Goal: Information Seeking & Learning: Find contact information

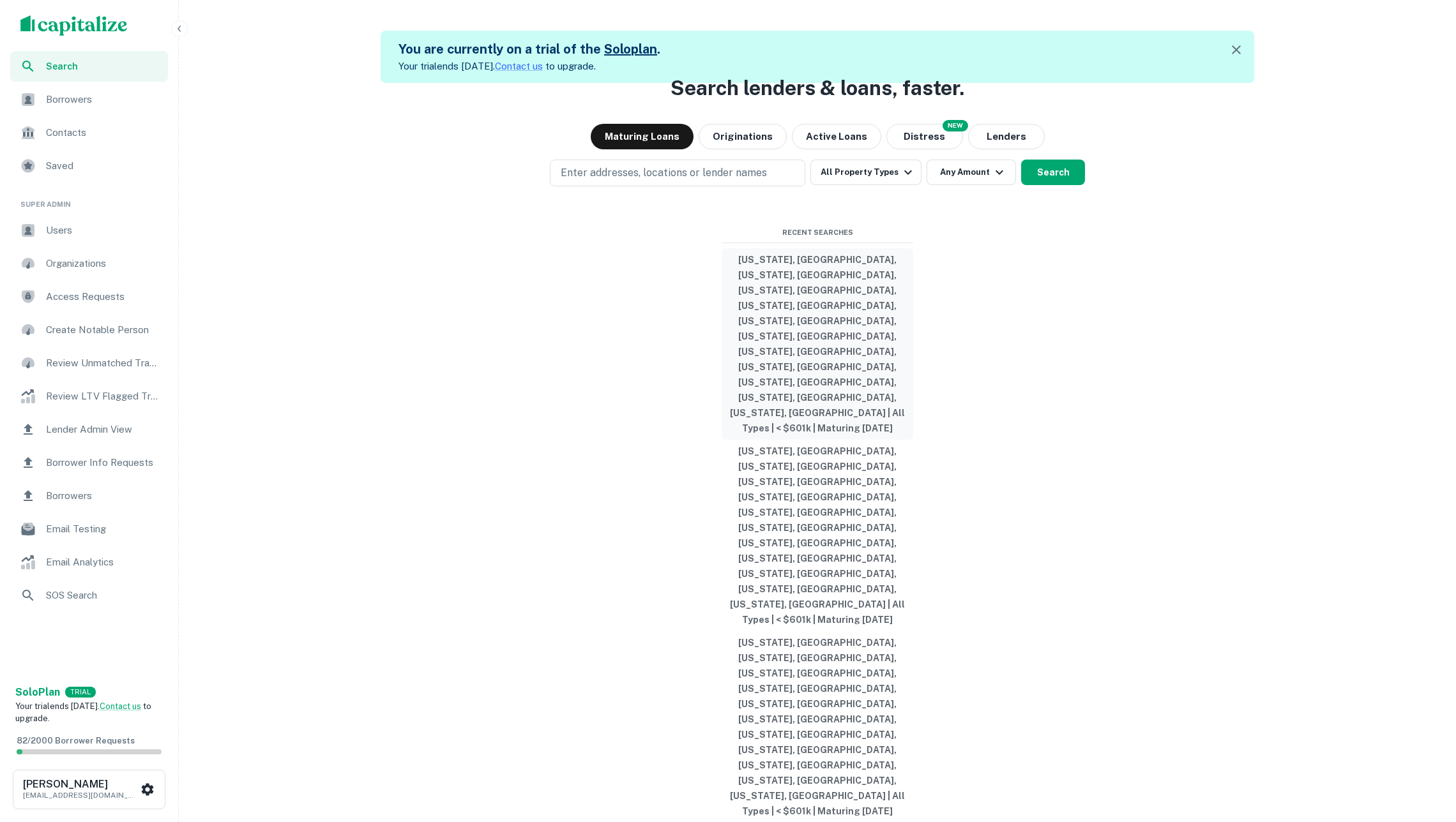
click at [799, 417] on button "Georgia, USA, Illinois, USA, Indiana, USA, Michigan, USA, Missouri, USA, North …" at bounding box center [817, 344] width 191 height 191
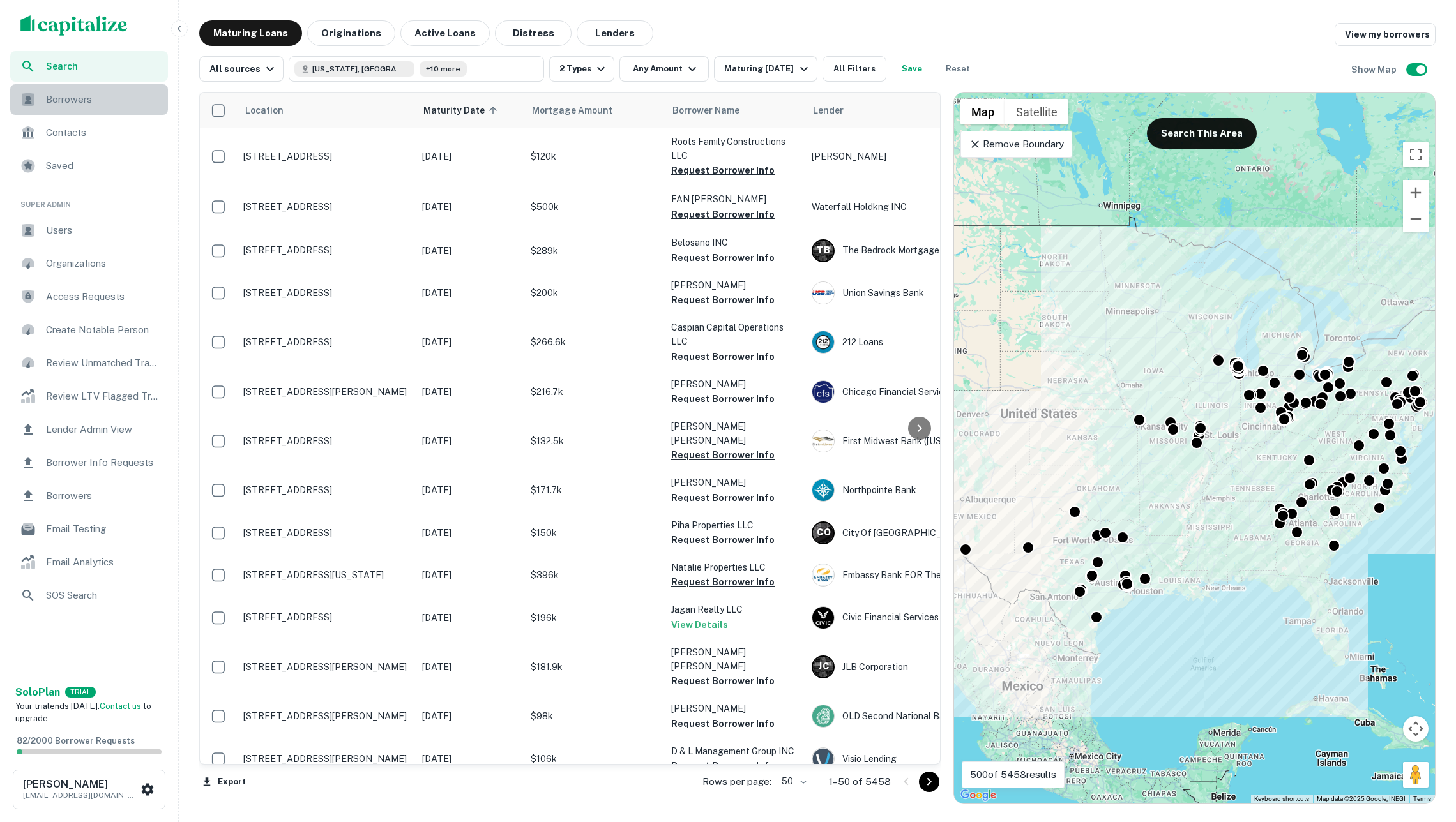
click at [93, 93] on span "Borrowers" at bounding box center [103, 99] width 114 height 15
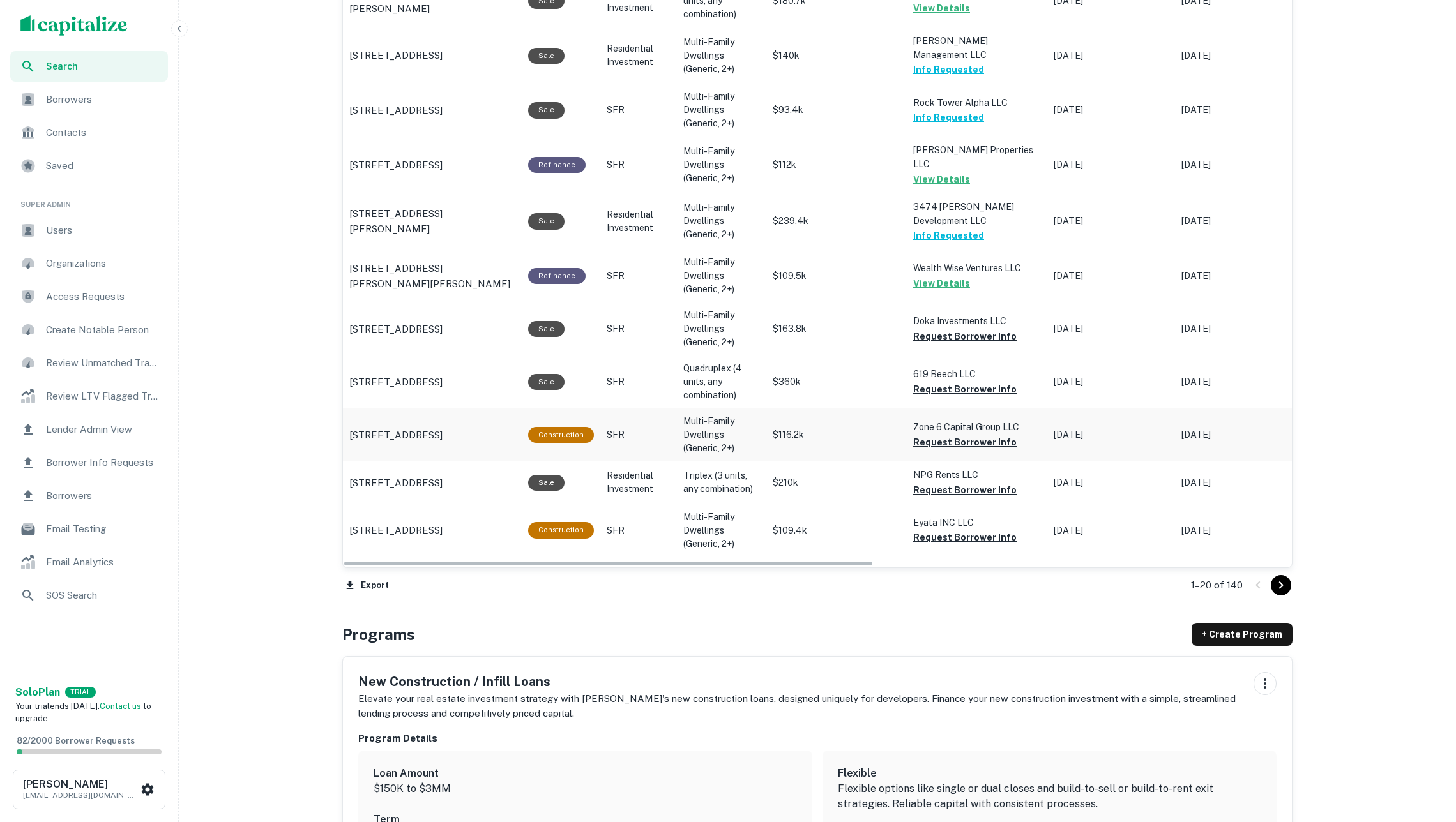
scroll to position [1255, 0]
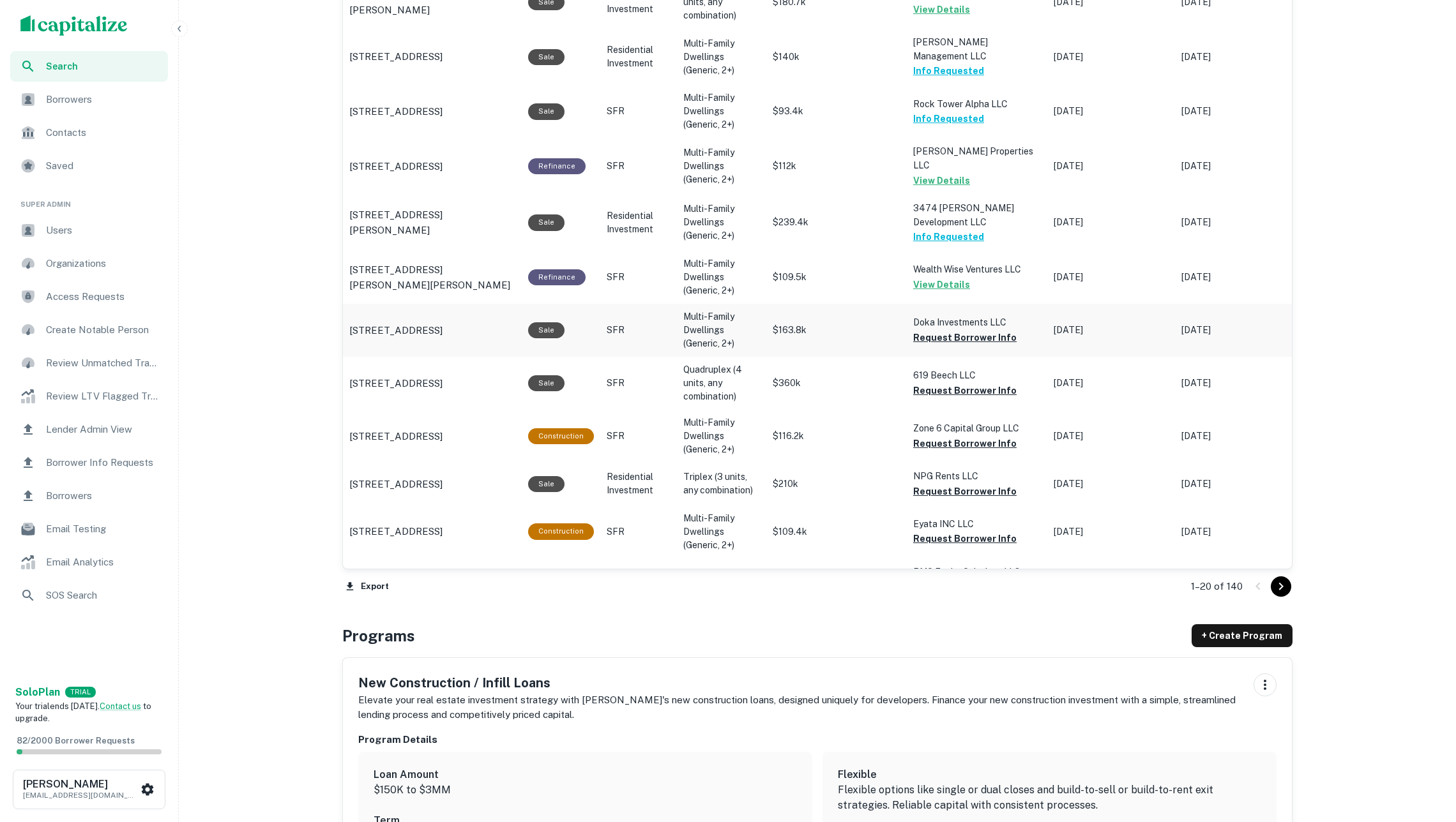
click at [939, 330] on button "Request Borrower Info" at bounding box center [965, 338] width 104 height 15
drag, startPoint x: 957, startPoint y: 358, endPoint x: 956, endPoint y: 373, distance: 15.0
click at [957, 383] on button "Request Borrower Info" at bounding box center [965, 390] width 104 height 15
click at [961, 436] on button "Request Borrower Info" at bounding box center [965, 443] width 104 height 15
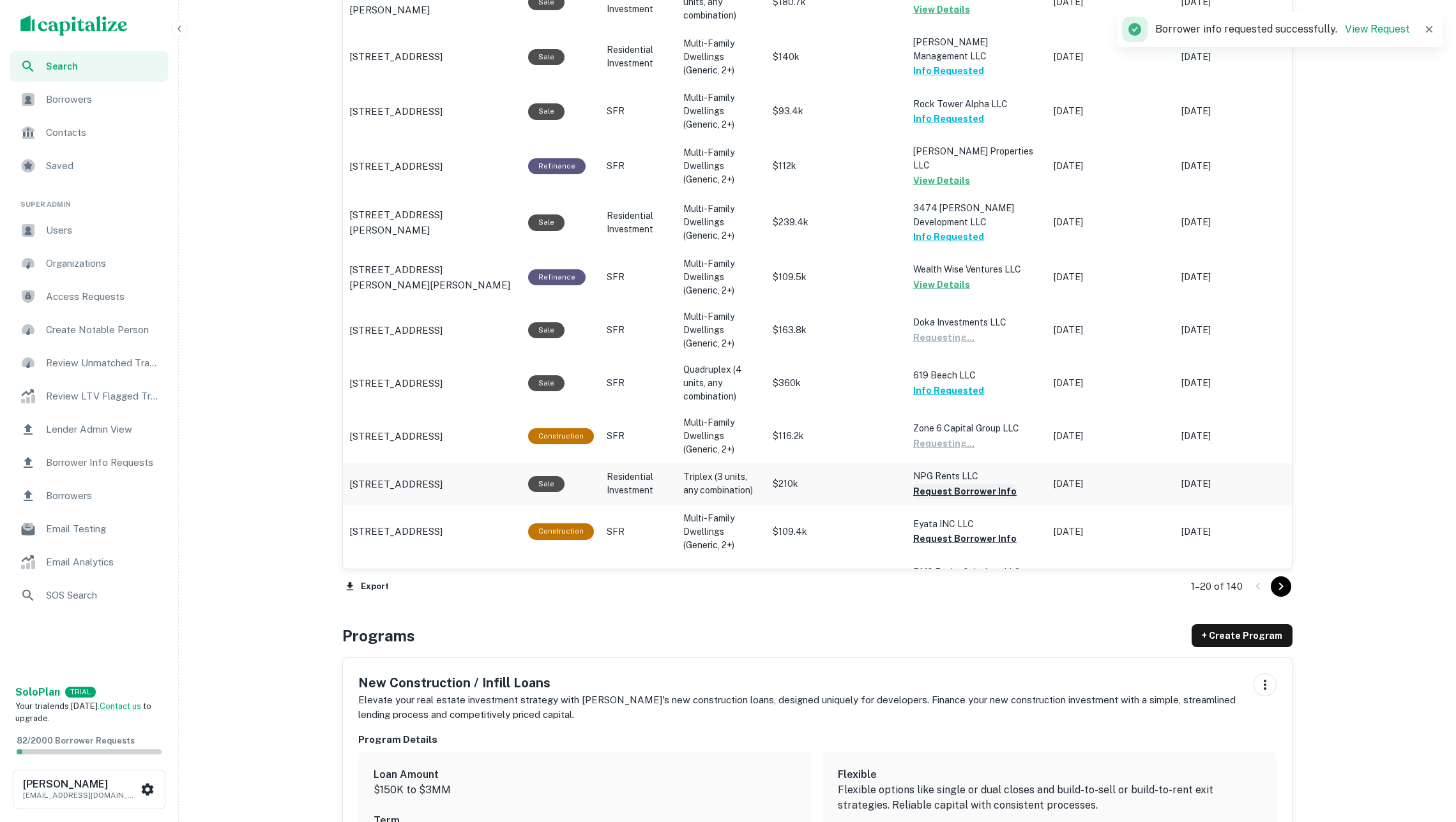
click at [956, 484] on button "Request Borrower Info" at bounding box center [965, 491] width 104 height 15
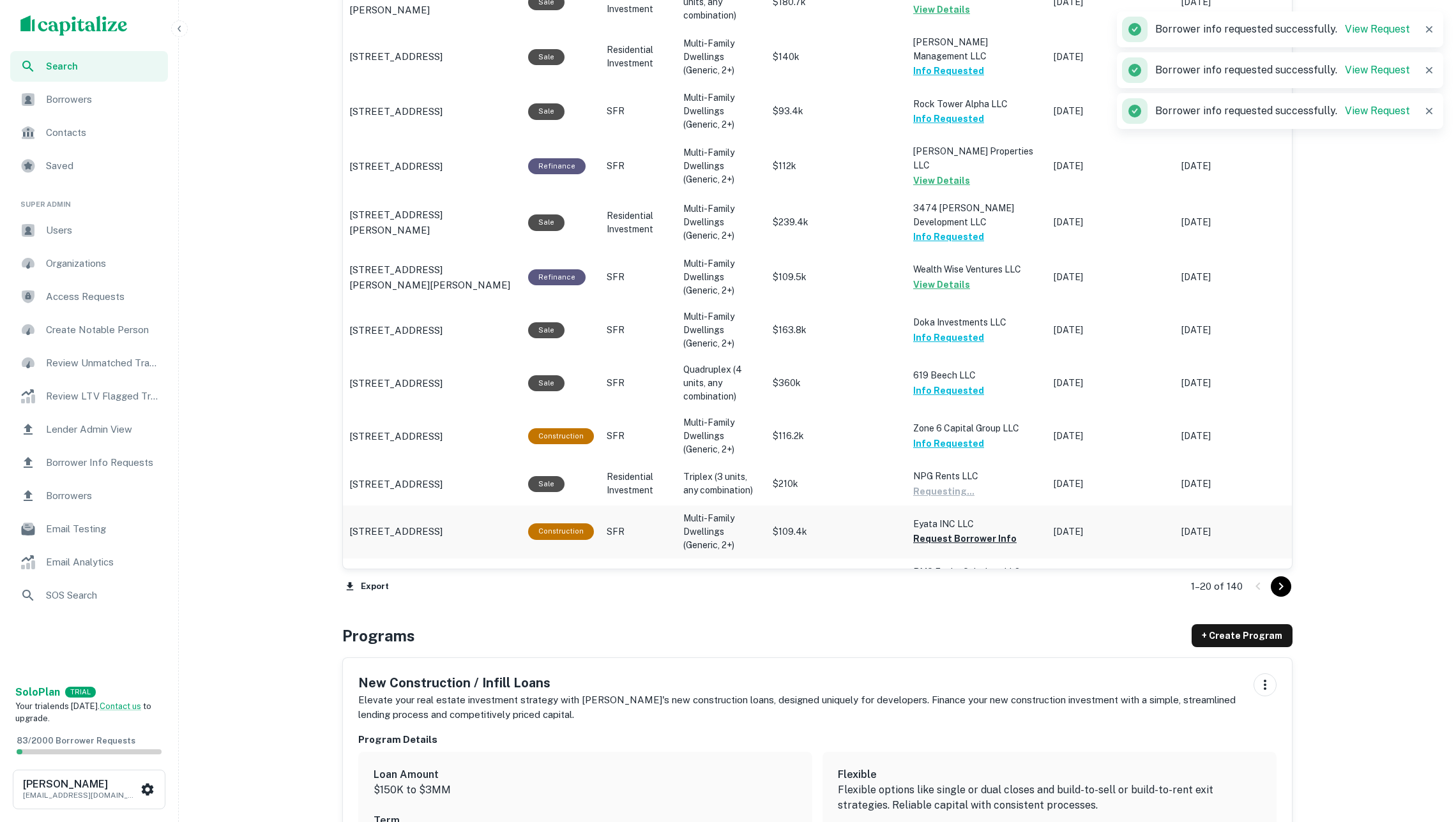
click at [958, 531] on button "Request Borrower Info" at bounding box center [965, 539] width 104 height 15
click at [973, 579] on button "Request Borrower Info" at bounding box center [965, 586] width 104 height 15
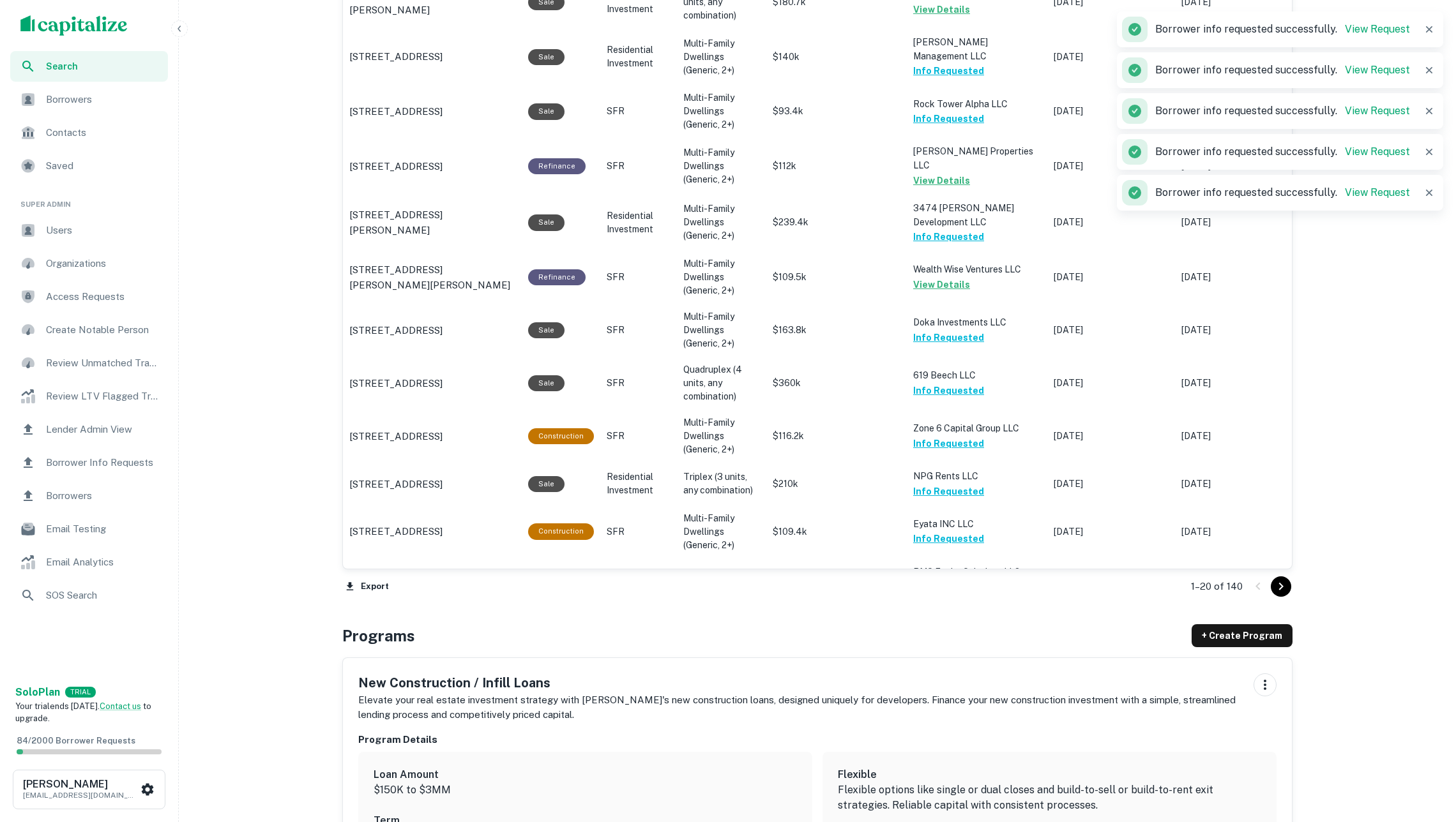
click at [1280, 579] on icon "Go to next page" at bounding box center [1281, 586] width 15 height 15
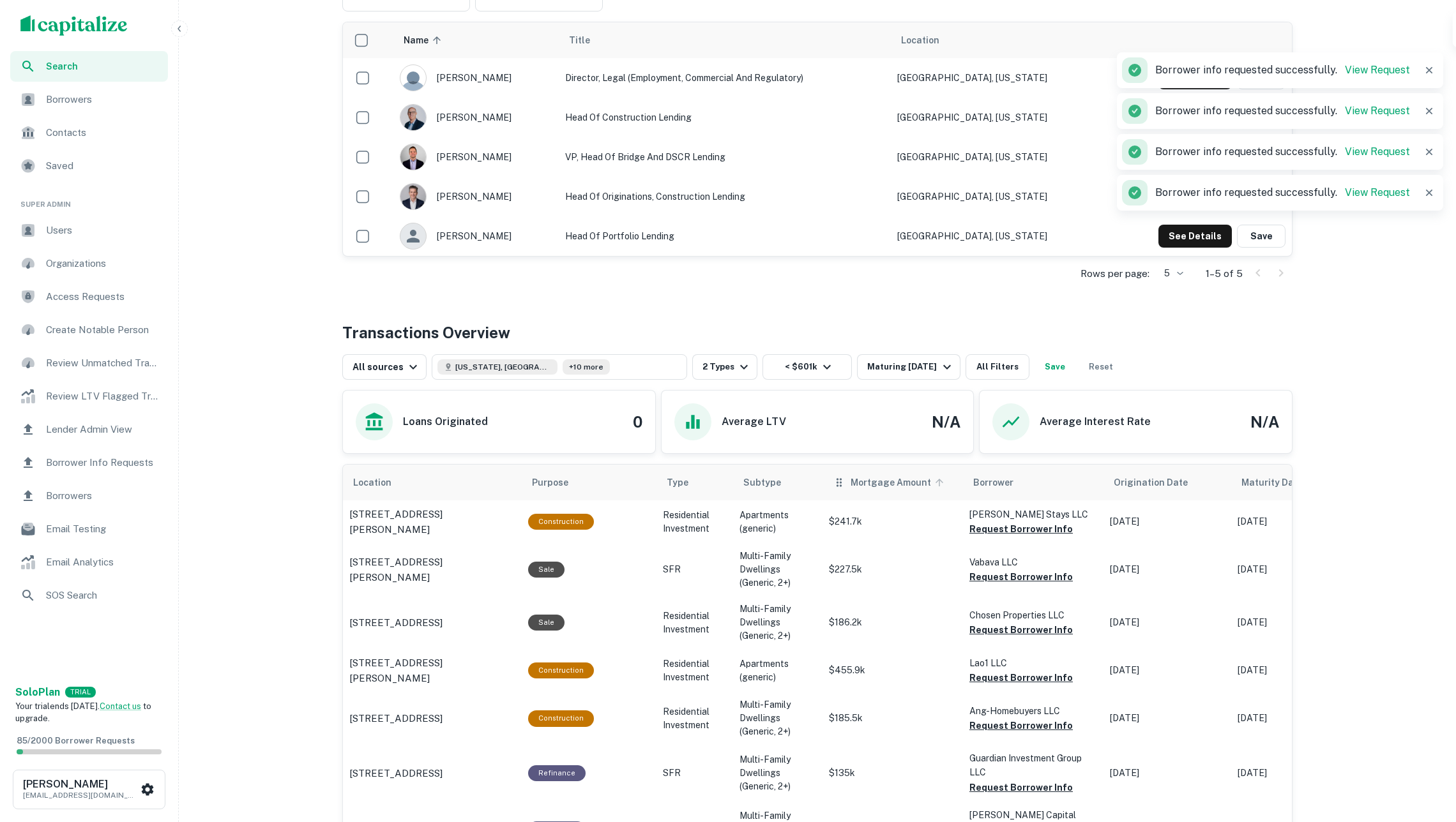
scroll to position [377, 0]
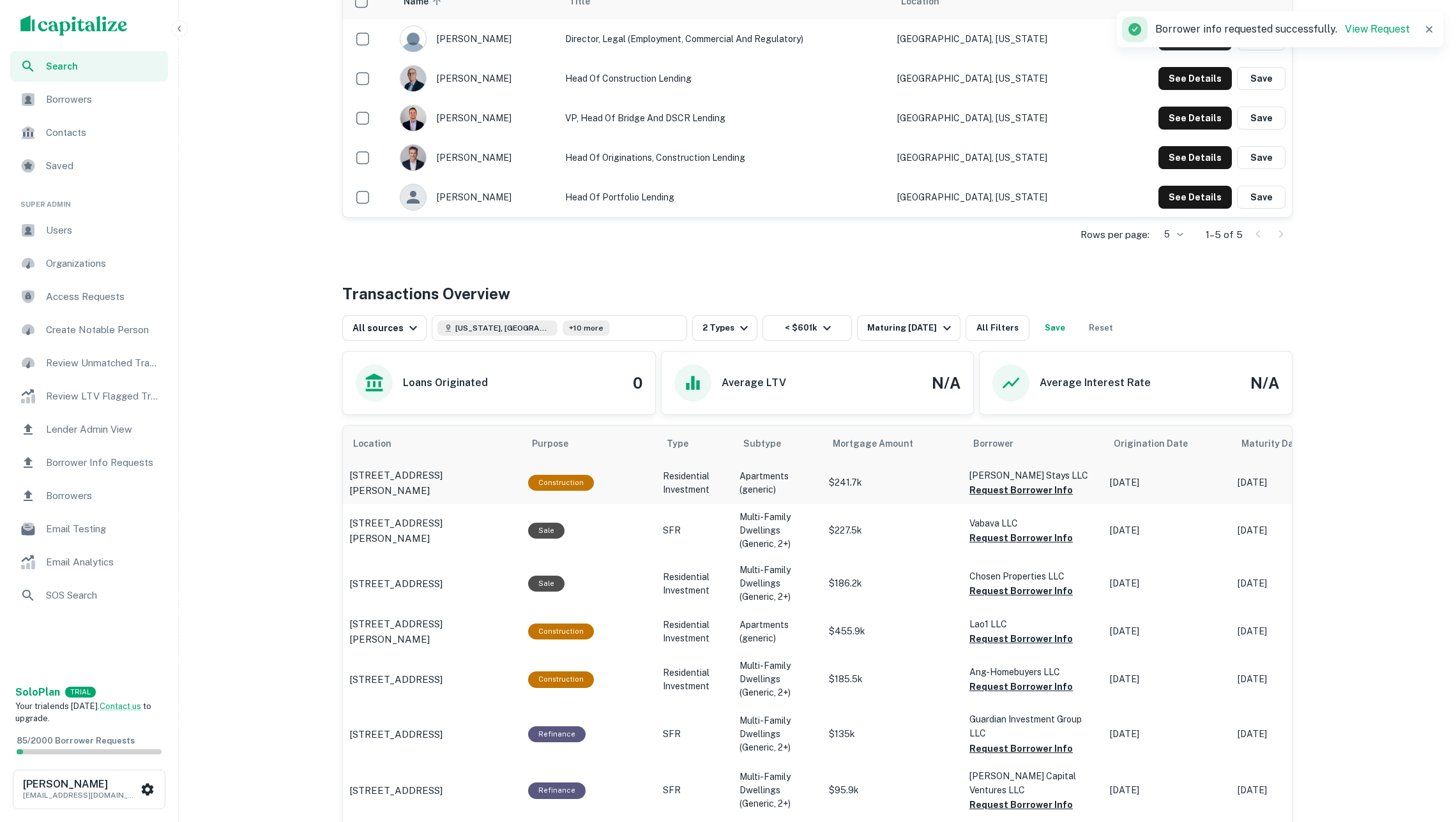
click at [1006, 494] on button "Request Borrower Info" at bounding box center [1021, 490] width 104 height 15
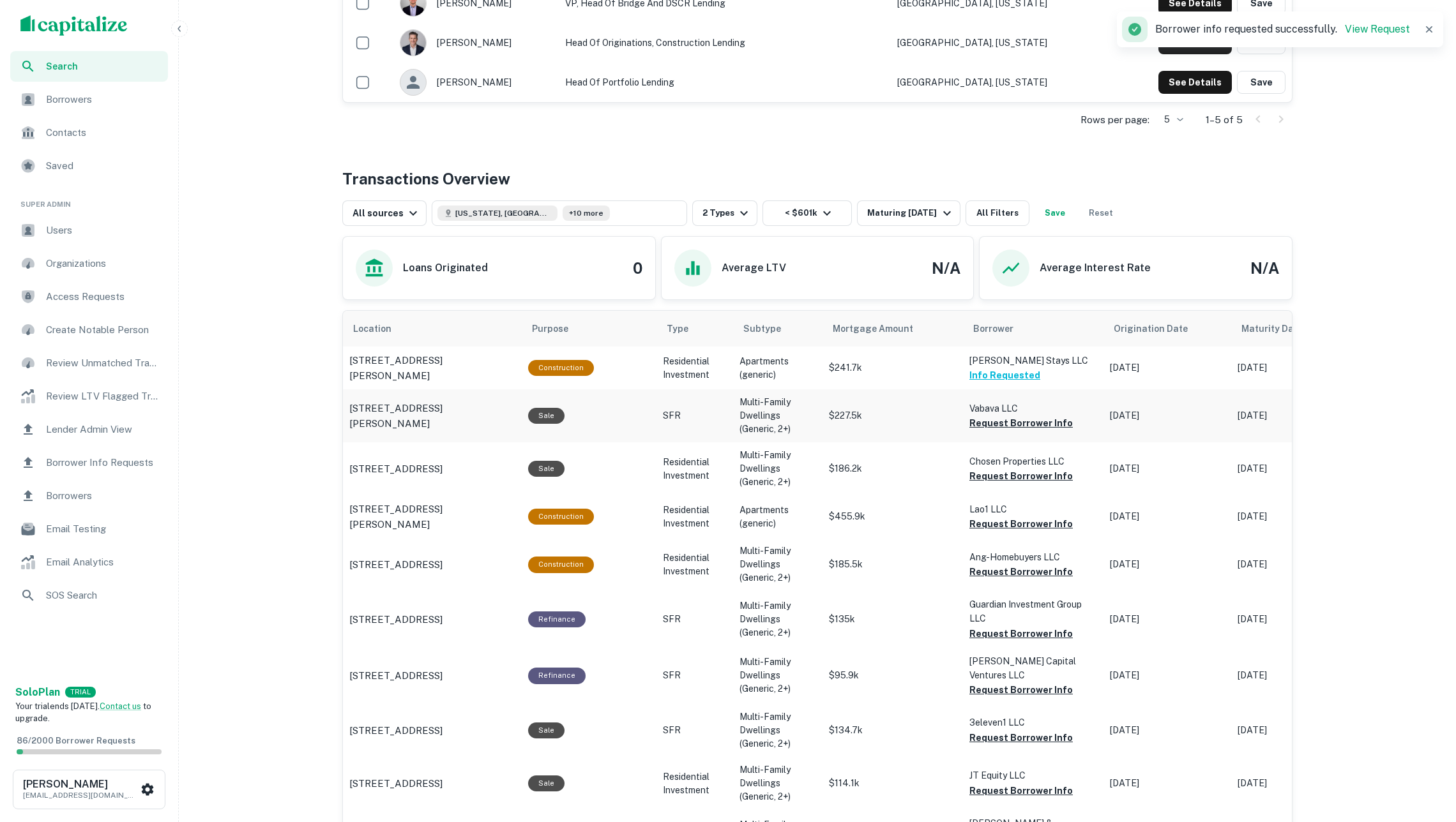
click at [992, 430] on button "Request Borrower Info" at bounding box center [1021, 423] width 104 height 15
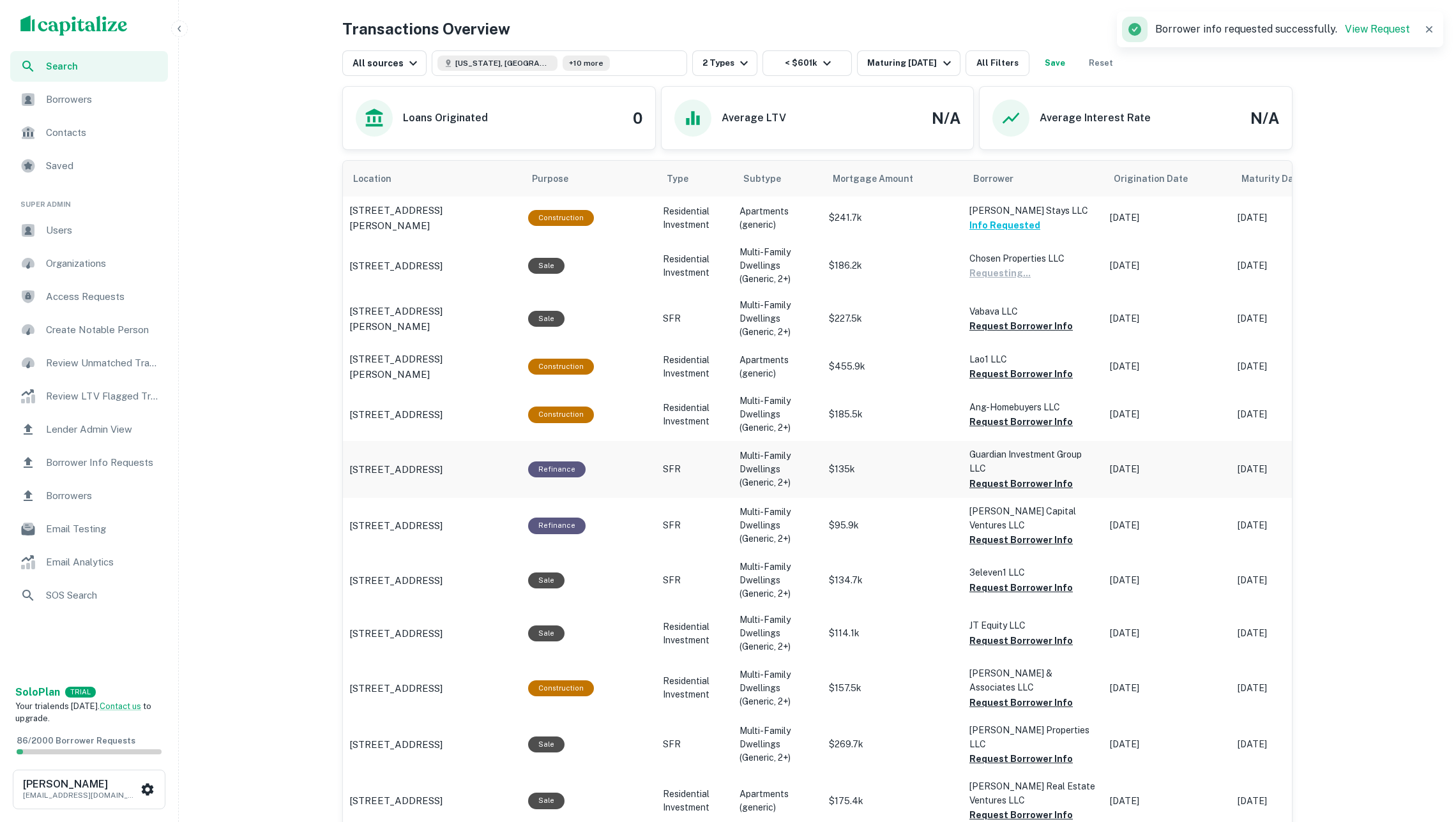
scroll to position [645, 0]
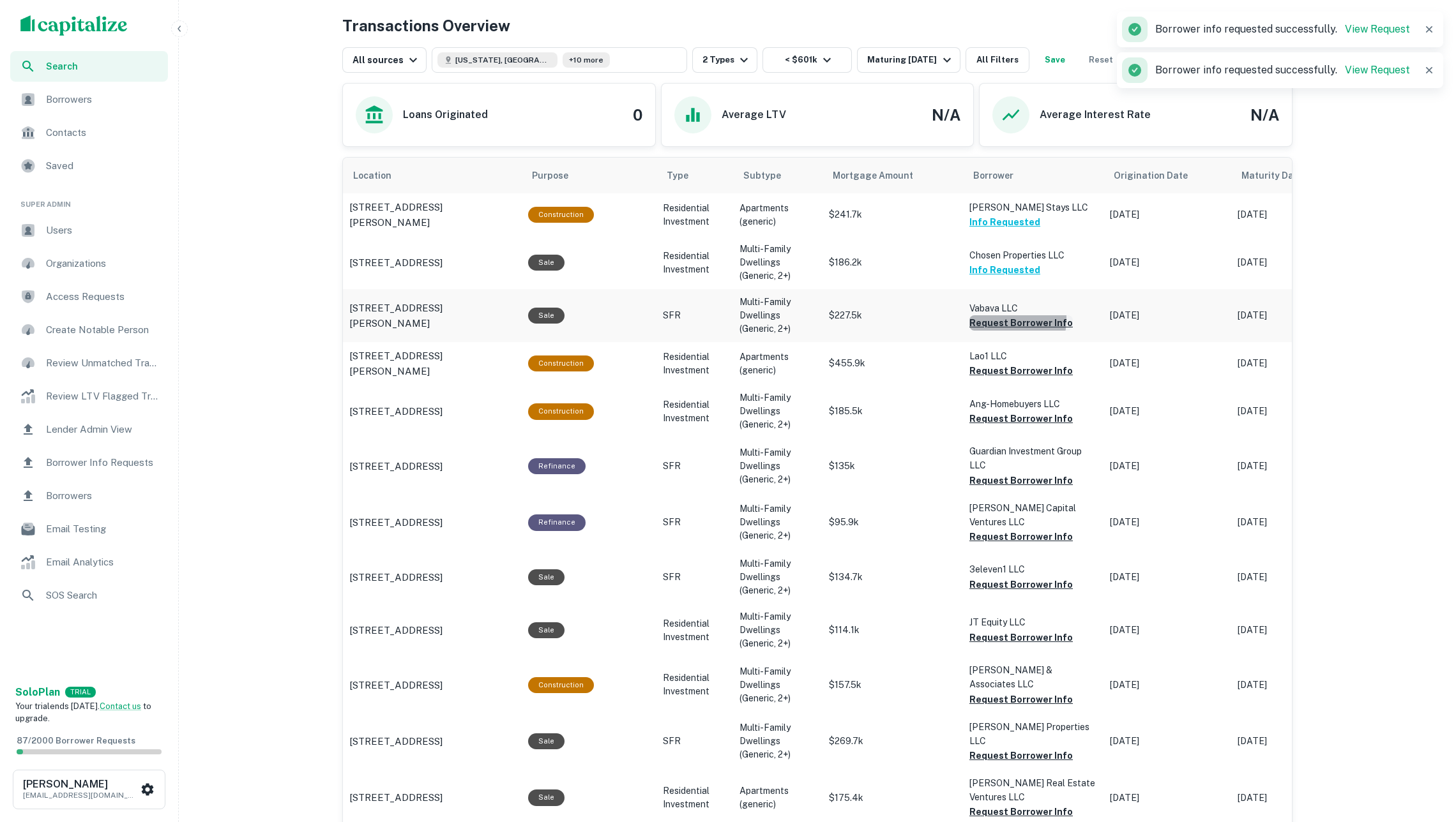
click at [989, 321] on button "Request Borrower Info" at bounding box center [1021, 323] width 104 height 15
drag, startPoint x: 1000, startPoint y: 370, endPoint x: 1002, endPoint y: 394, distance: 24.1
click at [1000, 370] on button "Request Borrower Info" at bounding box center [1021, 370] width 104 height 15
click at [1012, 420] on button "Request Borrower Info" at bounding box center [1021, 419] width 104 height 15
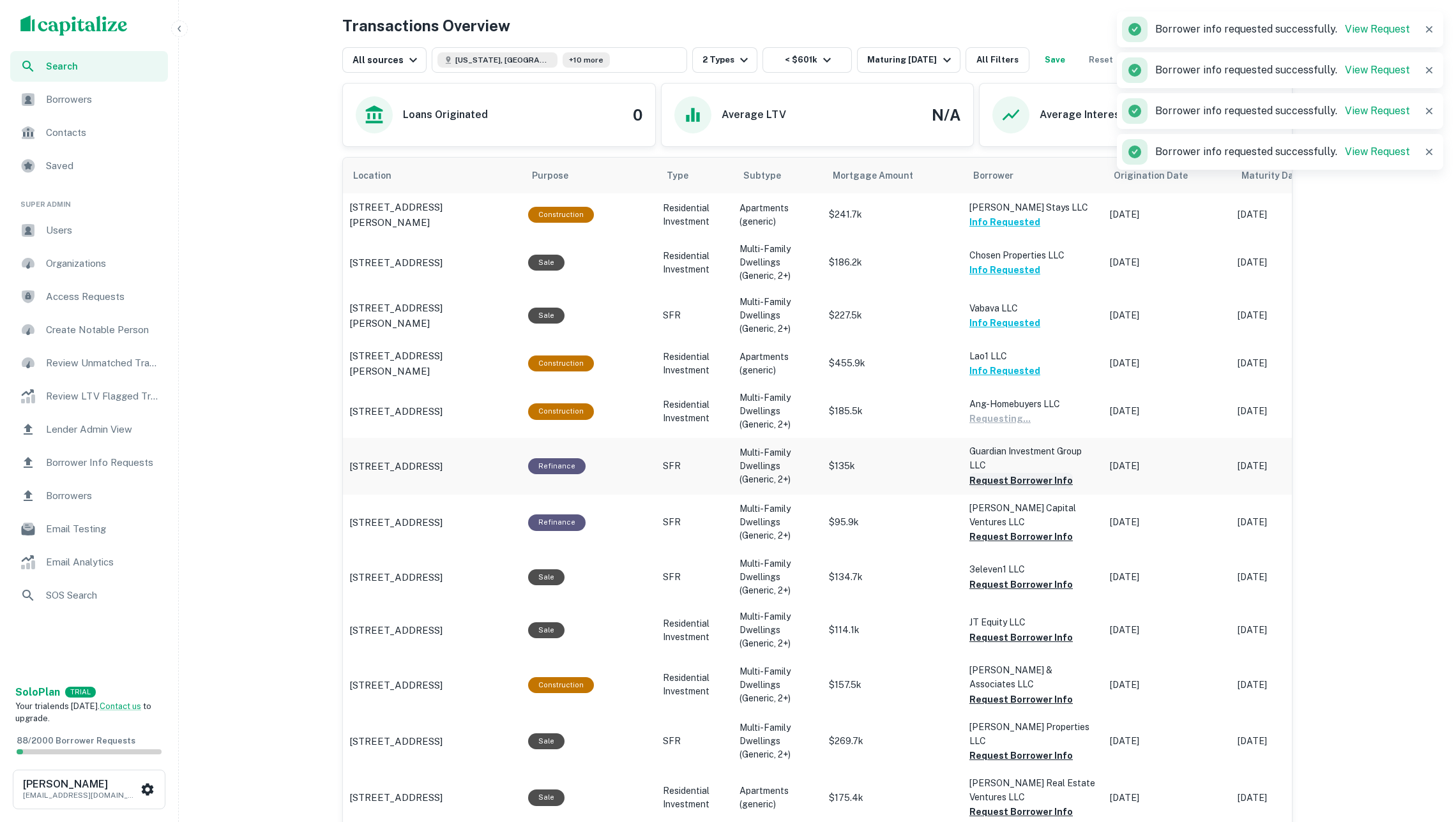
click at [1004, 476] on button "Request Borrower Info" at bounding box center [1021, 481] width 104 height 15
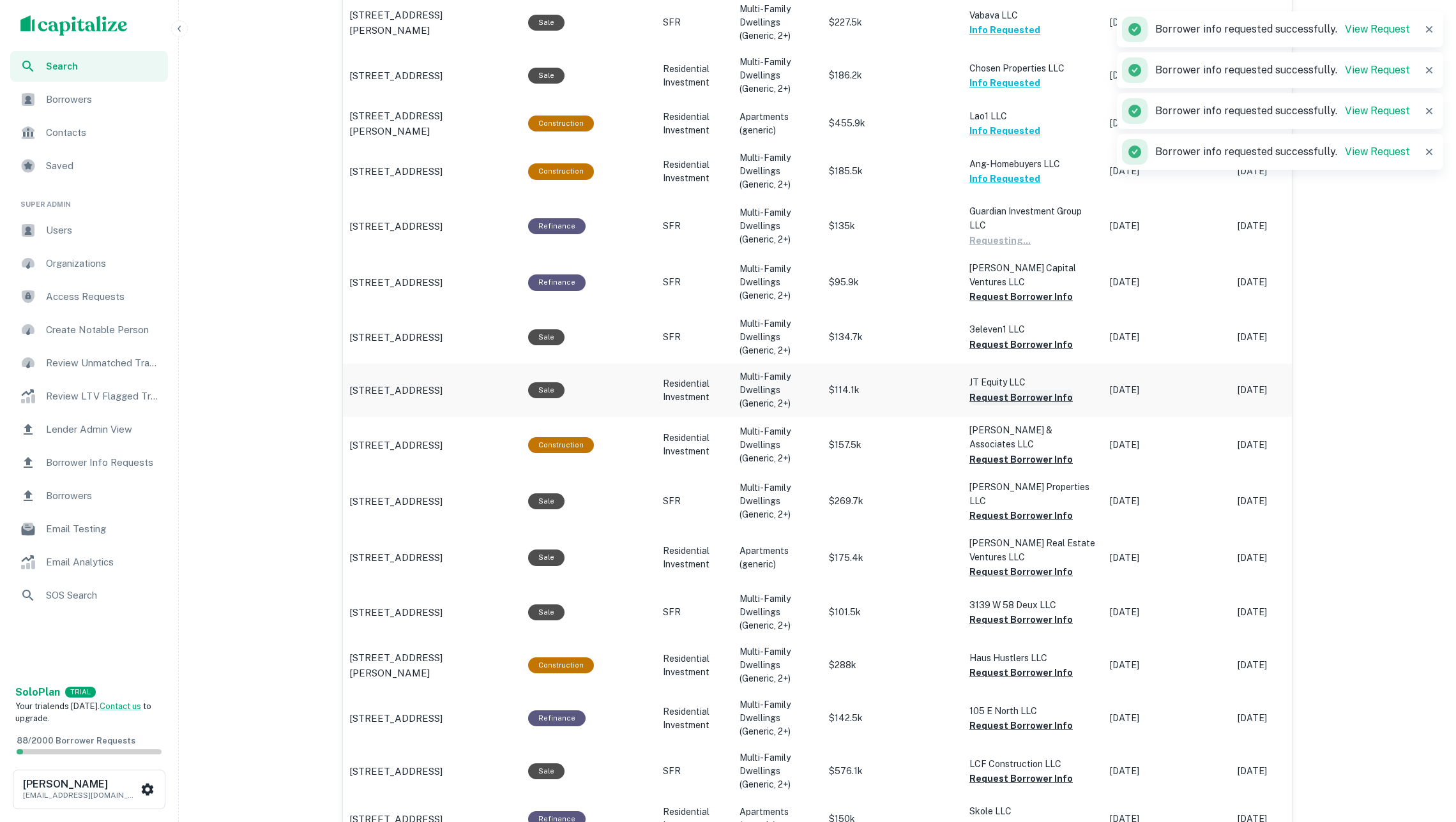
scroll to position [889, 0]
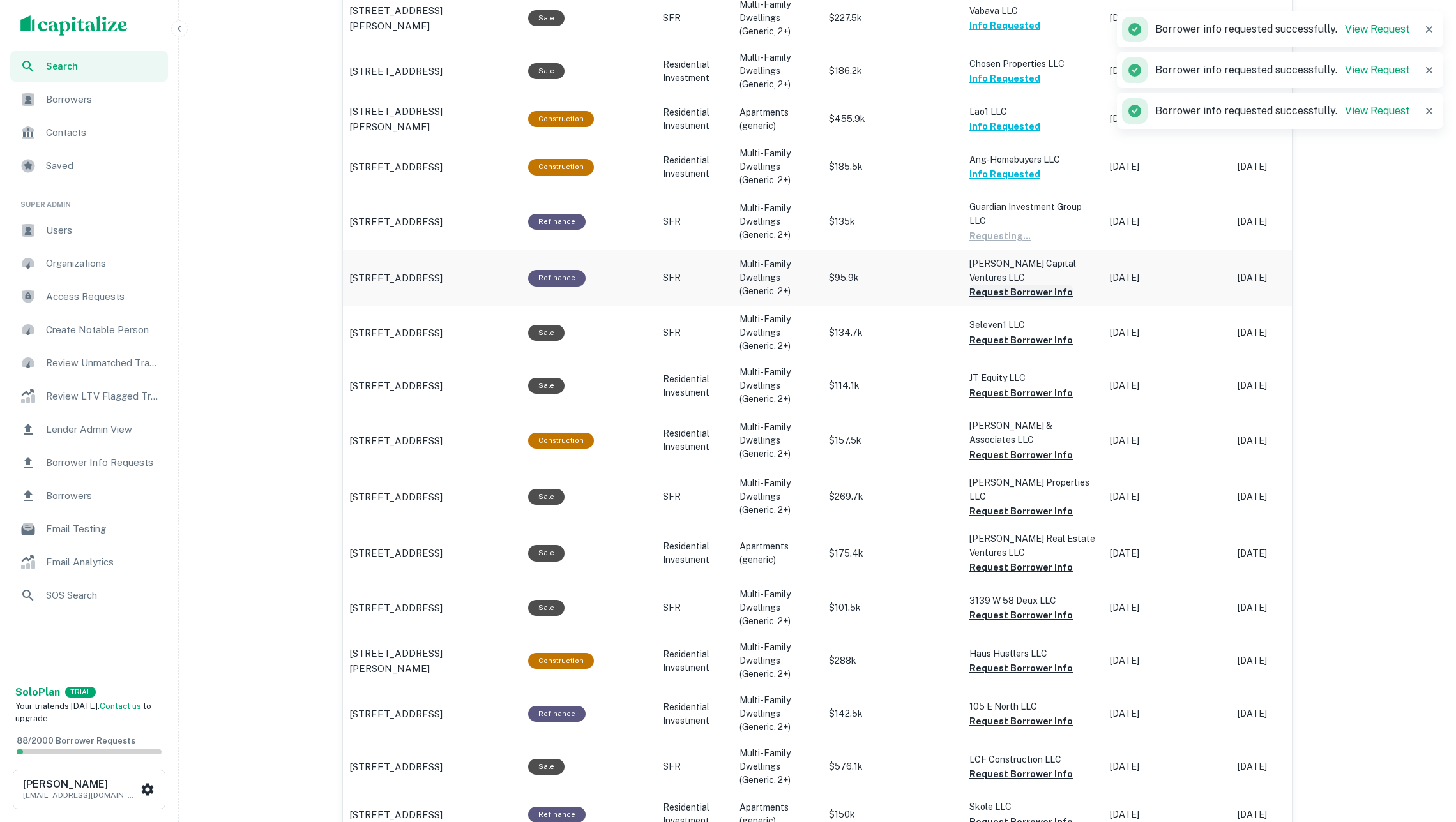
click at [989, 285] on button "Request Borrower Info" at bounding box center [1021, 292] width 104 height 15
click at [1004, 332] on button "Request Borrower Info" at bounding box center [1021, 340] width 104 height 15
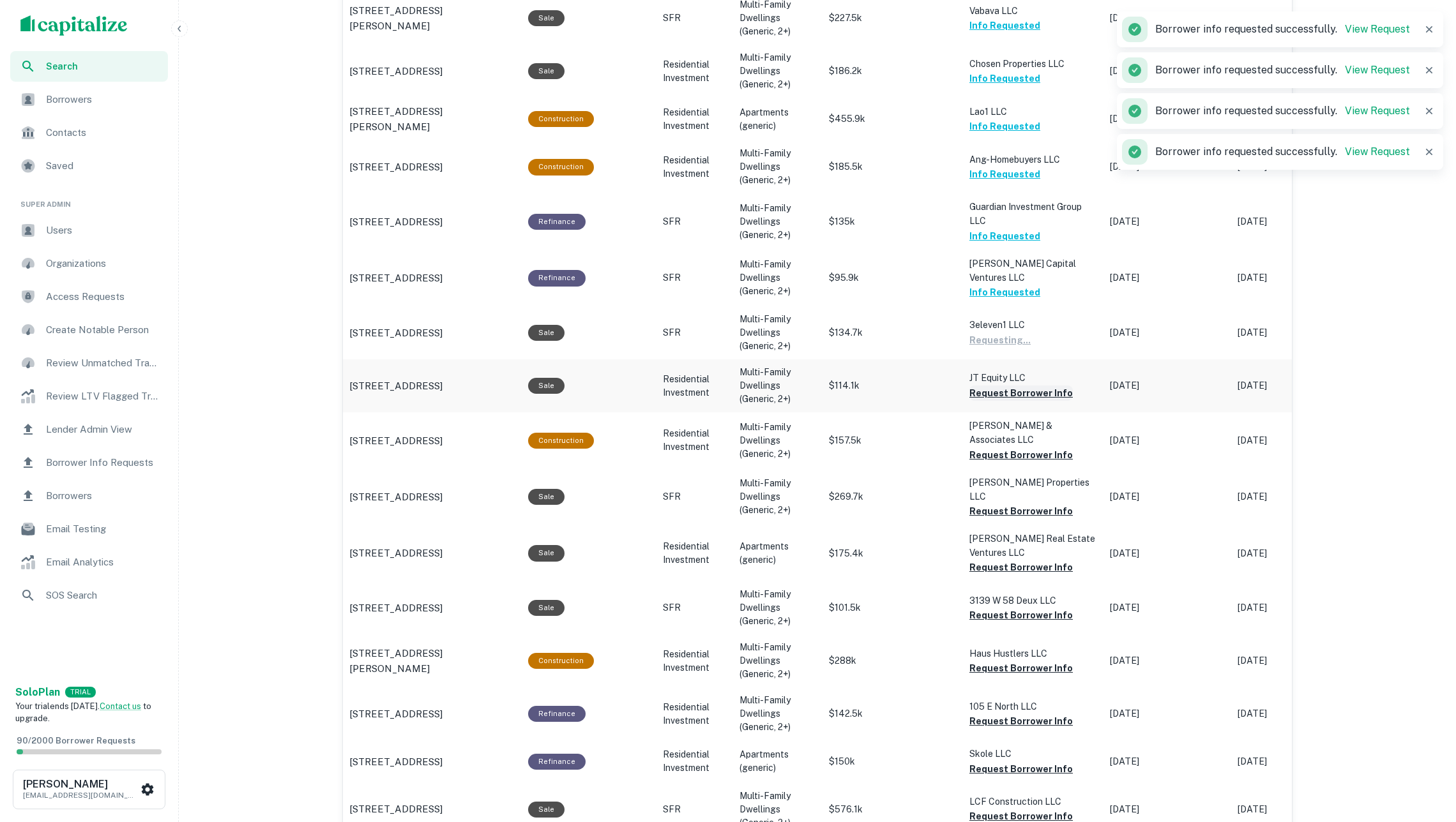
click at [1010, 385] on button "Request Borrower Info" at bounding box center [1021, 393] width 104 height 15
click at [1028, 447] on button "Request Borrower Info" at bounding box center [1021, 455] width 104 height 15
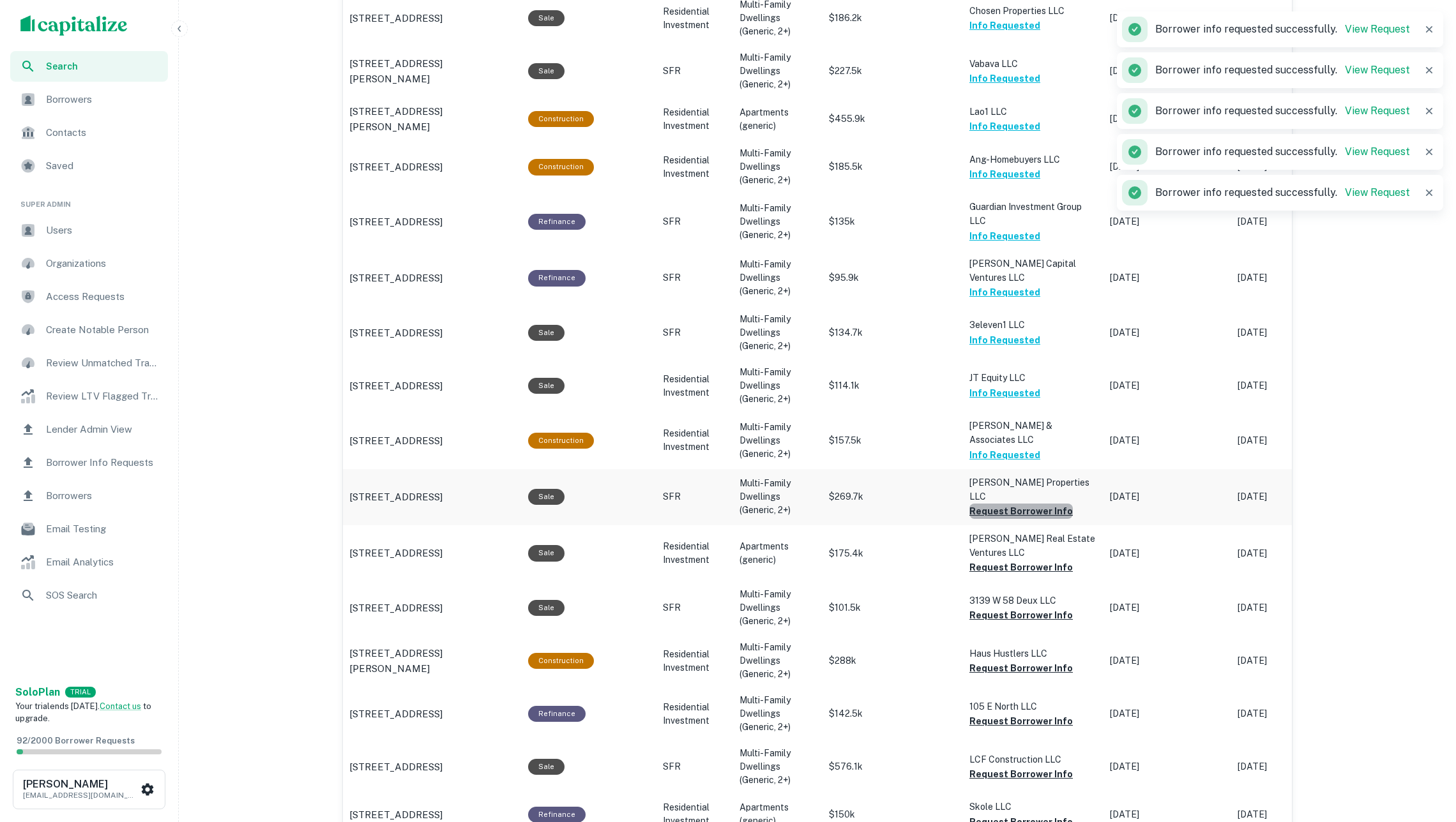
click at [1027, 504] on button "Request Borrower Info" at bounding box center [1021, 511] width 104 height 15
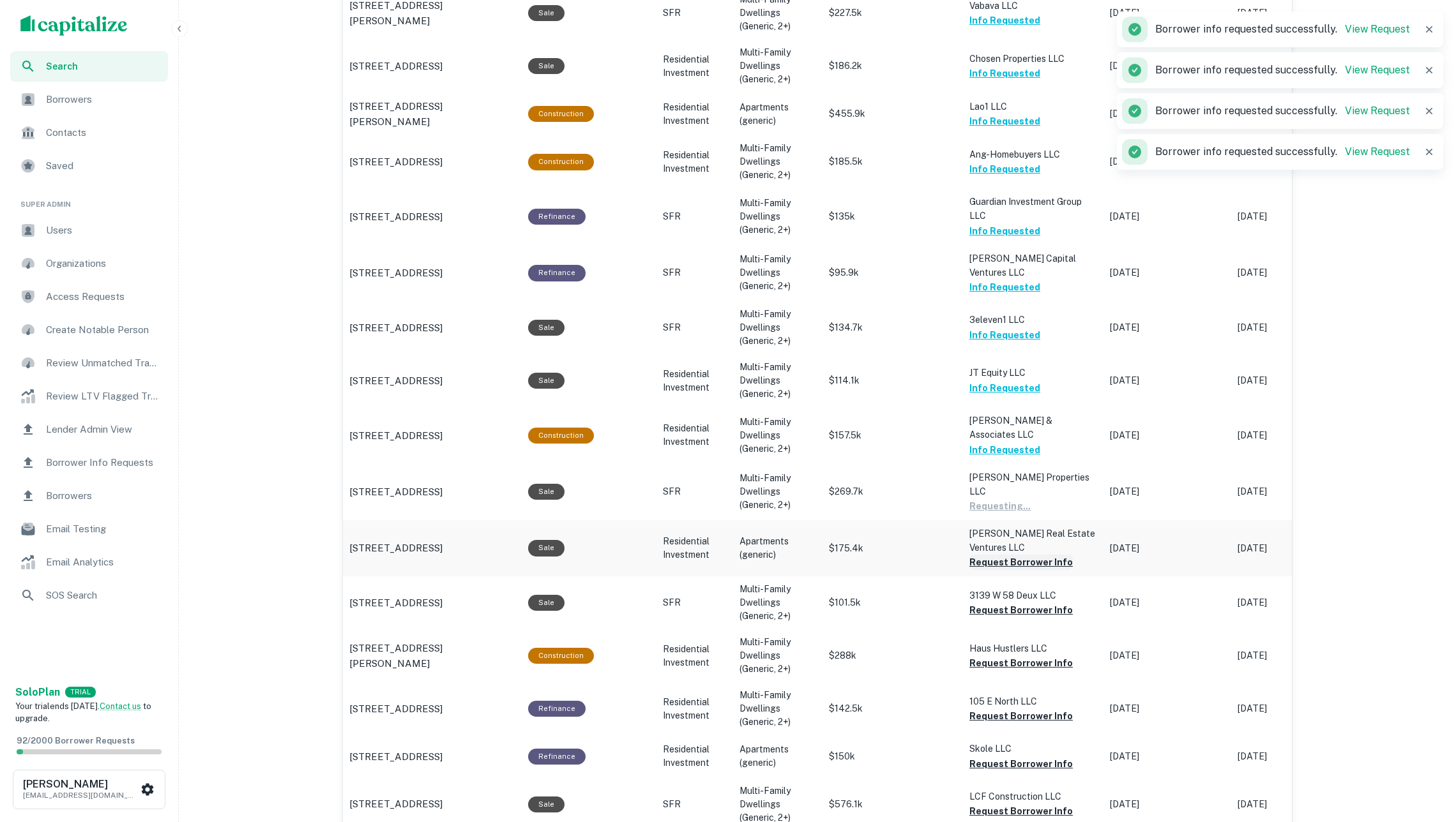
click at [1042, 554] on button "Request Borrower Info" at bounding box center [1021, 562] width 104 height 15
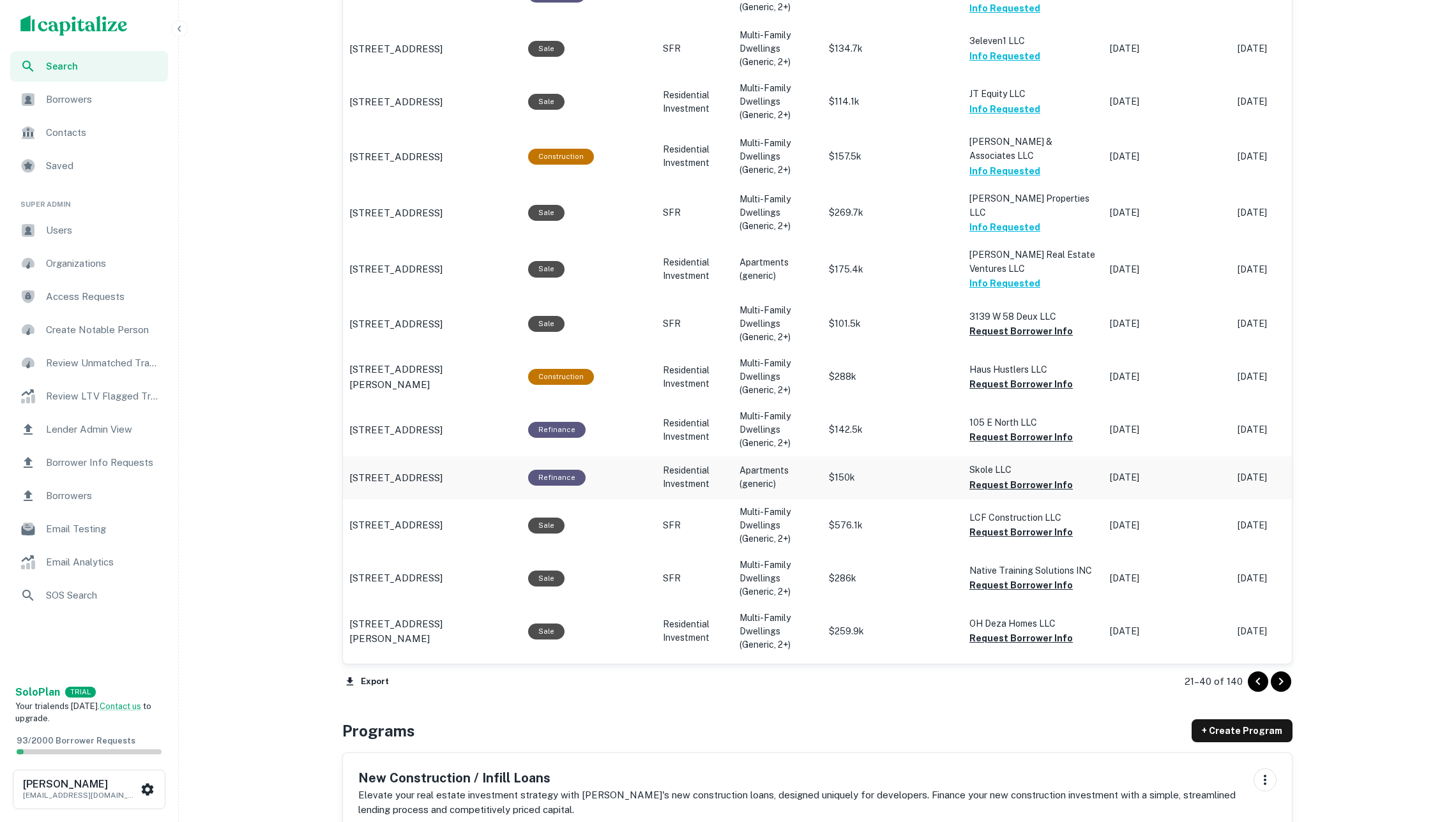
scroll to position [1178, 0]
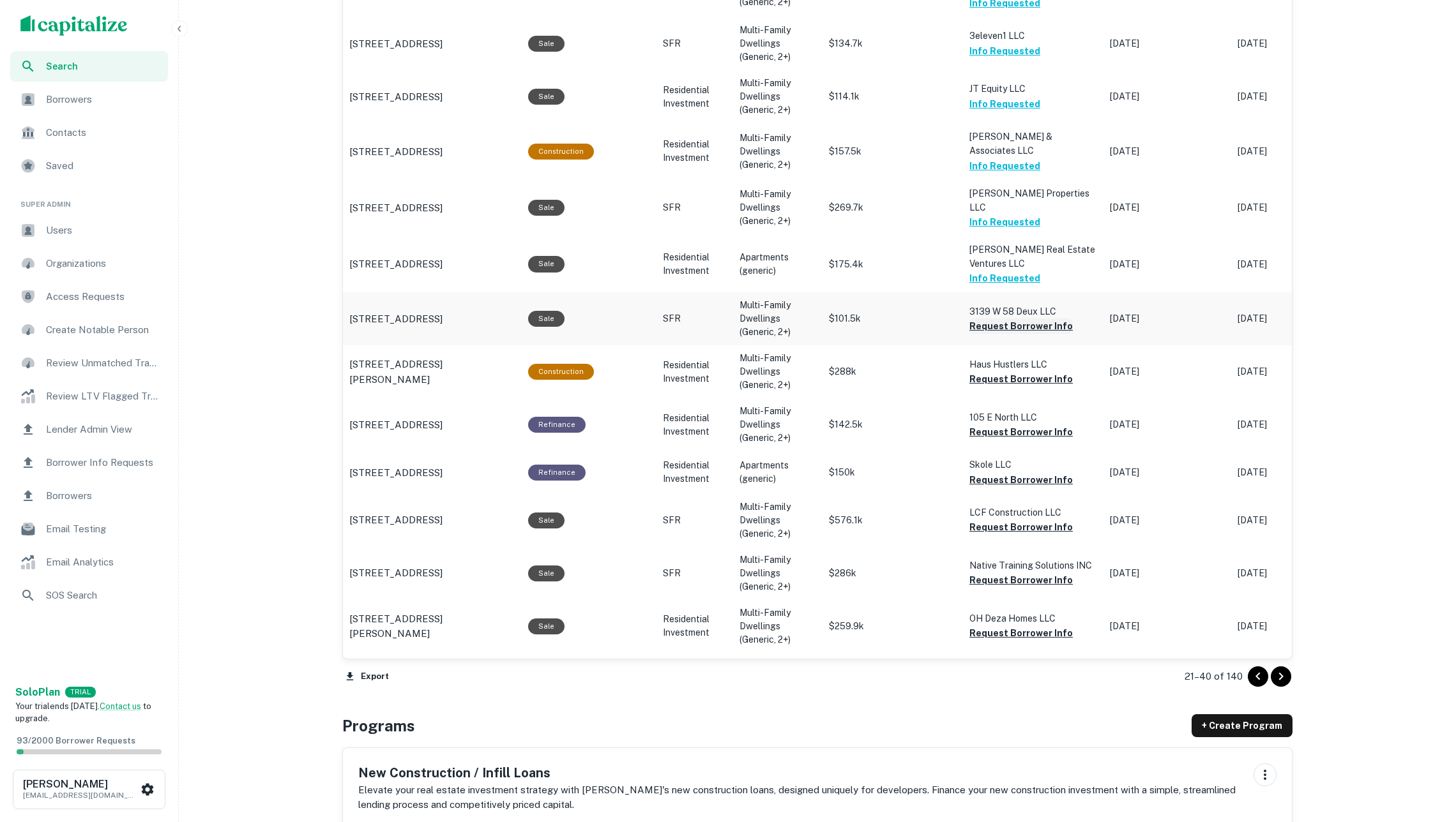
click at [1023, 319] on button "Request Borrower Info" at bounding box center [1021, 326] width 104 height 15
click at [1006, 371] on button "Request Borrower Info" at bounding box center [1021, 379] width 104 height 15
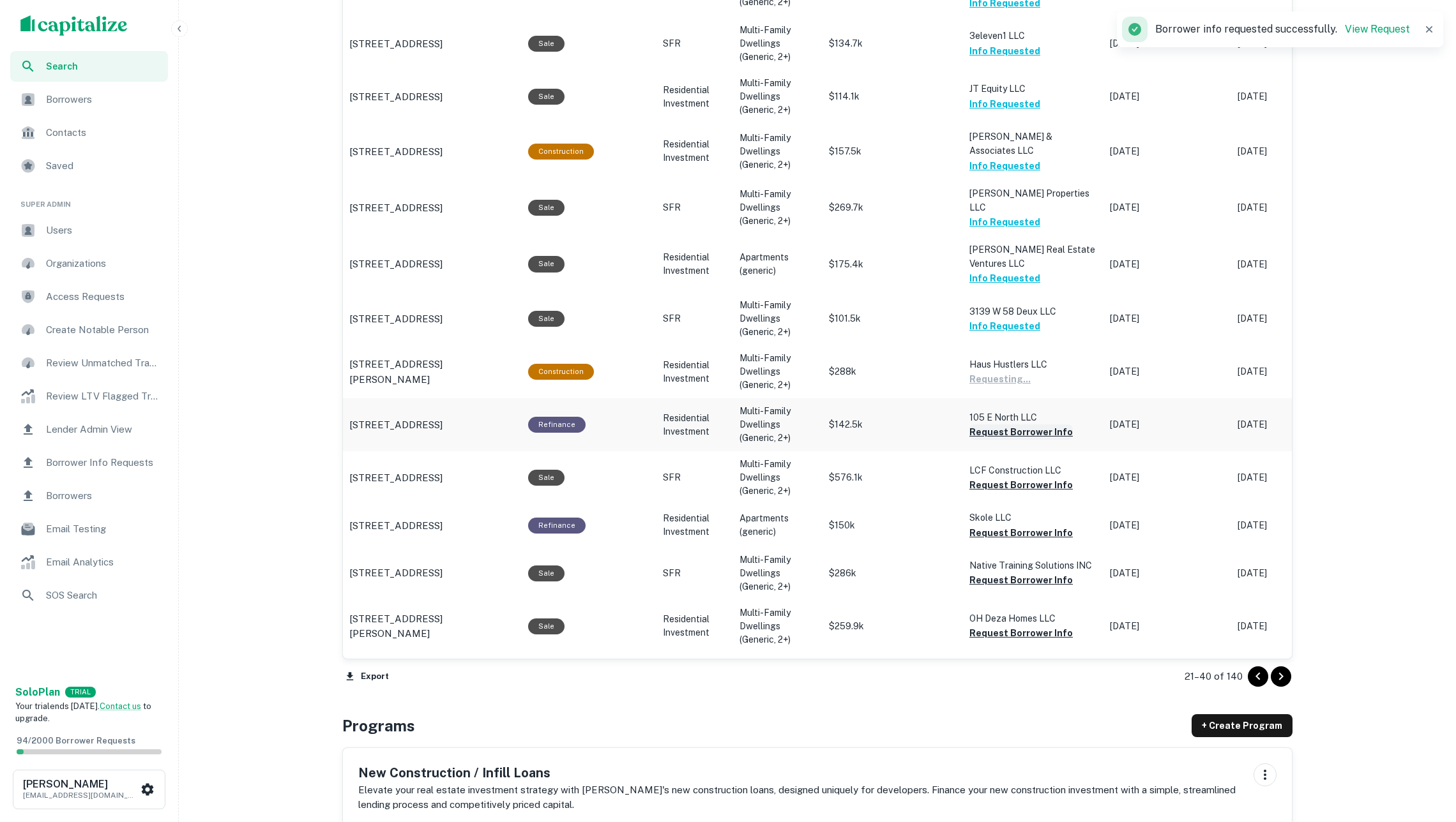
click at [1031, 424] on button "Request Borrower Info" at bounding box center [1021, 432] width 104 height 15
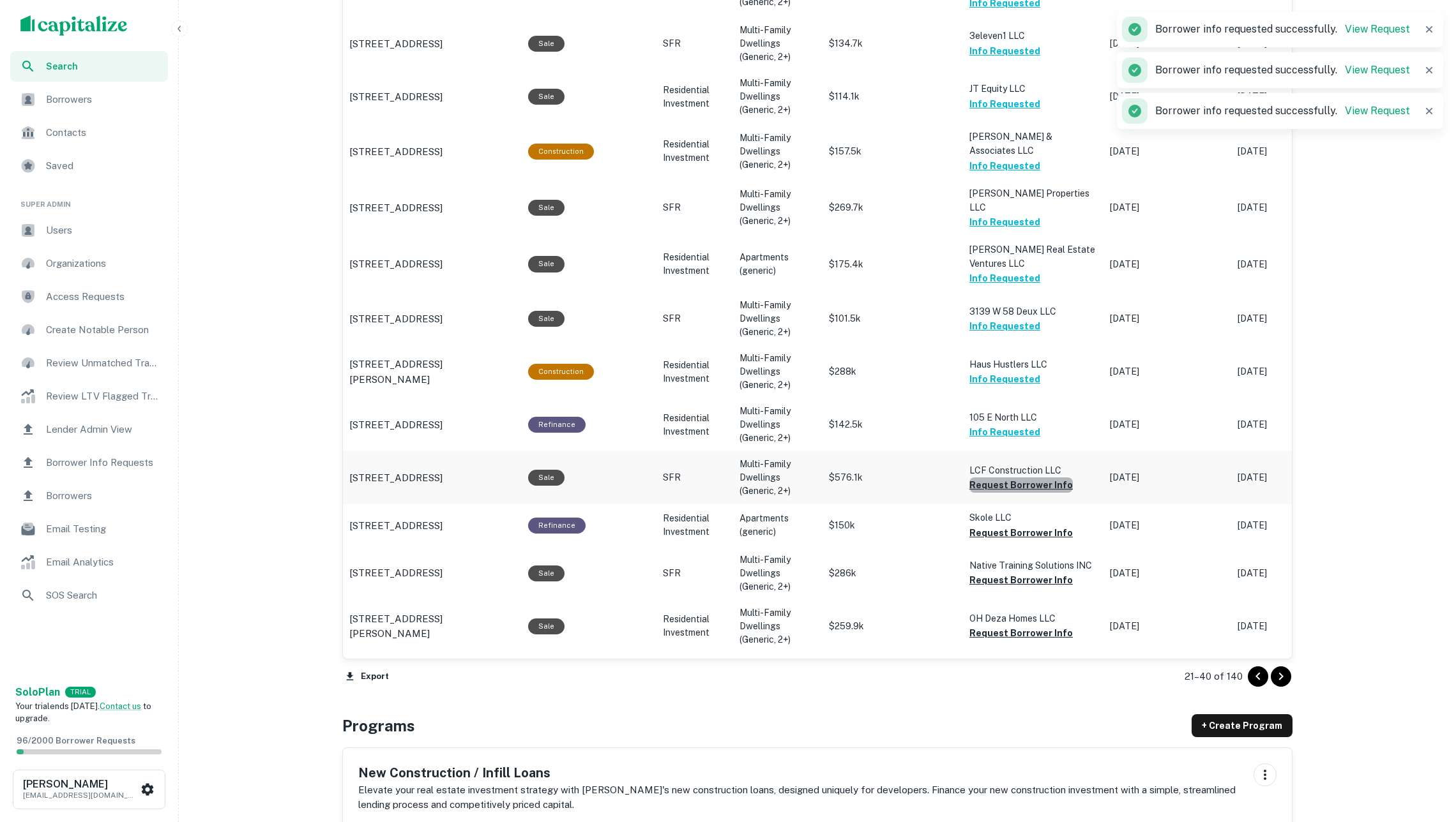
click at [1035, 477] on button "Request Borrower Info" at bounding box center [1021, 485] width 104 height 15
click at [1030, 525] on button "Request Borrower Info" at bounding box center [1021, 533] width 104 height 15
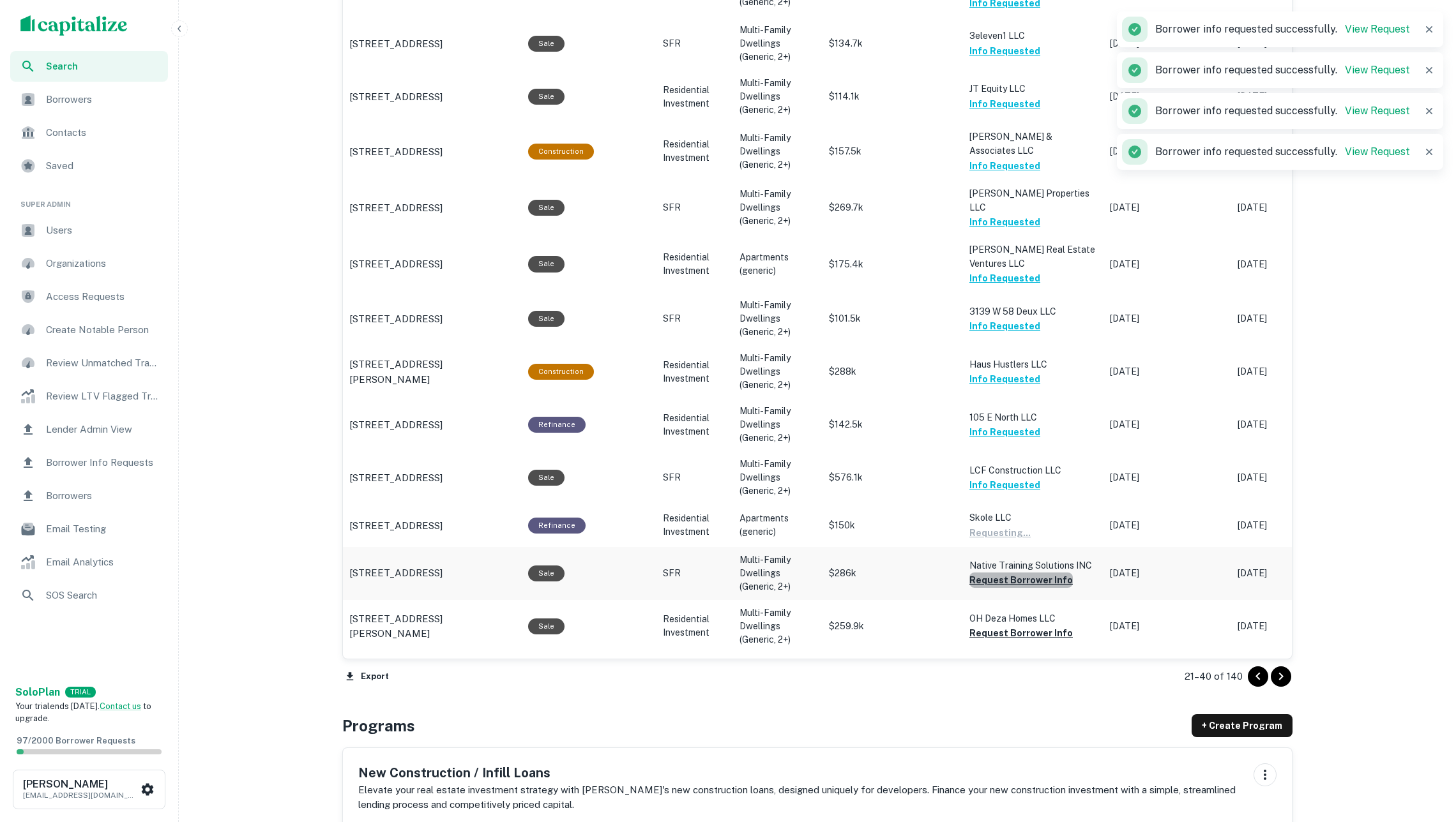
drag, startPoint x: 1037, startPoint y: 548, endPoint x: 1034, endPoint y: 563, distance: 15.3
click at [1037, 573] on button "Request Borrower Info" at bounding box center [1021, 580] width 104 height 15
click at [1030, 626] on button "Request Borrower Info" at bounding box center [1021, 633] width 104 height 15
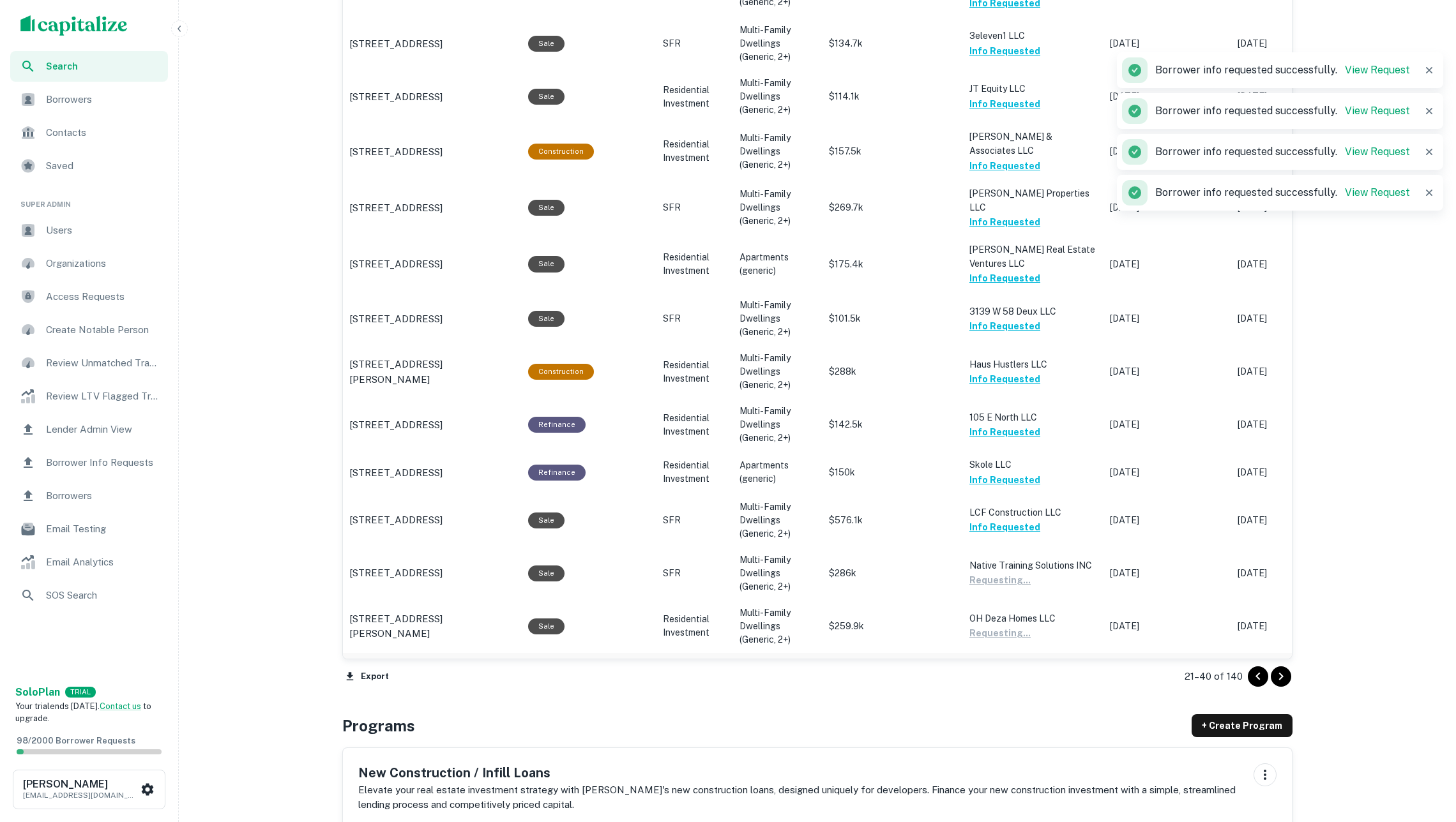
click at [1036, 687] on button "Request Borrower Info" at bounding box center [1021, 695] width 104 height 15
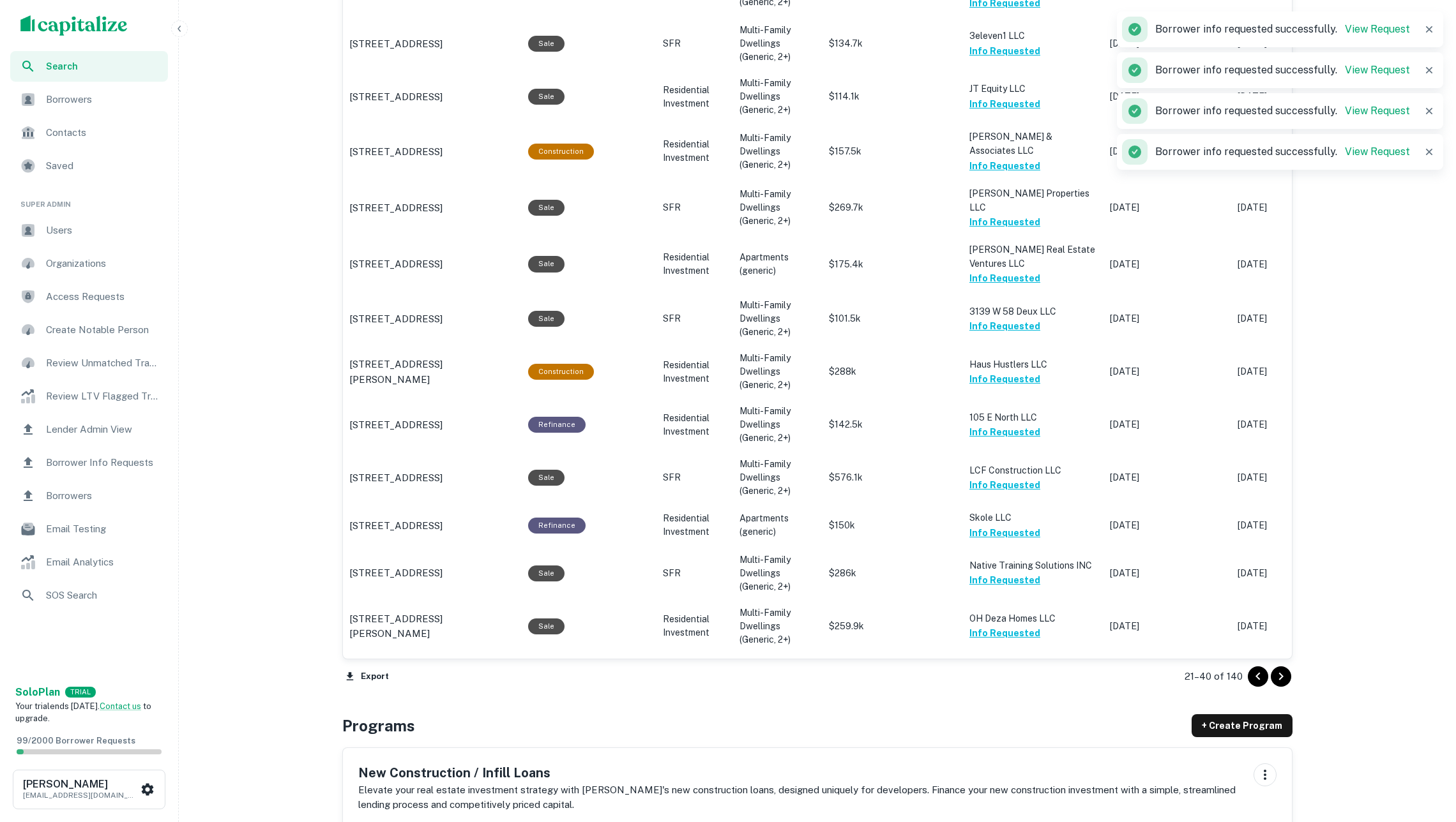
click at [1286, 680] on icon "Go to next page" at bounding box center [1281, 676] width 15 height 15
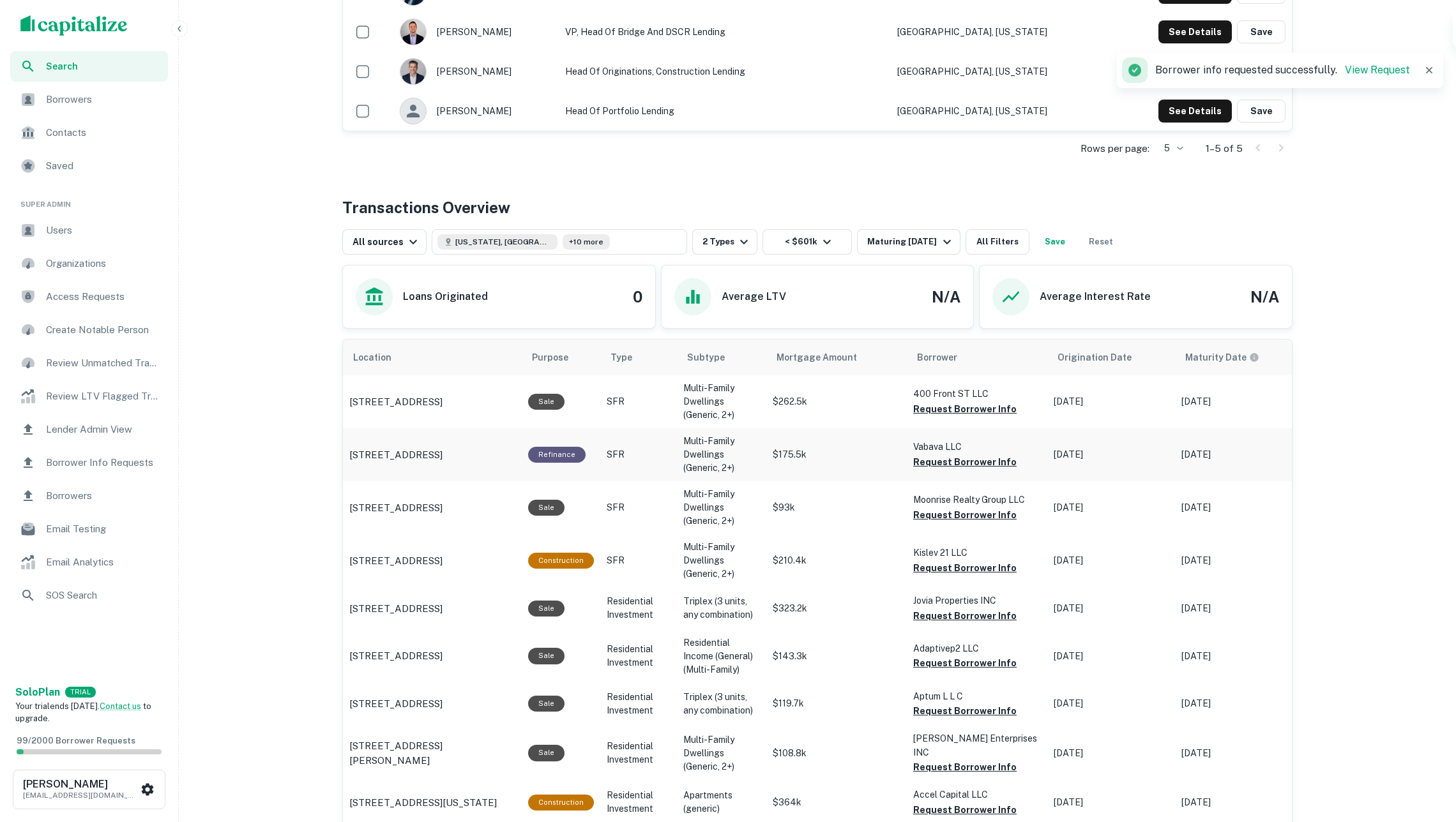
scroll to position [471, 0]
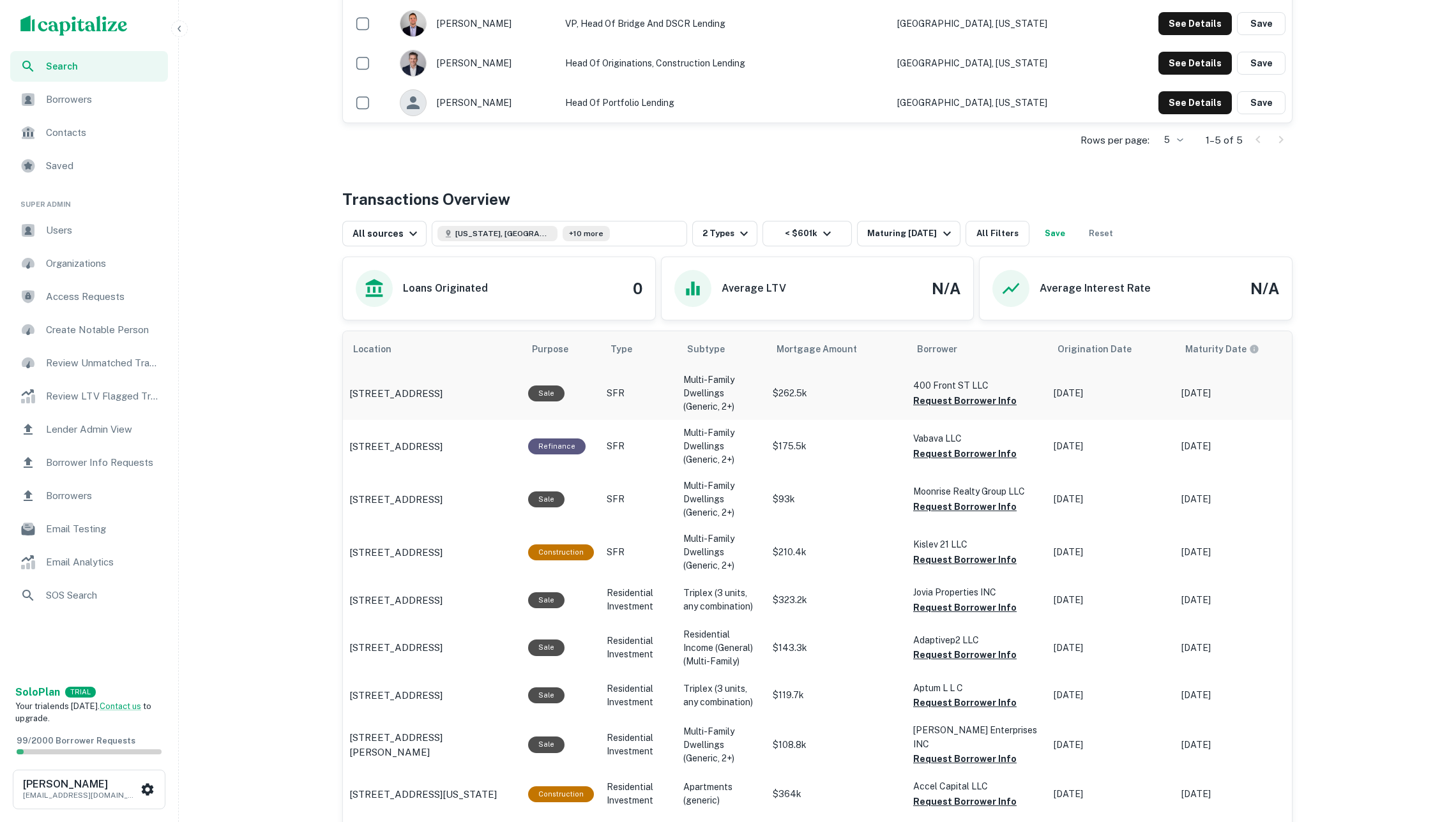
click at [955, 409] on button "Request Borrower Info" at bounding box center [965, 400] width 104 height 15
click at [939, 458] on button "Request Borrower Info" at bounding box center [965, 454] width 104 height 15
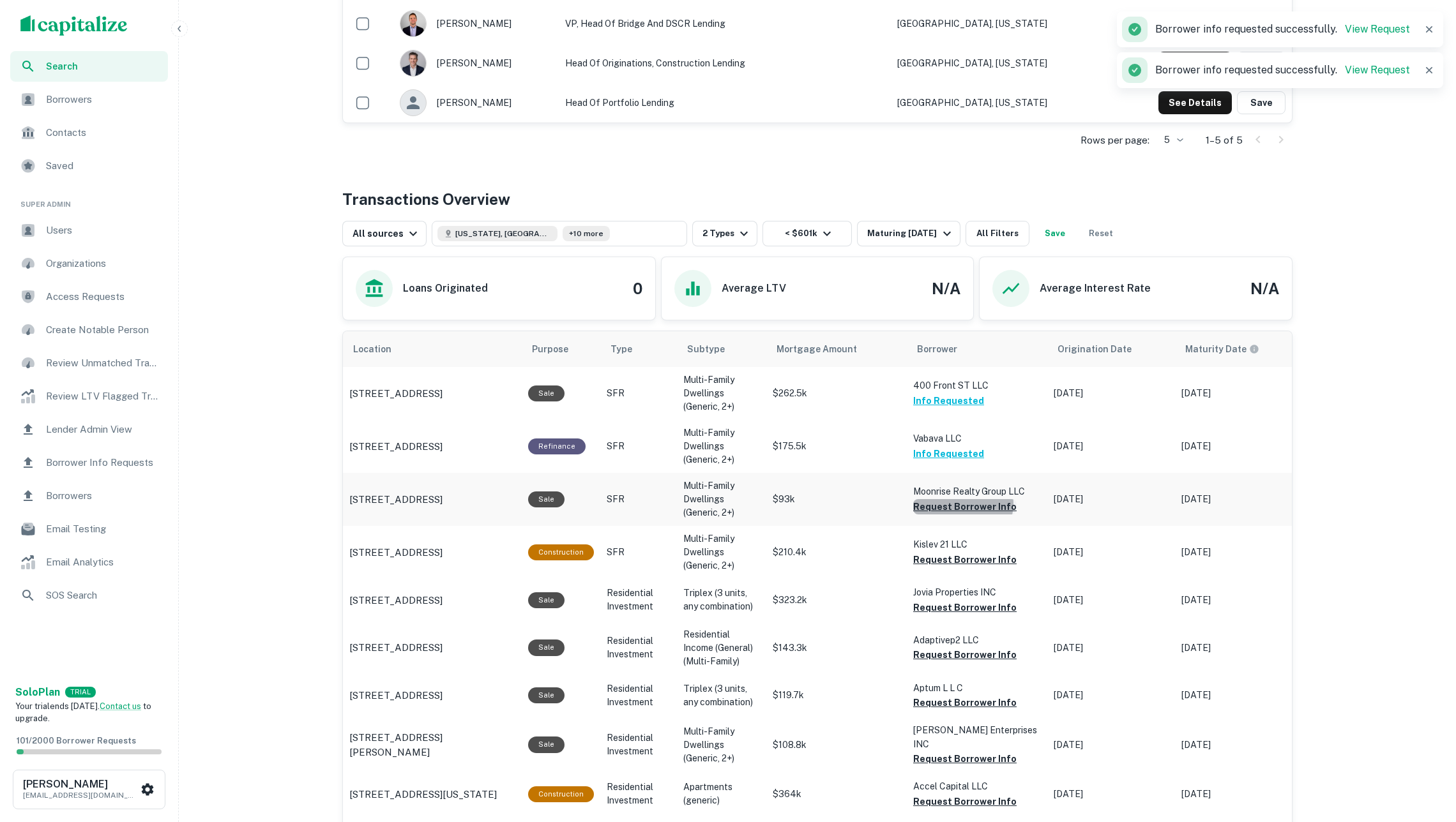
click at [963, 504] on button "Request Borrower Info" at bounding box center [965, 507] width 104 height 15
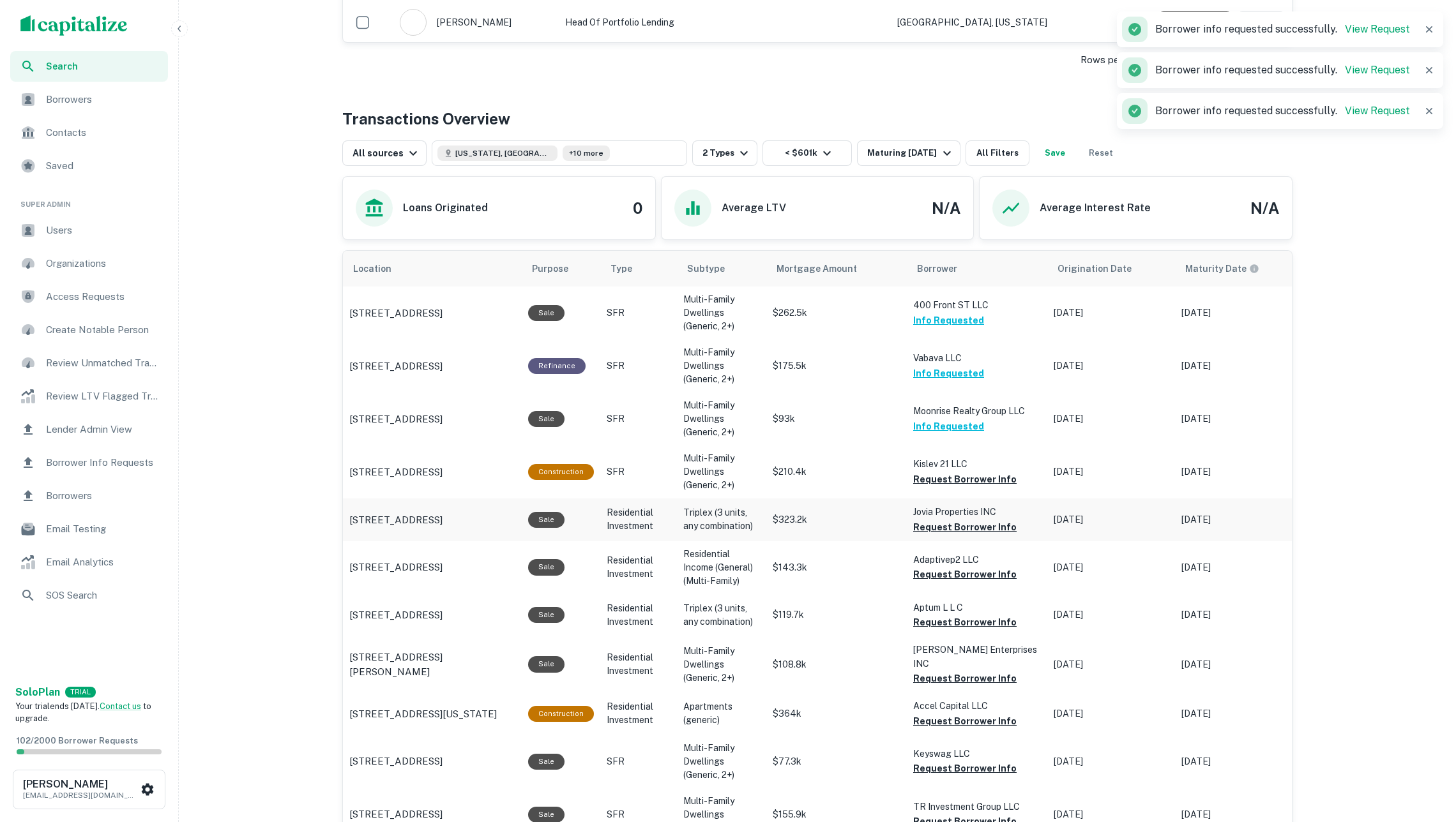
scroll to position [625, 0]
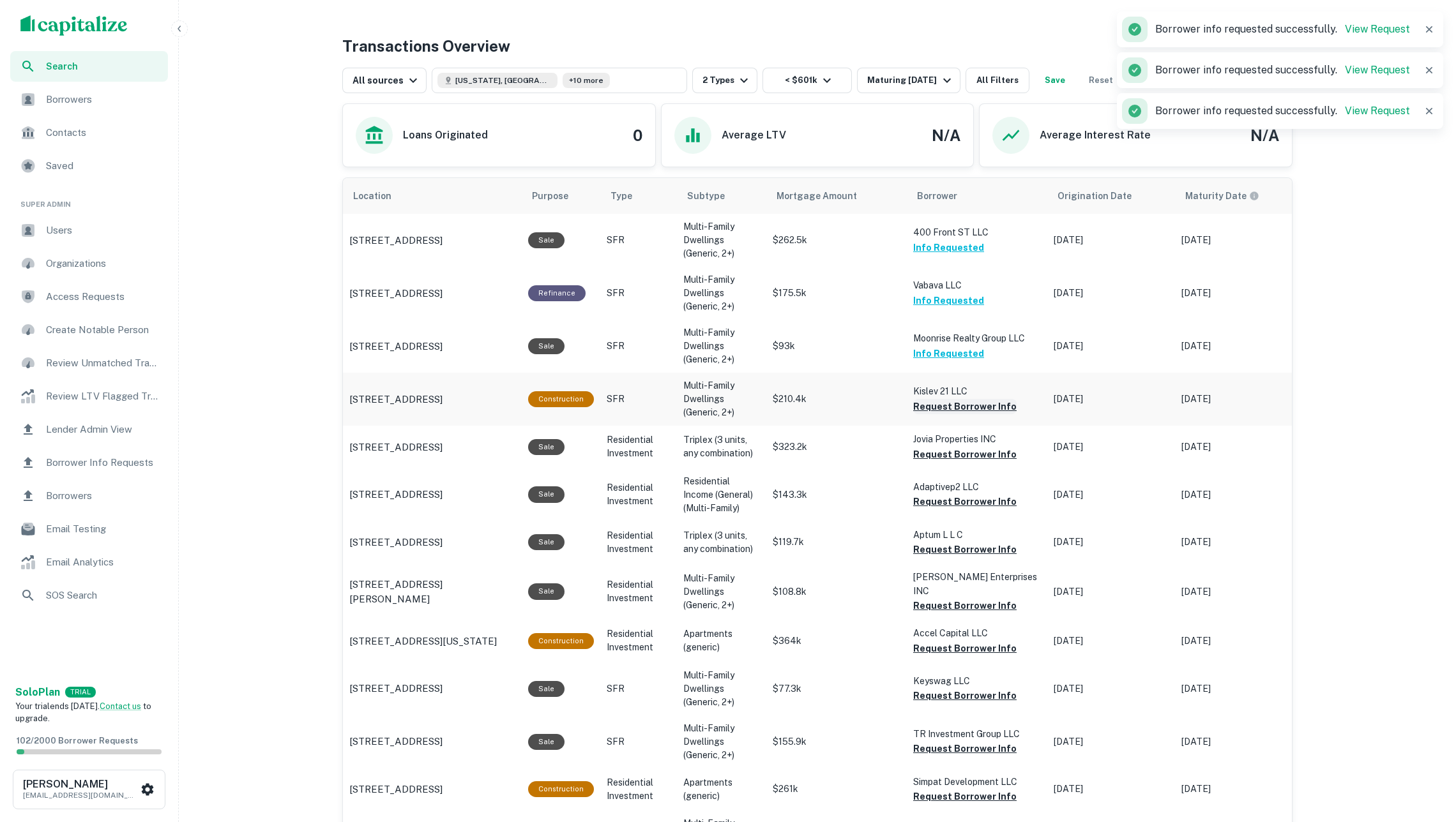
click at [932, 402] on button "Request Borrower Info" at bounding box center [965, 407] width 104 height 15
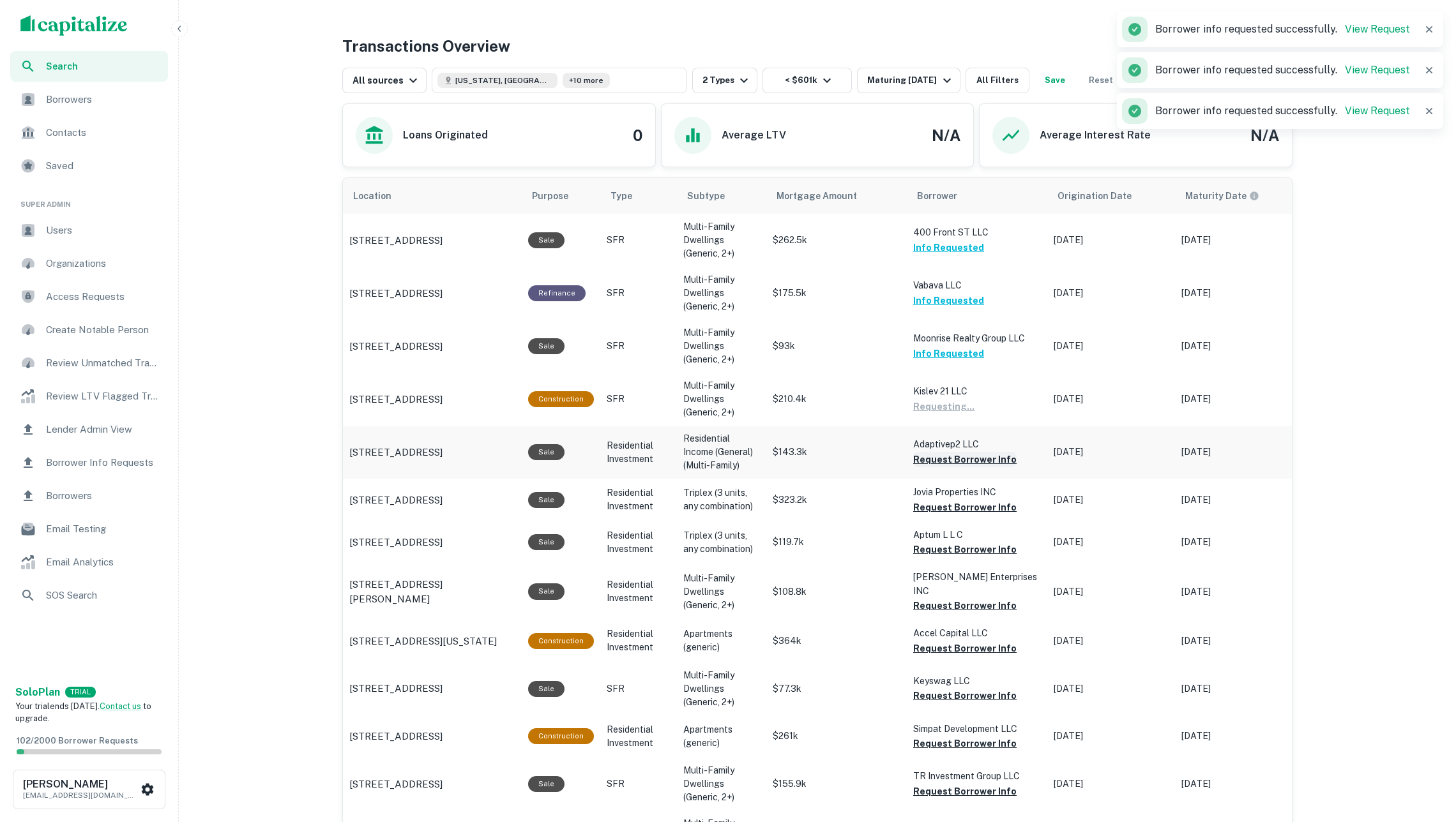
click at [936, 452] on button "Request Borrower Info" at bounding box center [965, 460] width 104 height 15
click at [955, 500] on button "Request Borrower Info" at bounding box center [965, 507] width 104 height 15
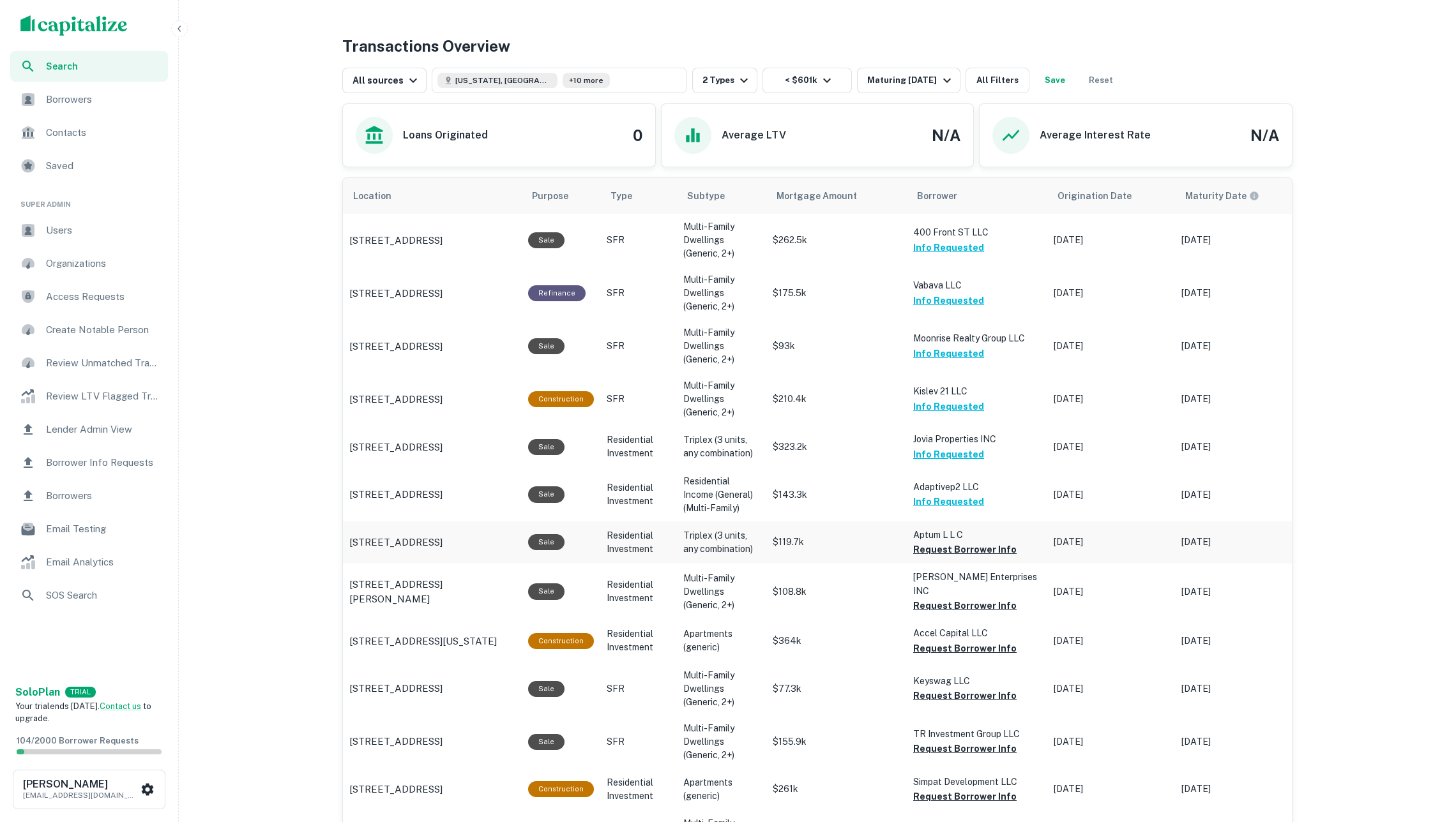
click at [971, 543] on button "Request Borrower Info" at bounding box center [965, 550] width 104 height 15
drag, startPoint x: 962, startPoint y: 591, endPoint x: 950, endPoint y: 593, distance: 12.2
click at [962, 598] on button "Request Borrower Info" at bounding box center [965, 605] width 104 height 15
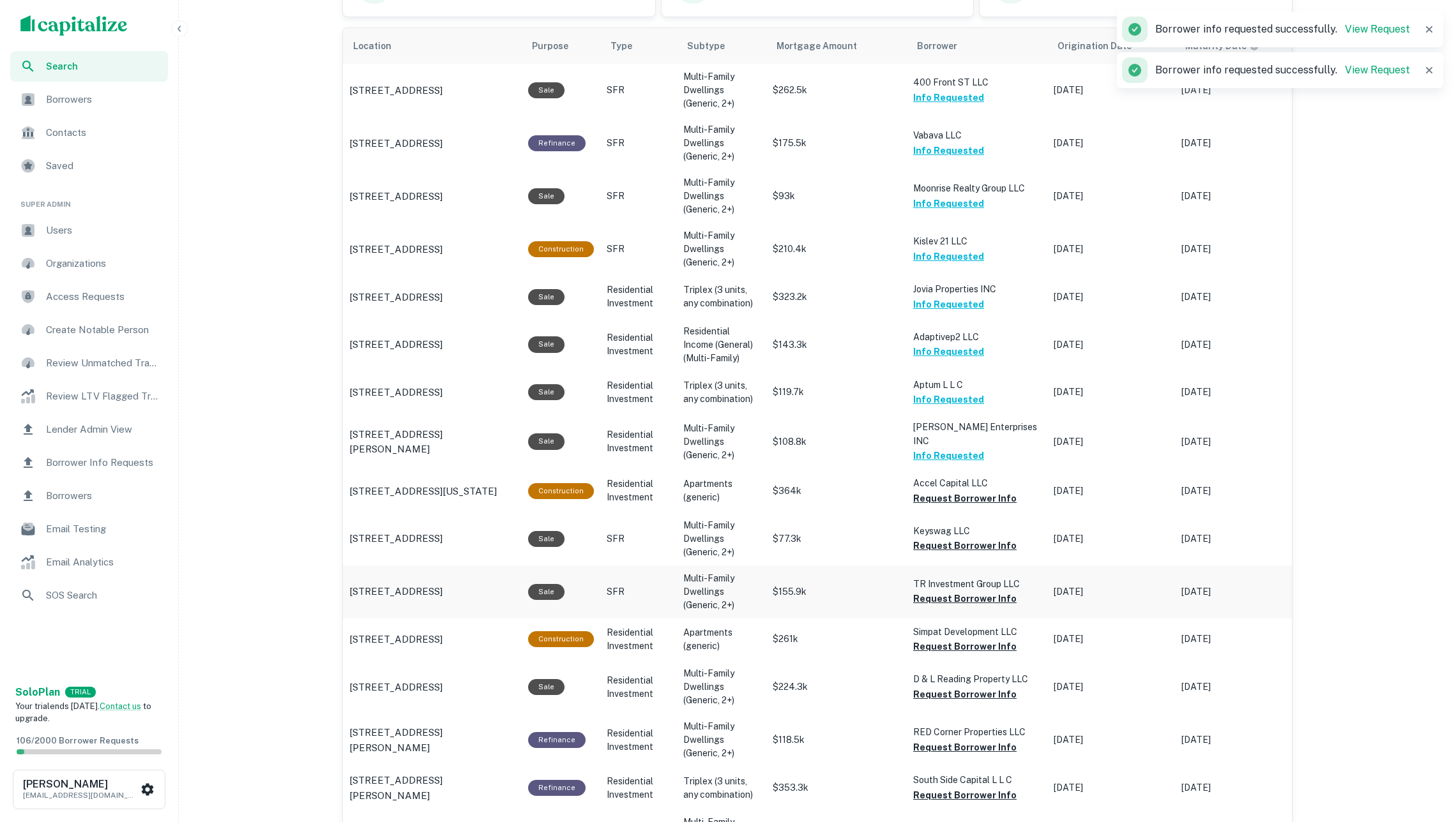
scroll to position [785, 0]
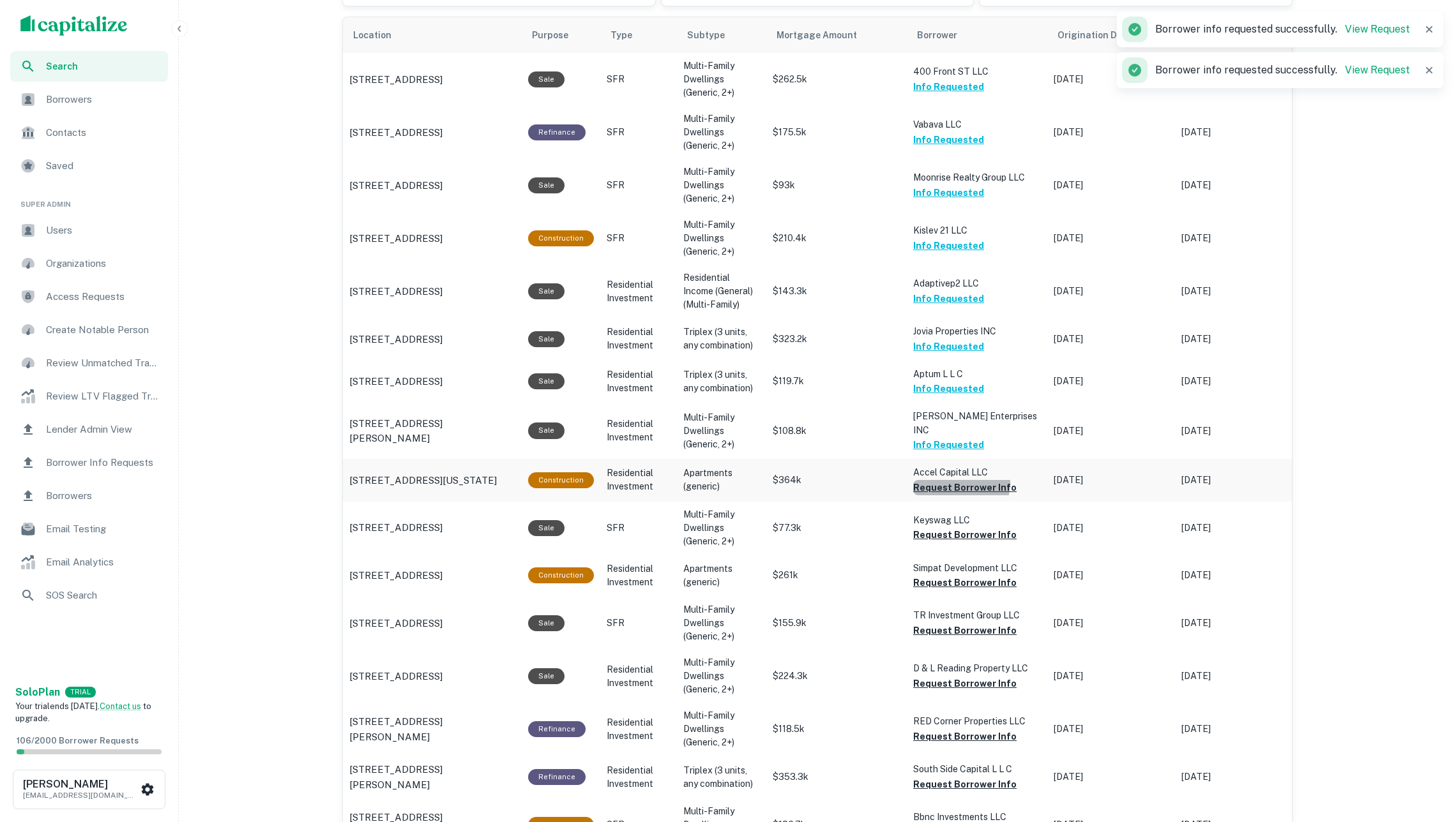
click at [952, 480] on button "Request Borrower Info" at bounding box center [965, 488] width 104 height 15
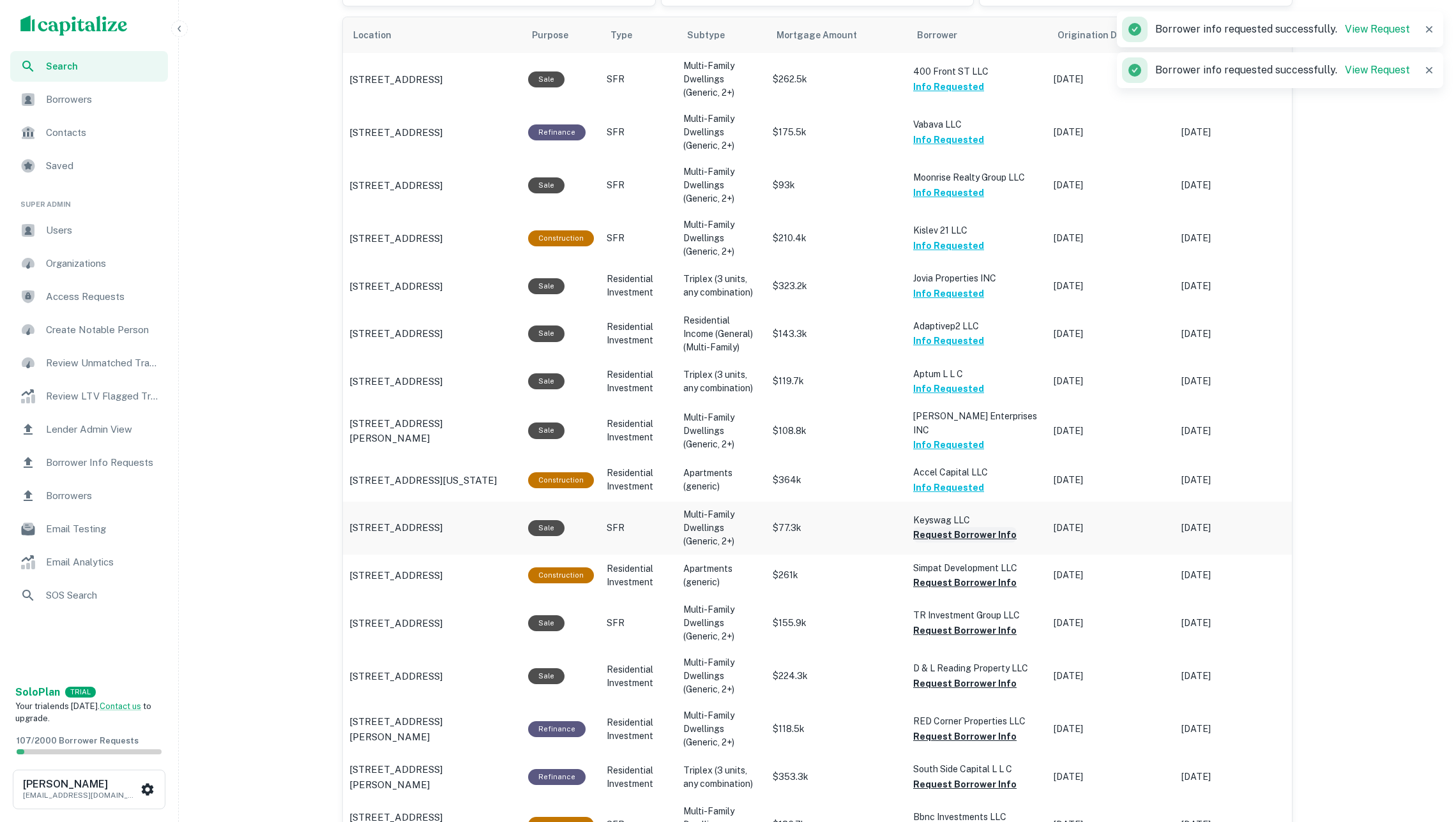
click at [959, 527] on button "Request Borrower Info" at bounding box center [965, 535] width 104 height 15
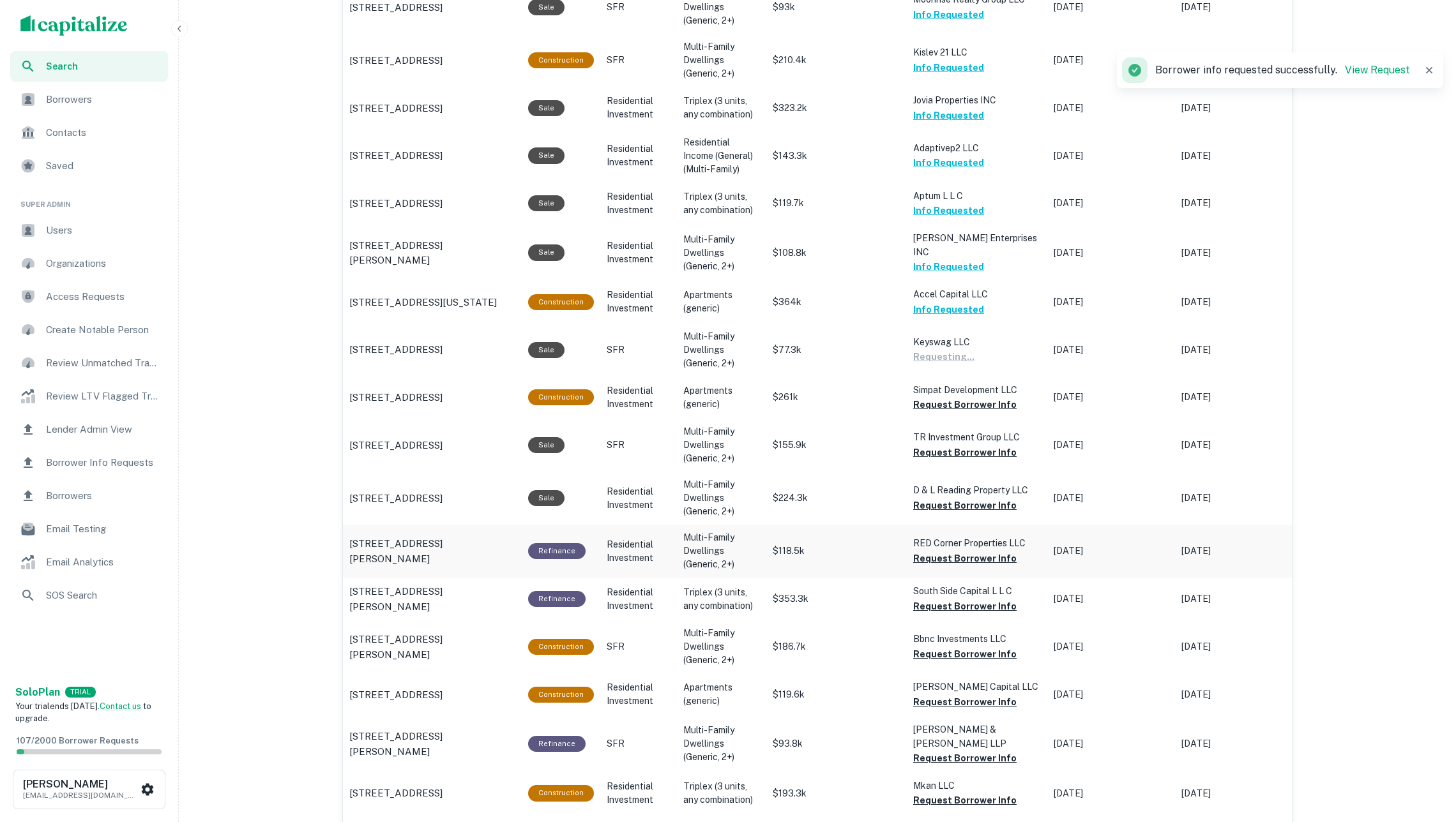
scroll to position [965, 0]
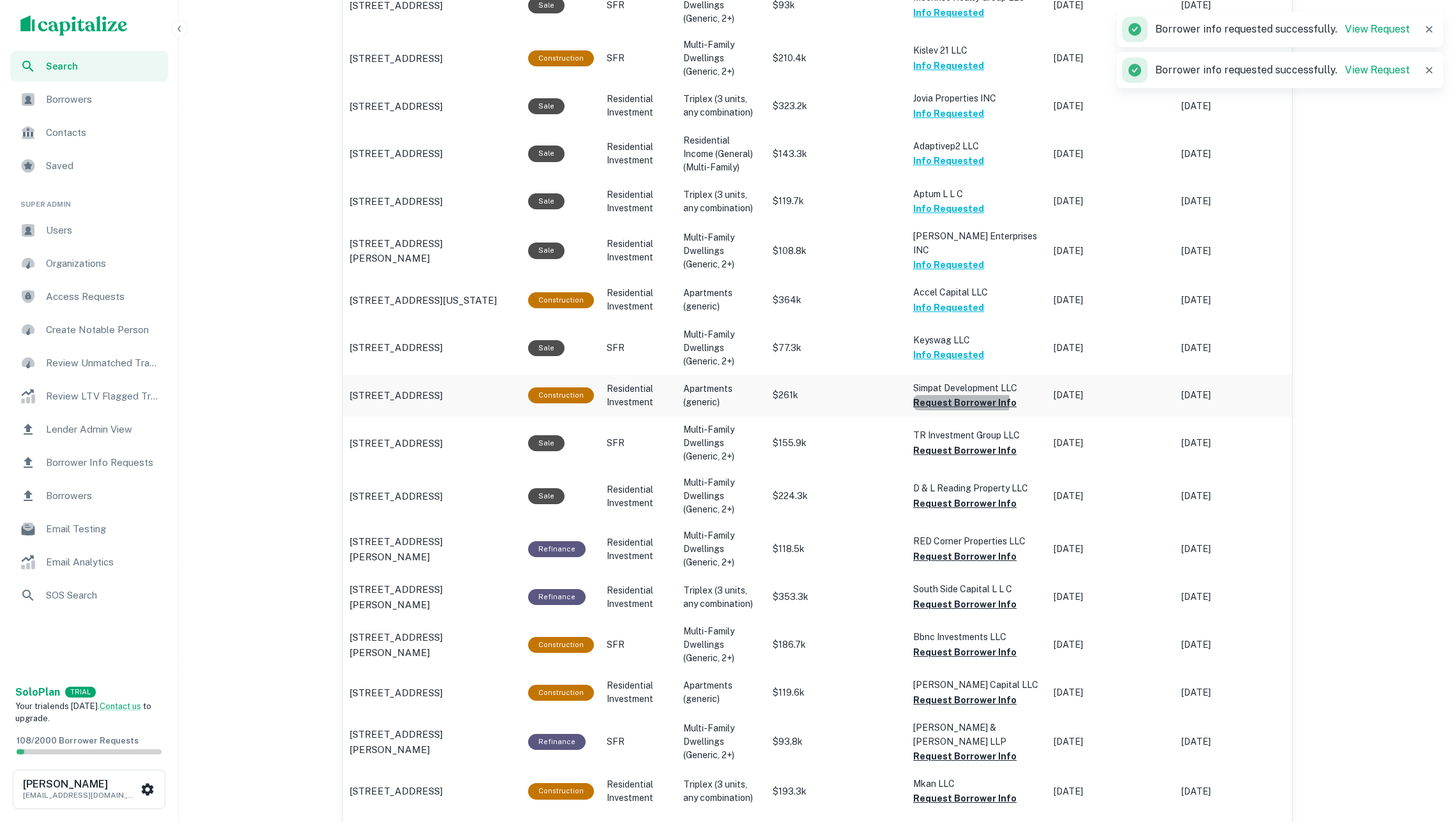
drag, startPoint x: 961, startPoint y: 389, endPoint x: 915, endPoint y: 388, distance: 46.0
click at [961, 395] on button "Request Borrower Info" at bounding box center [965, 402] width 104 height 15
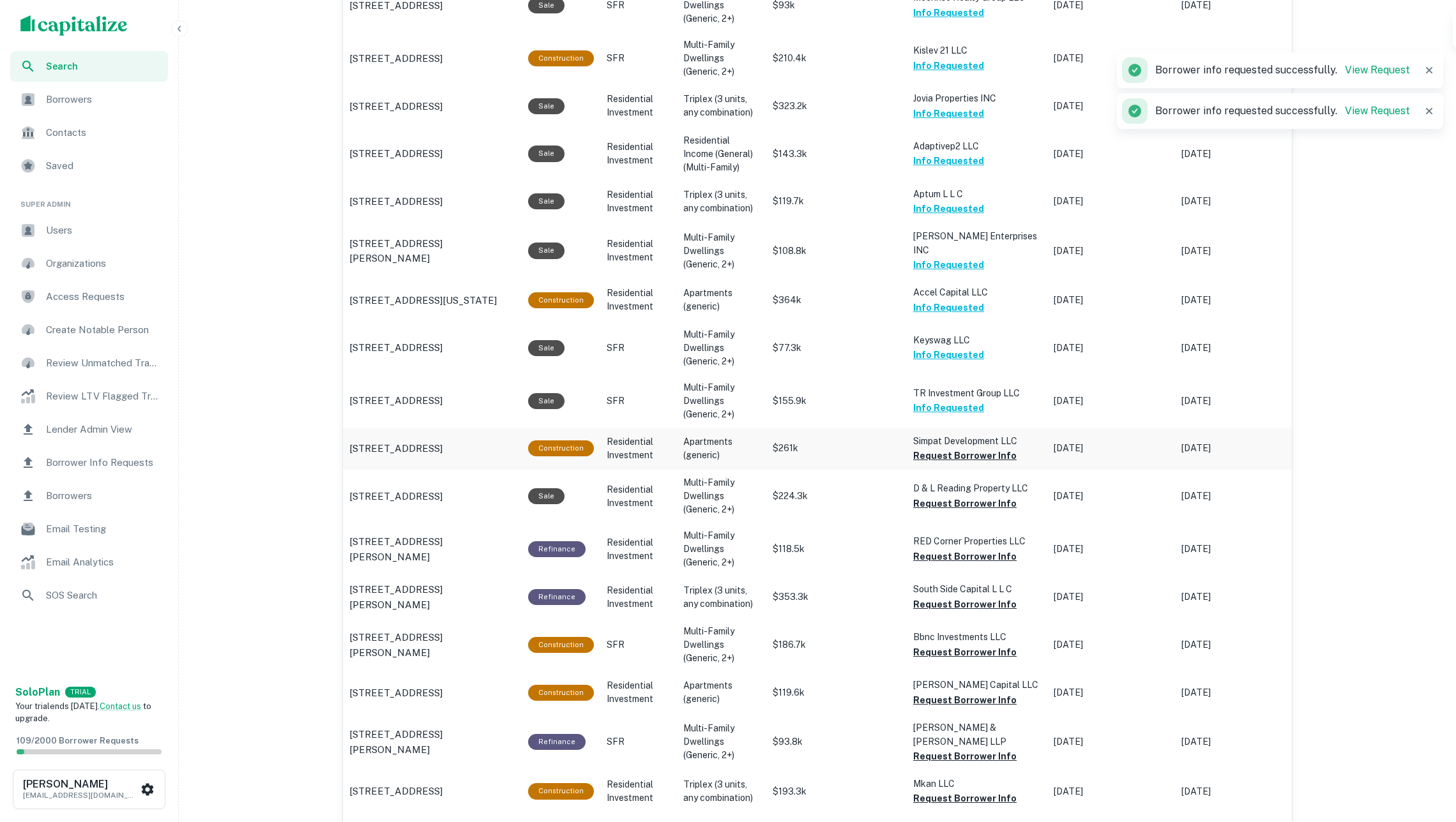
click at [949, 448] on button "Request Borrower Info" at bounding box center [965, 456] width 104 height 15
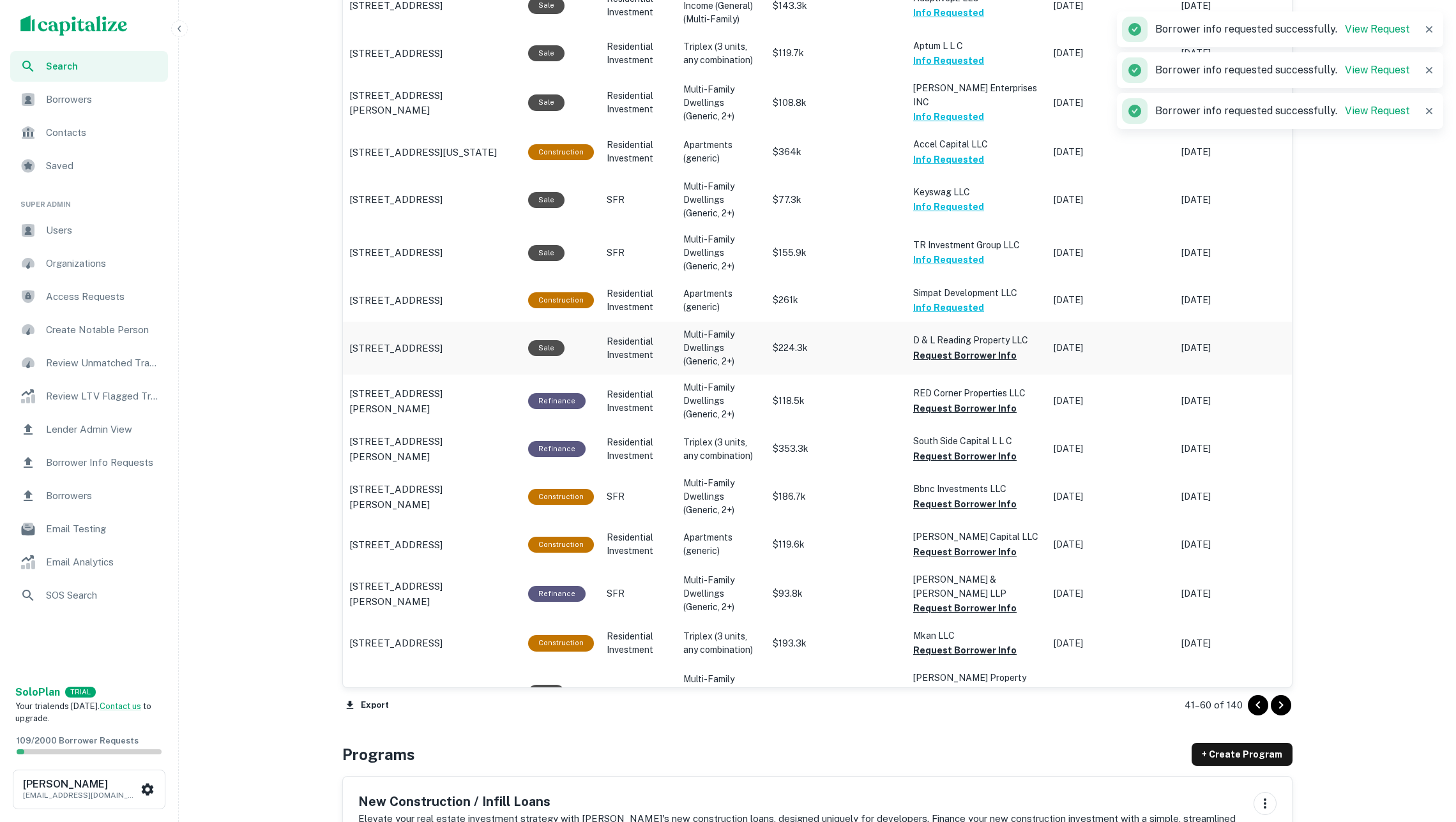
scroll to position [1114, 0]
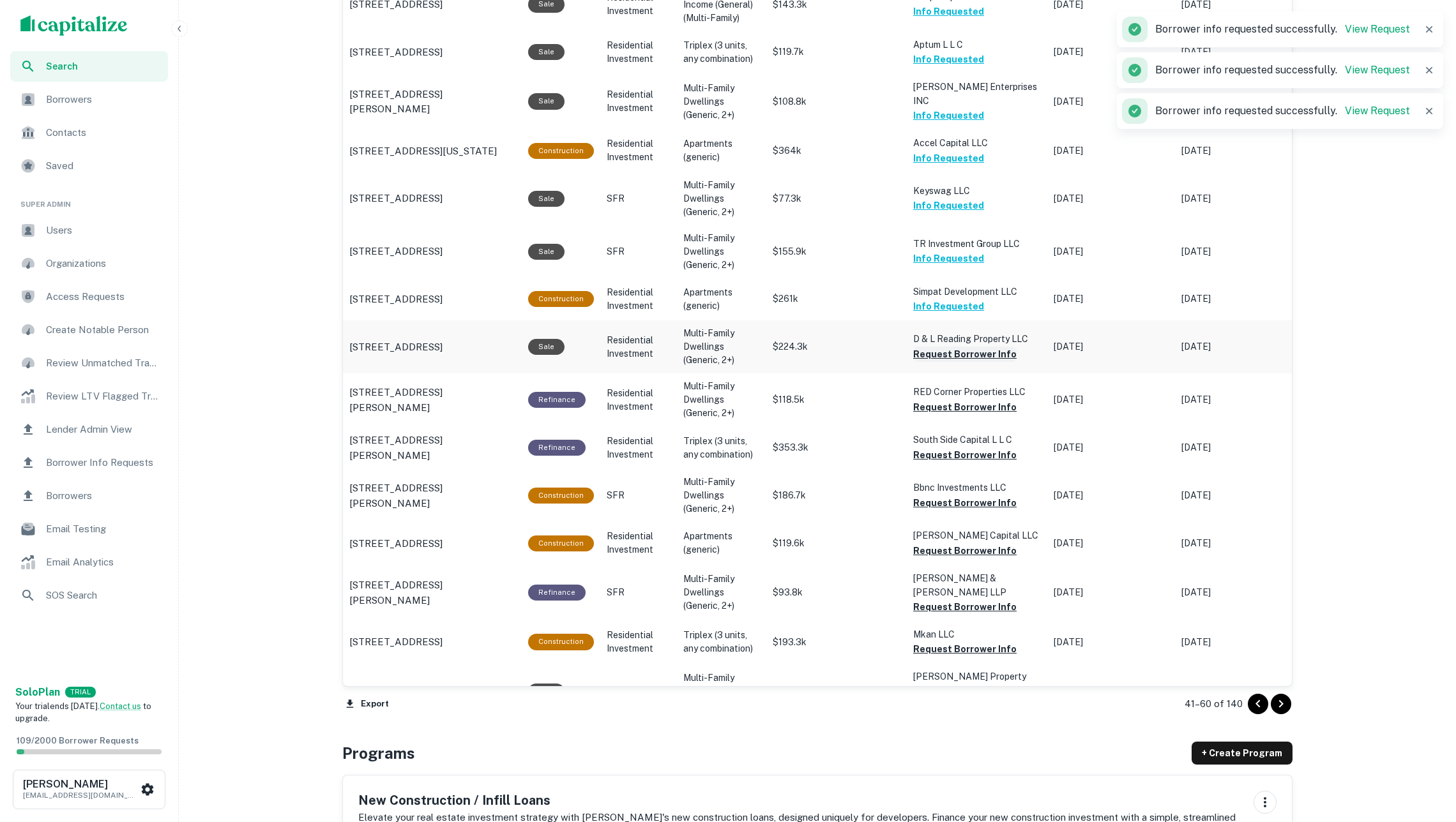
click at [946, 347] on button "Request Borrower Info" at bounding box center [965, 354] width 104 height 15
click at [954, 400] on button "Request Borrower Info" at bounding box center [965, 407] width 104 height 15
click at [959, 447] on button "Request Borrower Info" at bounding box center [965, 455] width 104 height 15
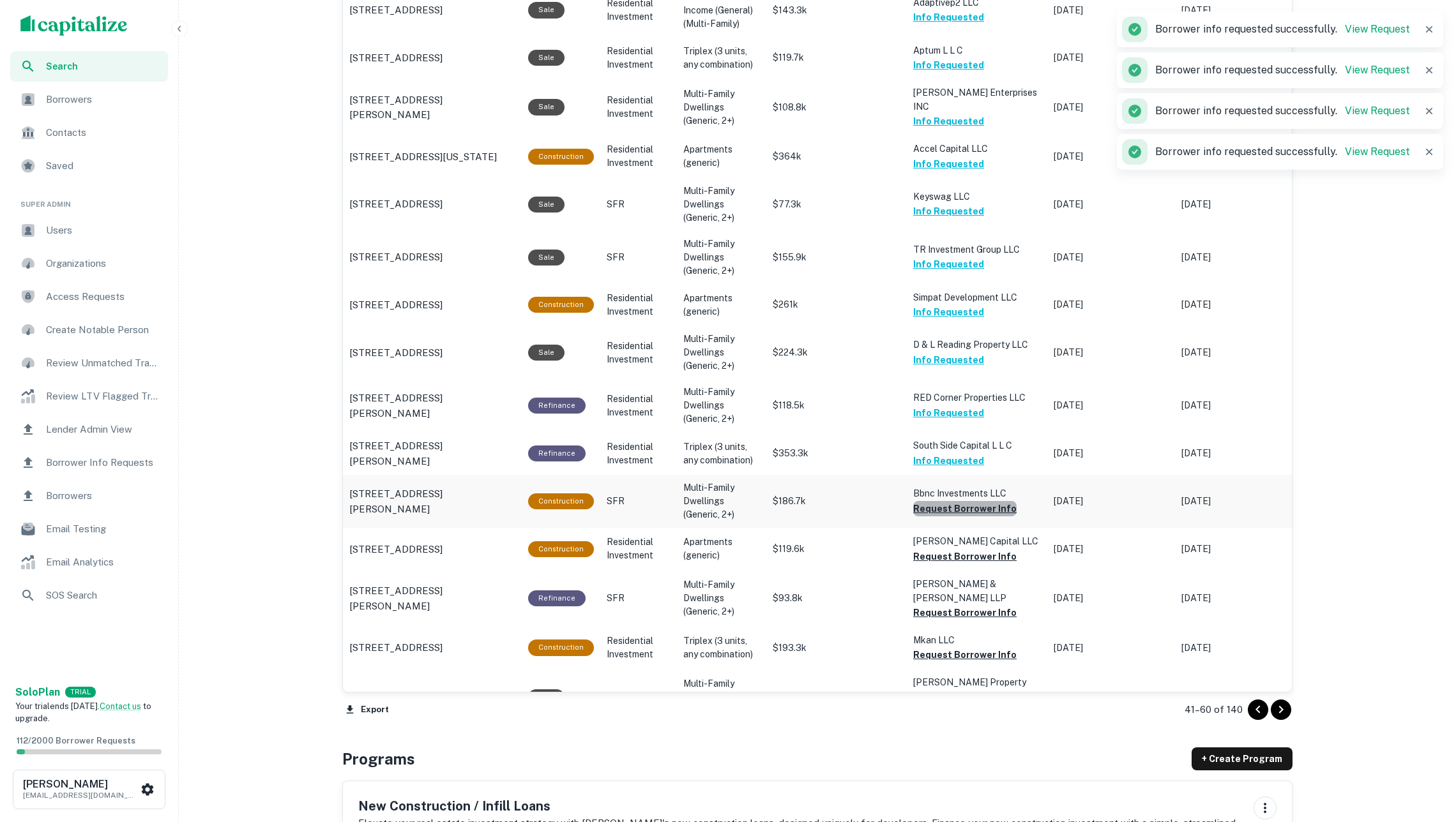
click at [974, 501] on button "Request Borrower Info" at bounding box center [965, 509] width 104 height 15
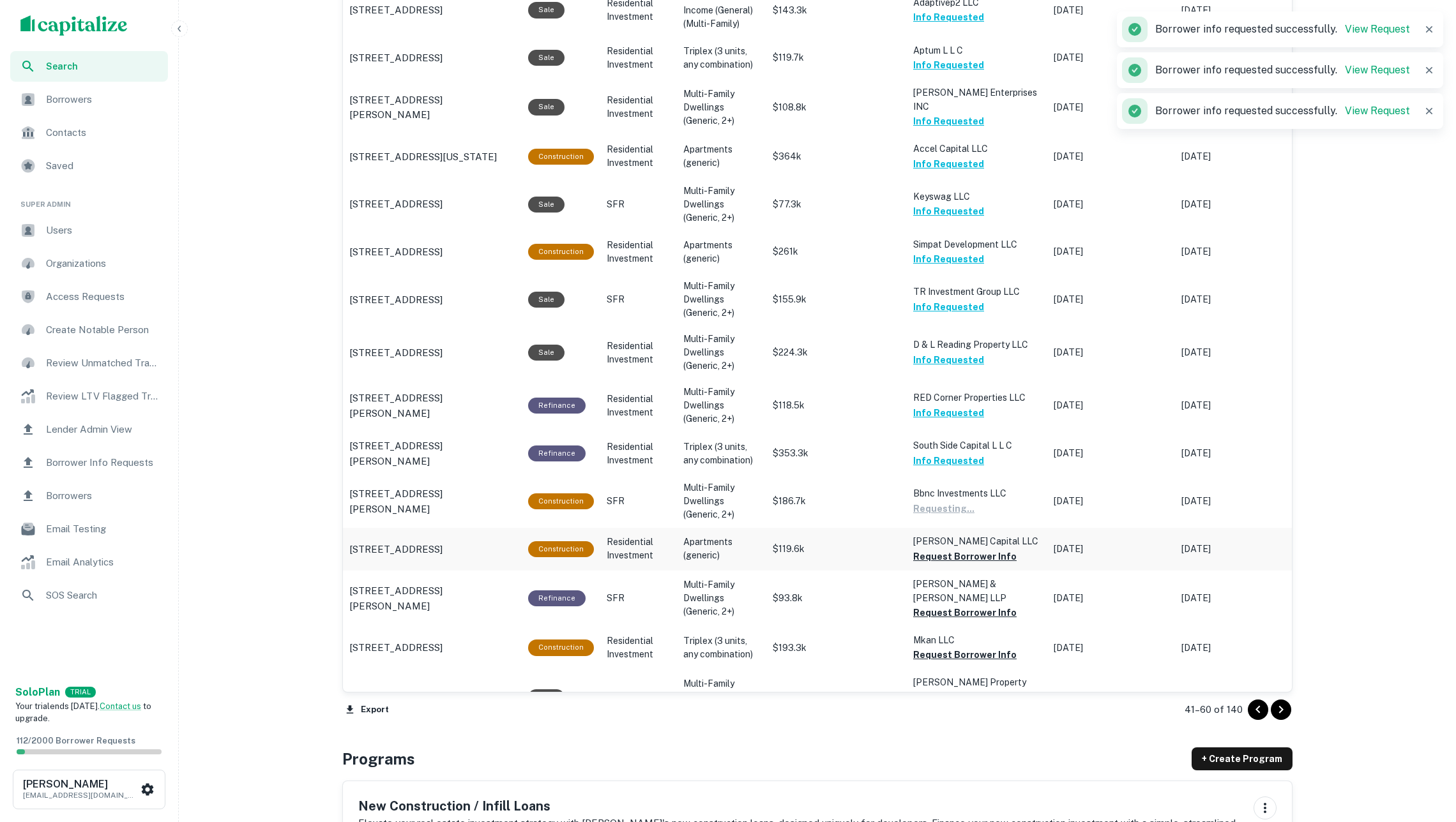
click at [974, 549] on button "Request Borrower Info" at bounding box center [965, 556] width 104 height 15
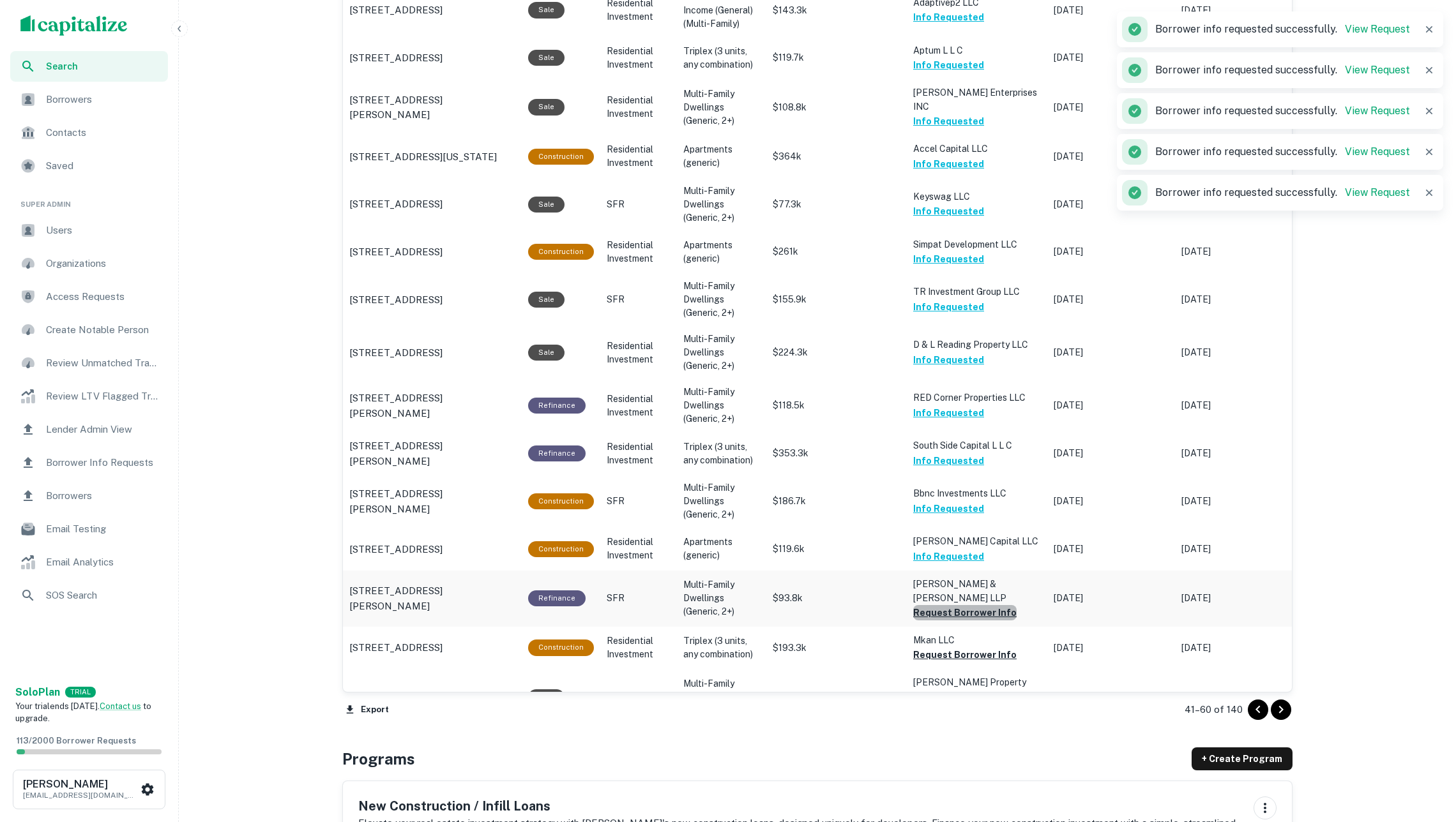
click at [972, 605] on button "Request Borrower Info" at bounding box center [965, 613] width 104 height 15
click at [981, 647] on button "Request Borrower Info" at bounding box center [965, 654] width 104 height 15
click at [972, 704] on button "Request Borrower Info" at bounding box center [965, 712] width 104 height 15
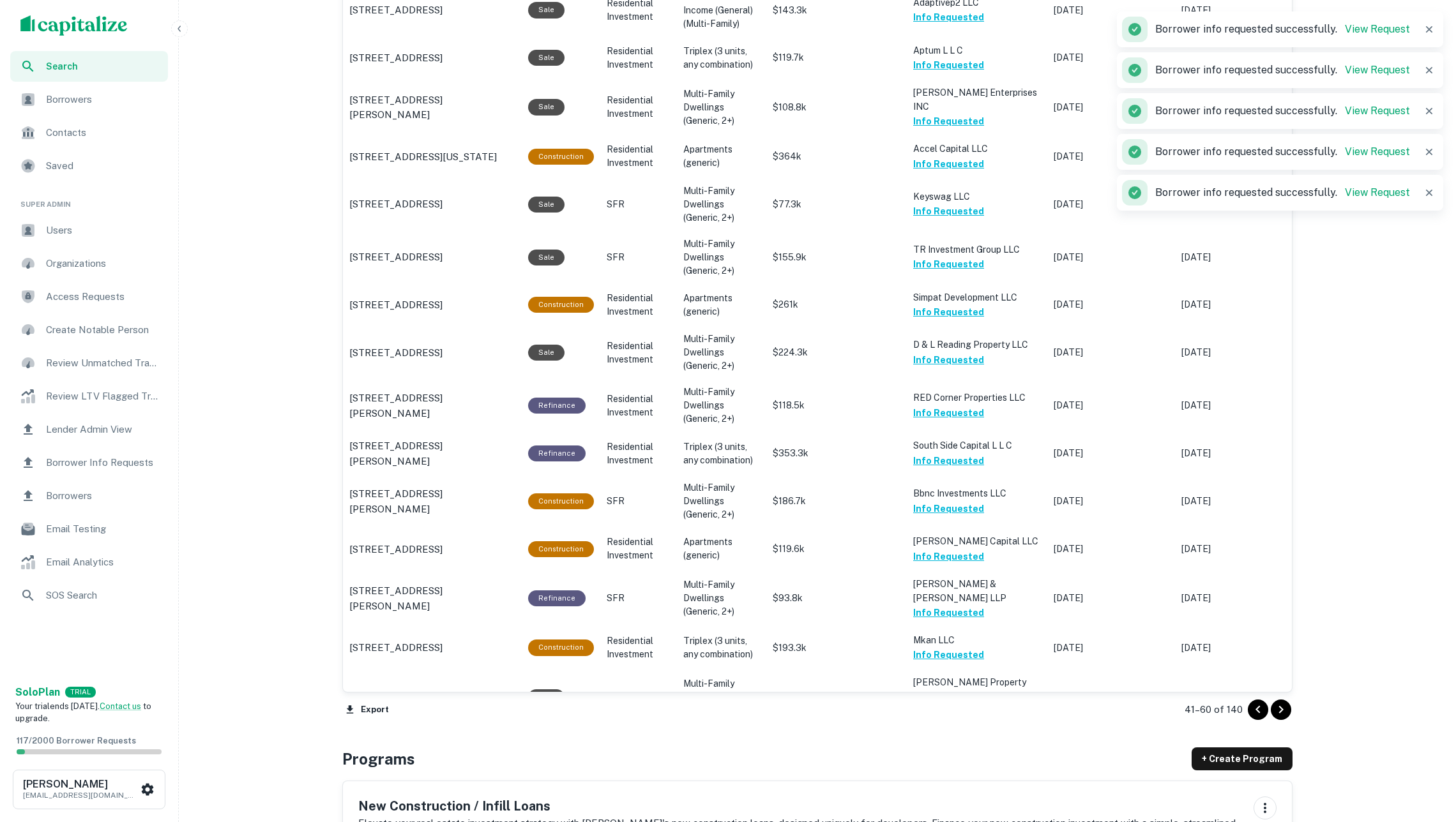
click at [1277, 704] on icon "Go to next page" at bounding box center [1281, 710] width 15 height 15
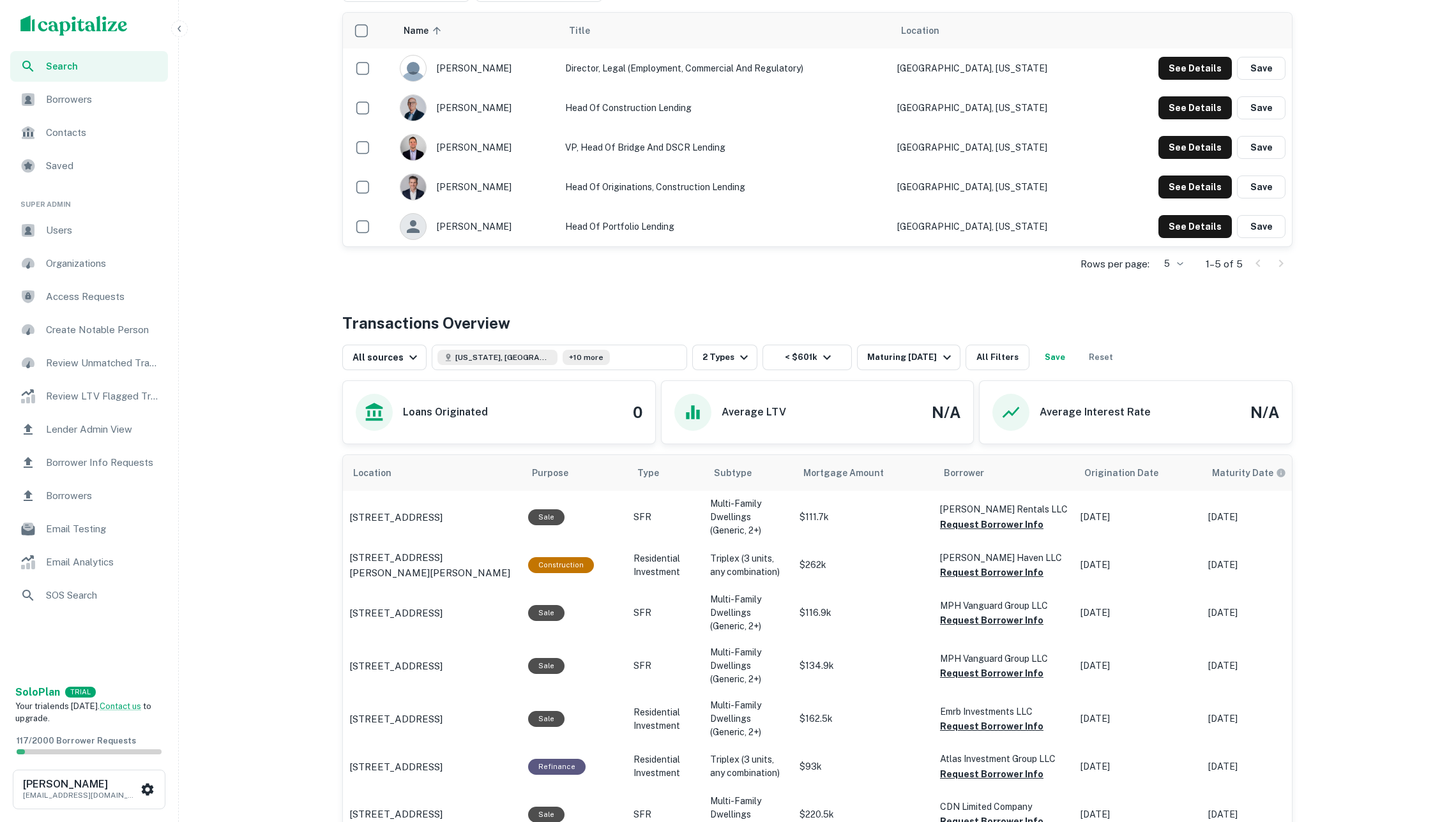
scroll to position [361, 0]
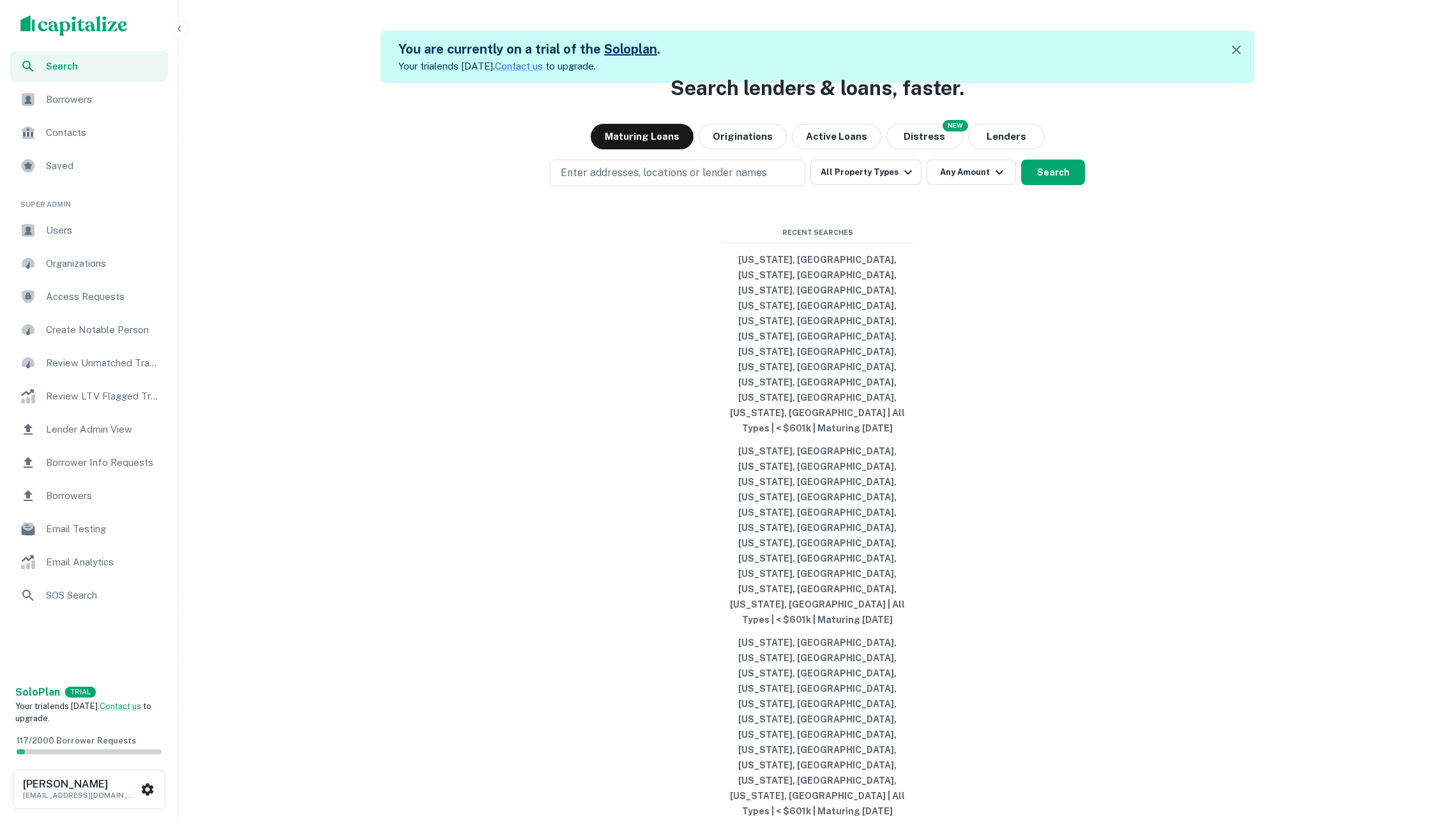
click at [116, 97] on span "Borrowers" at bounding box center [103, 99] width 114 height 15
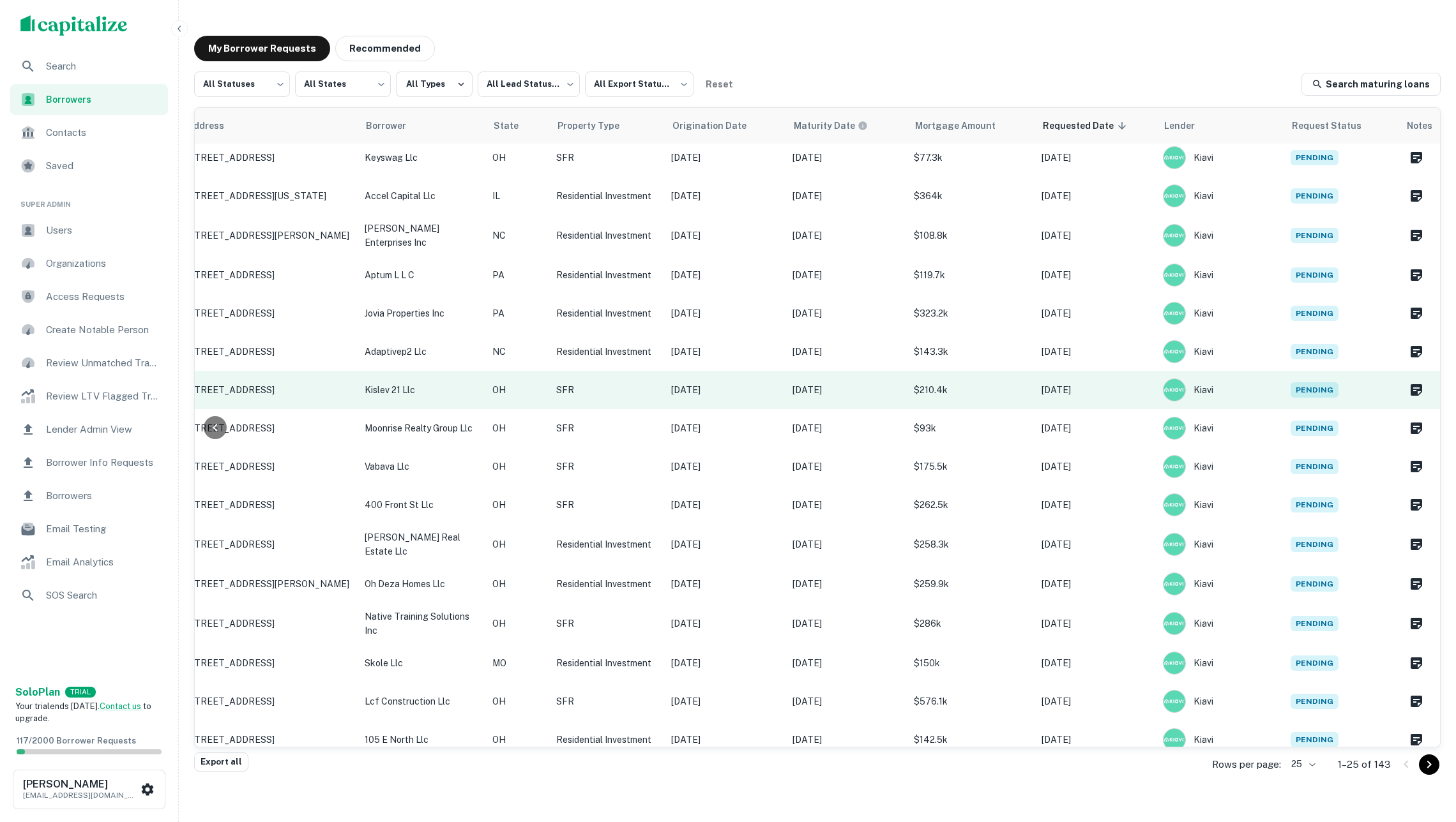
scroll to position [356, 168]
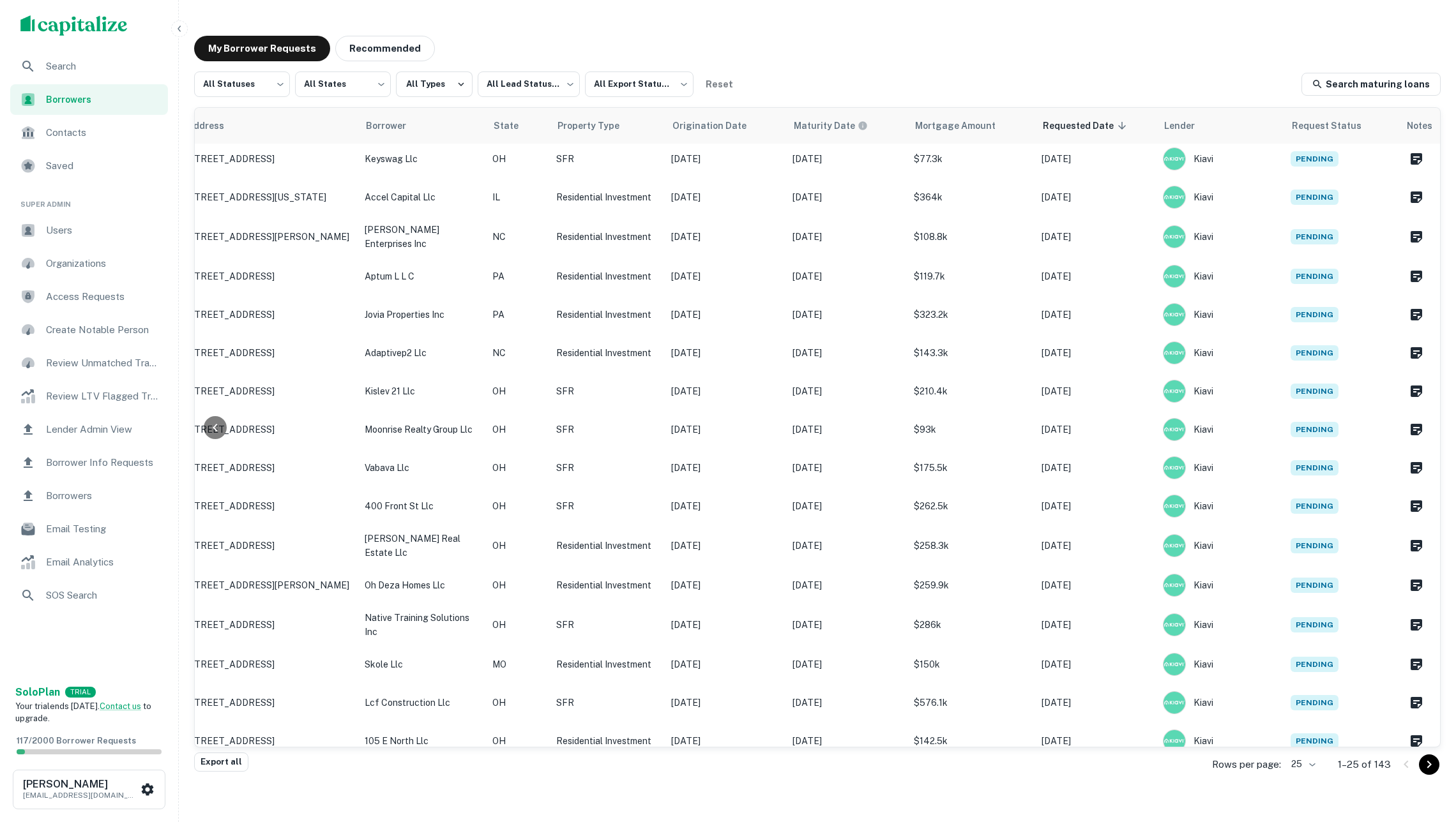
click at [1288, 767] on body "Search Borrowers Contacts Saved Super Admin Users Organizations Access Requests…" at bounding box center [728, 411] width 1456 height 822
click at [1288, 772] on li "500" at bounding box center [1294, 772] width 44 height 23
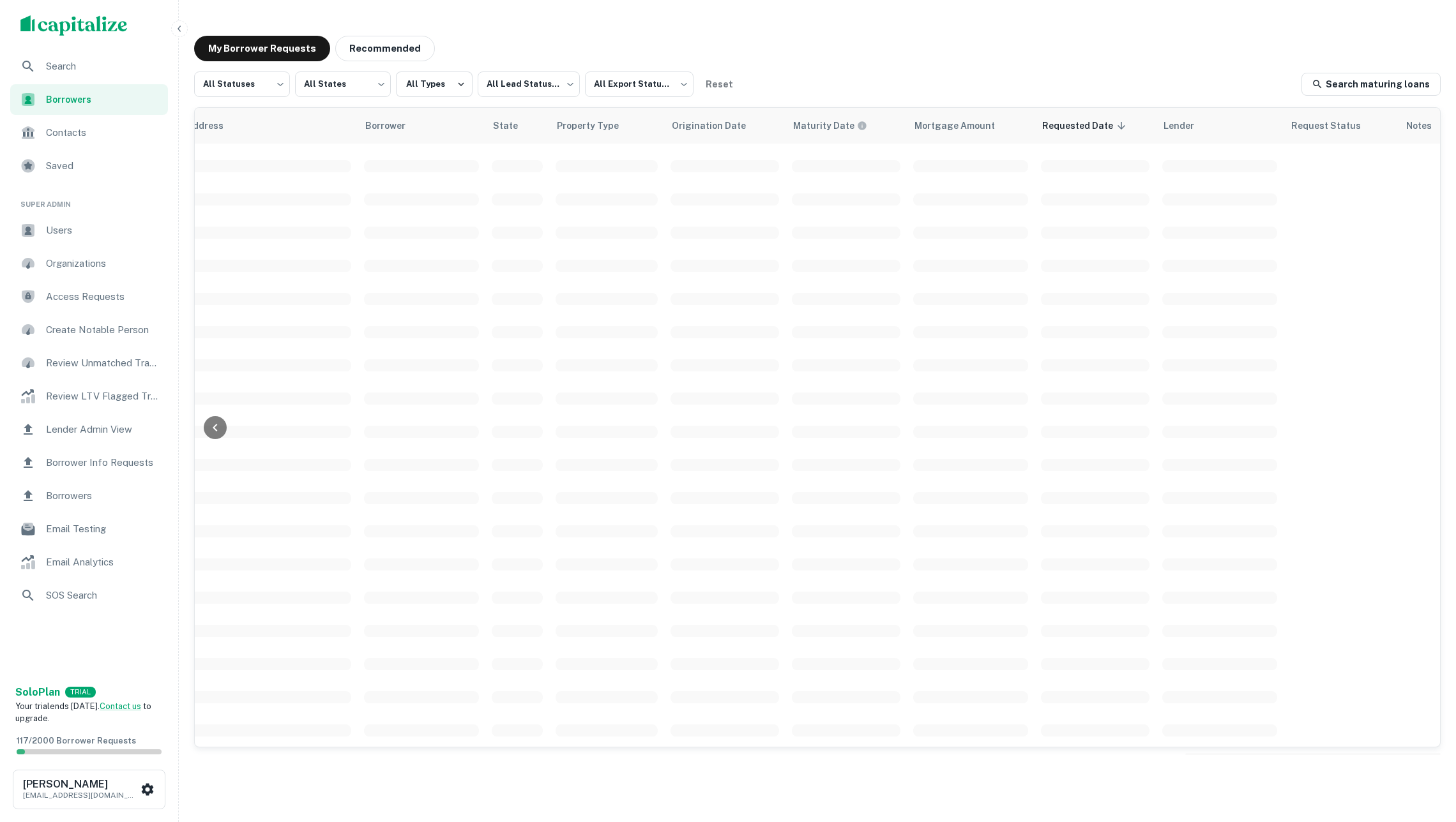
click at [1035, 39] on div "My Borrower Requests Recommended" at bounding box center [818, 48] width 1247 height 25
click at [263, 86] on body "Search Borrowers Contacts Saved Super Admin Users Organizations Access Requests…" at bounding box center [728, 411] width 1456 height 822
click at [250, 157] on li "Fulfilled" at bounding box center [243, 163] width 97 height 23
type input "*********"
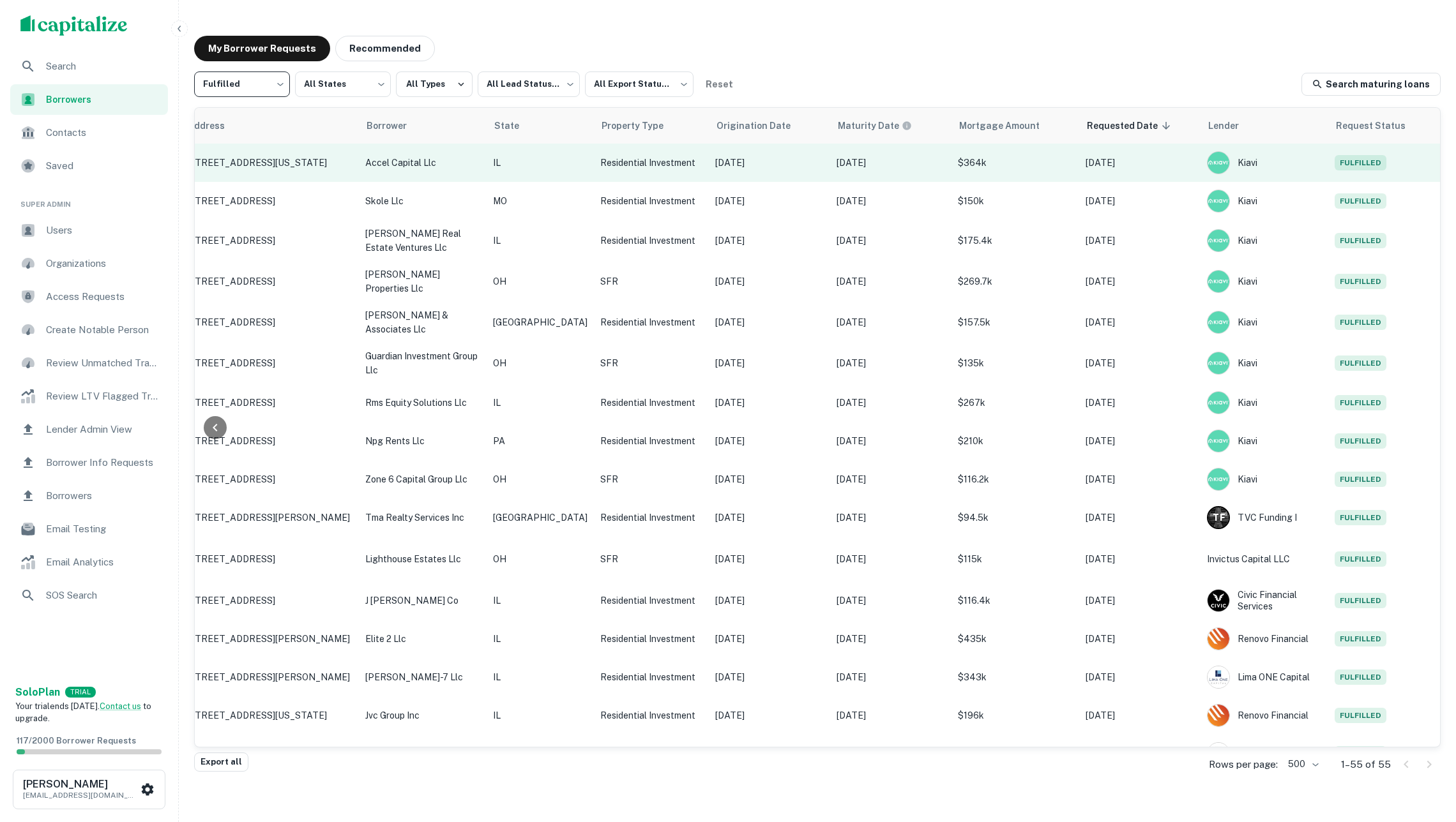
scroll to position [0, 167]
click at [594, 171] on td "Residential Investment" at bounding box center [651, 163] width 115 height 38
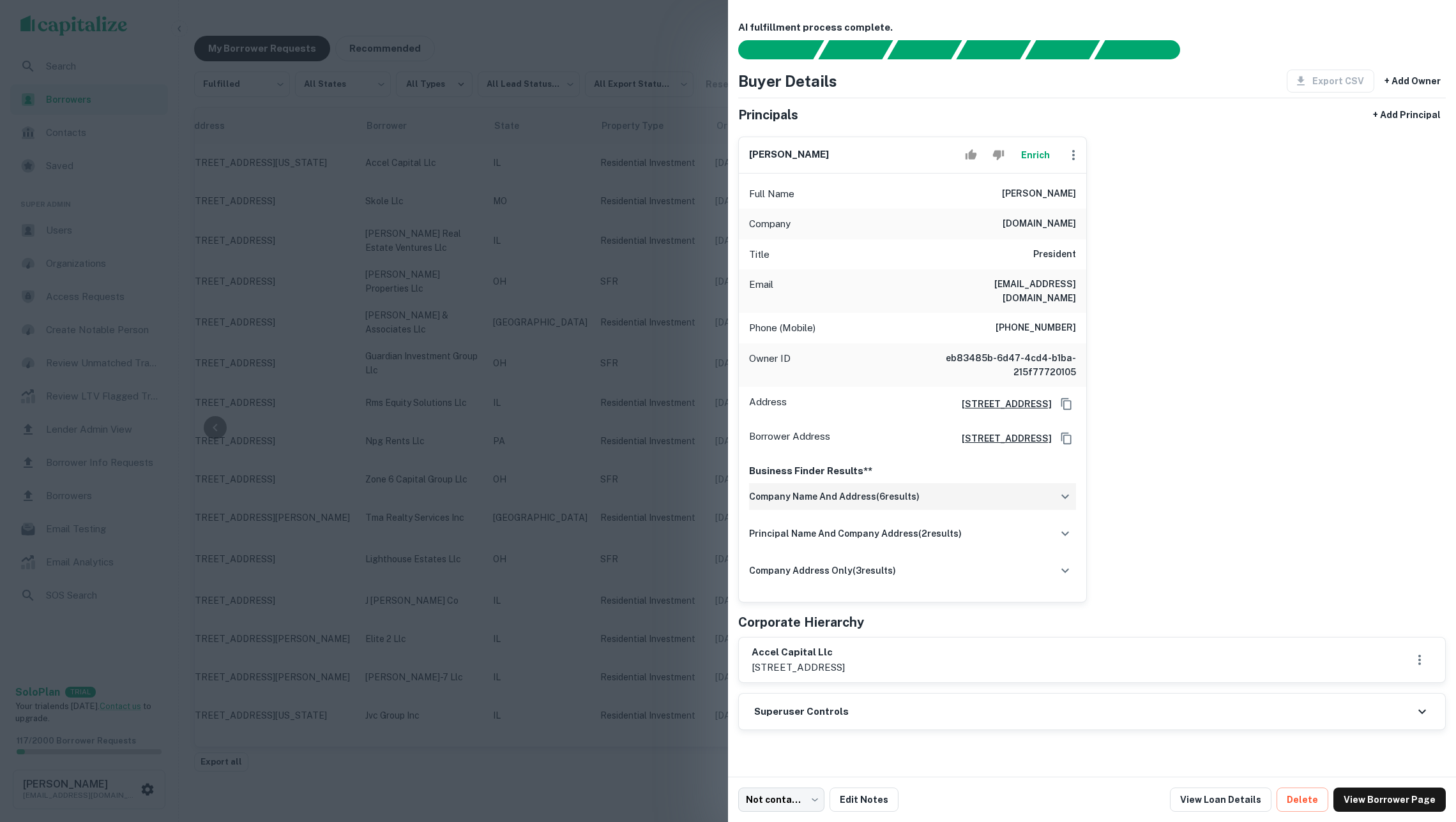
click at [894, 494] on h6 "company name and address ( 6 results)" at bounding box center [834, 496] width 170 height 14
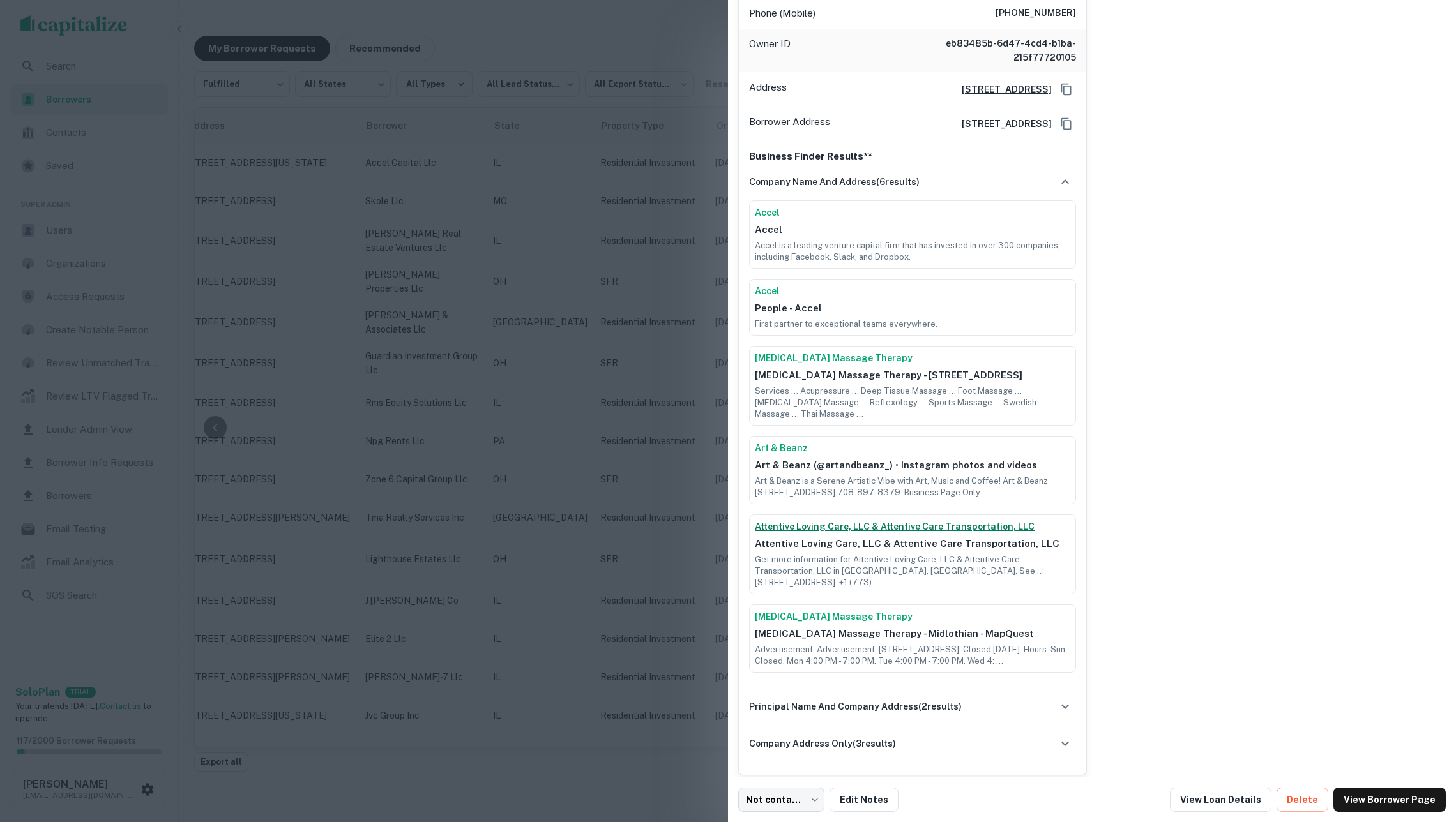
scroll to position [323, 0]
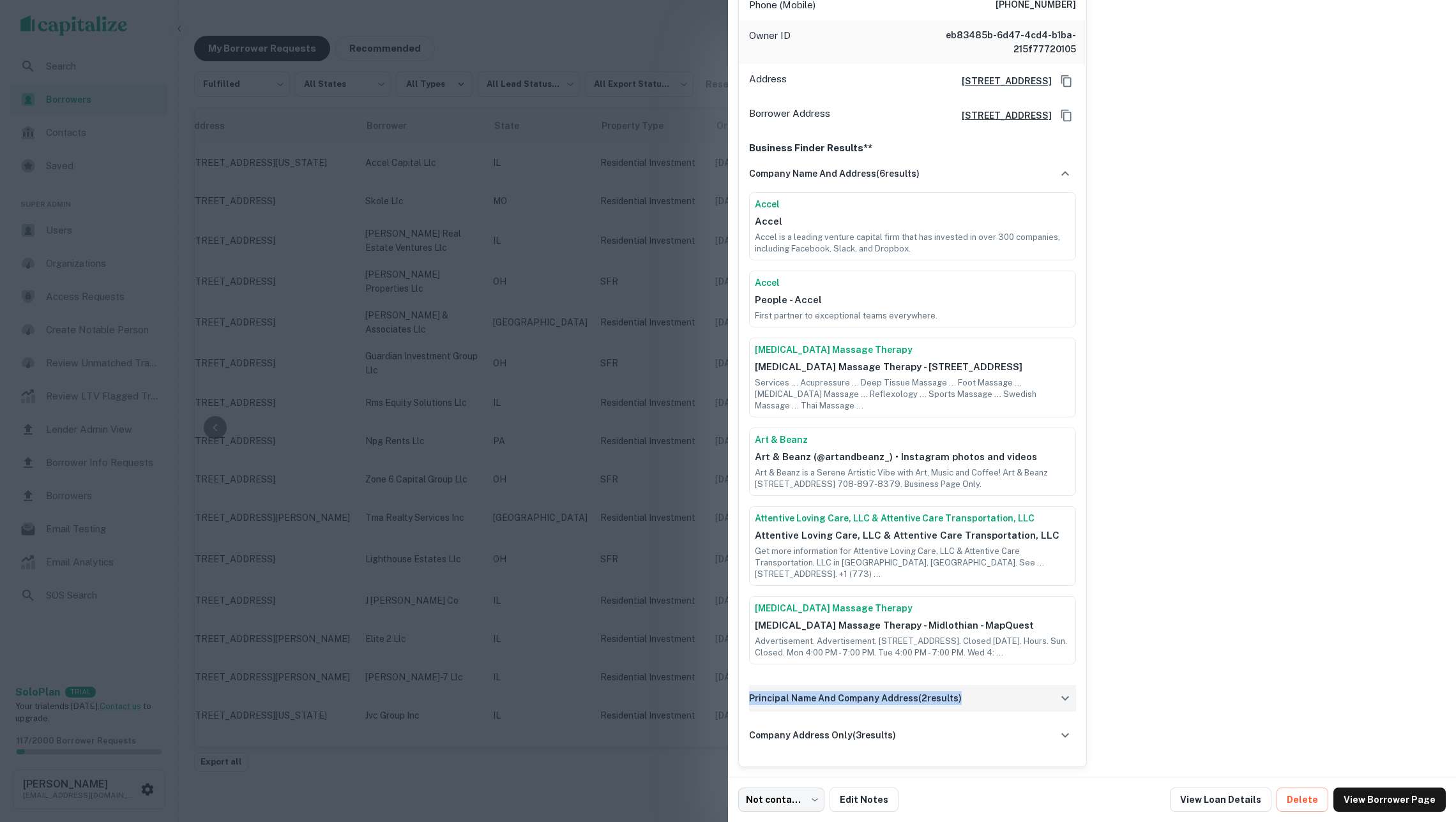
click at [1005, 677] on div "company name and address ( 6 results) Accel Accel Accel is a leading venture ca…" at bounding box center [912, 459] width 327 height 599
click at [1012, 685] on div "principal name and company address ( 2 results)" at bounding box center [912, 698] width 327 height 27
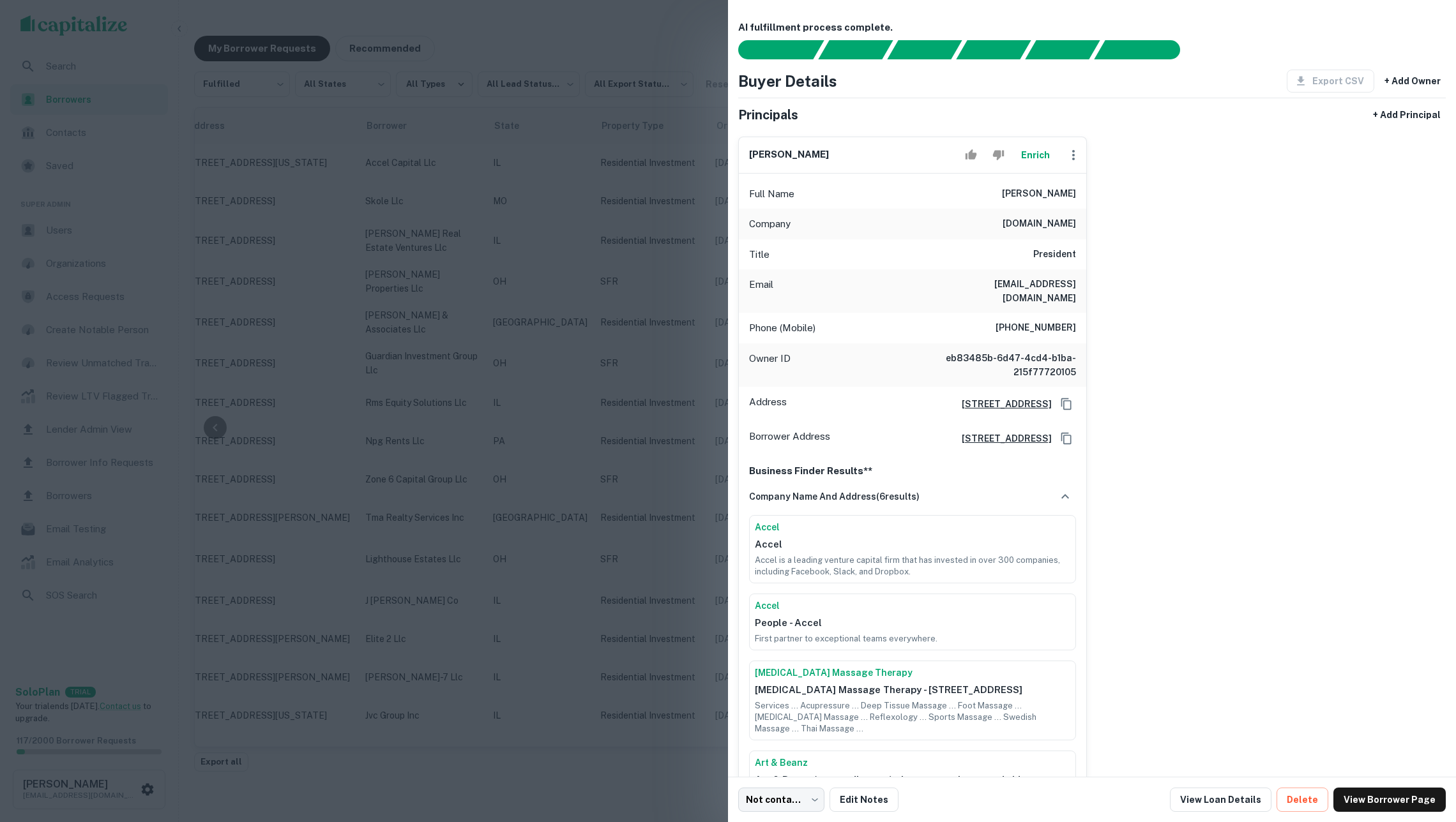
scroll to position [0, 0]
click at [1028, 159] on button "Enrich" at bounding box center [1035, 155] width 41 height 25
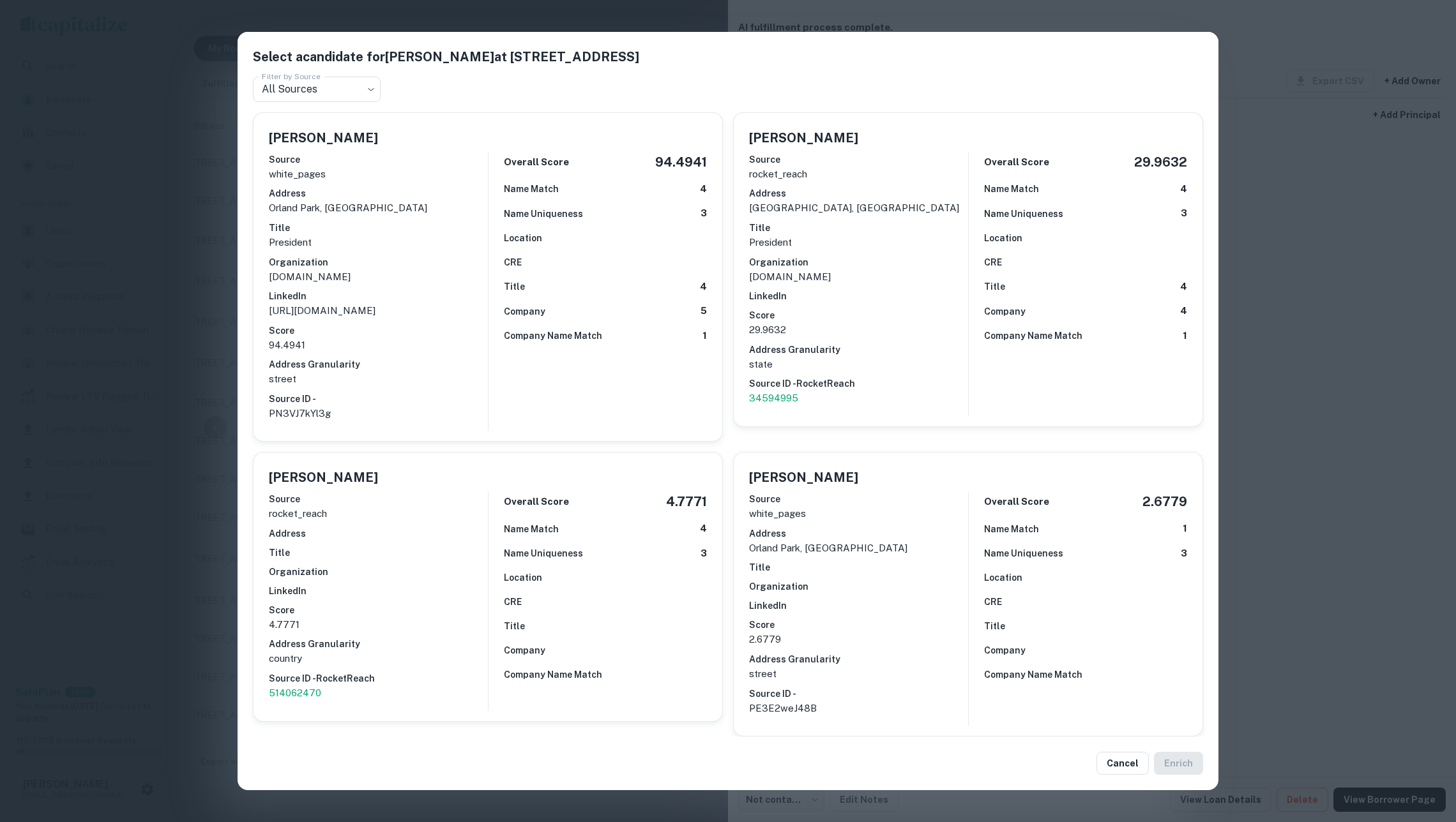
click at [1333, 281] on div "Select a candidate for Peter L Chrysanthou at 14161 S 88th Ave Filter by Source…" at bounding box center [728, 411] width 1456 height 822
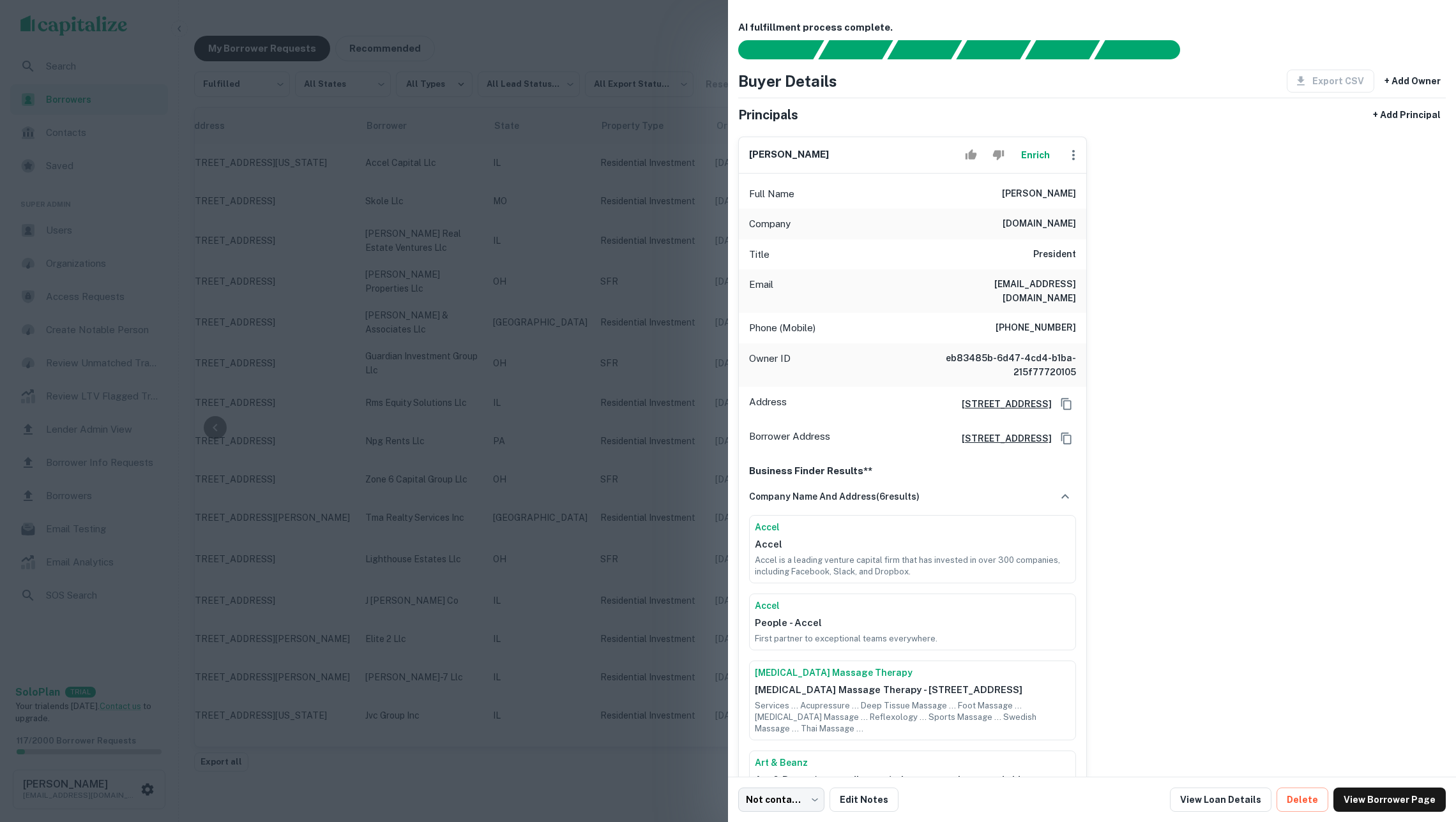
click at [1022, 168] on button "Enrich" at bounding box center [1035, 155] width 41 height 25
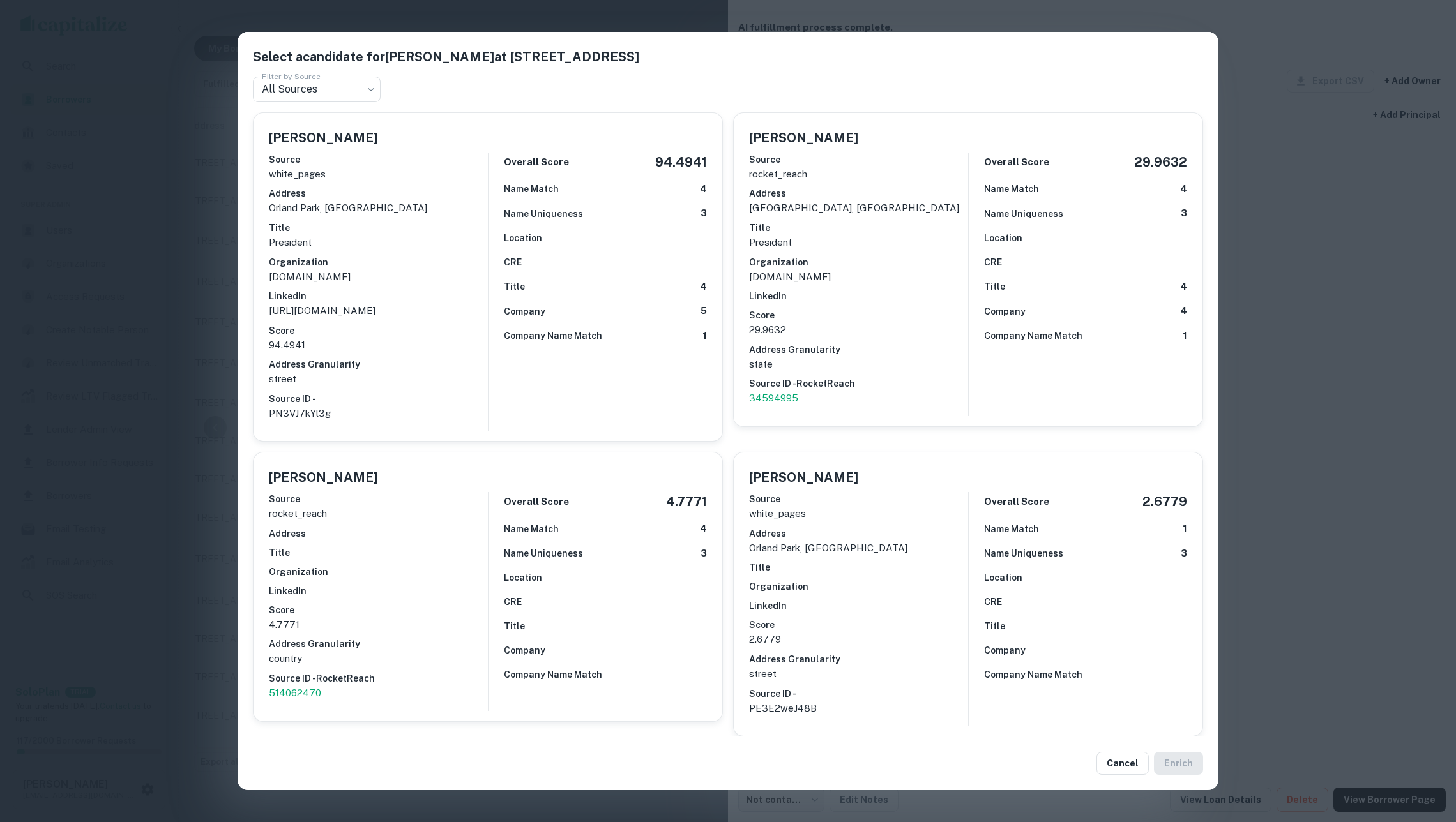
click at [1267, 270] on div "Select a candidate for Peter L Chrysanthou at 14161 S 88th Ave Filter by Source…" at bounding box center [728, 411] width 1456 height 822
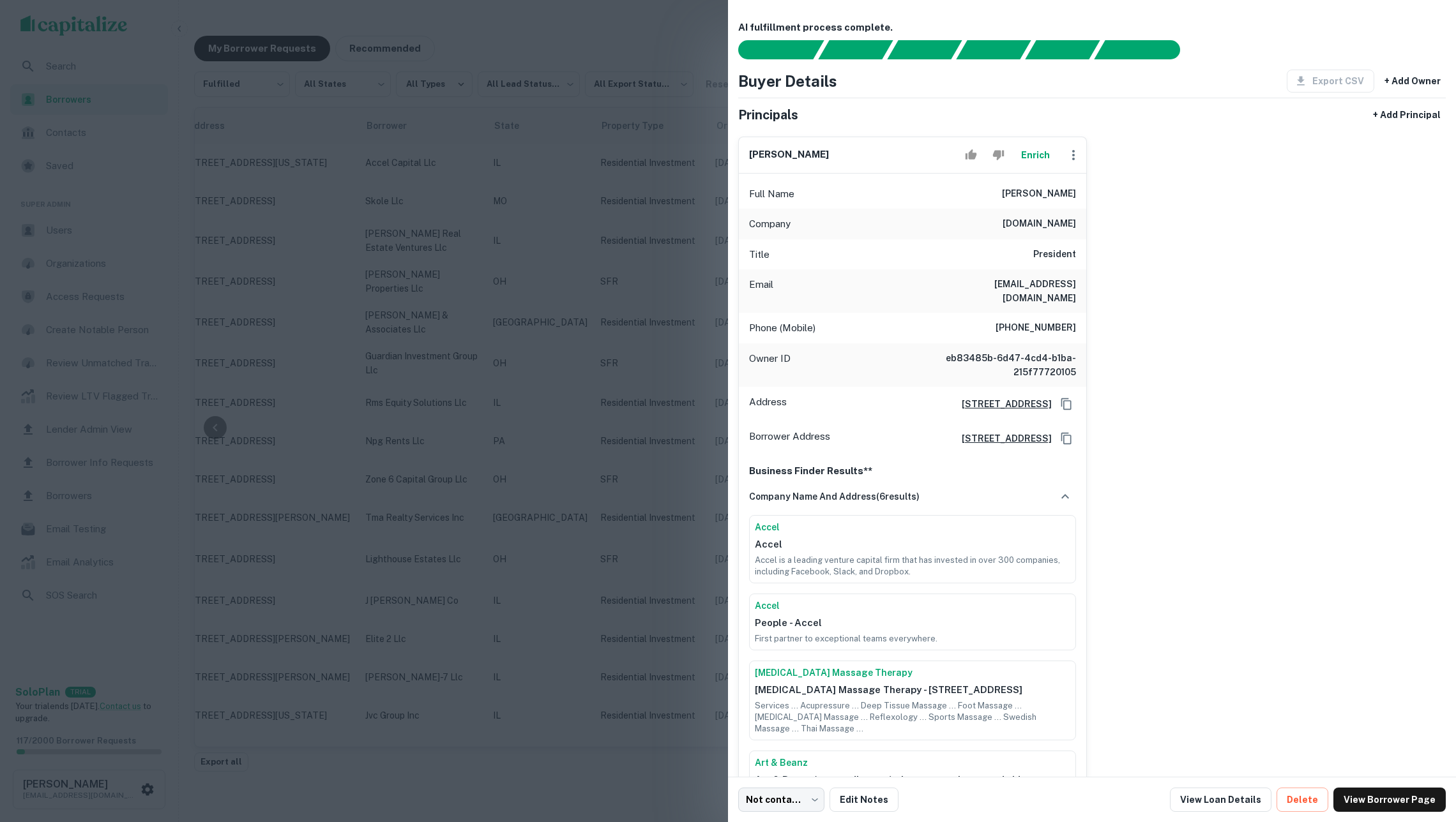
click at [1032, 167] on button "Enrich" at bounding box center [1035, 155] width 41 height 25
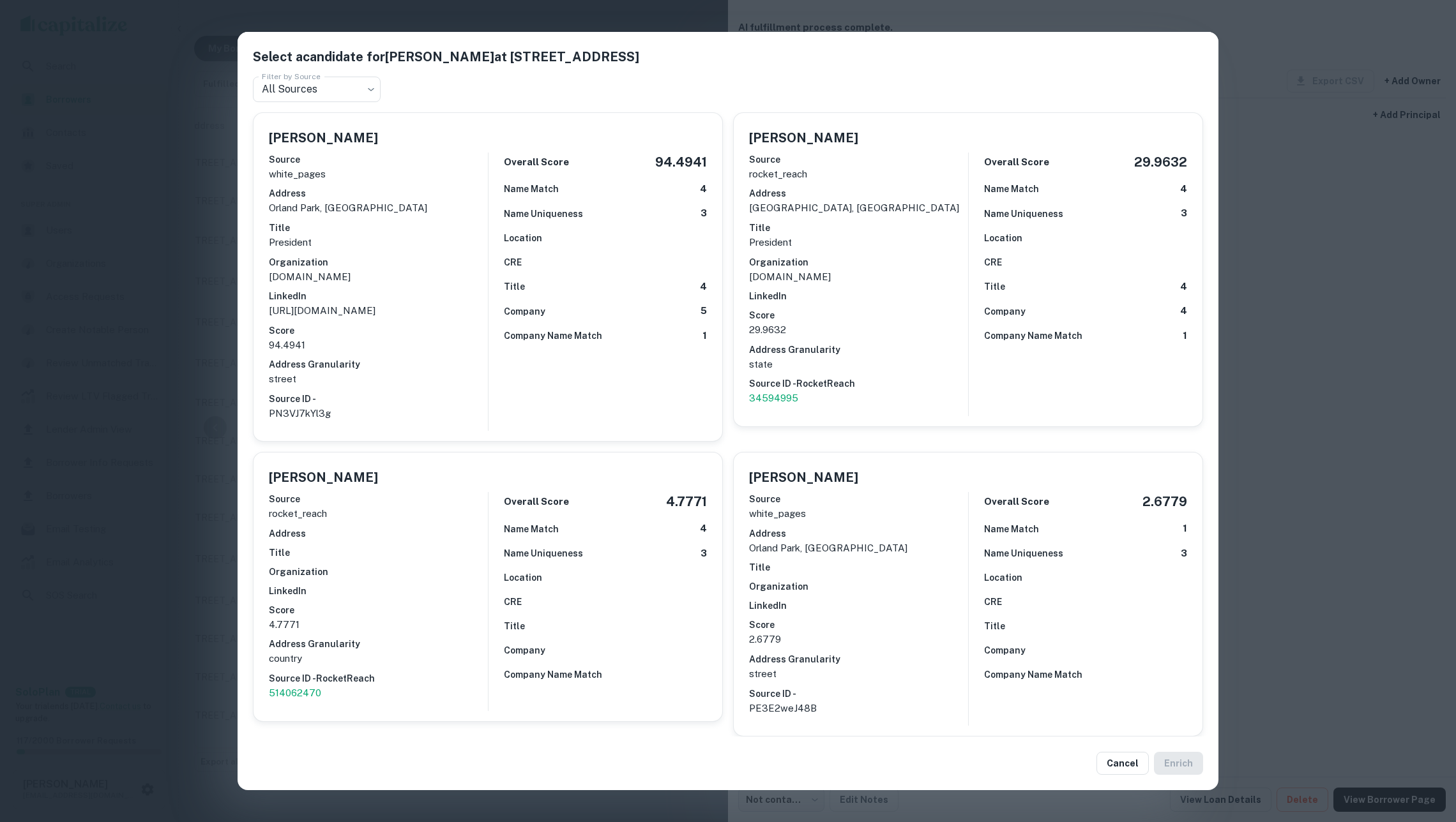
click at [1317, 260] on div "Select a candidate for Peter L Chrysanthou at 14161 S 88th Ave Filter by Source…" at bounding box center [728, 411] width 1456 height 822
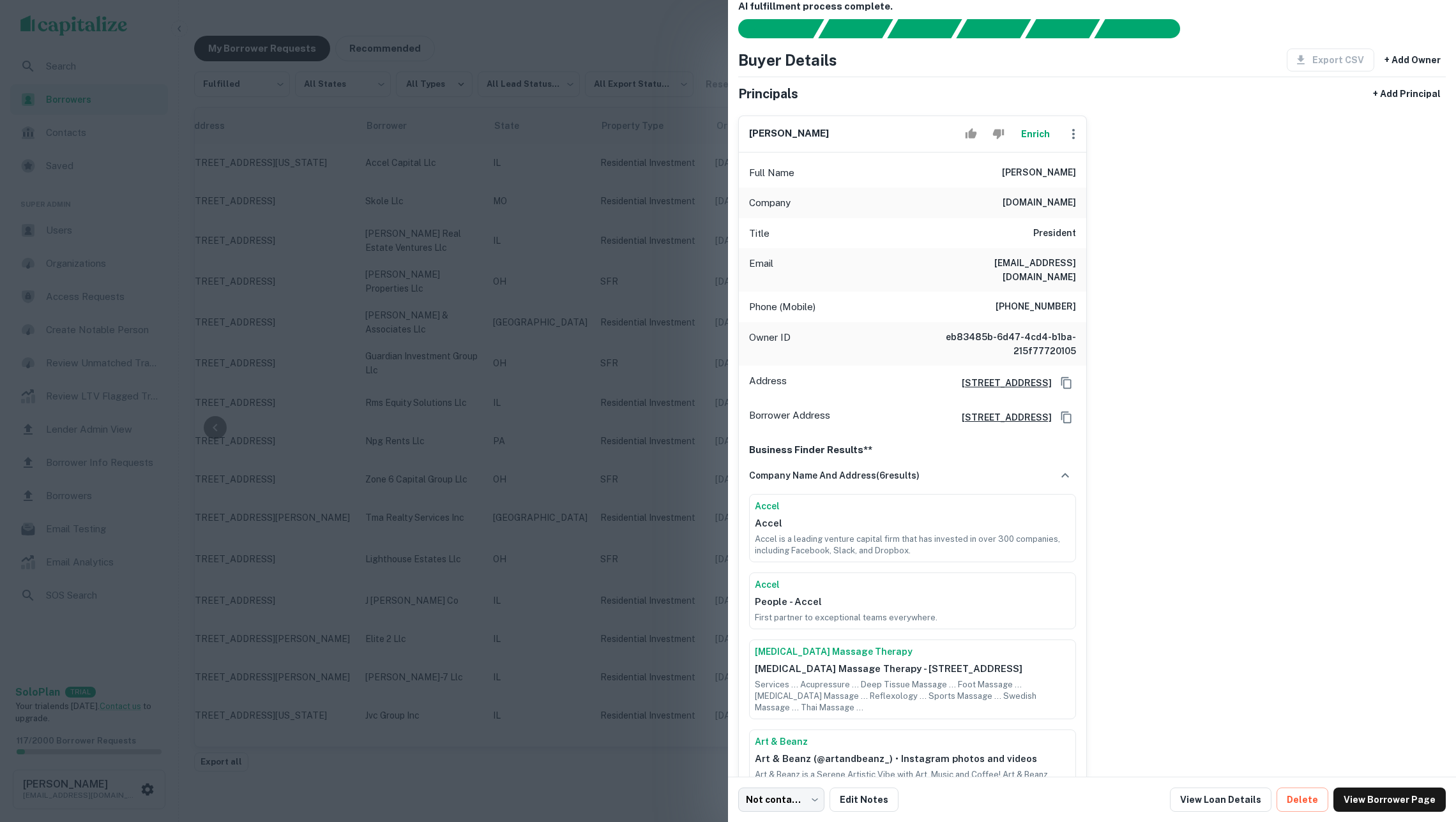
scroll to position [23, 0]
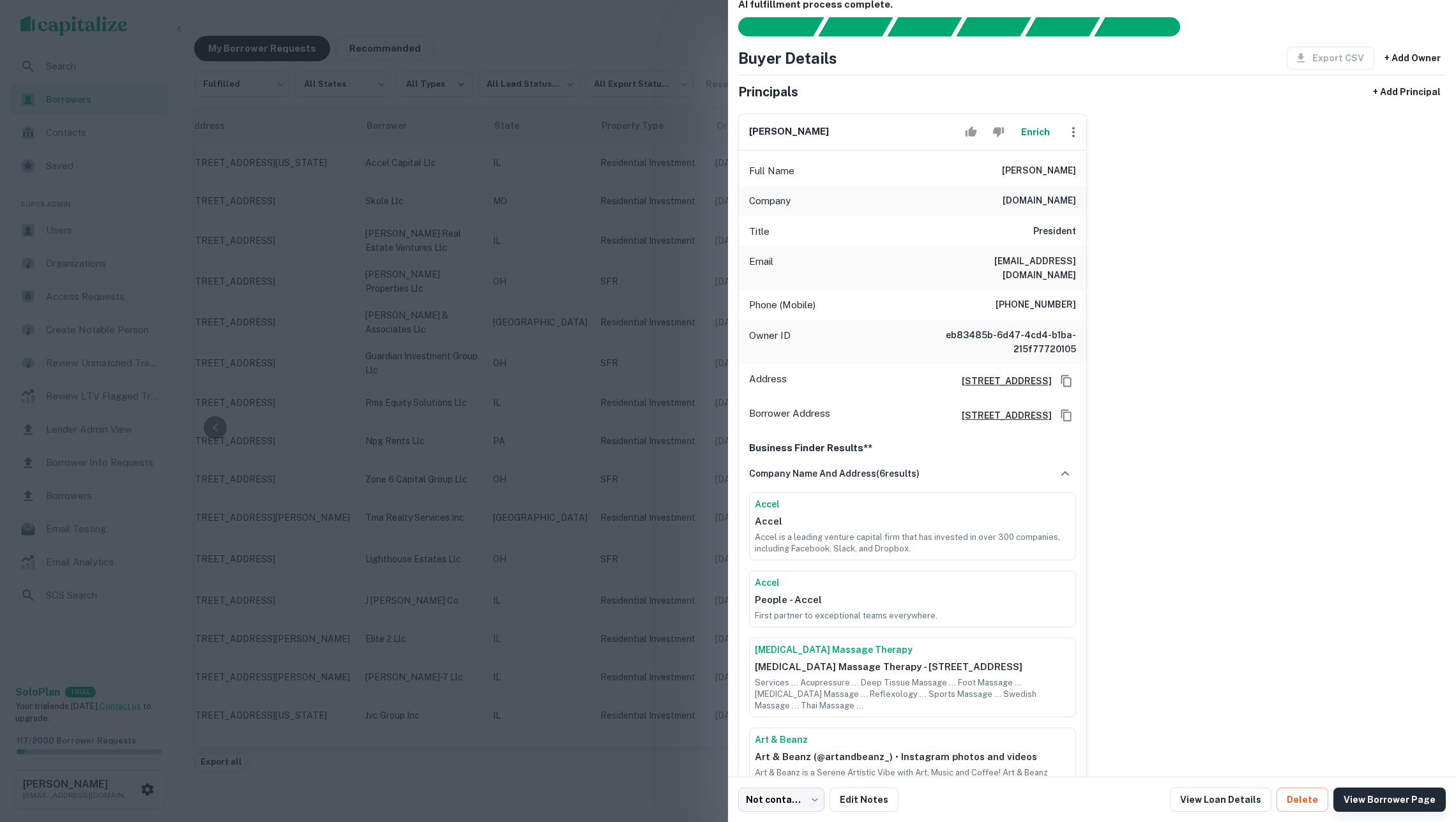
click at [1372, 802] on link "View Borrower Page" at bounding box center [1389, 800] width 112 height 25
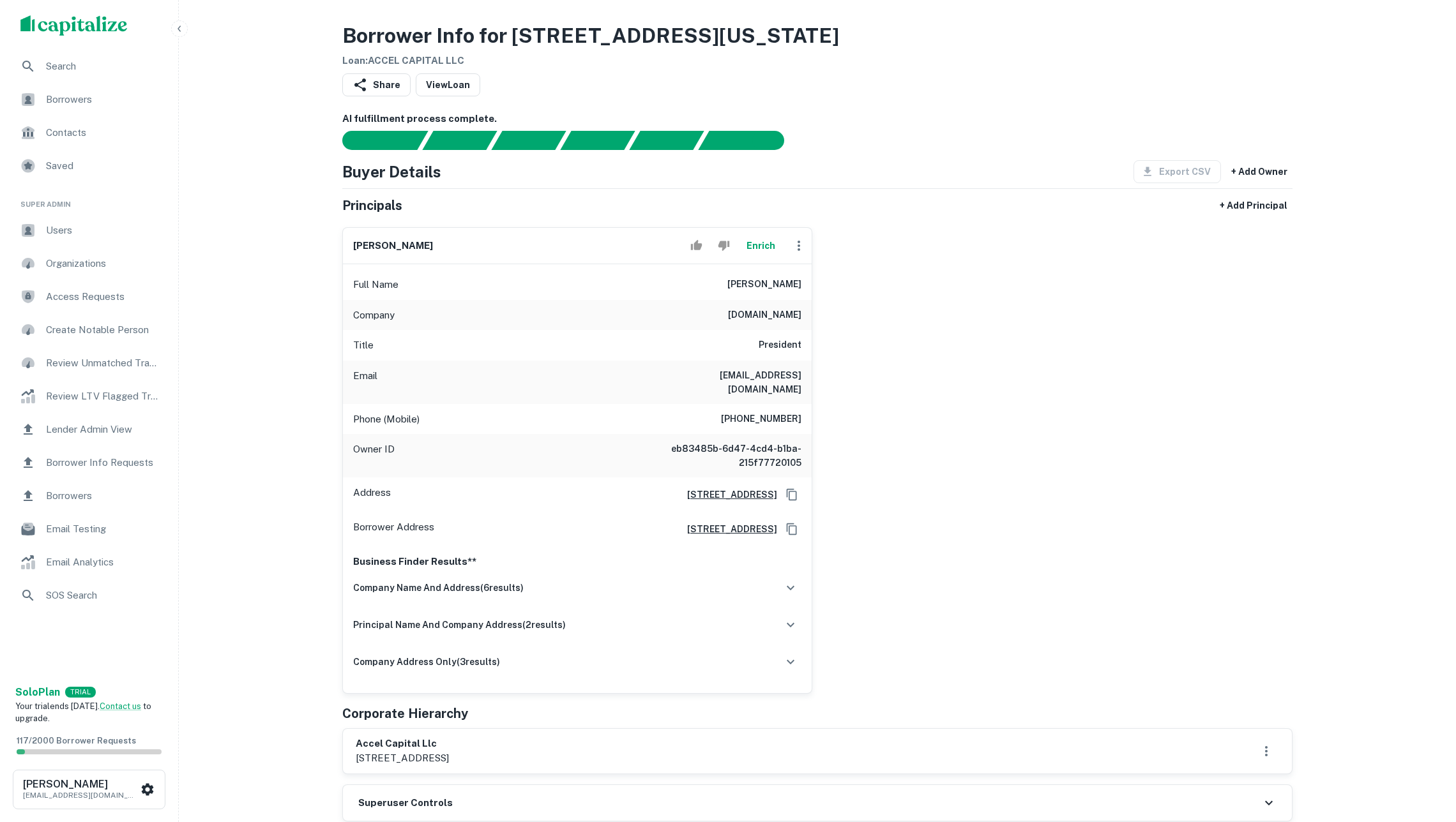
click at [840, 84] on div "Share View Loan" at bounding box center [817, 87] width 950 height 28
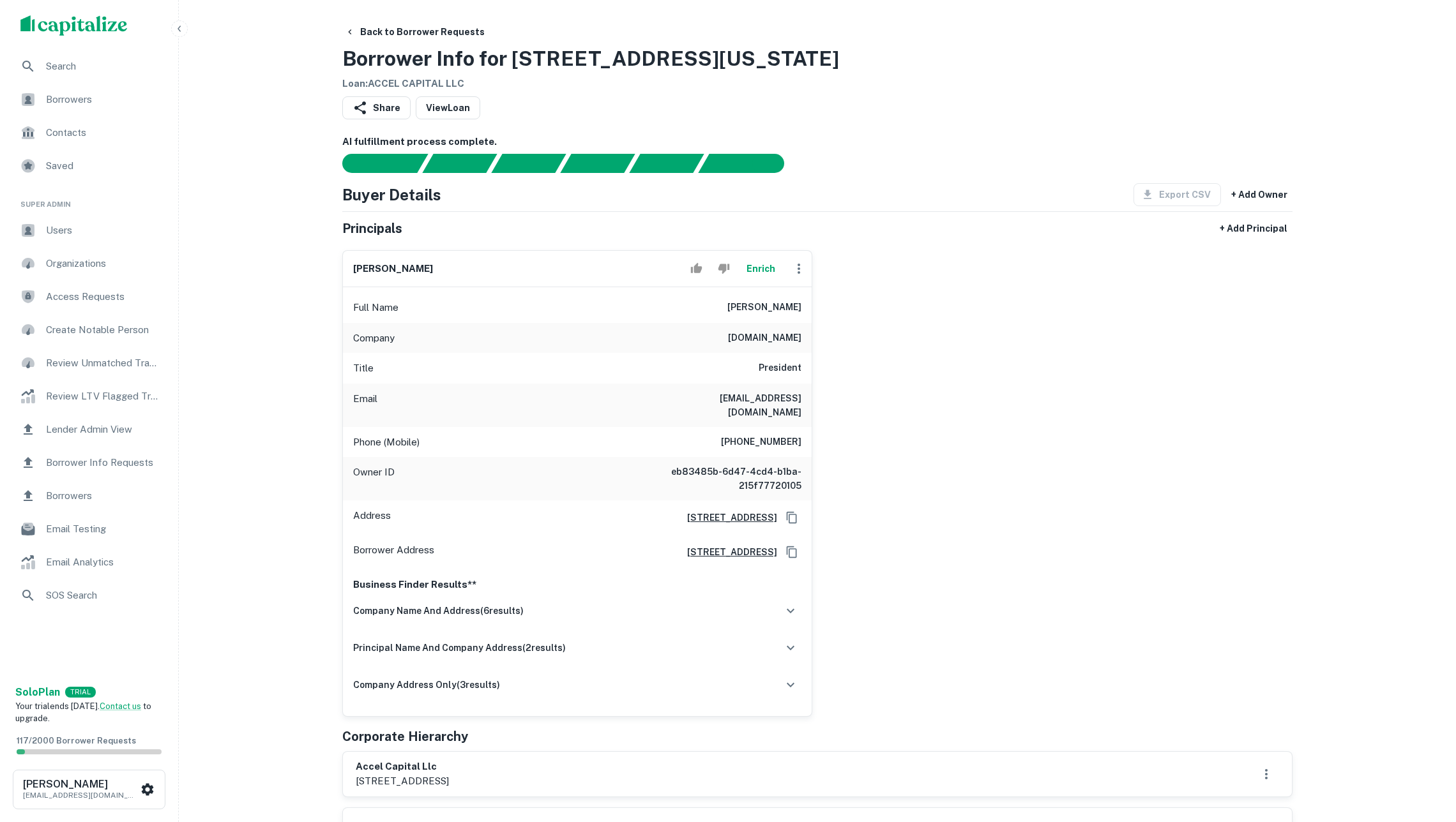
click at [991, 345] on div "[PERSON_NAME] Enrich Full Name [PERSON_NAME] Company [DOMAIN_NAME] Title Presid…" at bounding box center [812, 478] width 961 height 477
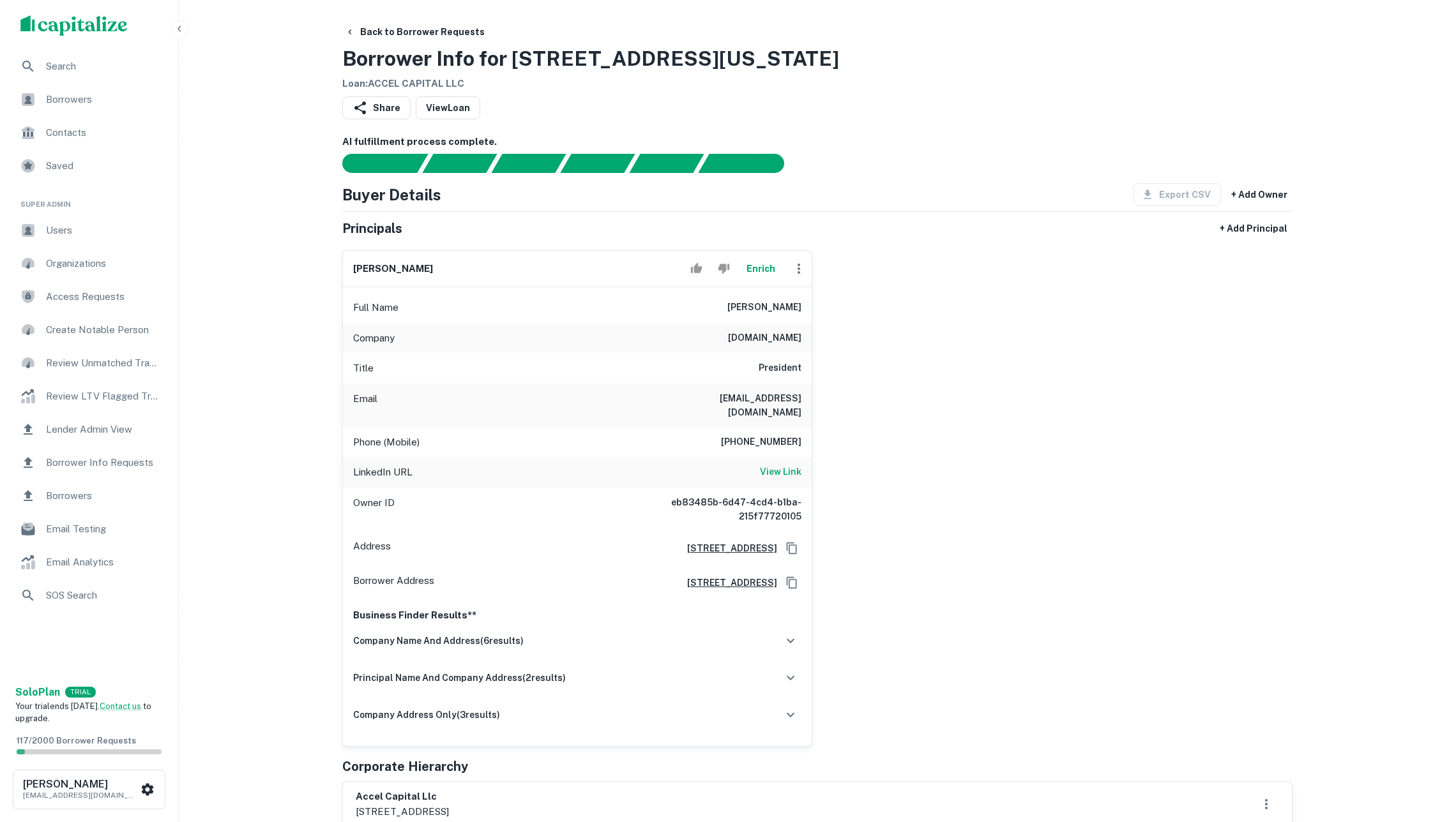
click at [781, 458] on div "LinkedIn URL View Link" at bounding box center [577, 472] width 469 height 31
click at [786, 473] on h6 "View Link" at bounding box center [780, 471] width 42 height 14
click at [943, 29] on div "Back to Borrower Requests Borrower Info for [STREET_ADDRESS][US_STATE] Loan : A…" at bounding box center [817, 56] width 950 height 71
click at [409, 39] on button "Back to Borrower Requests" at bounding box center [415, 32] width 150 height 23
click at [92, 102] on span "Borrowers" at bounding box center [103, 99] width 114 height 15
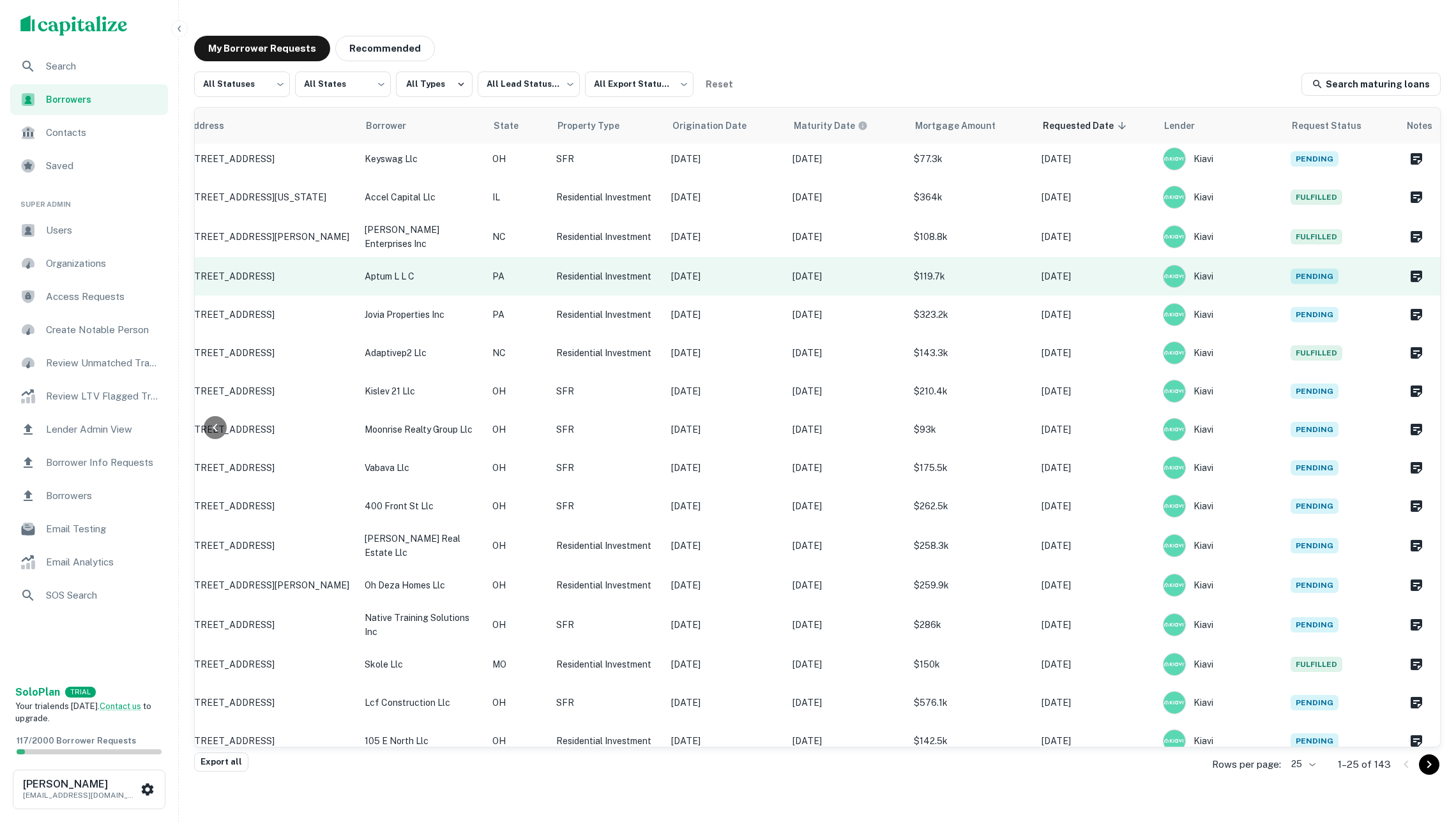
scroll to position [352, 168]
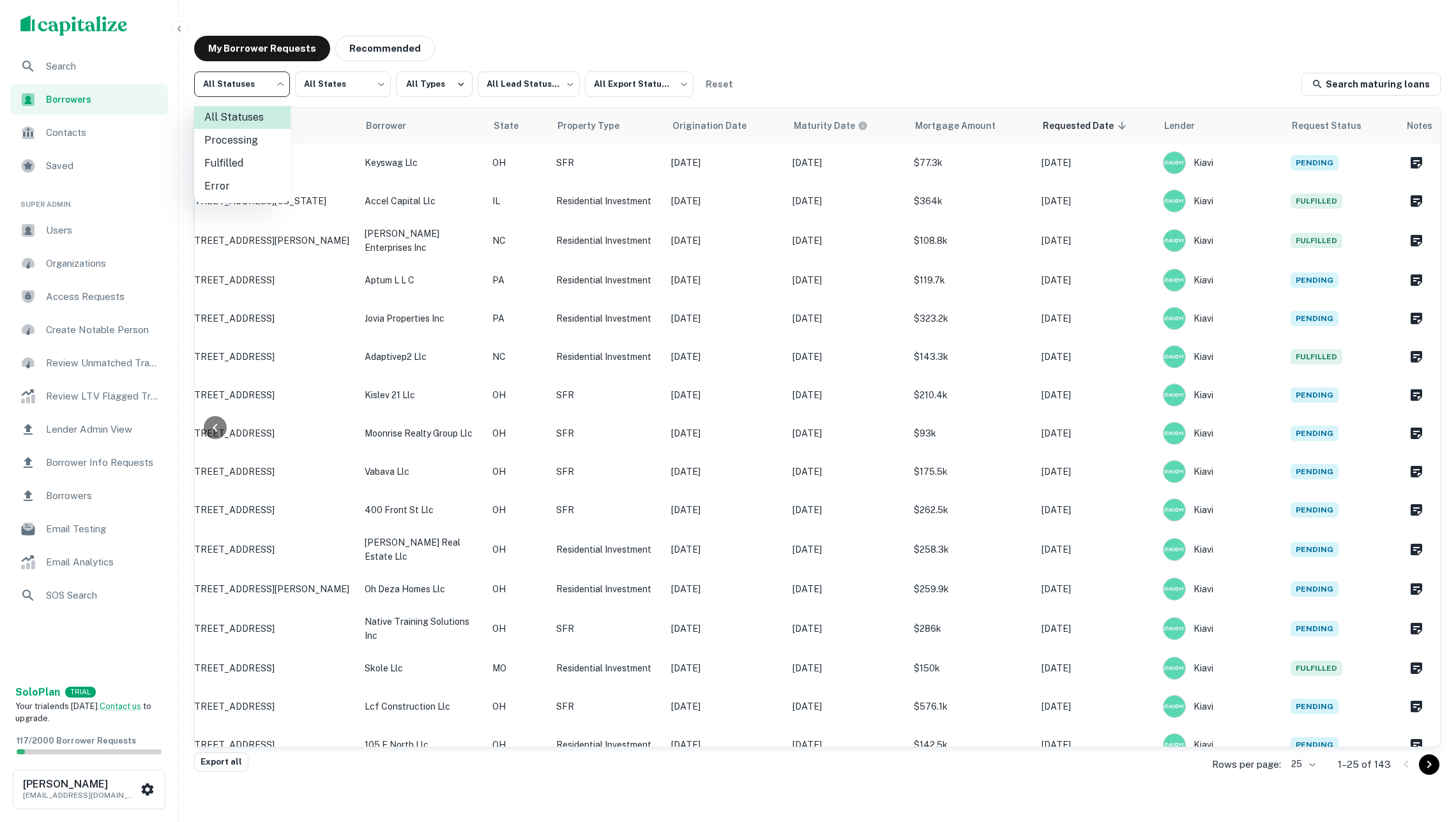
click at [257, 89] on body "Search Borrowers Contacts Saved Super Admin Users Organizations Access Requests…" at bounding box center [728, 411] width 1456 height 822
click at [247, 159] on li "Fulfilled" at bounding box center [243, 163] width 97 height 23
type input "*********"
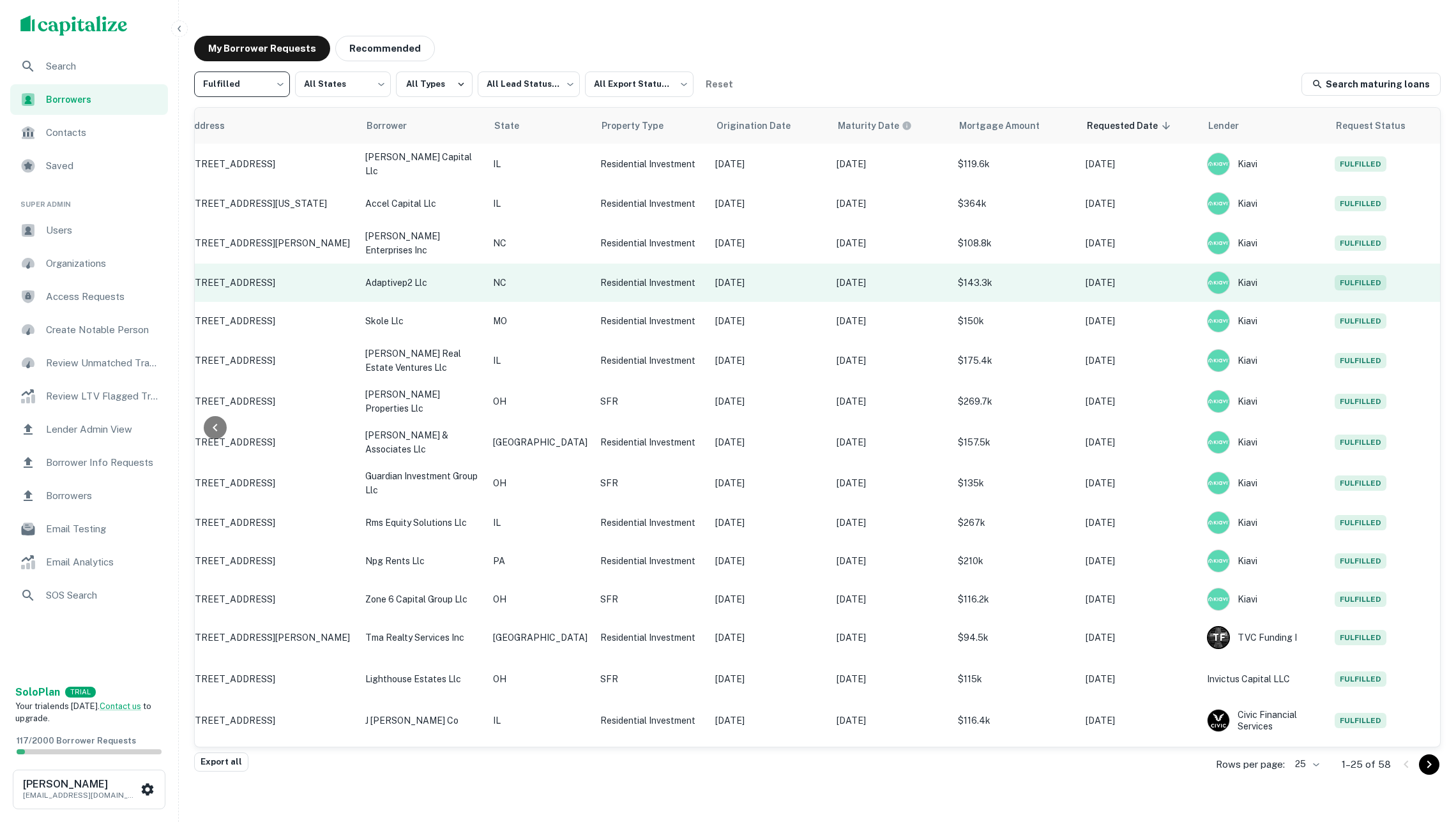
scroll to position [0, 167]
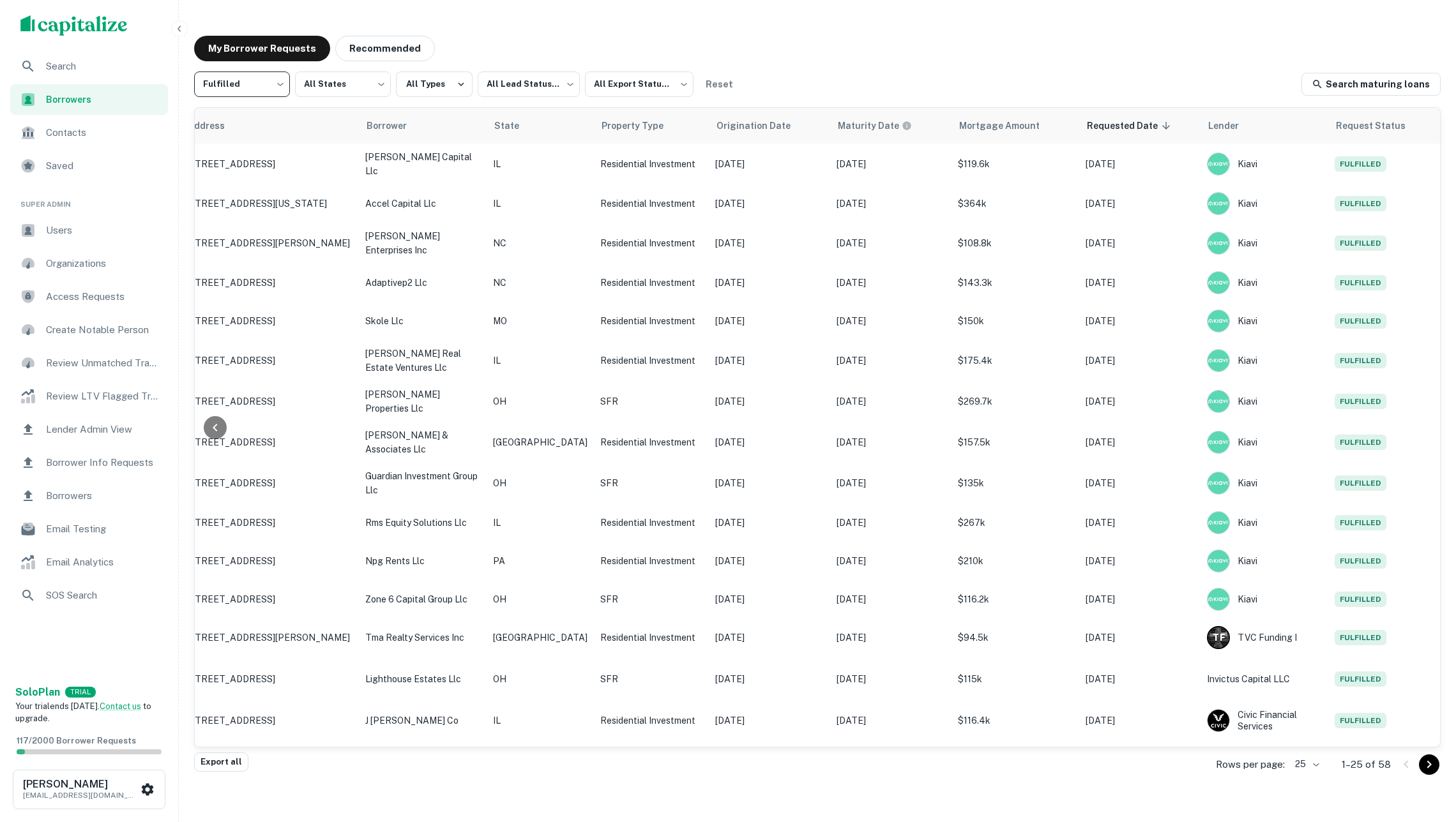
click at [105, 69] on span "Search" at bounding box center [103, 66] width 114 height 15
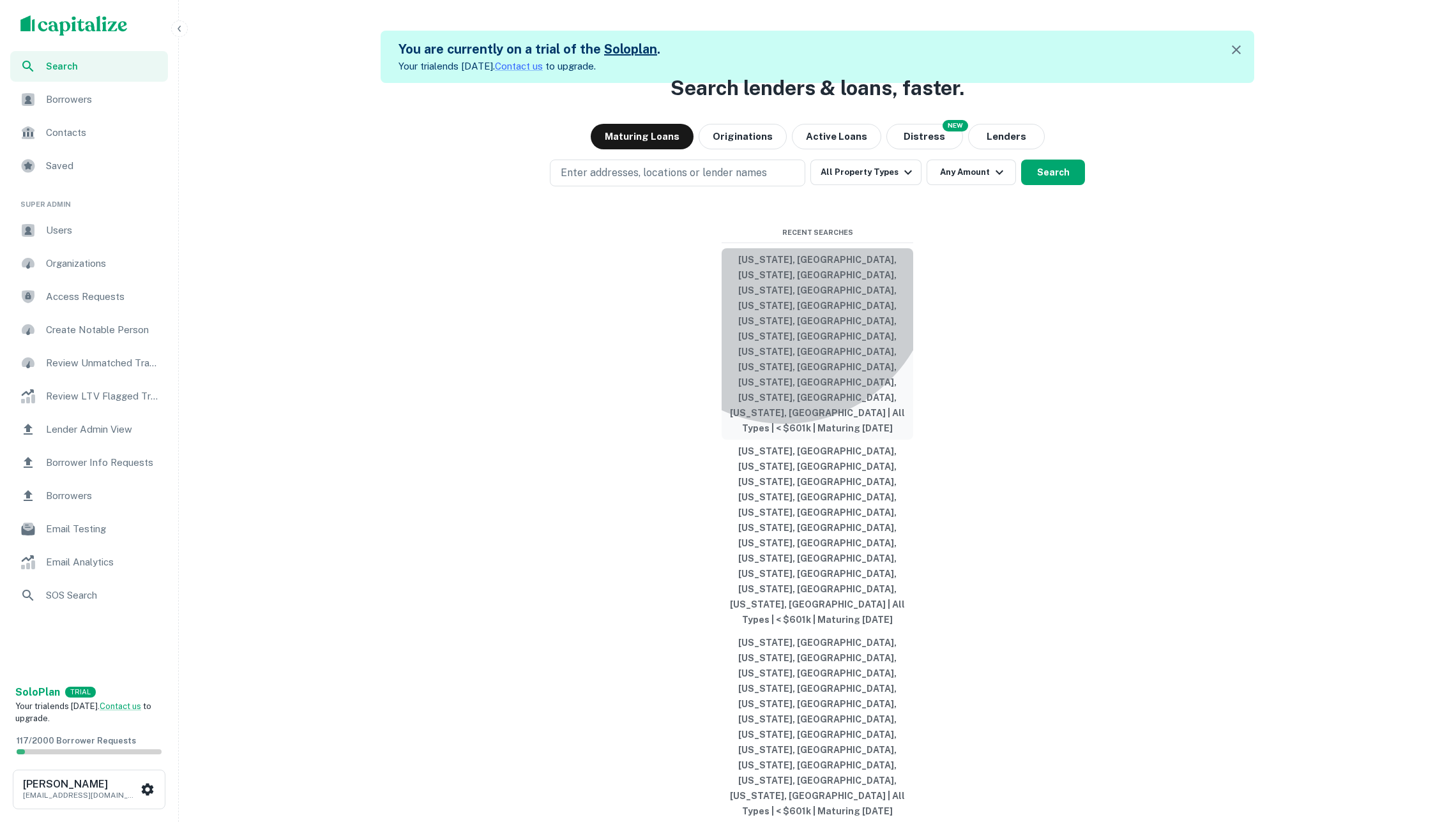
click at [784, 412] on button "Georgia, USA, Illinois, USA, Indiana, USA, Michigan, USA, Missouri, USA, North …" at bounding box center [817, 344] width 191 height 191
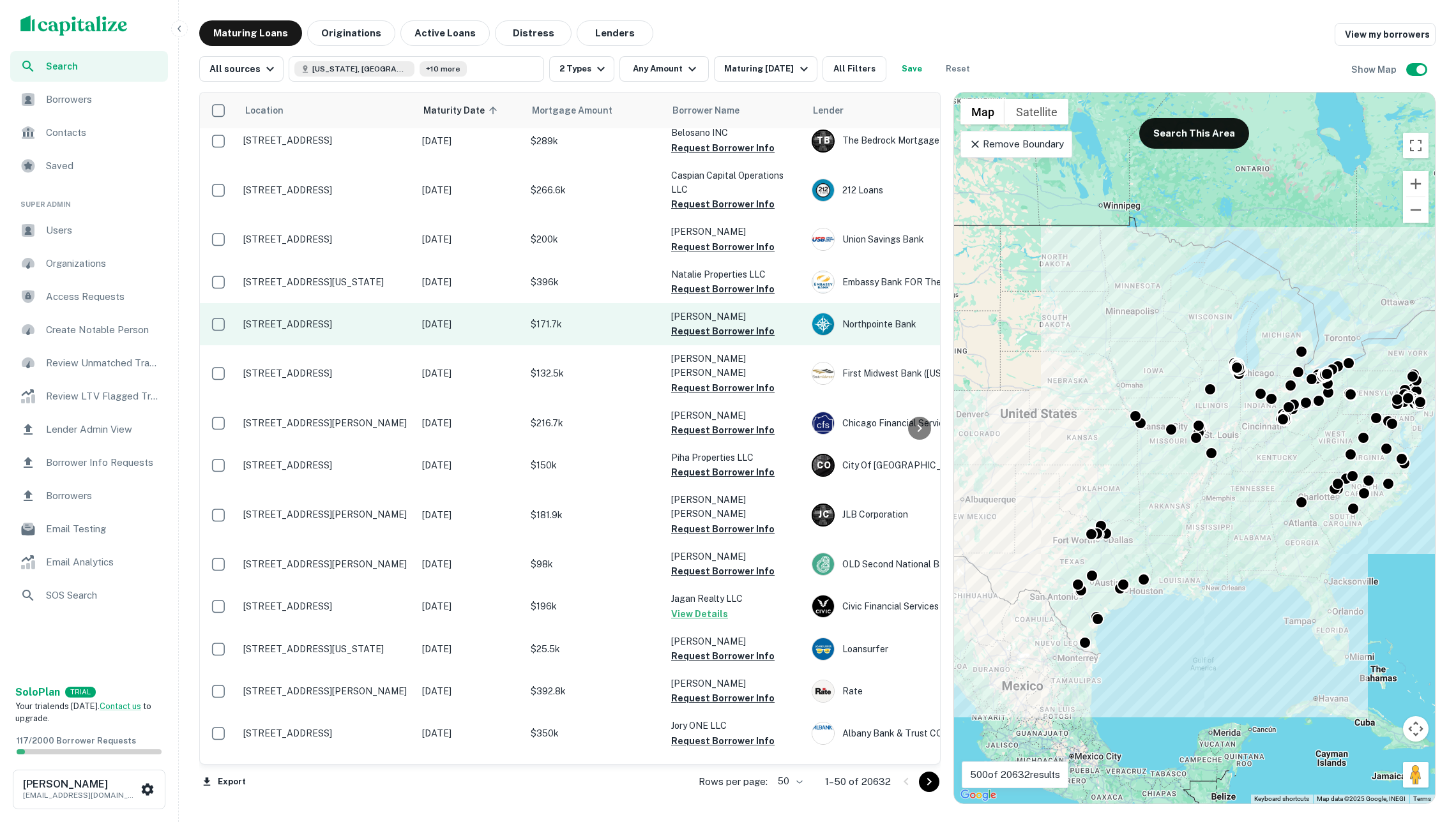
scroll to position [138, 0]
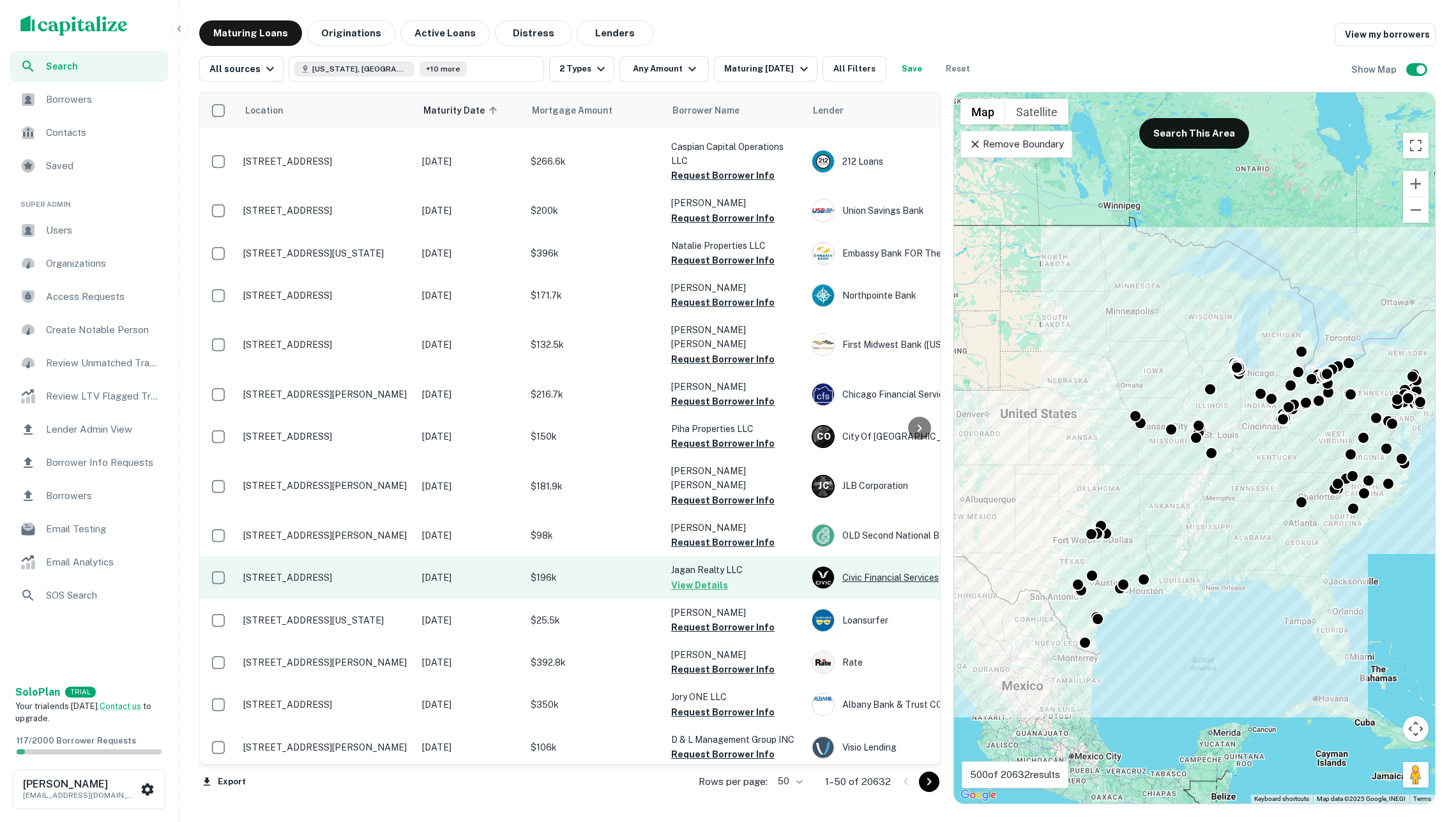
click at [882, 566] on div "Civic Financial Services" at bounding box center [907, 578] width 191 height 23
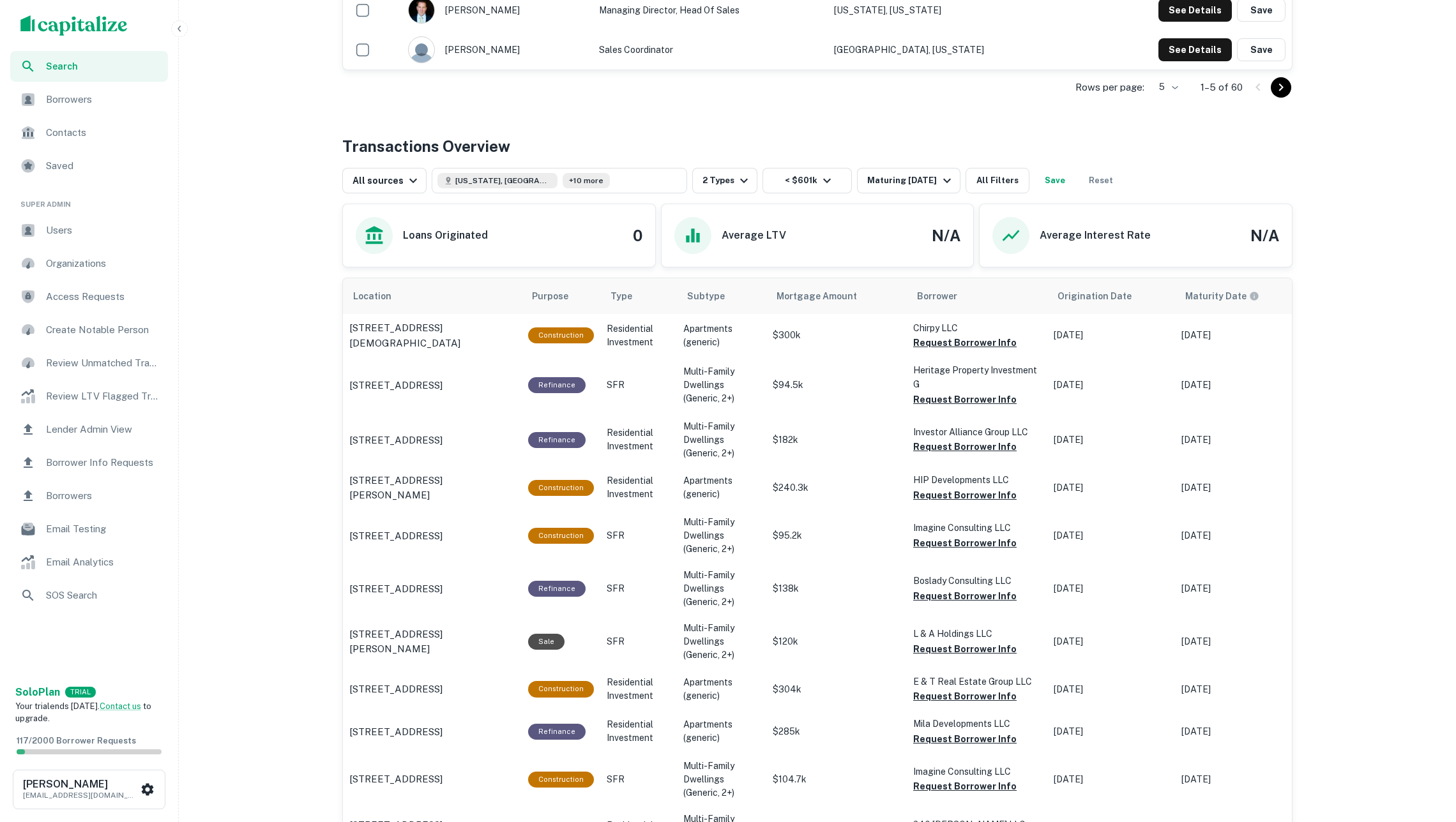
scroll to position [519, 0]
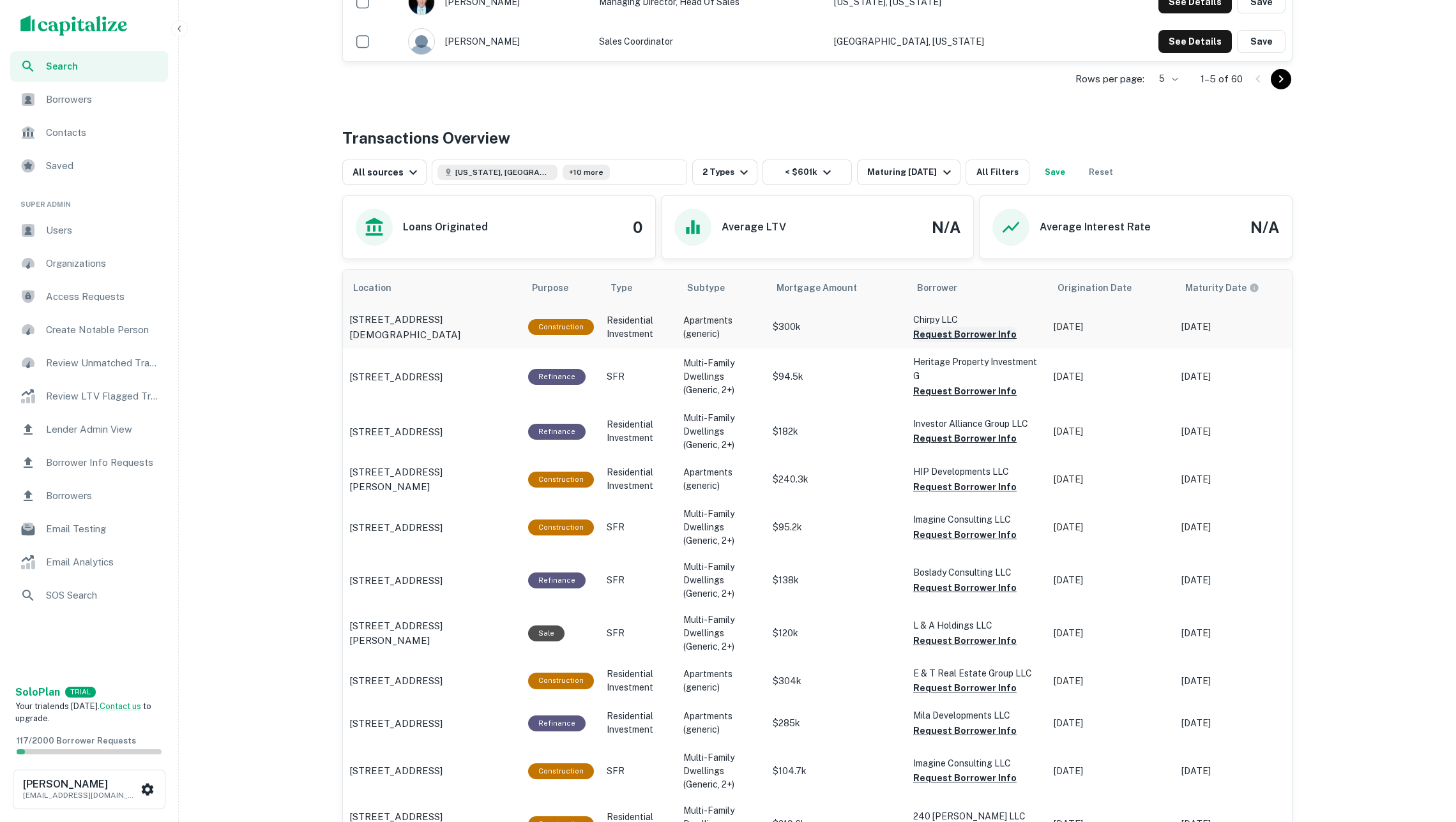
click at [938, 334] on button "Request Borrower Info" at bounding box center [965, 334] width 104 height 15
drag, startPoint x: 950, startPoint y: 396, endPoint x: 935, endPoint y: 386, distance: 18.0
click at [950, 396] on button "Request Borrower Info" at bounding box center [965, 391] width 104 height 15
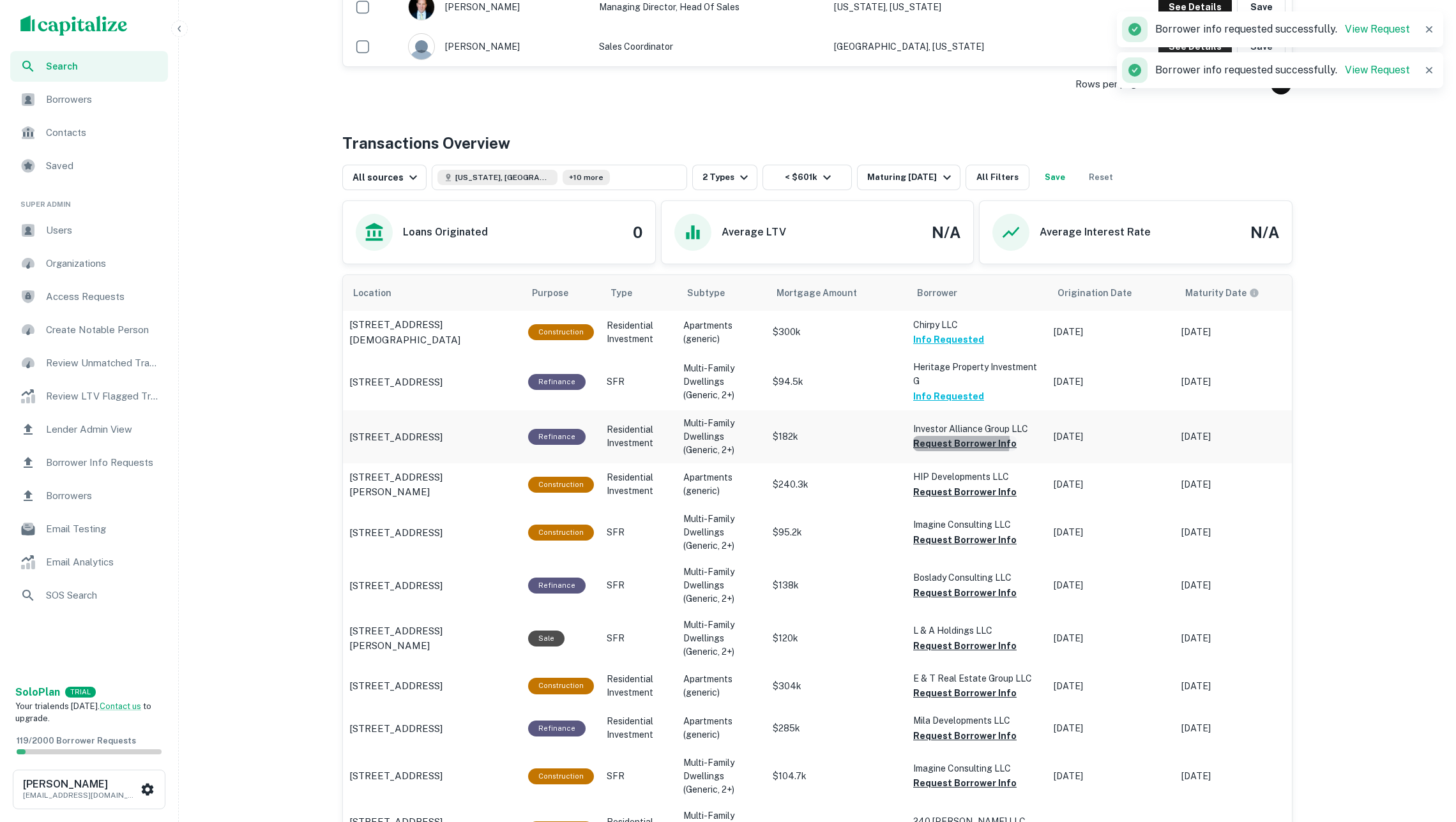
click at [945, 443] on button "Request Borrower Info" at bounding box center [965, 443] width 104 height 15
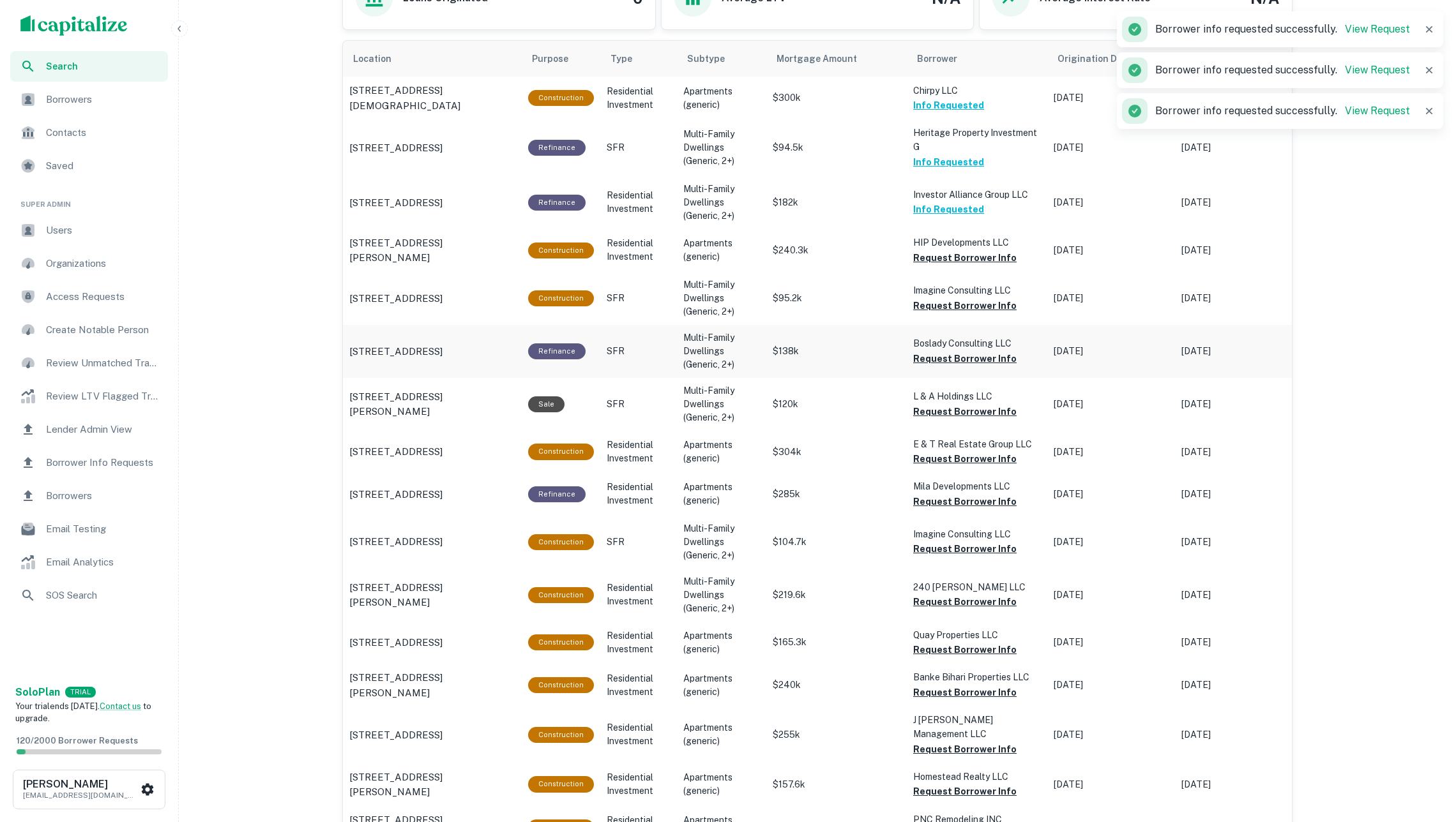
scroll to position [748, 0]
click at [943, 255] on button "Request Borrower Info" at bounding box center [965, 257] width 104 height 15
drag, startPoint x: 976, startPoint y: 300, endPoint x: 985, endPoint y: 313, distance: 15.8
click at [976, 300] on button "Request Borrower Info" at bounding box center [965, 305] width 104 height 15
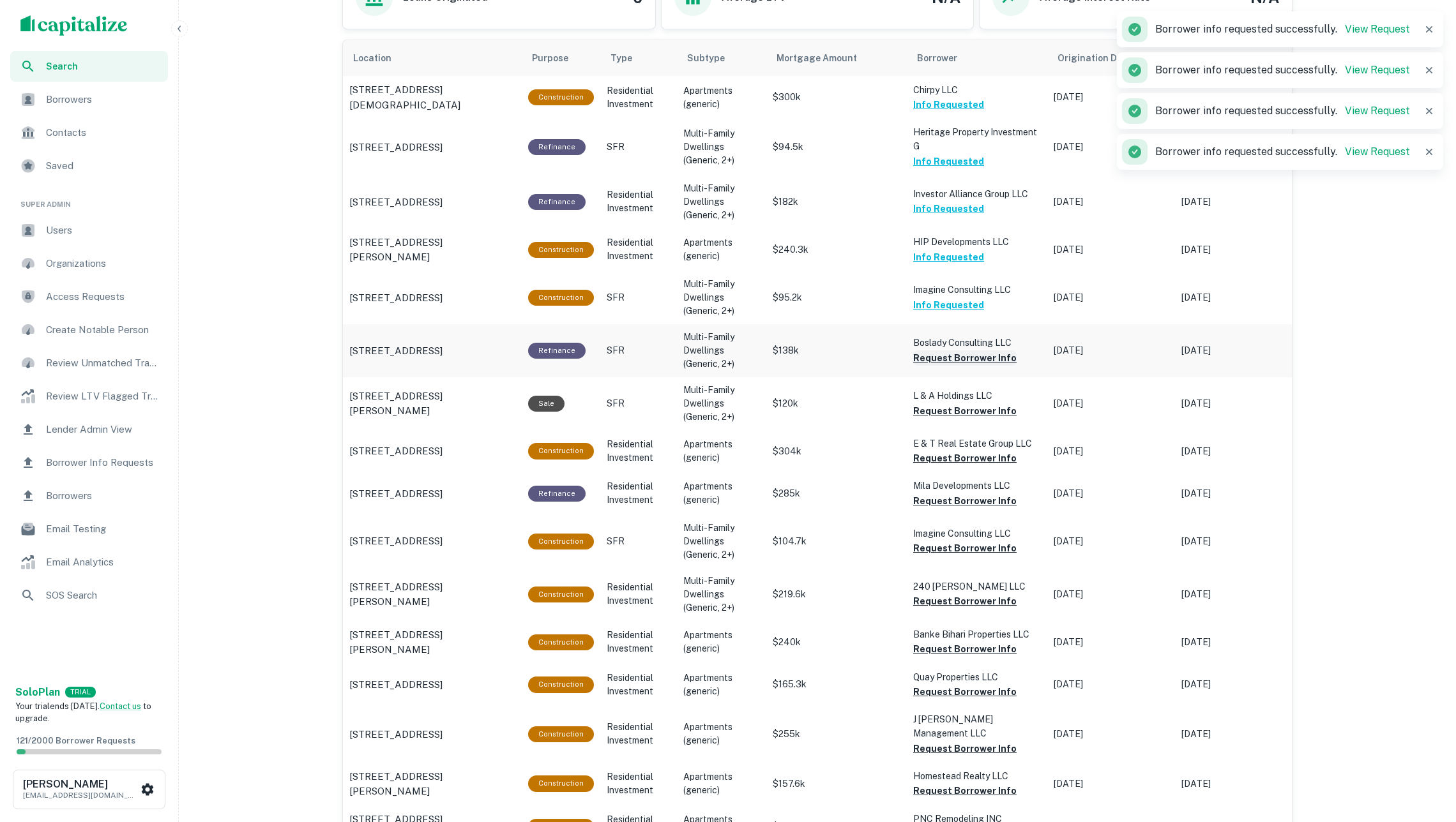
click at [1000, 356] on button "Request Borrower Info" at bounding box center [965, 358] width 104 height 15
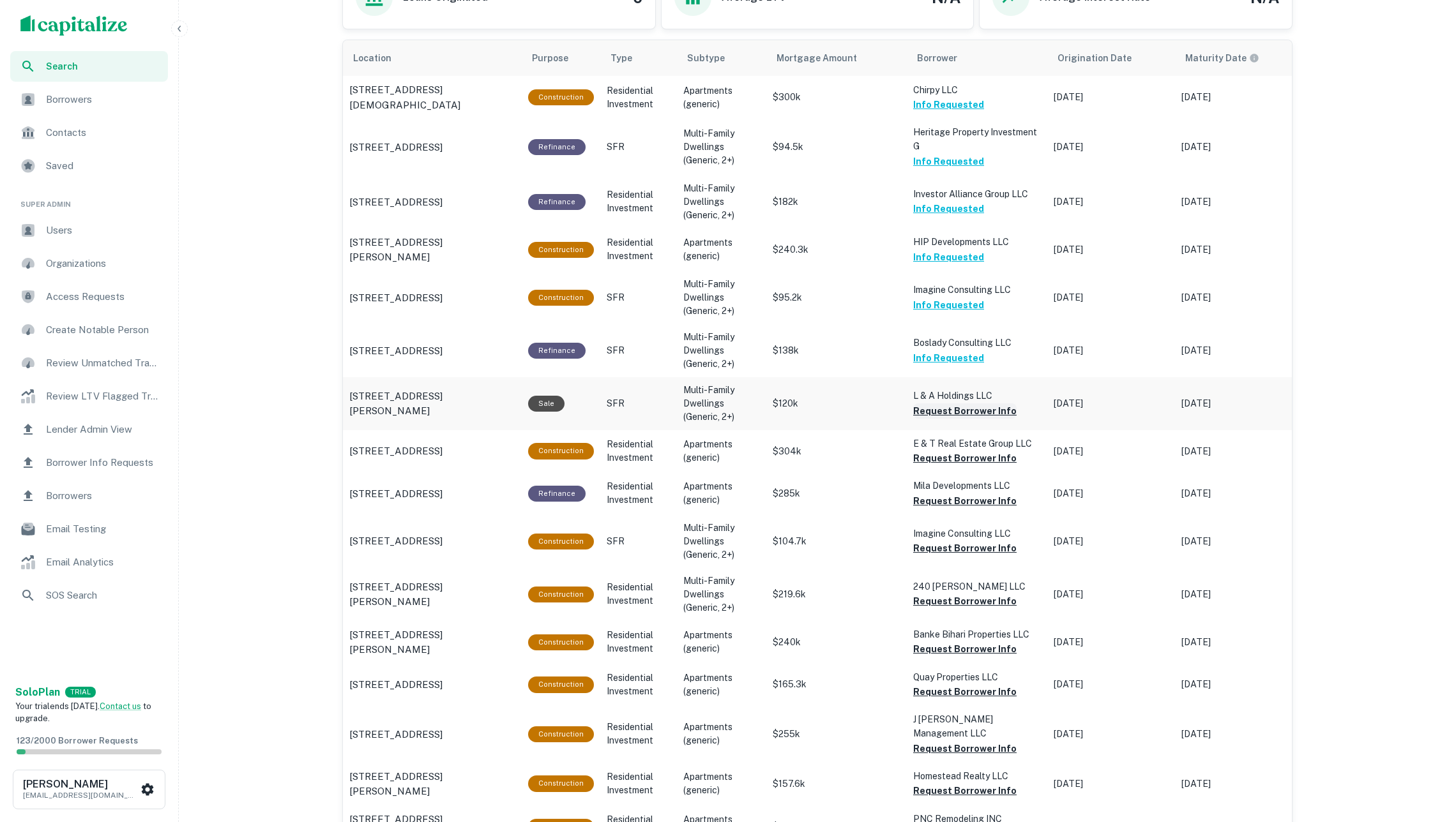
click at [987, 405] on button "Request Borrower Info" at bounding box center [965, 411] width 104 height 15
click at [966, 452] on button "Request Borrower Info" at bounding box center [965, 458] width 104 height 15
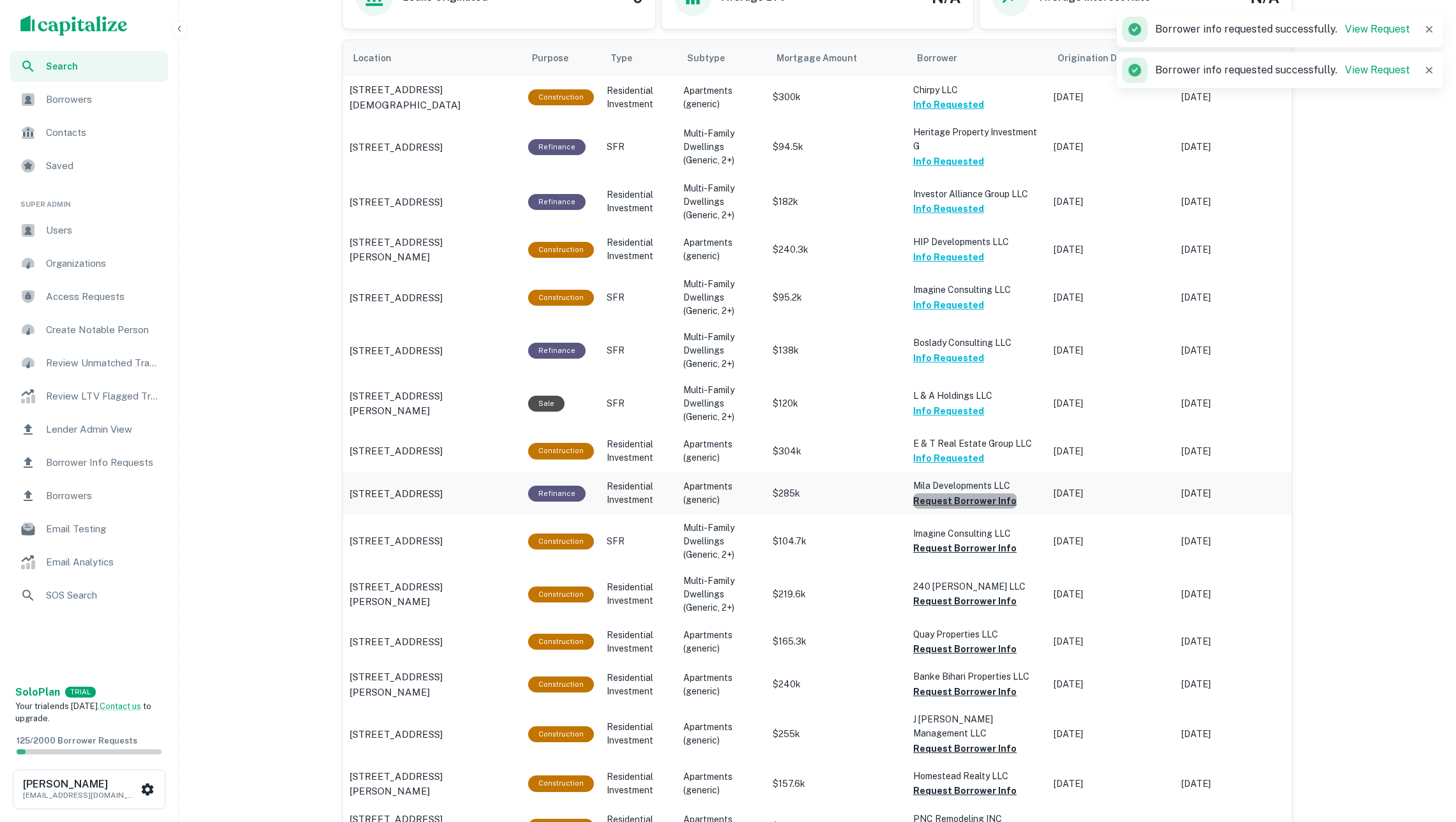
click at [981, 494] on button "Request Borrower Info" at bounding box center [965, 501] width 104 height 15
click at [982, 541] on button "Request Borrower Info" at bounding box center [965, 548] width 104 height 15
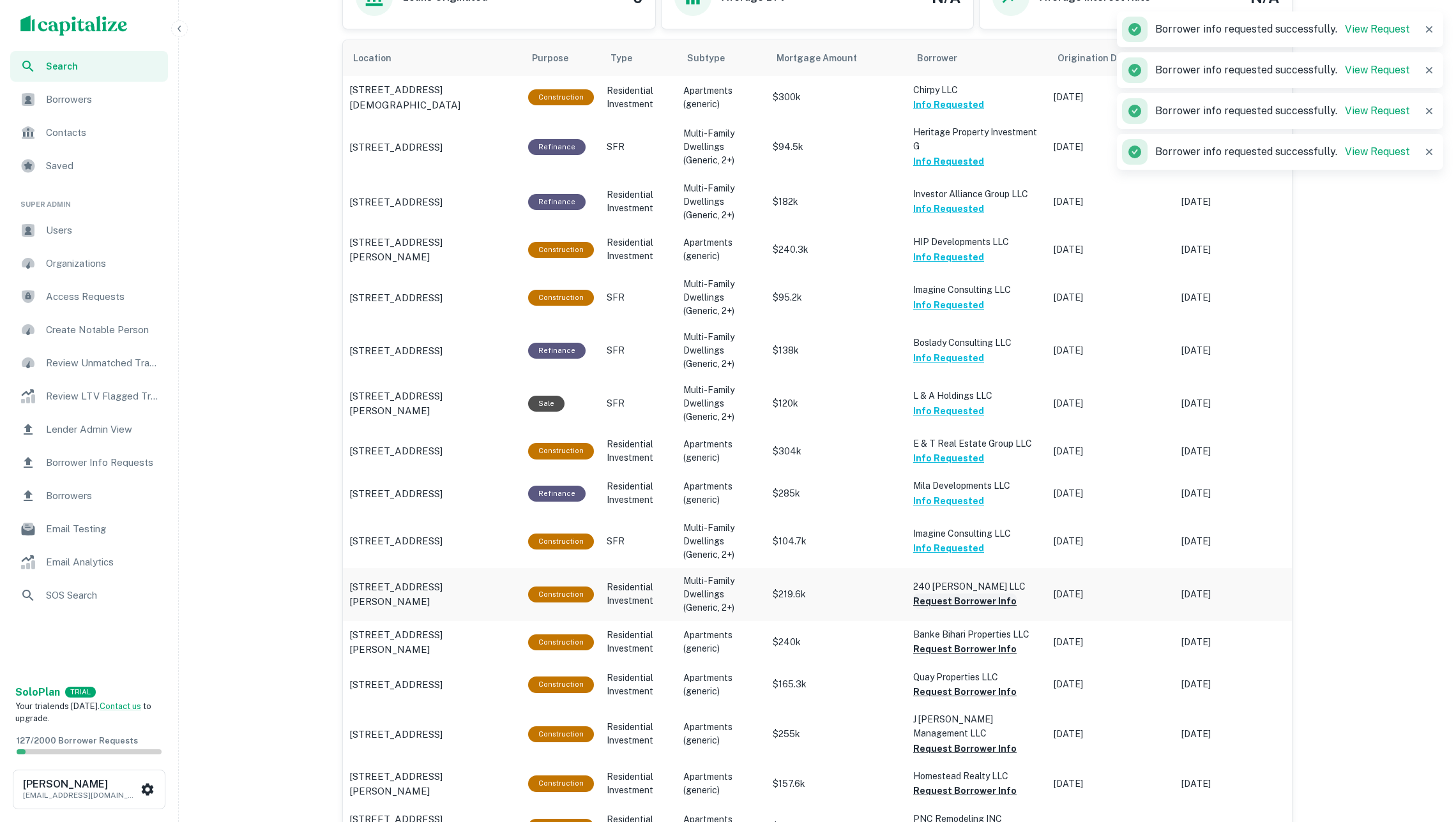
click at [979, 594] on button "Request Borrower Info" at bounding box center [965, 601] width 104 height 15
click at [983, 642] on button "Request Borrower Info" at bounding box center [965, 649] width 104 height 15
click at [987, 684] on button "Request Borrower Info" at bounding box center [965, 692] width 104 height 15
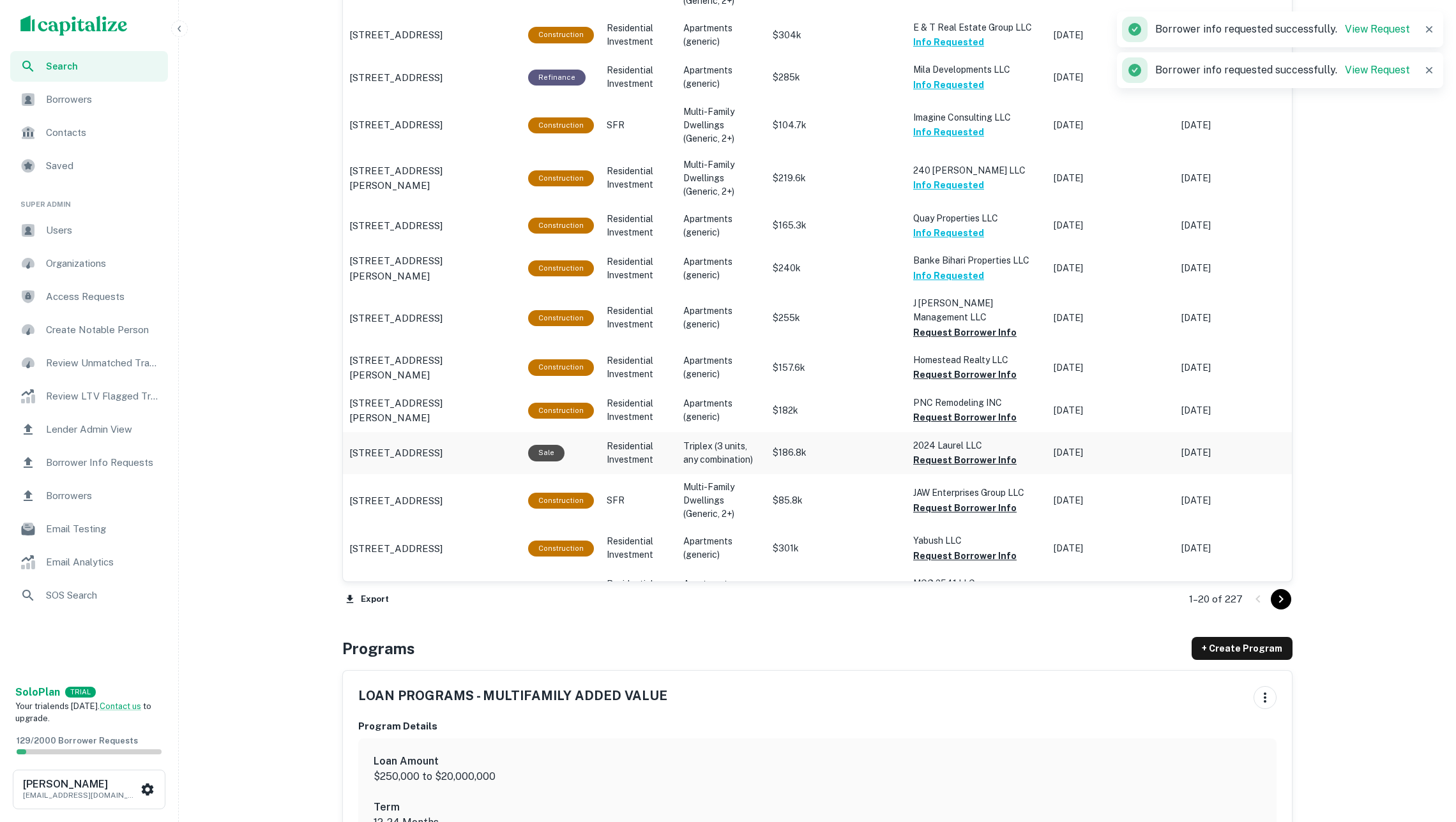
scroll to position [1171, 0]
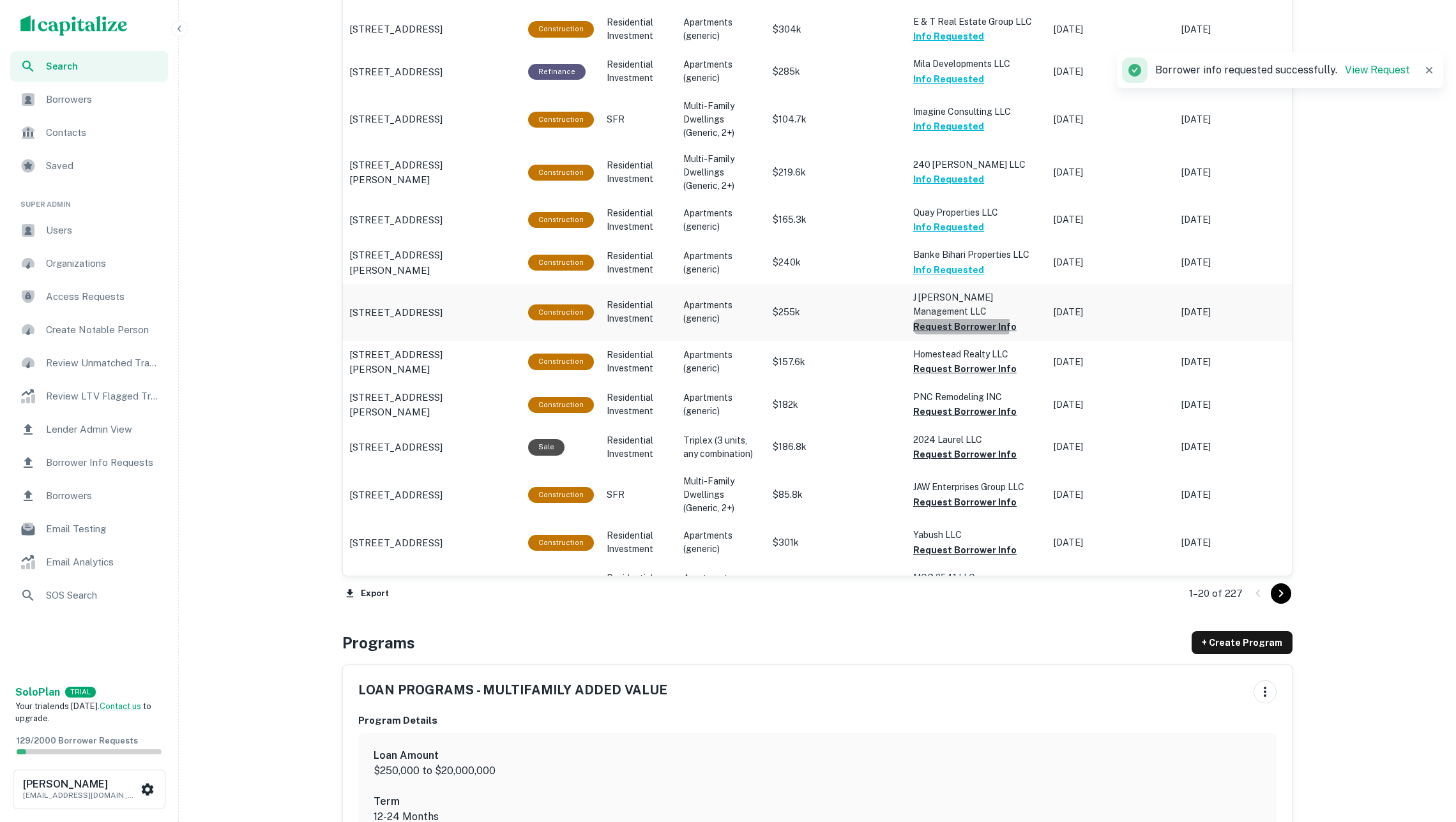
click at [951, 319] on button "Request Borrower Info" at bounding box center [965, 327] width 104 height 15
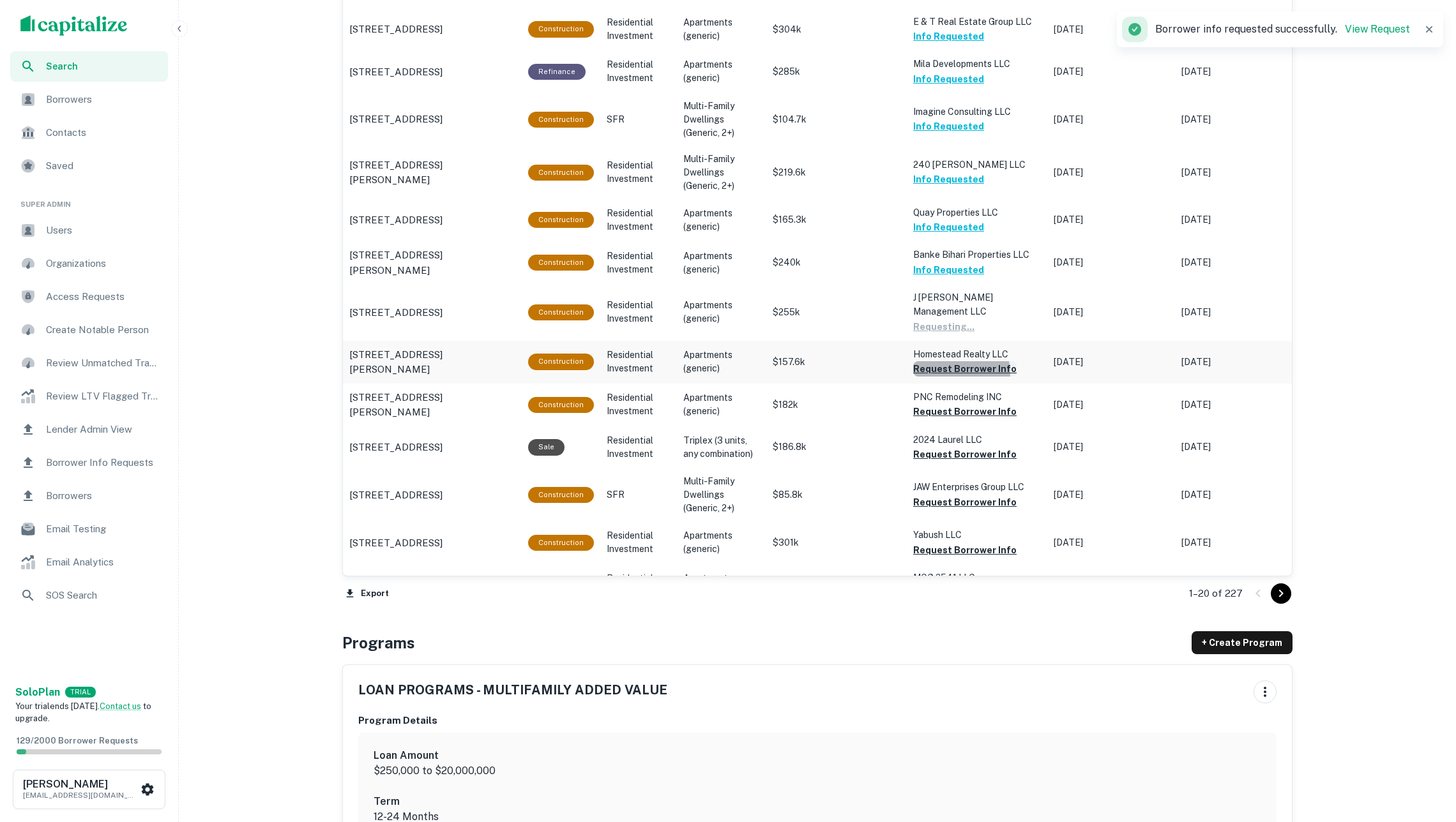
click at [959, 361] on button "Request Borrower Info" at bounding box center [965, 368] width 104 height 15
click at [963, 404] on button "Request Borrower Info" at bounding box center [965, 411] width 104 height 15
drag, startPoint x: 961, startPoint y: 423, endPoint x: 961, endPoint y: 433, distance: 10.0
click at [961, 447] on button "Request Borrower Info" at bounding box center [965, 454] width 104 height 15
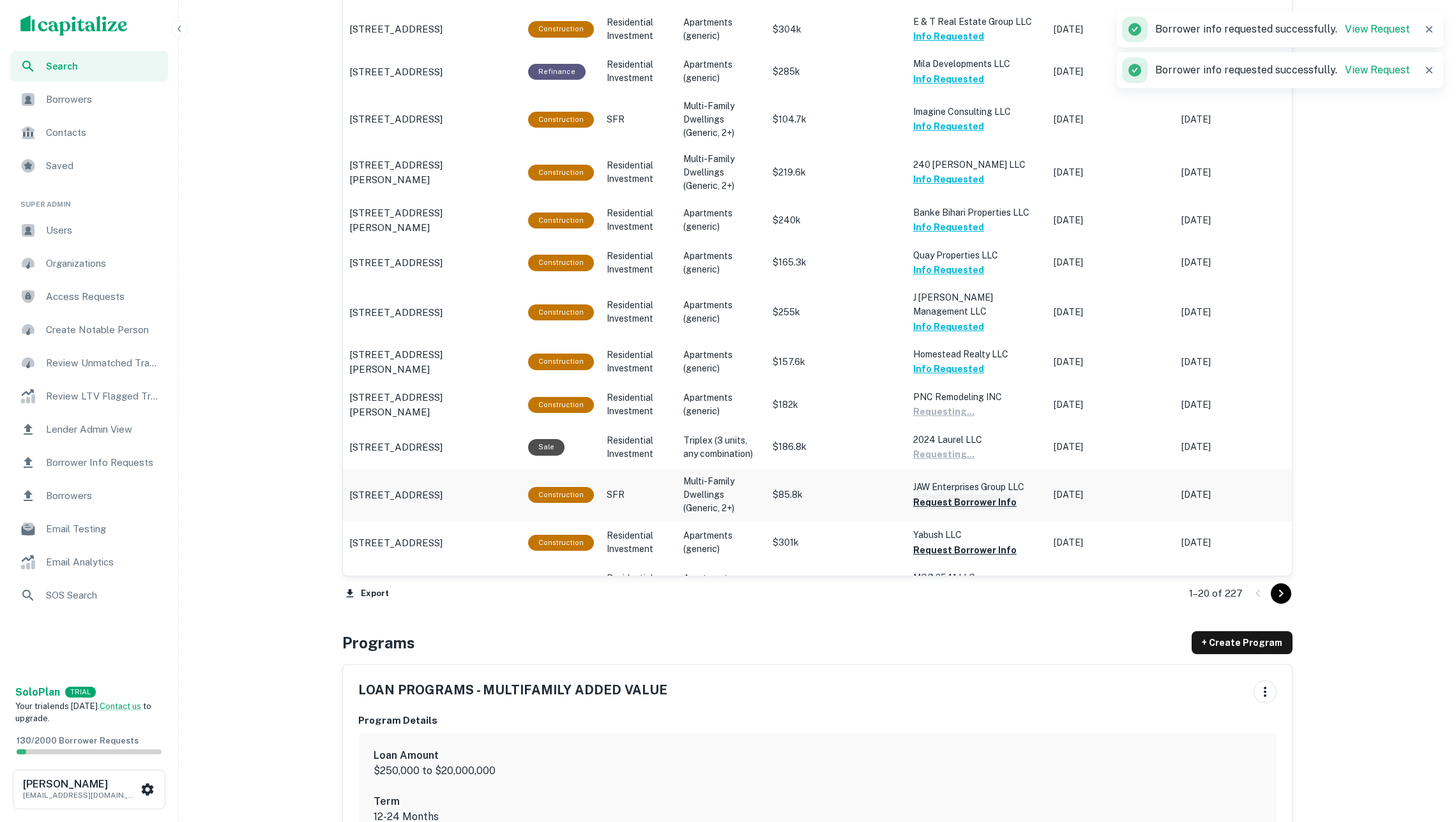
click at [969, 494] on button "Request Borrower Info" at bounding box center [965, 502] width 104 height 15
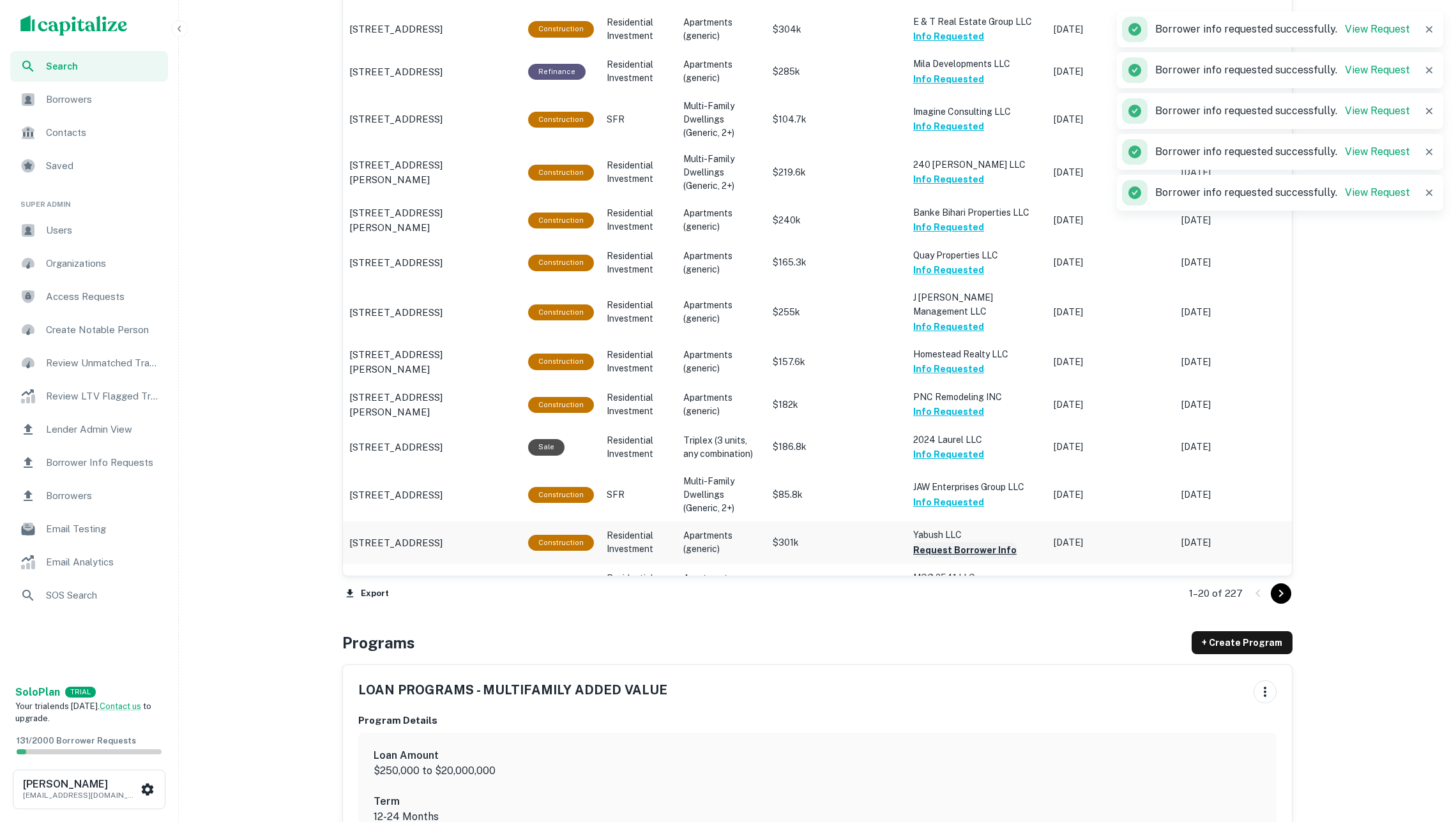
click at [980, 543] on button "Request Borrower Info" at bounding box center [965, 550] width 104 height 15
click at [987, 585] on button "Request Borrower Info" at bounding box center [965, 592] width 104 height 15
click at [1273, 586] on icon "Go to next page" at bounding box center [1281, 593] width 15 height 15
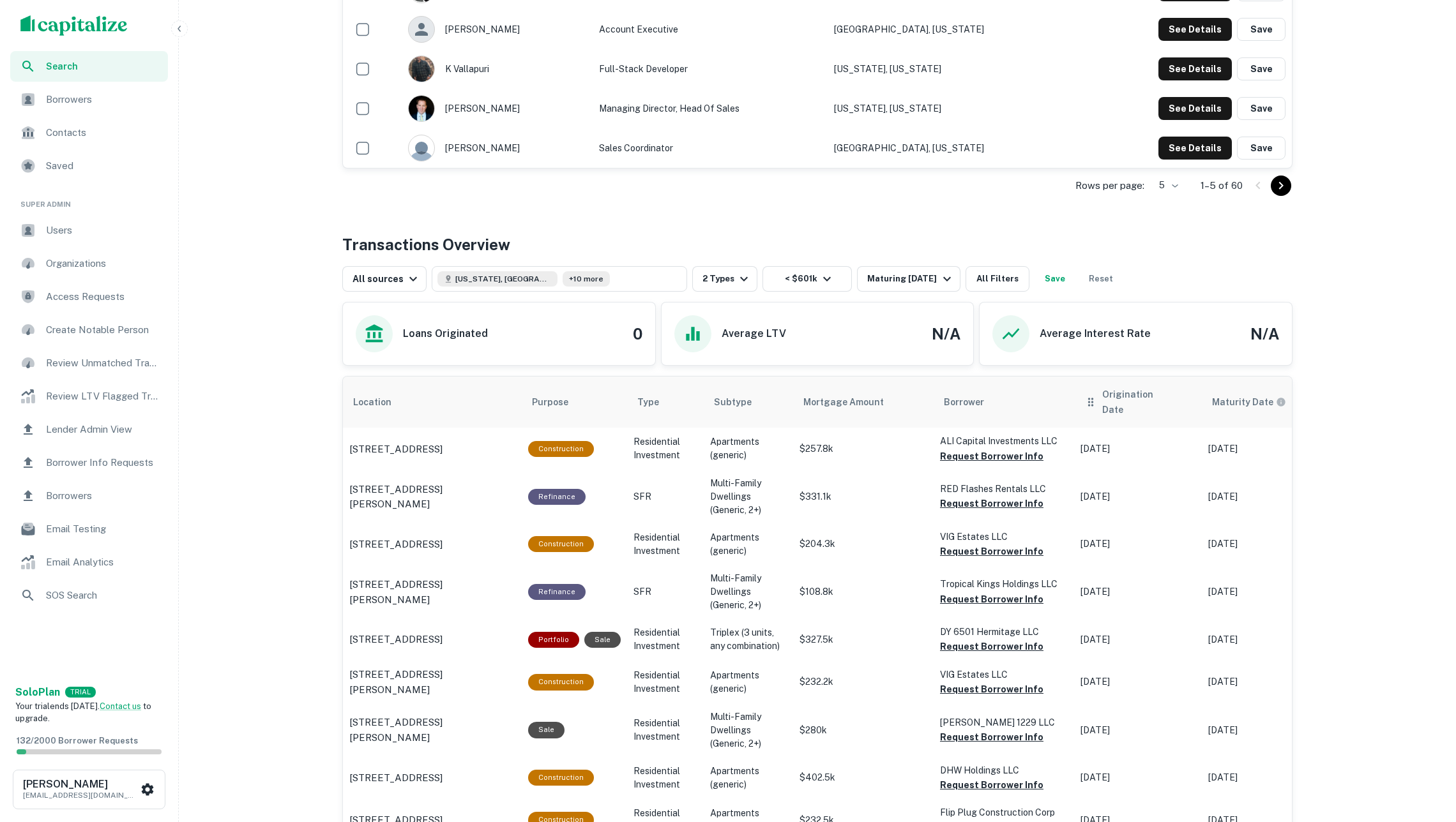
scroll to position [434, 0]
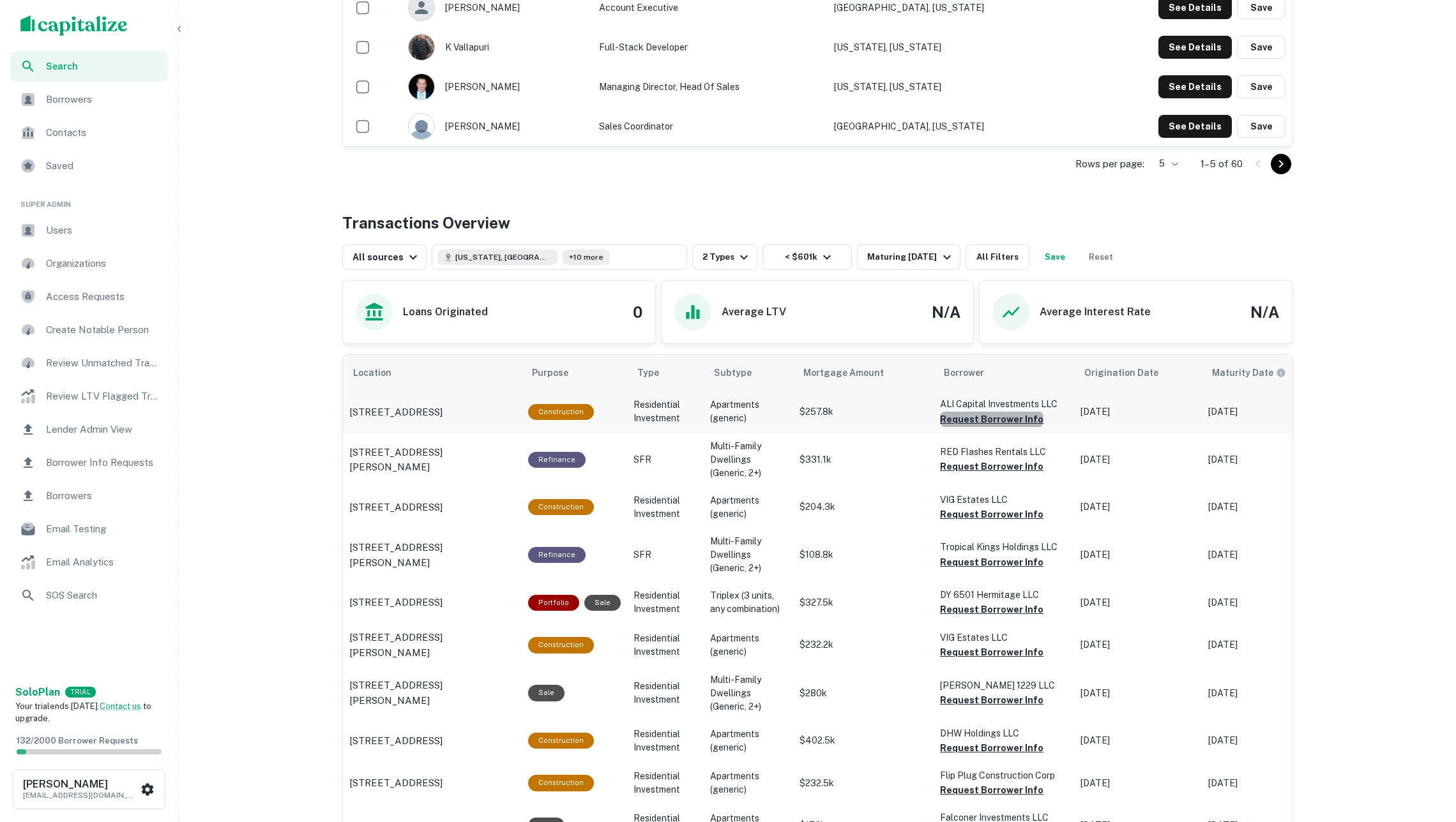
click at [1017, 427] on button "Request Borrower Info" at bounding box center [992, 420] width 104 height 15
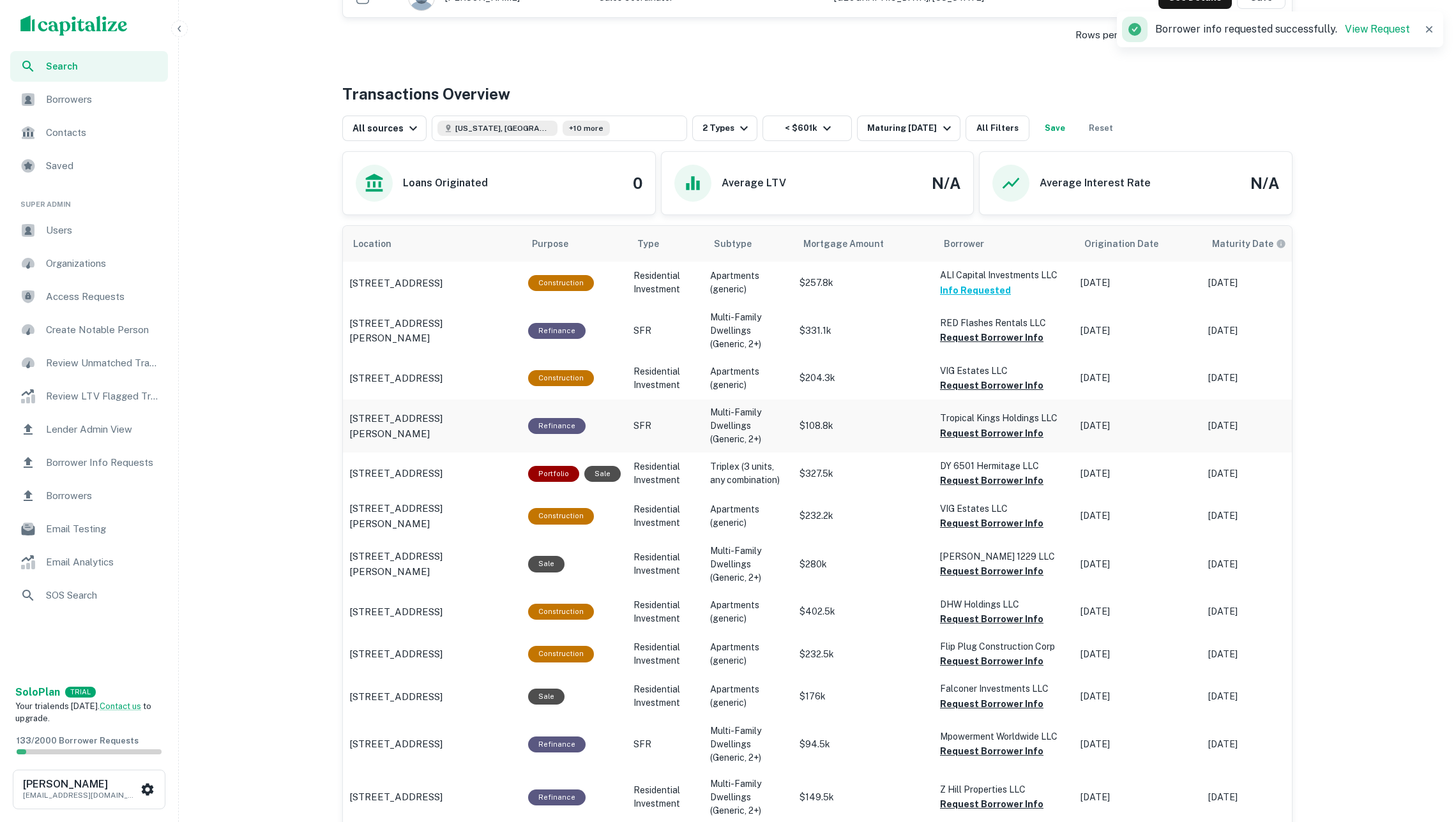
scroll to position [569, 0]
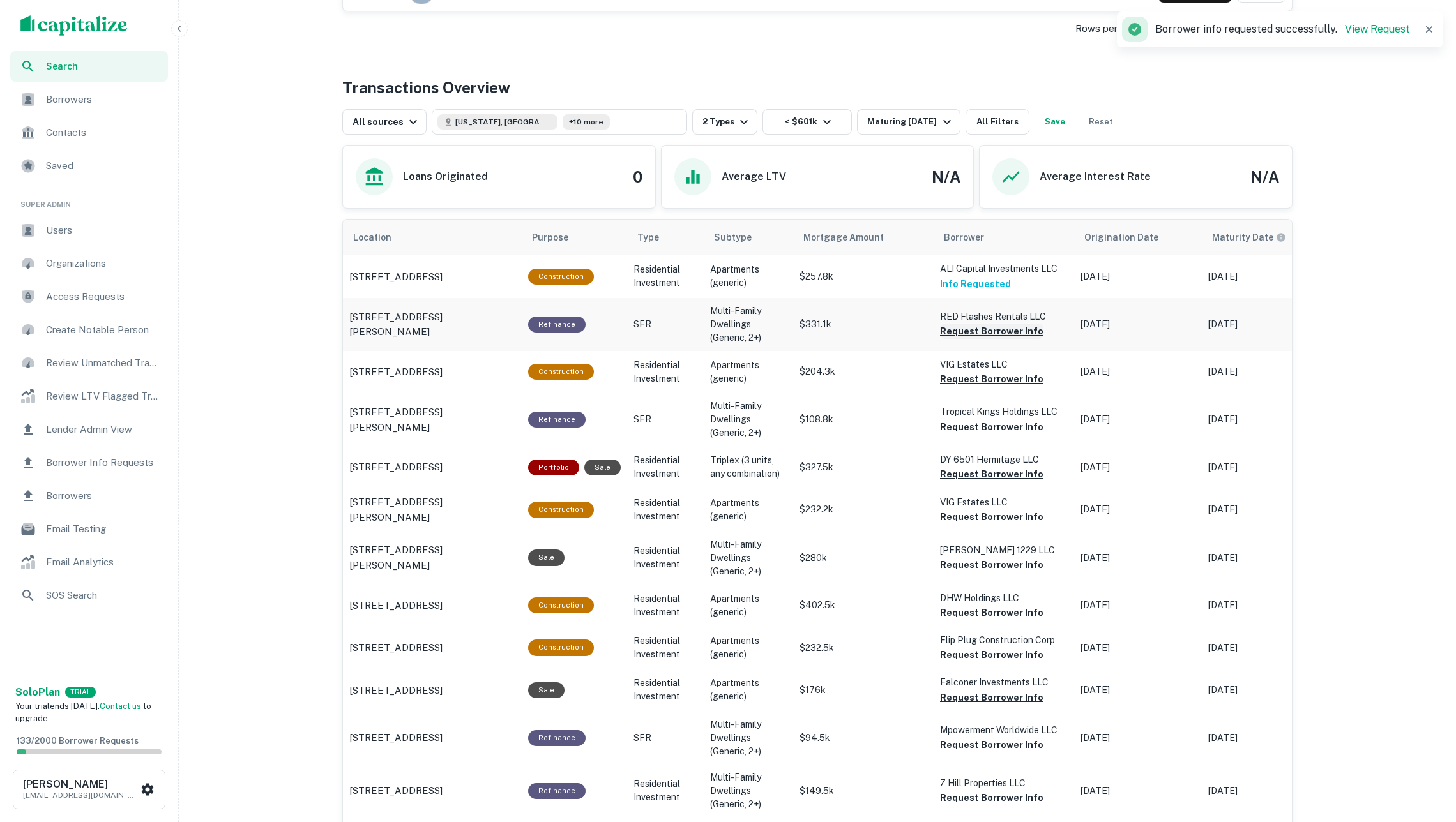
click at [1004, 338] on button "Request Borrower Info" at bounding box center [992, 331] width 104 height 15
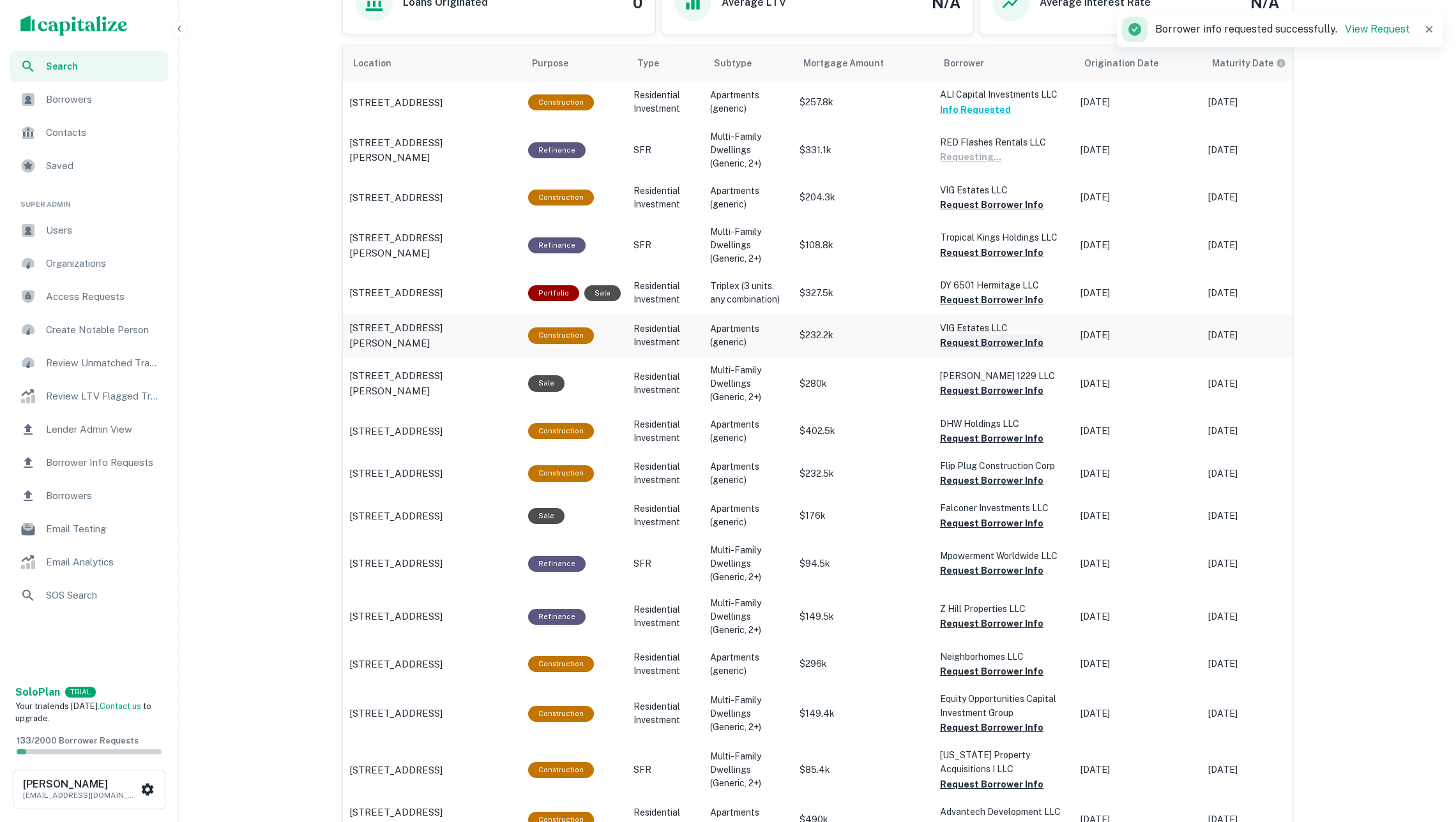
scroll to position [762, 0]
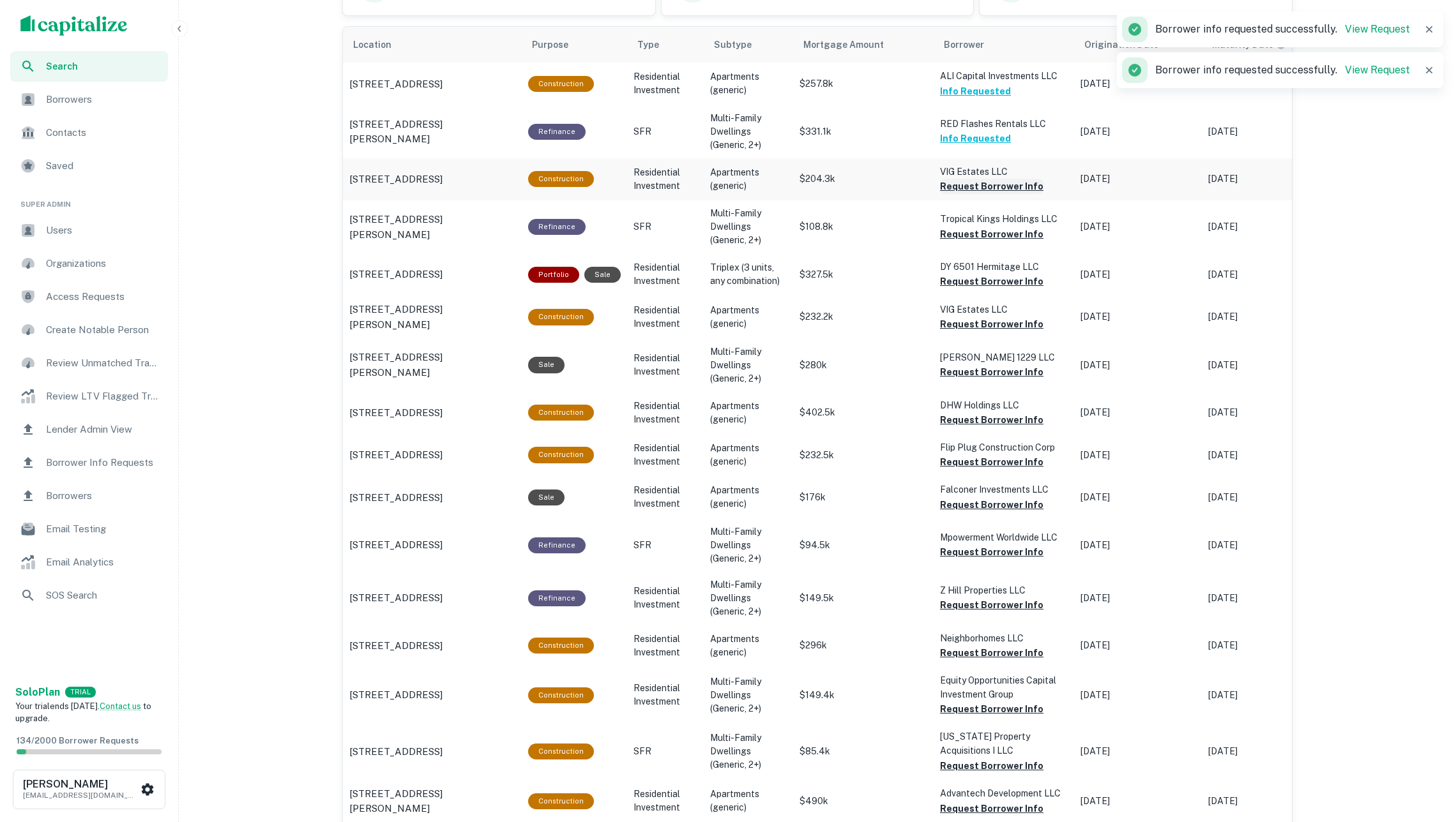
click at [949, 183] on button "Request Borrower Info" at bounding box center [992, 186] width 104 height 15
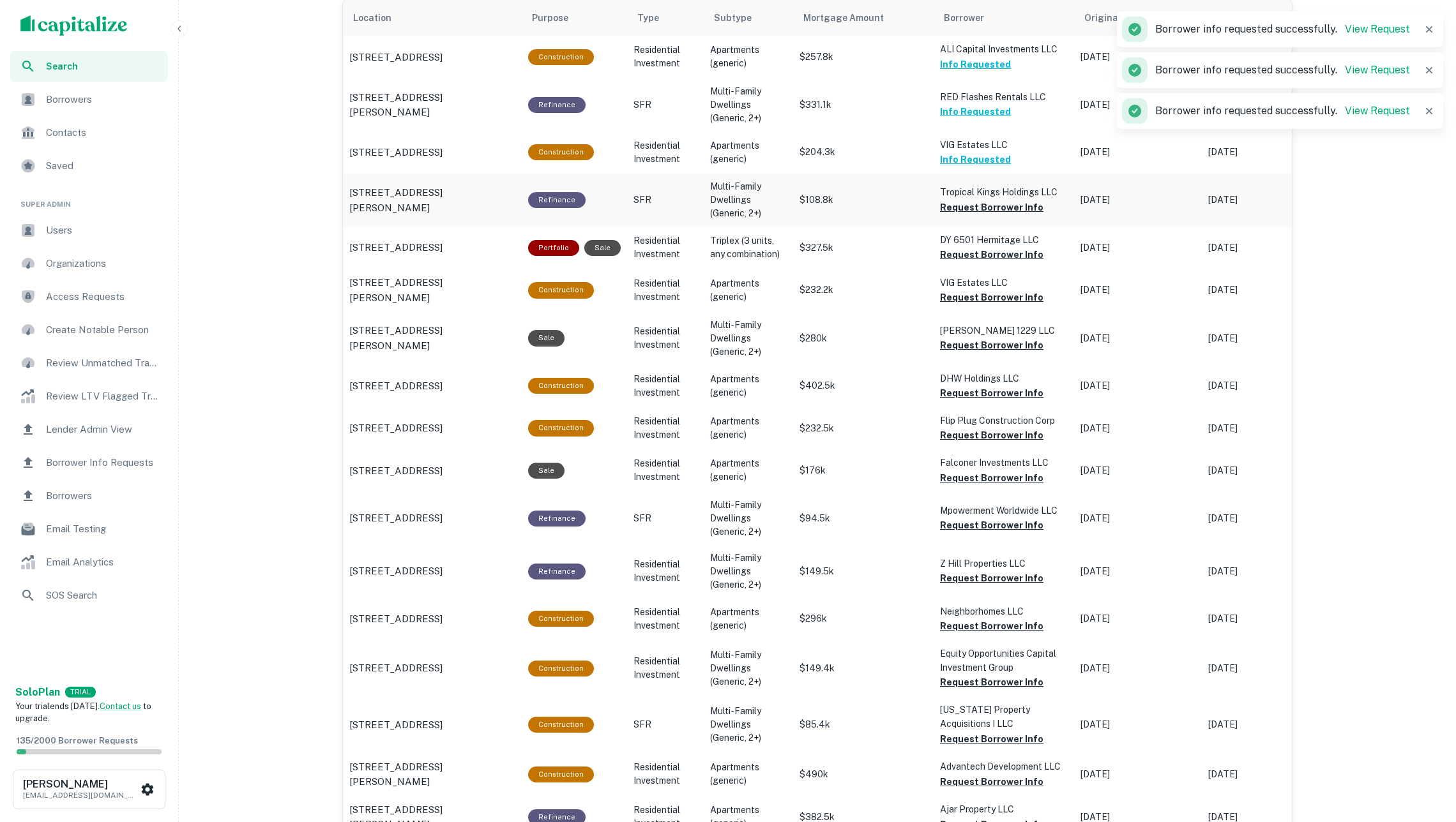
scroll to position [793, 0]
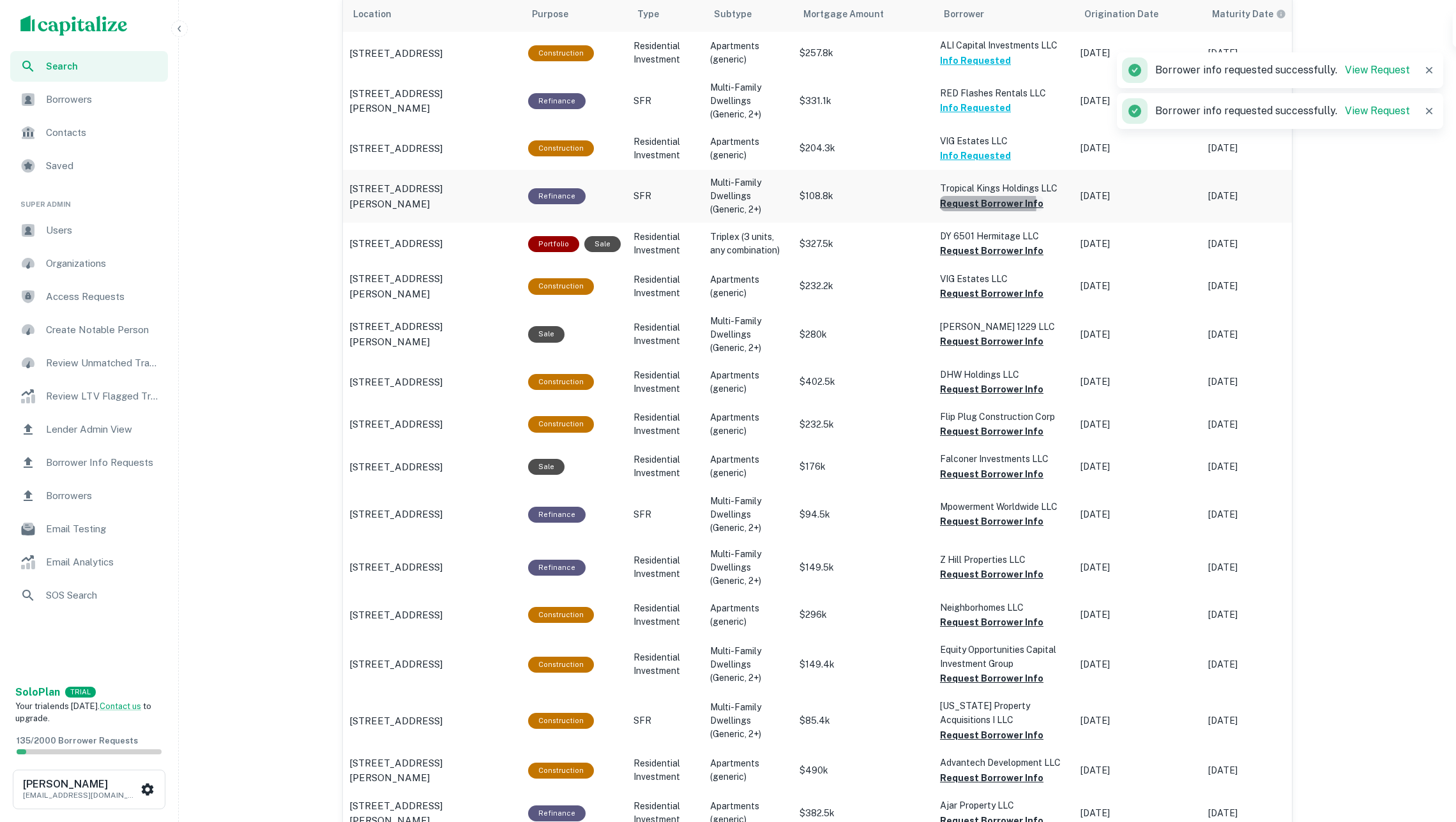
click at [974, 206] on button "Request Borrower Info" at bounding box center [992, 204] width 104 height 15
click at [976, 255] on button "Request Borrower Info" at bounding box center [992, 251] width 104 height 15
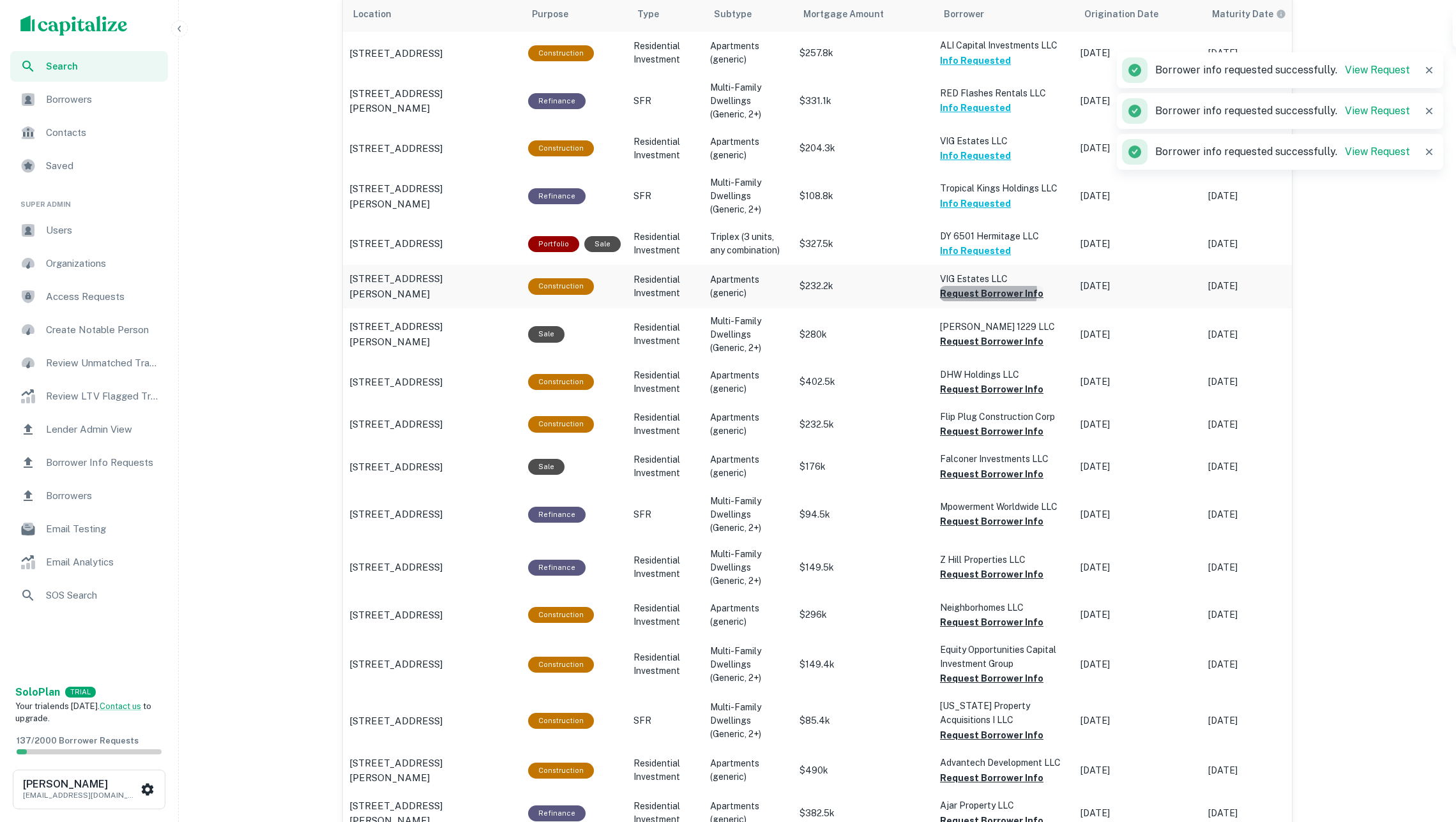
click at [987, 290] on button "Request Borrower Info" at bounding box center [992, 294] width 104 height 15
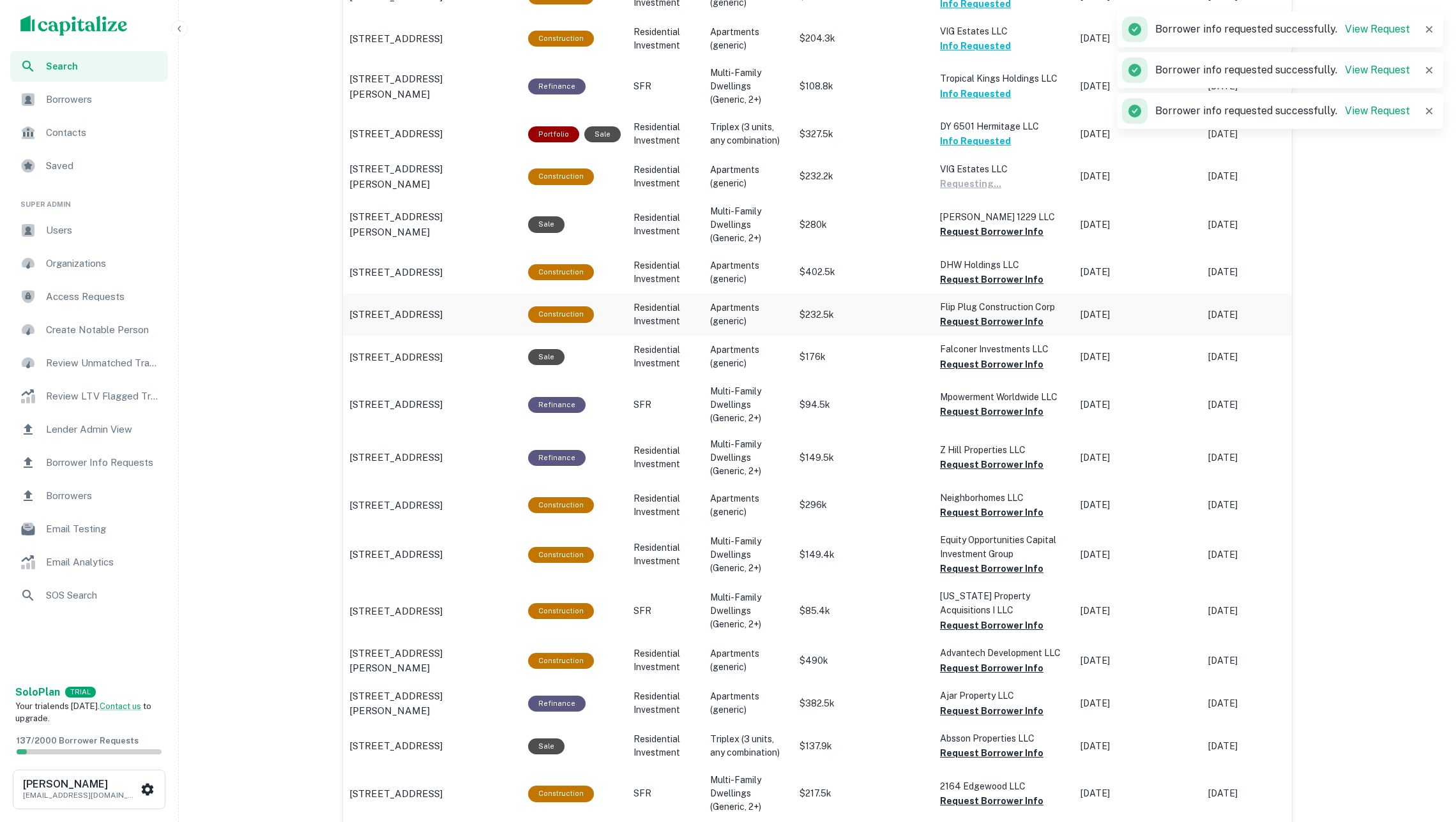
scroll to position [930, 0]
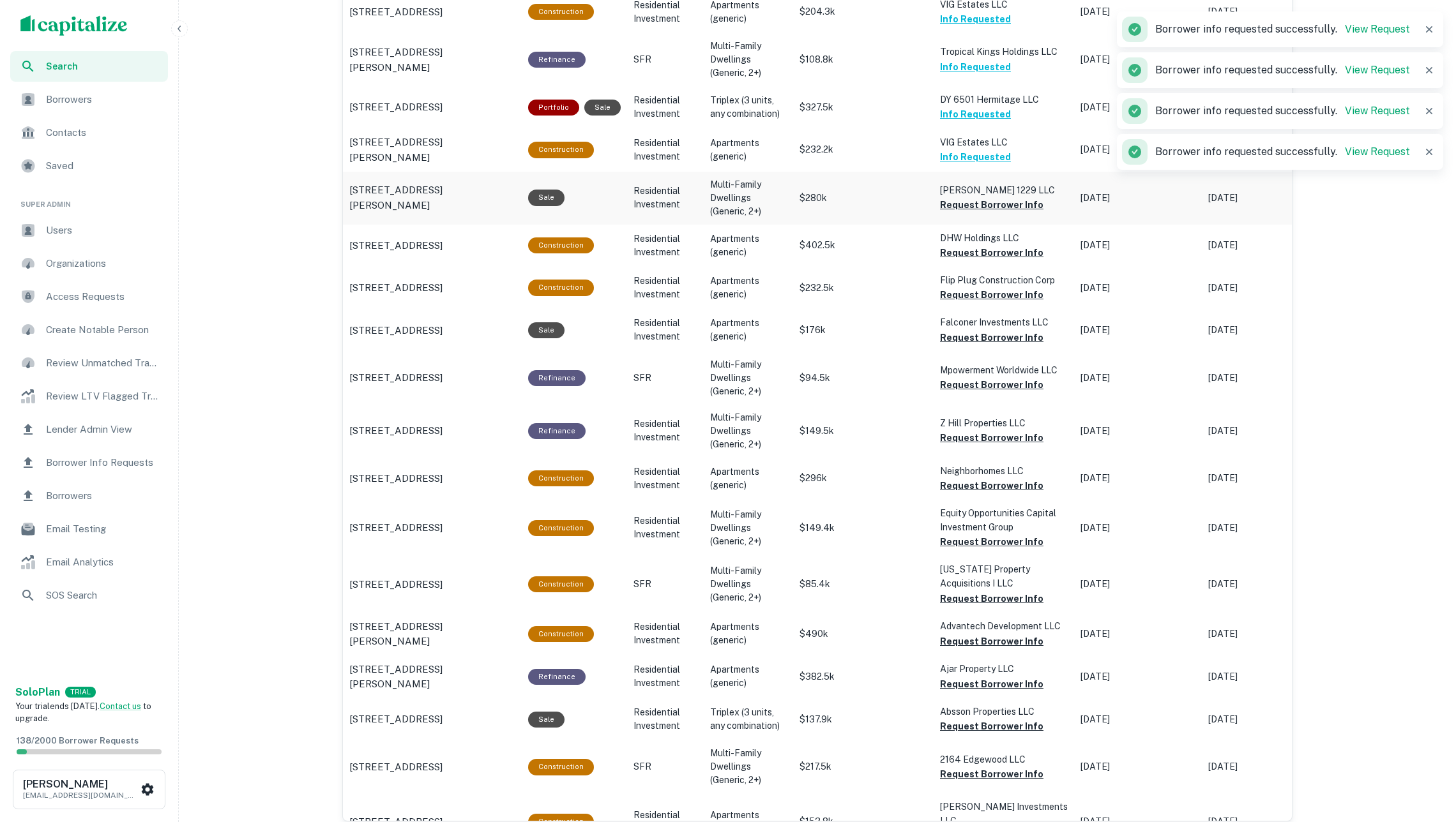
click at [974, 203] on button "Request Borrower Info" at bounding box center [992, 205] width 104 height 15
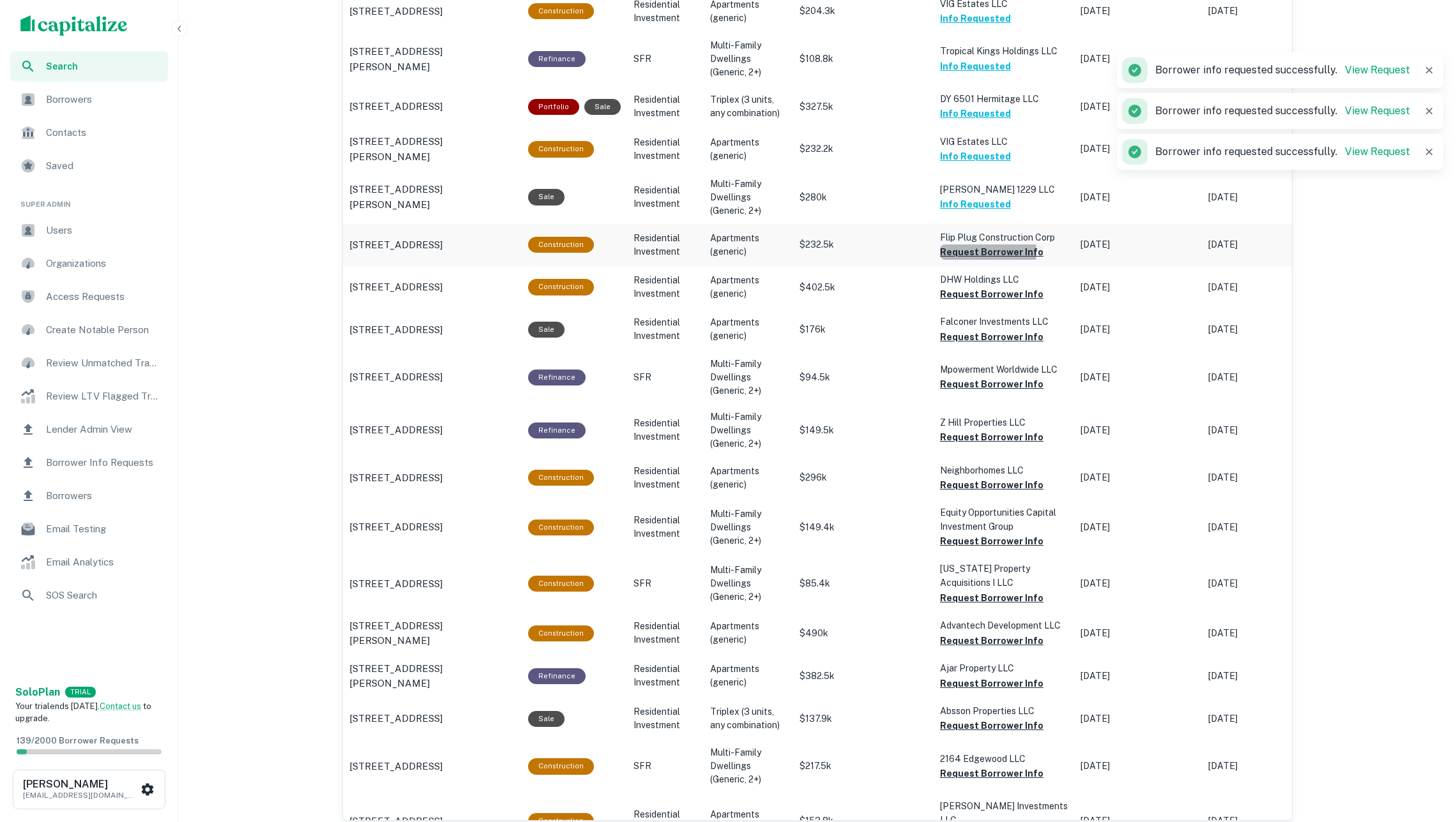
click at [985, 249] on button "Request Borrower Info" at bounding box center [992, 252] width 104 height 15
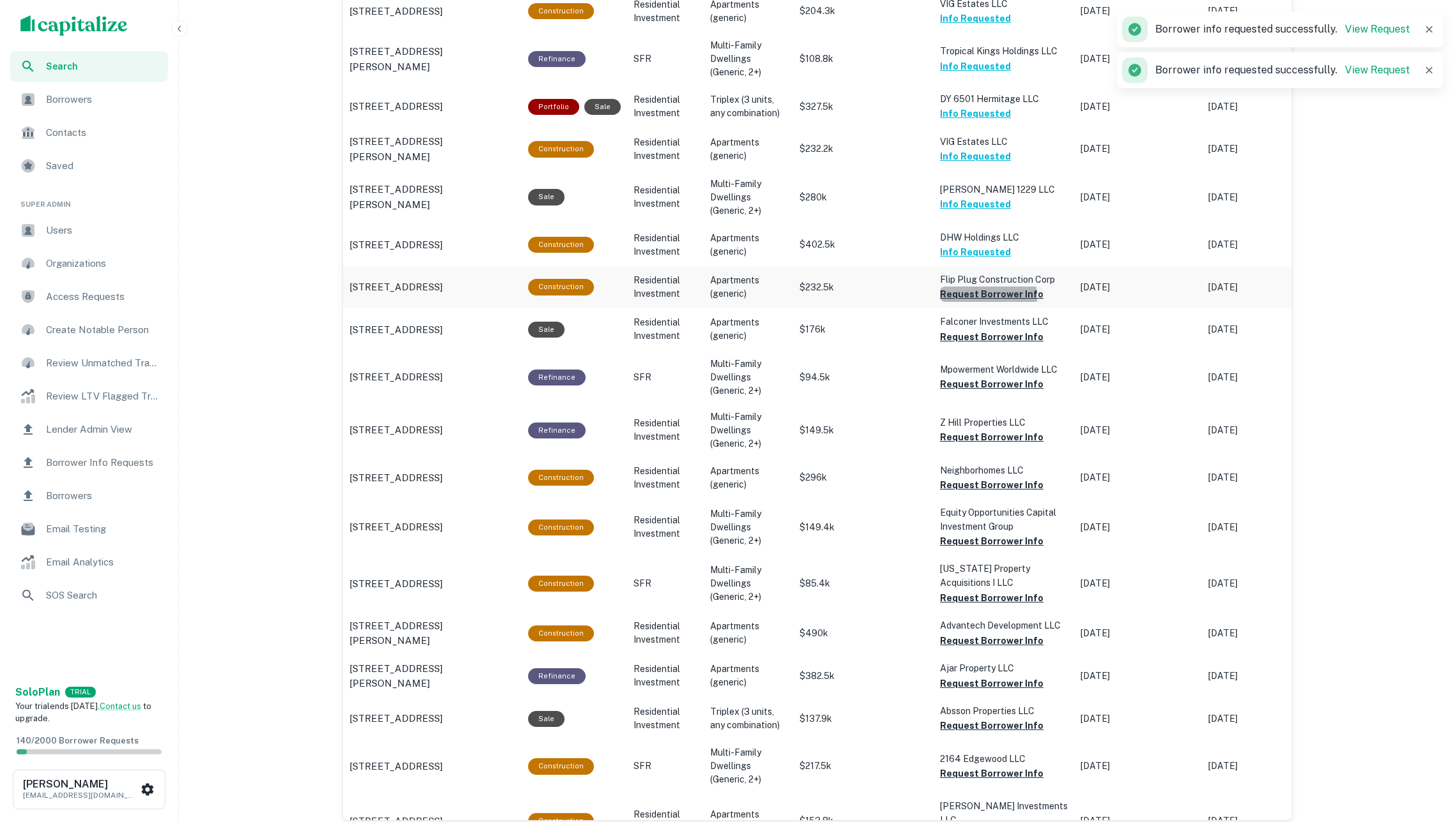
click at [984, 293] on button "Request Borrower Info" at bounding box center [992, 294] width 104 height 15
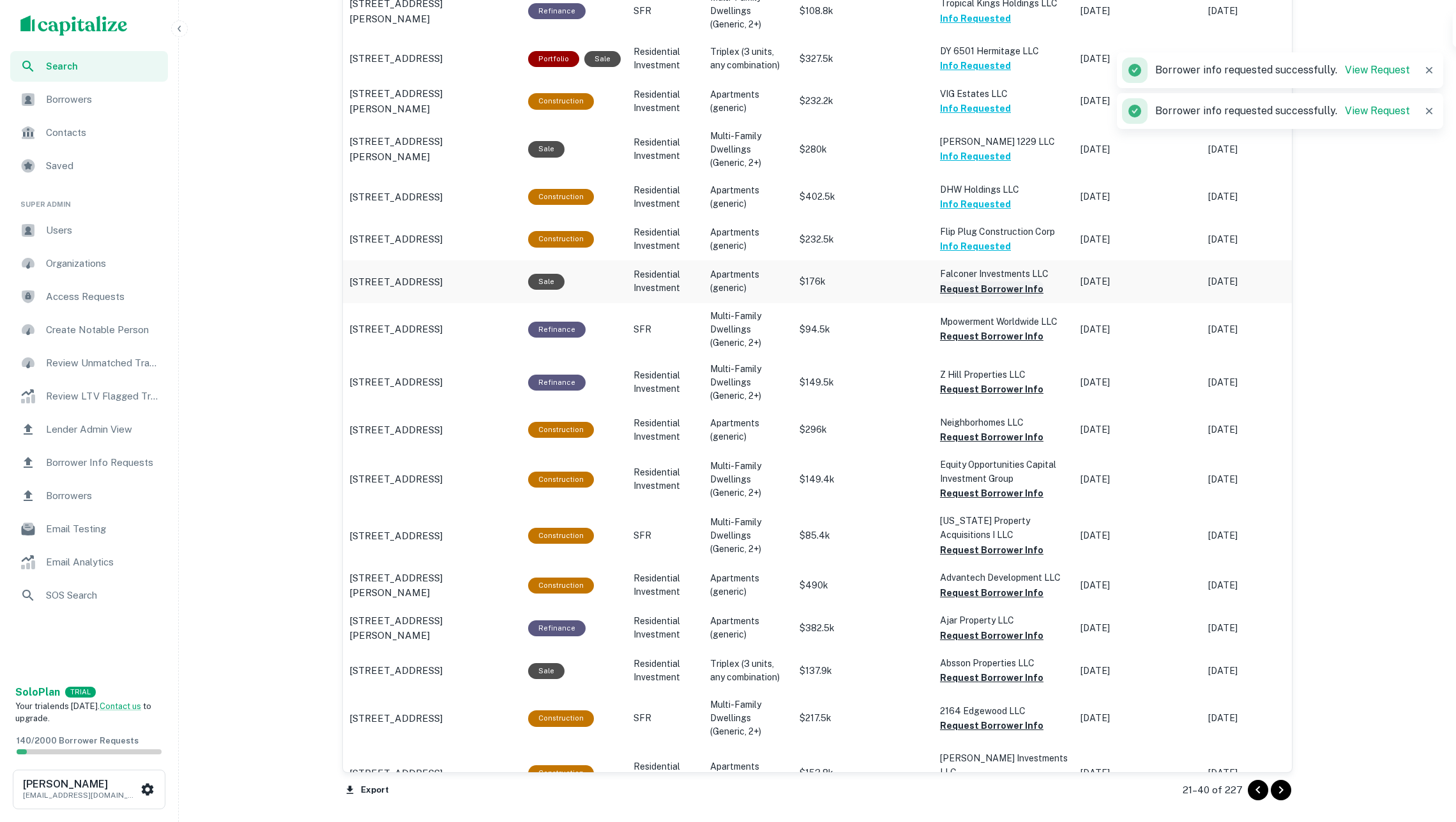
click at [989, 282] on button "Request Borrower Info" at bounding box center [992, 289] width 104 height 15
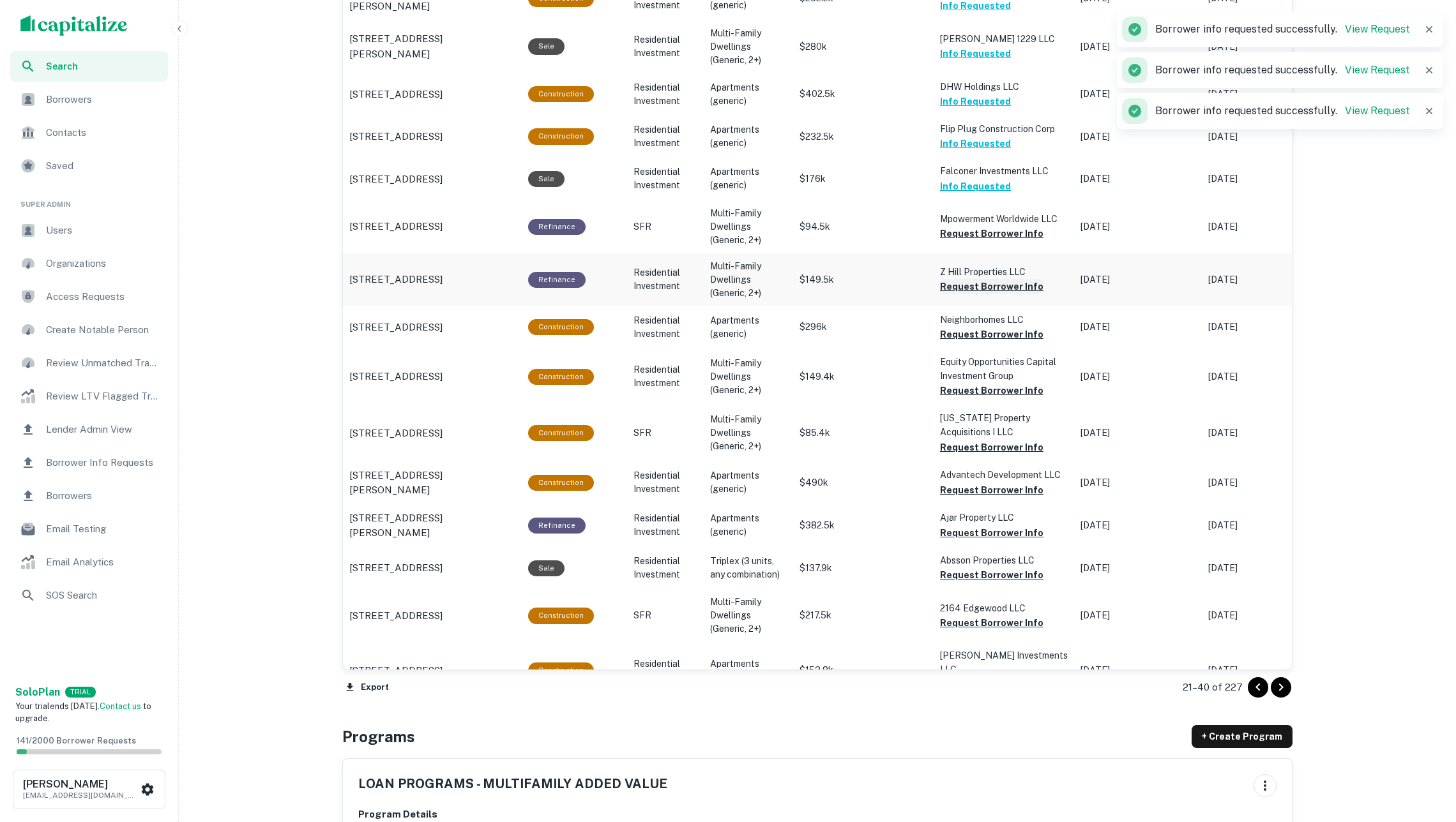
scroll to position [1081, 0]
drag, startPoint x: 977, startPoint y: 224, endPoint x: 982, endPoint y: 236, distance: 13.0
click at [977, 225] on button "Request Borrower Info" at bounding box center [992, 233] width 104 height 15
click at [995, 279] on button "Request Borrower Info" at bounding box center [992, 286] width 104 height 15
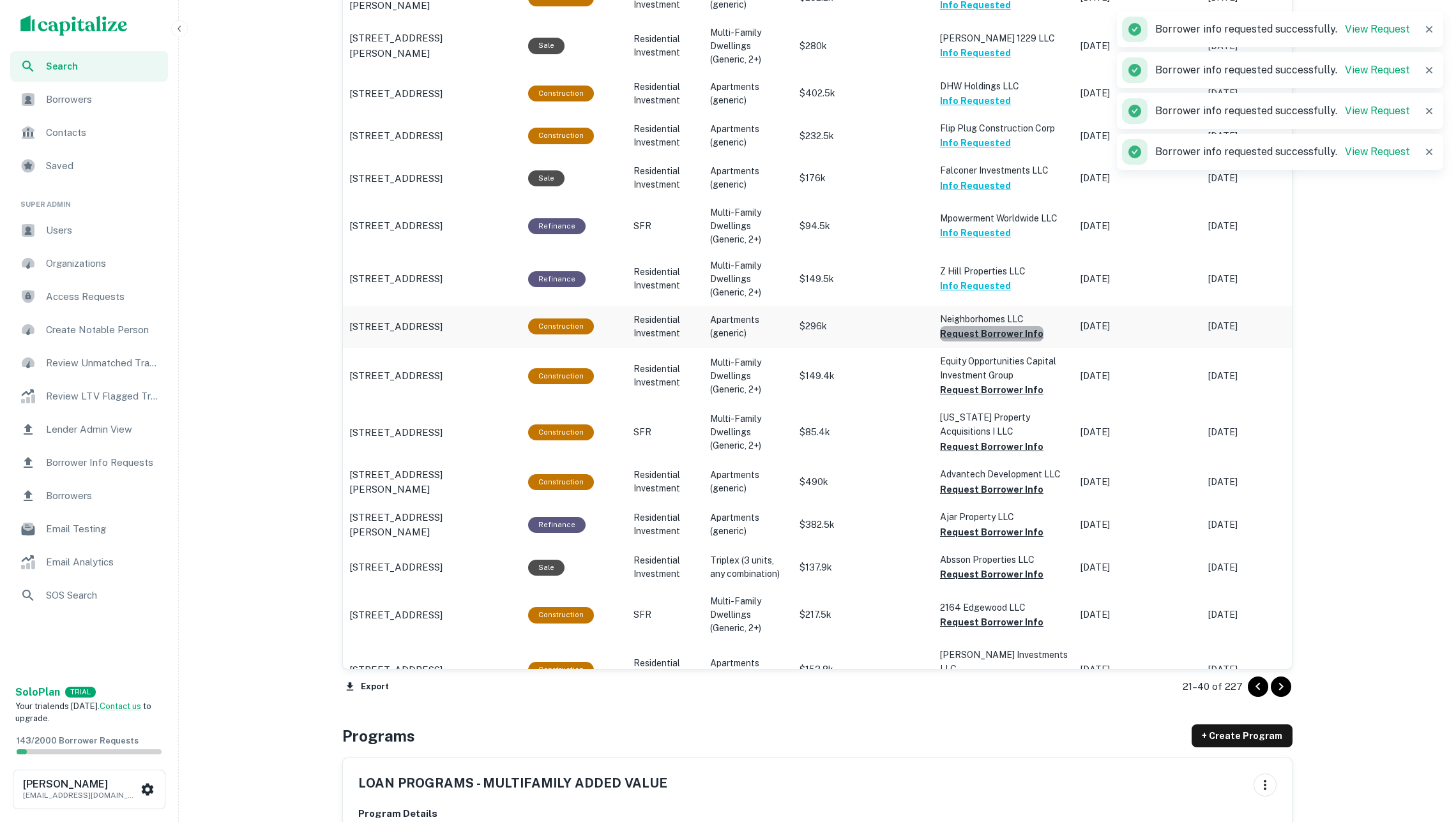
click at [1009, 326] on button "Request Borrower Info" at bounding box center [992, 334] width 104 height 15
click at [1014, 382] on button "Request Borrower Info" at bounding box center [992, 390] width 104 height 15
drag, startPoint x: 1018, startPoint y: 435, endPoint x: 1003, endPoint y: 428, distance: 16.6
click at [1018, 439] on button "Request Borrower Info" at bounding box center [992, 447] width 104 height 15
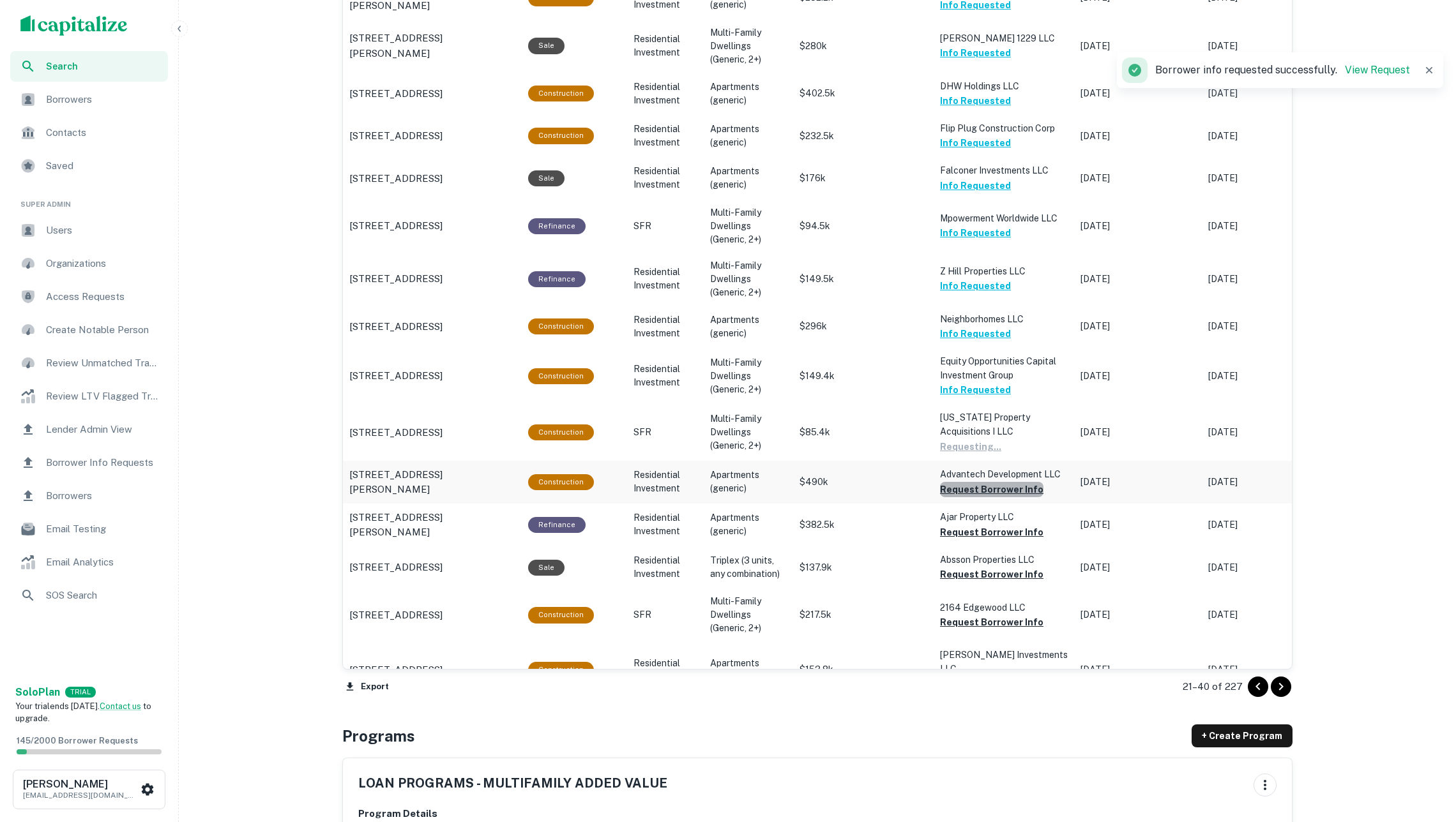
click at [1009, 482] on button "Request Borrower Info" at bounding box center [992, 490] width 104 height 15
click at [1012, 524] on button "Request Borrower Info" at bounding box center [992, 532] width 104 height 15
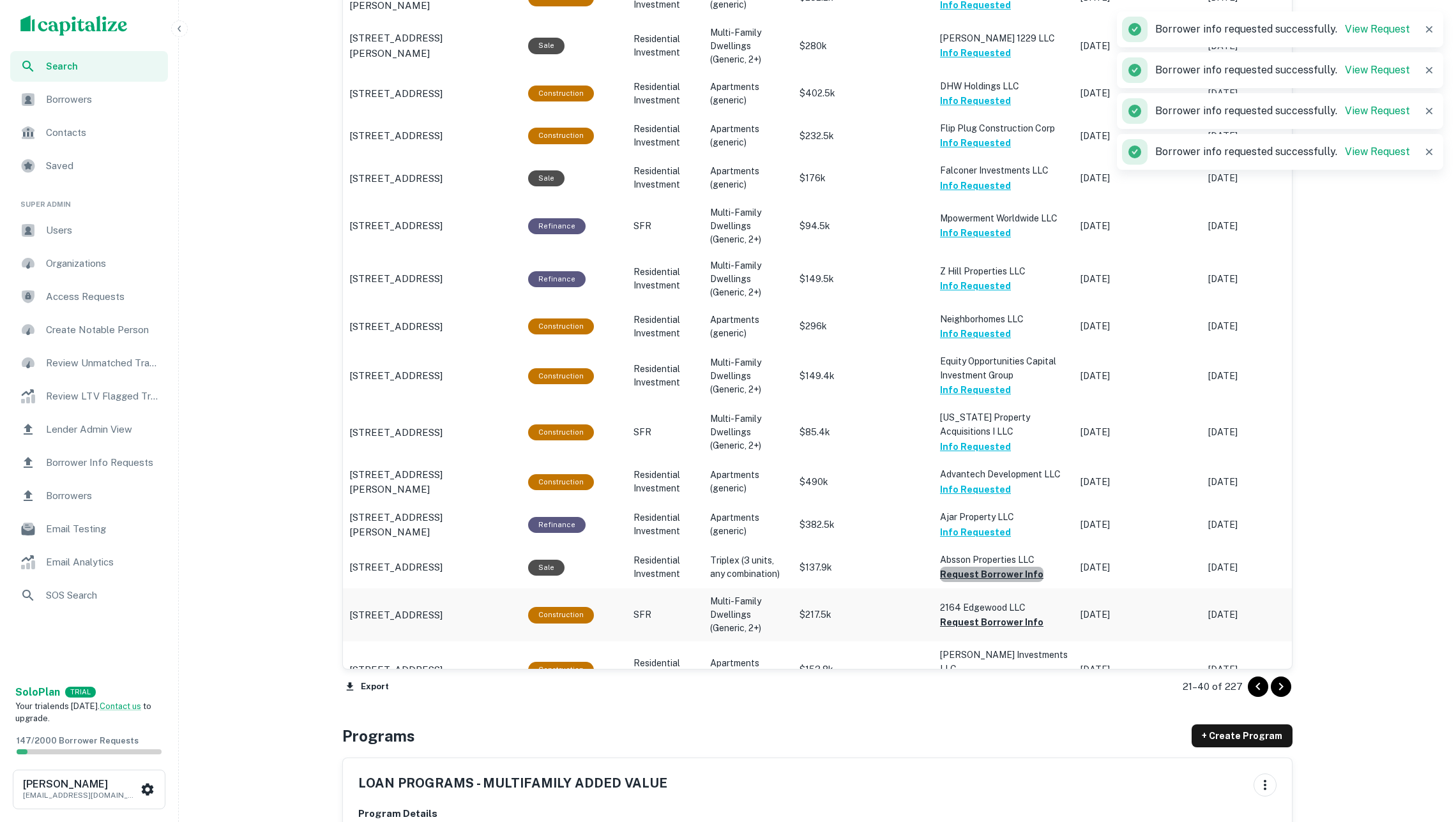
drag, startPoint x: 1015, startPoint y: 558, endPoint x: 1015, endPoint y: 582, distance: 24.0
click at [1015, 567] on button "Request Borrower Info" at bounding box center [992, 574] width 104 height 15
click at [1023, 615] on button "Request Borrower Info" at bounding box center [992, 622] width 104 height 15
click at [1022, 677] on button "Request Borrower Info" at bounding box center [992, 684] width 104 height 15
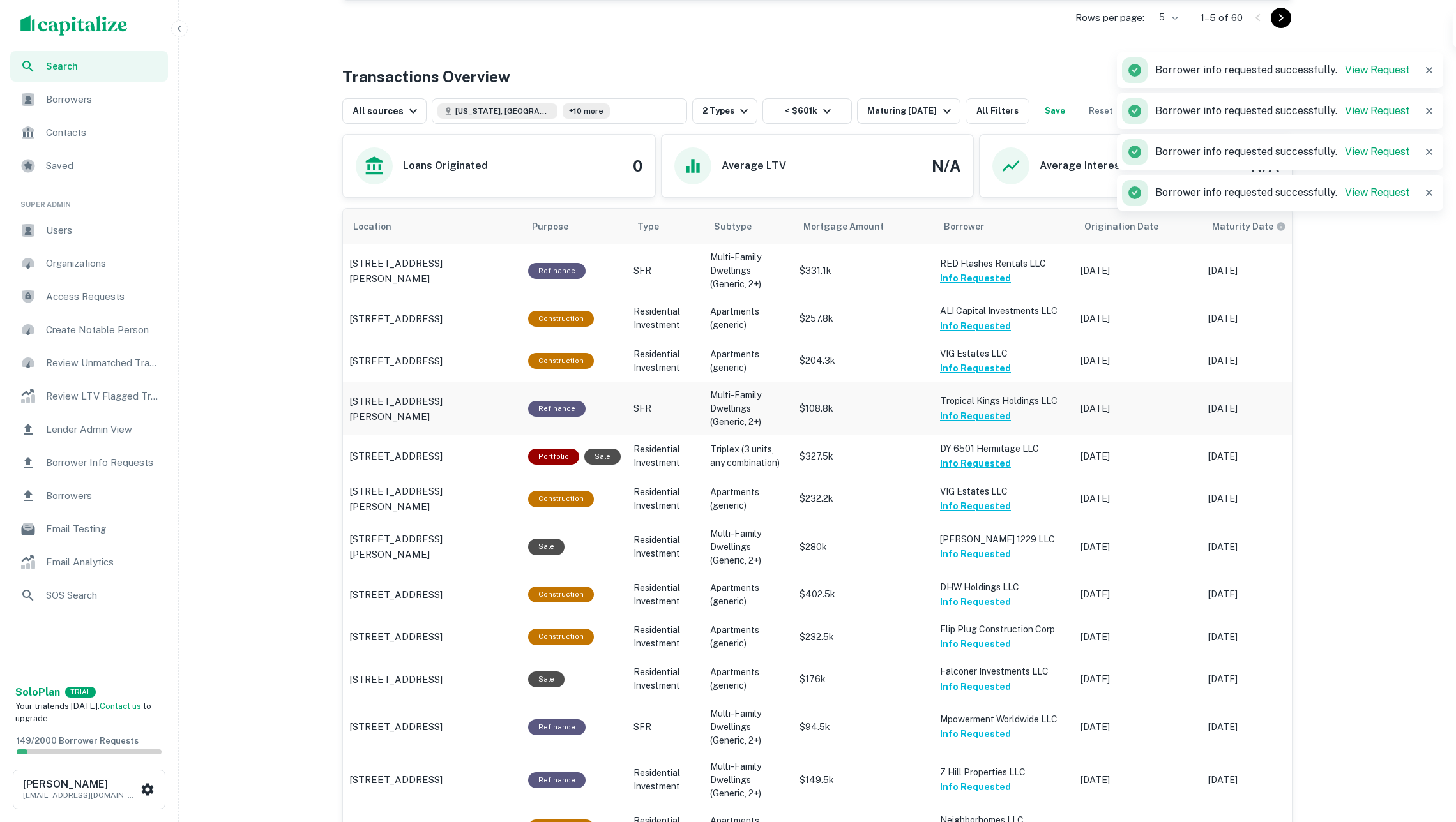
scroll to position [1169, 0]
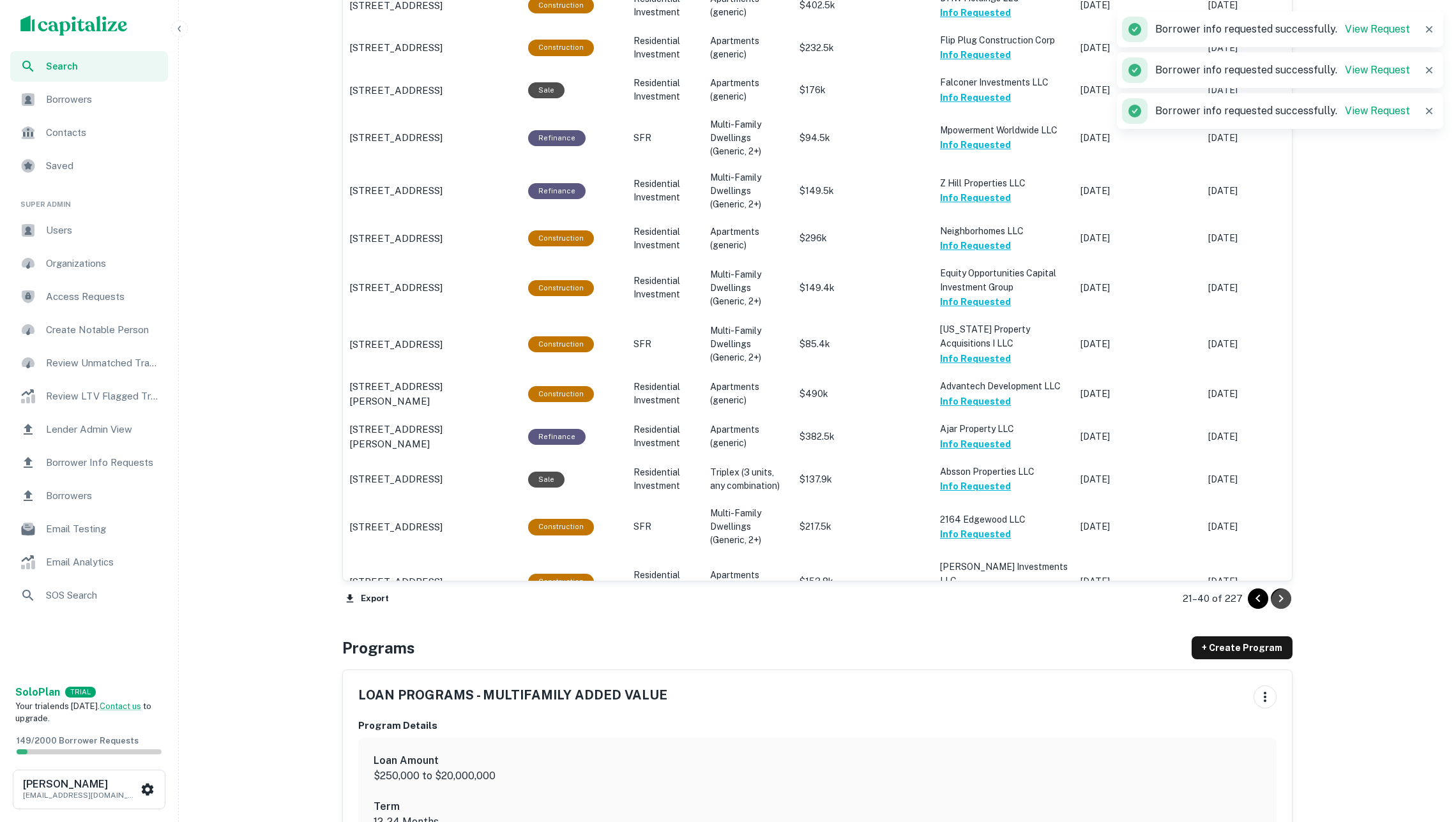
click at [1279, 597] on icon "Go to next page" at bounding box center [1281, 599] width 5 height 7
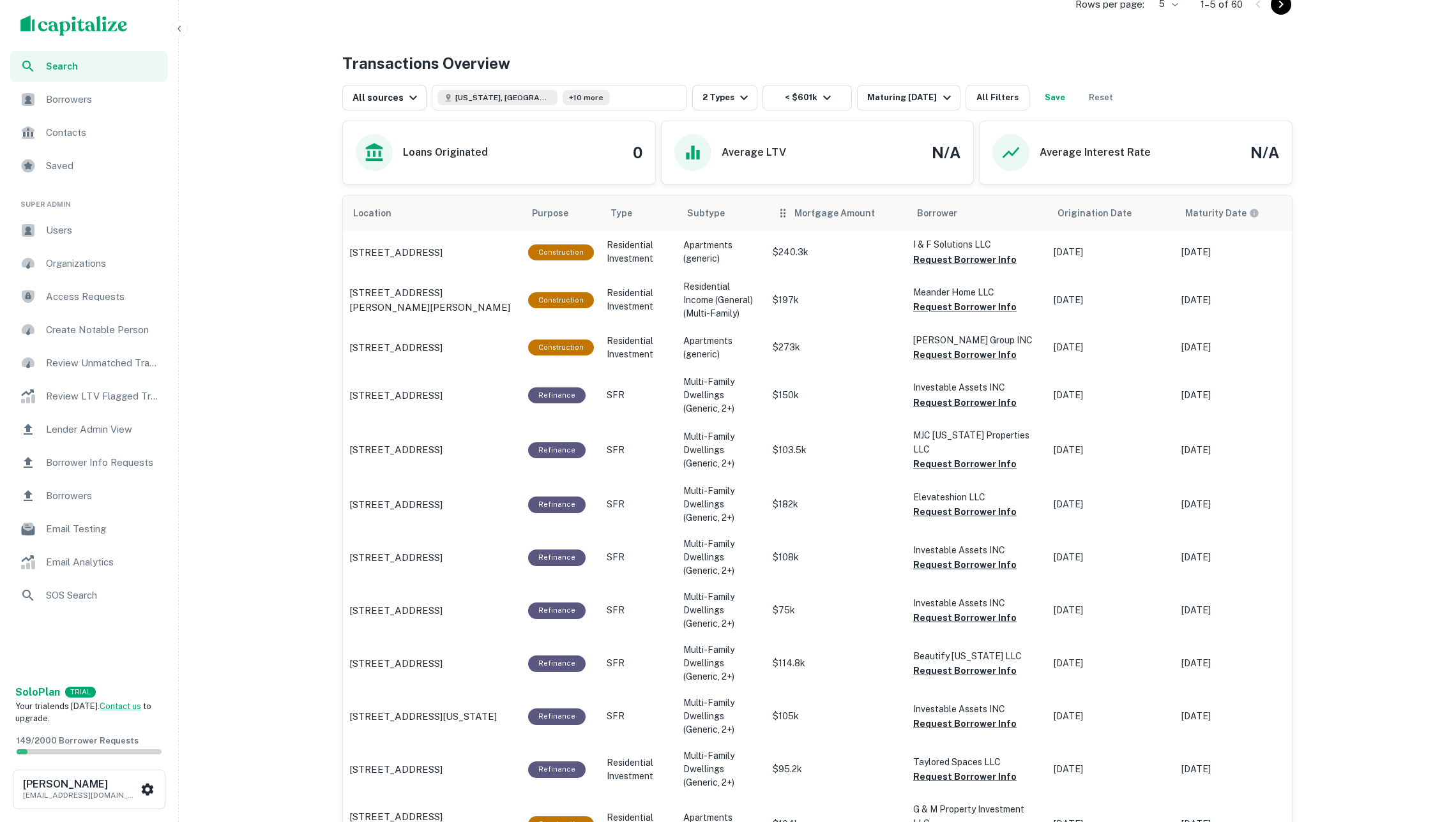
scroll to position [616, 0]
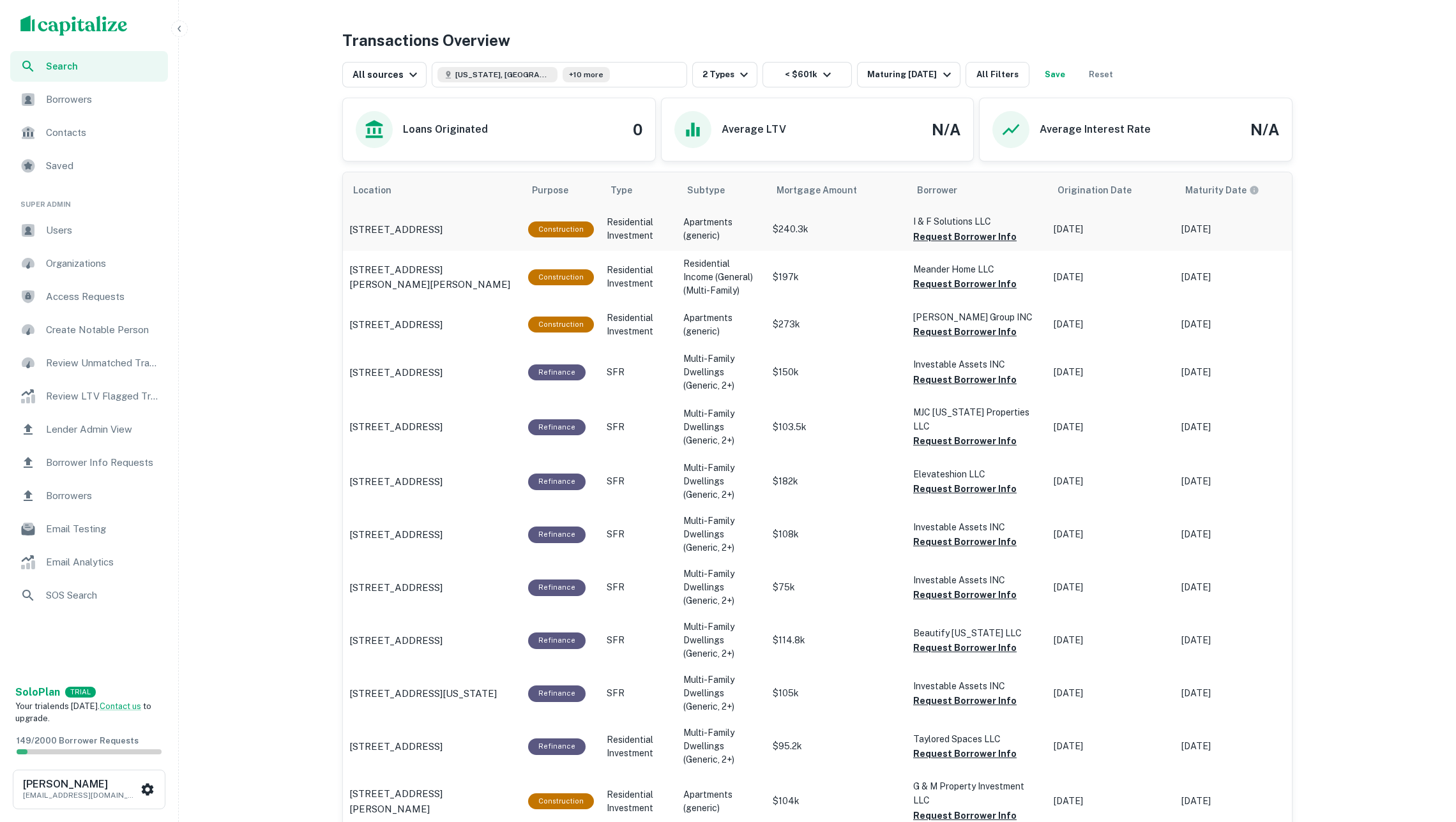
drag, startPoint x: 974, startPoint y: 241, endPoint x: 963, endPoint y: 234, distance: 13.0
click at [974, 241] on button "Request Borrower Info" at bounding box center [965, 236] width 104 height 15
click at [959, 290] on button "Request Borrower Info" at bounding box center [965, 284] width 104 height 15
click at [964, 340] on button "Request Borrower Info" at bounding box center [965, 332] width 104 height 15
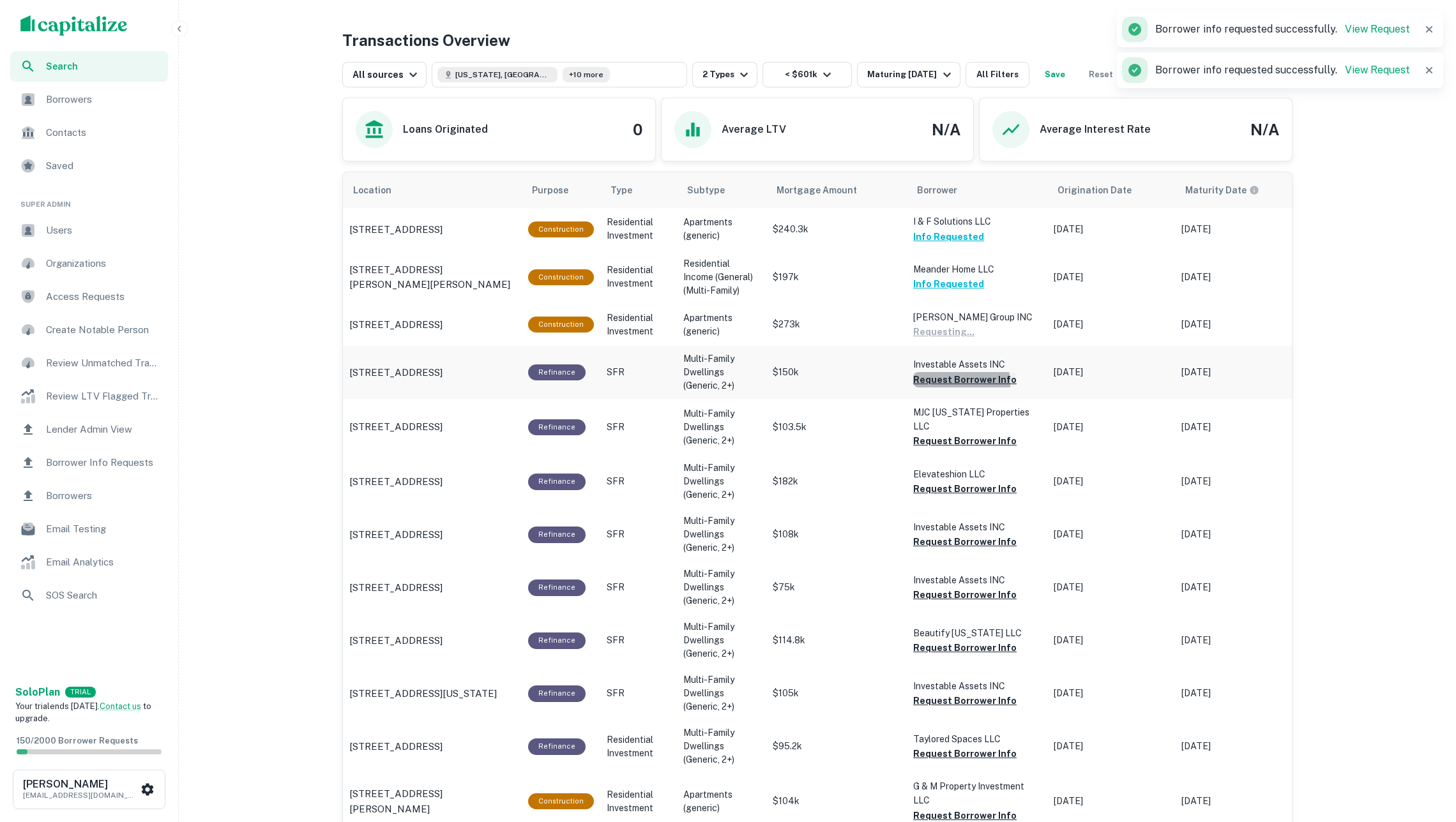
click at [959, 384] on button "Request Borrower Info" at bounding box center [965, 379] width 104 height 15
click at [954, 433] on button "Request Borrower Info" at bounding box center [965, 441] width 104 height 15
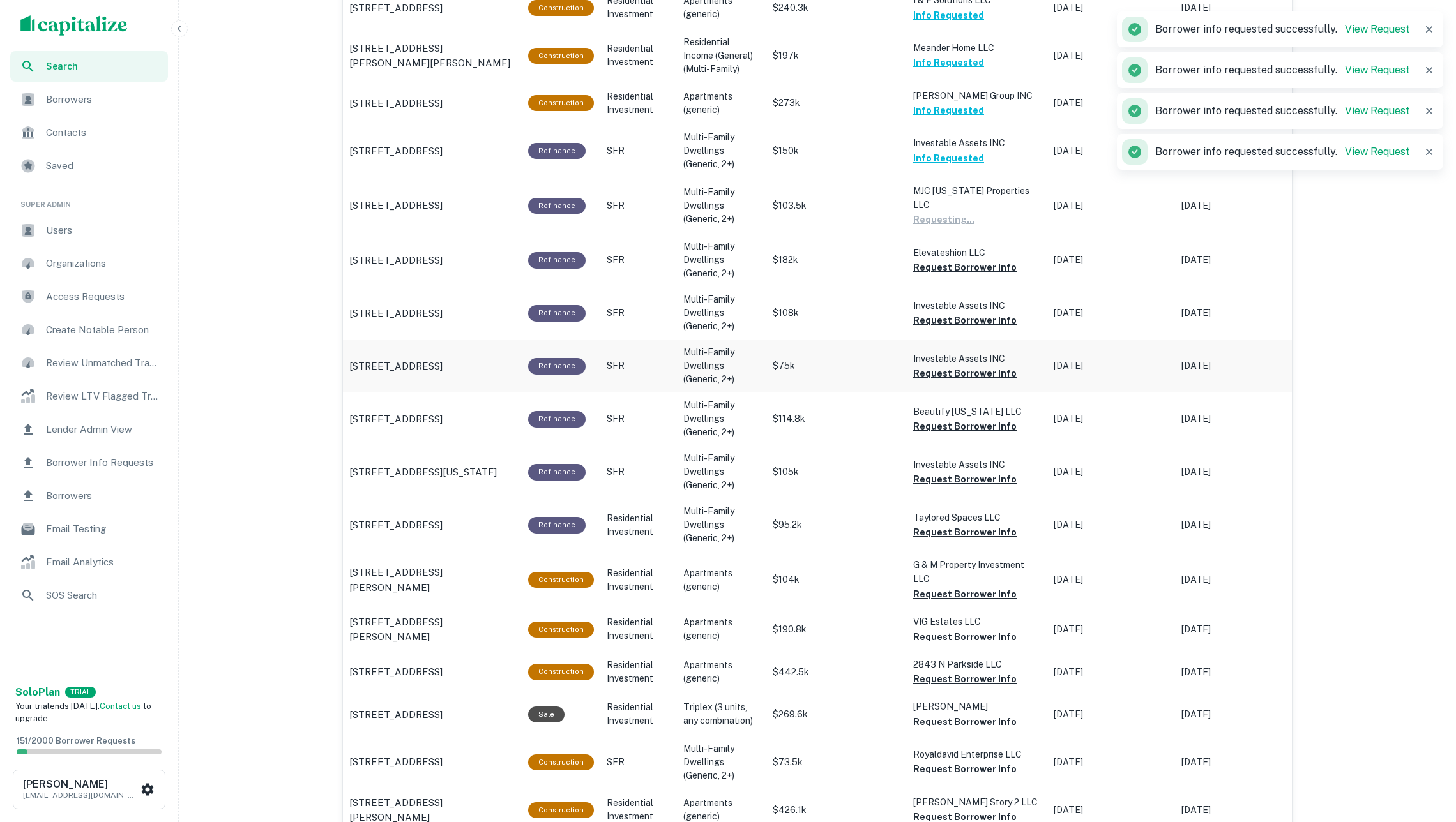
scroll to position [851, 0]
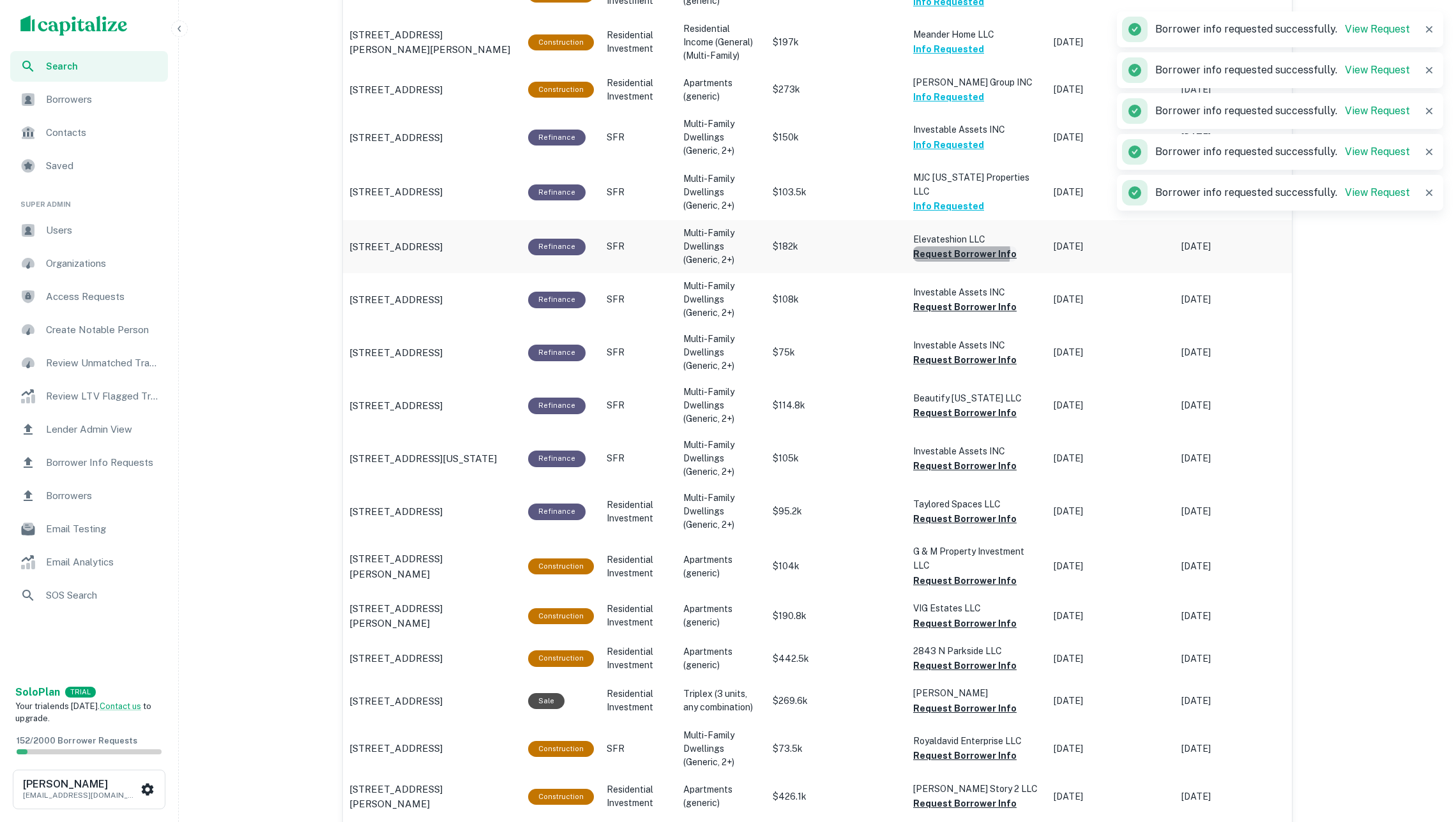
click at [958, 247] on button "Request Borrower Info" at bounding box center [965, 254] width 104 height 15
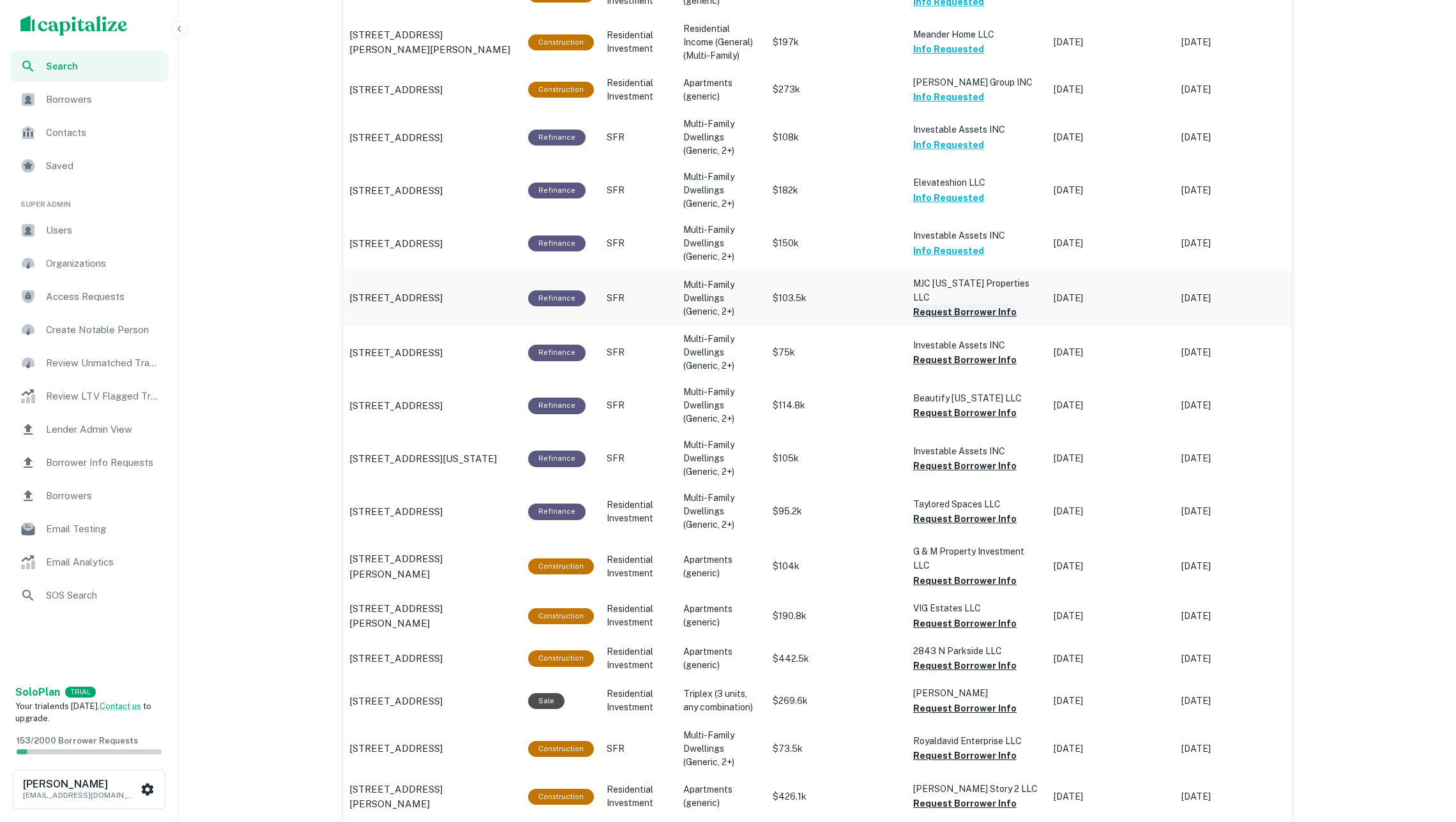
click at [966, 304] on button "Request Borrower Info" at bounding box center [965, 312] width 104 height 15
click at [981, 352] on button "Request Borrower Info" at bounding box center [965, 360] width 104 height 15
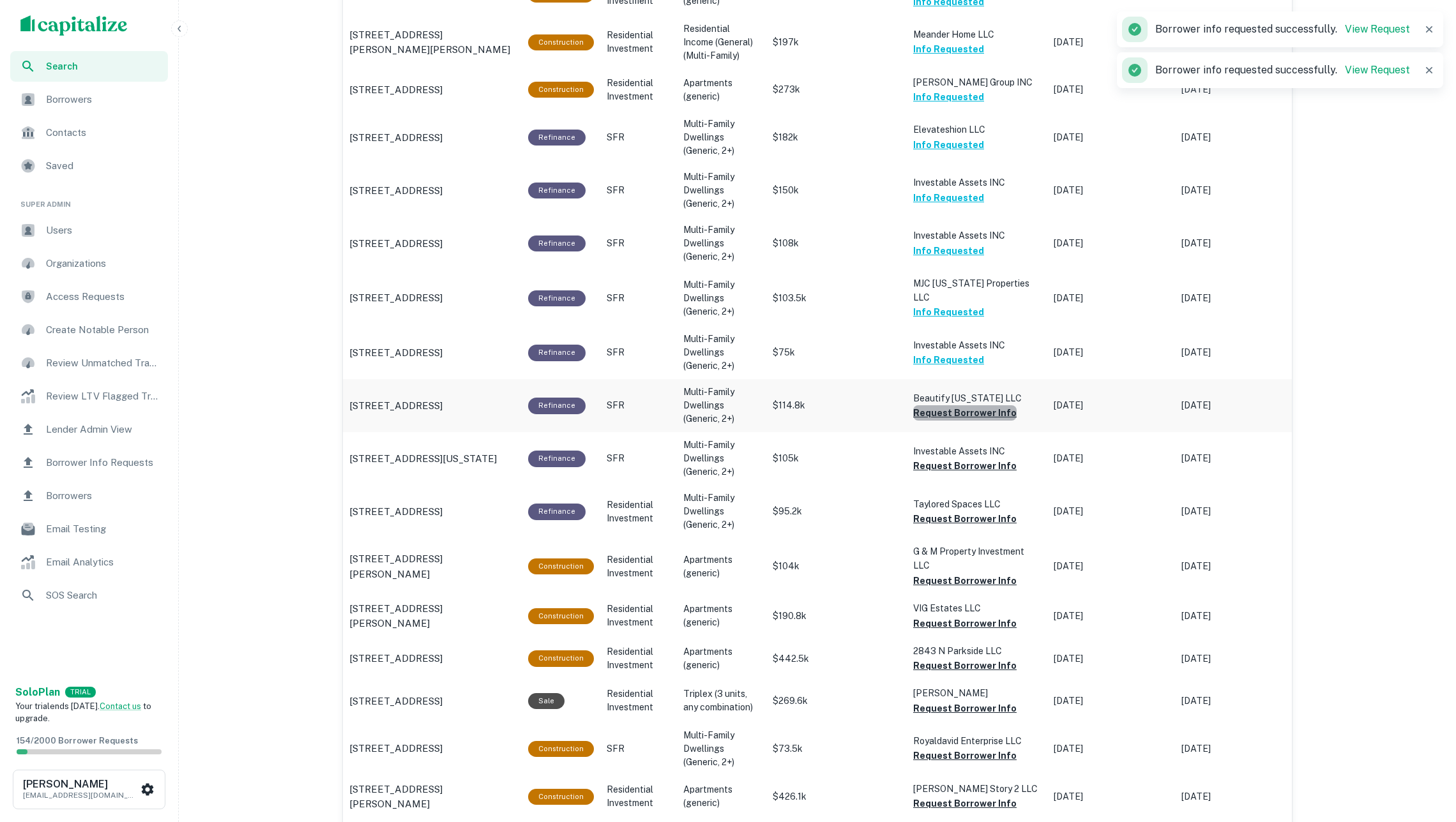
click at [984, 405] on button "Request Borrower Info" at bounding box center [965, 413] width 104 height 15
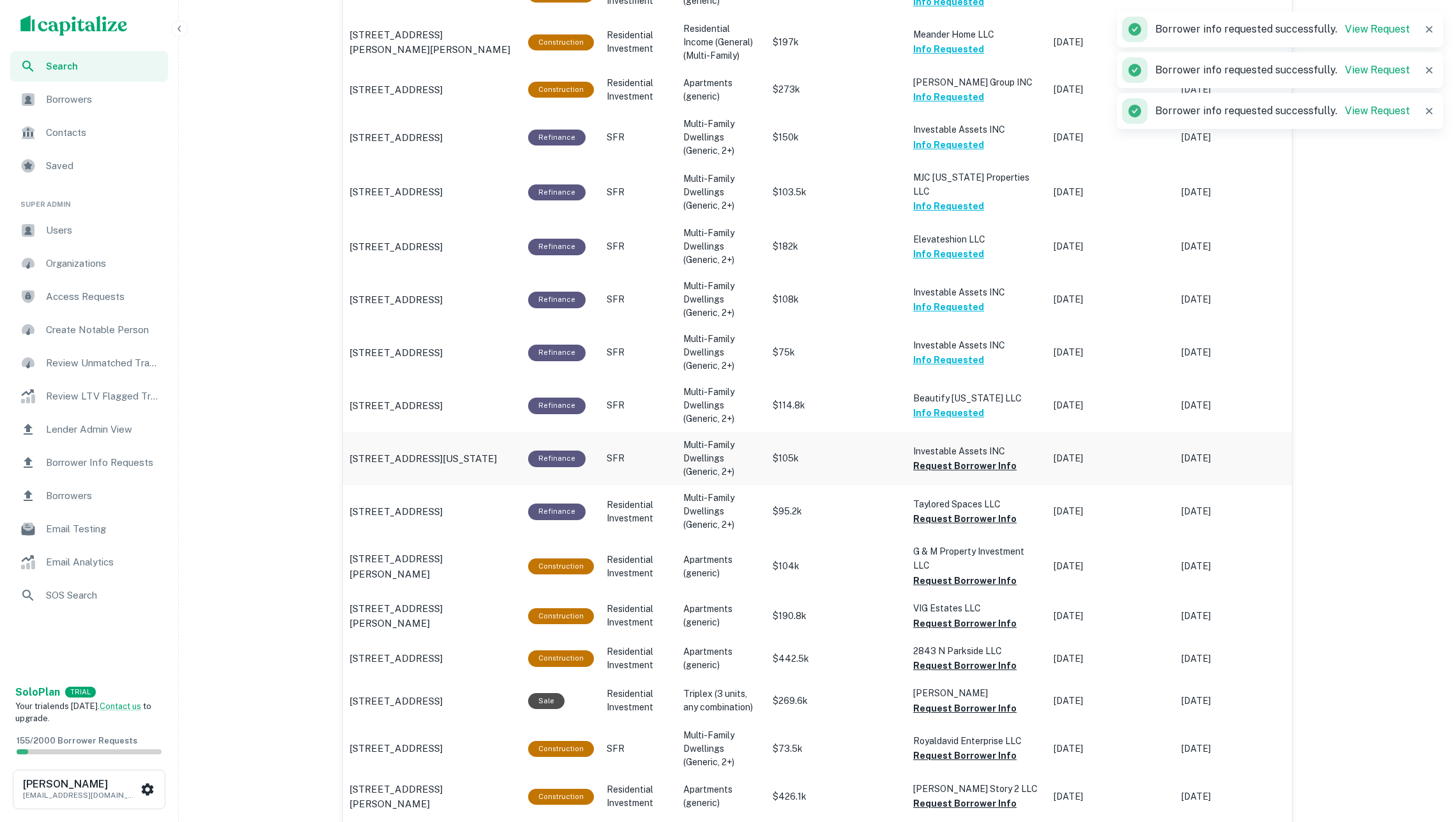
click at [979, 458] on button "Request Borrower Info" at bounding box center [965, 466] width 104 height 15
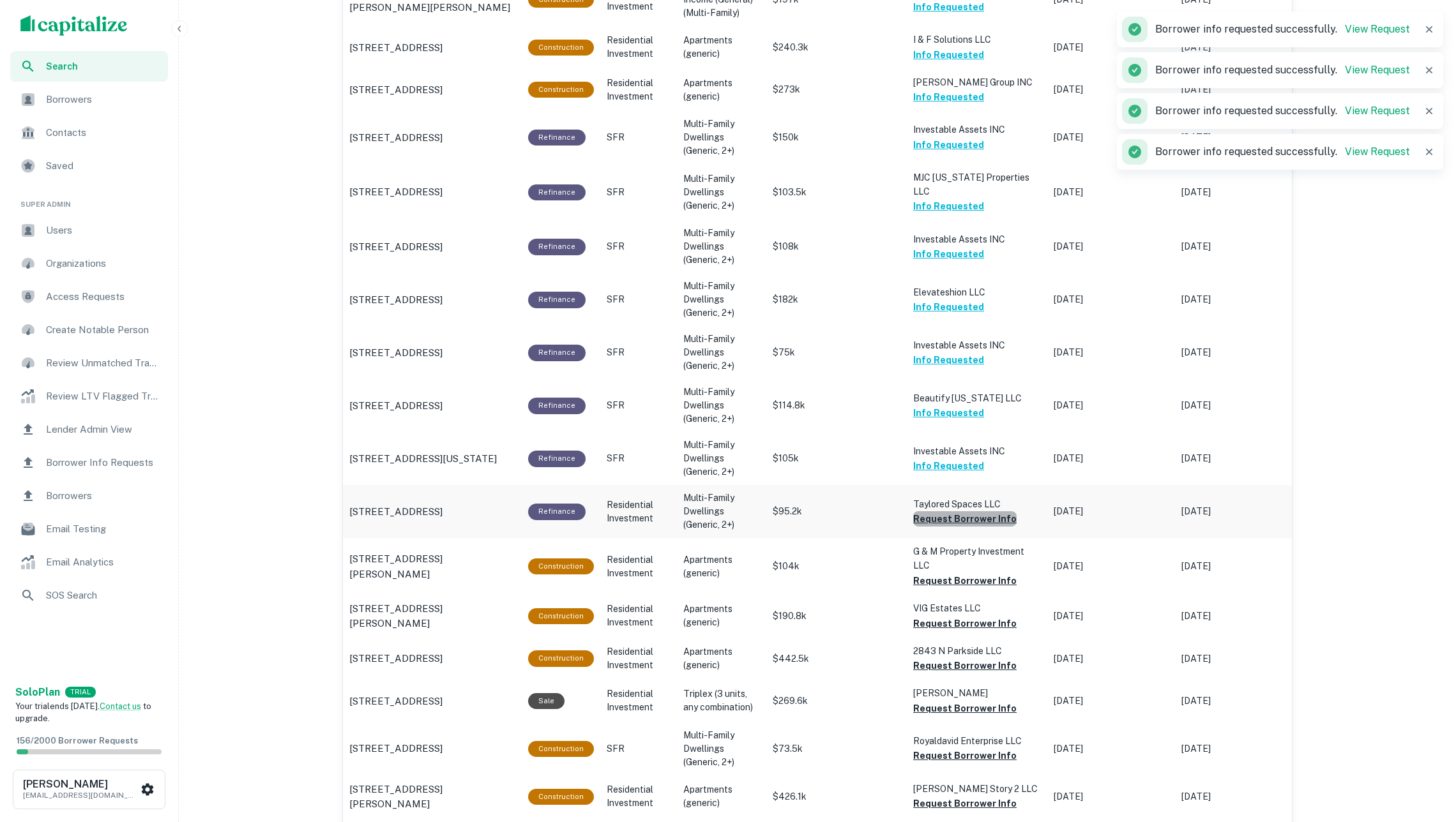
click at [983, 511] on button "Request Borrower Info" at bounding box center [965, 519] width 104 height 15
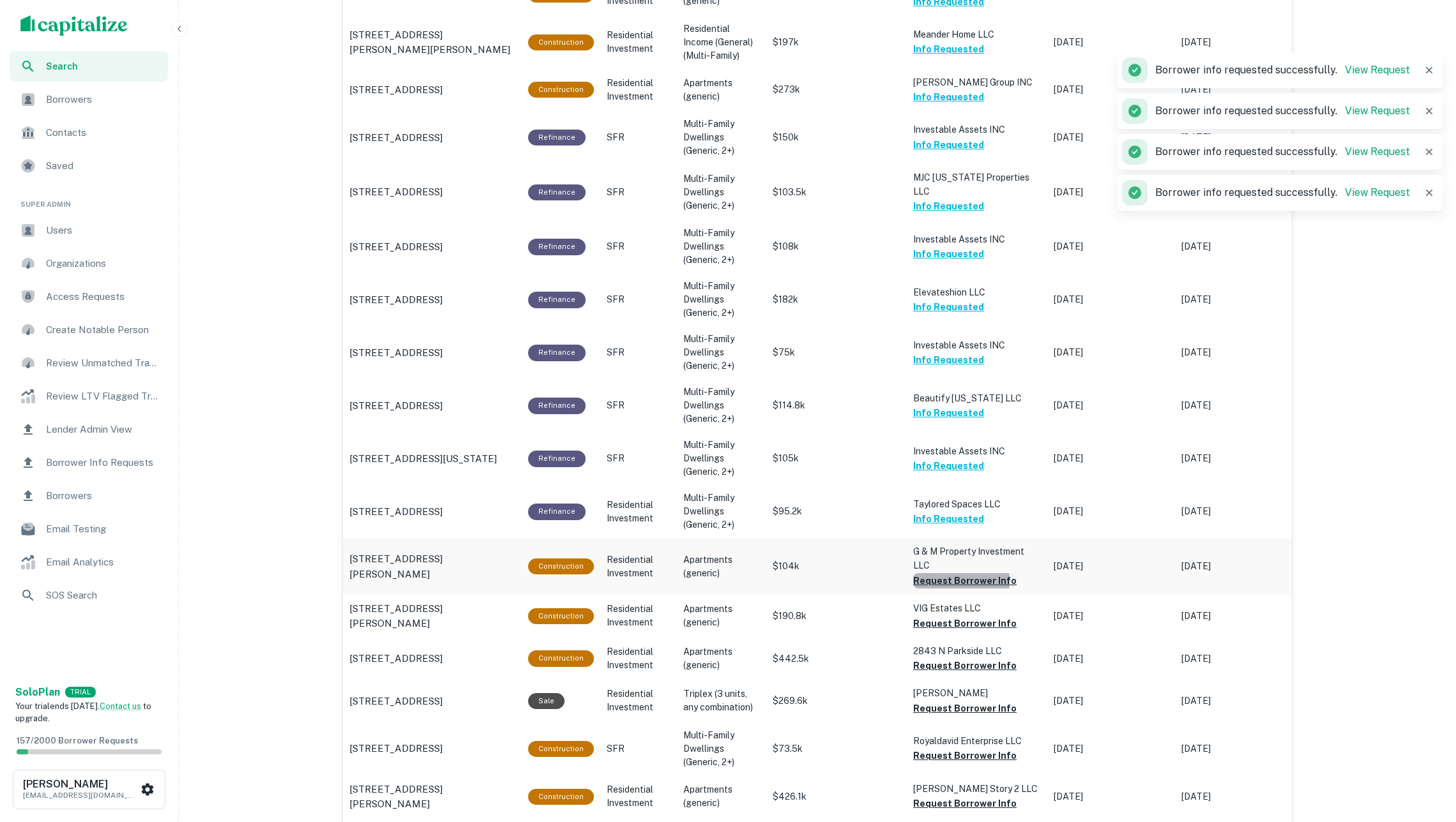
click at [948, 573] on button "Request Borrower Info" at bounding box center [965, 581] width 104 height 15
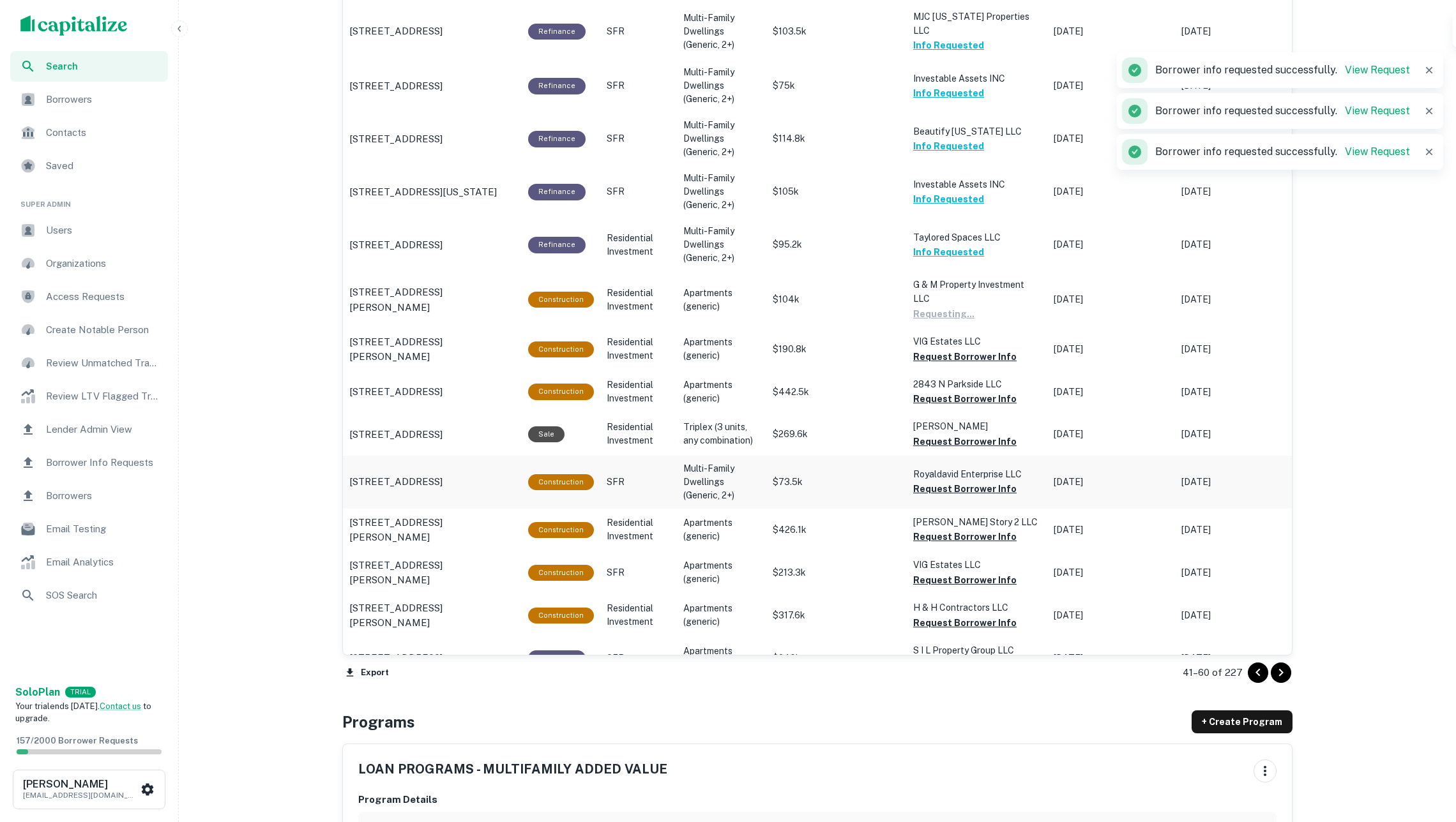
scroll to position [1137, 0]
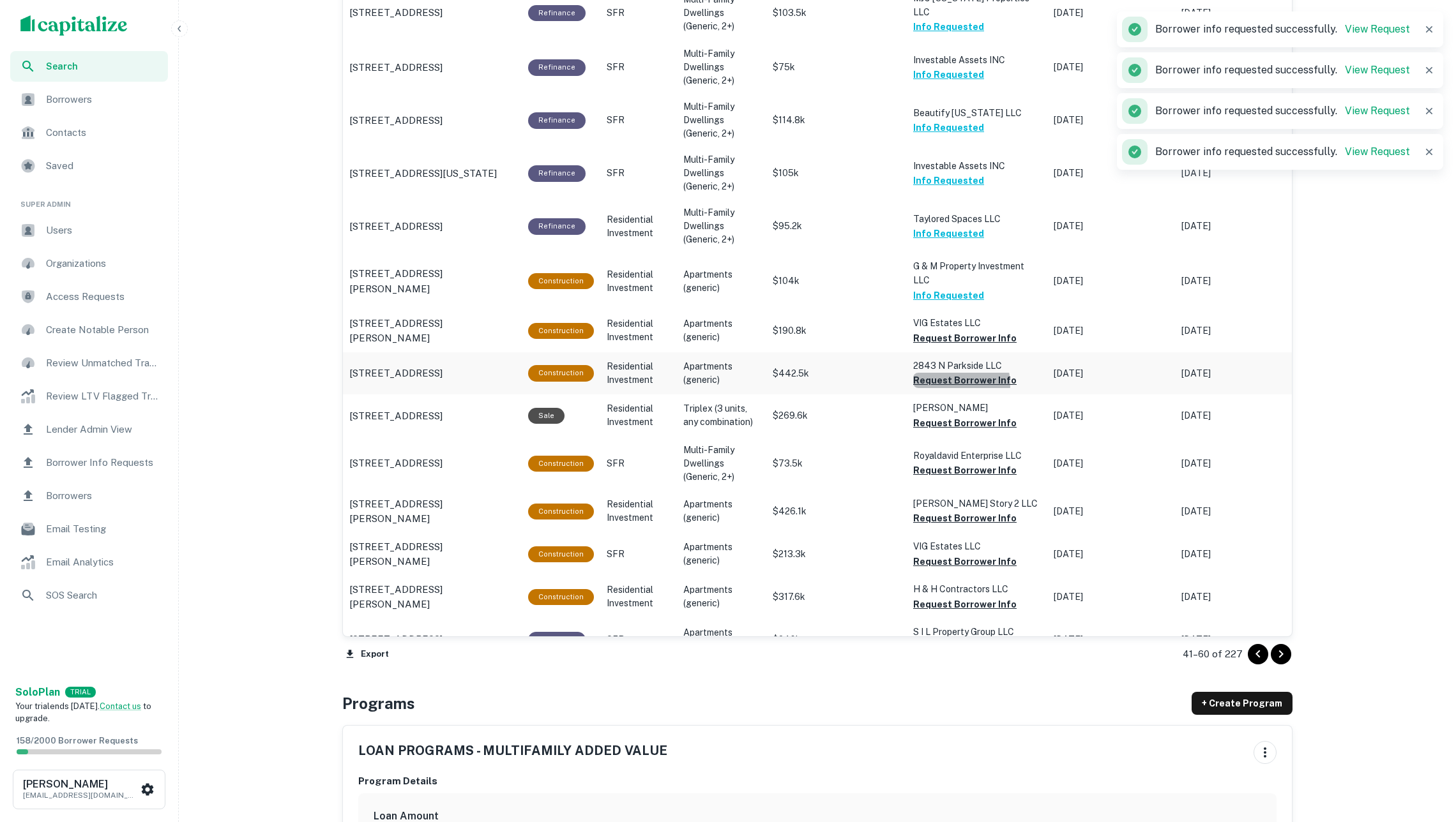
drag, startPoint x: 952, startPoint y: 366, endPoint x: 942, endPoint y: 363, distance: 10.4
click at [952, 373] on button "Request Borrower Info" at bounding box center [965, 380] width 104 height 15
click at [942, 331] on button "Request Borrower Info" at bounding box center [965, 338] width 104 height 15
click at [956, 458] on td "Royaldavid Enterprise LLC Request Borrower Info" at bounding box center [977, 464] width 140 height 53
click at [933, 415] on button "Request Borrower Info" at bounding box center [965, 423] width 104 height 15
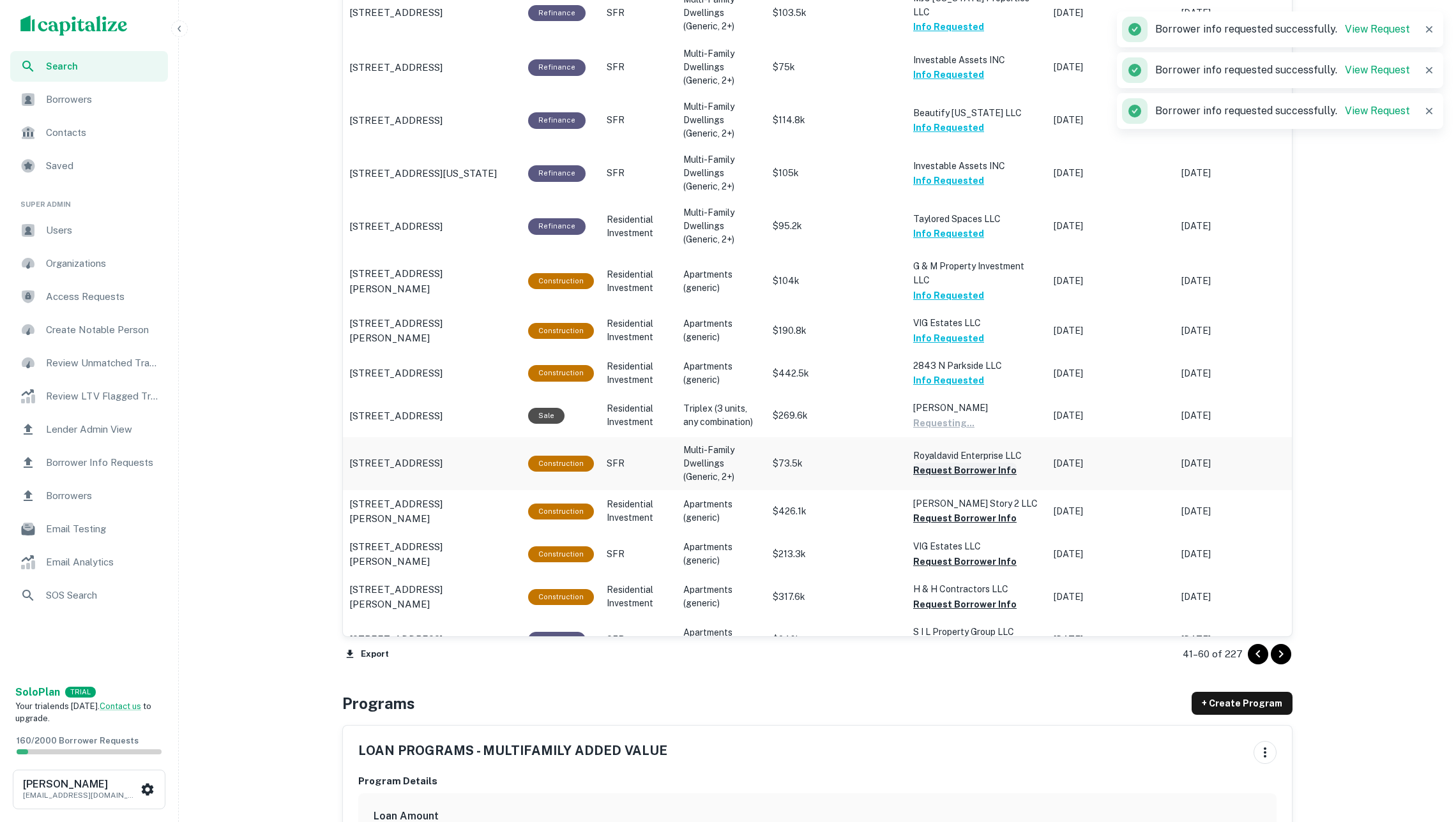
click at [955, 463] on button "Request Borrower Info" at bounding box center [965, 471] width 104 height 15
click at [957, 511] on button "Request Borrower Info" at bounding box center [965, 518] width 104 height 15
drag, startPoint x: 948, startPoint y: 535, endPoint x: 932, endPoint y: 548, distance: 20.6
click at [945, 554] on button "Request Borrower Info" at bounding box center [965, 562] width 104 height 15
drag, startPoint x: 945, startPoint y: 580, endPoint x: 938, endPoint y: 582, distance: 7.3
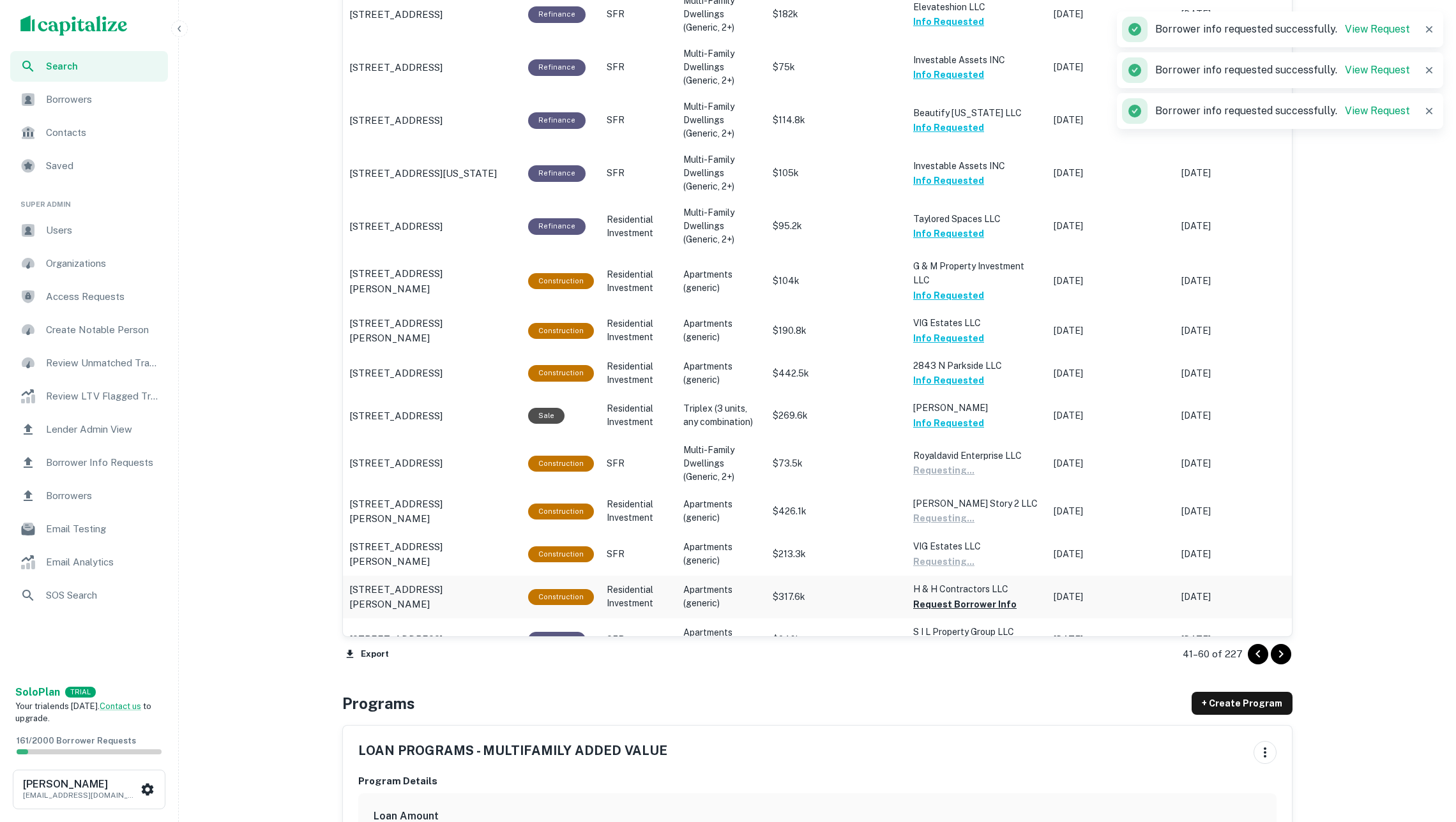
click at [943, 597] on button "Request Borrower Info" at bounding box center [965, 604] width 104 height 15
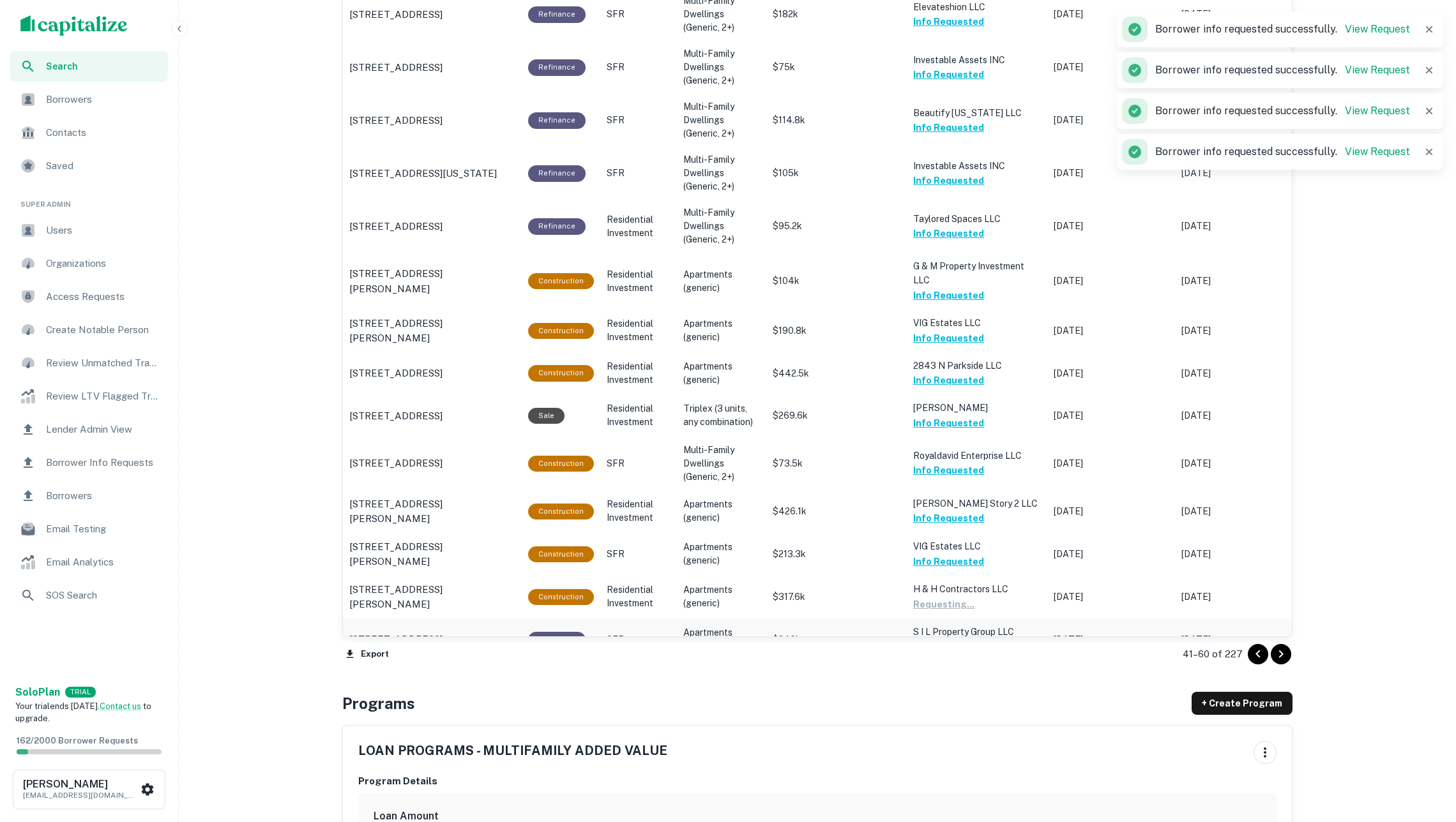
drag, startPoint x: 959, startPoint y: 622, endPoint x: 920, endPoint y: 612, distance: 40.3
click at [958, 639] on button "Request Borrower Info" at bounding box center [965, 646] width 104 height 15
click at [1279, 650] on icon "Go to next page" at bounding box center [1281, 654] width 5 height 7
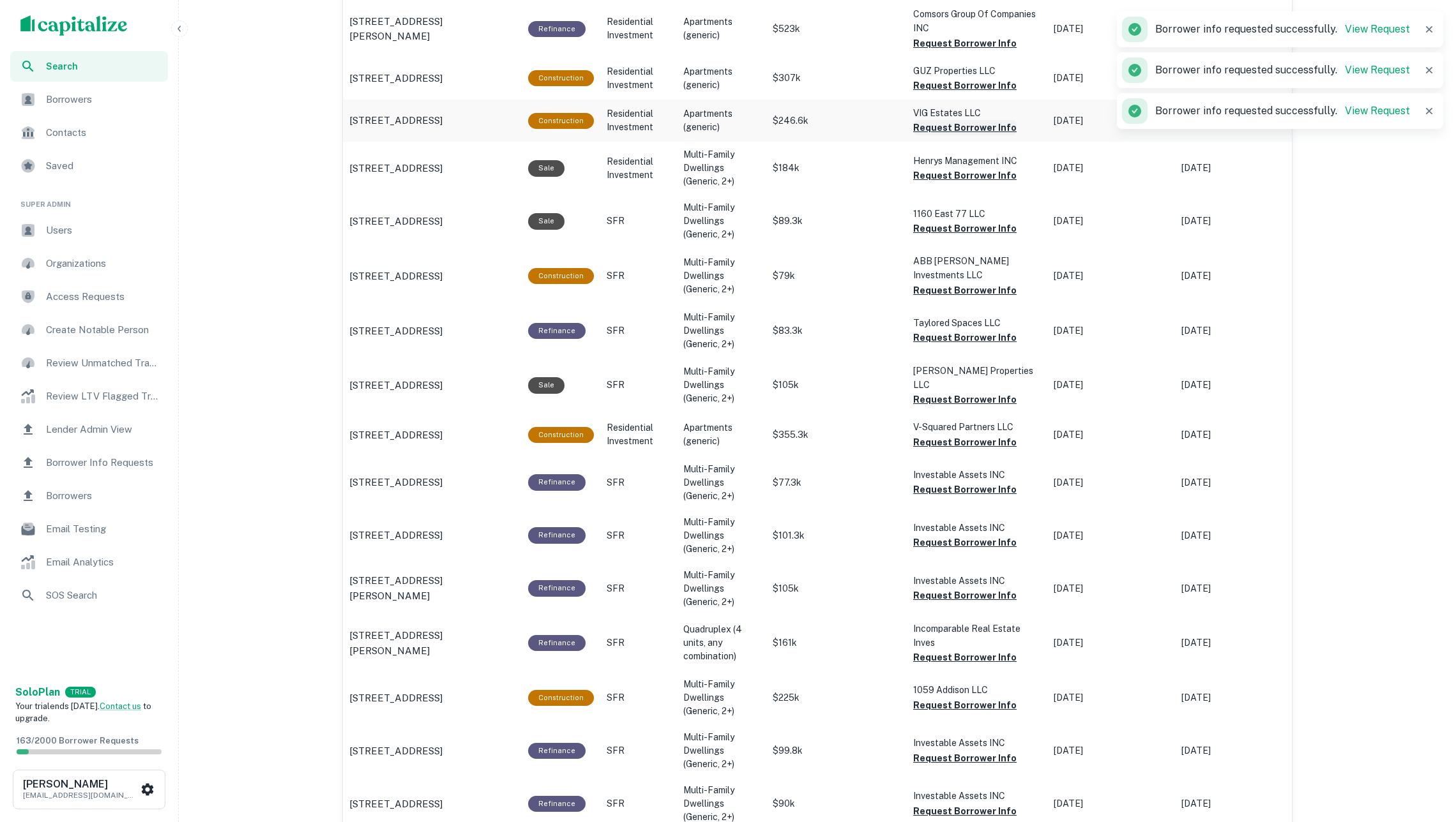
scroll to position [601, 0]
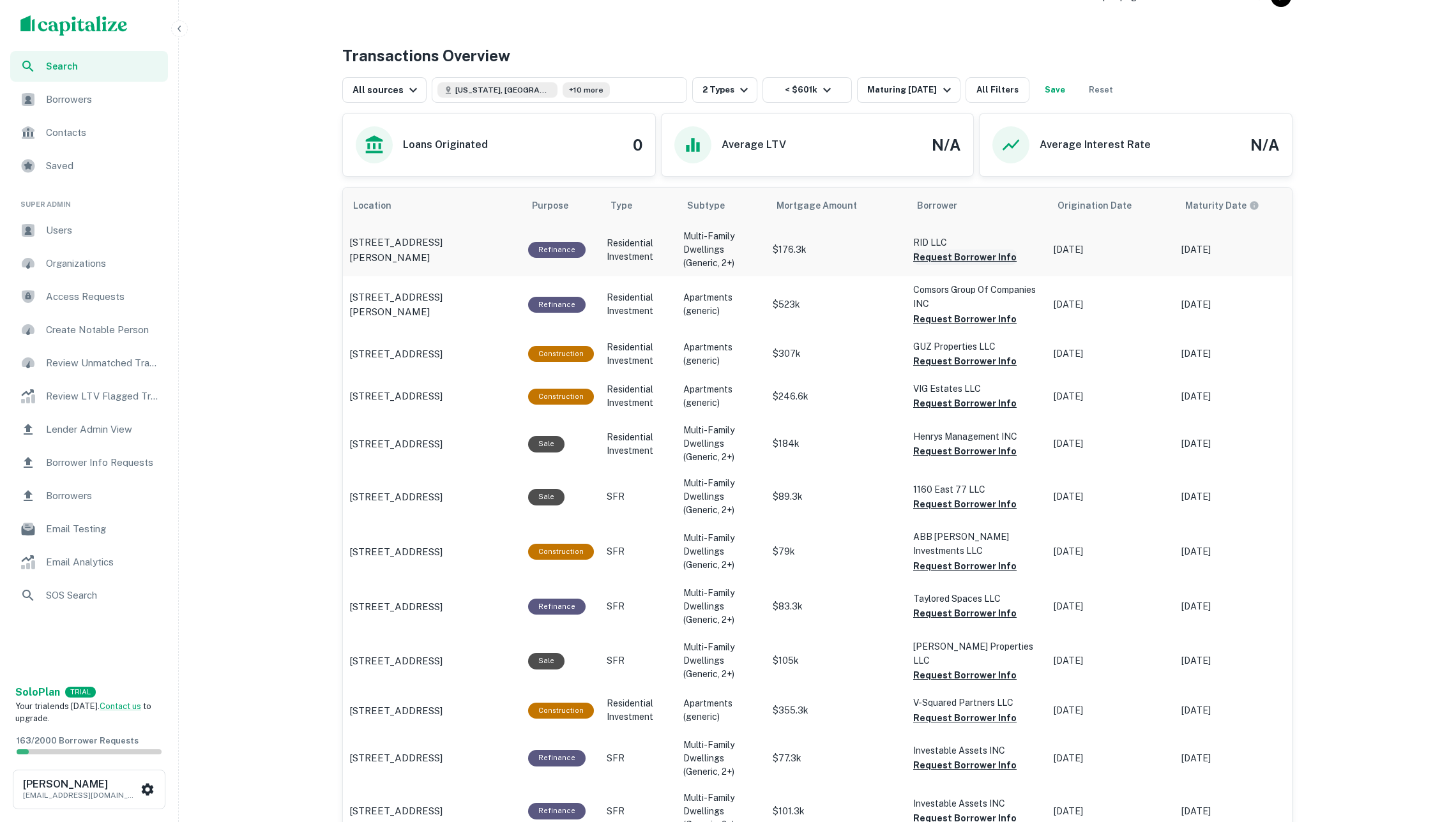
click at [956, 264] on button "Request Borrower Info" at bounding box center [965, 257] width 104 height 15
click at [972, 320] on button "Request Borrower Info" at bounding box center [965, 319] width 104 height 15
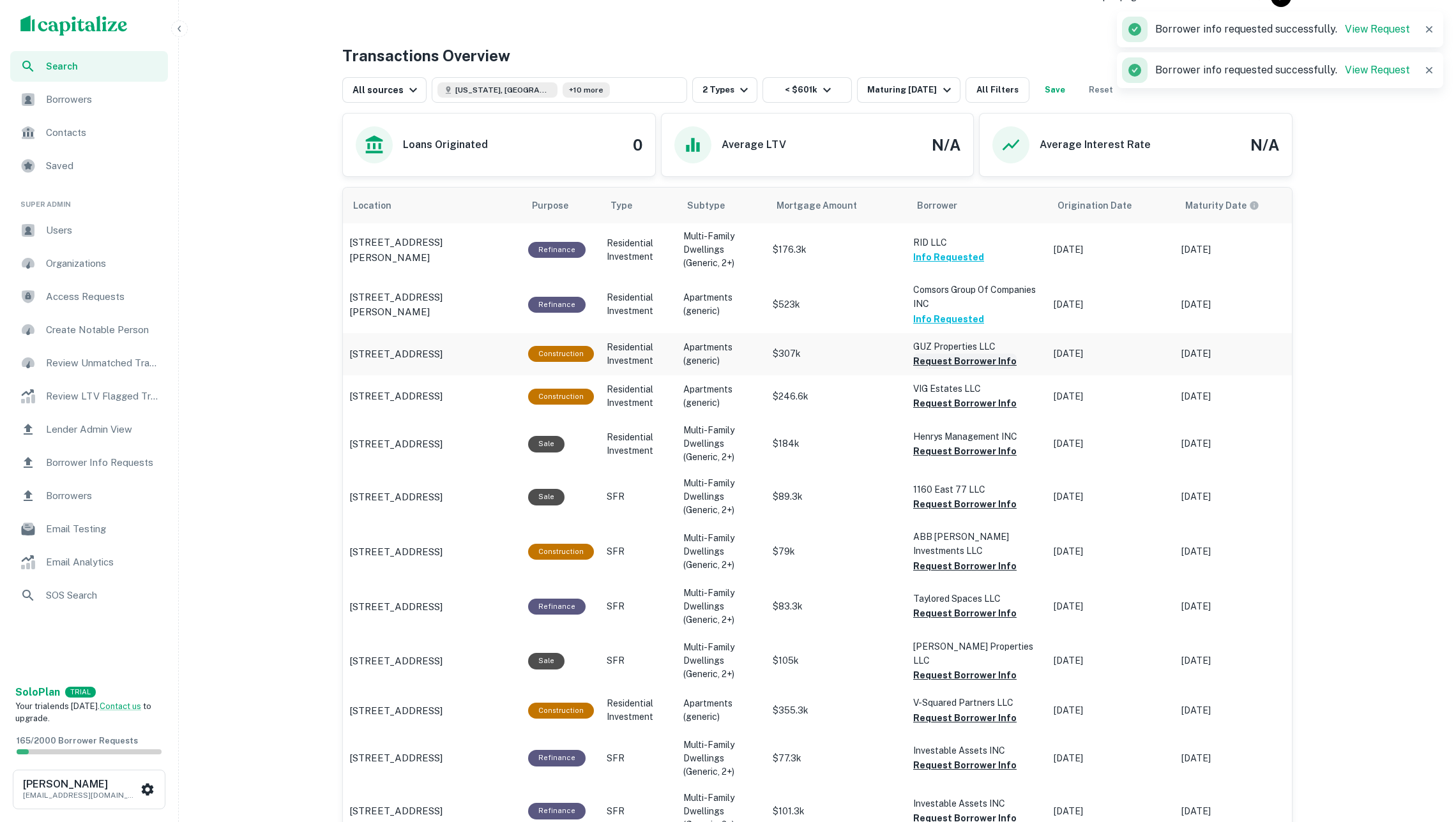
click at [982, 364] on button "Request Borrower Info" at bounding box center [965, 361] width 104 height 15
click at [974, 404] on button "Request Borrower Info" at bounding box center [965, 403] width 104 height 15
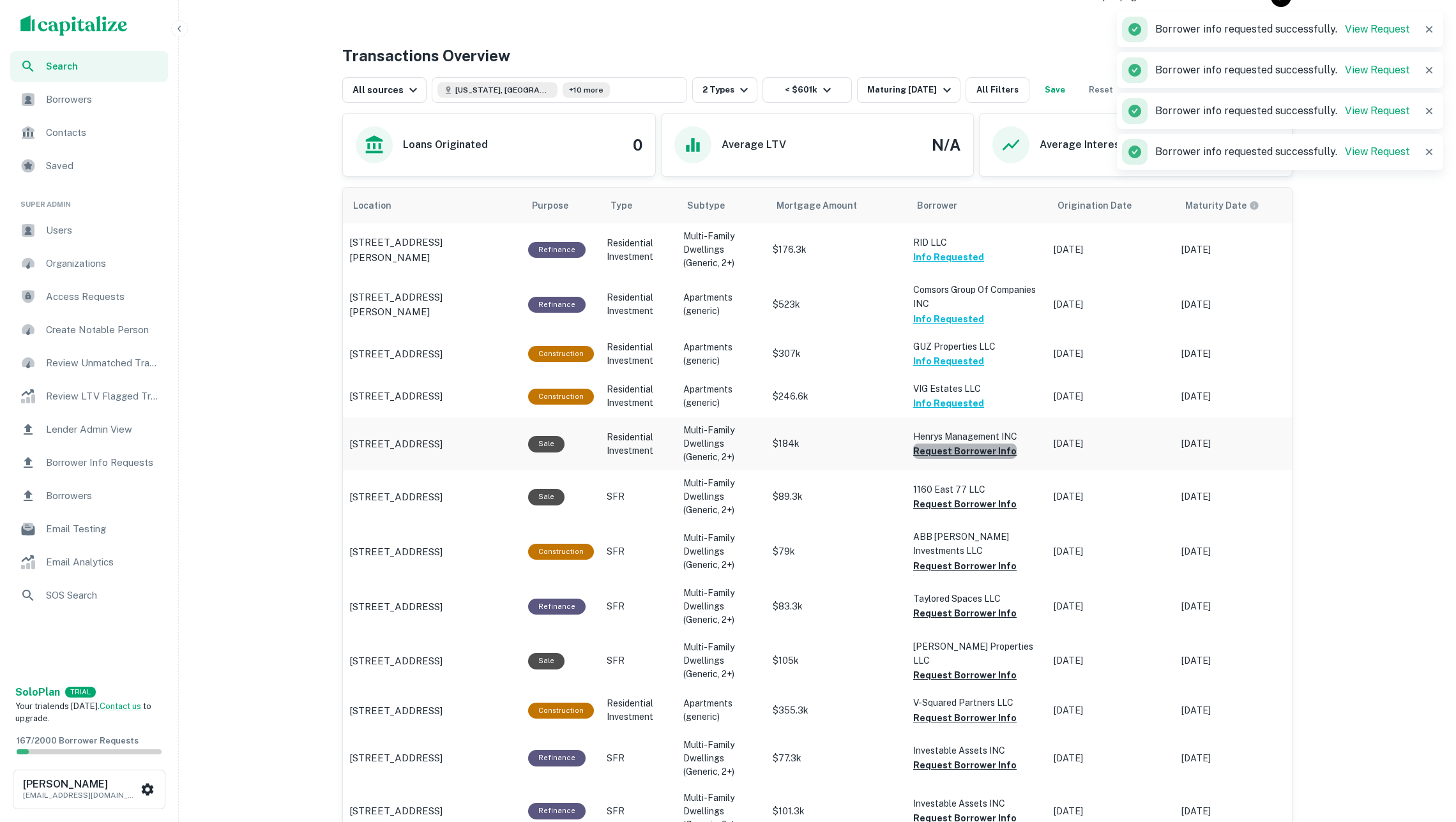
click at [983, 447] on button "Request Borrower Info" at bounding box center [965, 451] width 104 height 15
click at [976, 501] on button "Request Borrower Info" at bounding box center [965, 504] width 104 height 15
drag, startPoint x: 979, startPoint y: 556, endPoint x: 964, endPoint y: 578, distance: 26.6
click at [979, 558] on button "Request Borrower Info" at bounding box center [965, 566] width 104 height 15
click at [968, 606] on button "Request Borrower Info" at bounding box center [965, 613] width 104 height 15
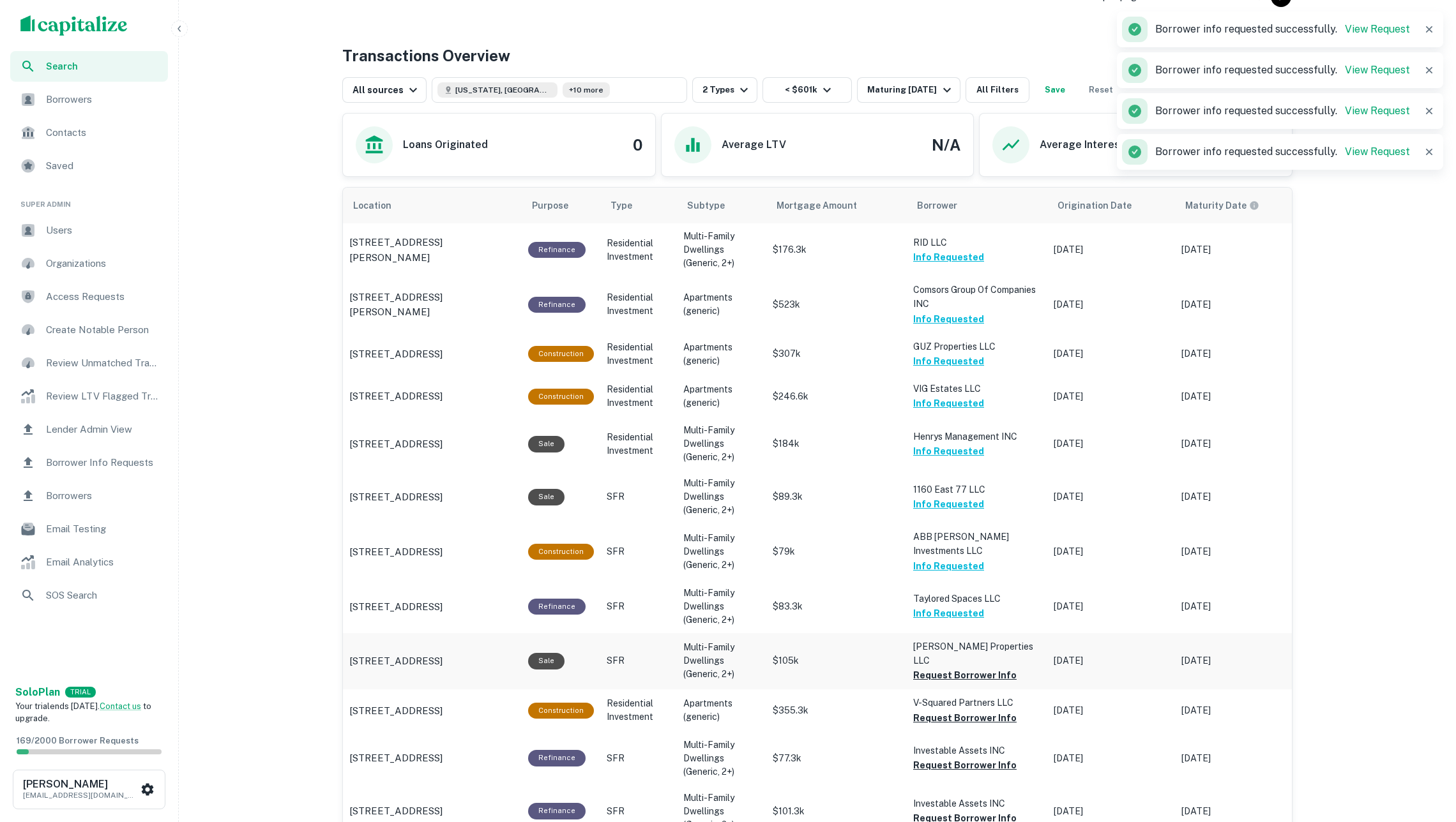
click at [967, 667] on button "Request Borrower Info" at bounding box center [965, 675] width 104 height 15
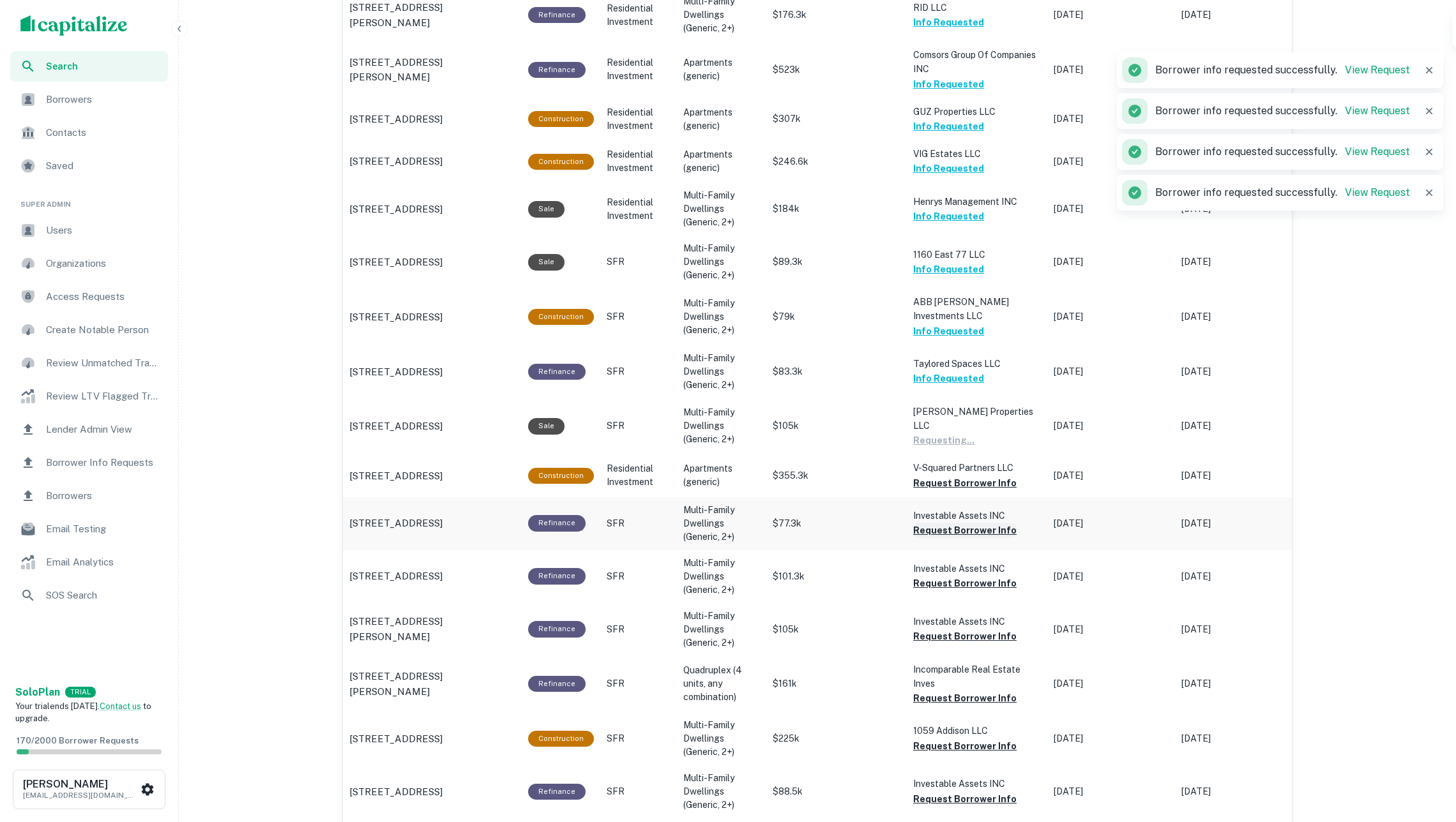
scroll to position [838, 0]
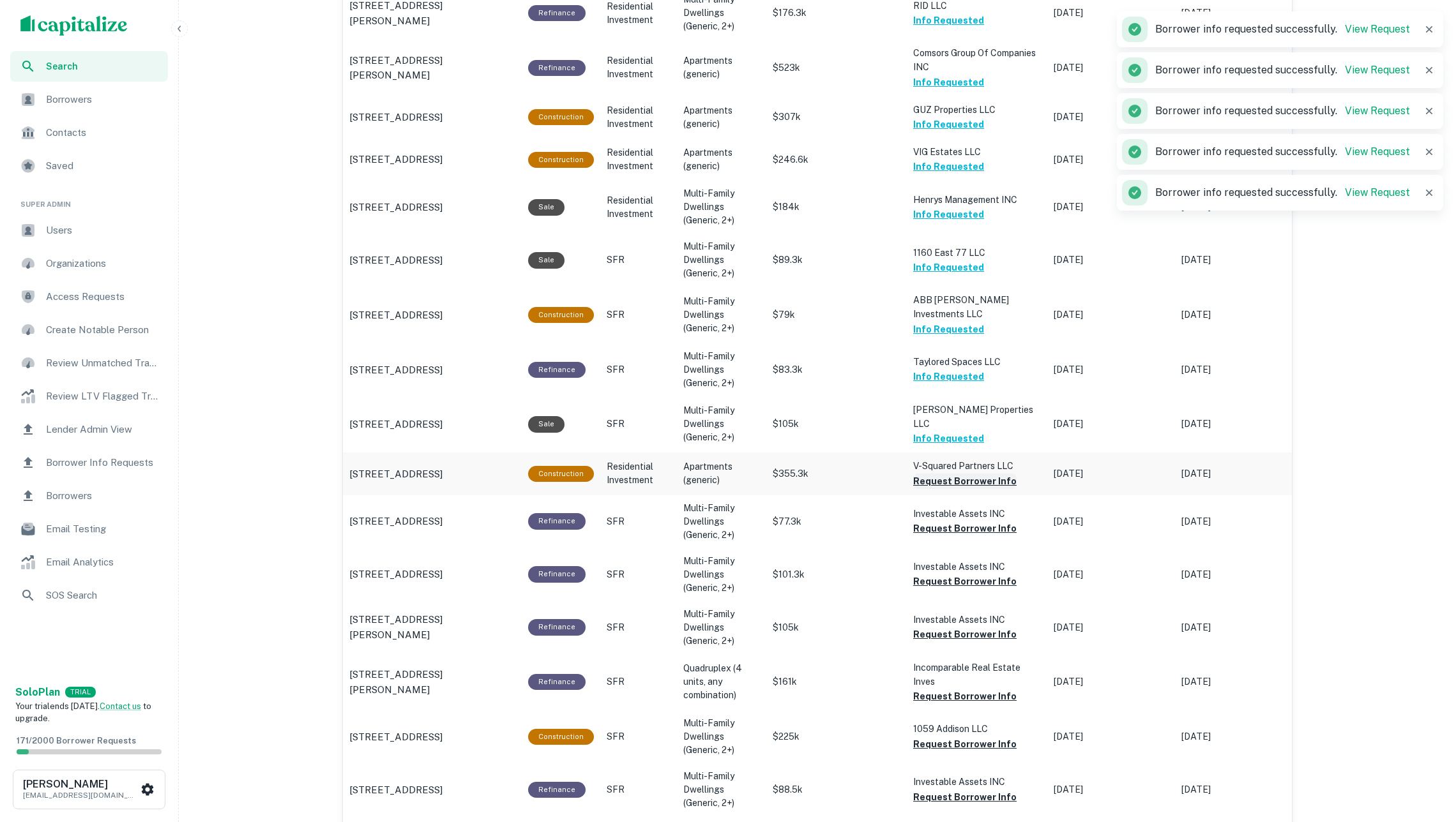
click at [942, 473] on button "Request Borrower Info" at bounding box center [965, 481] width 104 height 15
click at [961, 521] on button "Request Borrower Info" at bounding box center [965, 528] width 104 height 15
click at [963, 574] on button "Request Borrower Info" at bounding box center [965, 582] width 104 height 15
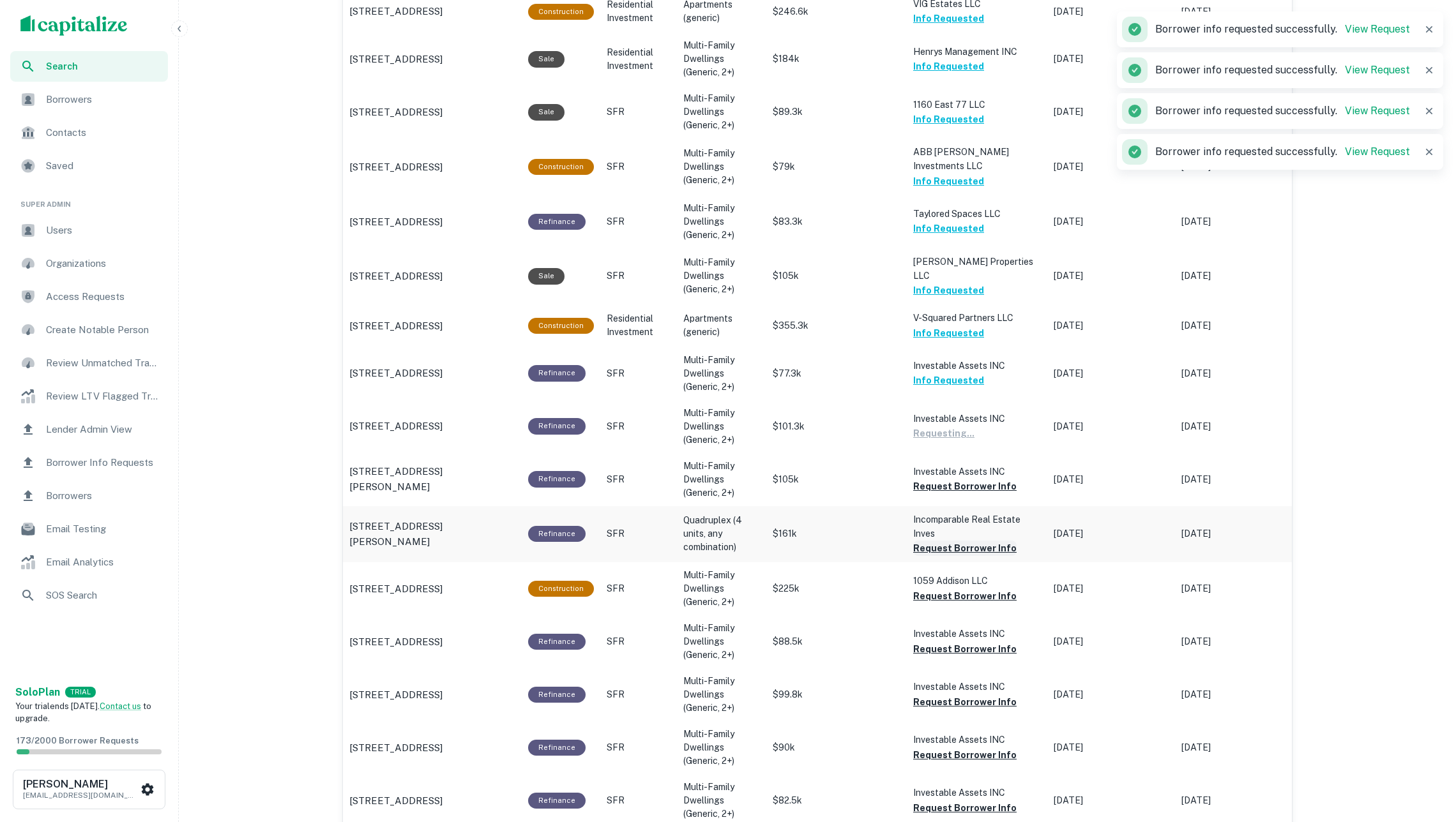
scroll to position [987, 0]
click at [965, 540] on button "Request Borrower Info" at bounding box center [965, 548] width 104 height 15
click at [946, 478] on button "Request Borrower Info" at bounding box center [965, 486] width 104 height 15
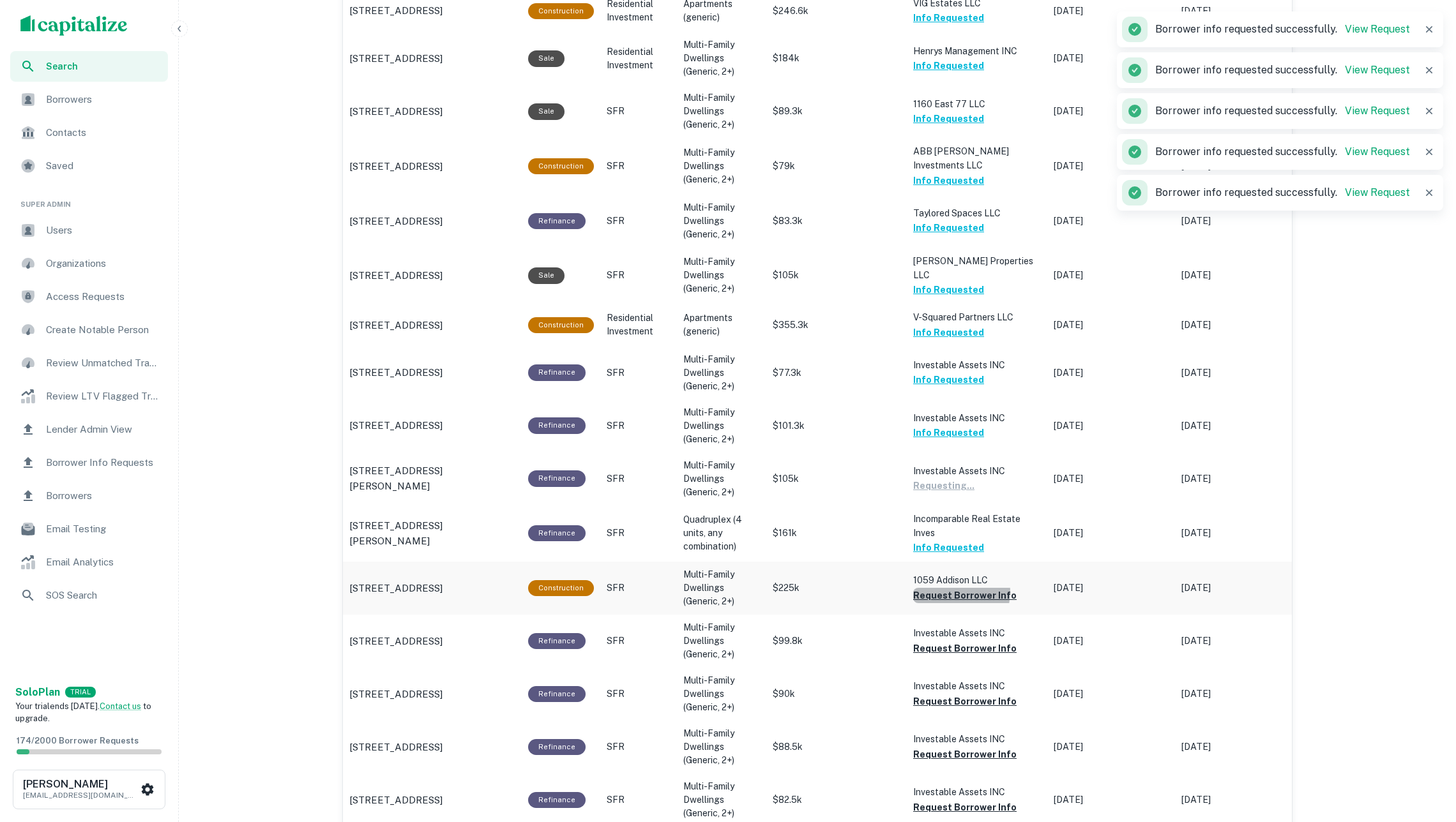
drag, startPoint x: 956, startPoint y: 568, endPoint x: 956, endPoint y: 589, distance: 21.0
click at [956, 588] on button "Request Borrower Info" at bounding box center [965, 595] width 104 height 15
click at [970, 641] on button "Request Borrower Info" at bounding box center [965, 648] width 104 height 15
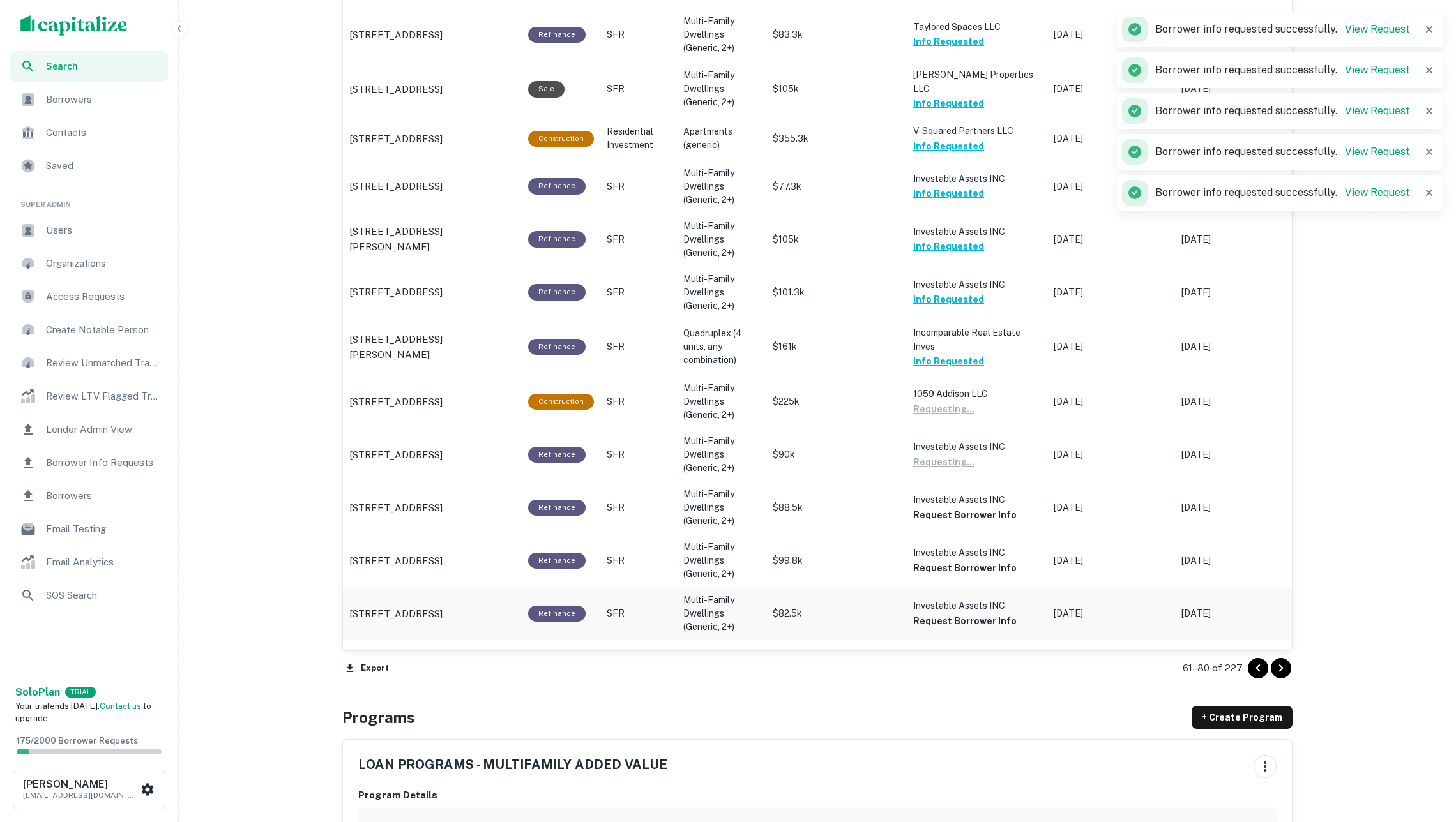
scroll to position [1175, 0]
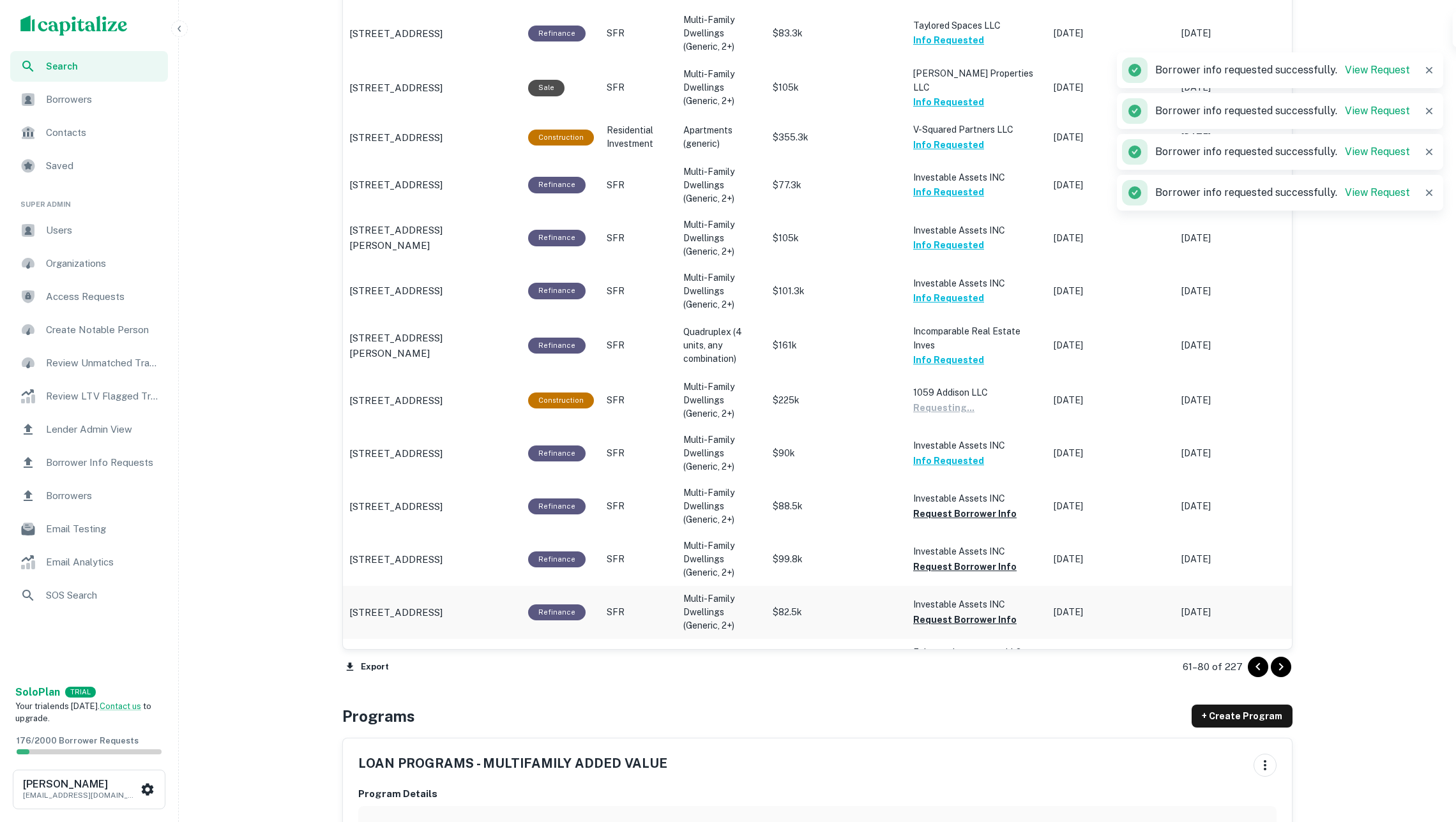
click at [955, 612] on button "Request Borrower Info" at bounding box center [965, 620] width 104 height 15
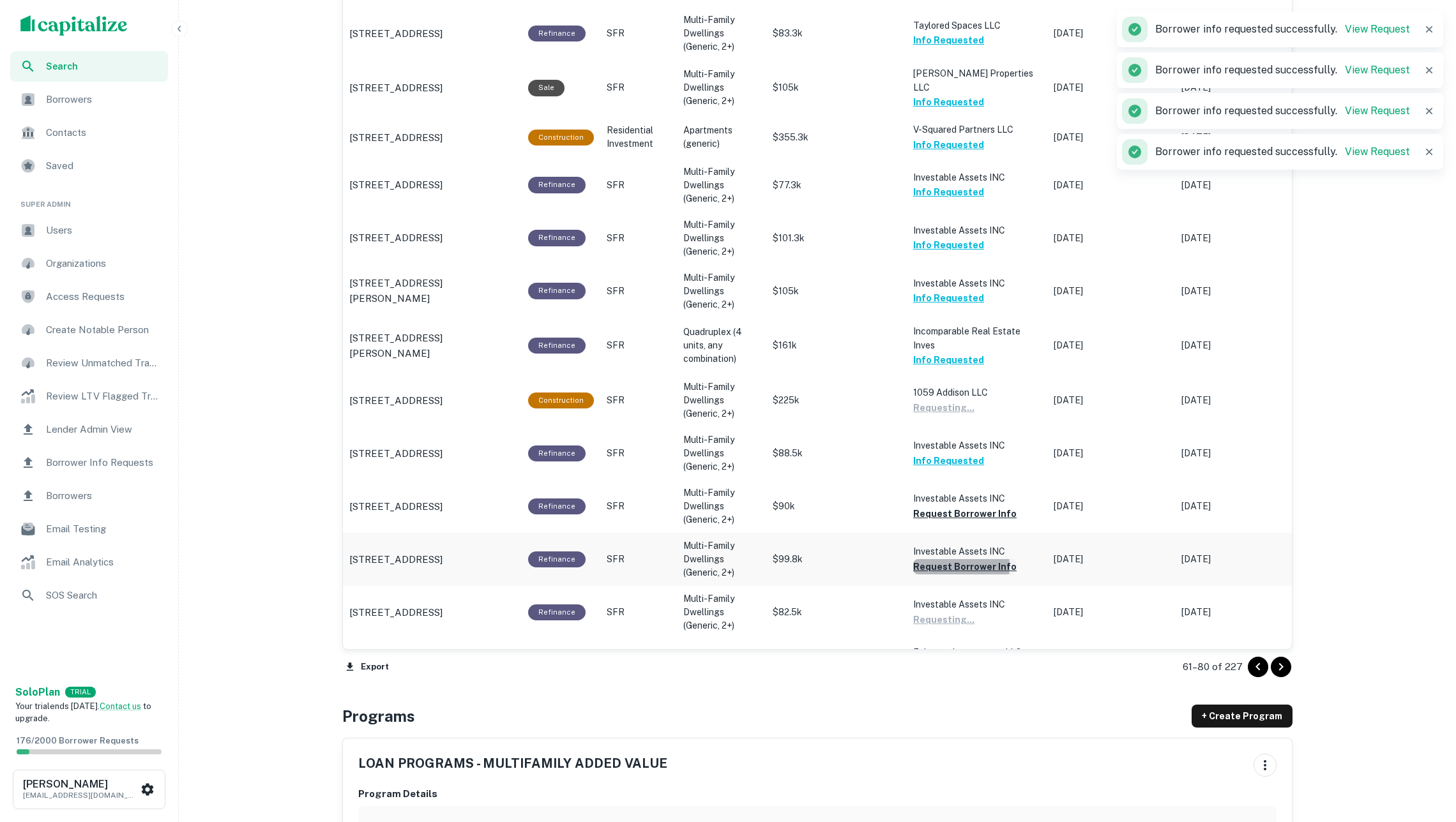
click at [946, 559] on button "Request Borrower Info" at bounding box center [965, 567] width 104 height 15
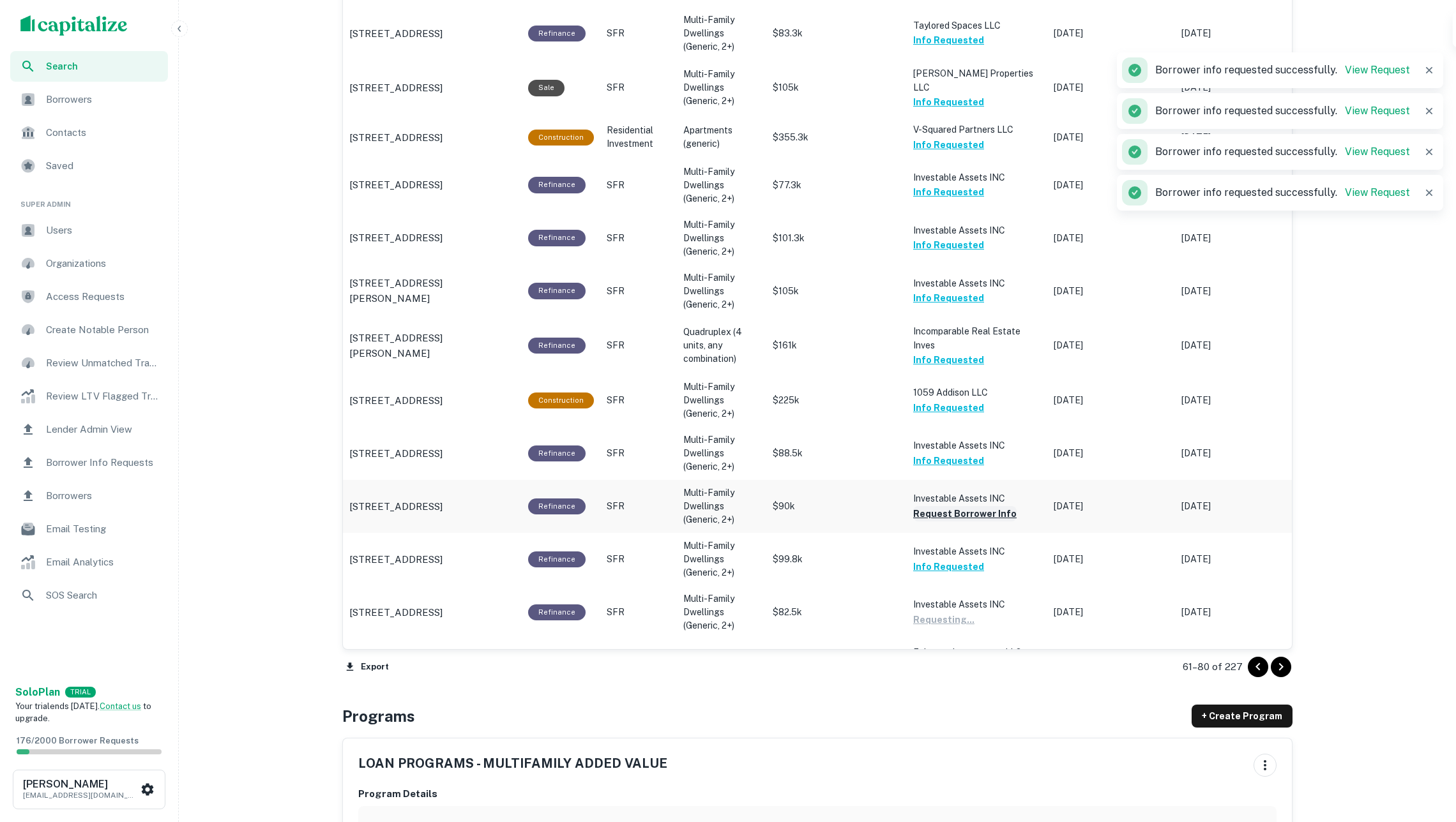
click at [945, 506] on button "Request Borrower Info" at bounding box center [965, 513] width 104 height 15
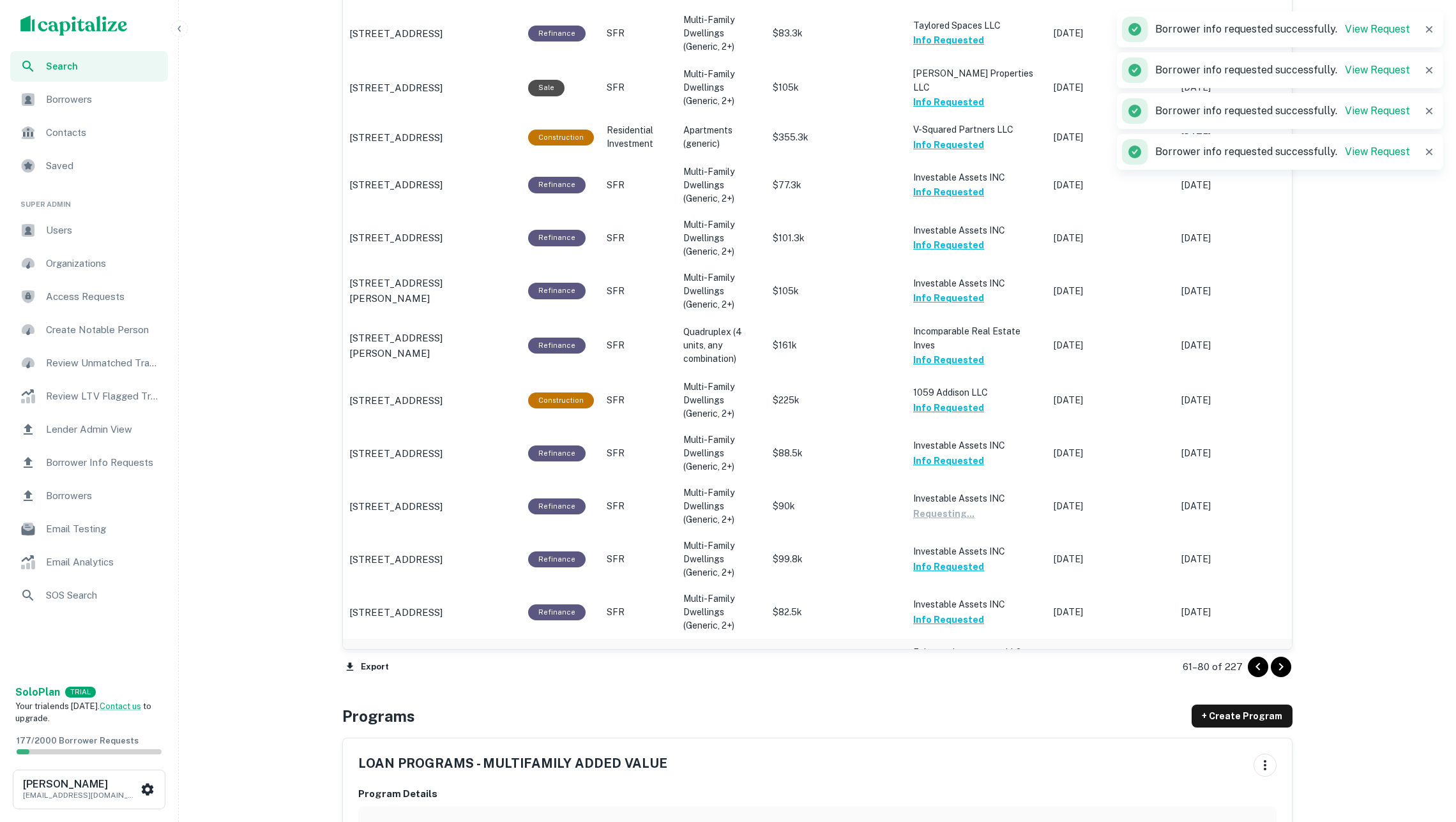
click at [982, 659] on button "Request Borrower Info" at bounding box center [965, 667] width 104 height 15
click at [1284, 665] on icon "Go to next page" at bounding box center [1281, 667] width 15 height 15
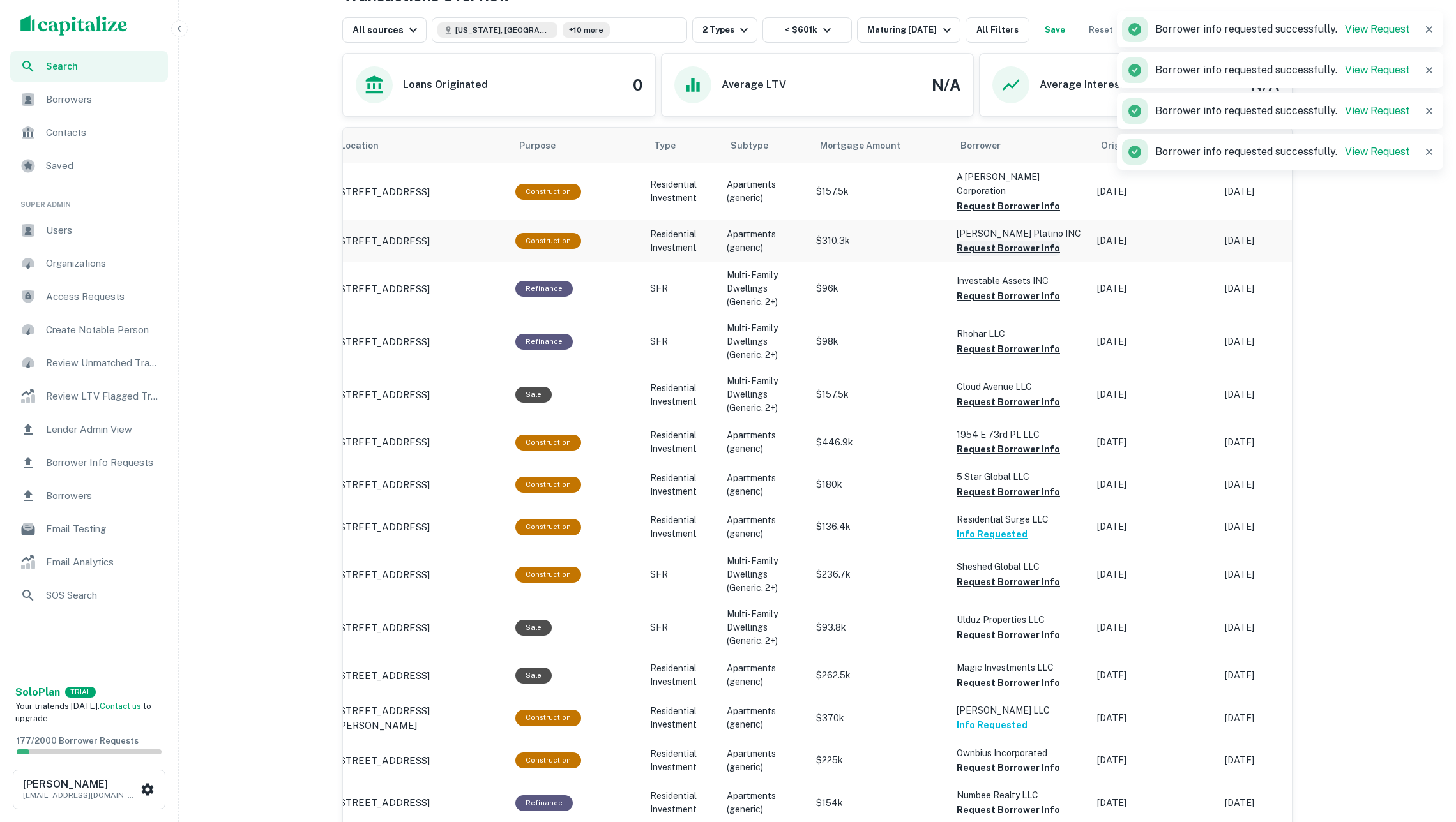
scroll to position [456, 0]
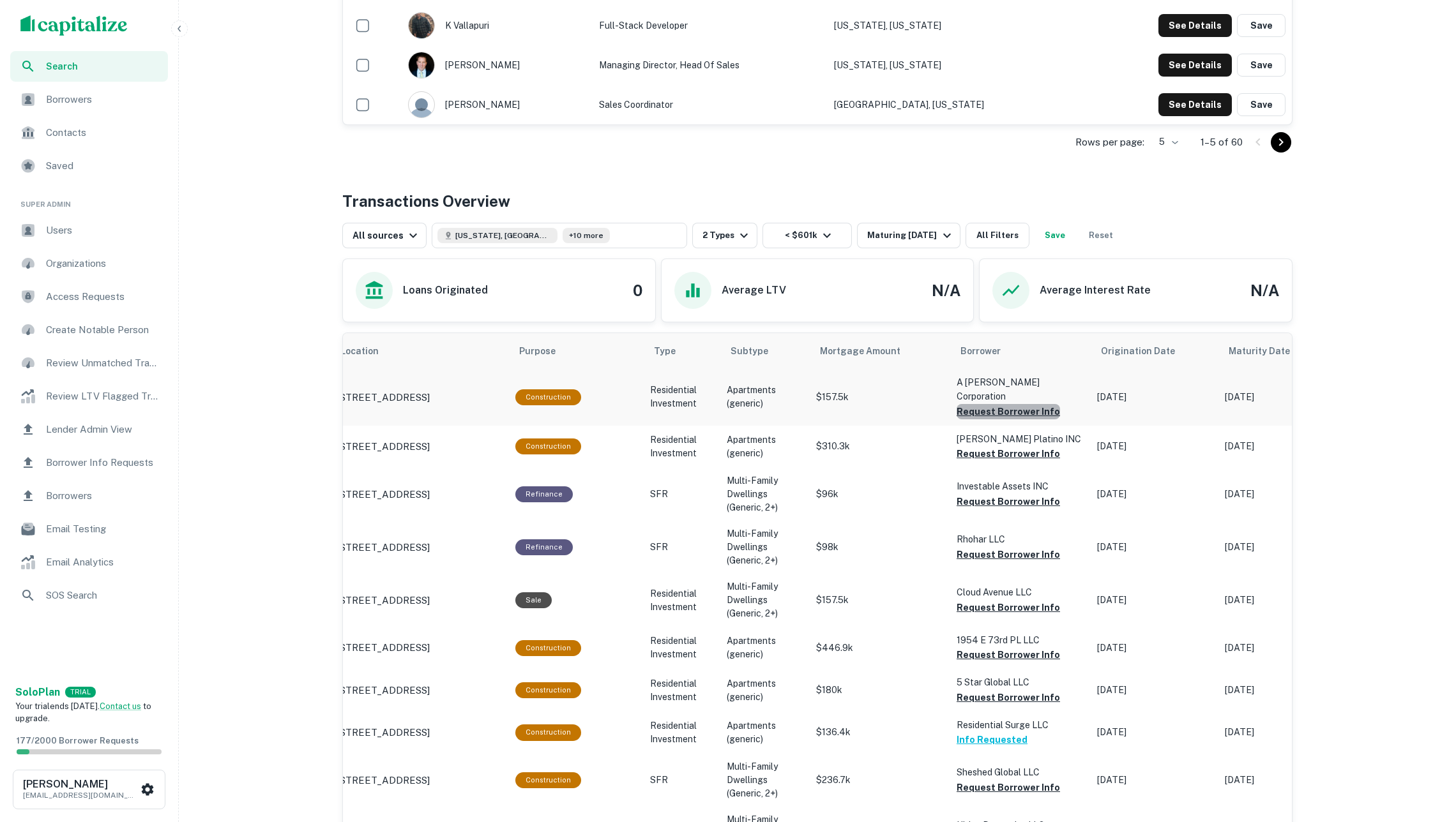
click at [1029, 404] on button "Request Borrower Info" at bounding box center [1008, 411] width 104 height 15
drag, startPoint x: 1006, startPoint y: 443, endPoint x: 999, endPoint y: 453, distance: 12.2
click at [1006, 446] on button "Request Borrower Info" at bounding box center [1008, 454] width 104 height 15
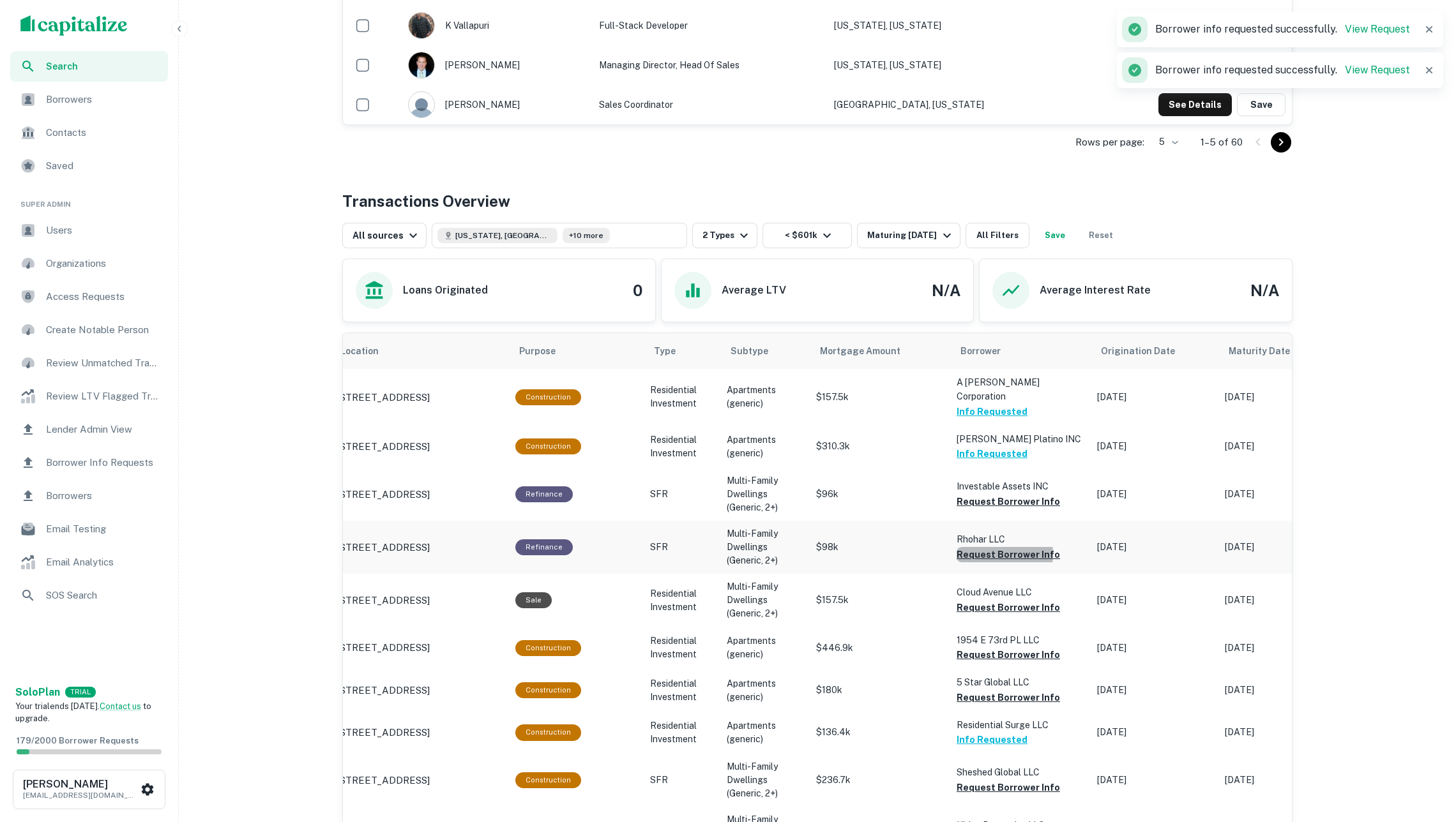
click at [987, 547] on button "Request Borrower Info" at bounding box center [1008, 554] width 104 height 15
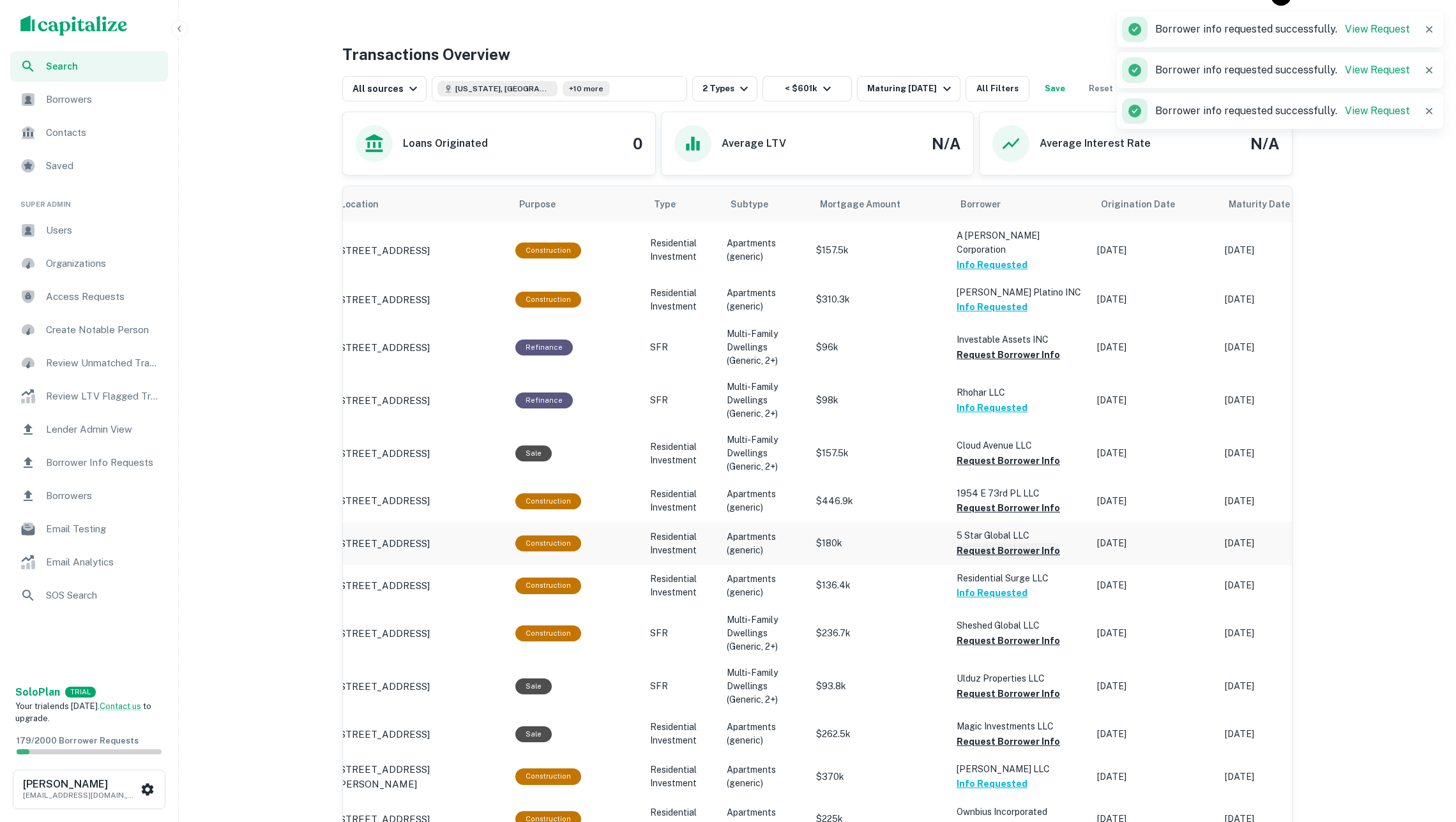
scroll to position [605, 0]
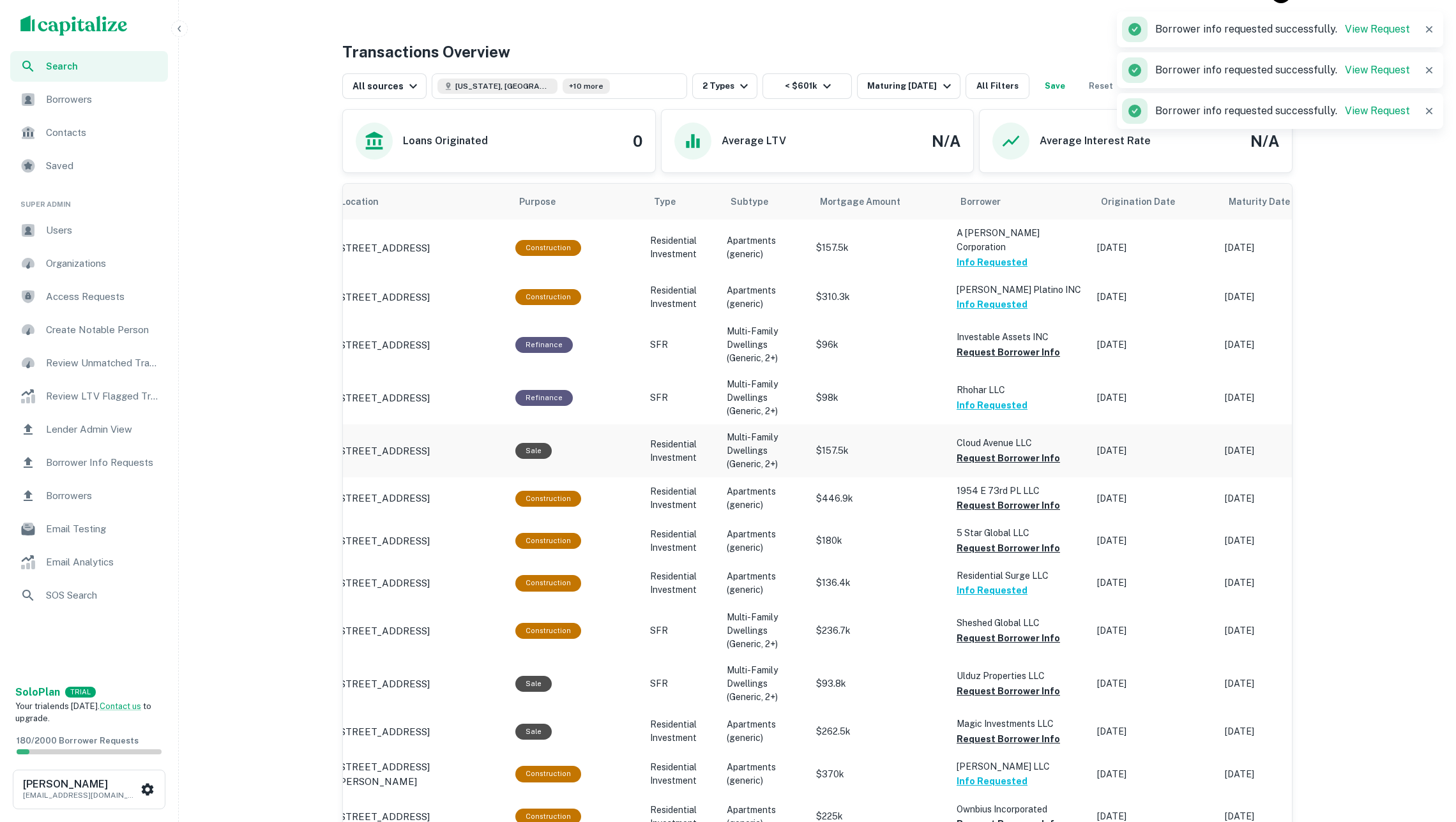
click at [989, 451] on button "Request Borrower Info" at bounding box center [1008, 458] width 104 height 15
click at [1000, 498] on button "Request Borrower Info" at bounding box center [1008, 505] width 104 height 15
click at [993, 541] on button "Request Borrower Info" at bounding box center [1008, 548] width 104 height 15
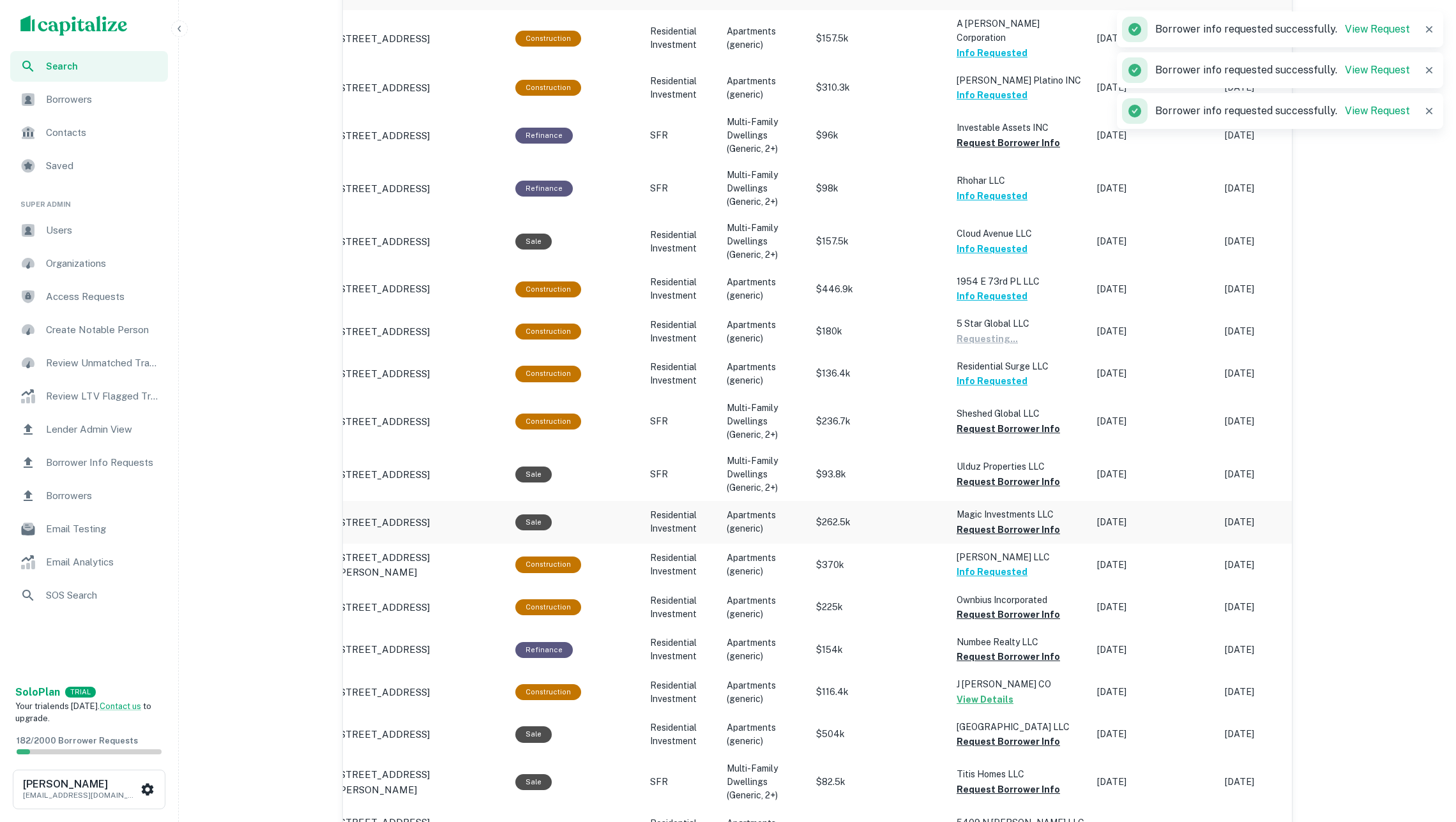
scroll to position [820, 0]
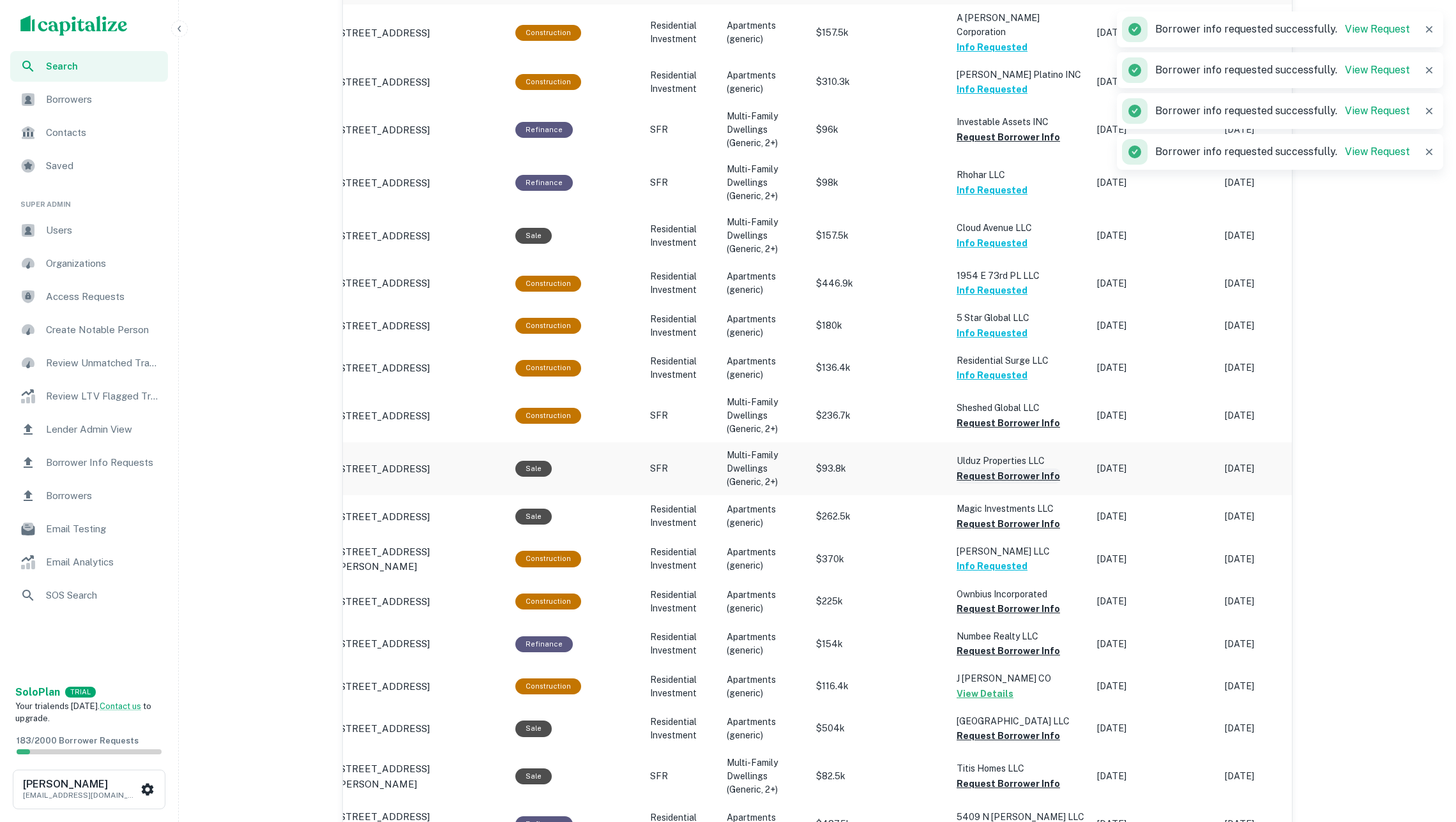
click at [982, 469] on button "Request Borrower Info" at bounding box center [1008, 476] width 104 height 15
click at [982, 415] on button "Request Borrower Info" at bounding box center [1008, 423] width 104 height 15
click at [995, 516] on button "Request Borrower Info" at bounding box center [1008, 524] width 104 height 15
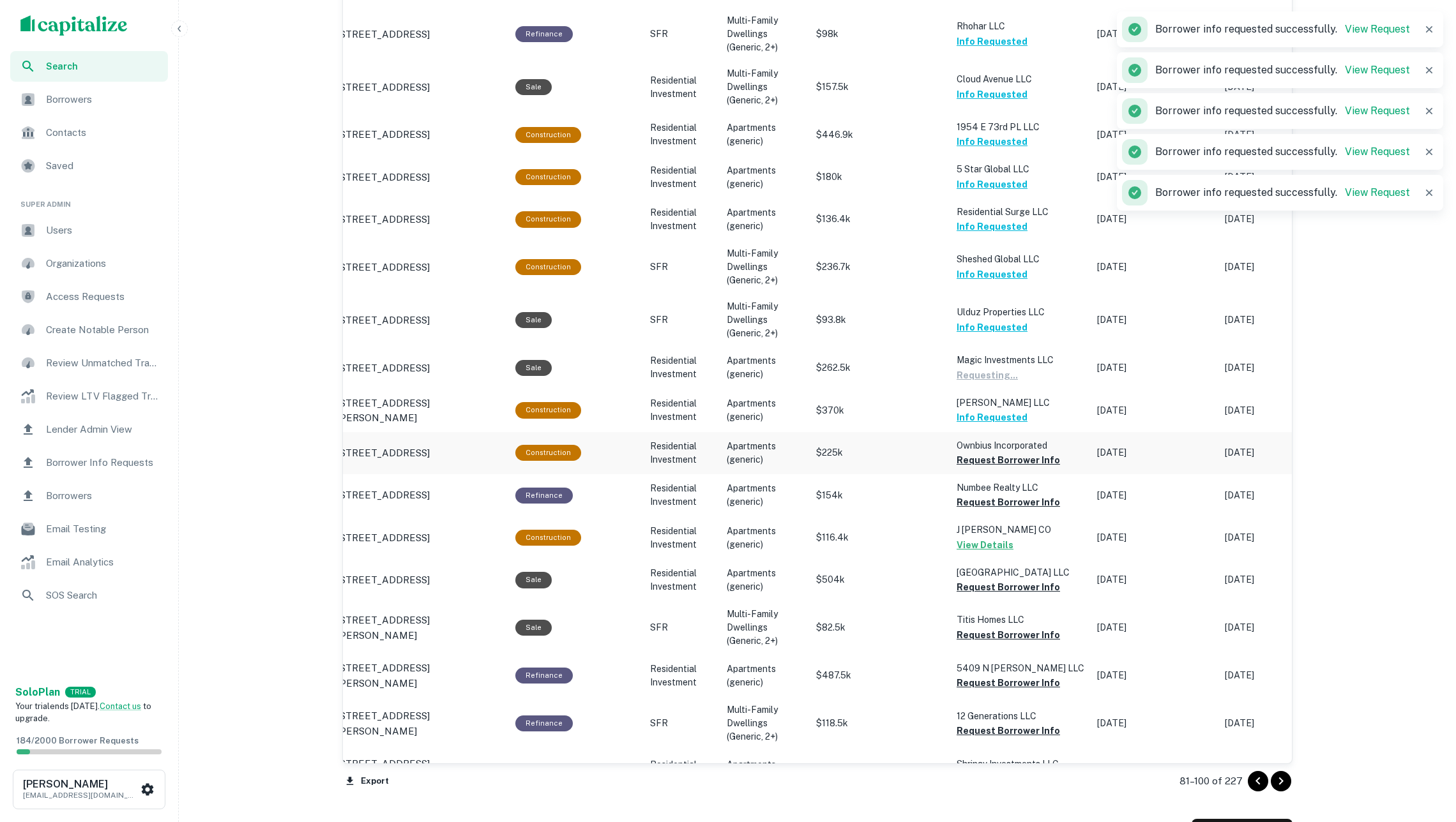
scroll to position [1000, 0]
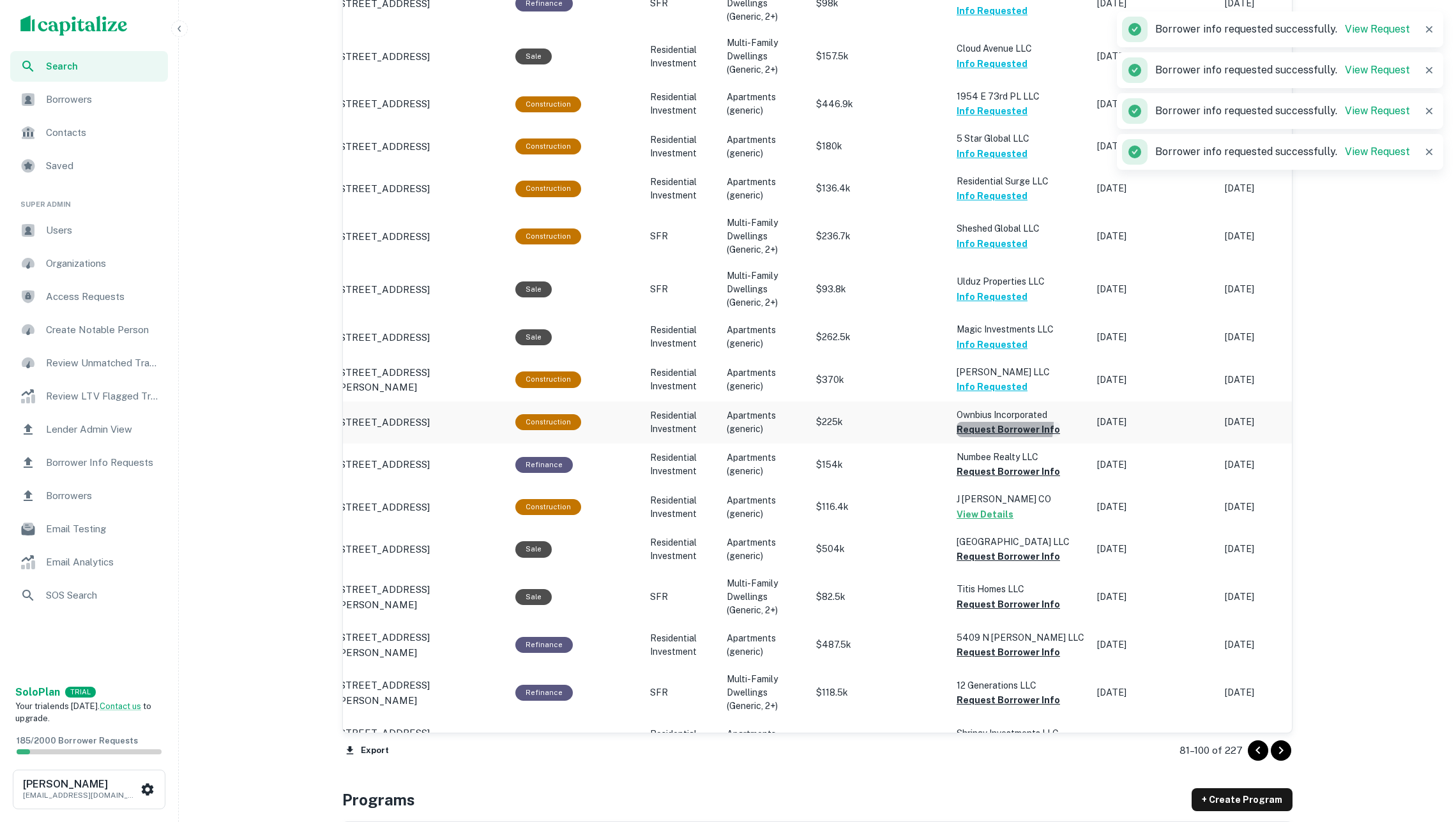
click at [982, 422] on button "Request Borrower Info" at bounding box center [1008, 430] width 104 height 15
drag, startPoint x: 989, startPoint y: 451, endPoint x: 987, endPoint y: 469, distance: 18.1
click at [989, 464] on button "Request Borrower Info" at bounding box center [1008, 471] width 104 height 15
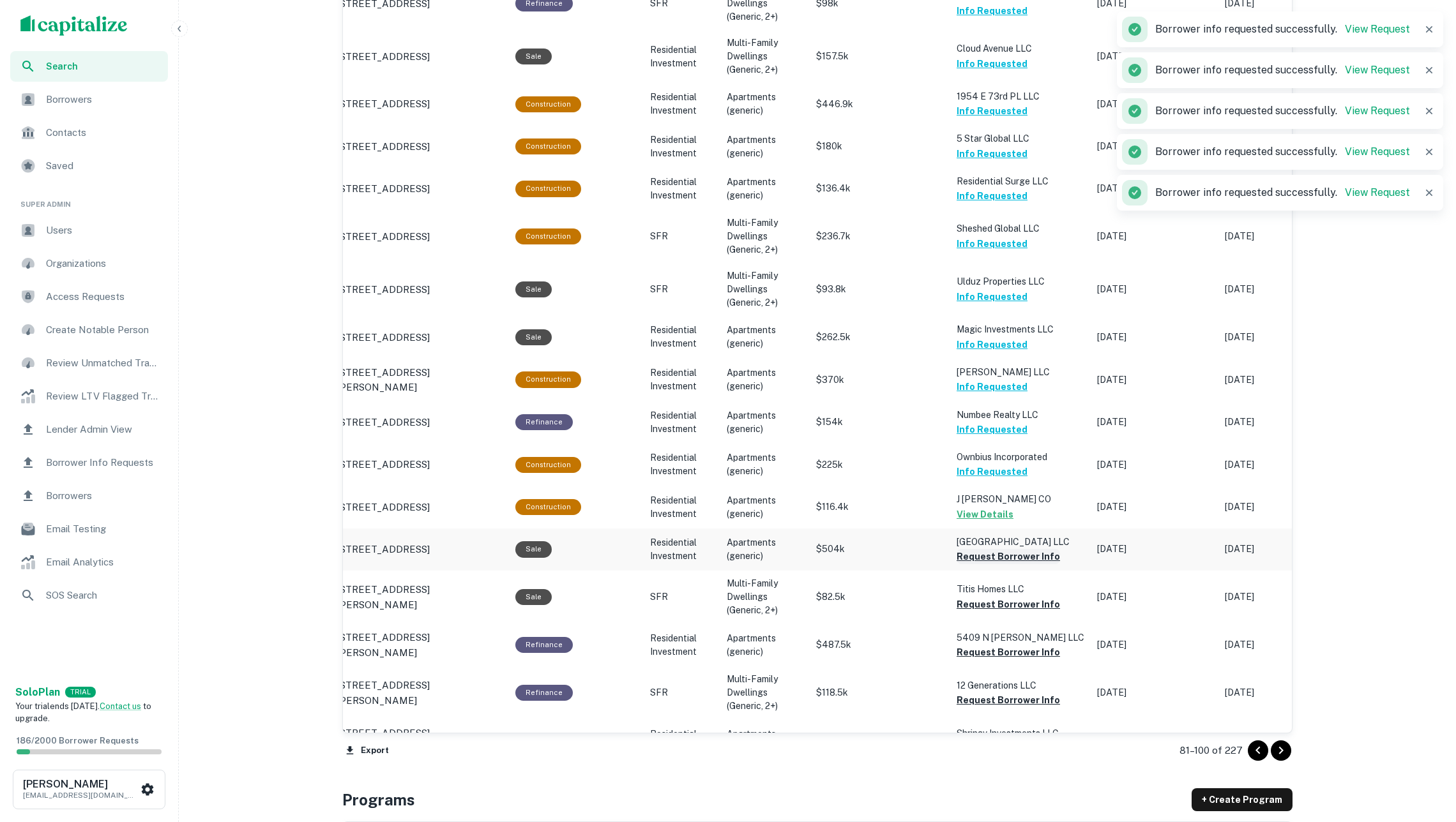
click at [994, 549] on button "Request Borrower Info" at bounding box center [1008, 556] width 104 height 15
drag, startPoint x: 991, startPoint y: 578, endPoint x: 985, endPoint y: 586, distance: 10.0
click at [991, 597] on button "Request Borrower Info" at bounding box center [1008, 604] width 104 height 15
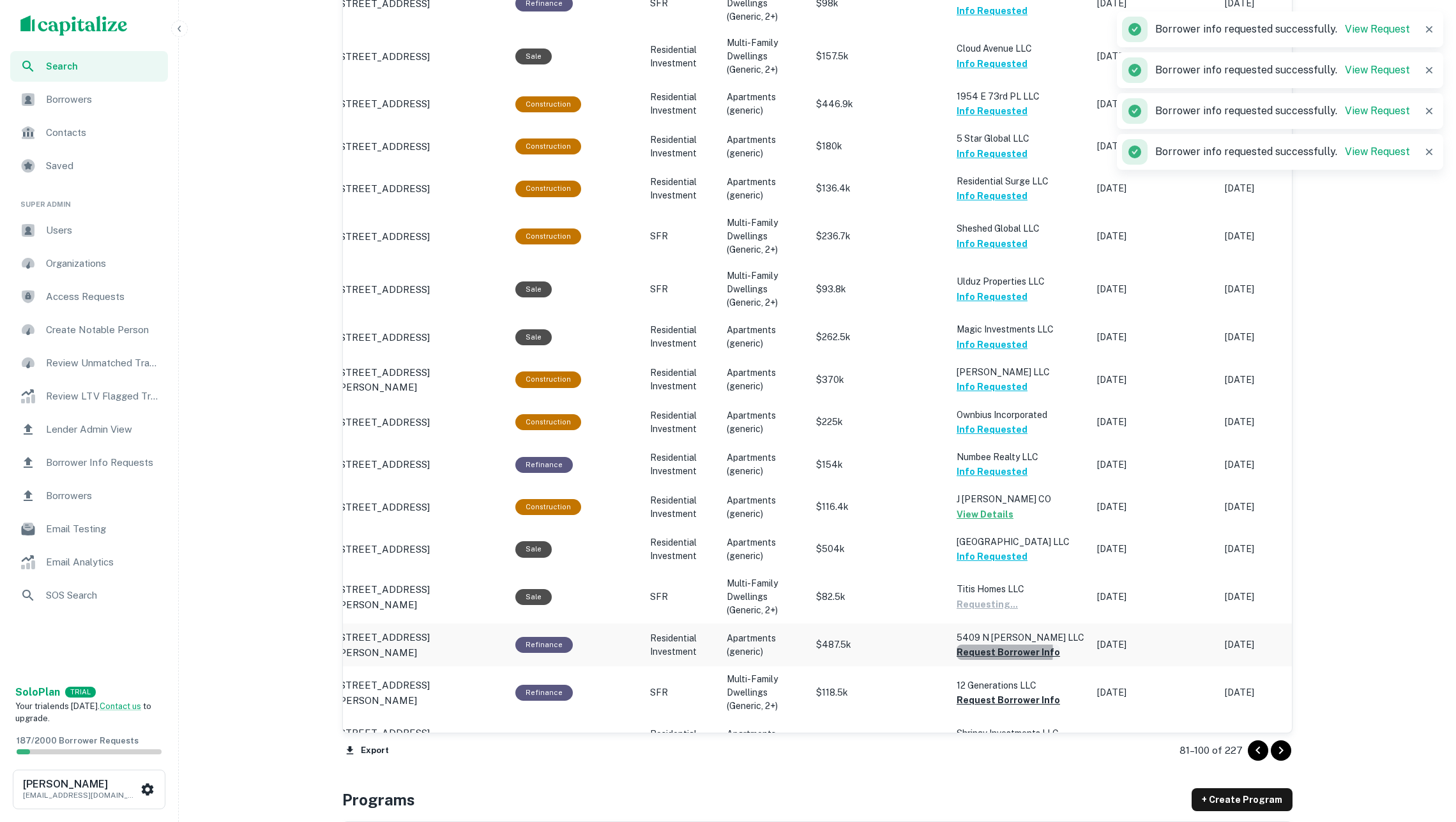
click at [987, 645] on button "Request Borrower Info" at bounding box center [1008, 652] width 104 height 15
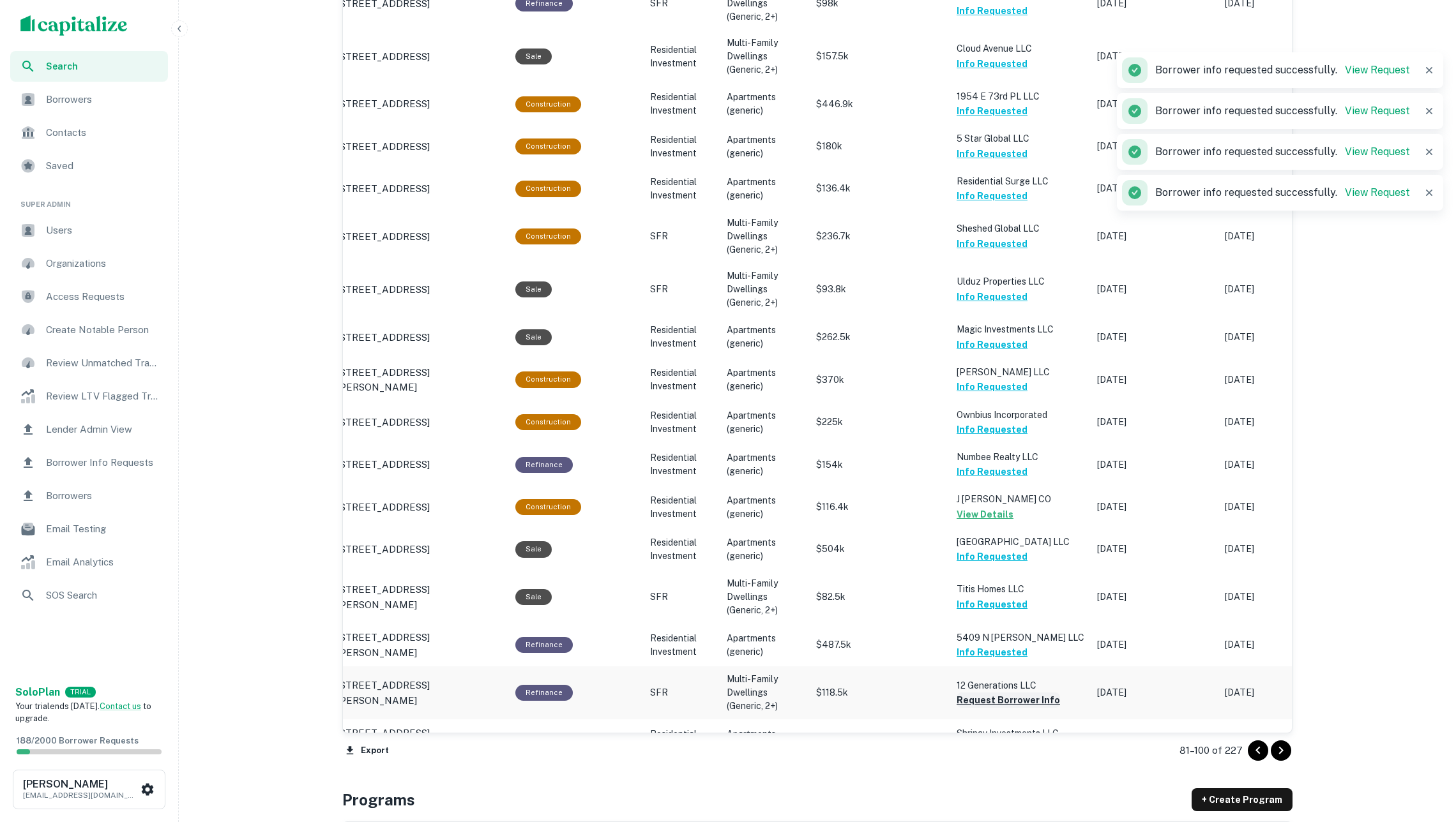
click at [990, 693] on button "Request Borrower Info" at bounding box center [1008, 700] width 104 height 15
click at [999, 740] on button "Request Borrower Info" at bounding box center [1008, 748] width 104 height 15
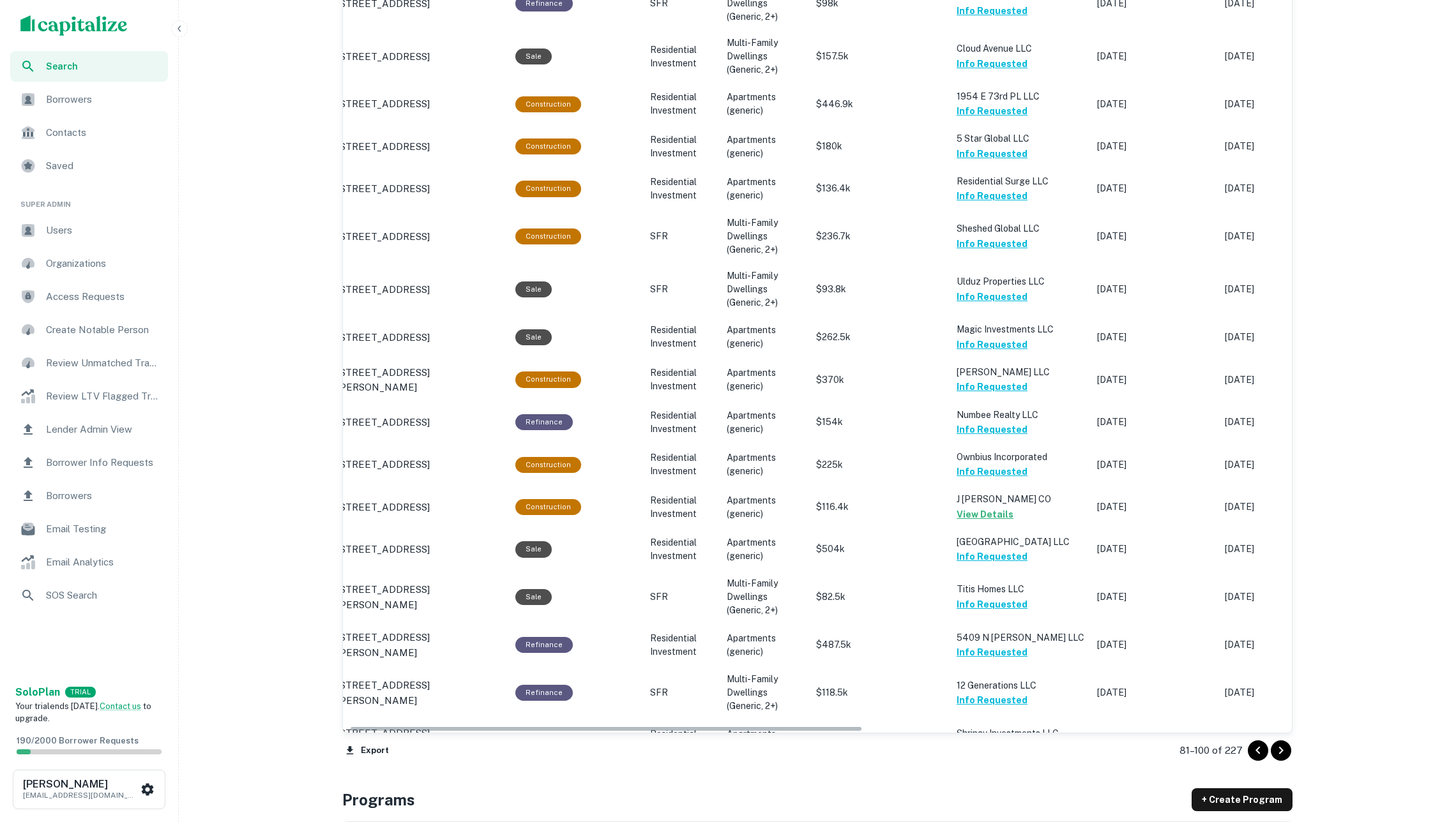
click at [1281, 743] on icon "Go to next page" at bounding box center [1281, 750] width 15 height 15
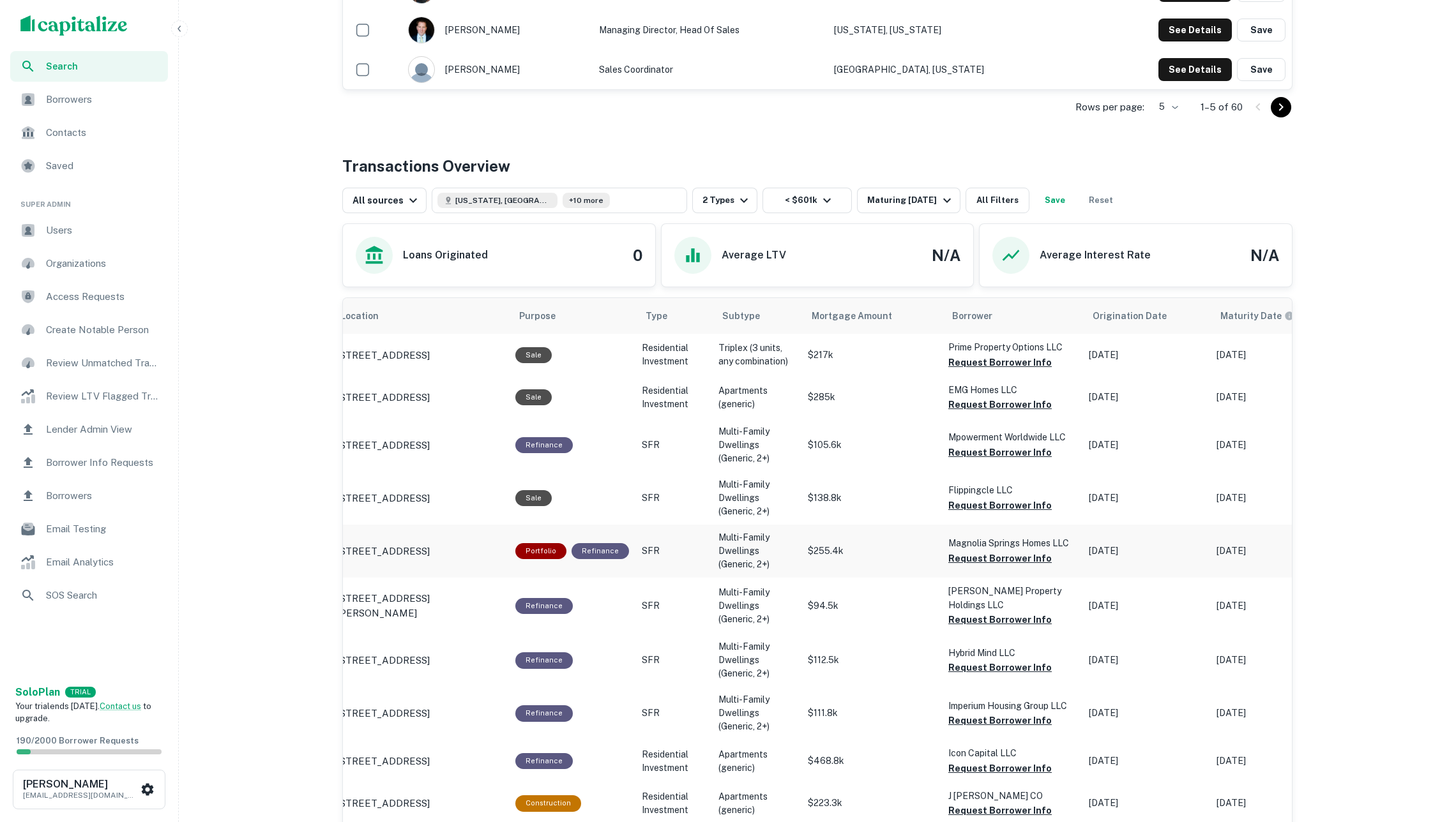
scroll to position [493, 0]
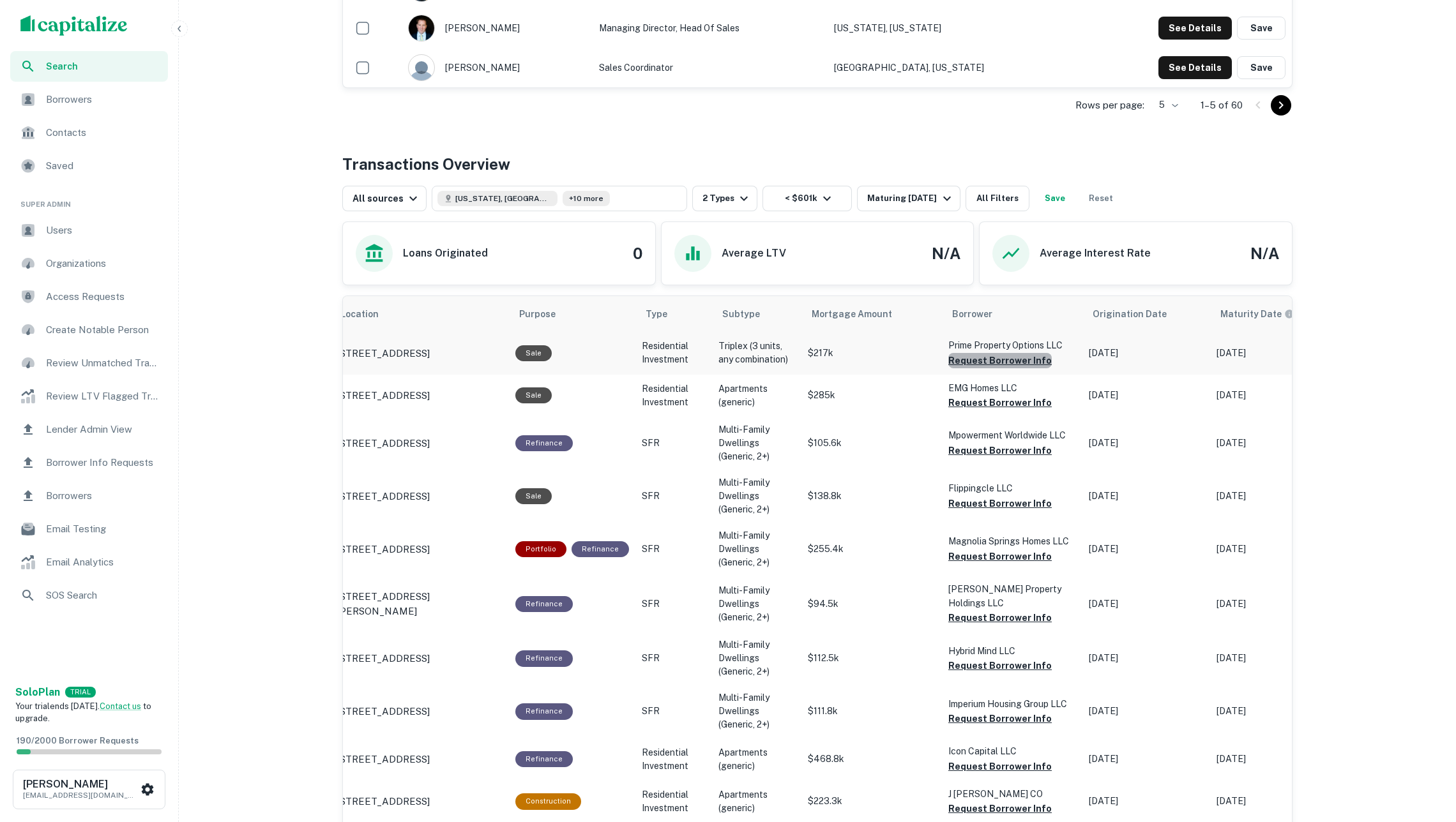
click at [1024, 365] on button "Request Borrower Info" at bounding box center [1000, 360] width 104 height 15
click at [1002, 411] on button "Request Borrower Info" at bounding box center [1000, 402] width 104 height 15
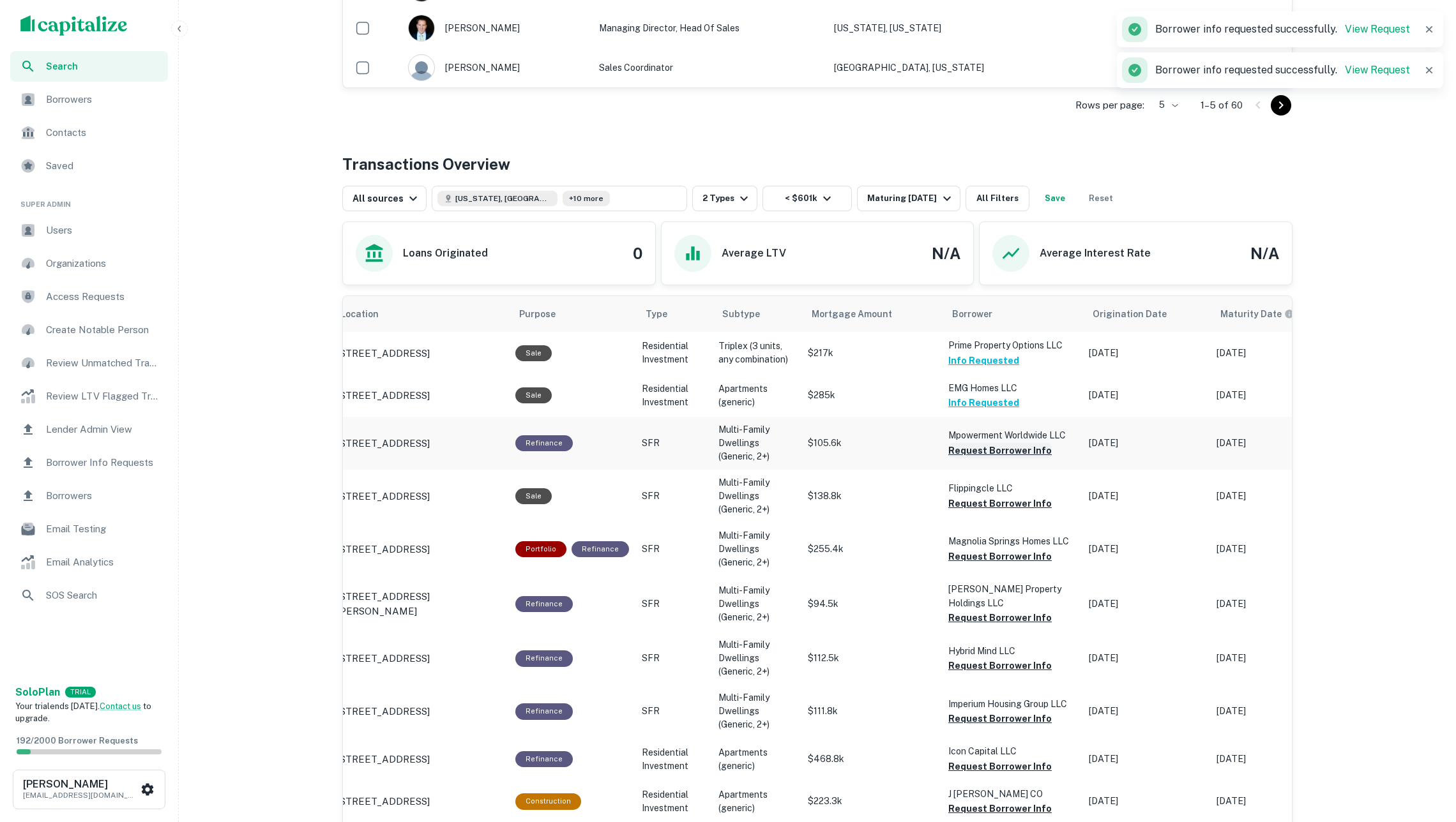
click at [1006, 451] on button "Request Borrower Info" at bounding box center [1000, 450] width 104 height 15
click at [1027, 504] on button "Request Borrower Info" at bounding box center [1000, 503] width 104 height 15
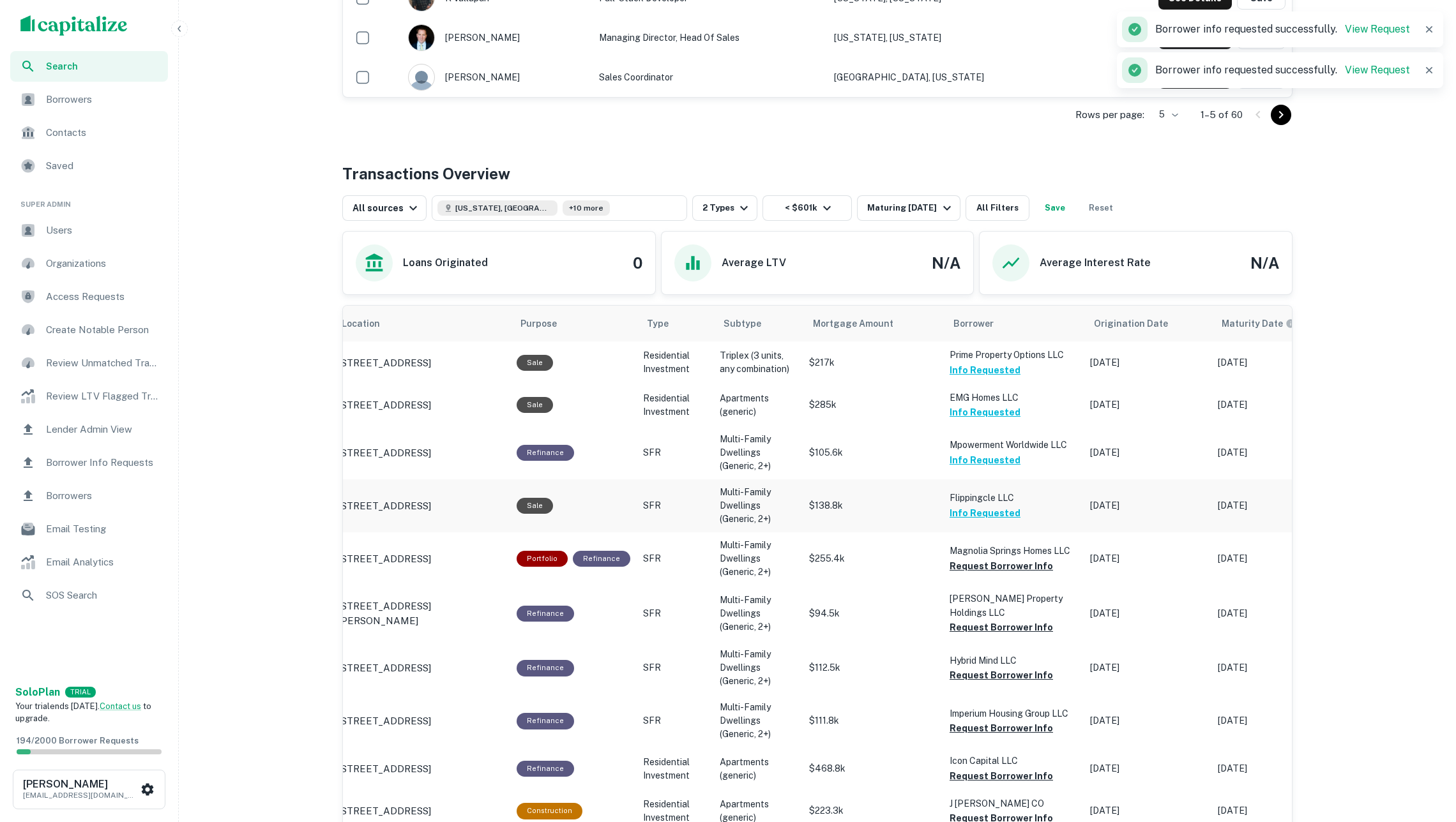
scroll to position [481, 0]
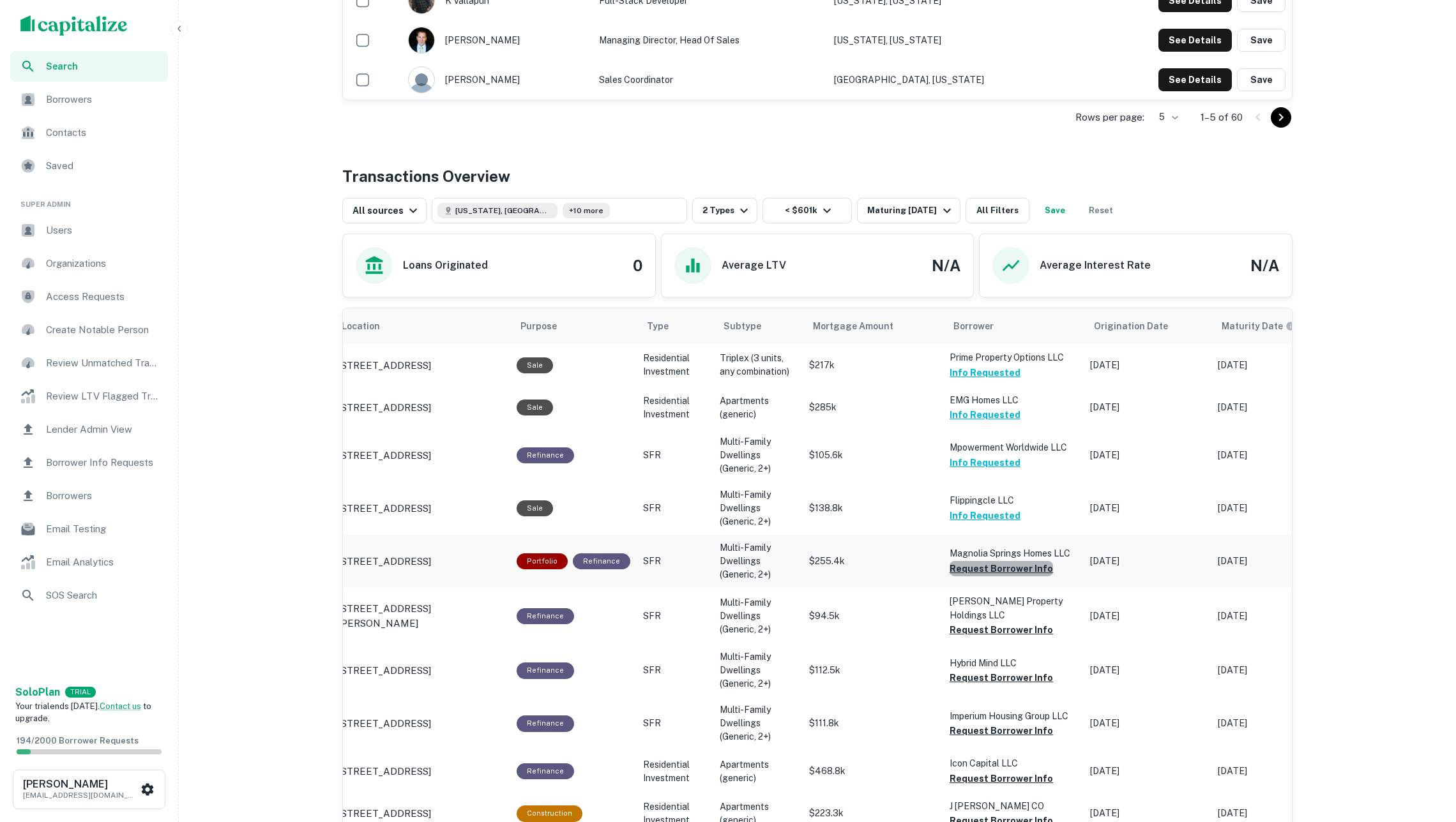
click at [1004, 570] on button "Request Borrower Info" at bounding box center [1002, 569] width 104 height 15
click at [1004, 622] on button "Request Borrower Info" at bounding box center [1002, 630] width 104 height 15
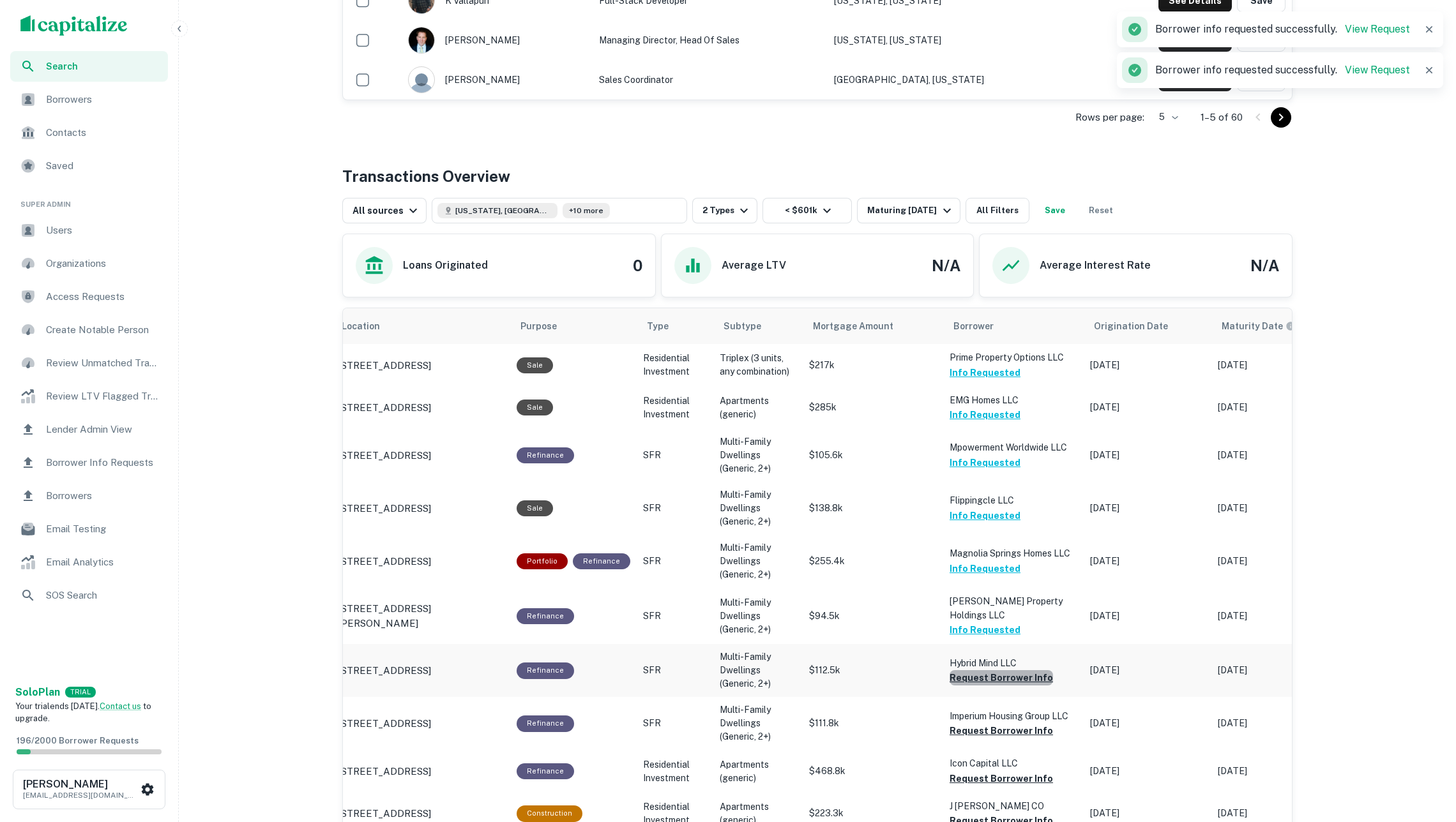
click at [1007, 670] on button "Request Borrower Info" at bounding box center [1002, 678] width 104 height 15
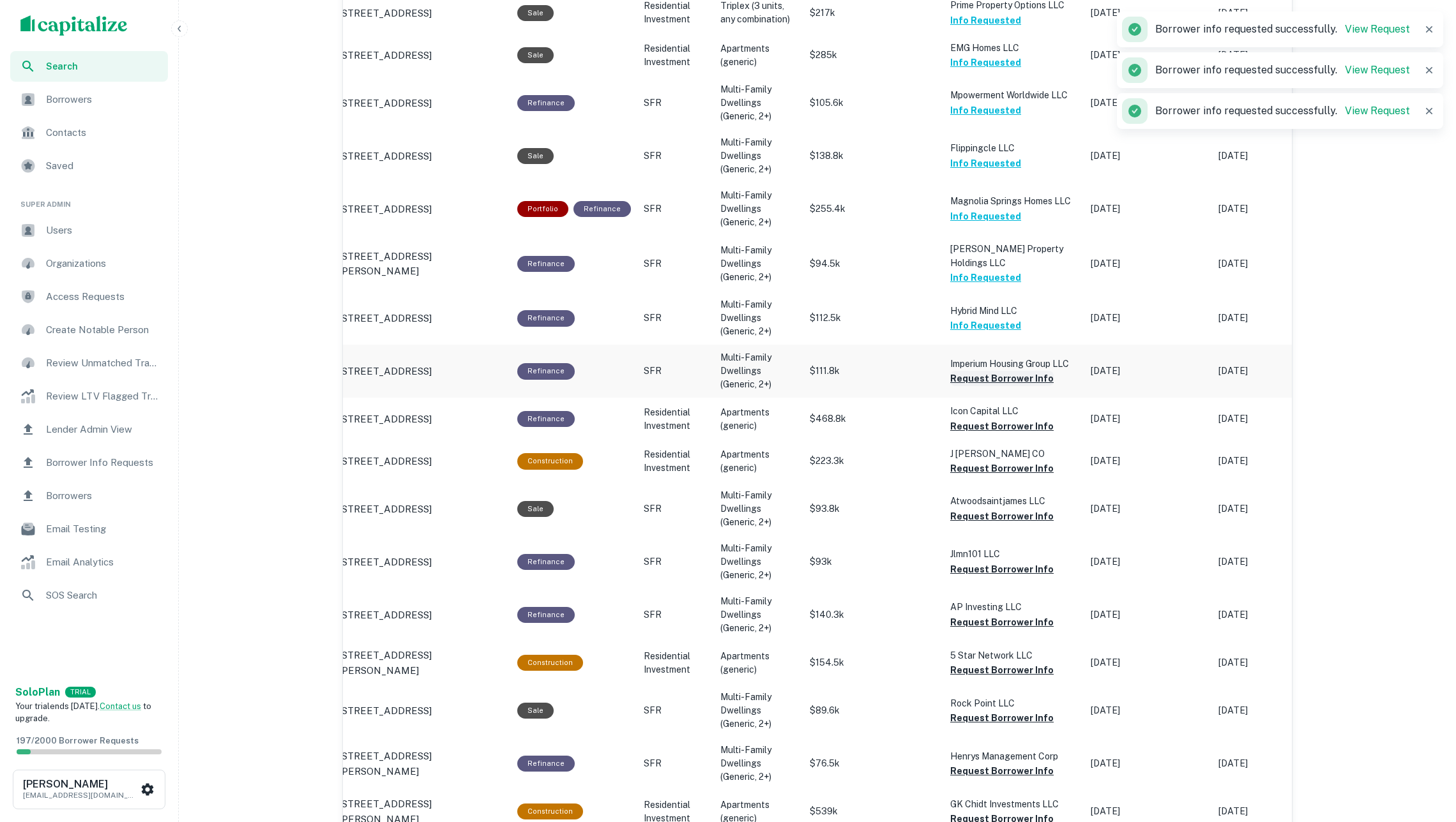
scroll to position [828, 1]
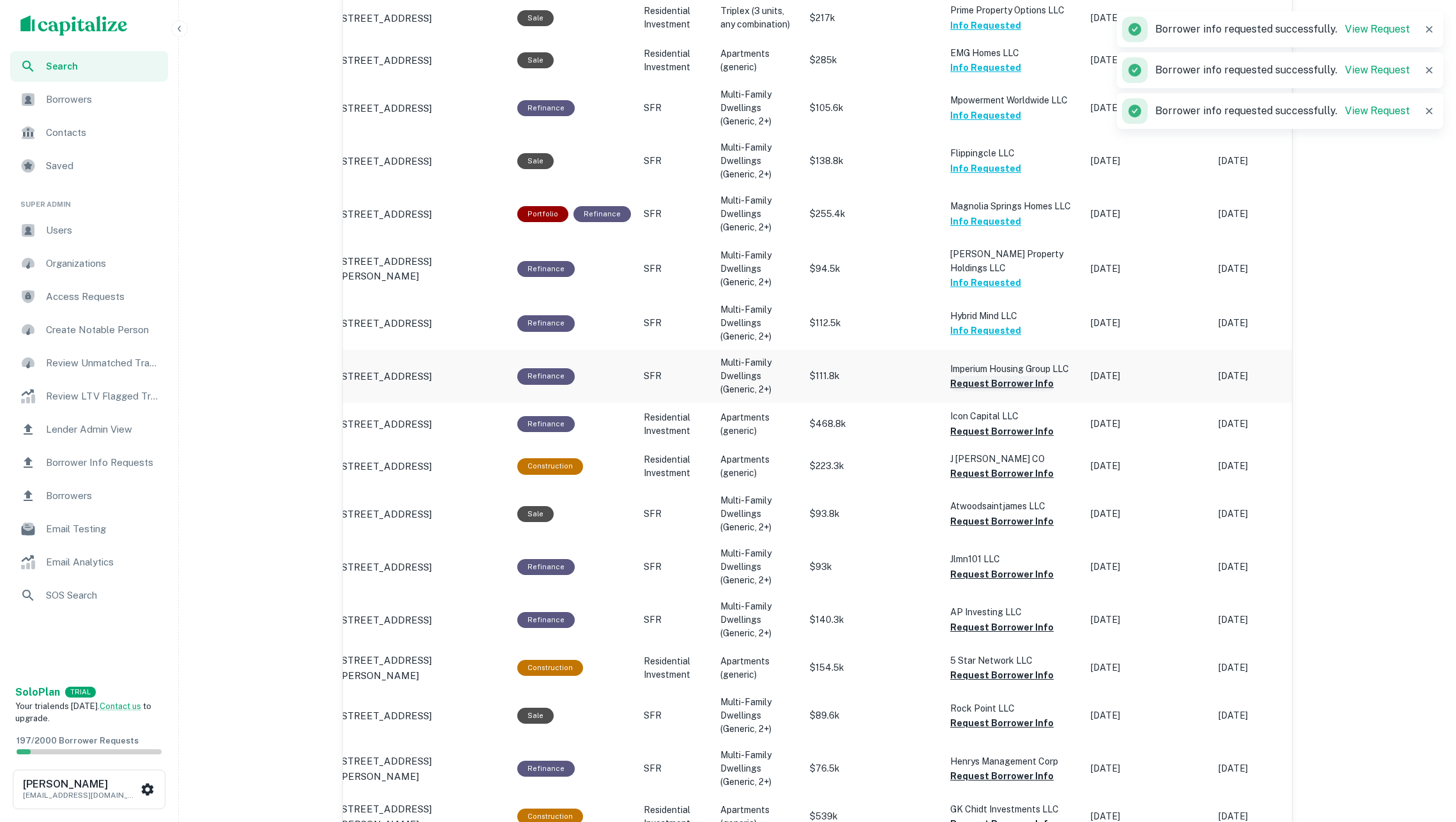
click at [974, 376] on button "Request Borrower Info" at bounding box center [1002, 383] width 104 height 15
click at [998, 424] on button "Request Borrower Info" at bounding box center [1002, 431] width 104 height 15
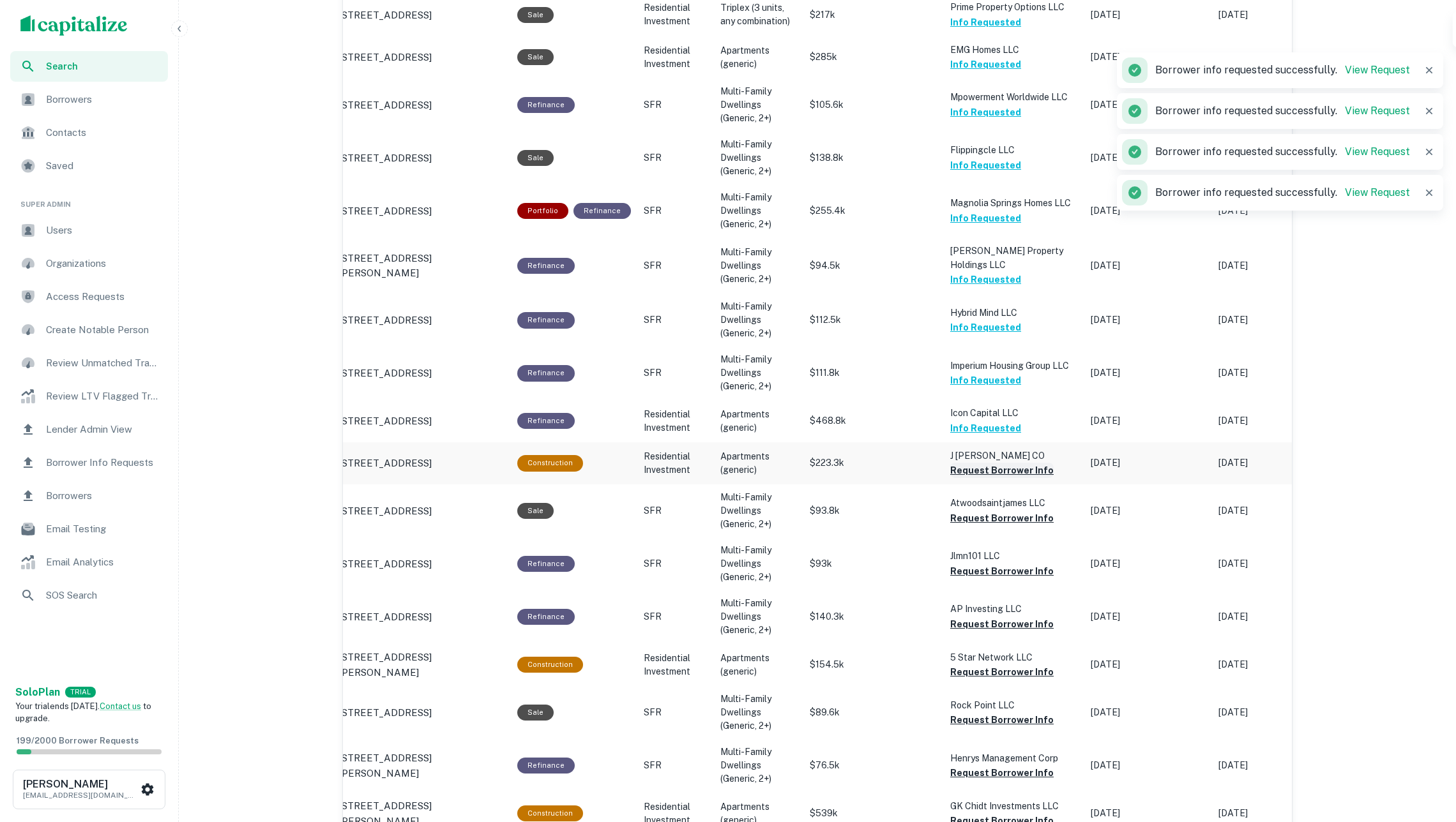
scroll to position [0, 8]
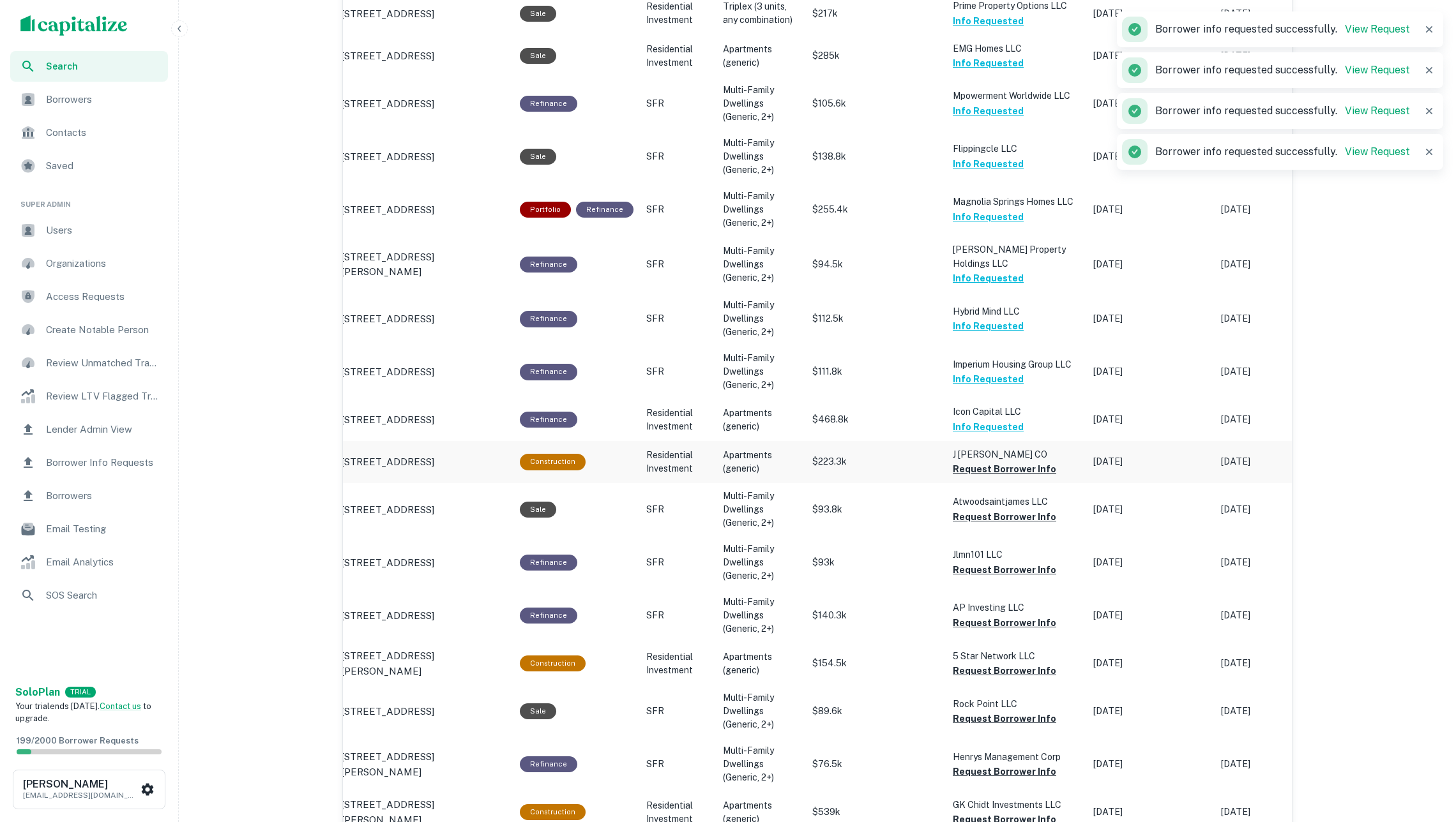
click at [995, 463] on td "J Millhouse CO Request Borrower Info" at bounding box center [1017, 462] width 140 height 42
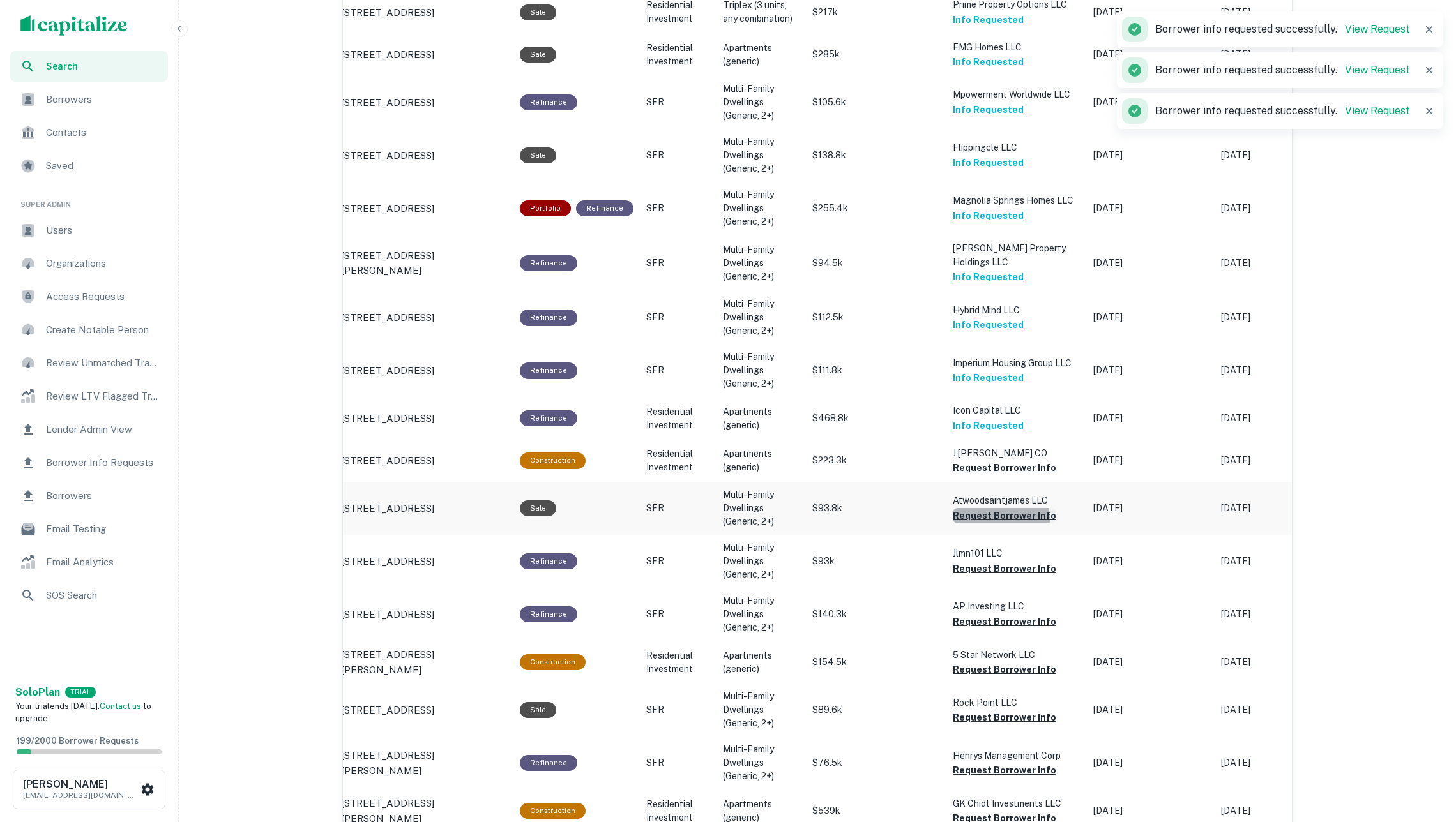
click at [994, 508] on button "Request Borrower Info" at bounding box center [1004, 516] width 104 height 15
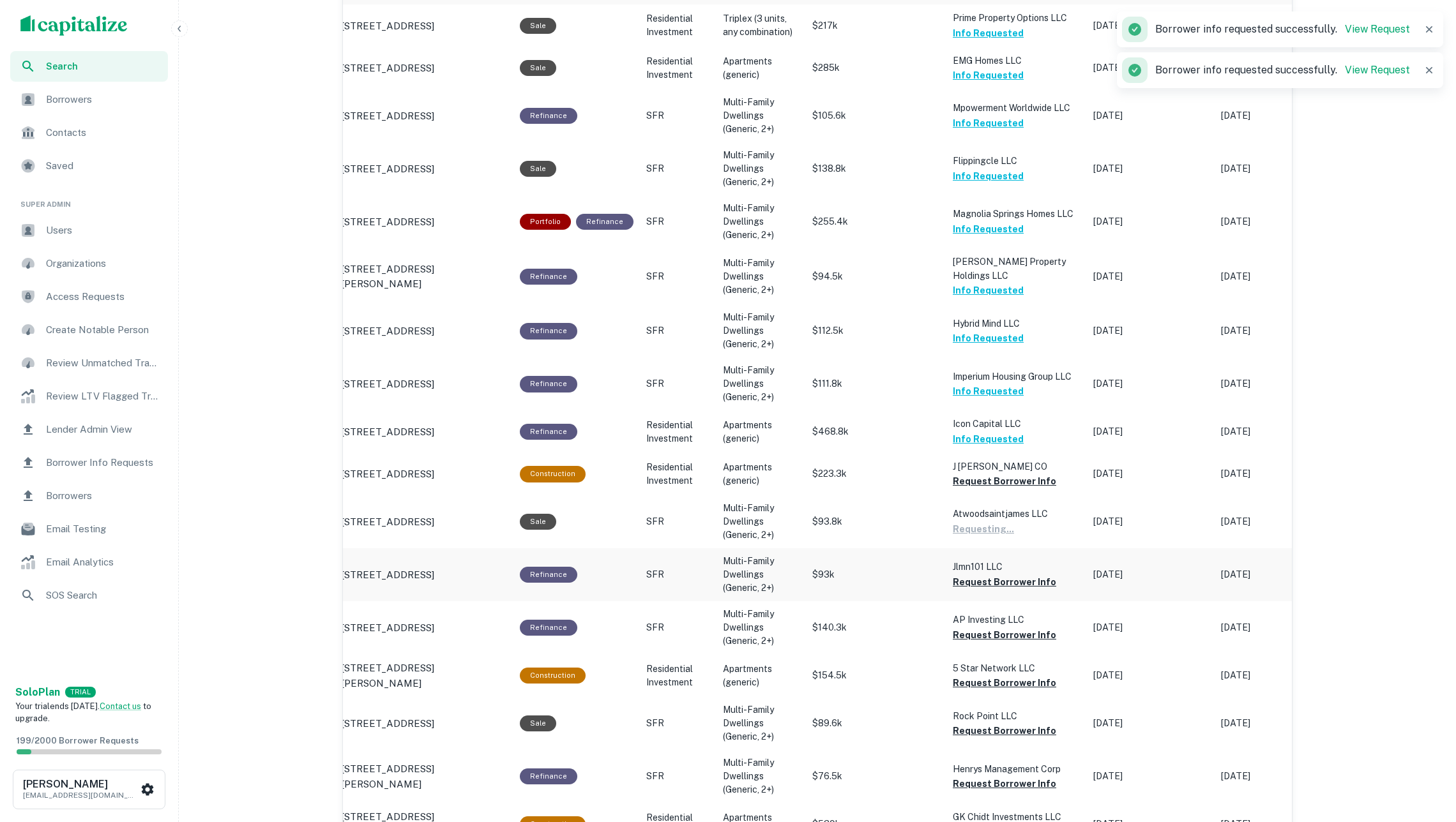
scroll to position [817, 0]
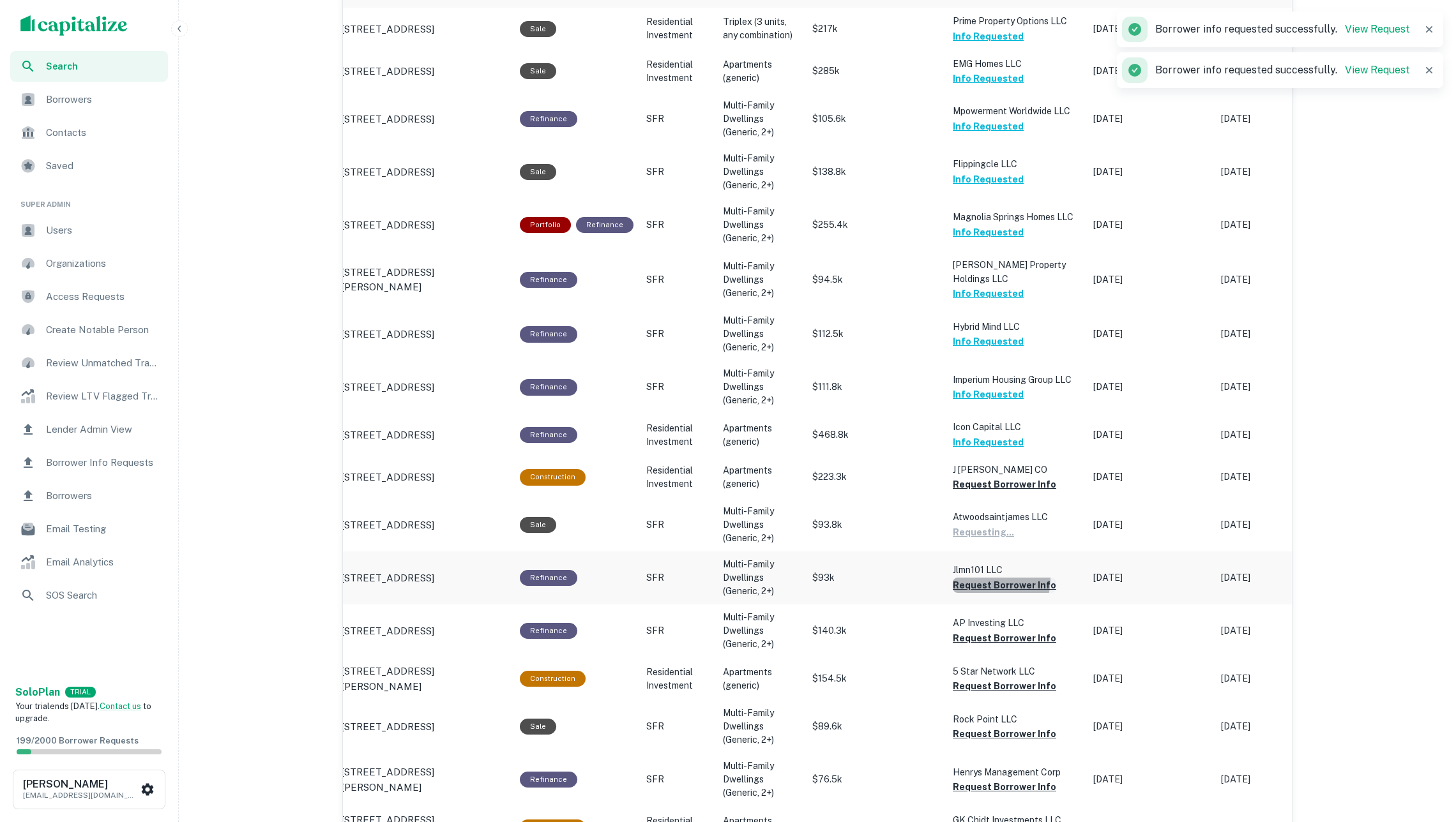
click at [997, 578] on button "Request Borrower Info" at bounding box center [1004, 585] width 104 height 15
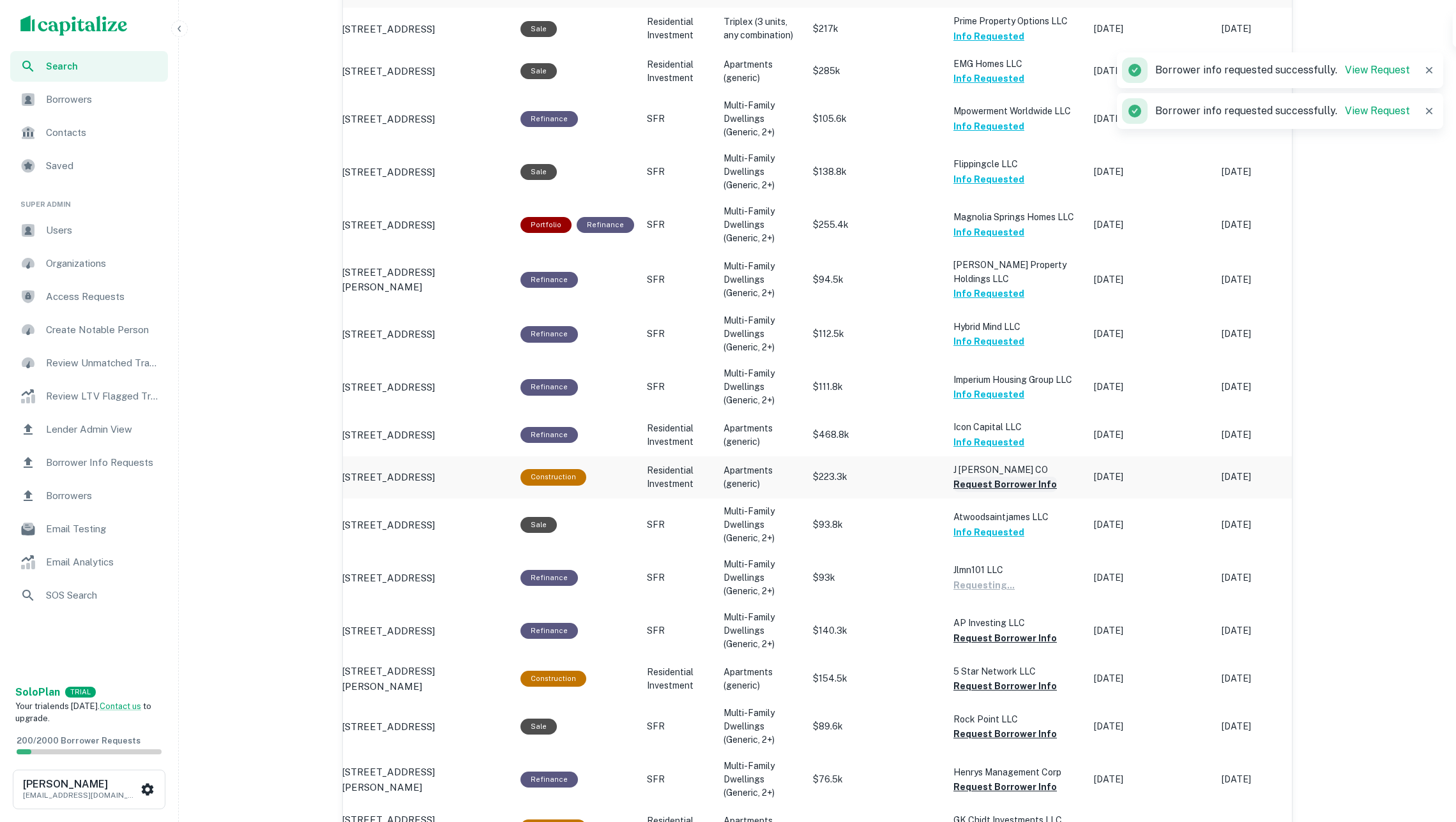
click at [989, 477] on button "Request Borrower Info" at bounding box center [1005, 484] width 104 height 15
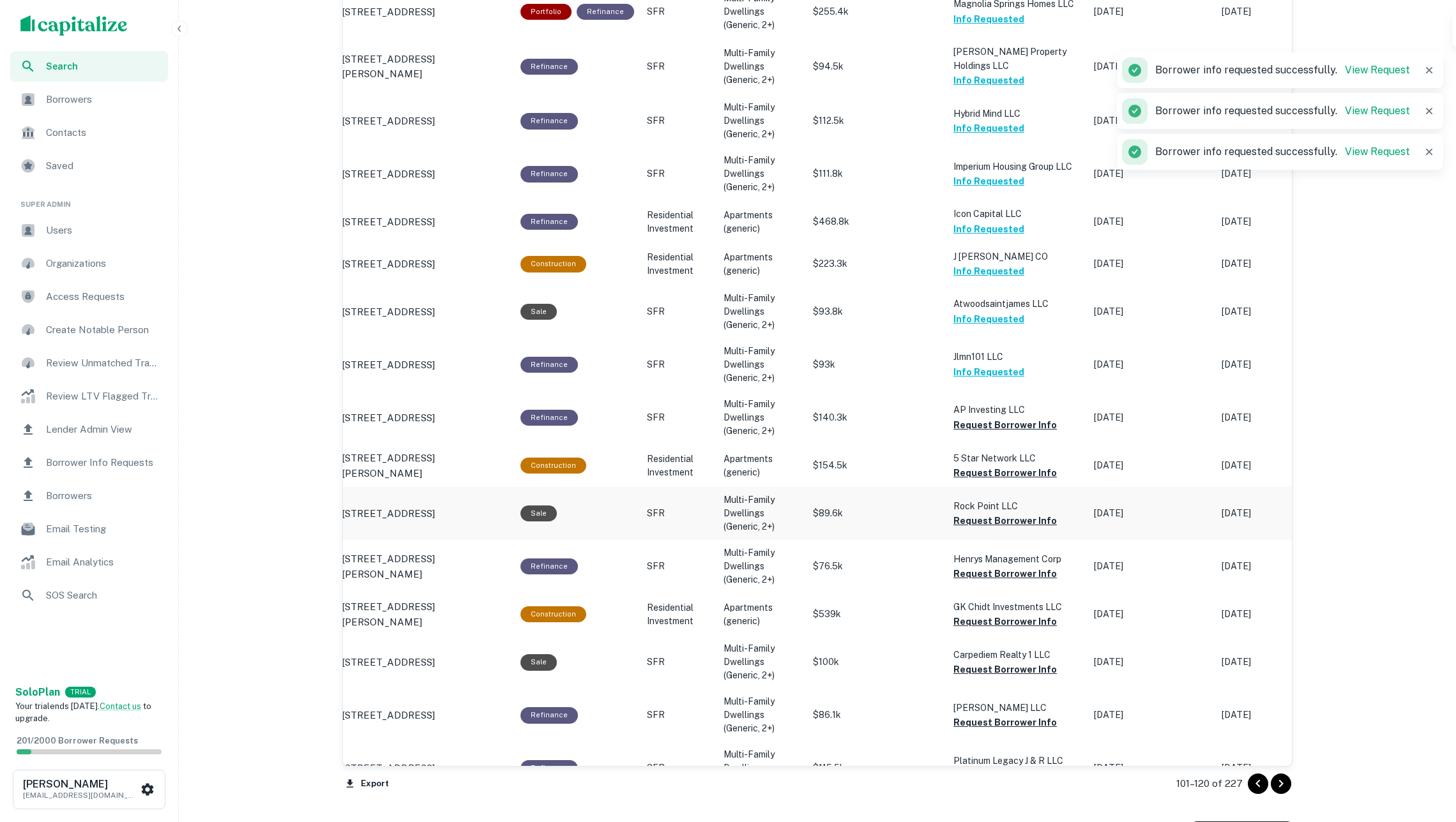
scroll to position [1043, 0]
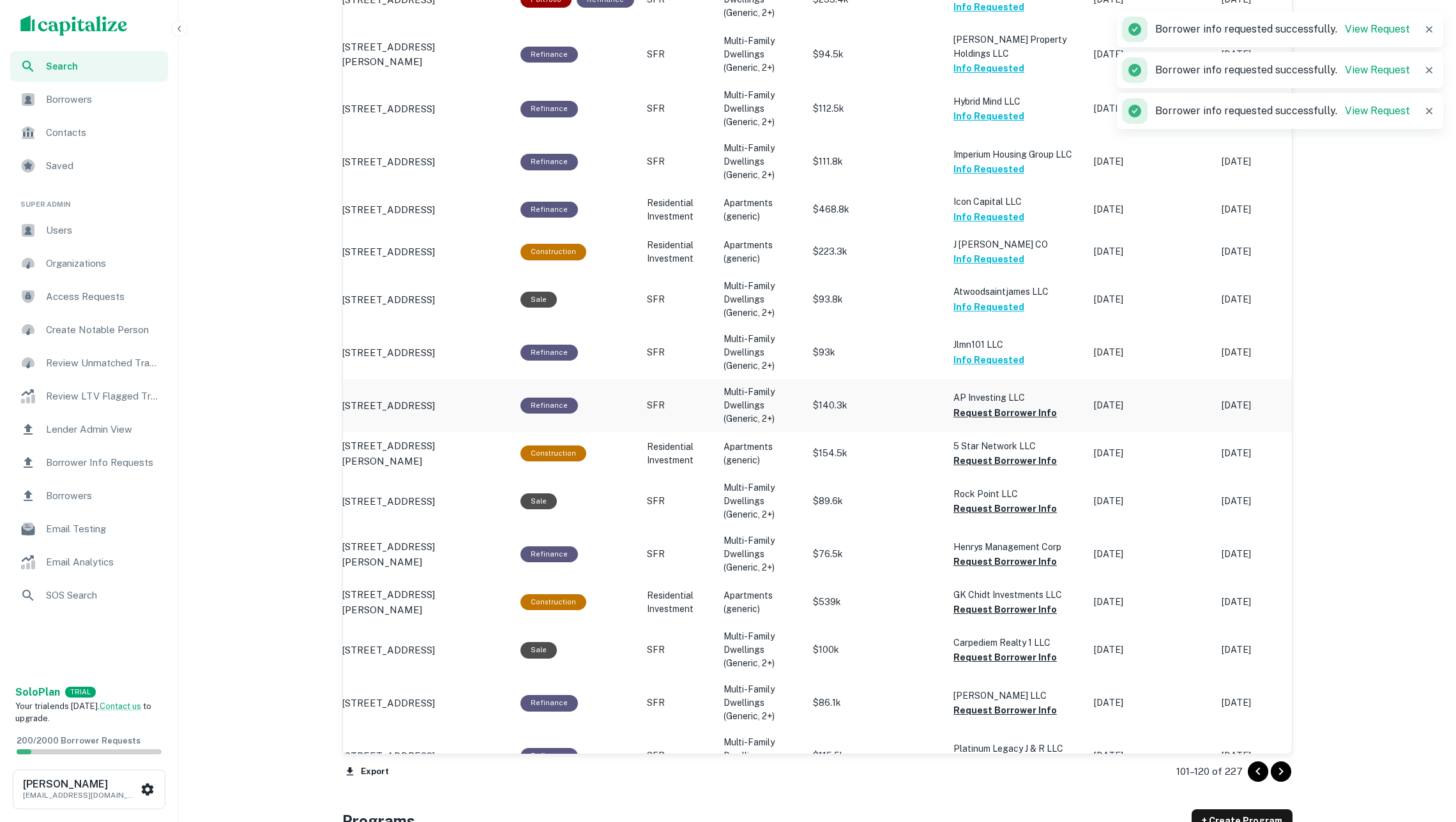
drag, startPoint x: 976, startPoint y: 394, endPoint x: 976, endPoint y: 402, distance: 8.0
click at [976, 405] on button "Request Borrower Info" at bounding box center [1005, 413] width 104 height 15
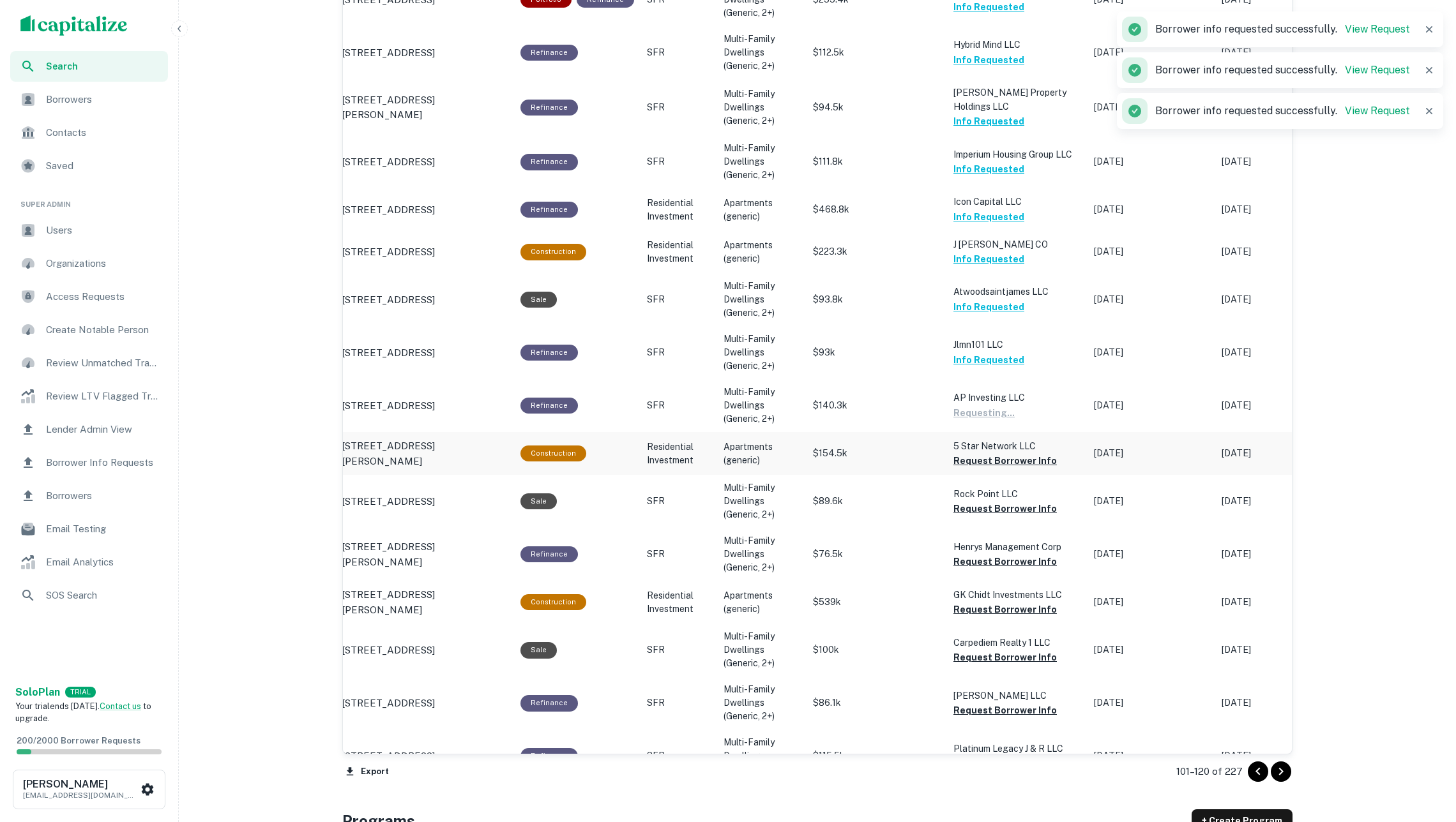
click at [991, 453] on button "Request Borrower Info" at bounding box center [1005, 460] width 104 height 15
click at [993, 501] on button "Request Borrower Info" at bounding box center [1005, 509] width 104 height 15
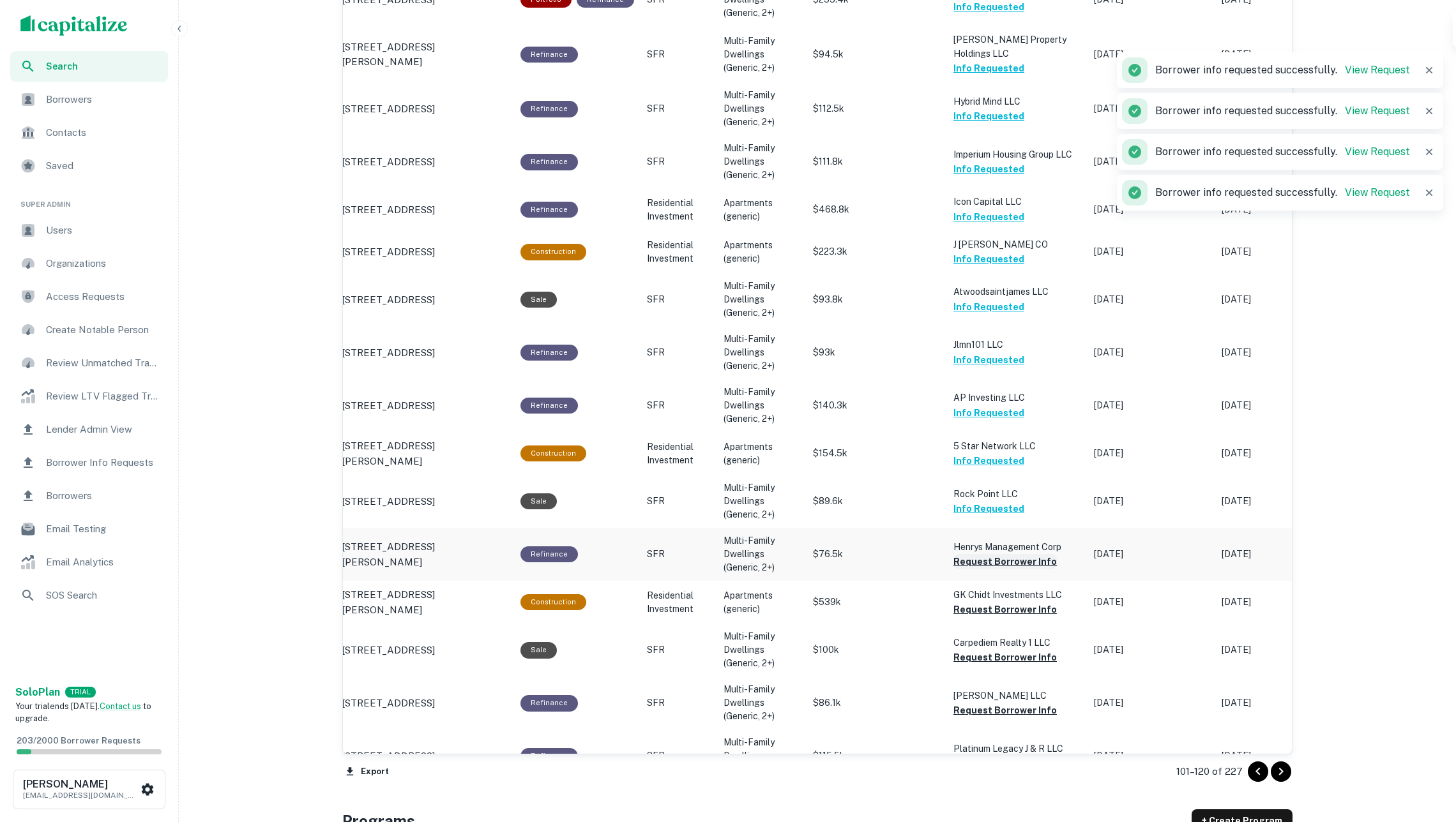
click at [997, 554] on button "Request Borrower Info" at bounding box center [1005, 562] width 104 height 15
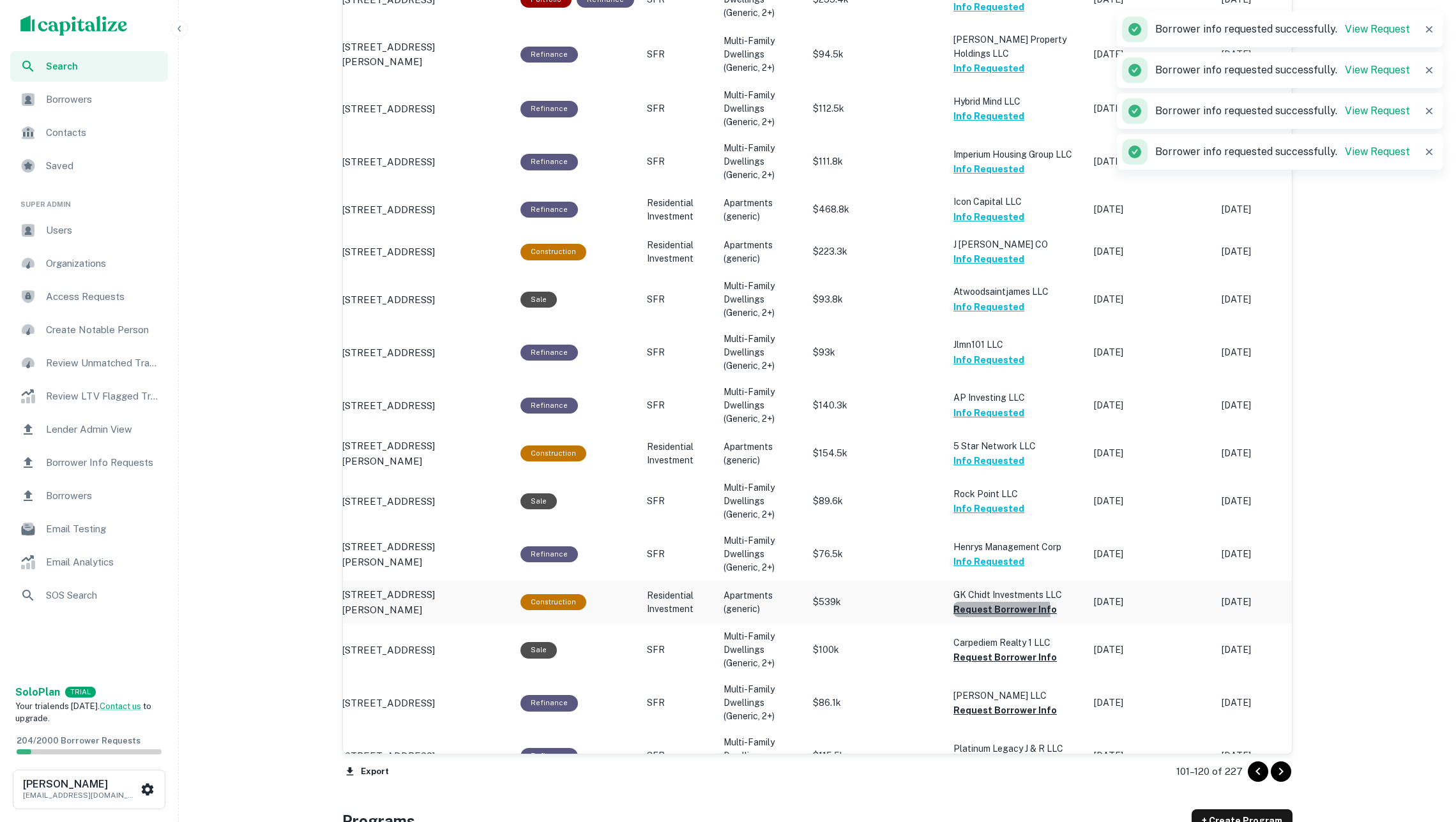
click at [1000, 602] on button "Request Borrower Info" at bounding box center [1005, 610] width 104 height 15
click at [999, 650] on button "Request Borrower Info" at bounding box center [1005, 658] width 104 height 15
click at [1010, 704] on button "Request Borrower Info" at bounding box center [1005, 711] width 104 height 15
click at [1023, 757] on button "Request Borrower Info" at bounding box center [1005, 764] width 104 height 15
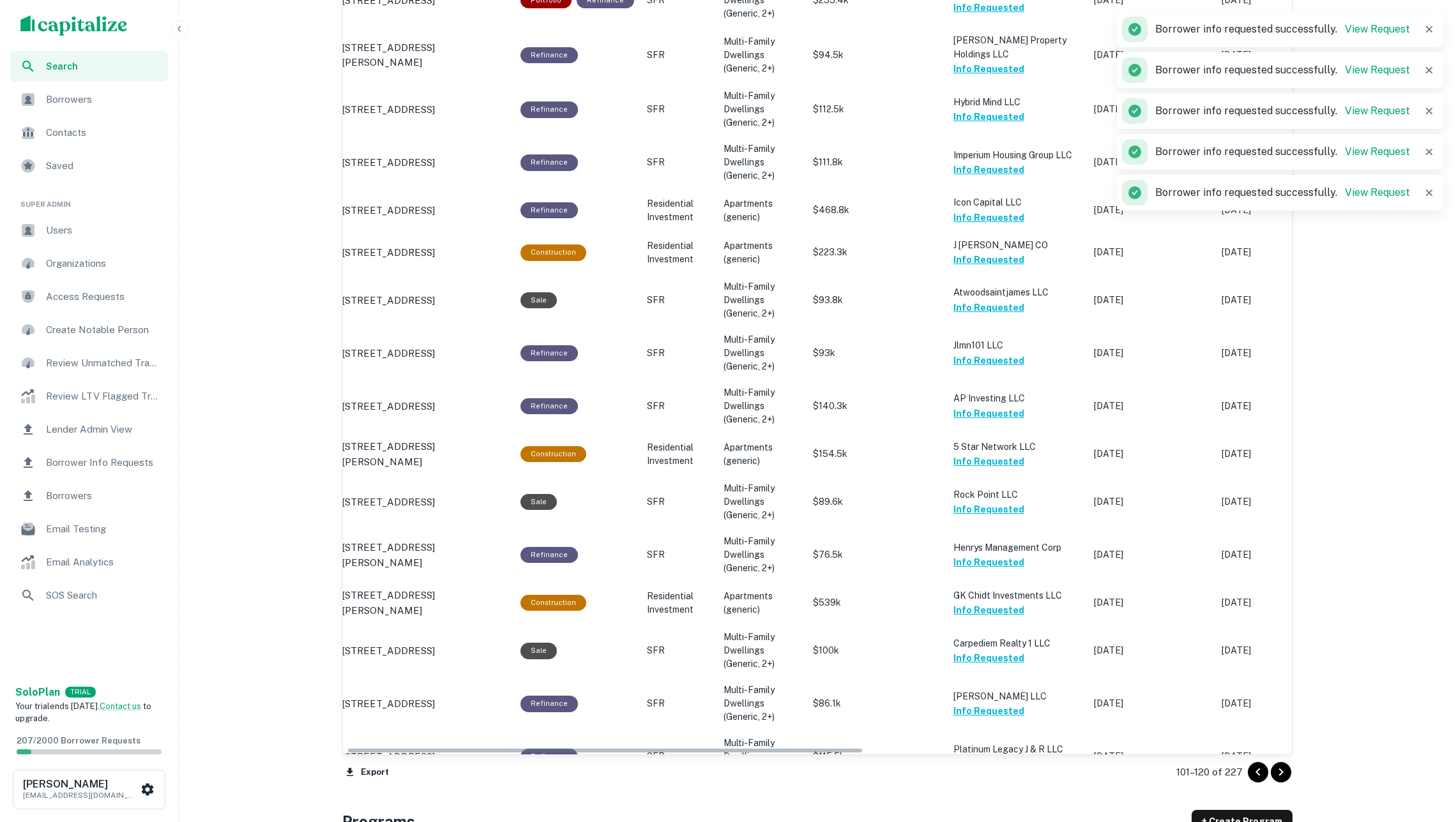
click at [1280, 771] on icon "Go to next page" at bounding box center [1281, 772] width 5 height 7
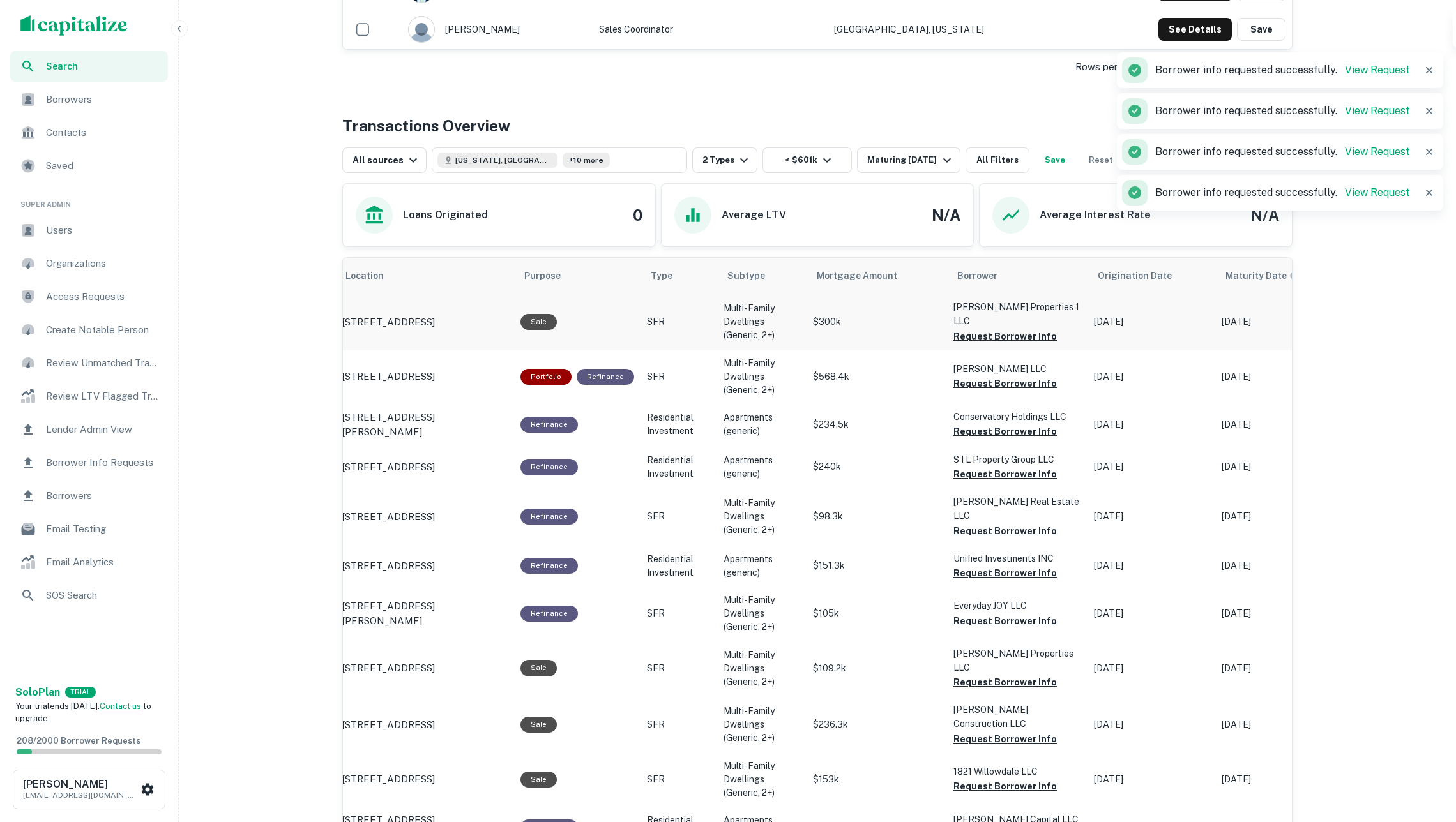
scroll to position [484, 0]
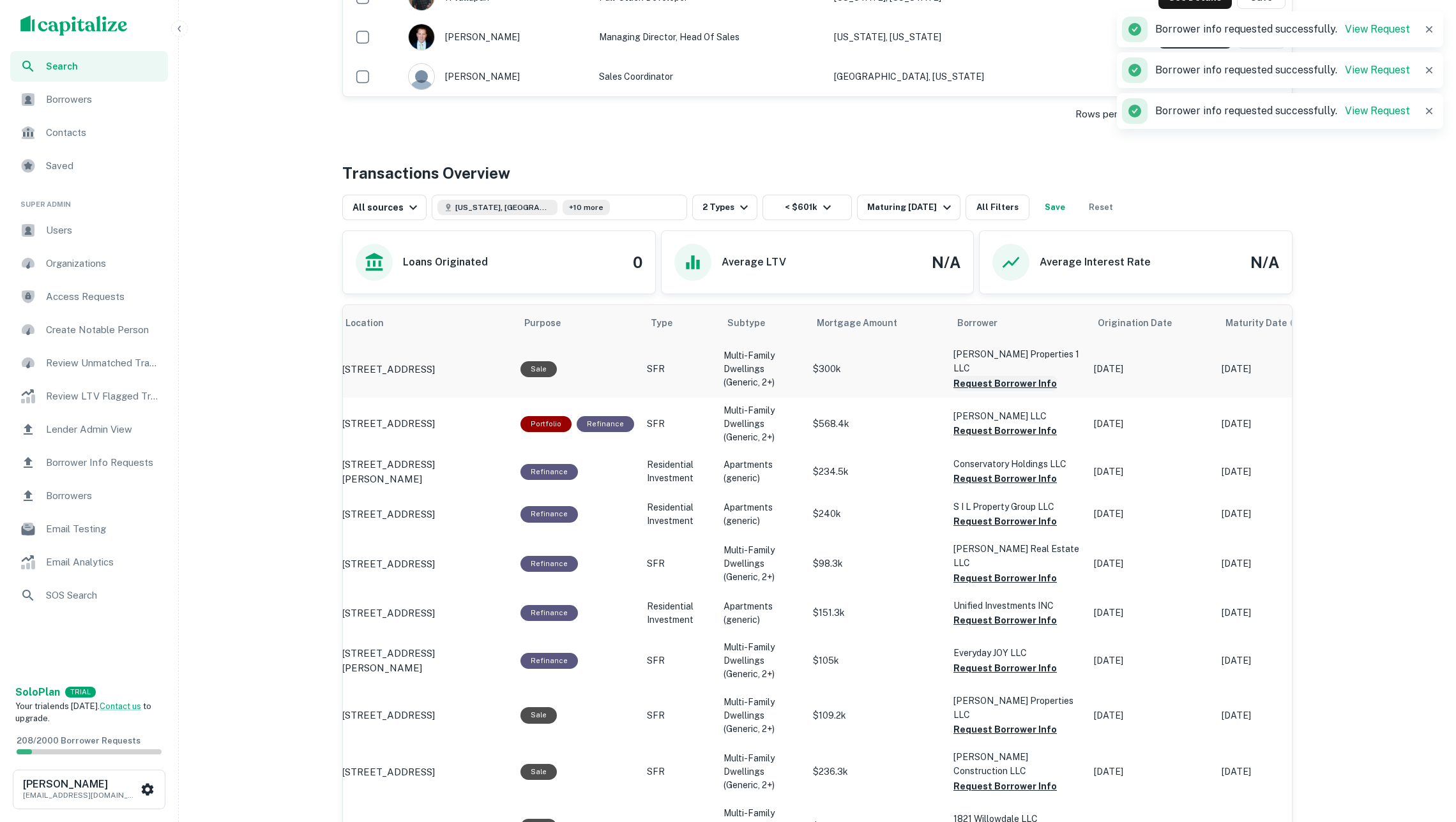
click at [987, 376] on button "Request Borrower Info" at bounding box center [1005, 383] width 104 height 15
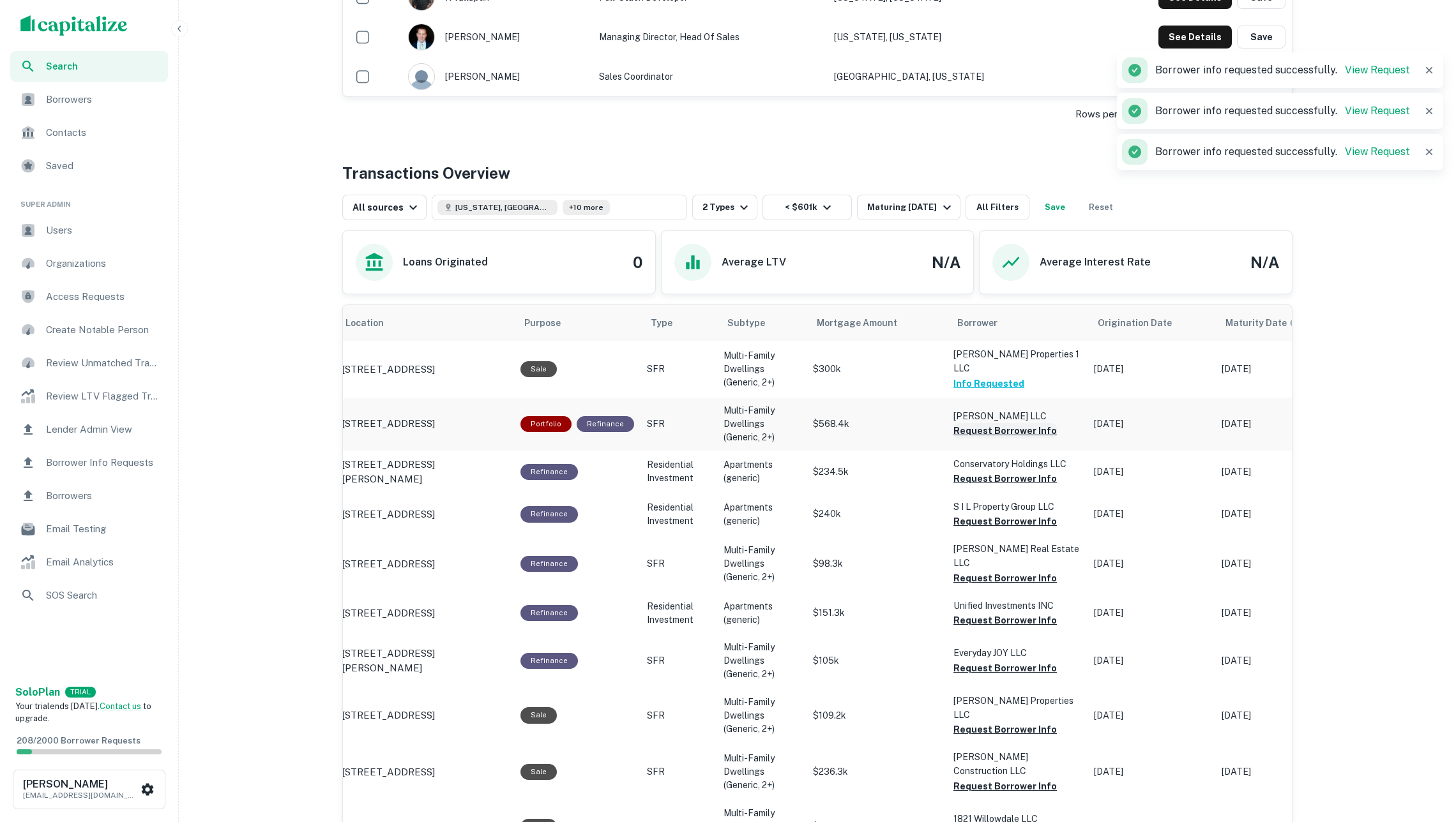
click at [991, 425] on button "Request Borrower Info" at bounding box center [1005, 430] width 104 height 15
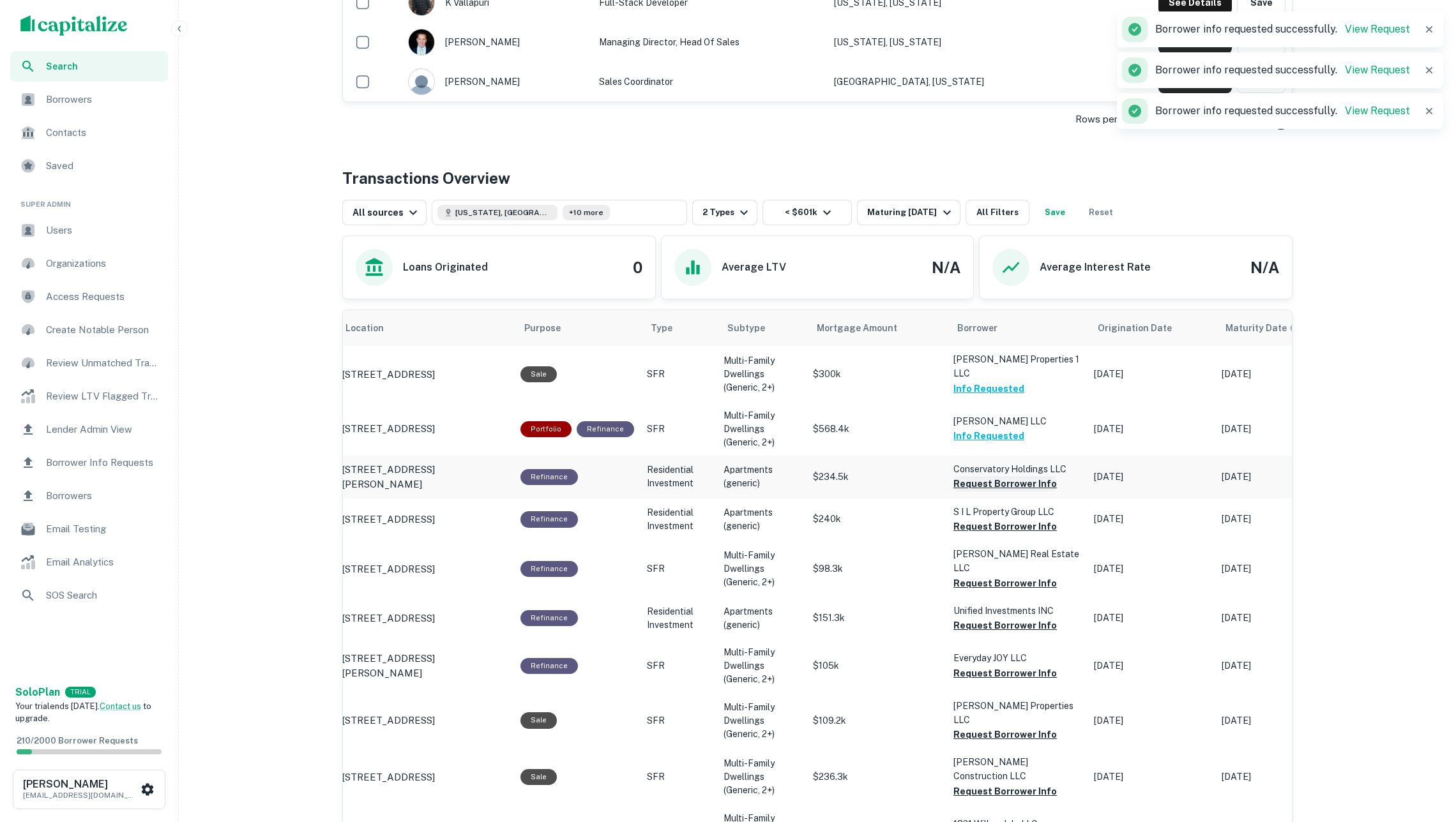
click at [992, 481] on button "Request Borrower Info" at bounding box center [1005, 484] width 104 height 15
click at [993, 522] on button "Request Borrower Info" at bounding box center [1005, 527] width 104 height 15
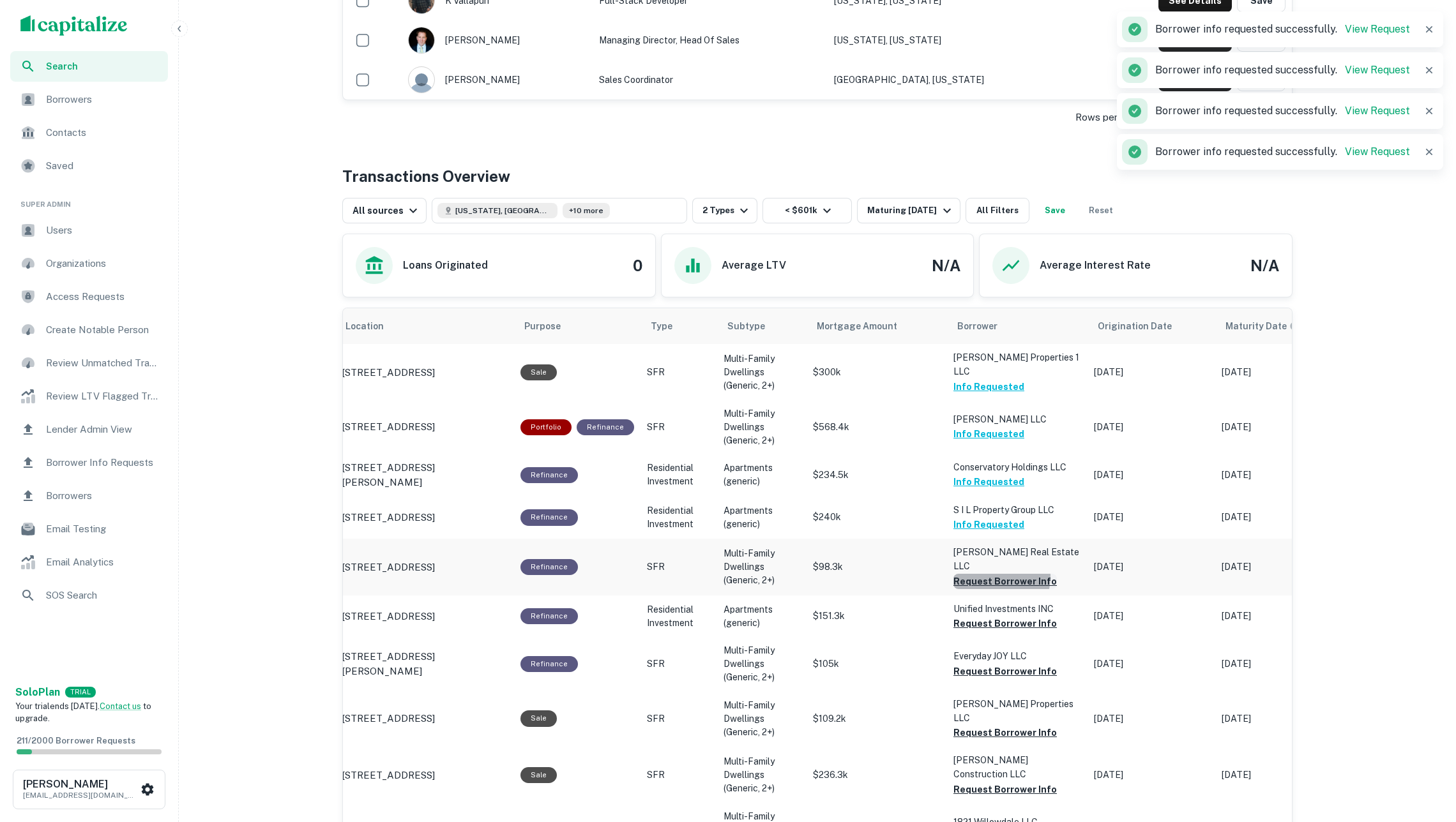
click at [994, 574] on button "Request Borrower Info" at bounding box center [1005, 582] width 104 height 15
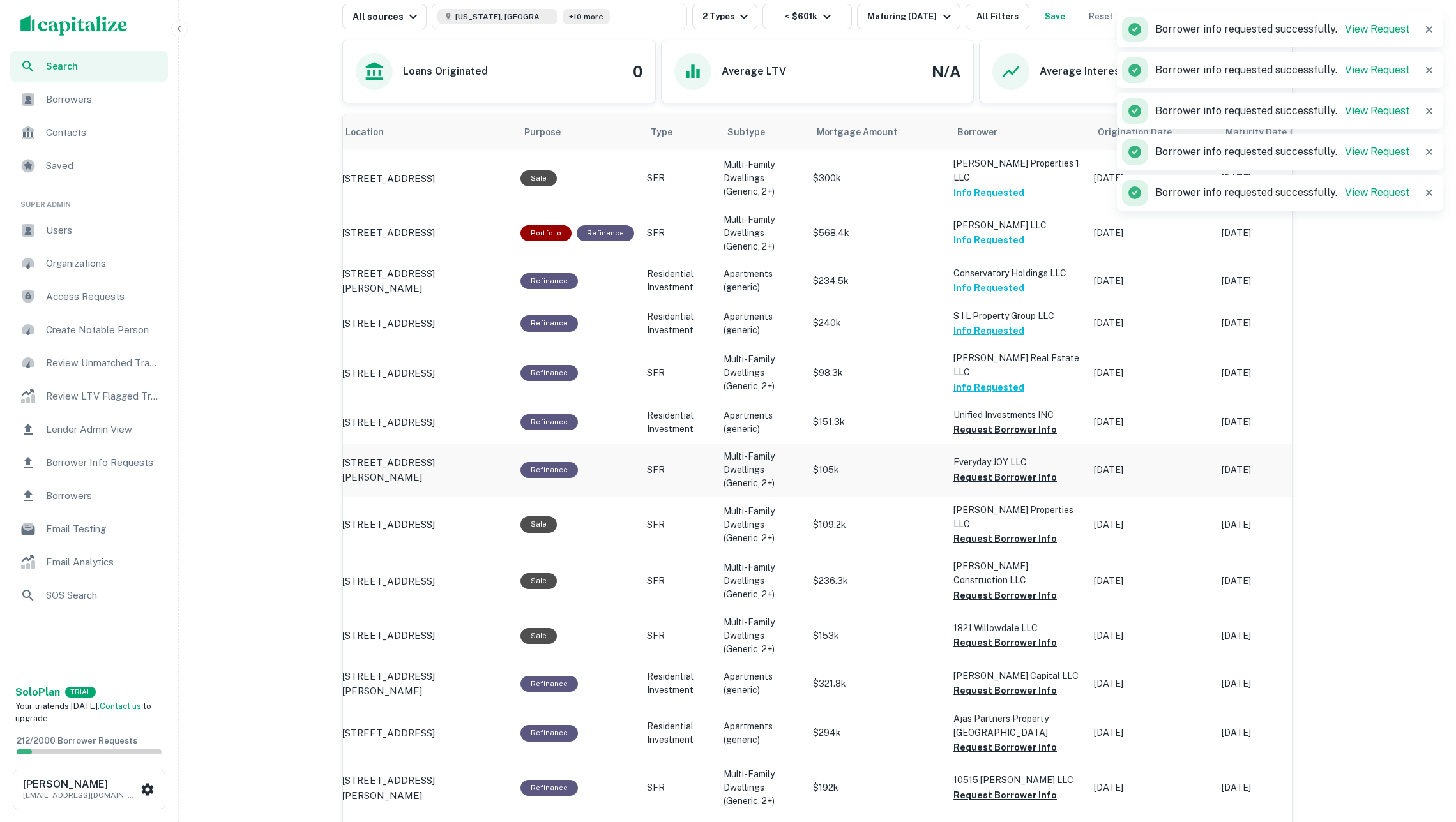
scroll to position [669, 0]
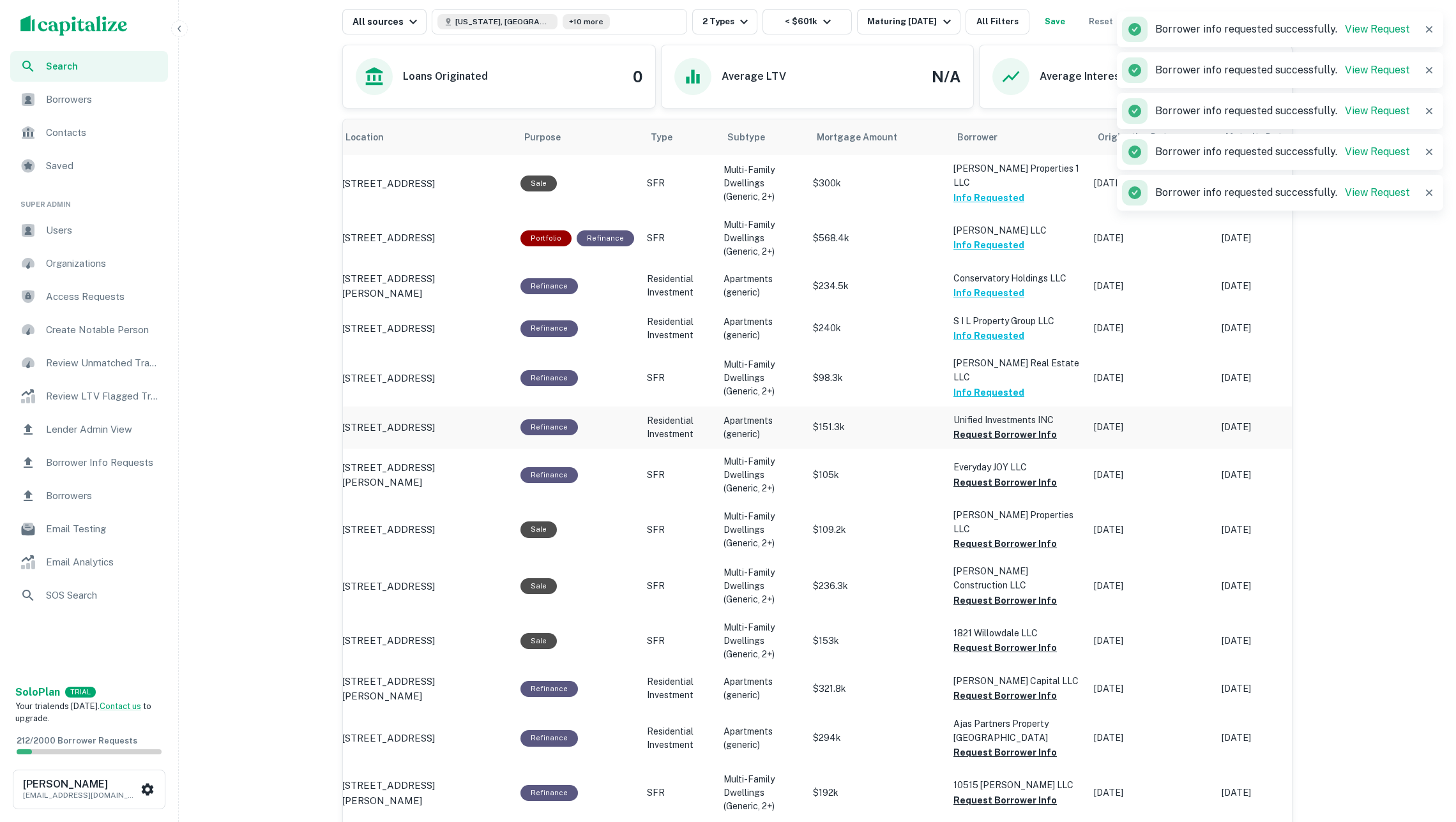
click at [983, 427] on button "Request Borrower Info" at bounding box center [1005, 434] width 104 height 15
click at [992, 475] on button "Request Borrower Info" at bounding box center [1005, 482] width 104 height 15
click at [1000, 536] on button "Request Borrower Info" at bounding box center [1005, 543] width 104 height 15
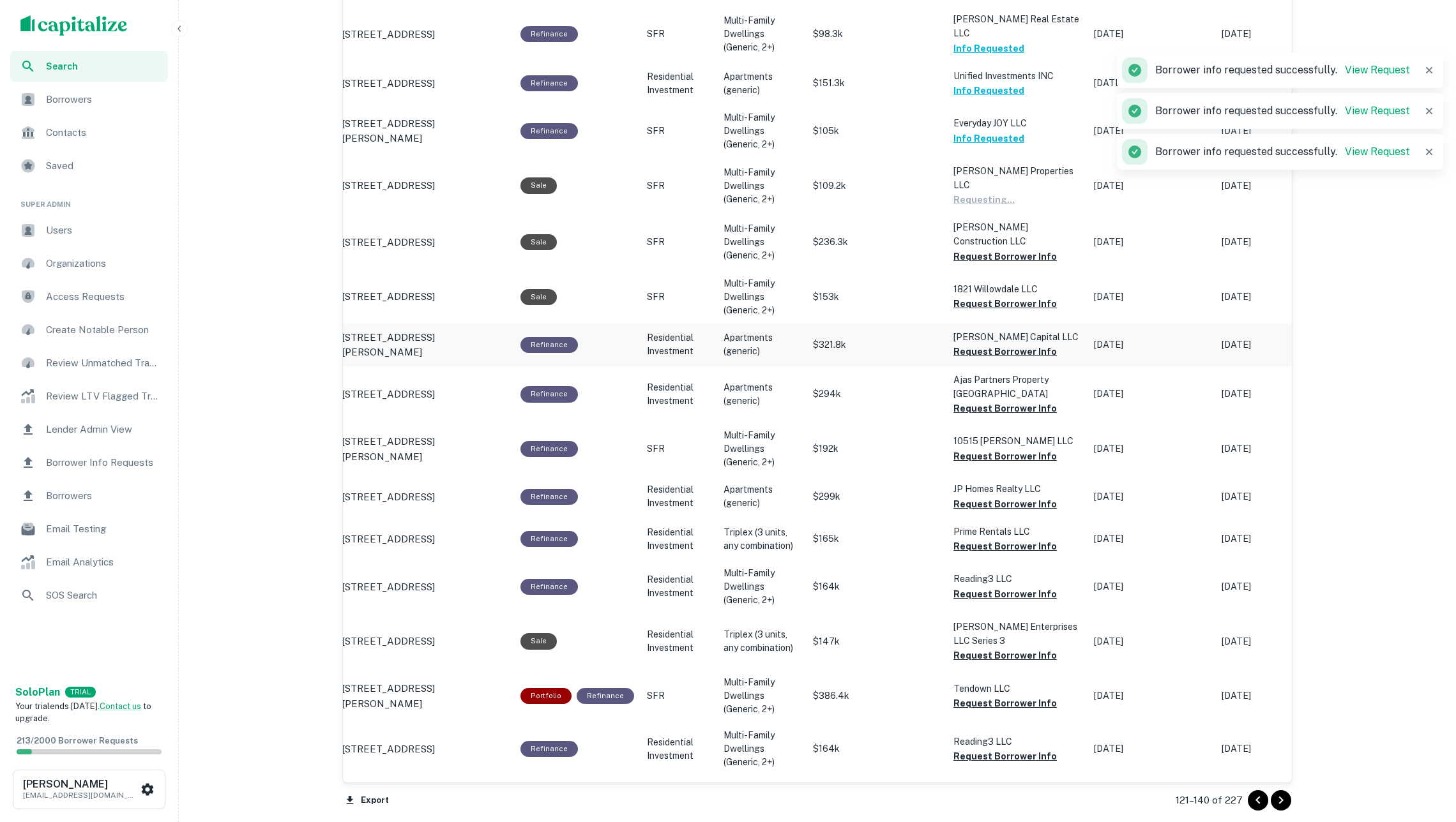
scroll to position [1014, 0]
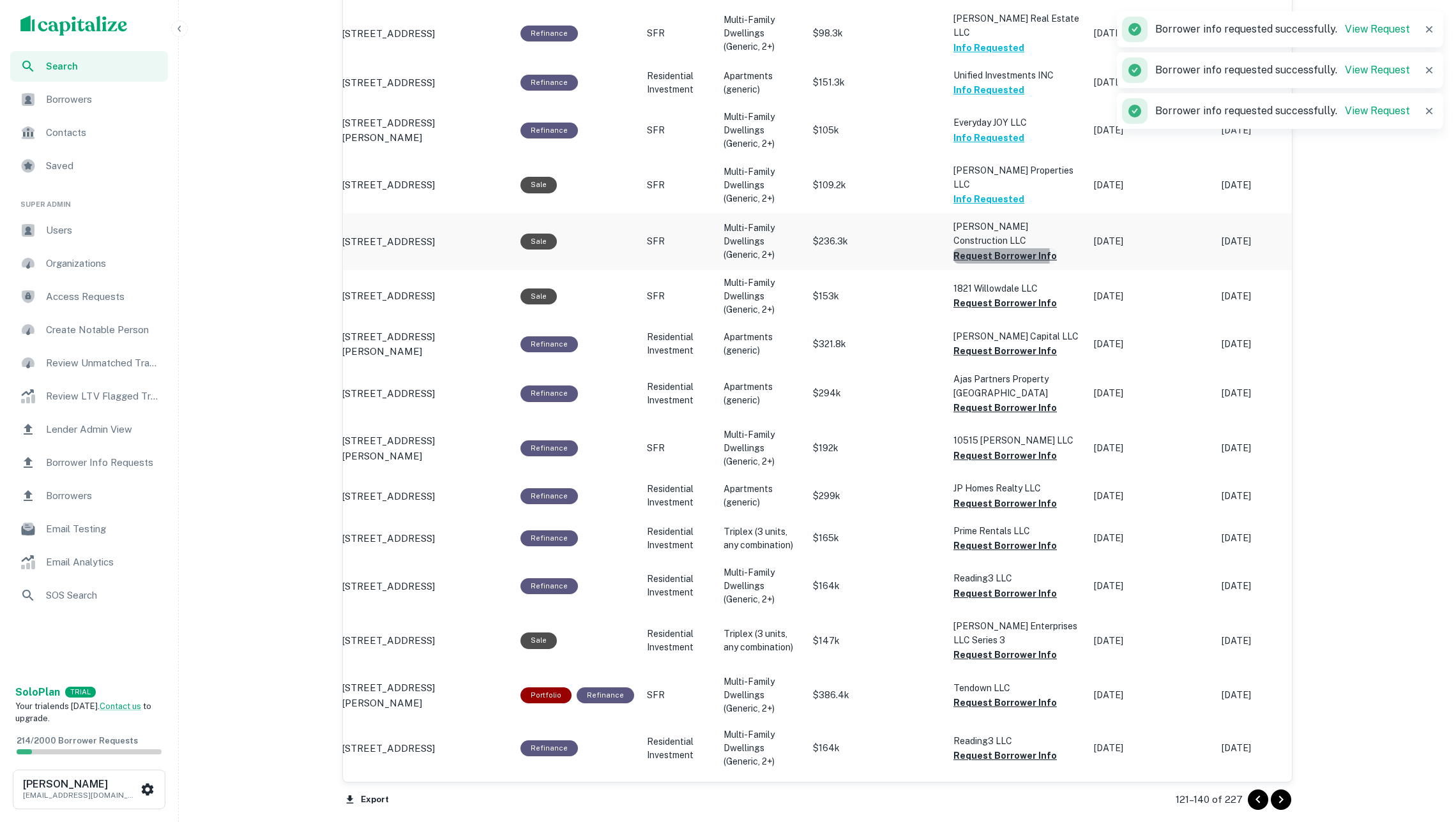
click at [972, 249] on button "Request Borrower Info" at bounding box center [1005, 256] width 104 height 15
click at [994, 296] on button "Request Borrower Info" at bounding box center [1005, 303] width 104 height 15
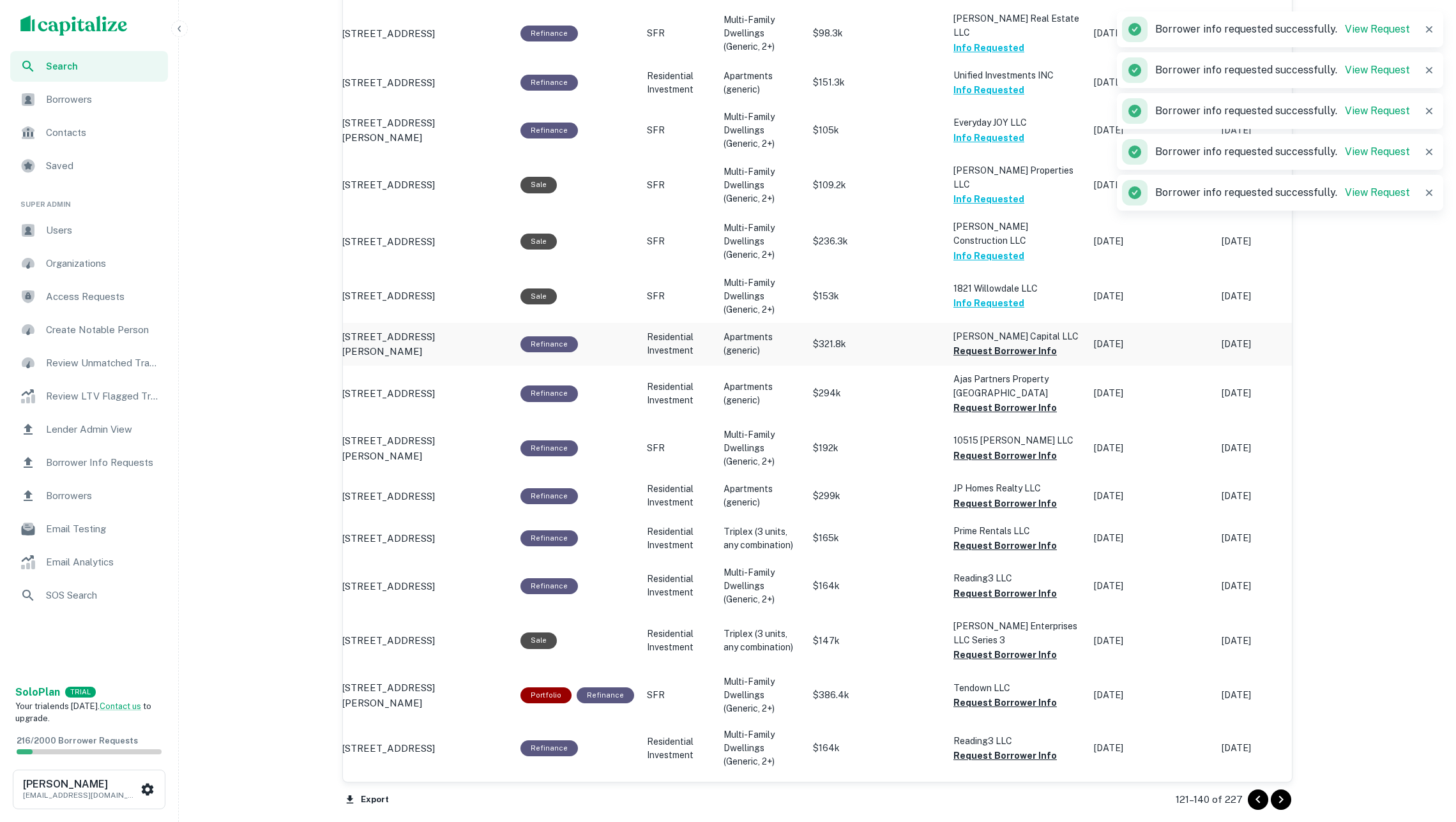
click at [1000, 343] on button "Request Borrower Info" at bounding box center [1005, 351] width 104 height 15
click at [1002, 400] on button "Request Borrower Info" at bounding box center [1005, 408] width 104 height 15
click at [1003, 448] on button "Request Borrower Info" at bounding box center [1005, 456] width 104 height 15
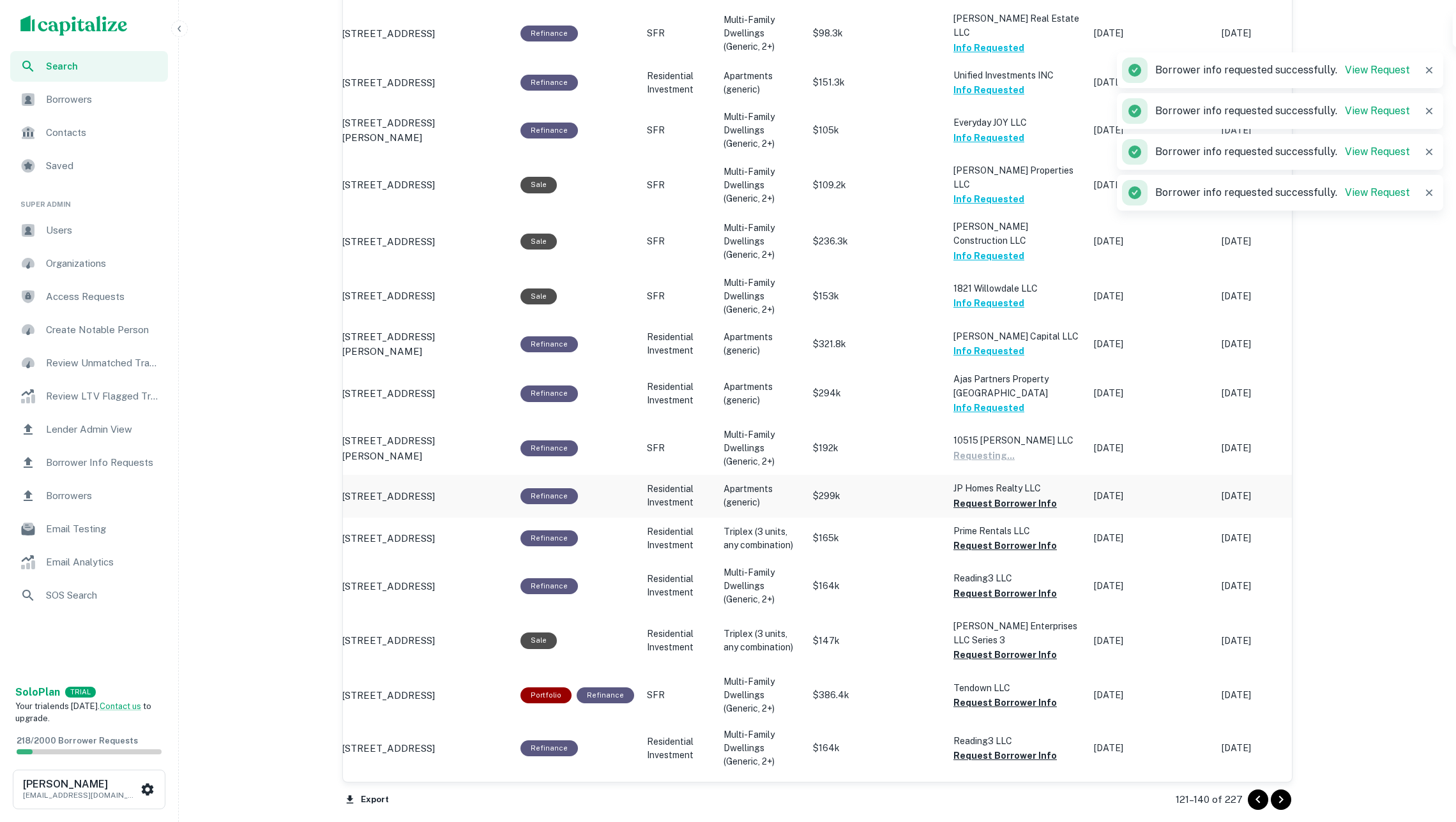
drag, startPoint x: 1005, startPoint y: 474, endPoint x: 995, endPoint y: 471, distance: 10.4
click at [1005, 496] on button "Request Borrower Info" at bounding box center [1005, 503] width 104 height 15
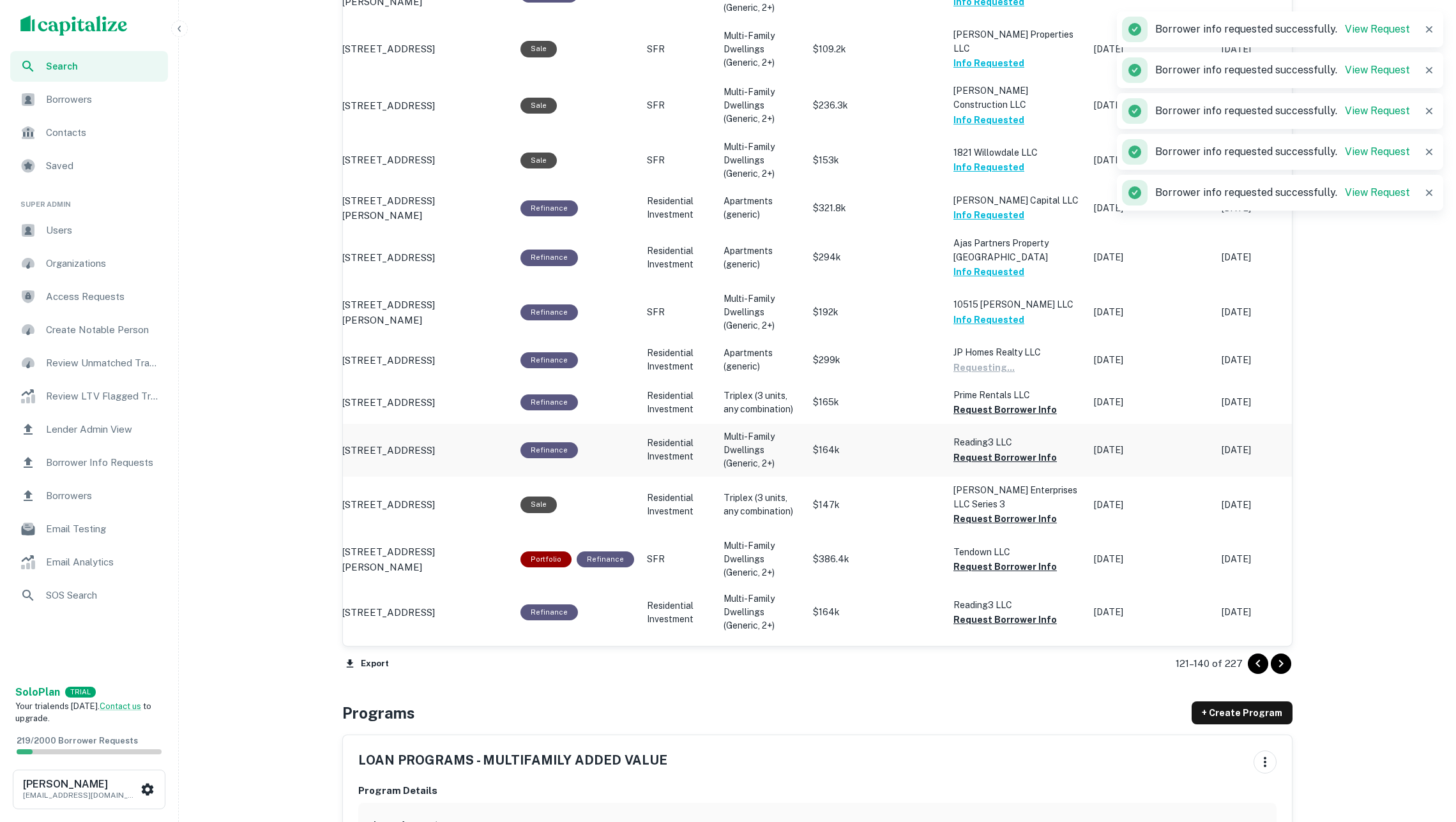
scroll to position [1152, 0]
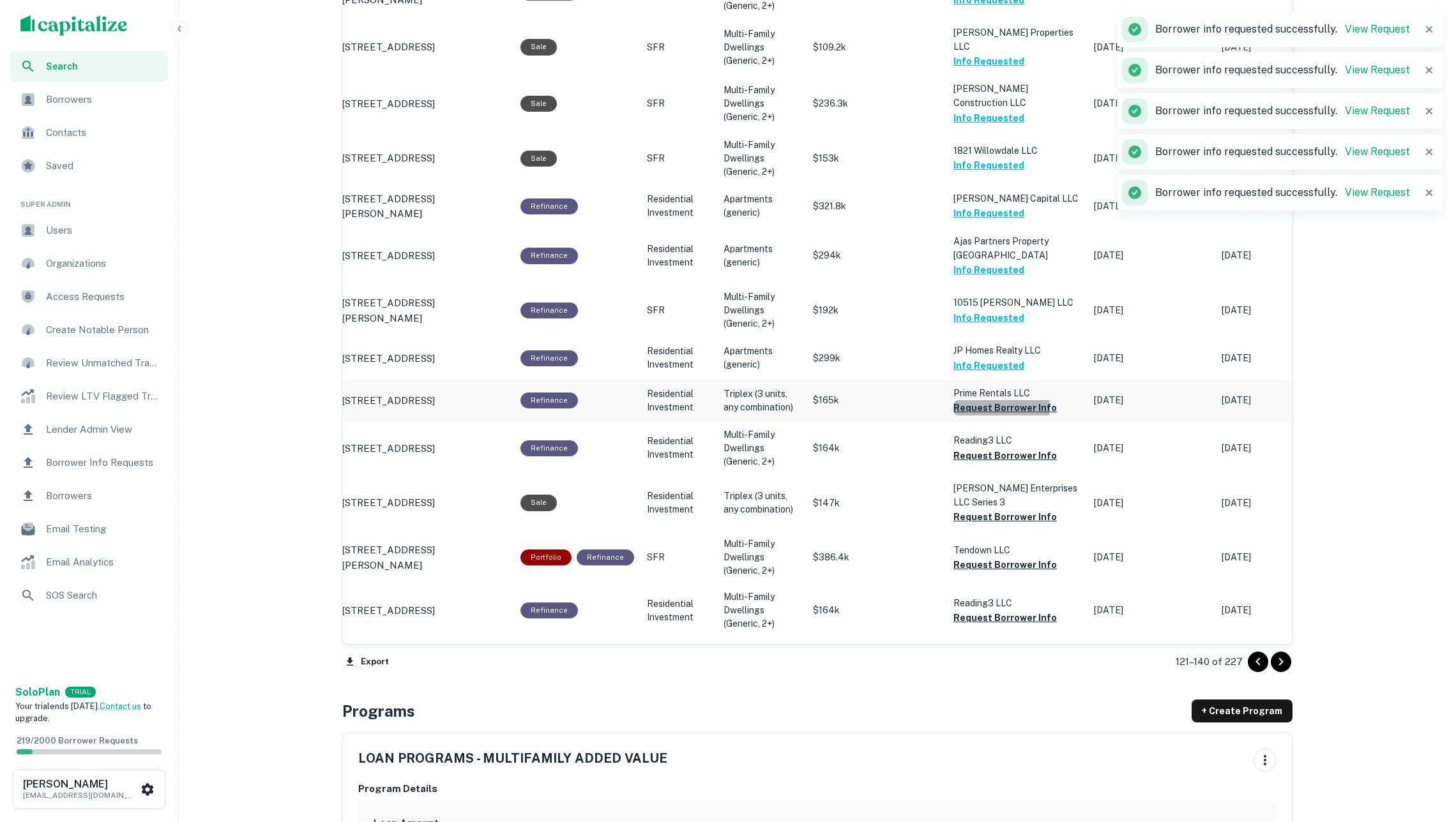
click at [994, 400] on button "Request Borrower Info" at bounding box center [1005, 408] width 104 height 15
click at [1003, 448] on button "Request Borrower Info" at bounding box center [1005, 456] width 104 height 15
click at [1009, 509] on button "Request Borrower Info" at bounding box center [1005, 517] width 104 height 15
click at [1010, 557] on button "Request Borrower Info" at bounding box center [1005, 565] width 104 height 15
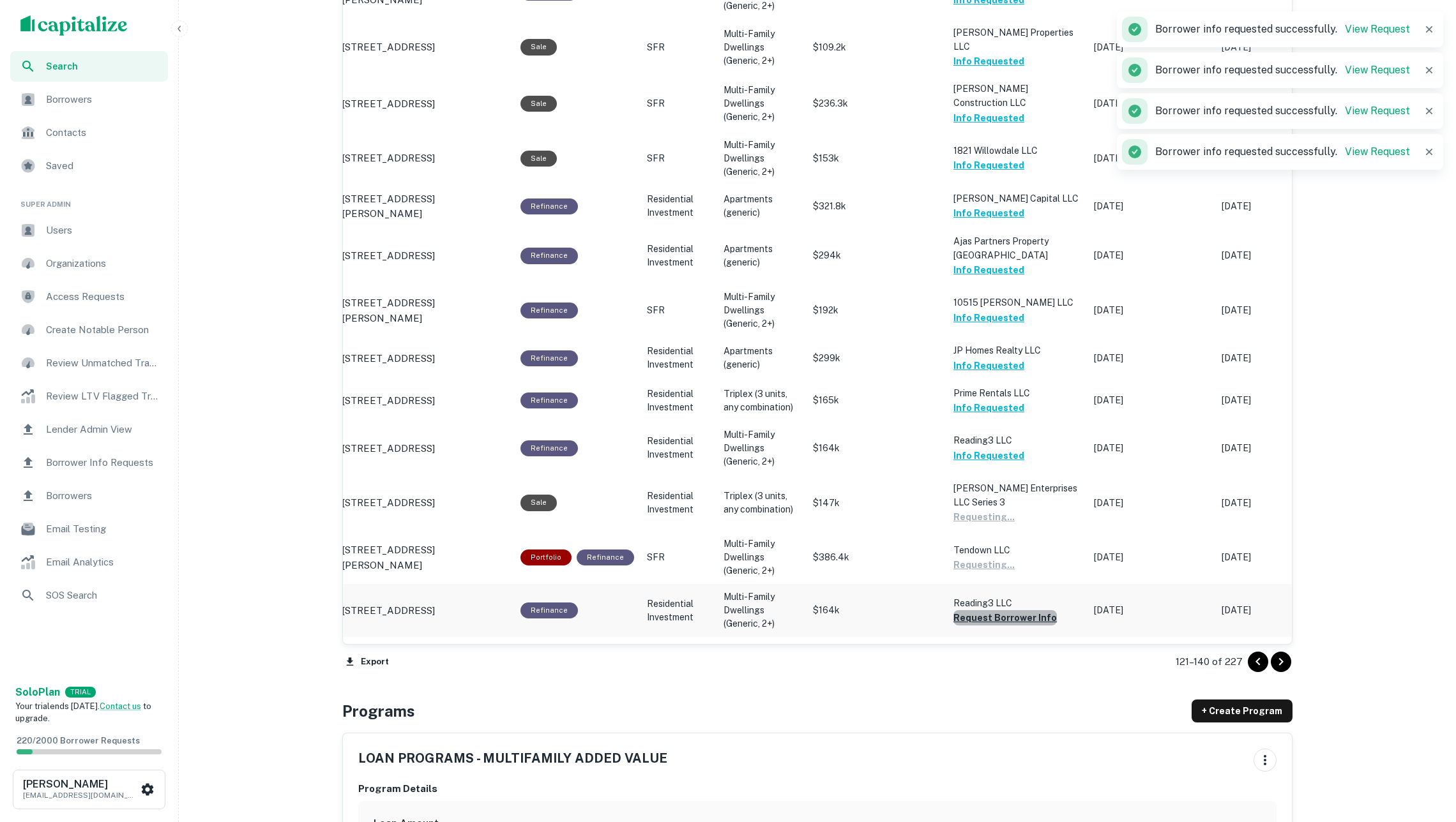
click at [1012, 610] on button "Request Borrower Info" at bounding box center [1005, 618] width 104 height 15
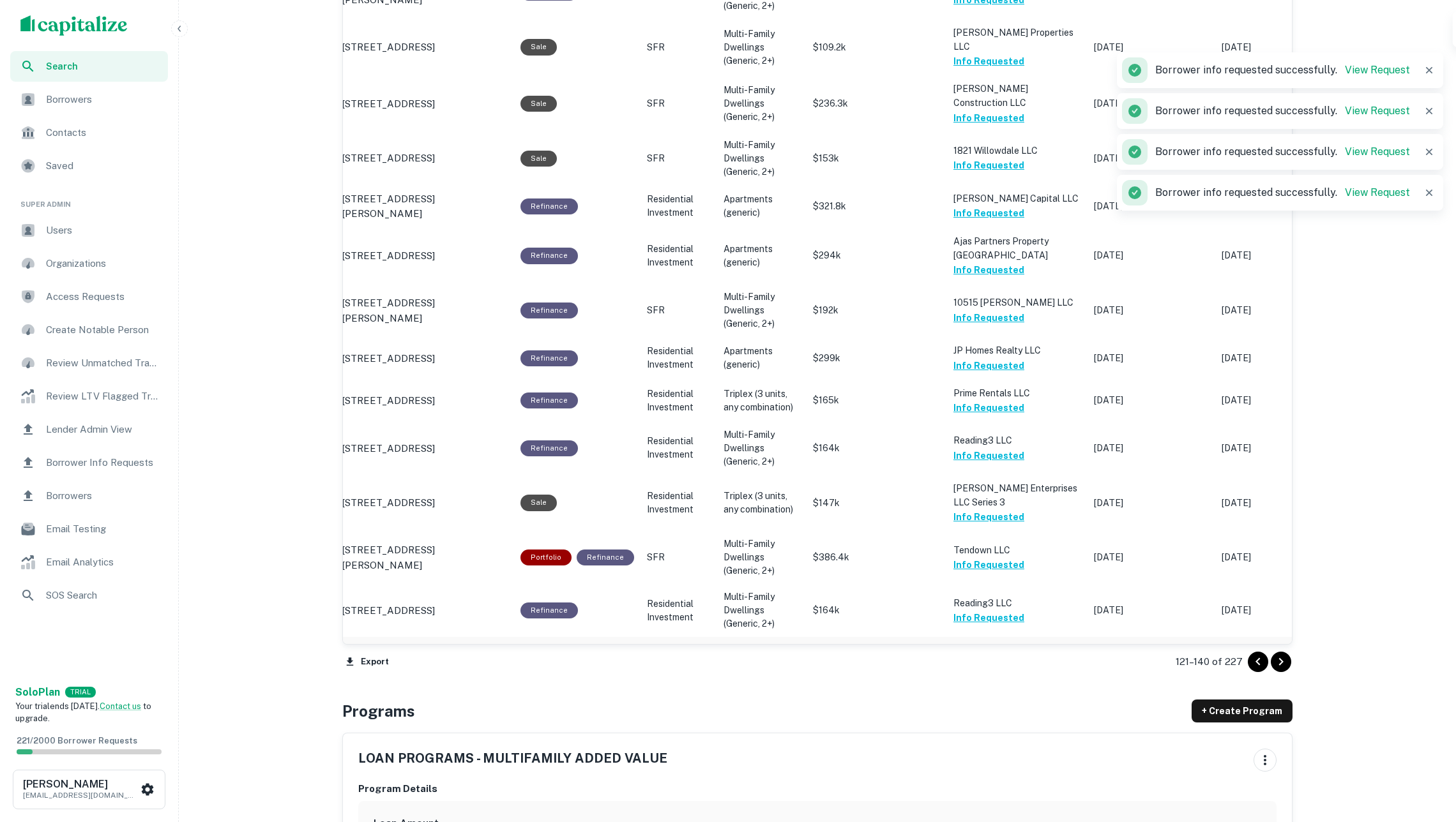
drag, startPoint x: 1013, startPoint y: 629, endPoint x: 1002, endPoint y: 615, distance: 17.8
click at [1013, 658] on button "Request Borrower Info" at bounding box center [1005, 665] width 104 height 15
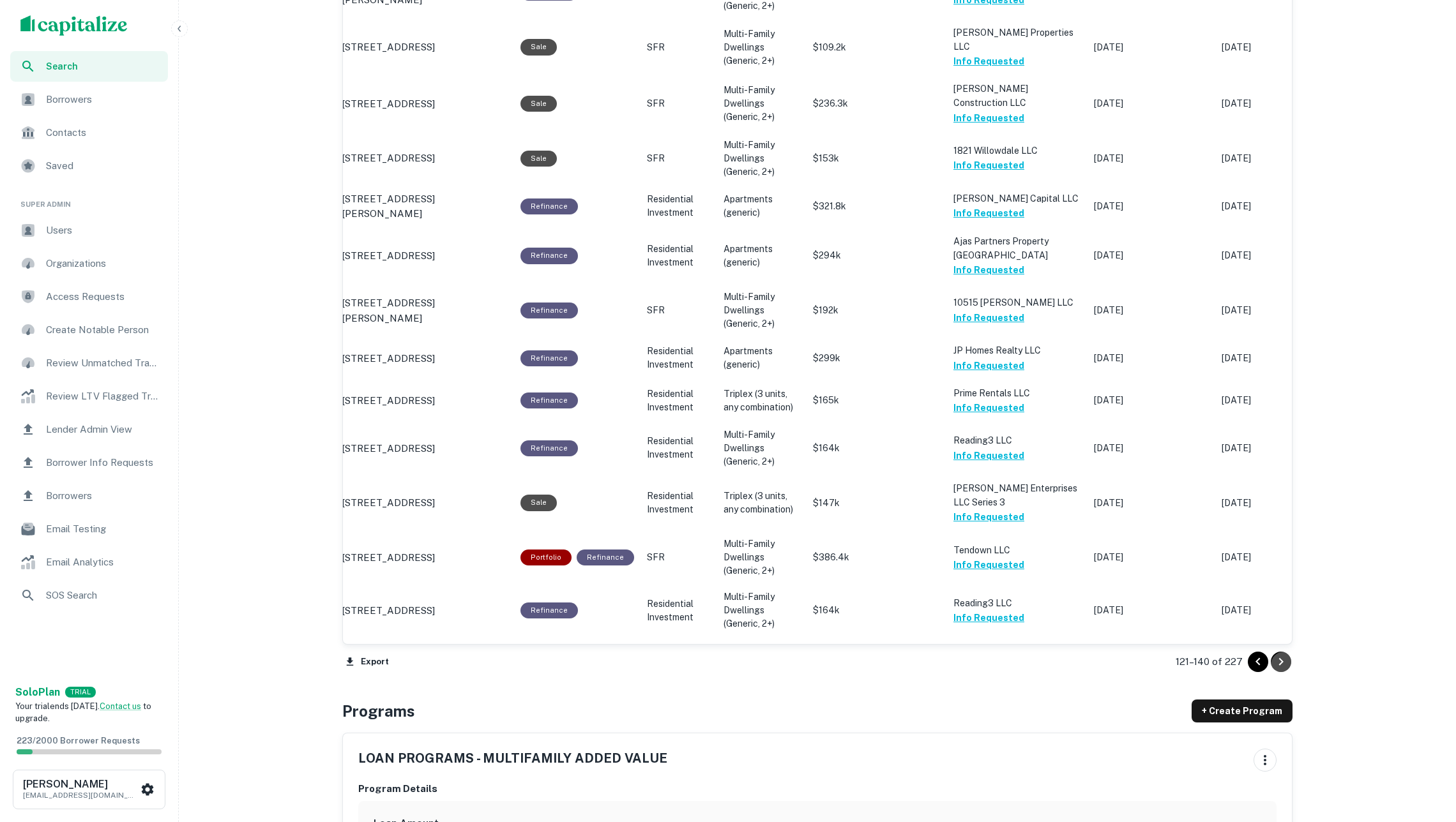
click at [1280, 665] on icon "Go to next page" at bounding box center [1281, 662] width 15 height 15
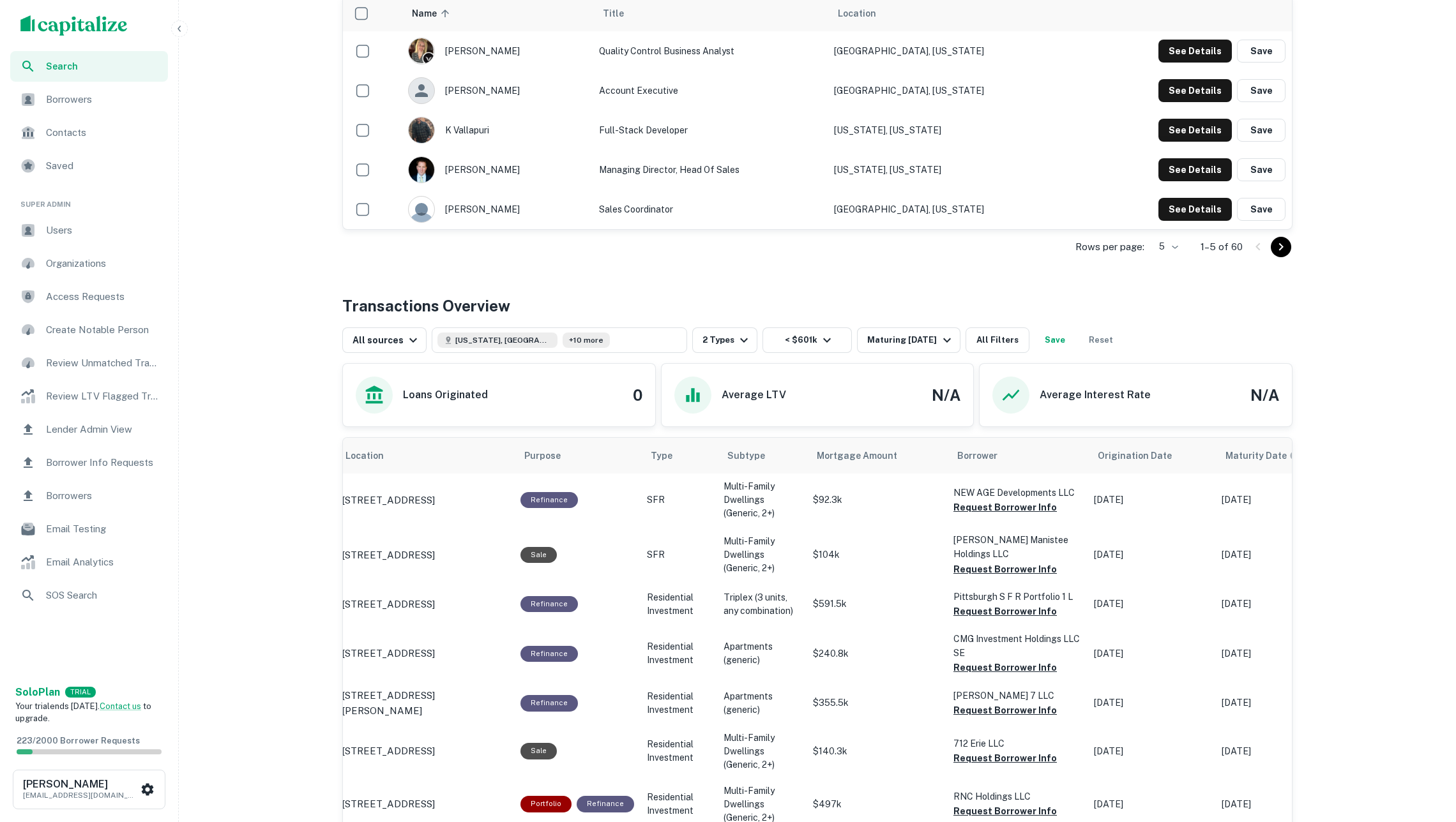
scroll to position [361, 0]
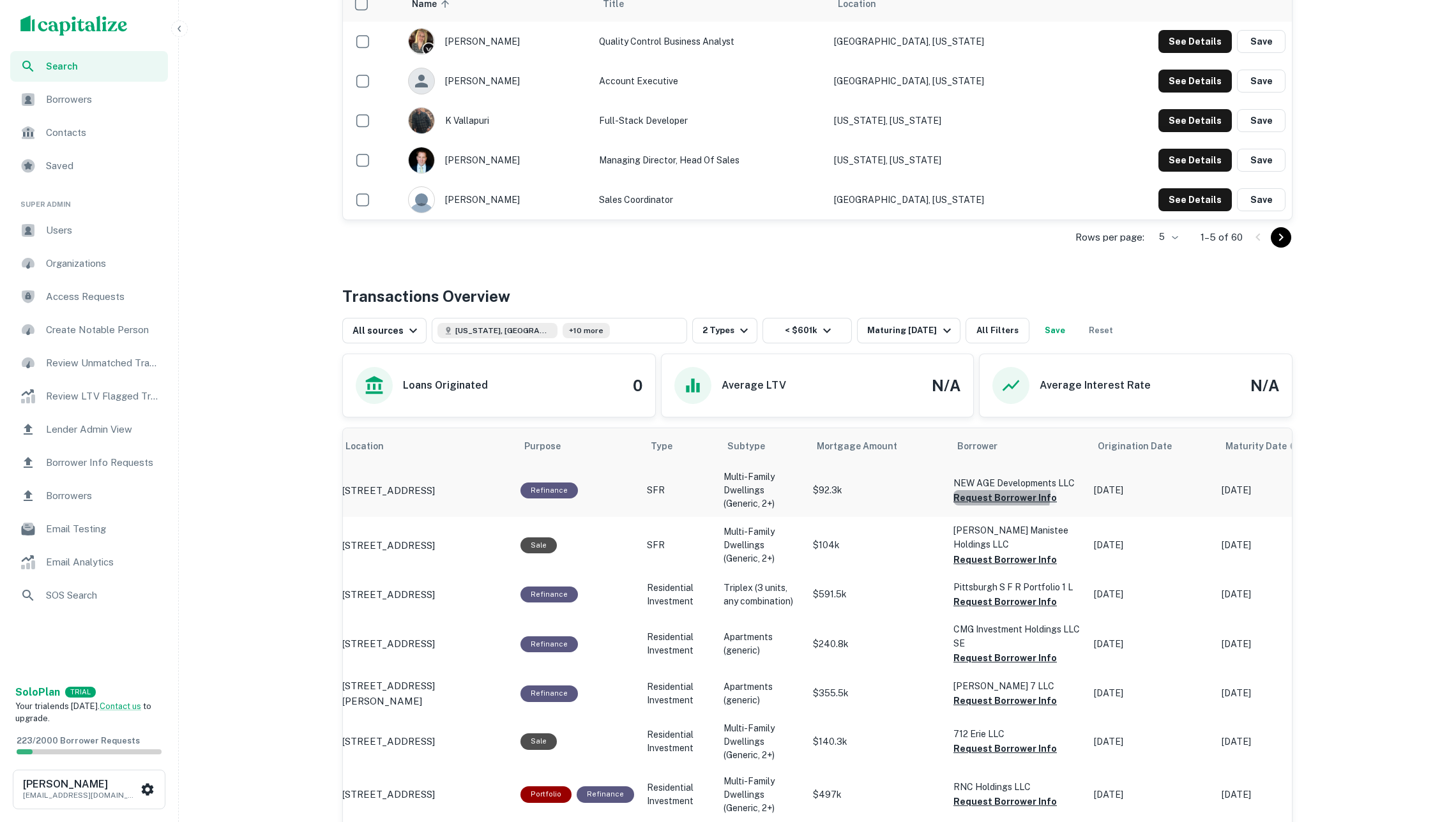
click at [993, 497] on button "Request Borrower Info" at bounding box center [1005, 498] width 104 height 15
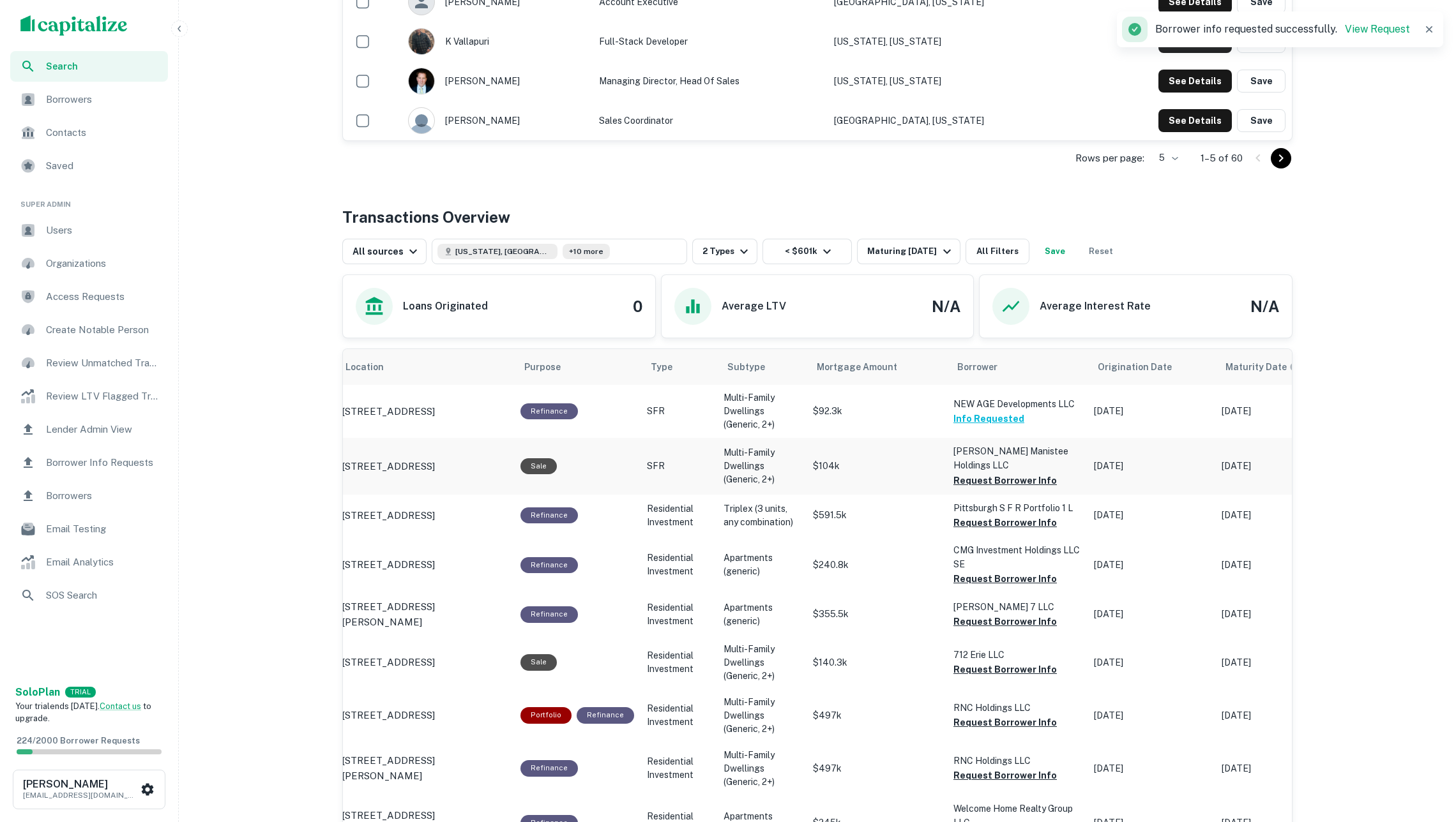
scroll to position [467, 0]
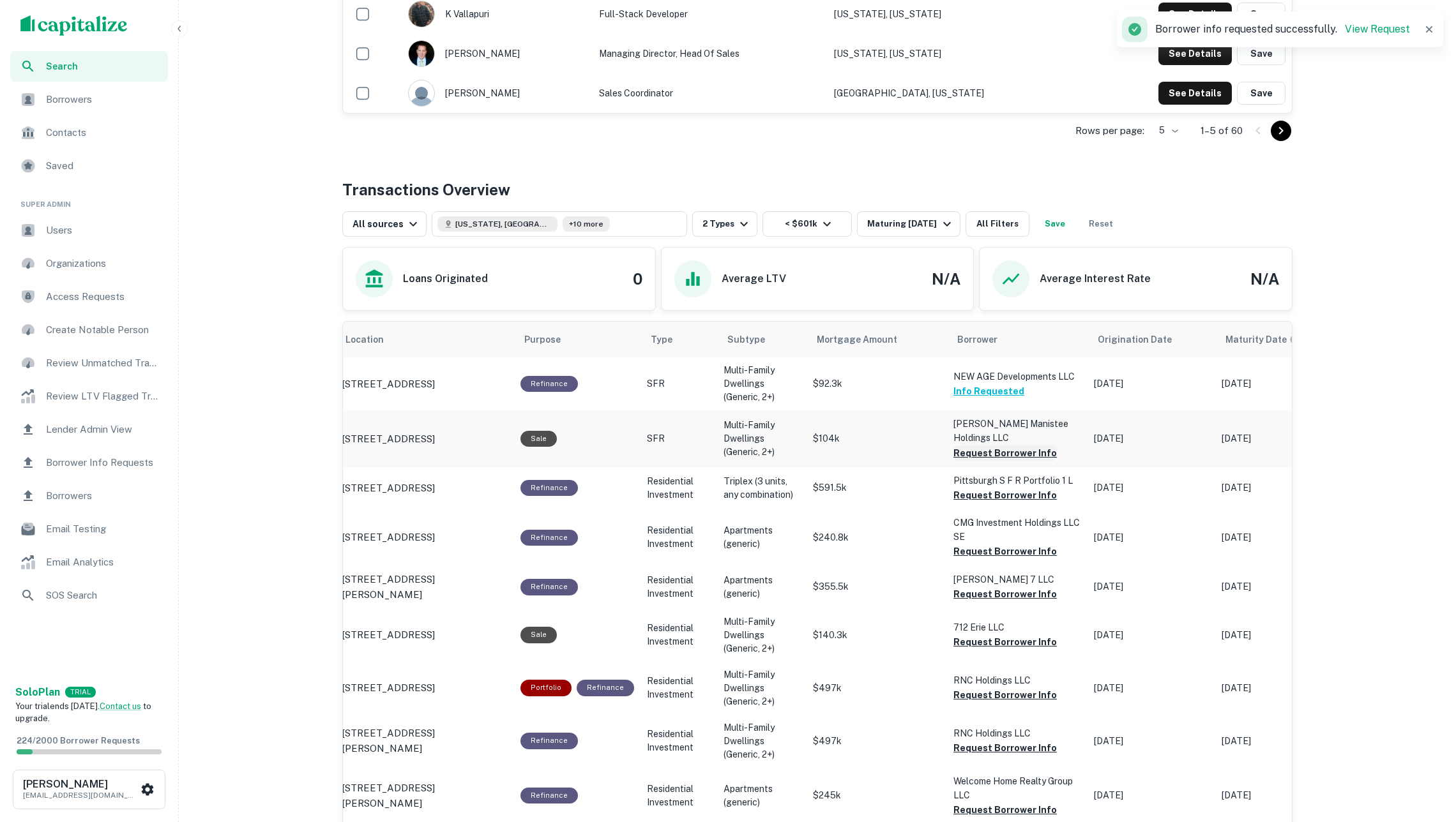
click at [978, 453] on button "Request Borrower Info" at bounding box center [1005, 453] width 104 height 15
click at [991, 495] on button "Request Borrower Info" at bounding box center [1005, 495] width 104 height 15
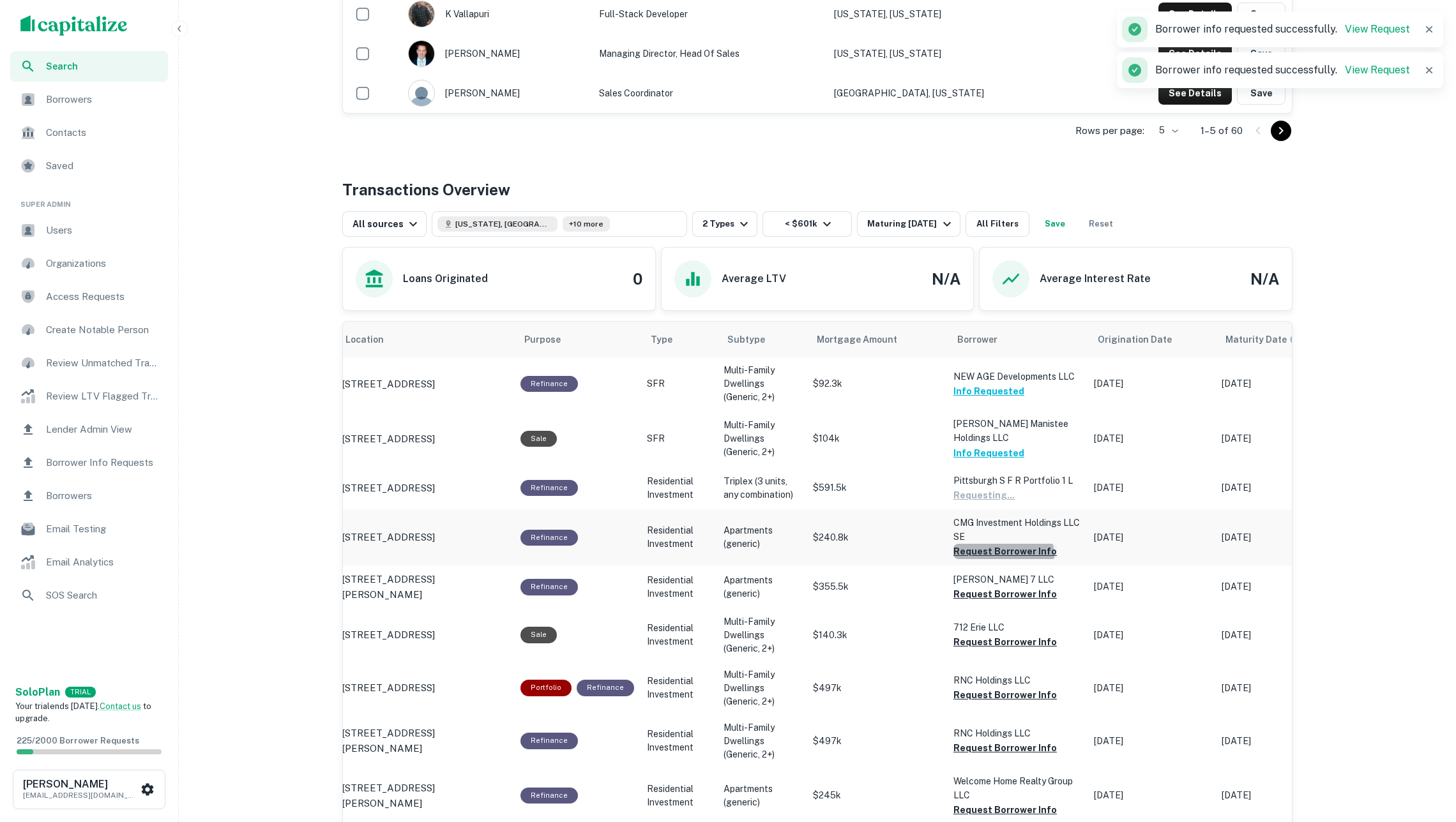
click at [1002, 557] on button "Request Borrower Info" at bounding box center [1005, 552] width 104 height 15
click at [1010, 598] on button "Request Borrower Info" at bounding box center [1005, 594] width 104 height 15
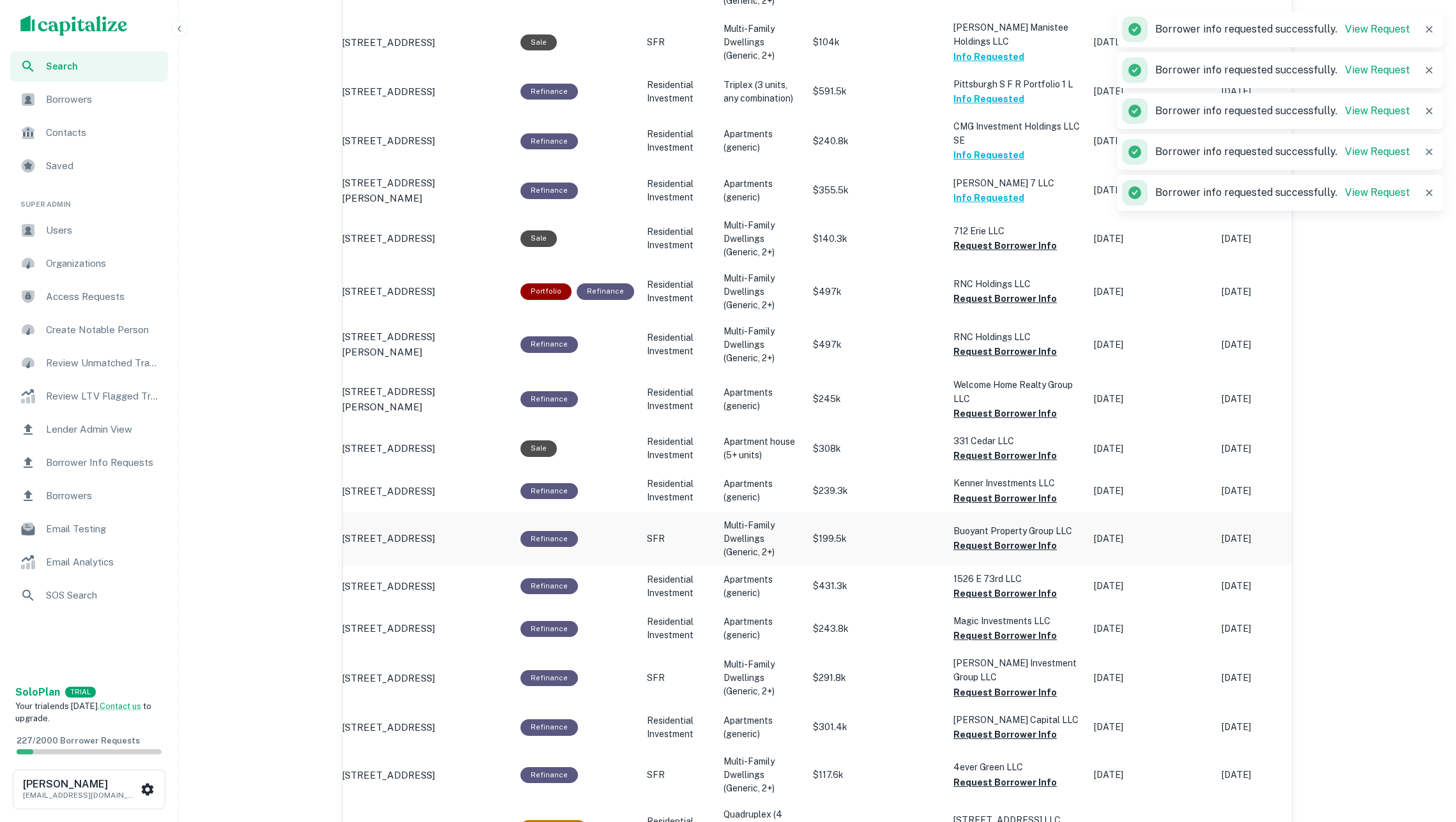
scroll to position [883, 0]
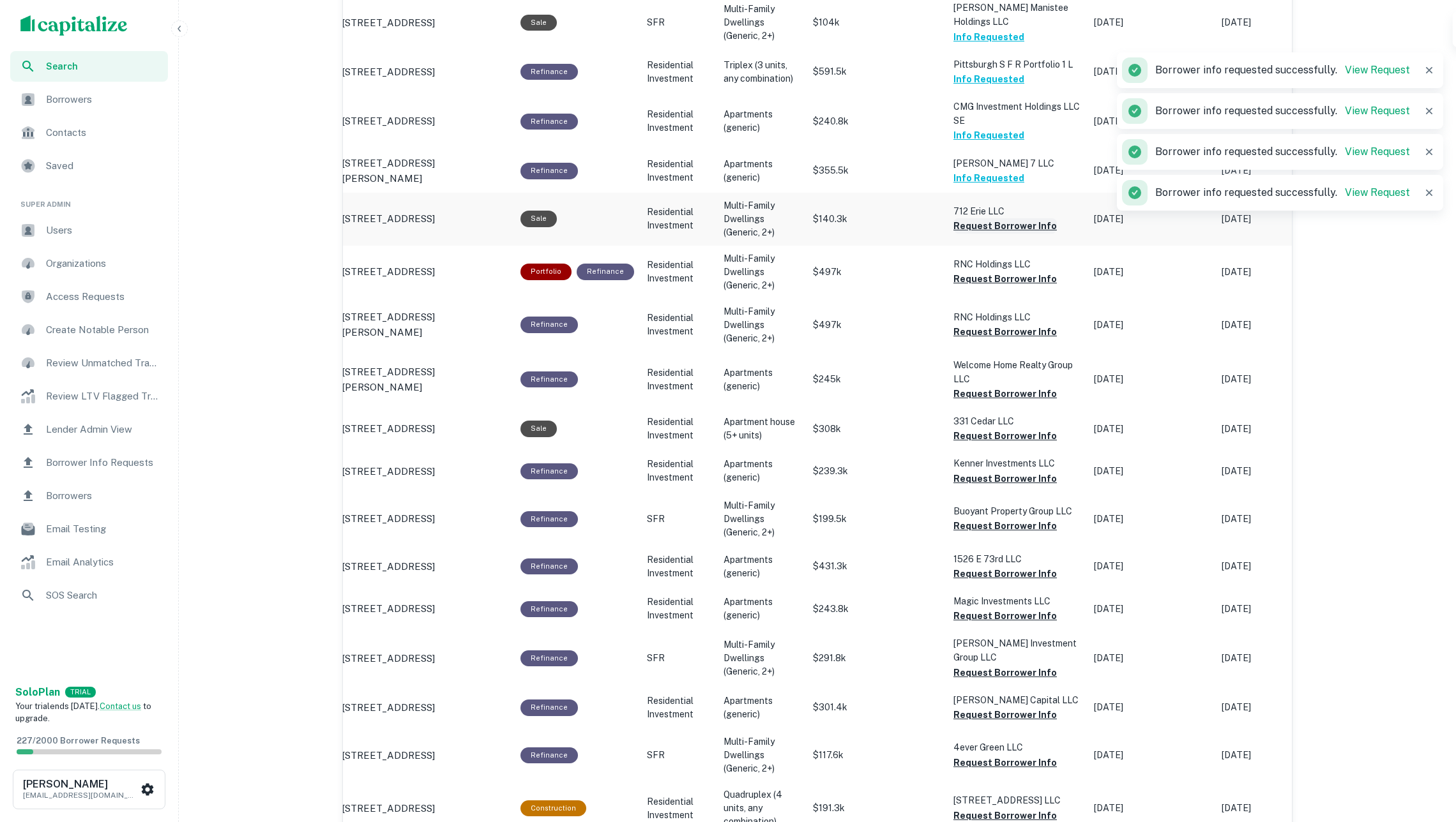
click at [977, 225] on button "Request Borrower Info" at bounding box center [1005, 226] width 104 height 15
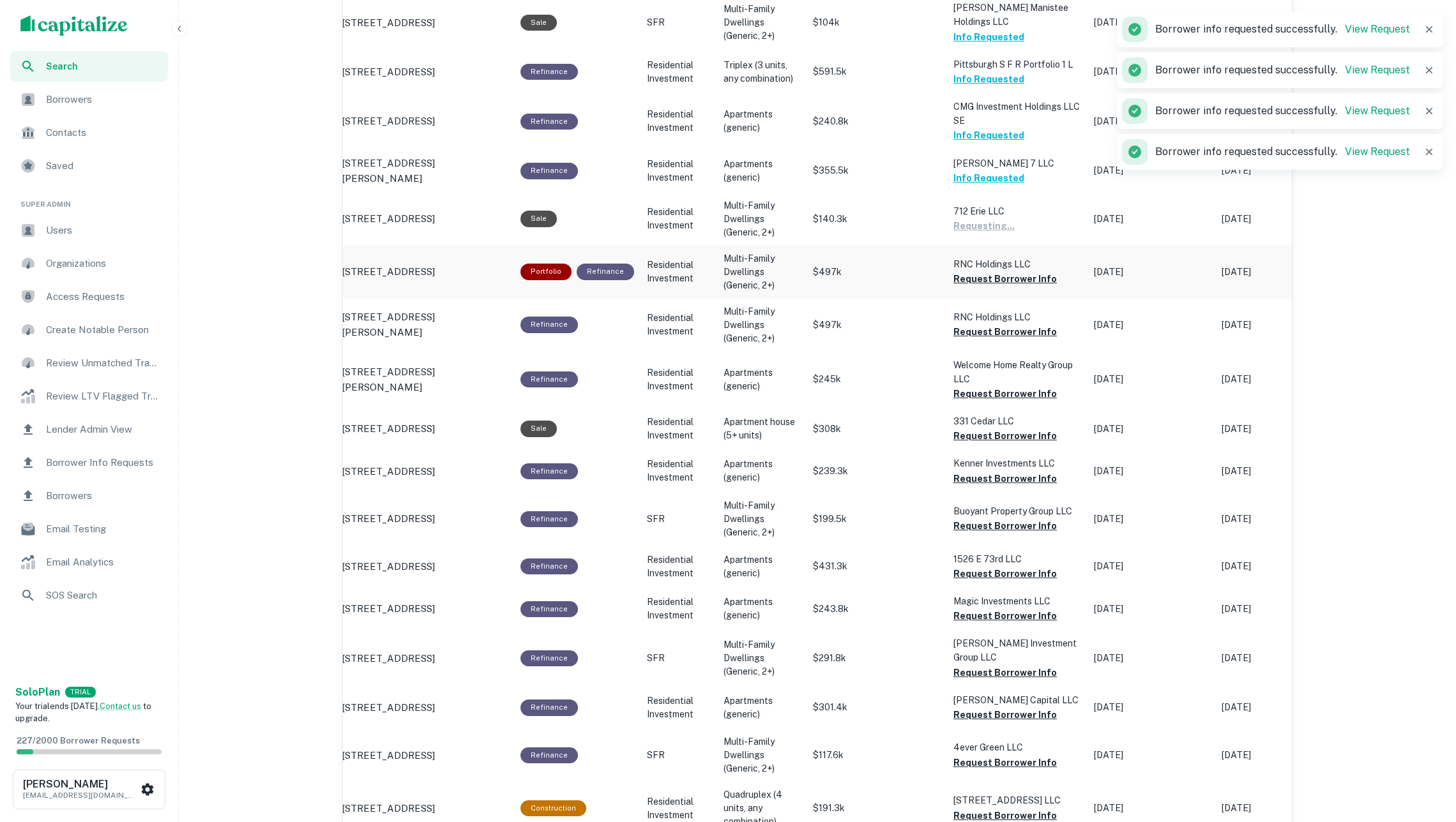
click at [991, 263] on p "RNC Holdings LLC" at bounding box center [1017, 264] width 127 height 14
click at [983, 281] on button "Request Borrower Info" at bounding box center [1005, 279] width 104 height 15
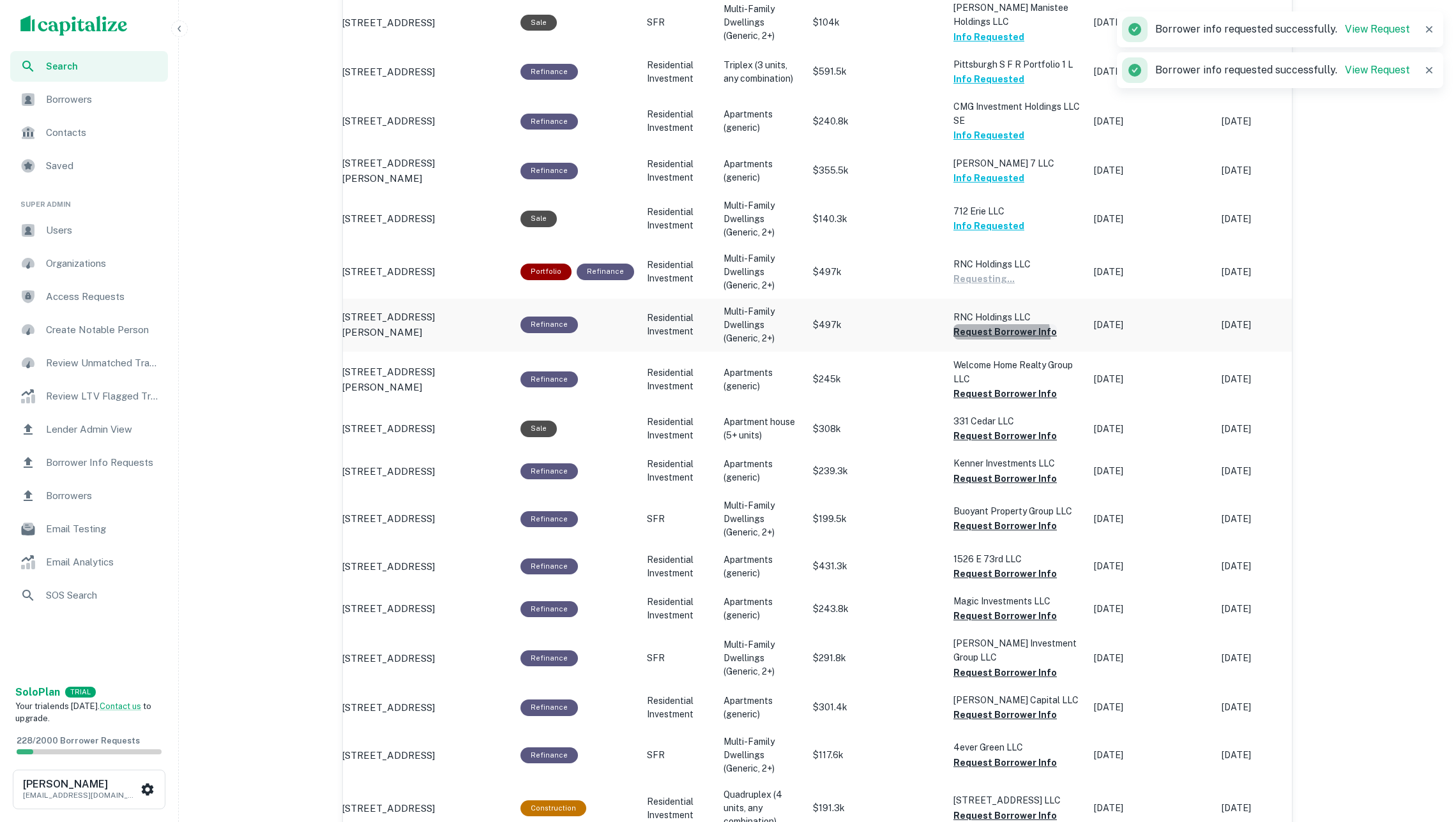
click at [986, 332] on button "Request Borrower Info" at bounding box center [1005, 332] width 104 height 15
click at [993, 389] on button "Request Borrower Info" at bounding box center [1005, 394] width 104 height 15
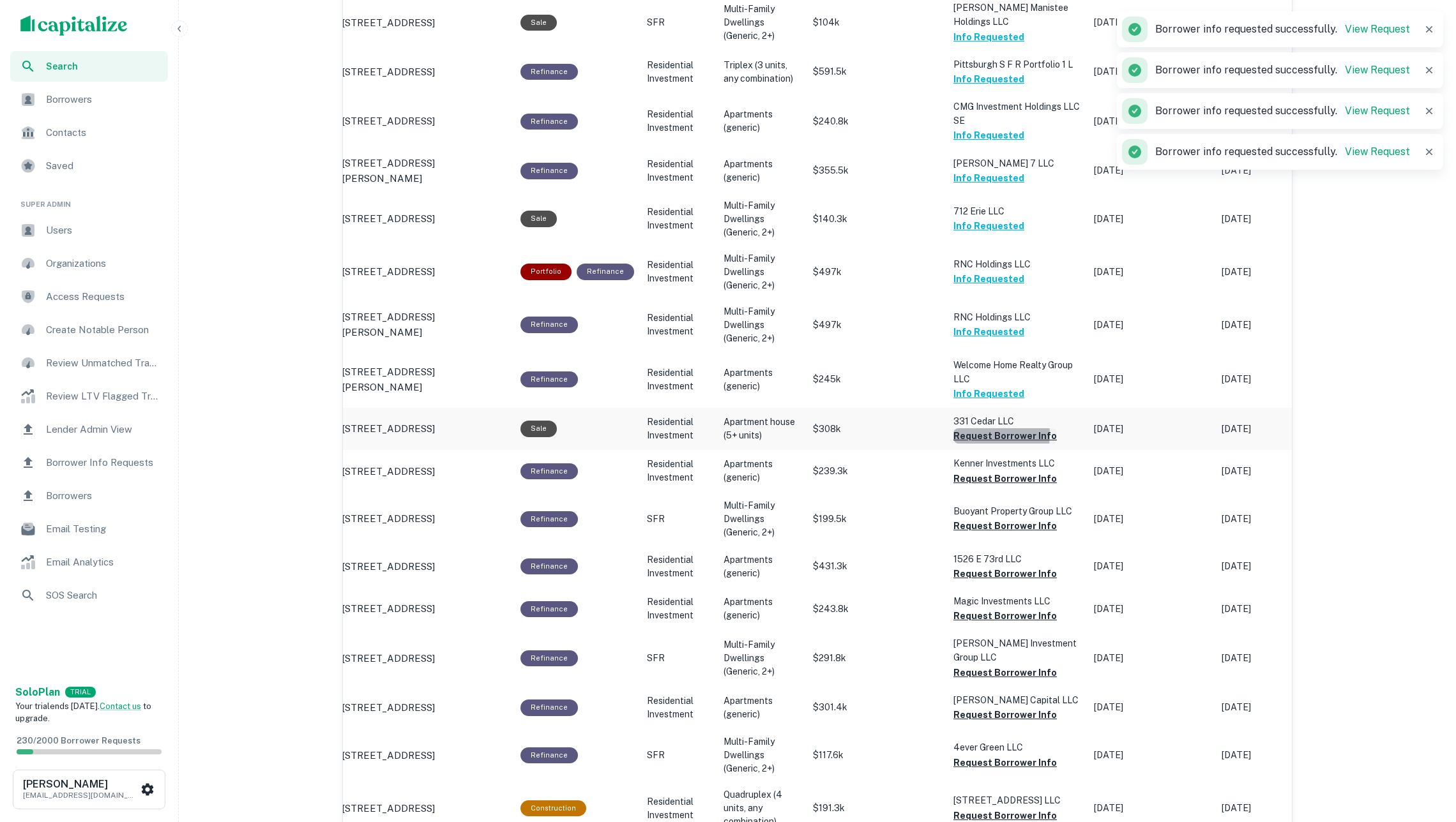
click at [976, 428] on button "Request Borrower Info" at bounding box center [1005, 436] width 104 height 15
click at [1012, 471] on button "Request Borrower Info" at bounding box center [1005, 479] width 104 height 15
click at [1019, 521] on button "Request Borrower Info" at bounding box center [1005, 526] width 104 height 15
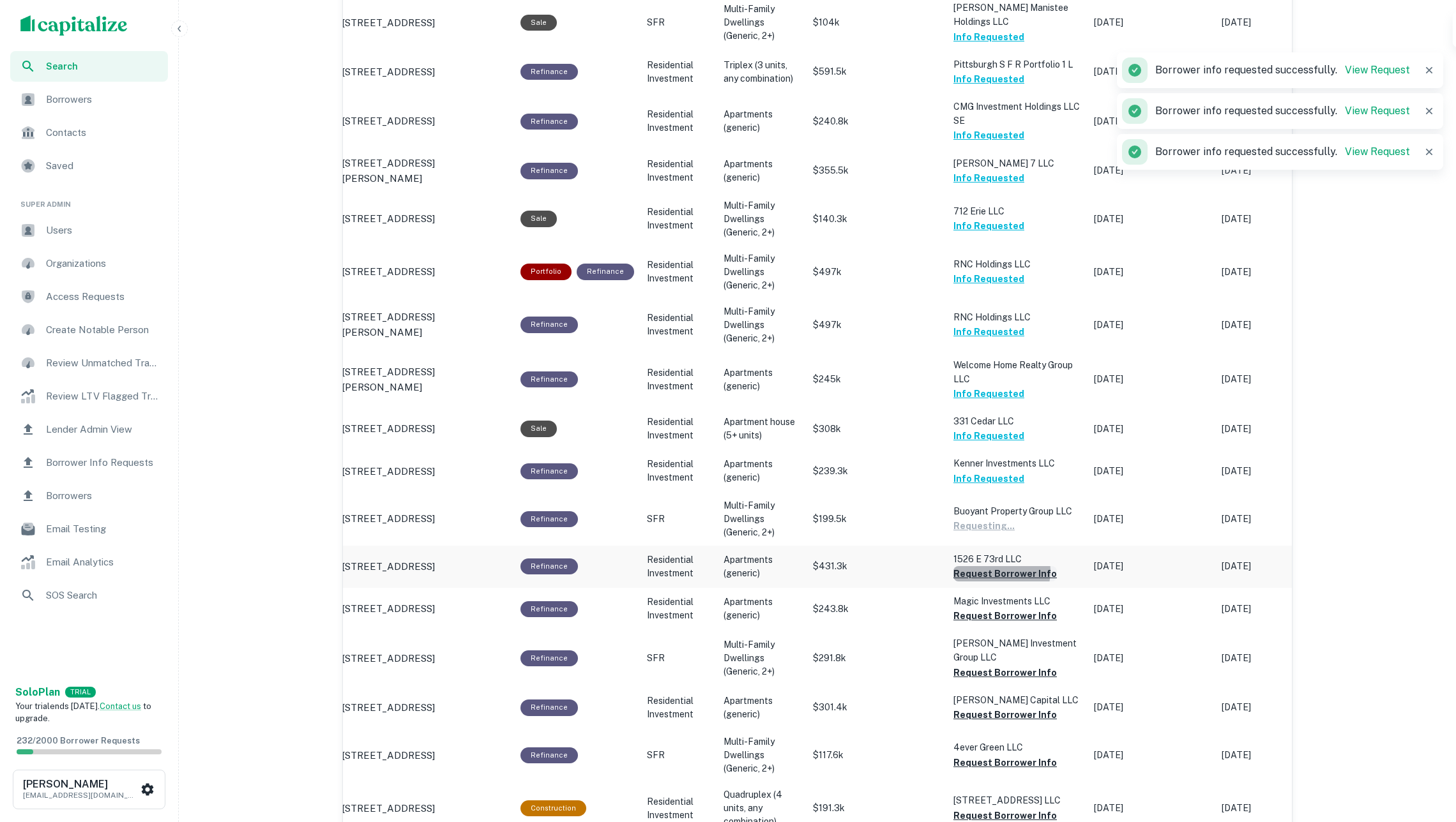
click at [997, 566] on button "Request Borrower Info" at bounding box center [1005, 573] width 104 height 15
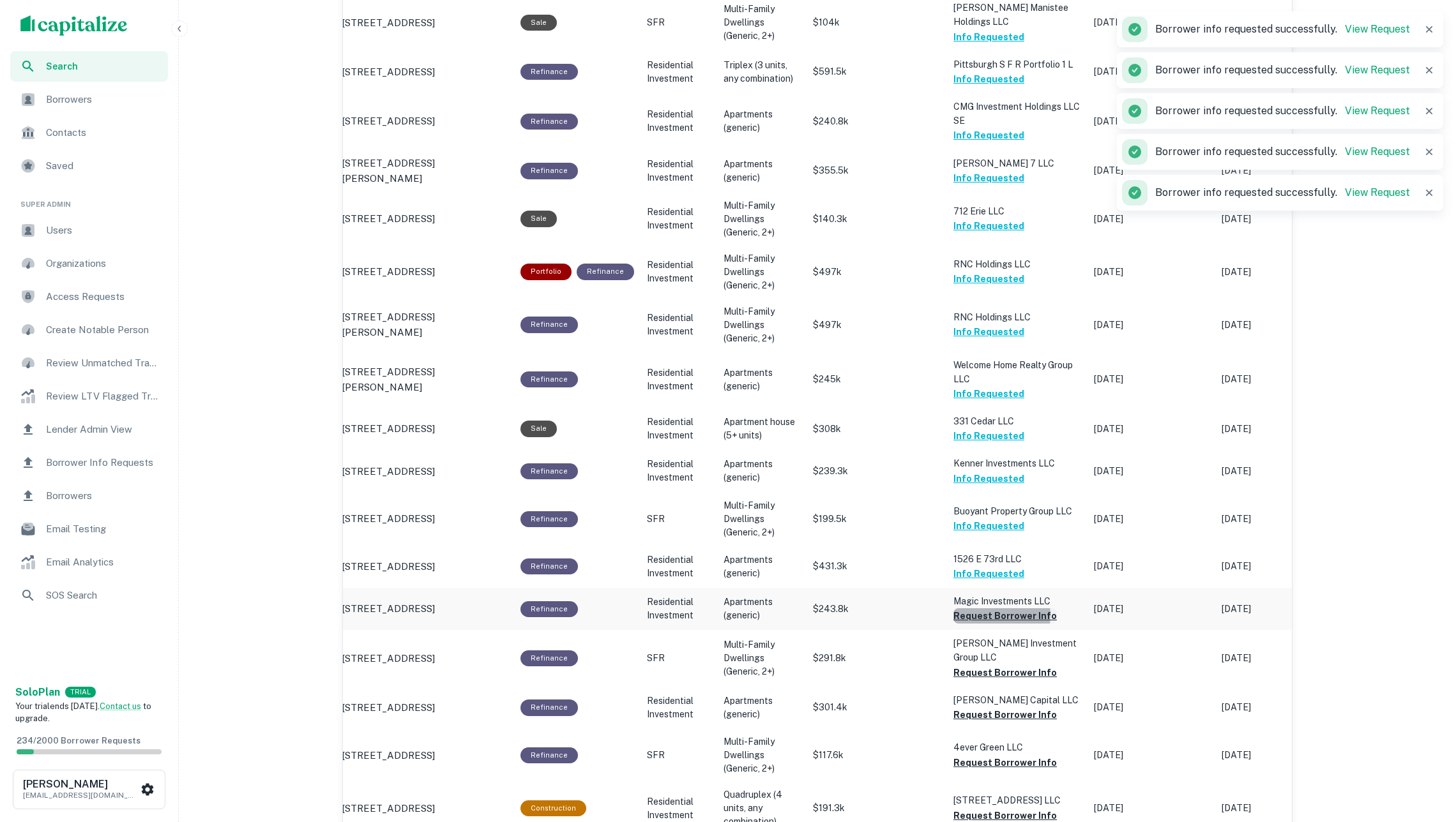
click at [1000, 608] on button "Request Borrower Info" at bounding box center [1005, 616] width 104 height 15
click at [1004, 667] on button "Request Borrower Info" at bounding box center [1005, 673] width 104 height 15
click at [1019, 708] on button "Request Borrower Info" at bounding box center [1005, 715] width 104 height 15
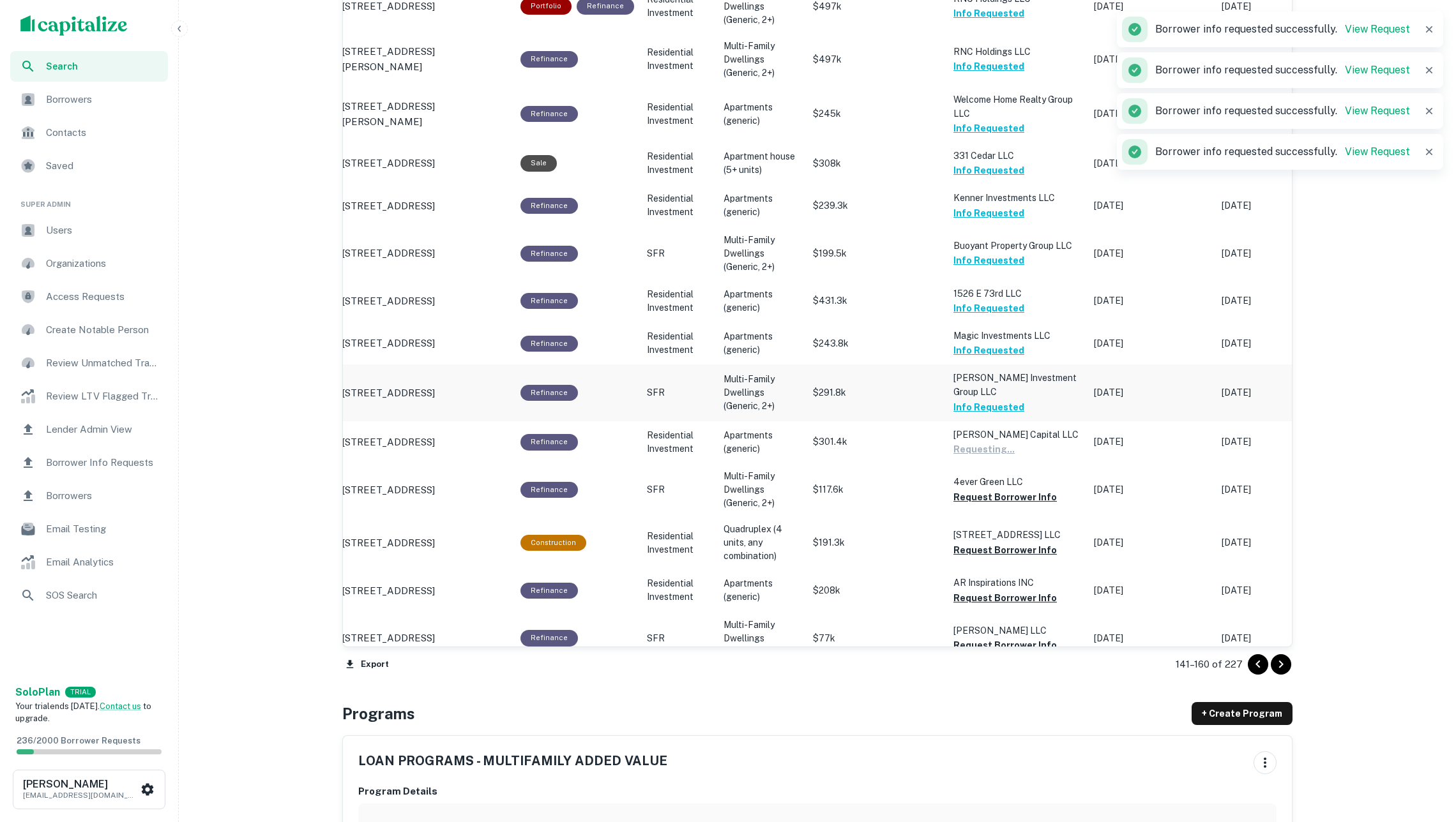
scroll to position [1150, 0]
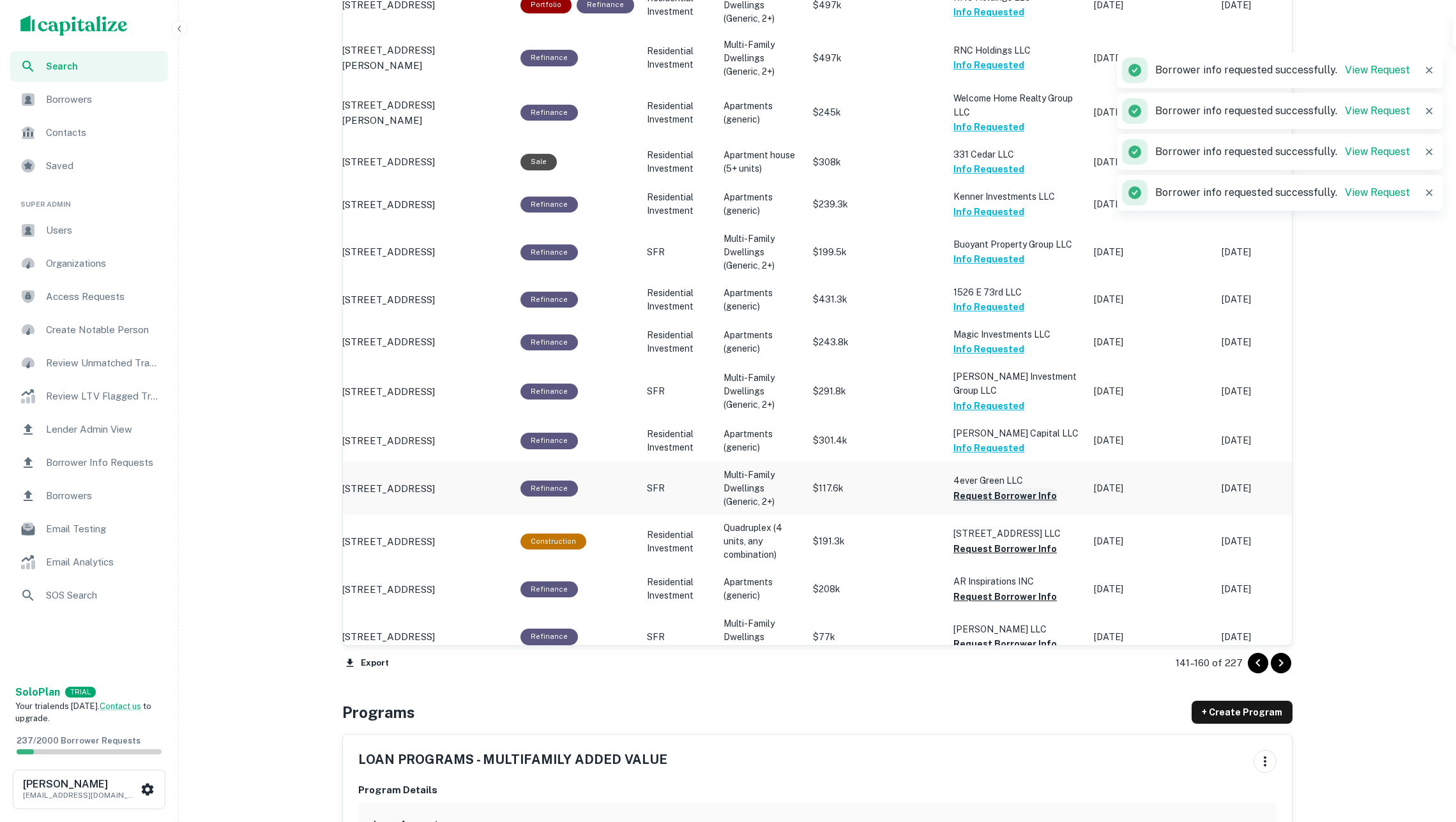
click at [982, 488] on button "Request Borrower Info" at bounding box center [1005, 496] width 104 height 15
click at [1008, 541] on button "Request Borrower Info" at bounding box center [1005, 549] width 104 height 15
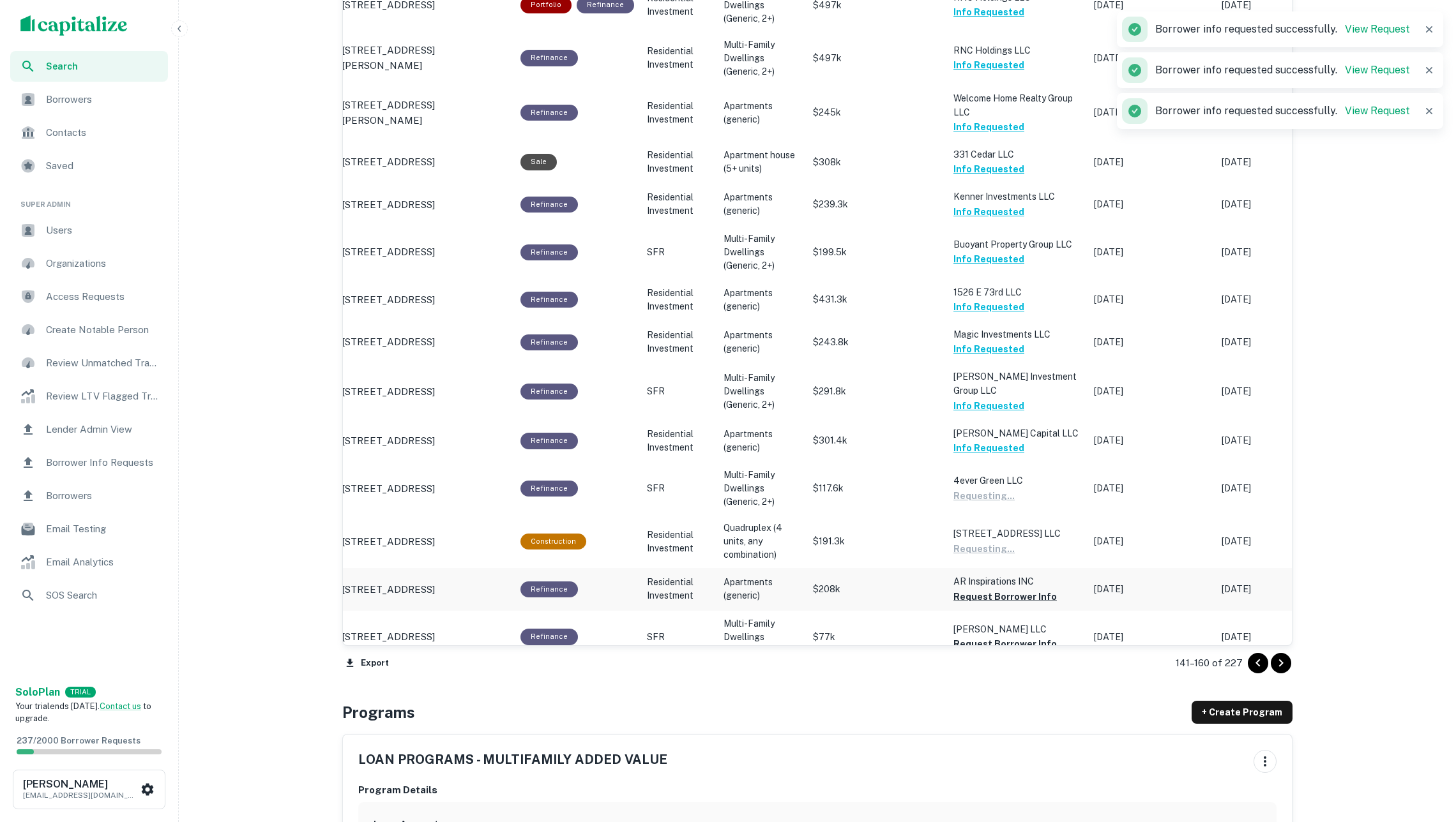
click at [1019, 589] on button "Request Borrower Info" at bounding box center [1005, 597] width 104 height 15
click at [1018, 636] on button "Request Borrower Info" at bounding box center [1005, 644] width 104 height 15
click at [1283, 657] on icon "Go to next page" at bounding box center [1281, 663] width 15 height 15
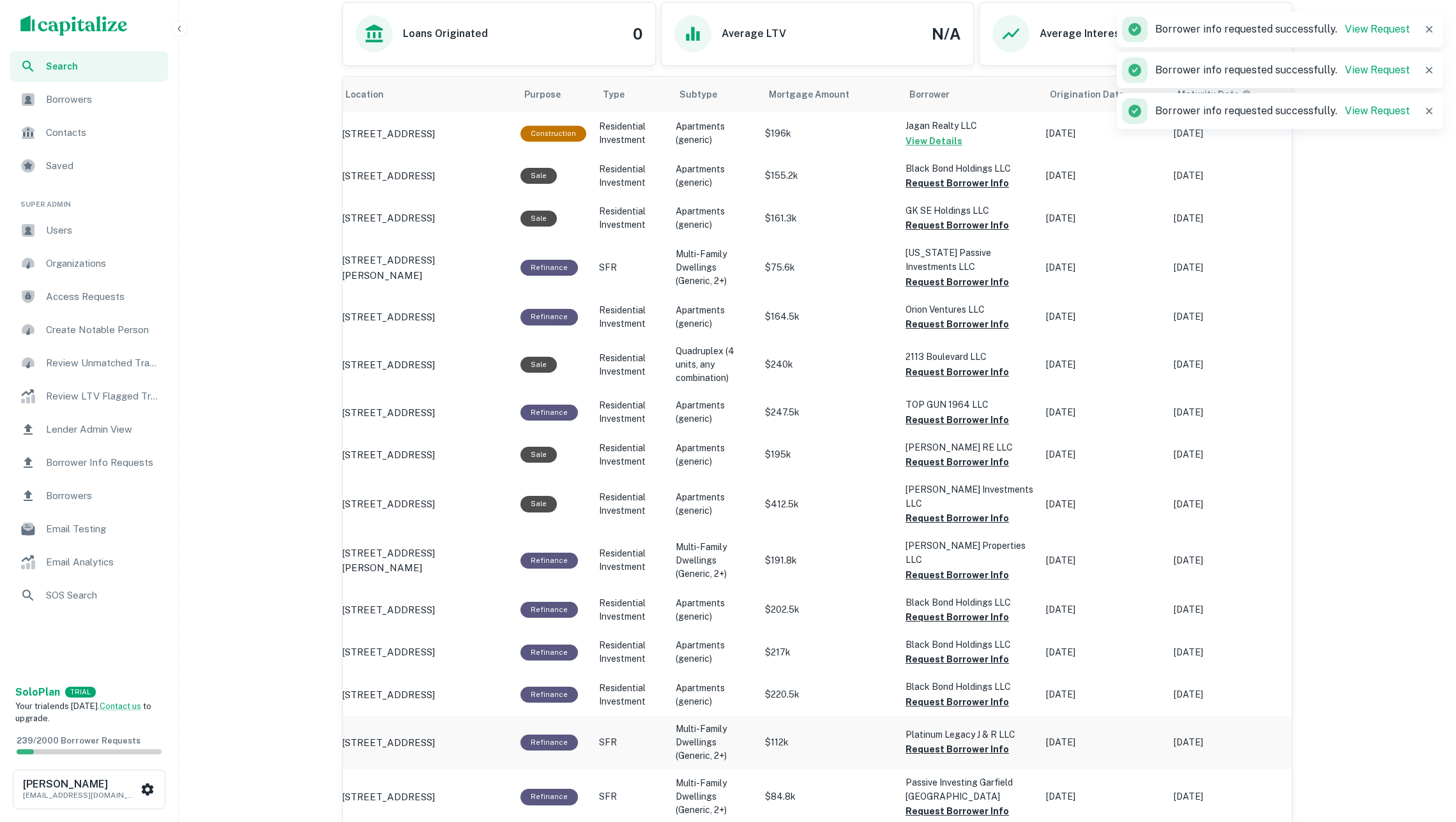
scroll to position [454, 0]
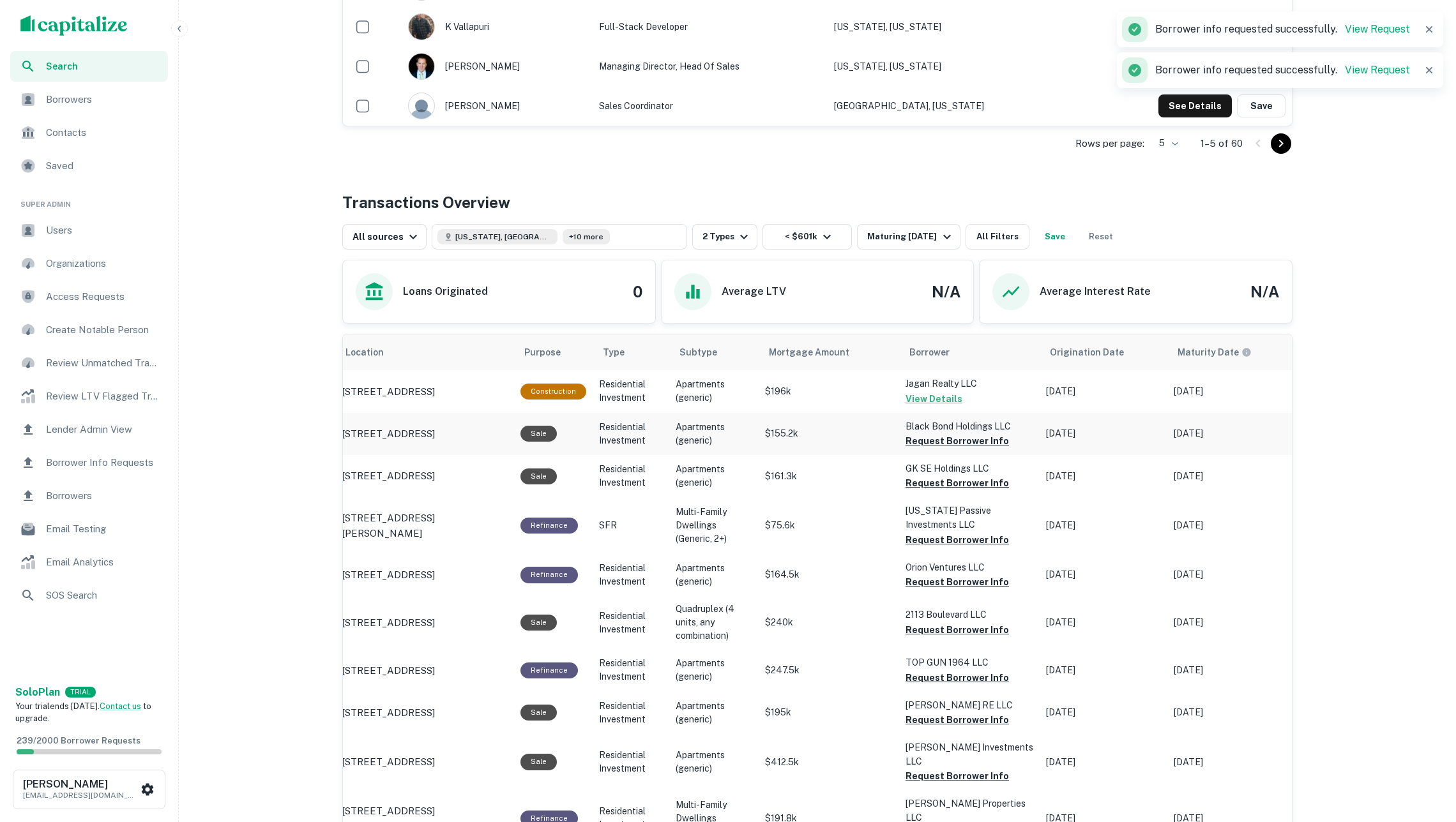
drag, startPoint x: 972, startPoint y: 444, endPoint x: 962, endPoint y: 443, distance: 10.0
click at [970, 444] on button "Request Borrower Info" at bounding box center [957, 441] width 104 height 15
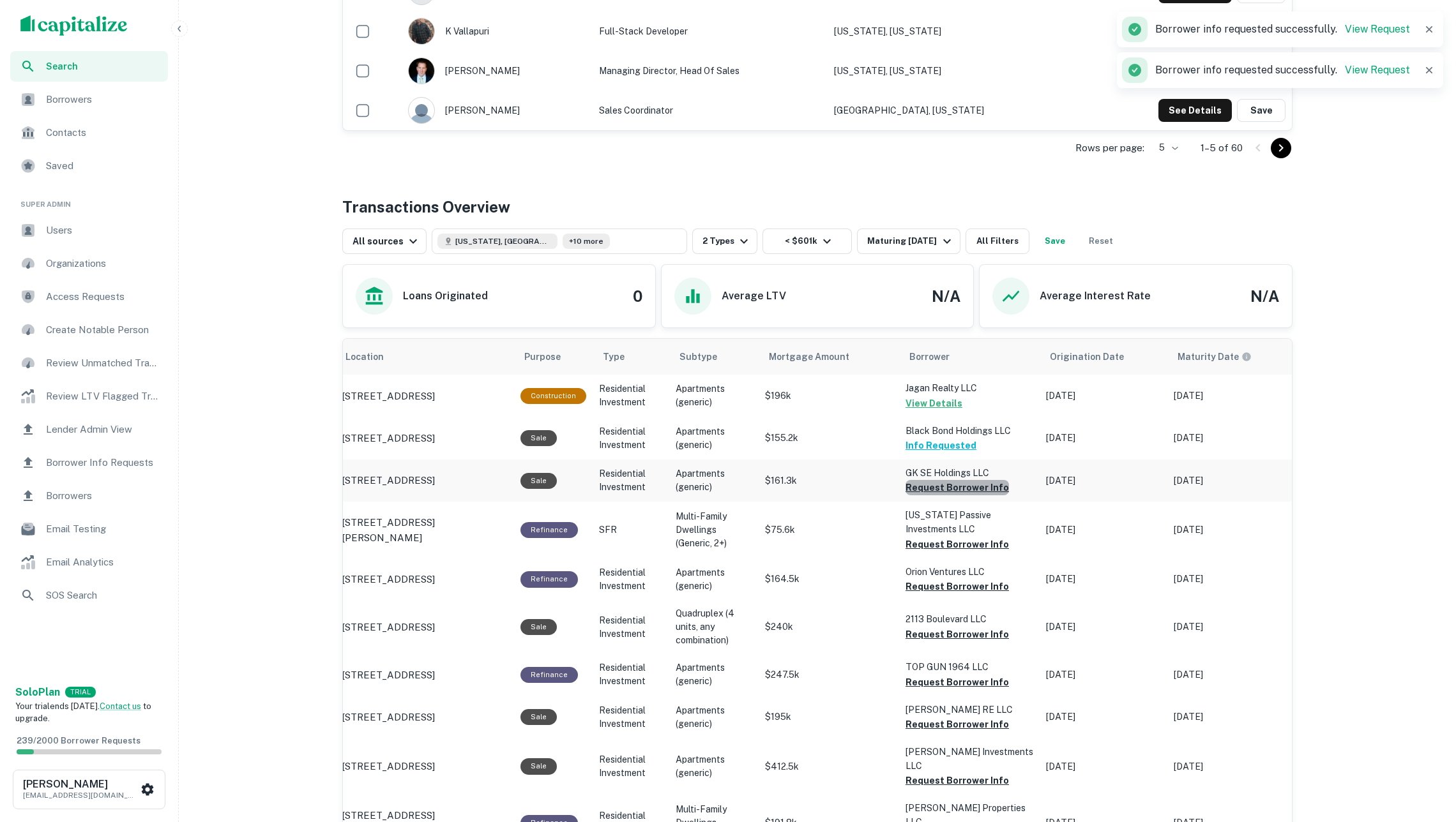
click at [967, 492] on button "Request Borrower Info" at bounding box center [957, 488] width 104 height 15
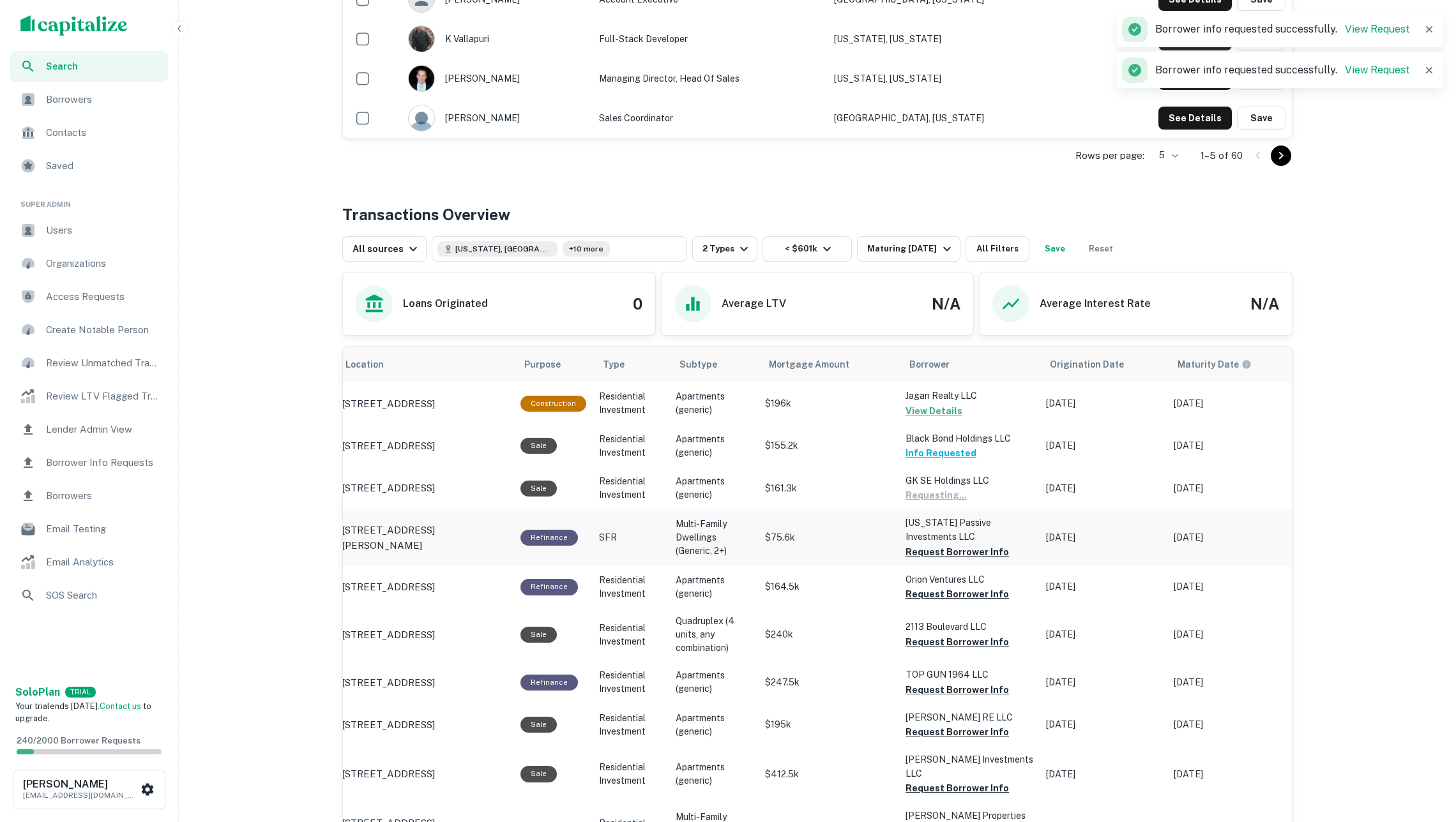
scroll to position [441, 0]
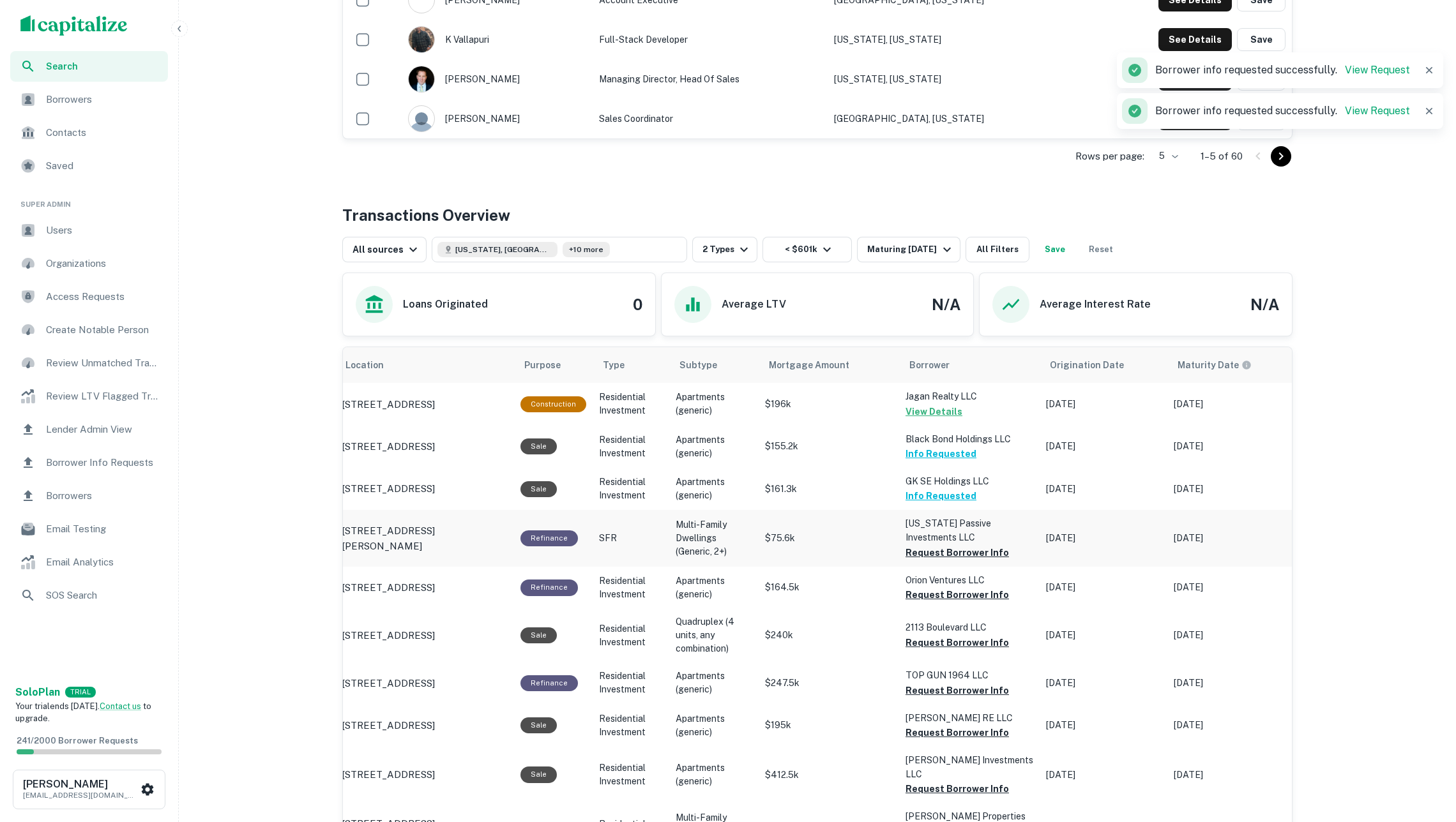
click at [972, 545] on button "Request Borrower Info" at bounding box center [957, 552] width 104 height 15
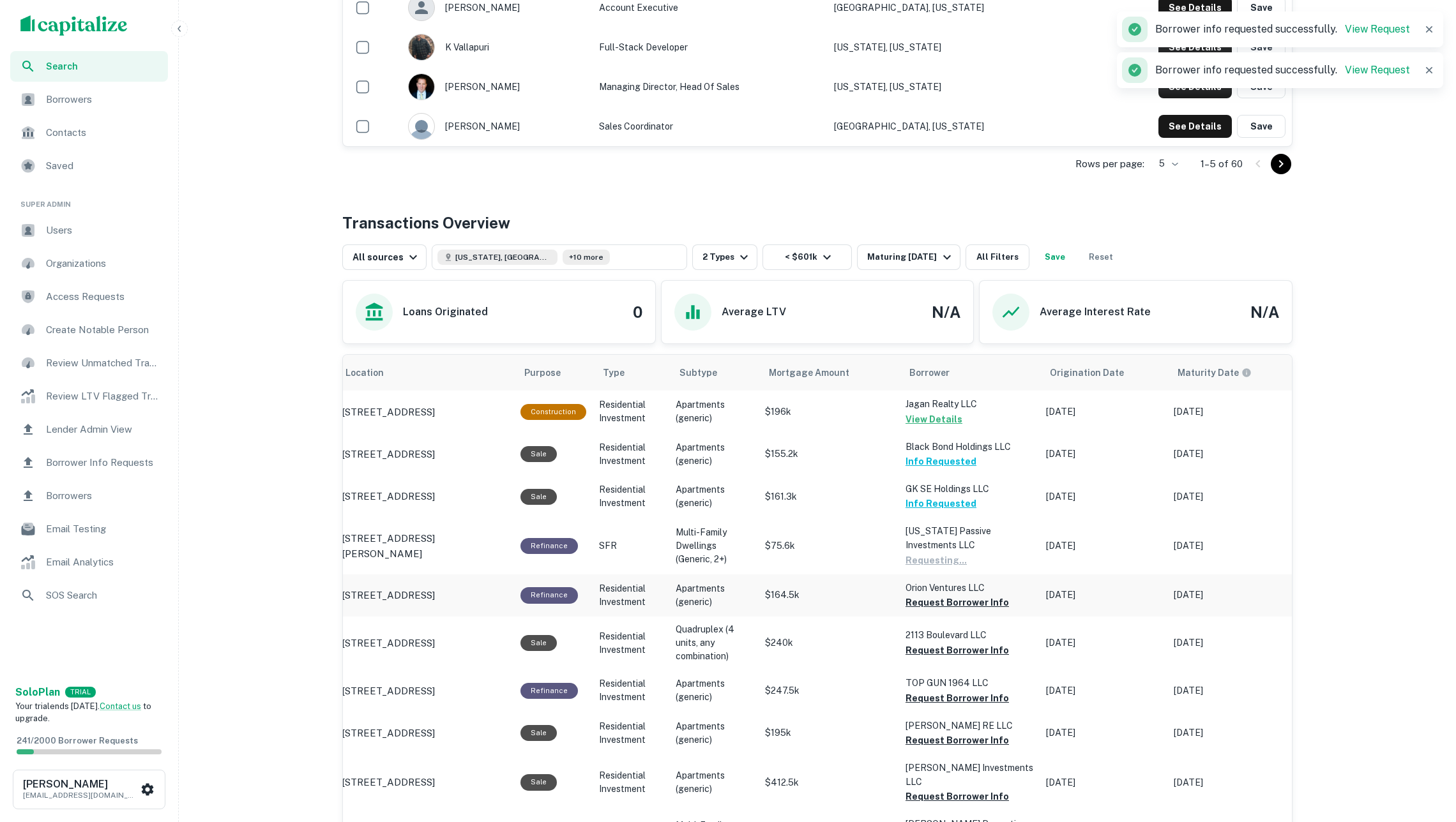
scroll to position [430, 0]
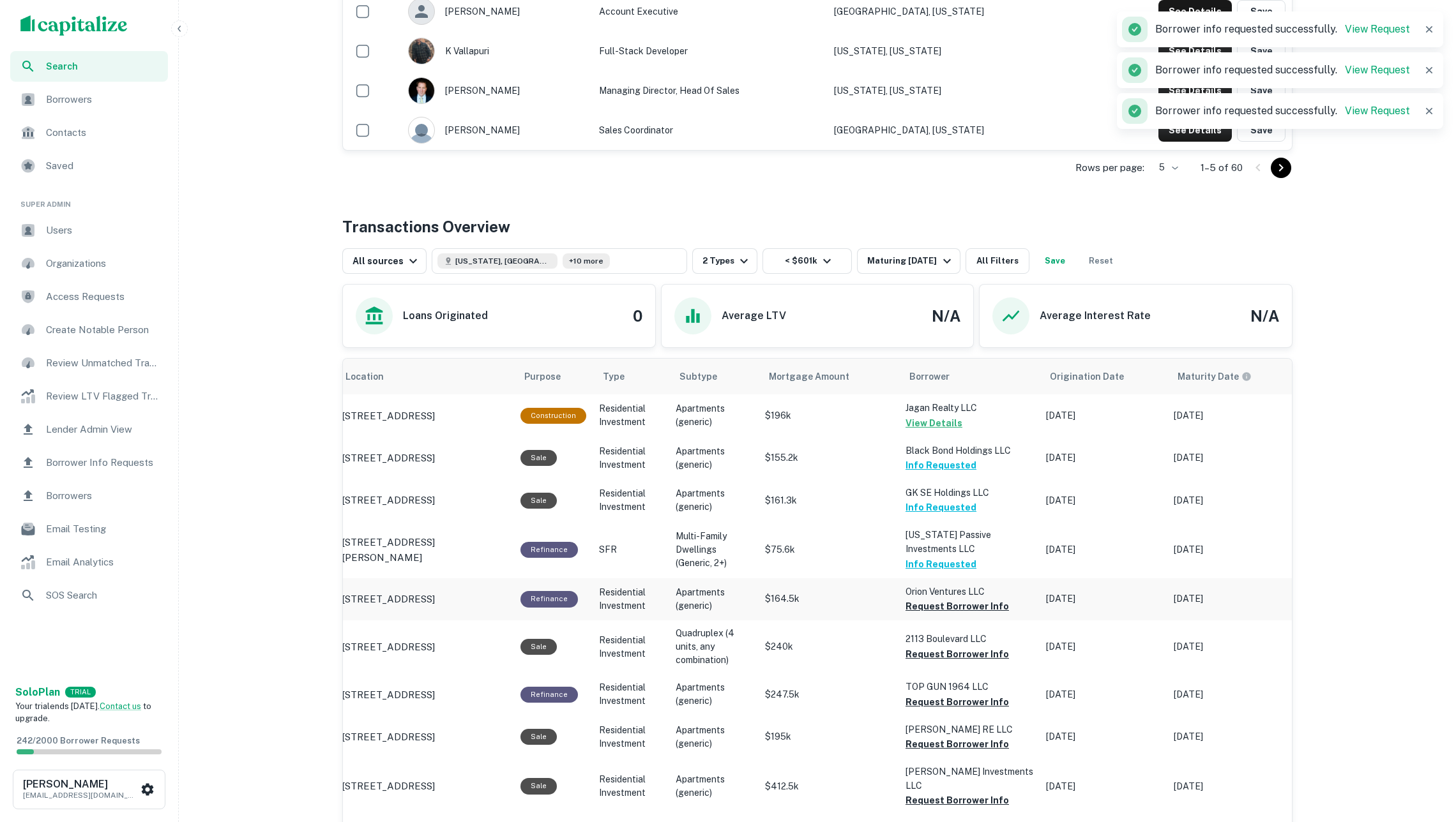
click at [972, 599] on button "Request Borrower Info" at bounding box center [957, 606] width 104 height 15
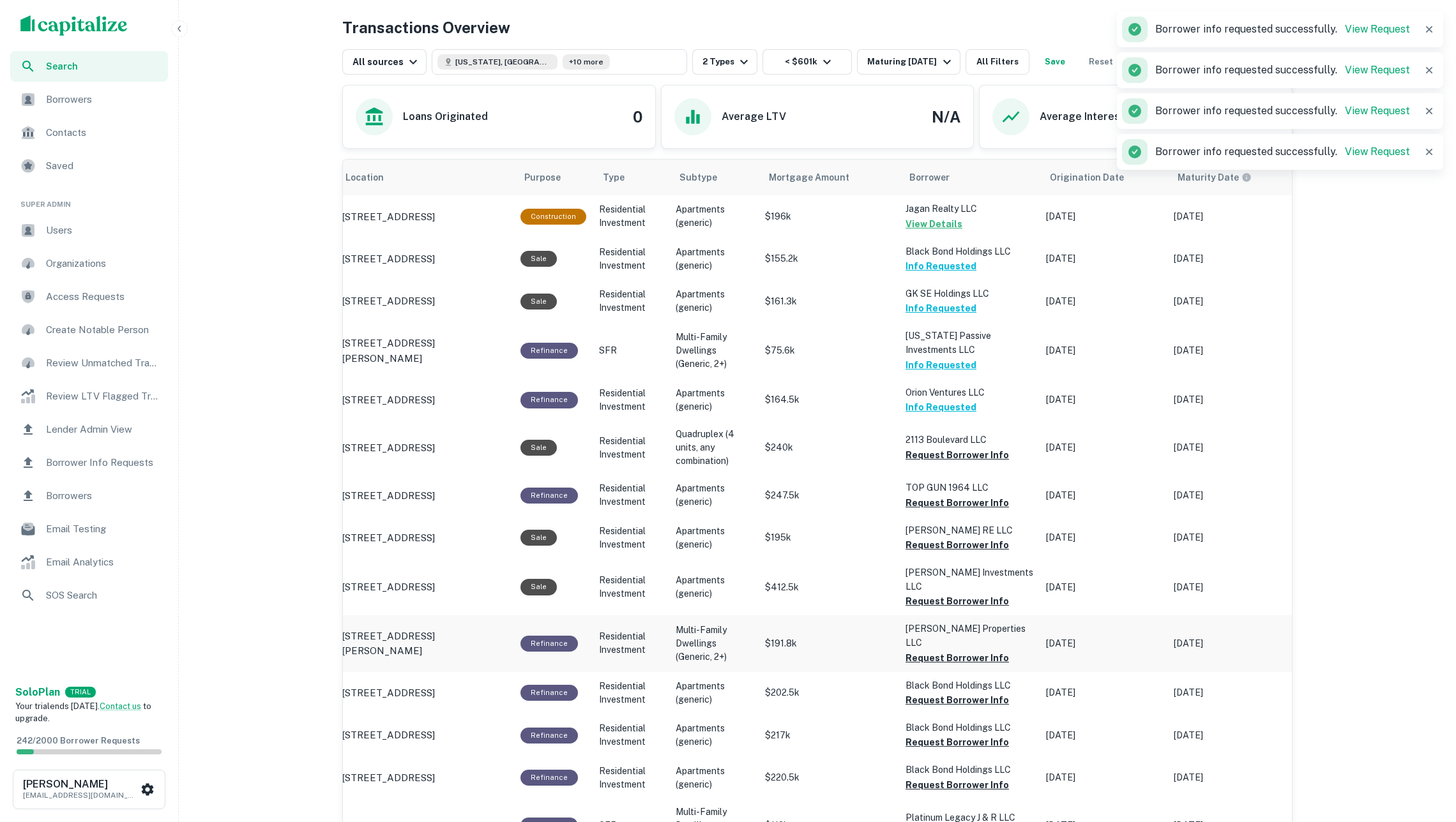
scroll to position [651, 0]
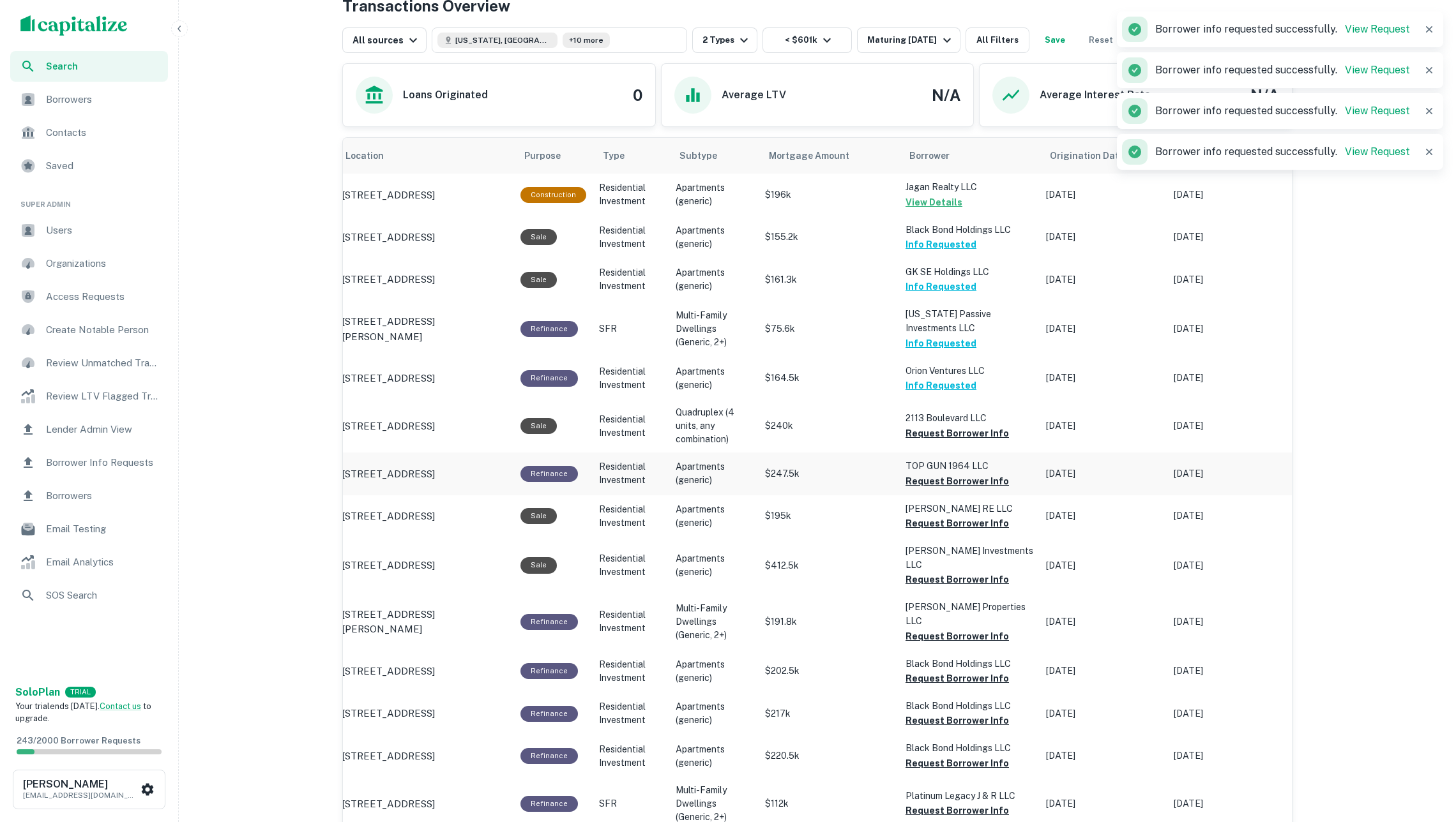
drag, startPoint x: 951, startPoint y: 428, endPoint x: 958, endPoint y: 451, distance: 24.0
click at [951, 428] on button "Request Borrower Info" at bounding box center [957, 433] width 104 height 15
drag, startPoint x: 976, startPoint y: 473, endPoint x: 963, endPoint y: 494, distance: 24.7
click at [976, 473] on button "Request Borrower Info" at bounding box center [957, 481] width 104 height 15
click at [963, 522] on button "Request Borrower Info" at bounding box center [957, 523] width 104 height 15
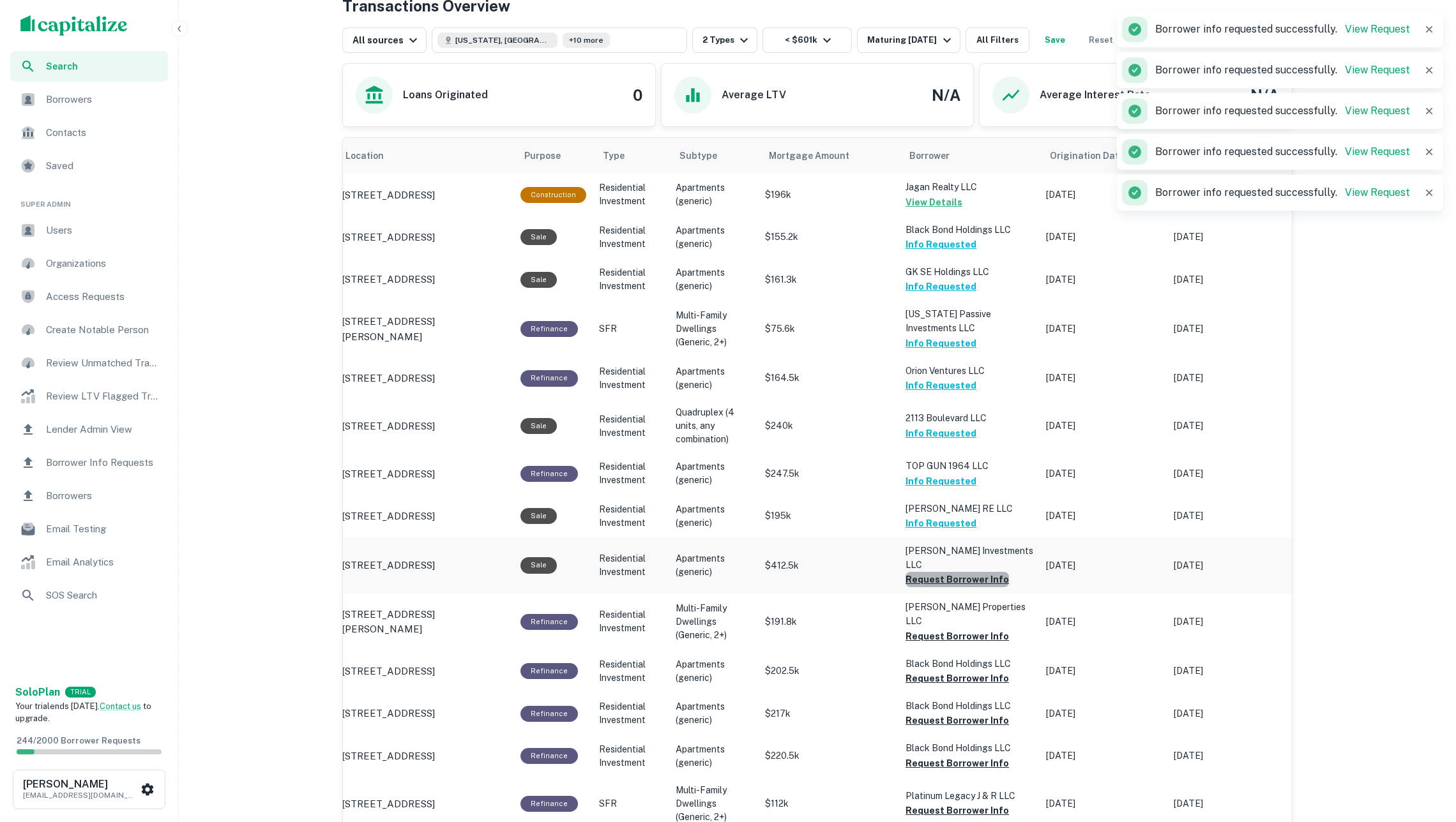
click at [982, 572] on button "Request Borrower Info" at bounding box center [957, 580] width 104 height 15
drag, startPoint x: 972, startPoint y: 604, endPoint x: 959, endPoint y: 595, distance: 15.8
click at [972, 629] on button "Request Borrower Info" at bounding box center [957, 636] width 104 height 15
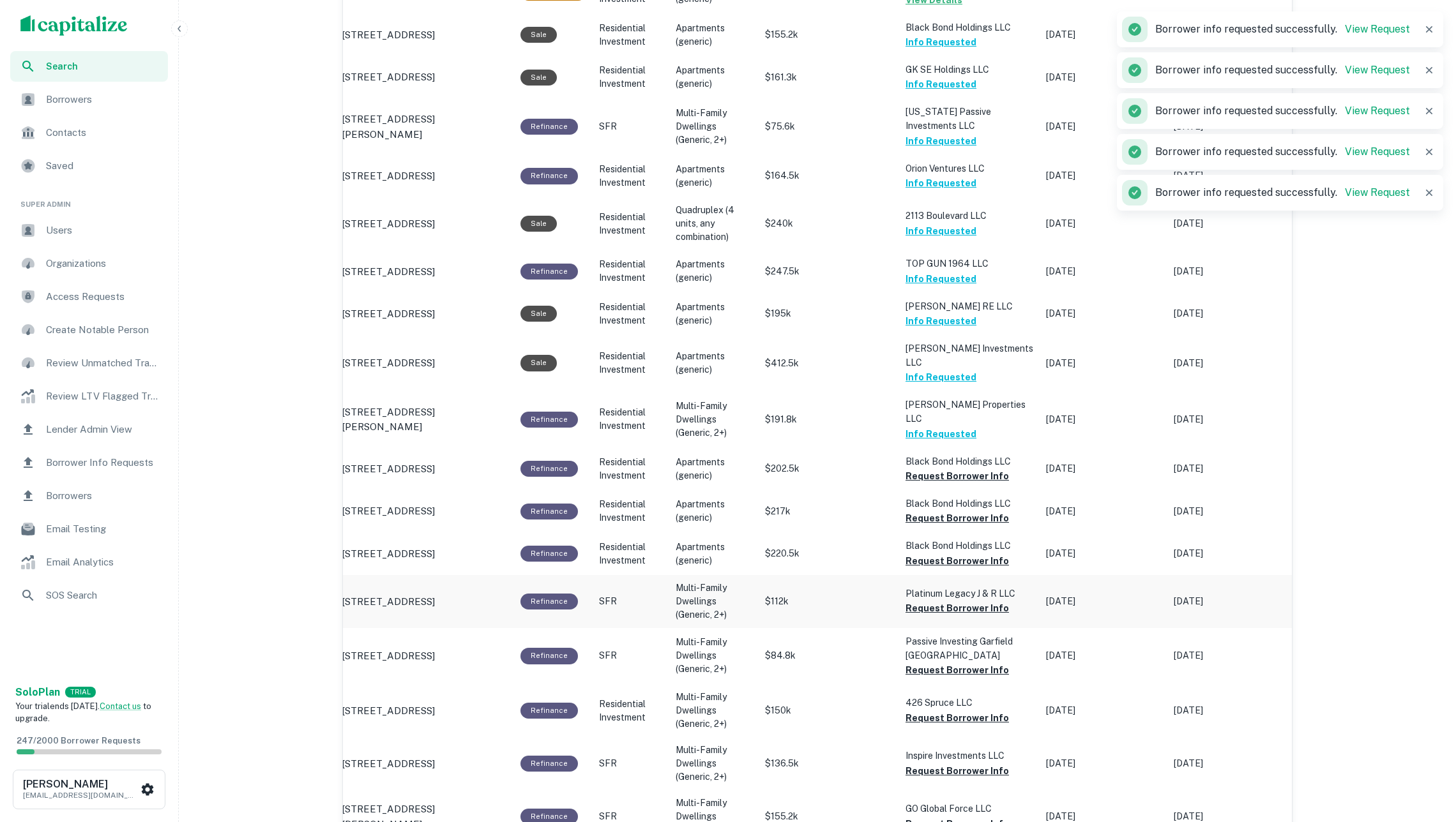
scroll to position [854, 0]
click at [976, 468] on button "Request Borrower Info" at bounding box center [957, 475] width 104 height 15
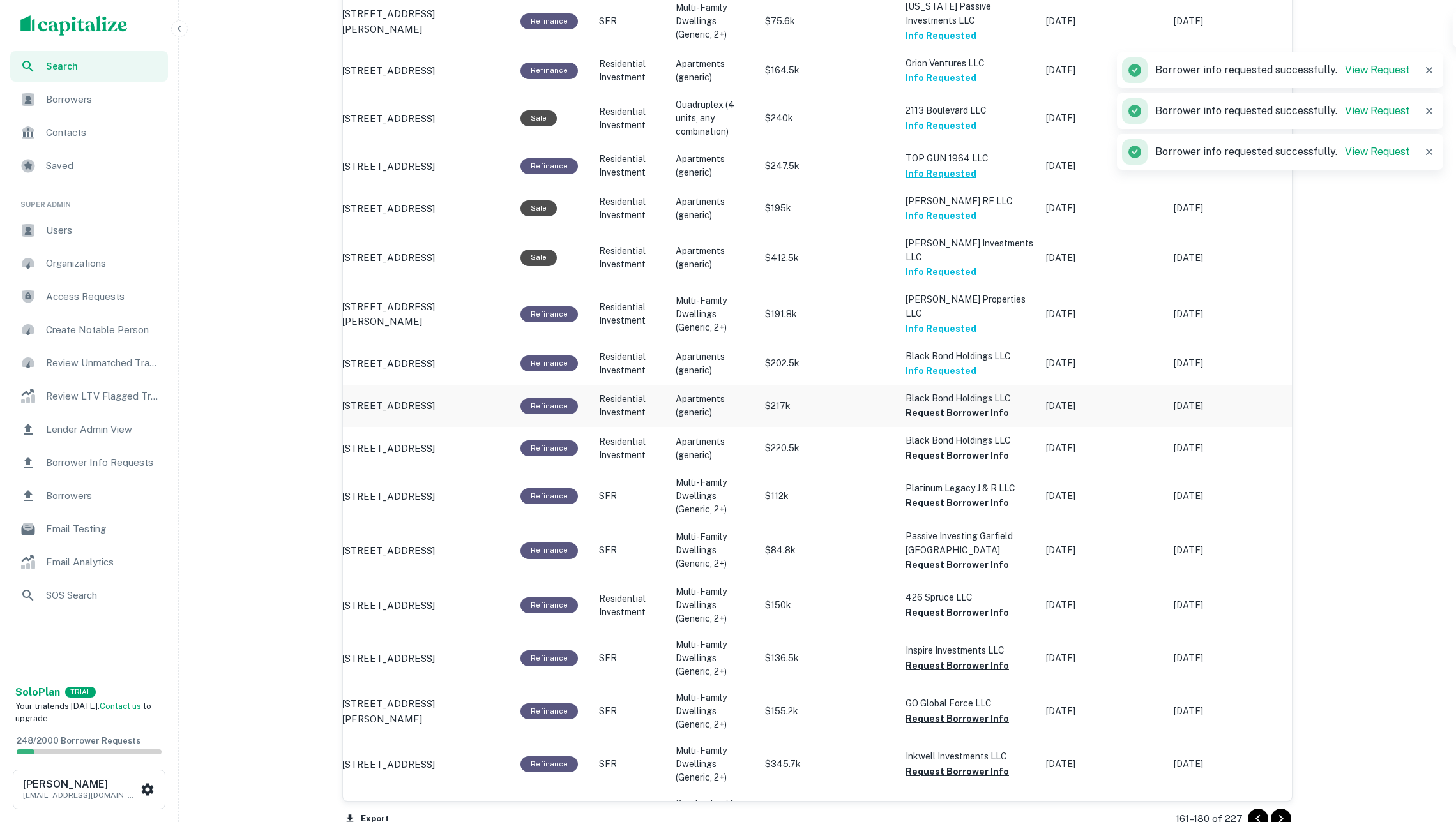
scroll to position [960, 0]
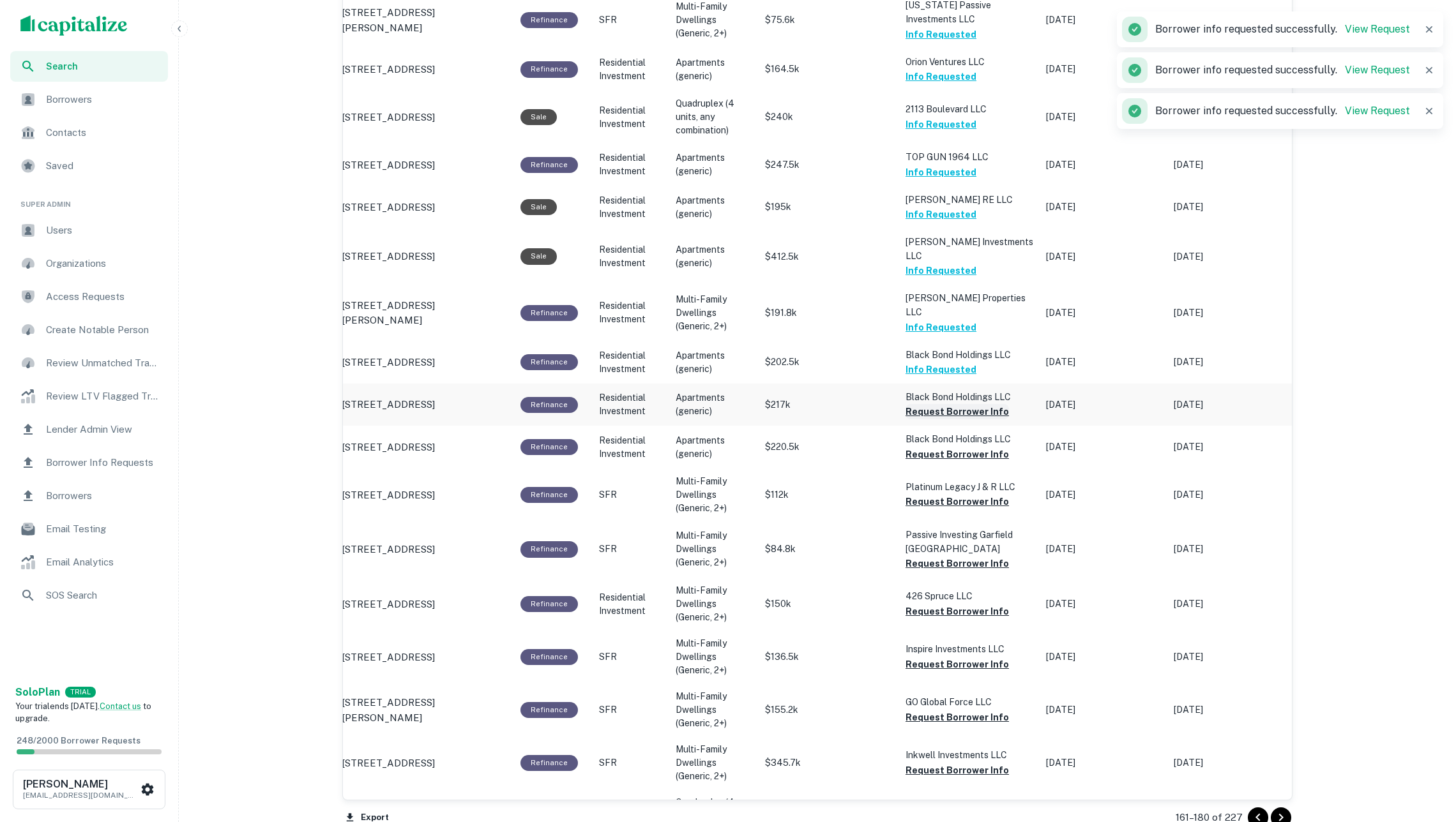
click at [979, 404] on button "Request Borrower Info" at bounding box center [957, 411] width 104 height 15
click at [967, 447] on button "Request Borrower Info" at bounding box center [957, 454] width 104 height 15
click at [968, 494] on button "Request Borrower Info" at bounding box center [957, 501] width 104 height 15
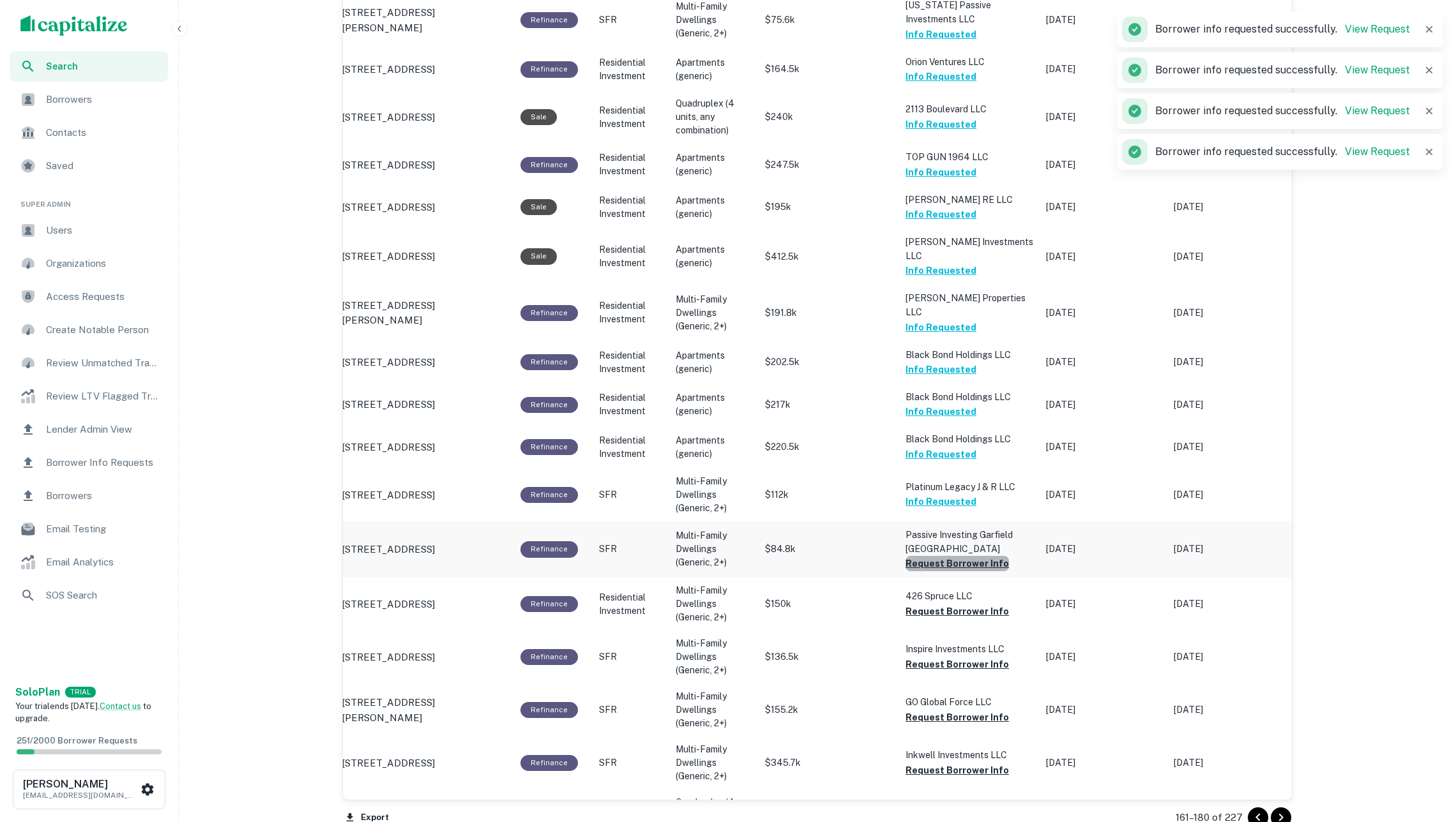
click at [976, 556] on button "Request Borrower Info" at bounding box center [957, 563] width 104 height 15
click at [961, 604] on button "Request Borrower Info" at bounding box center [957, 612] width 104 height 15
click at [977, 657] on button "Request Borrower Info" at bounding box center [957, 664] width 104 height 15
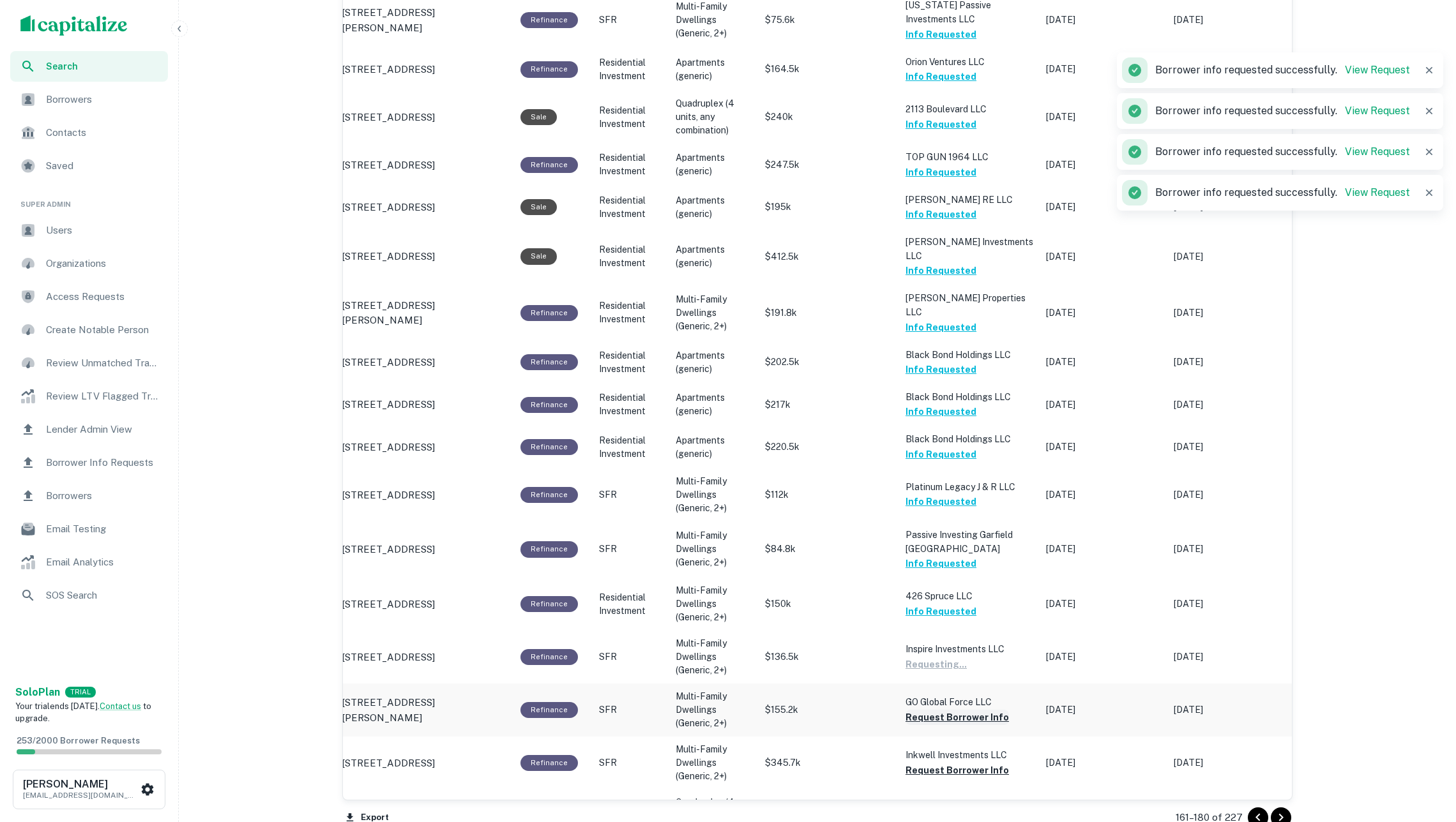
click at [979, 710] on button "Request Borrower Info" at bounding box center [957, 717] width 104 height 15
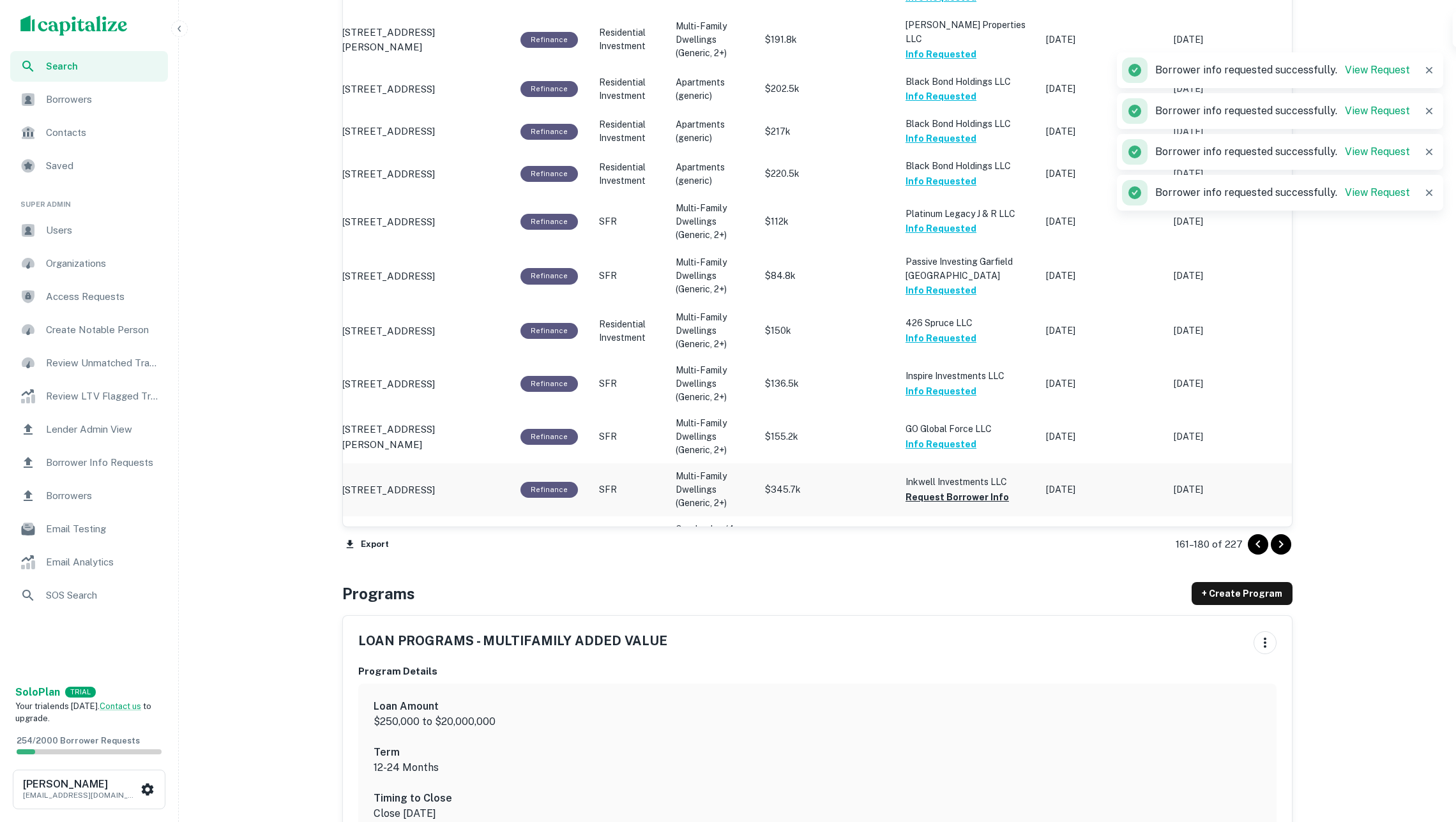
scroll to position [1237, 0]
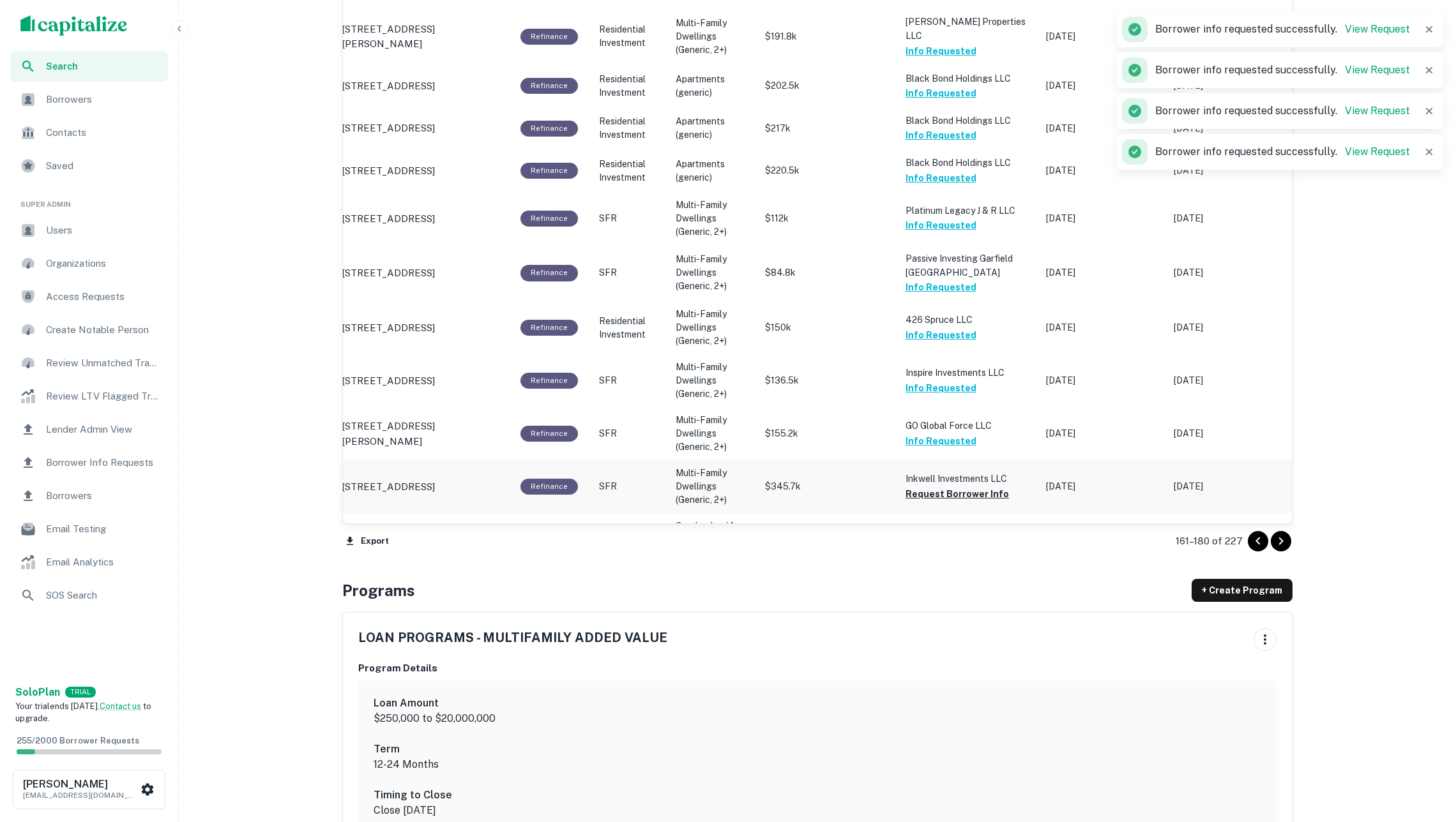
click at [976, 486] on button "Request Borrower Info" at bounding box center [957, 494] width 104 height 15
click at [970, 539] on button "Request Borrower Info" at bounding box center [957, 547] width 104 height 15
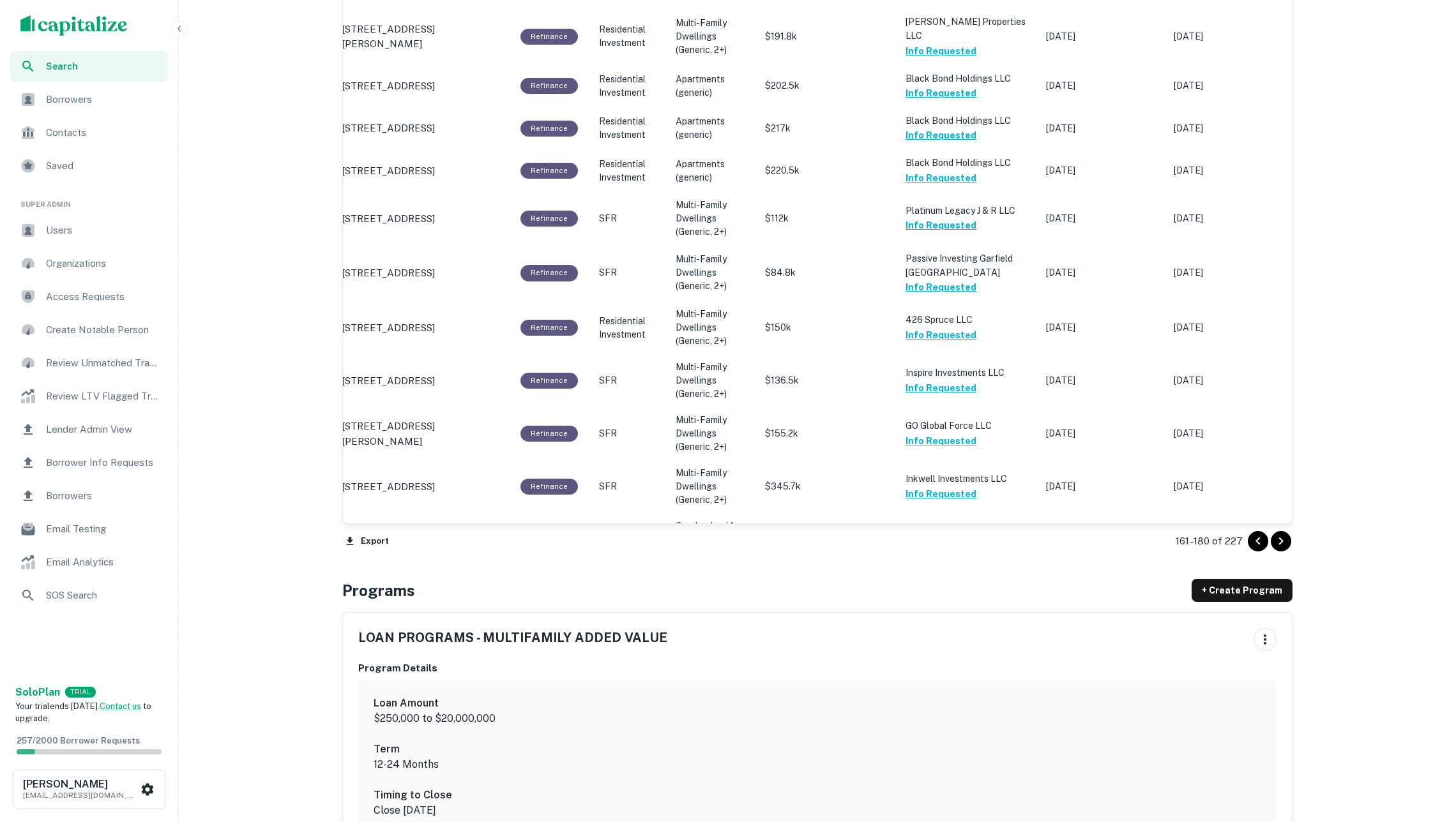
click at [99, 96] on span "Borrowers" at bounding box center [103, 99] width 114 height 15
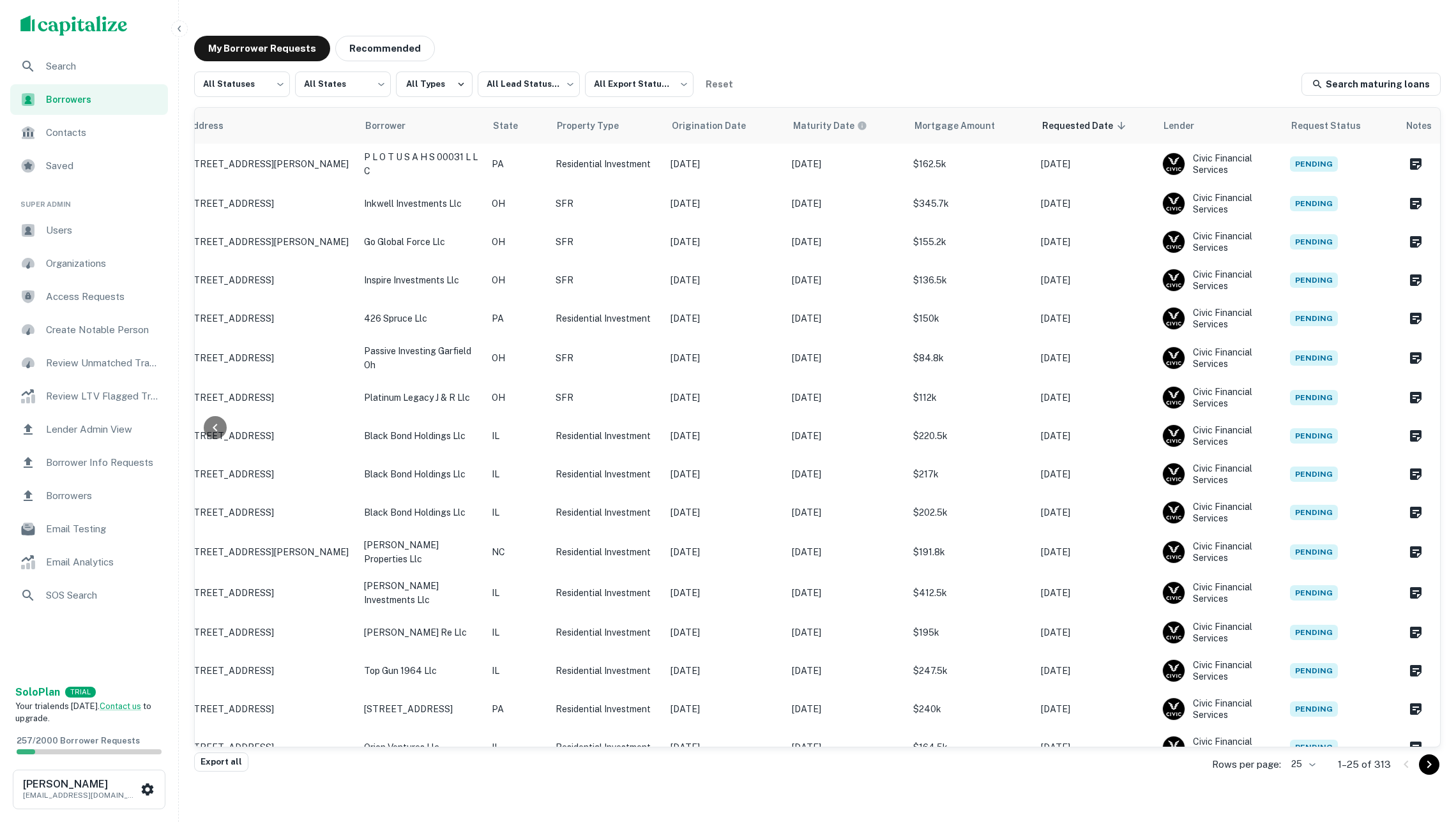
scroll to position [0, 168]
click at [238, 92] on body "Search Borrowers Contacts Saved Super Admin Users Organizations Access Requests…" at bounding box center [728, 411] width 1456 height 822
click at [269, 161] on li "Fulfilled" at bounding box center [243, 163] width 97 height 23
type input "*********"
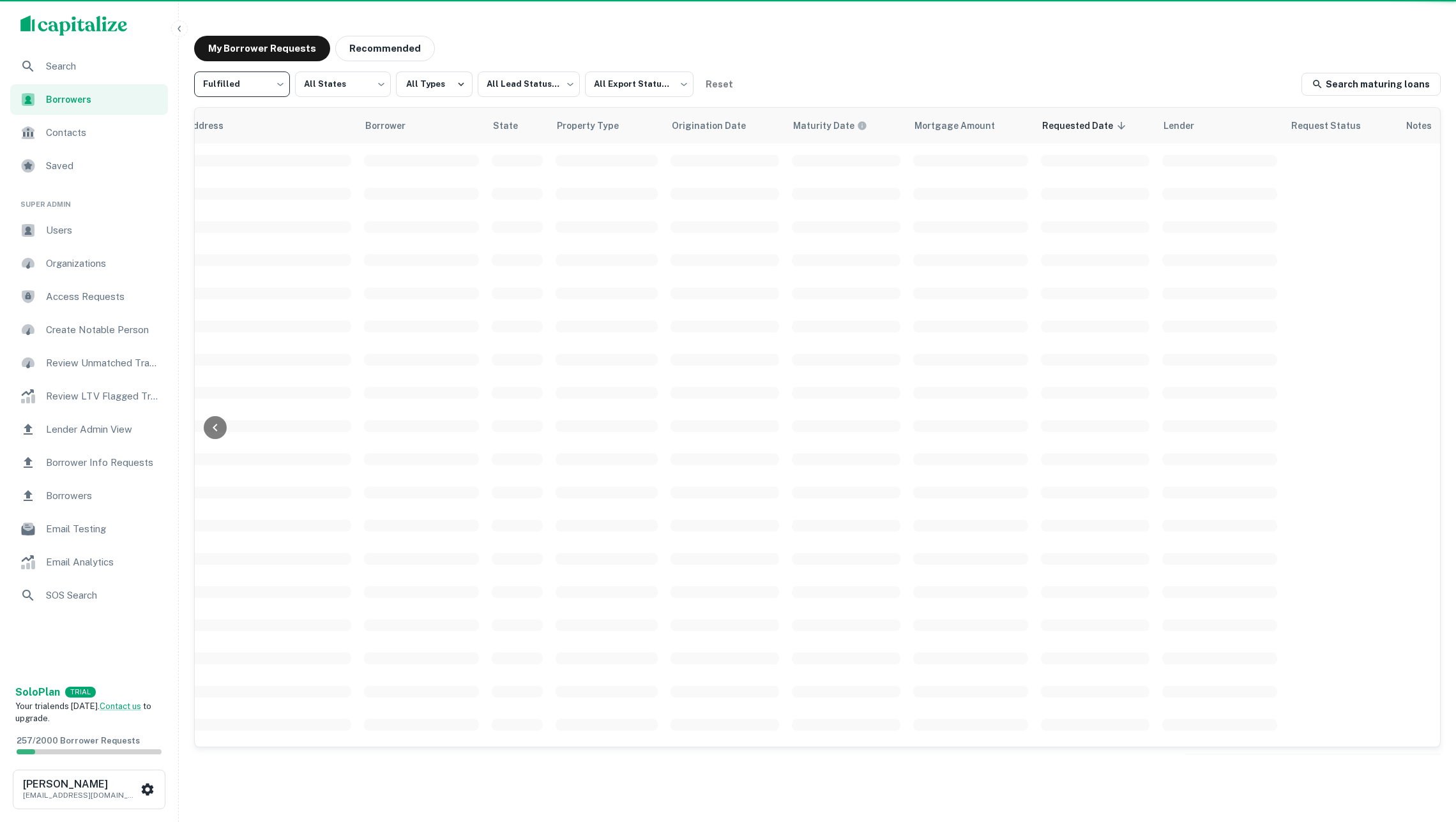
scroll to position [0, 167]
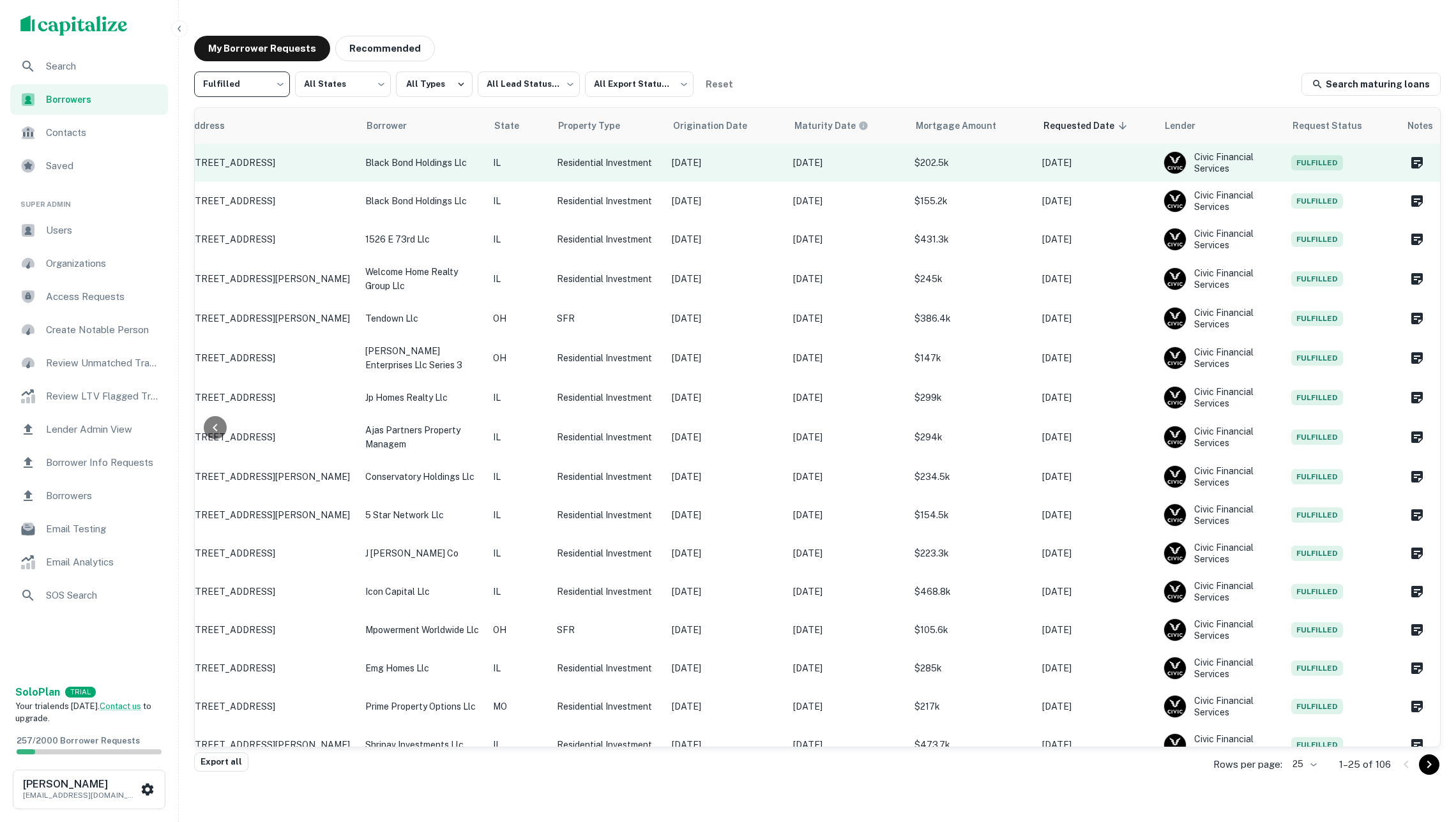
click at [772, 161] on p "[DATE]" at bounding box center [726, 163] width 108 height 14
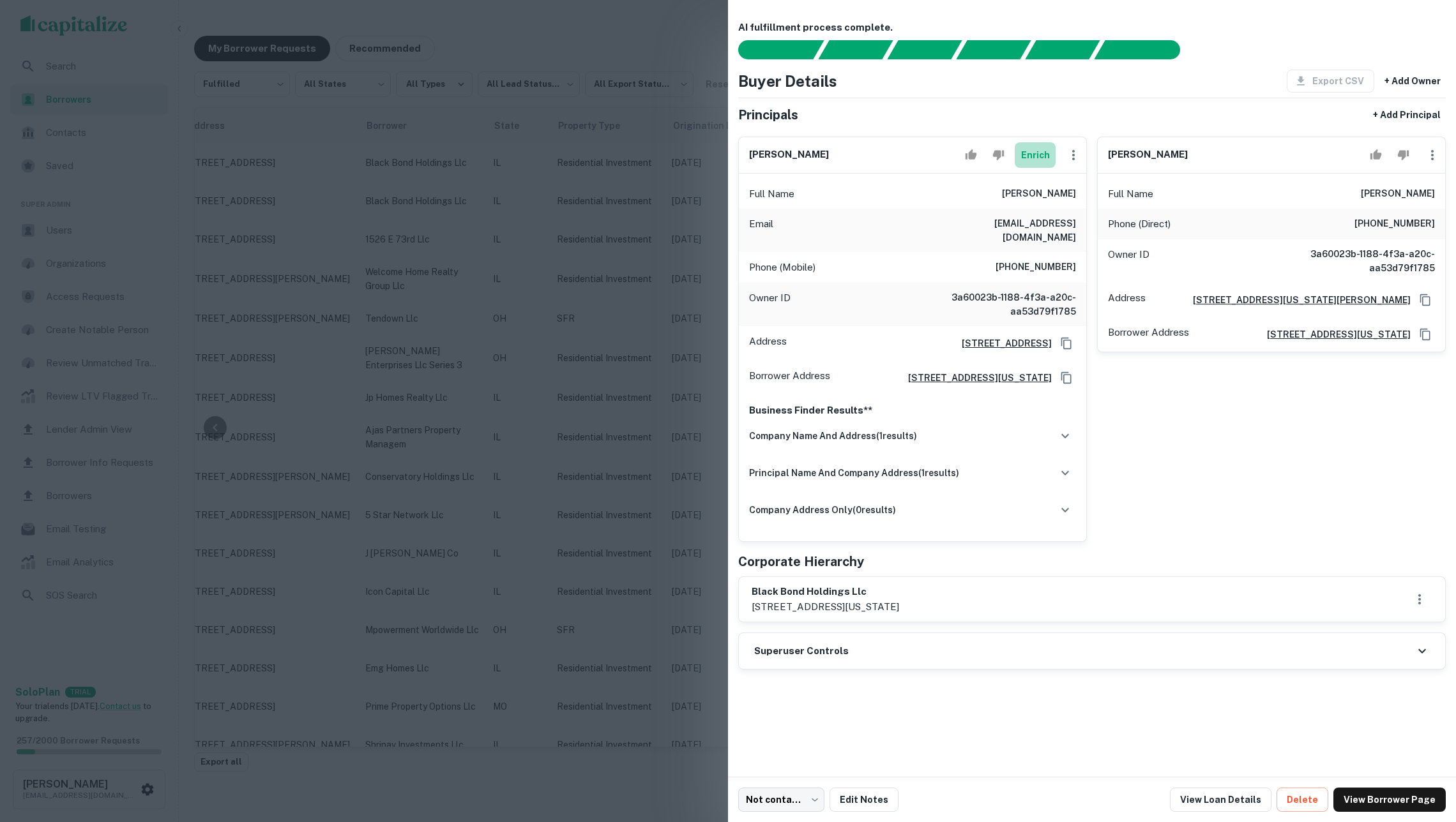
click at [1025, 164] on button "Enrich" at bounding box center [1035, 155] width 41 height 25
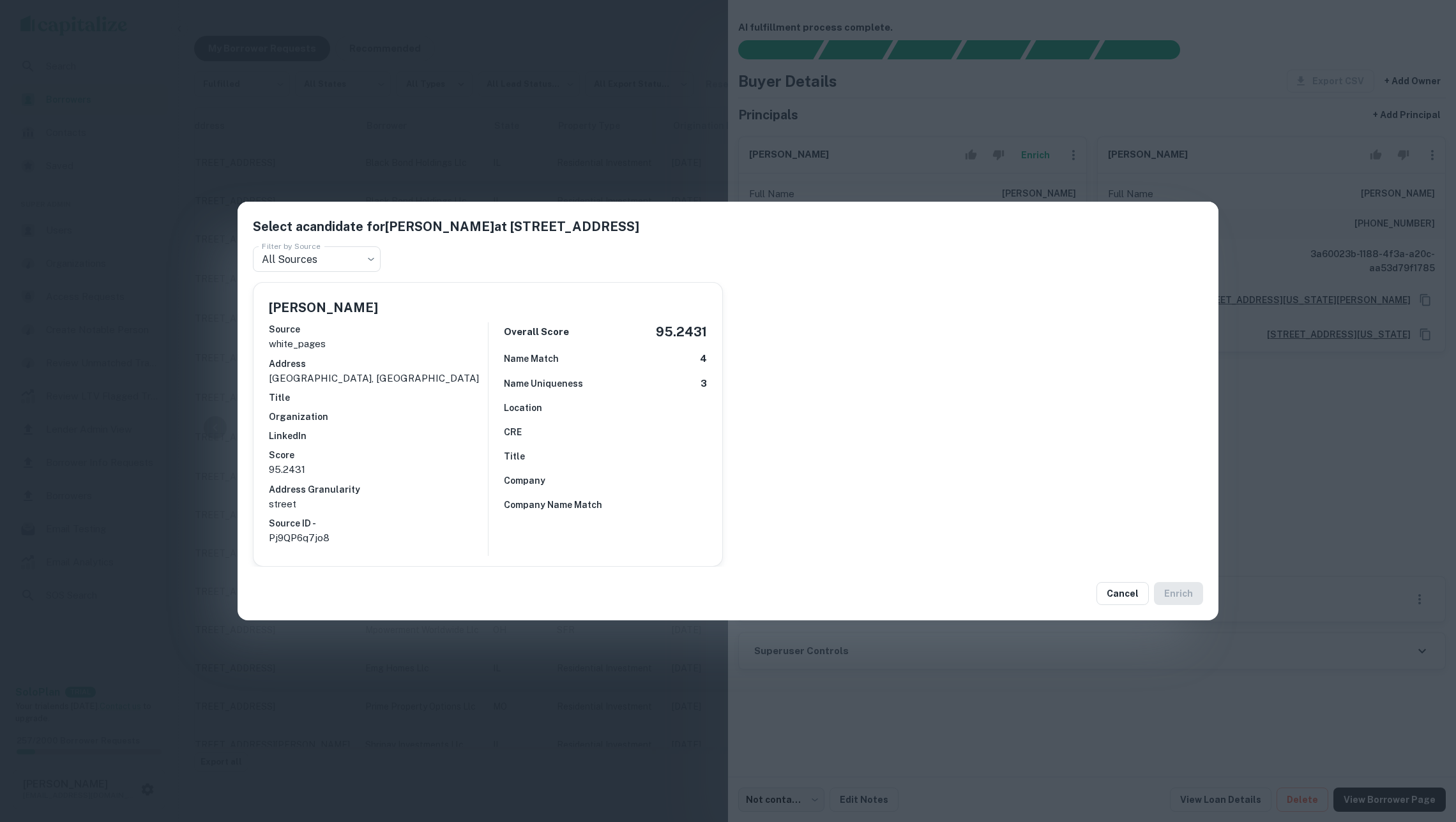
click at [644, 158] on div "Select a candidate for Leon David Blumenberg Jr at 15941 Harlem Ave Filter by S…" at bounding box center [728, 411] width 1456 height 822
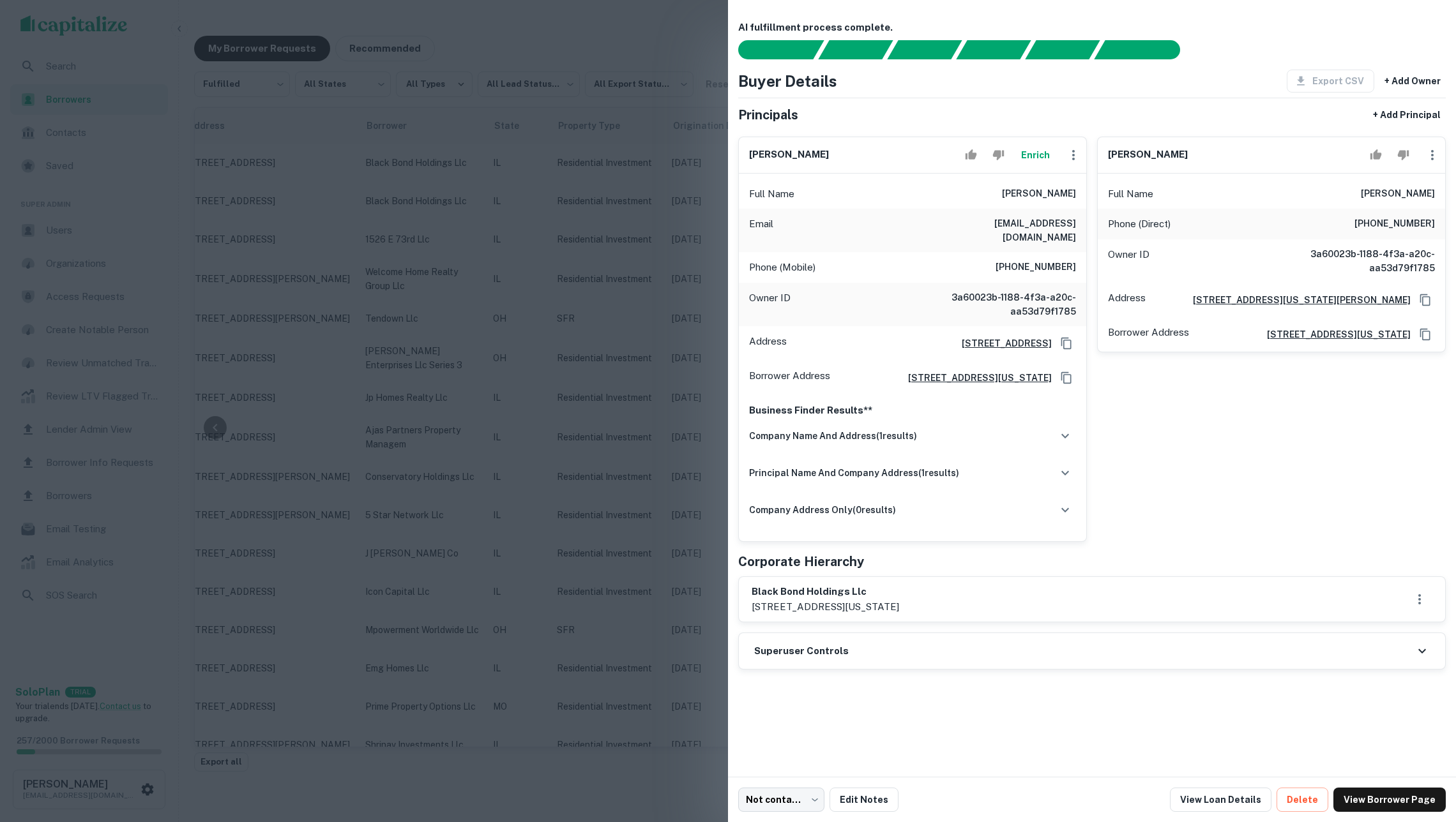
click at [584, 225] on div at bounding box center [728, 411] width 1456 height 822
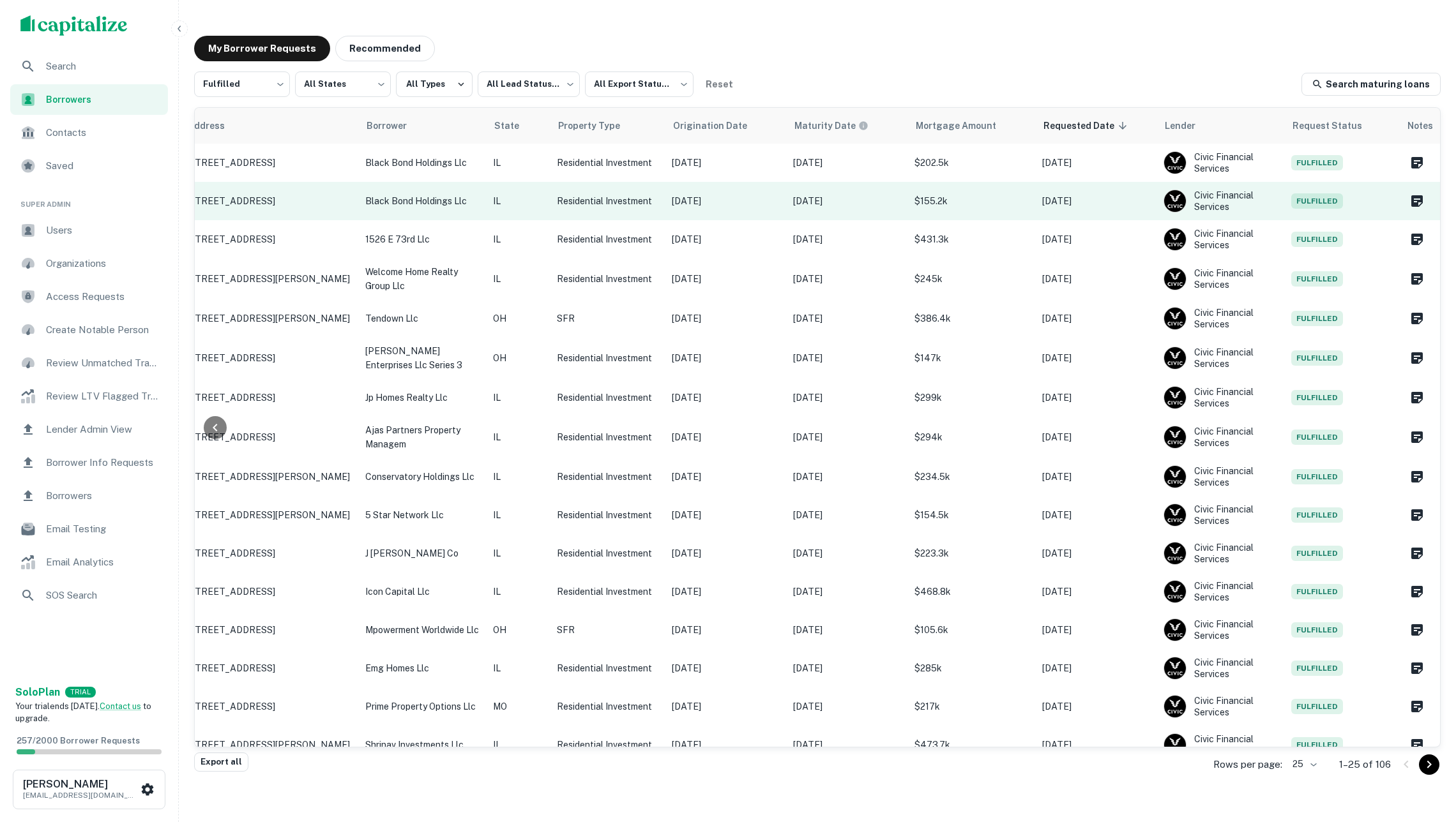
click at [1017, 208] on td "$155.2k" at bounding box center [972, 201] width 127 height 38
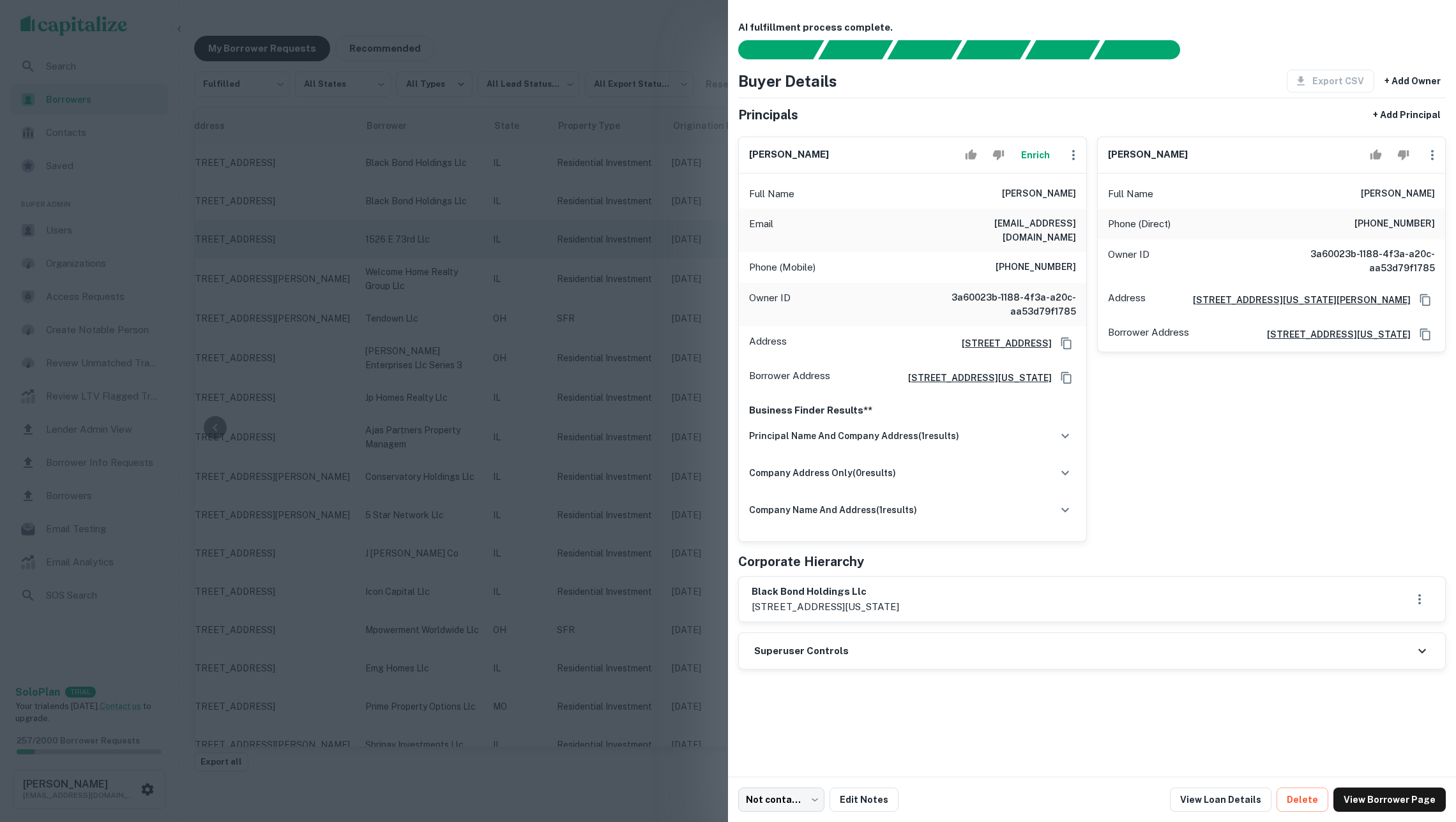
drag, startPoint x: 626, startPoint y: 243, endPoint x: 638, endPoint y: 242, distance: 12.0
click at [626, 243] on div at bounding box center [728, 411] width 1456 height 822
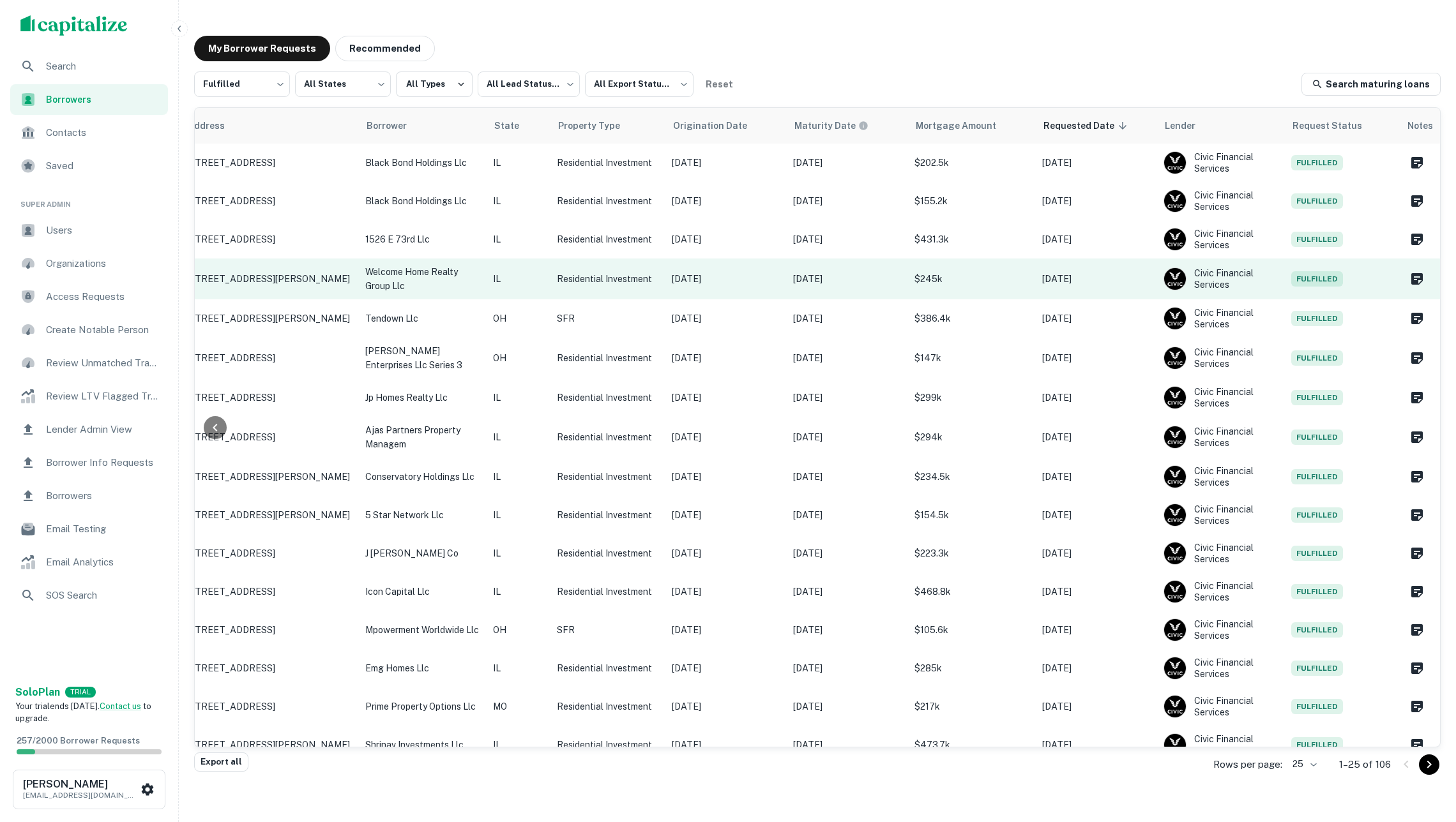
click at [1004, 280] on p "$245k" at bounding box center [972, 279] width 115 height 14
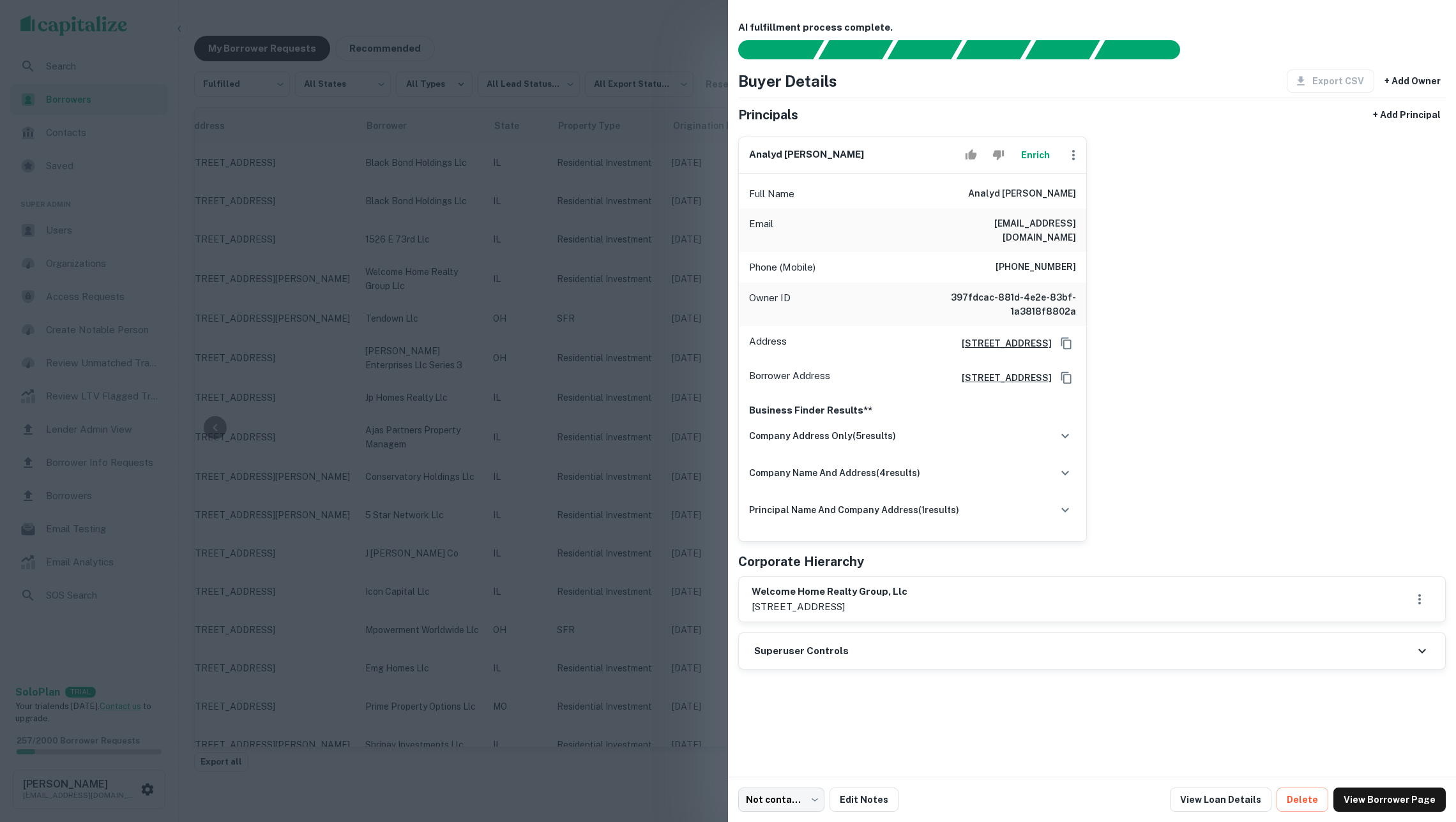
click at [1032, 166] on button "Enrich" at bounding box center [1035, 155] width 41 height 25
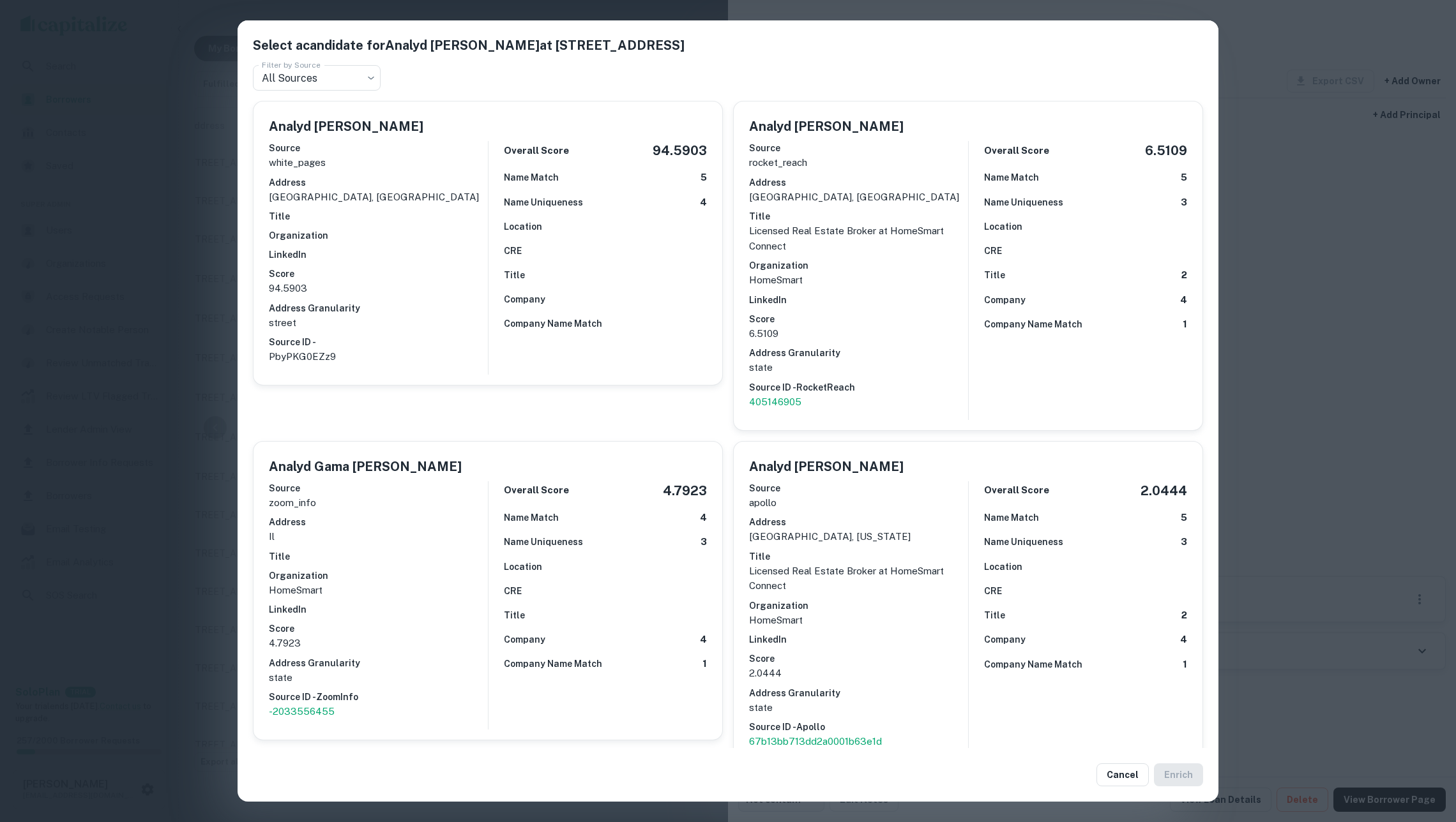
click at [897, 272] on p "HomeSmart" at bounding box center [858, 280] width 219 height 15
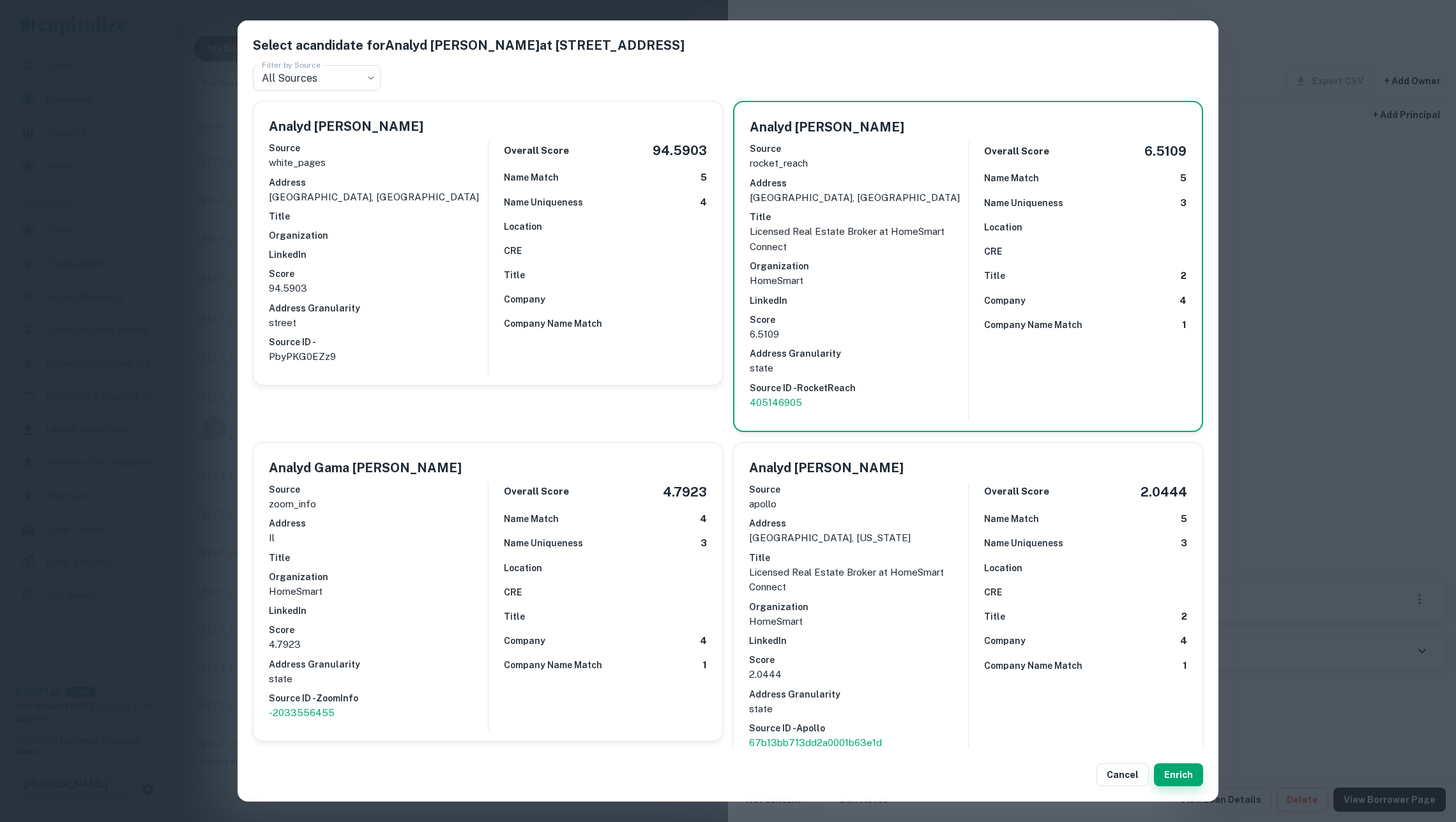
click at [1186, 772] on button "Enrich" at bounding box center [1179, 775] width 49 height 23
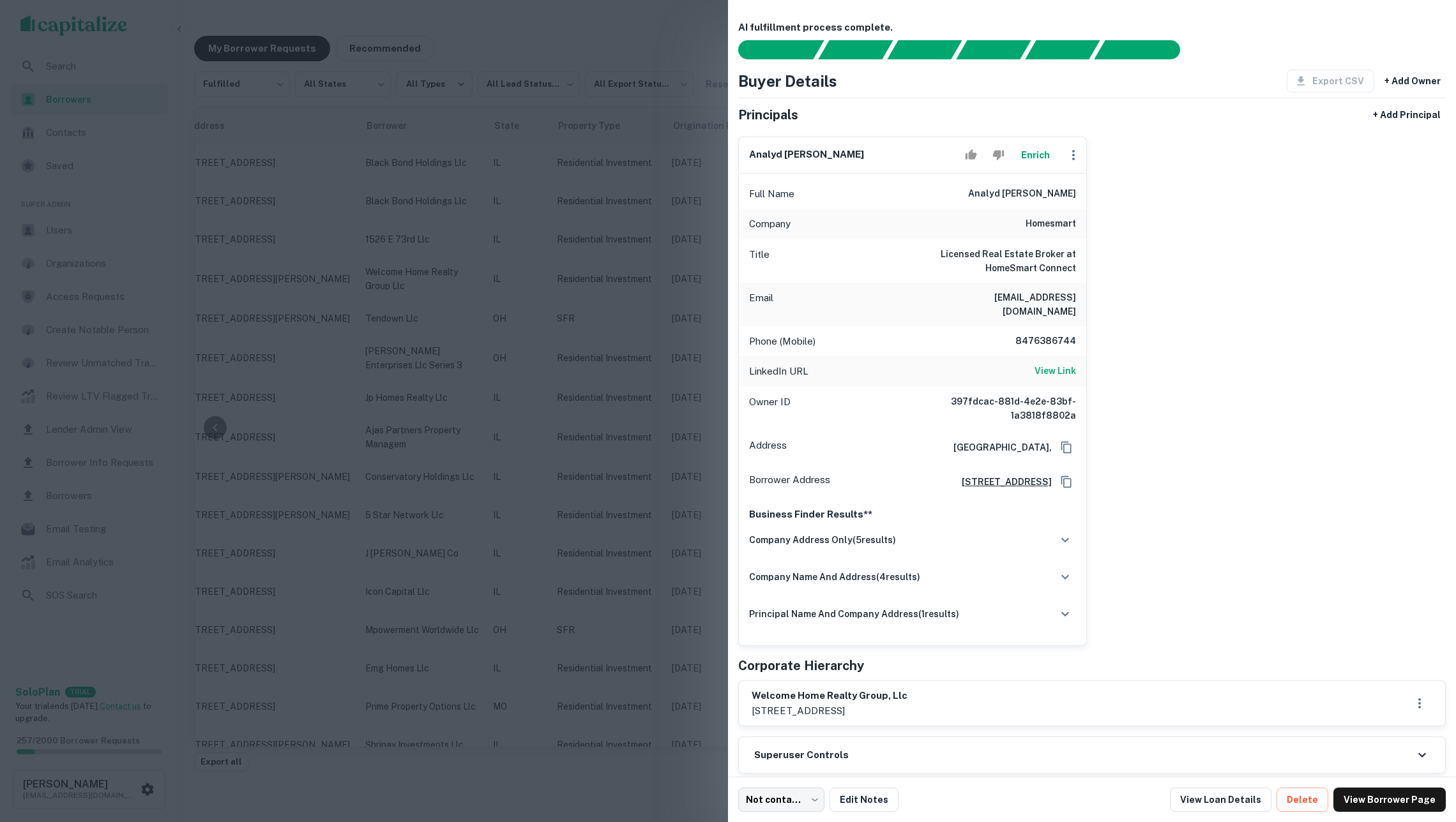
click at [619, 409] on div at bounding box center [728, 411] width 1456 height 822
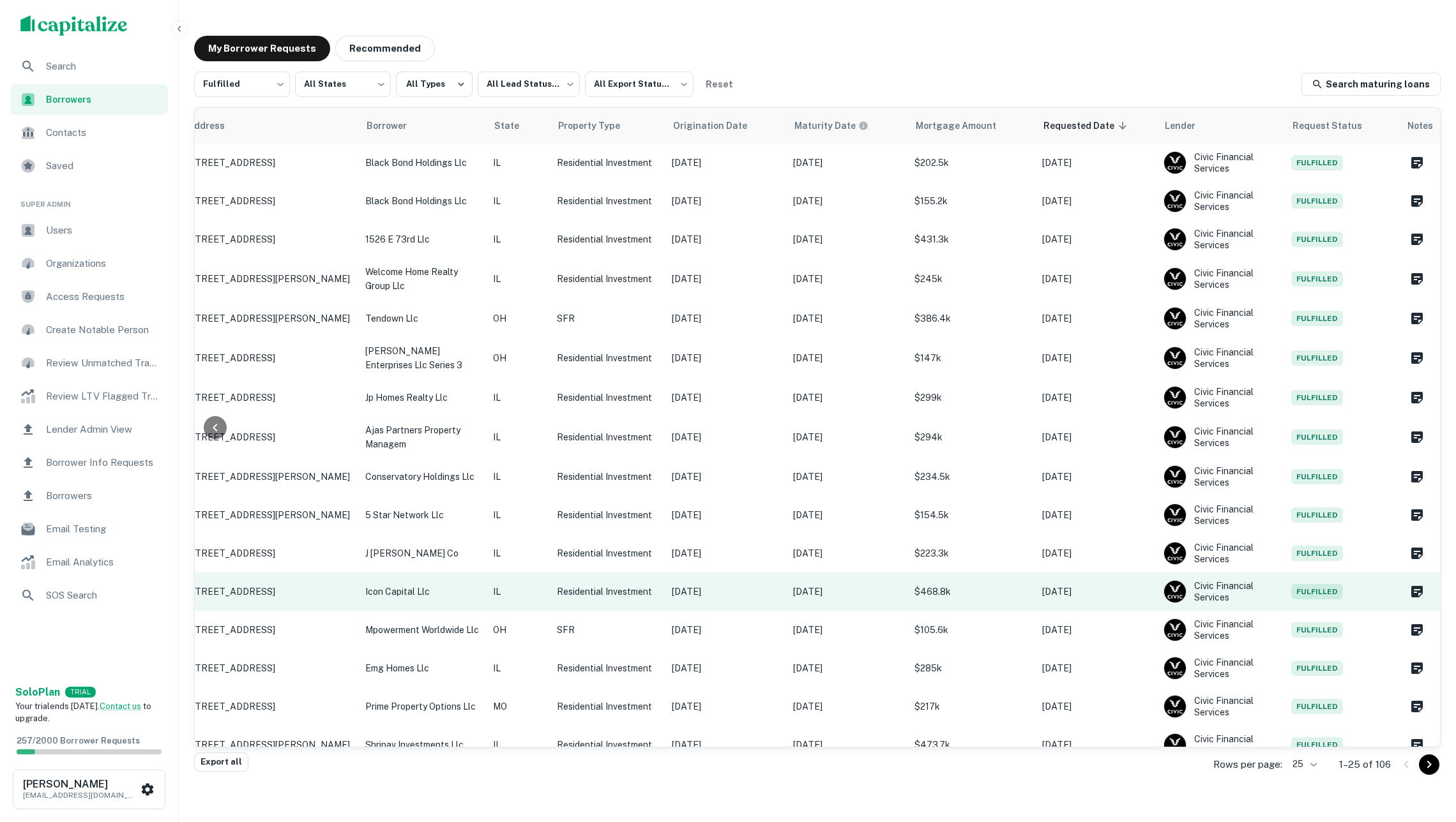
click at [885, 585] on p "Oct 17, 2029" at bounding box center [847, 592] width 108 height 14
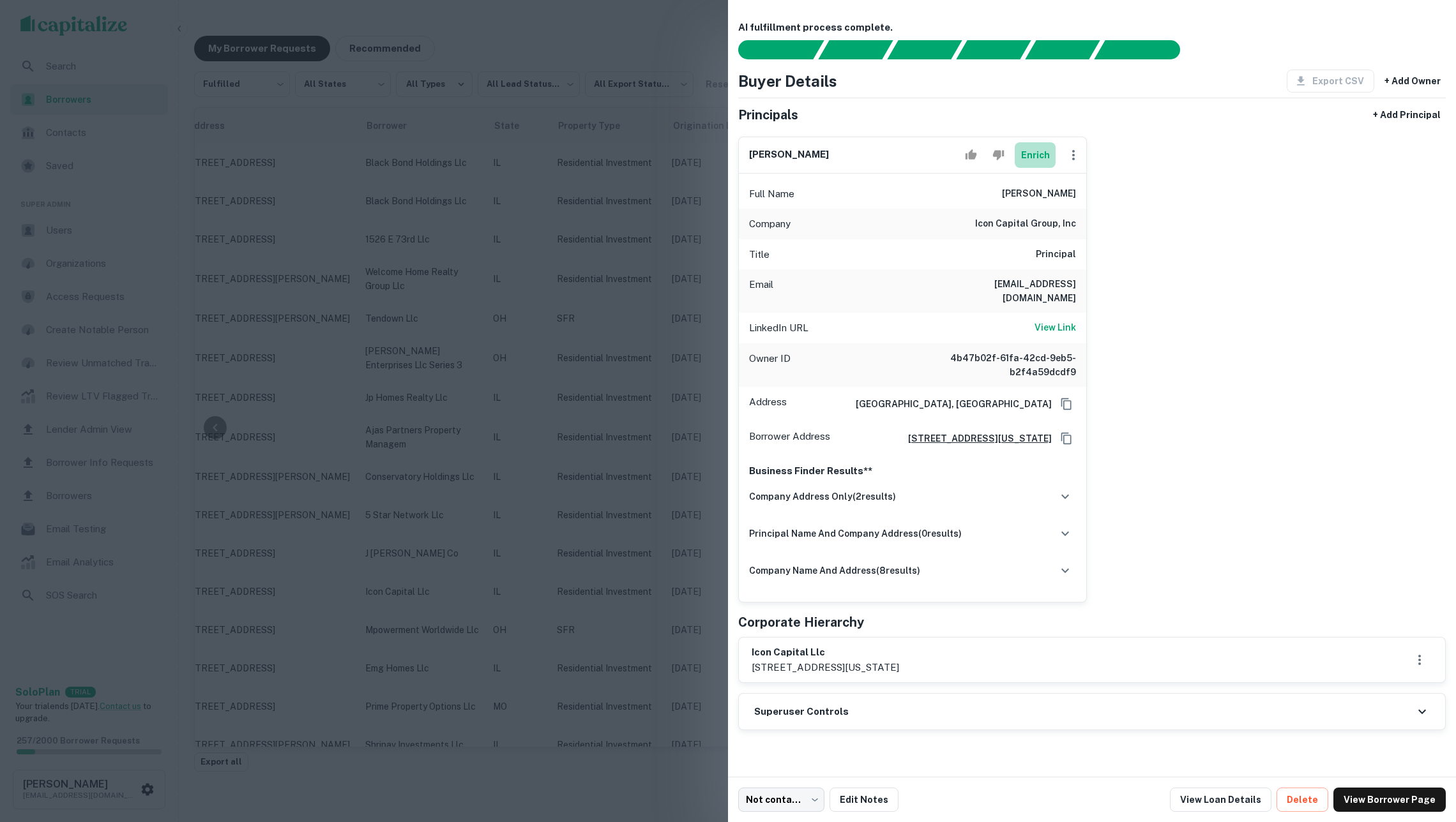
click at [1025, 159] on button "Enrich" at bounding box center [1035, 155] width 41 height 25
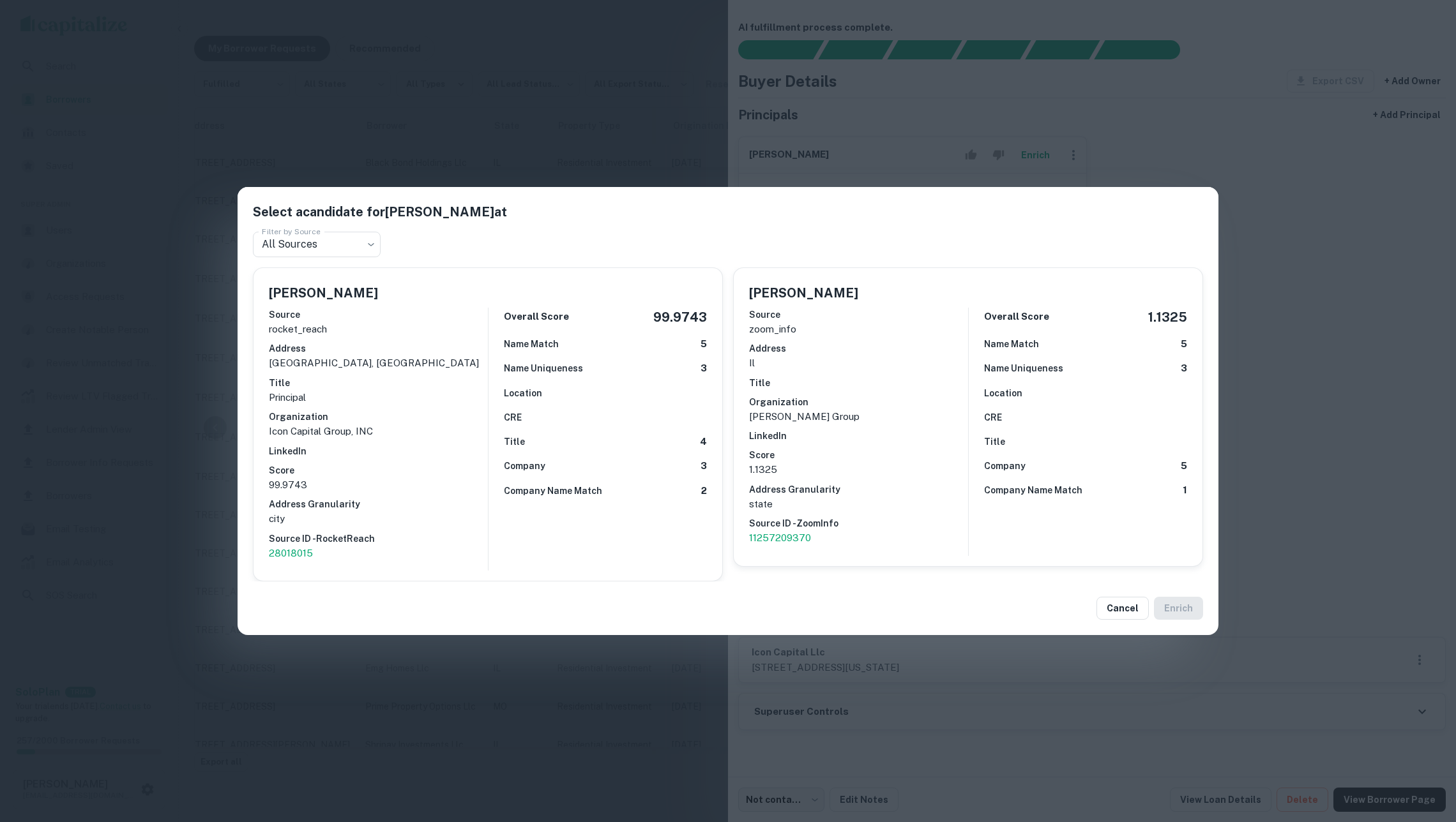
drag, startPoint x: 580, startPoint y: 146, endPoint x: 575, endPoint y: 174, distance: 28.4
click at [575, 174] on div "Select a candidate for Nadeya Khalil at Filter by Source All Sources *** Filter…" at bounding box center [728, 411] width 1456 height 822
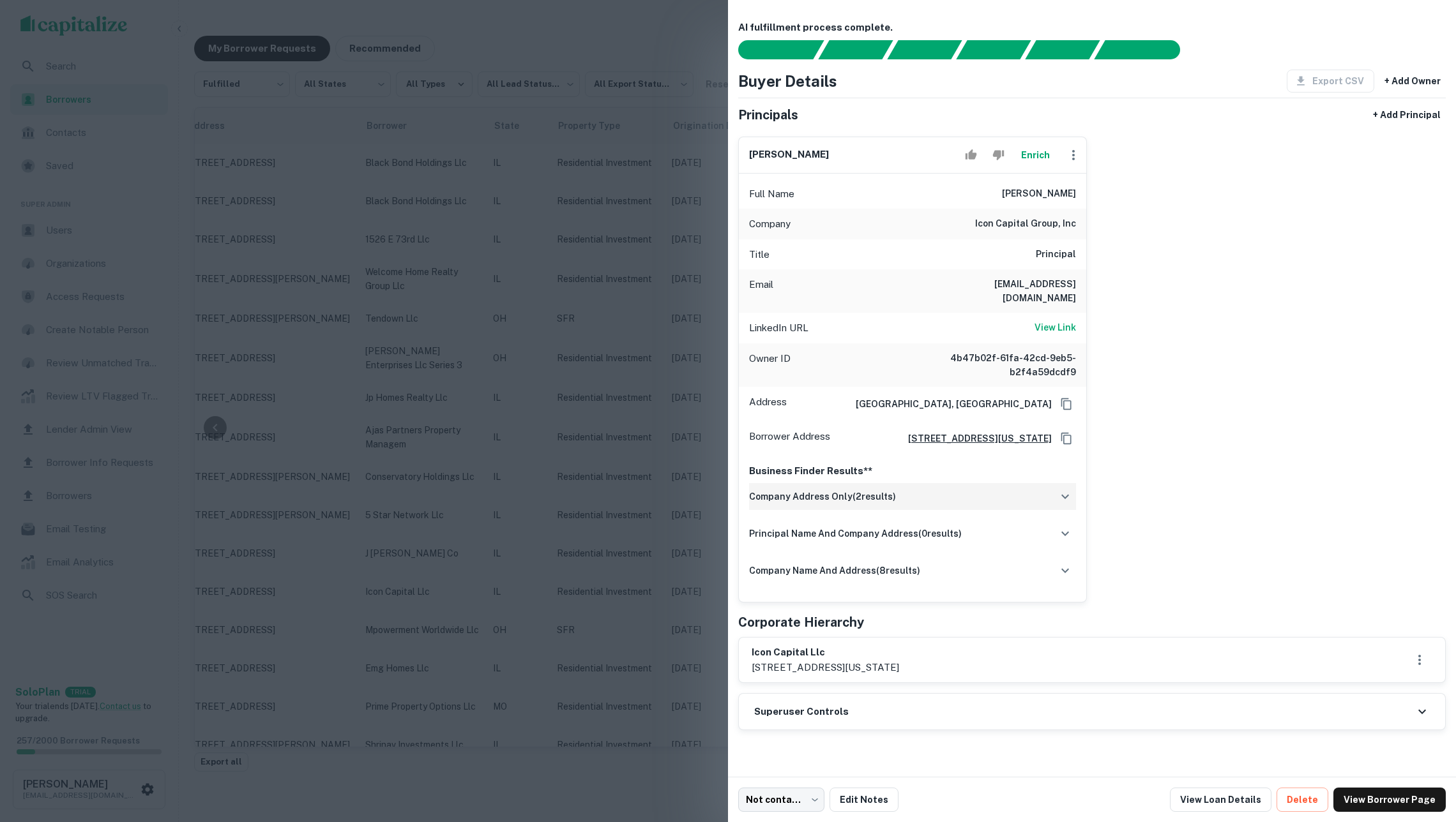
click at [861, 496] on h6 "company address only ( 2 results)" at bounding box center [822, 496] width 147 height 14
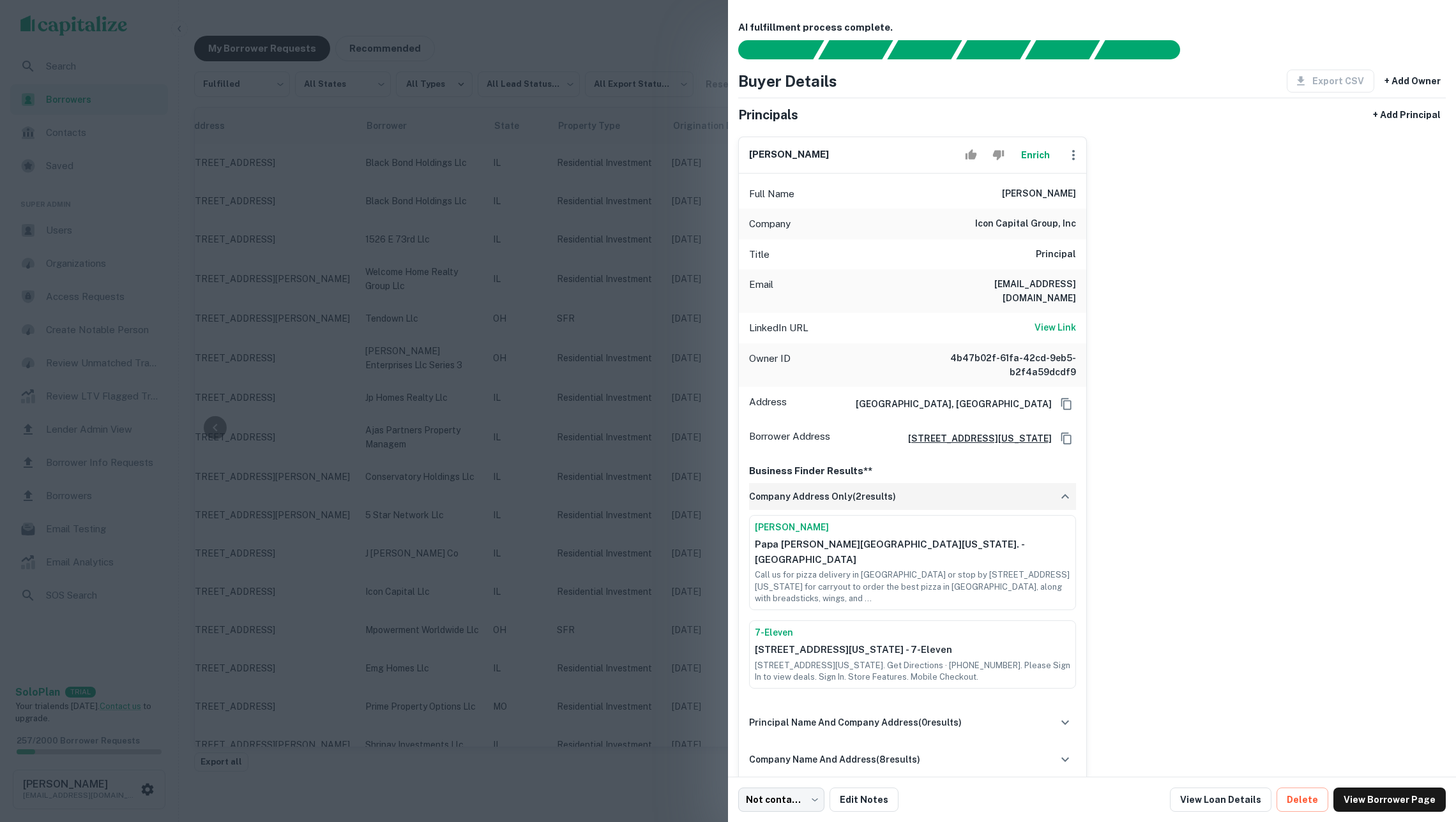
click at [861, 496] on h6 "company address only ( 2 results)" at bounding box center [822, 496] width 147 height 14
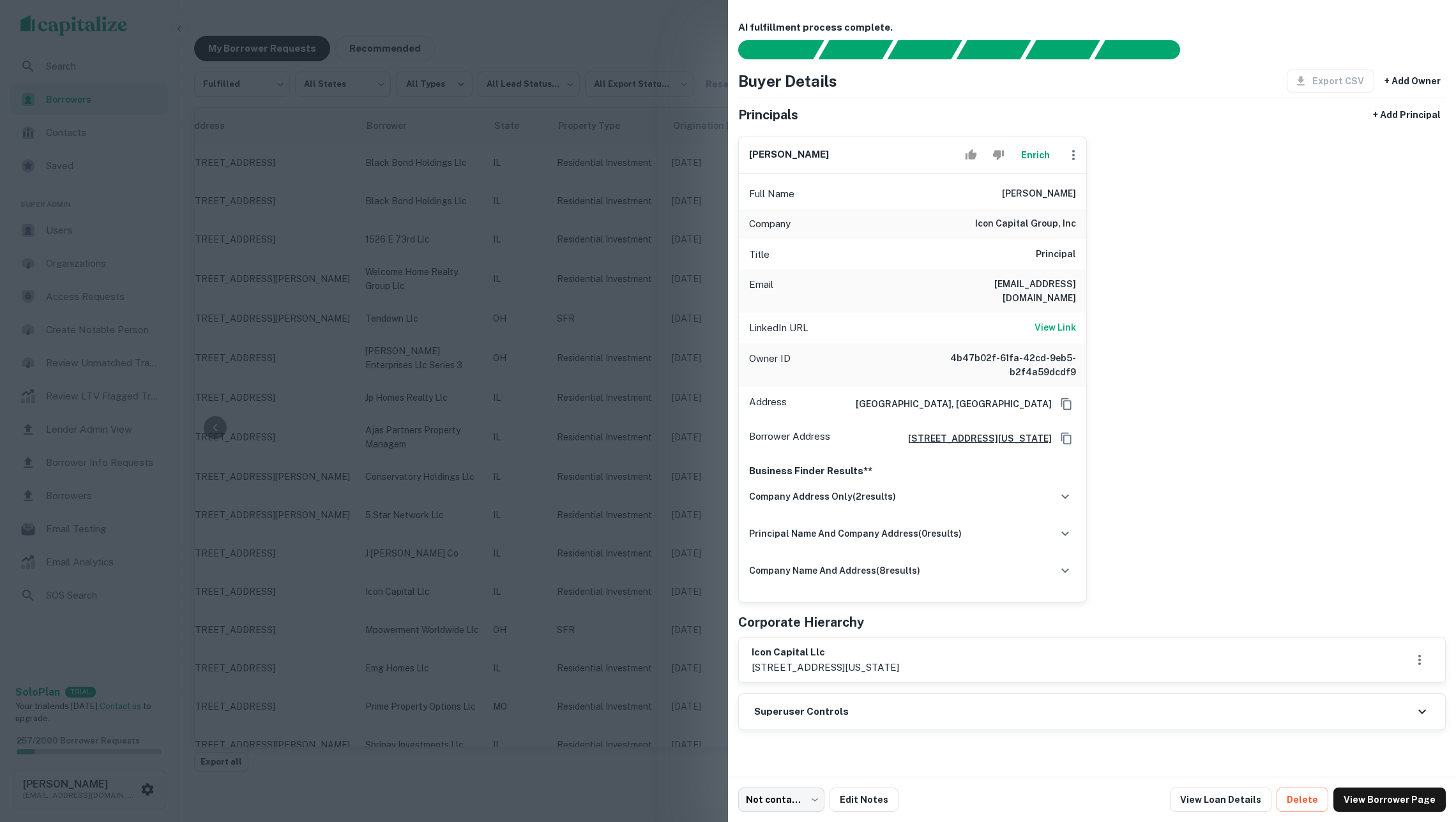
click at [565, 389] on div at bounding box center [728, 411] width 1456 height 822
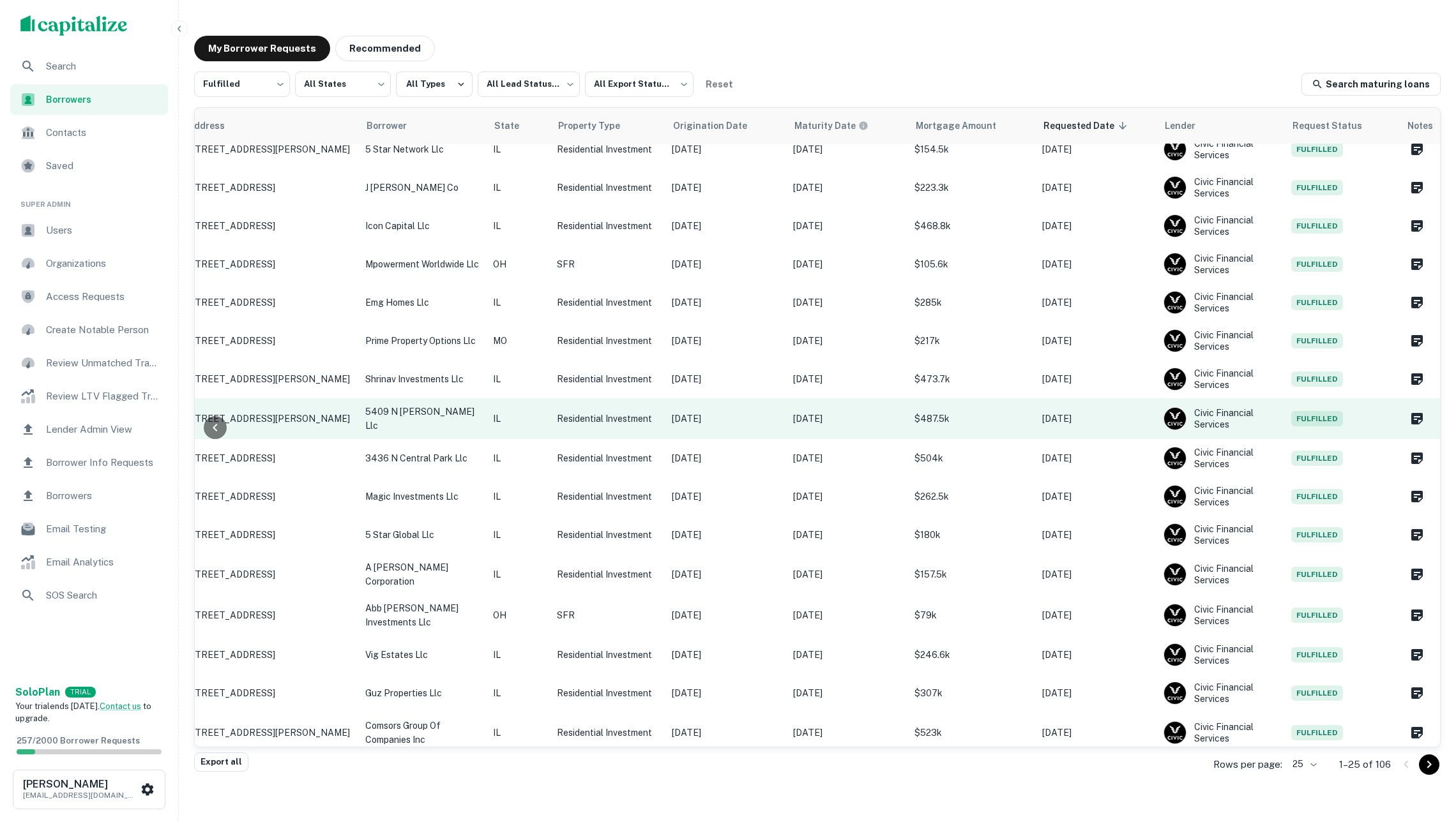
scroll to position [365, 167]
click at [721, 430] on td "Nov 20, 2024" at bounding box center [726, 420] width 121 height 41
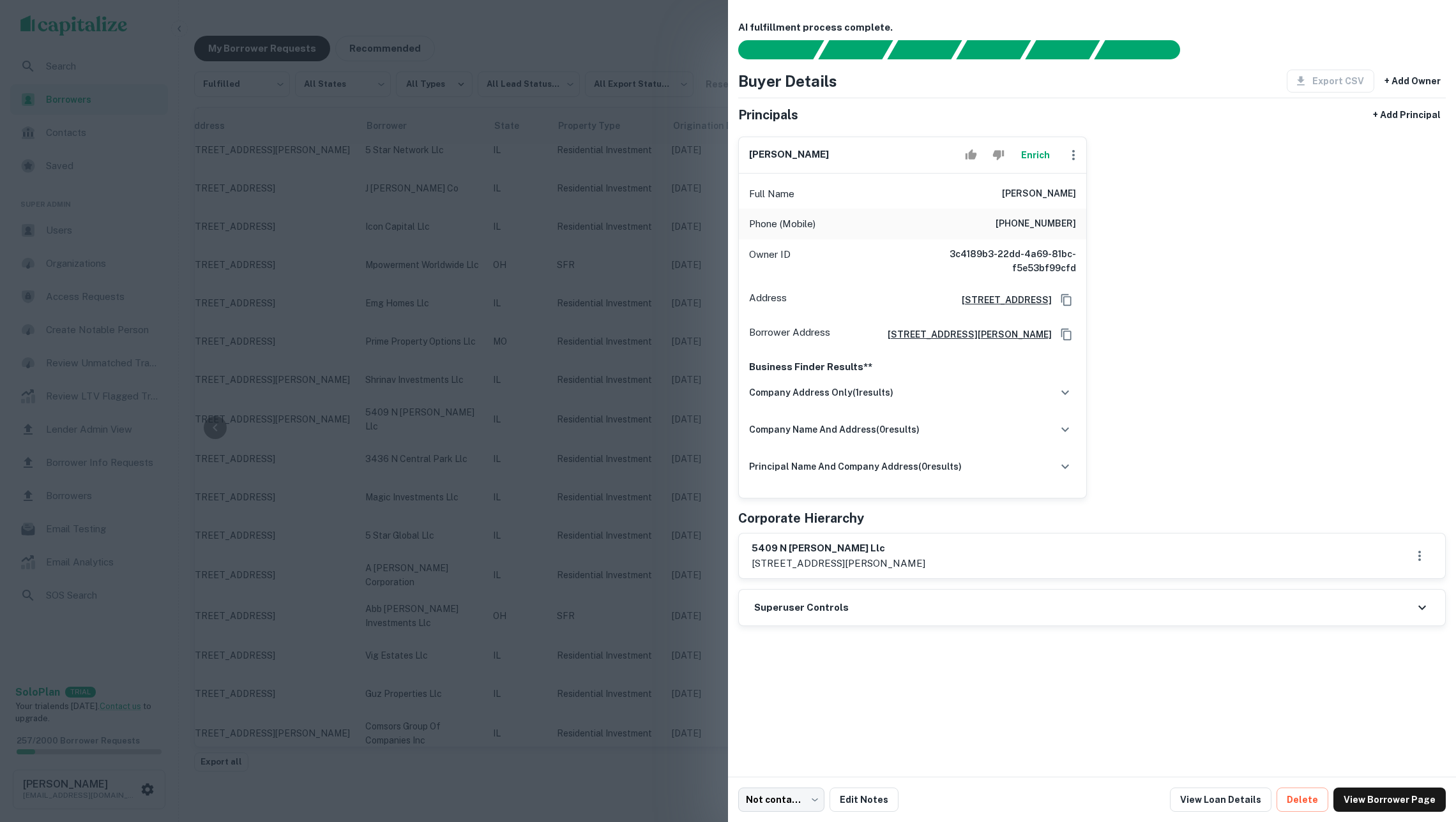
click at [1040, 155] on button "Enrich" at bounding box center [1035, 155] width 41 height 25
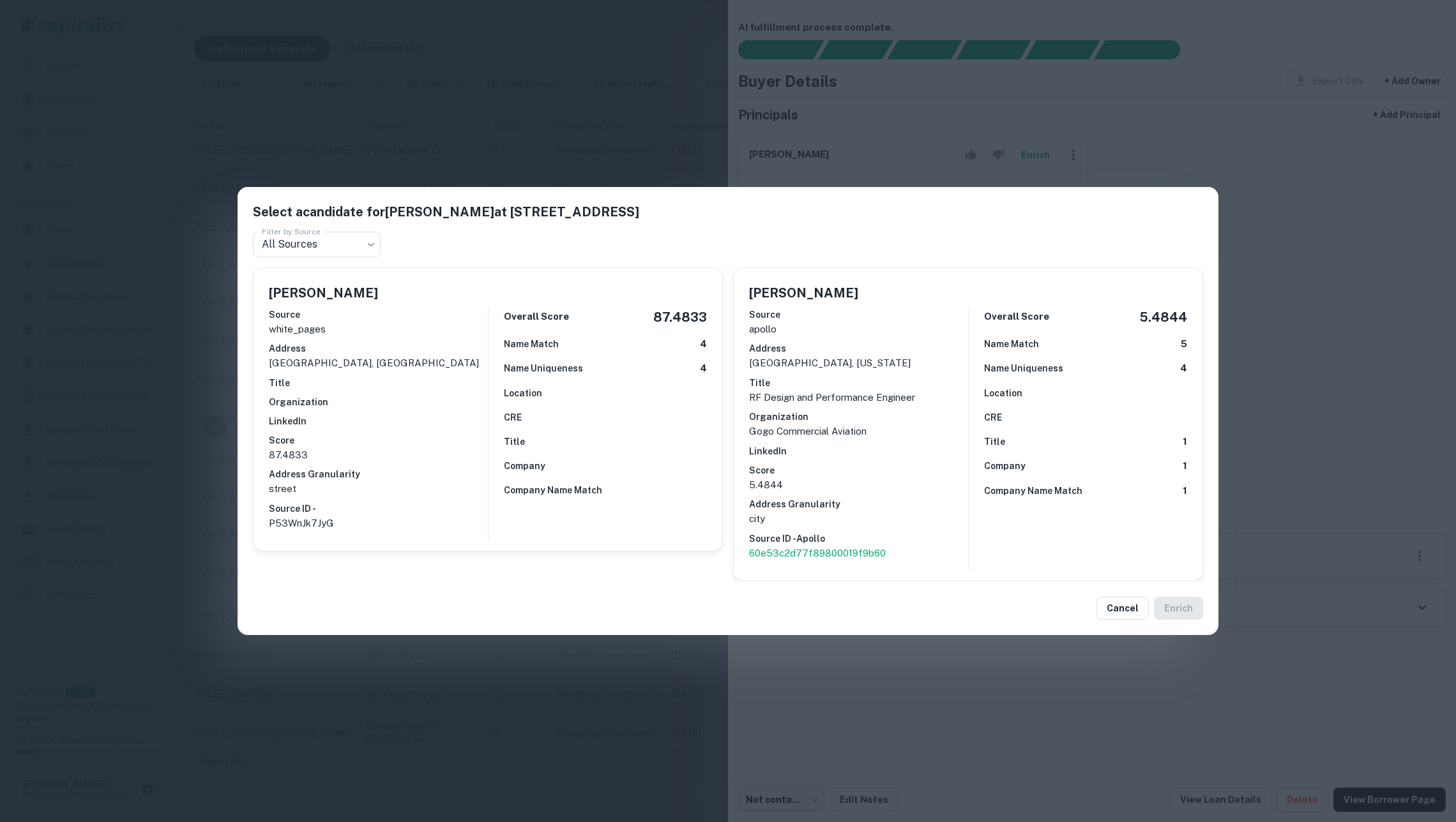
click at [550, 144] on div "Select a candidate for Saeed C Ughratdar at 5540 N Francisco Ave Filter by Sour…" at bounding box center [728, 411] width 1456 height 822
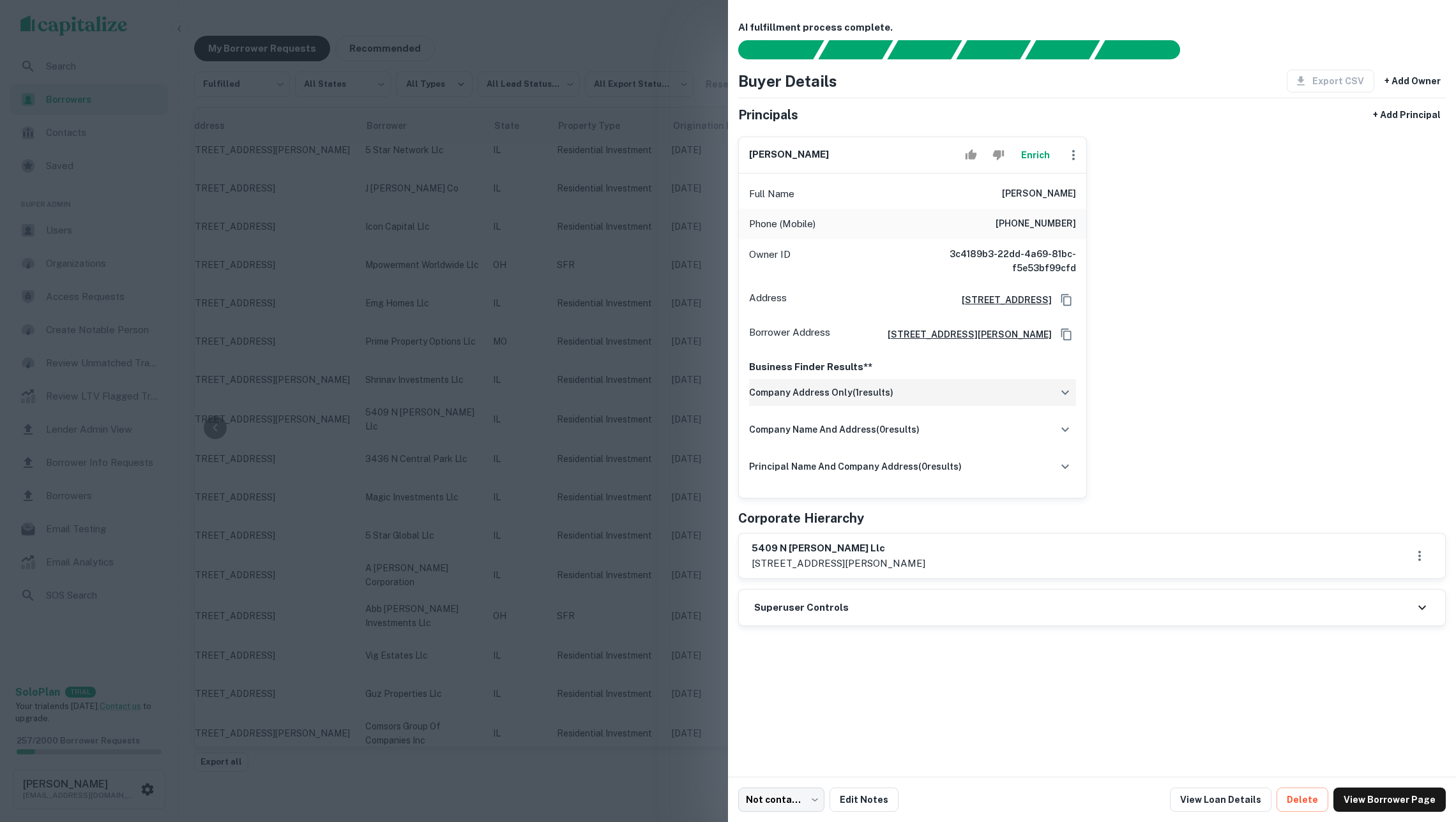
click at [952, 406] on div "company address only ( 1 results)" at bounding box center [912, 392] width 327 height 27
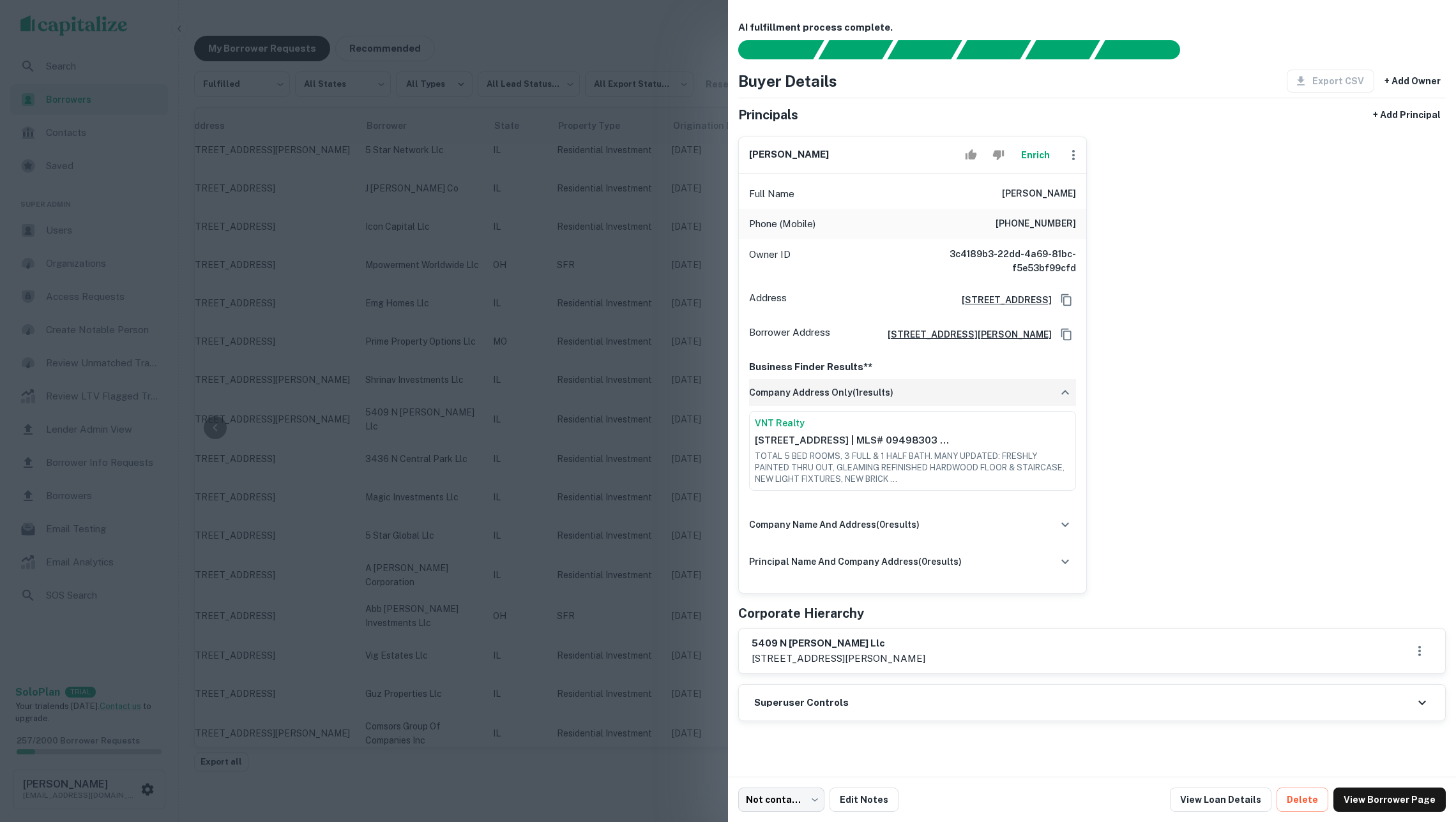
click at [952, 406] on div "company address only ( 1 results)" at bounding box center [912, 392] width 327 height 27
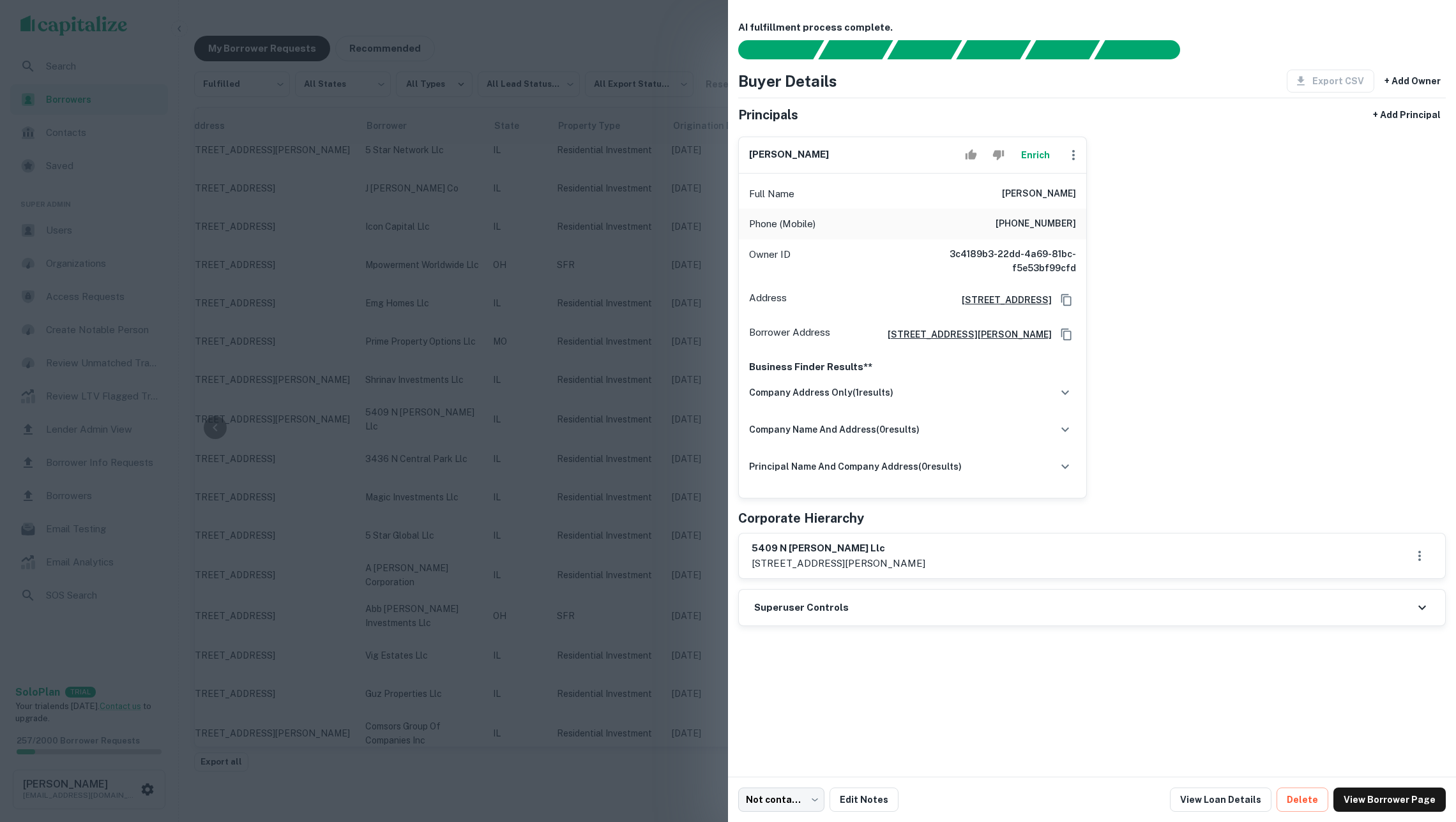
click at [539, 312] on div at bounding box center [728, 411] width 1456 height 822
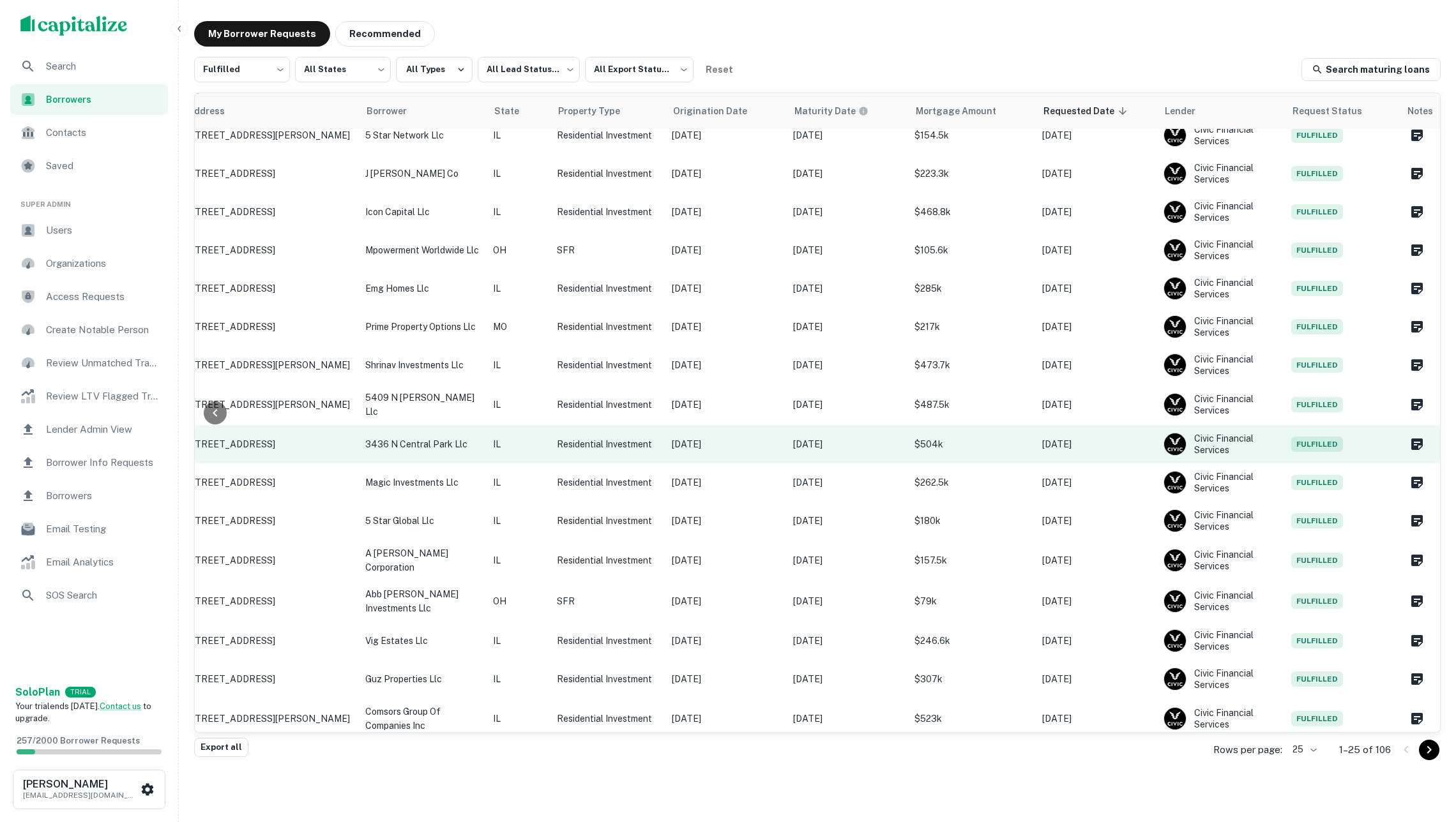
scroll to position [14, 0]
click at [829, 455] on td "Dec 02, 2029" at bounding box center [848, 445] width 121 height 38
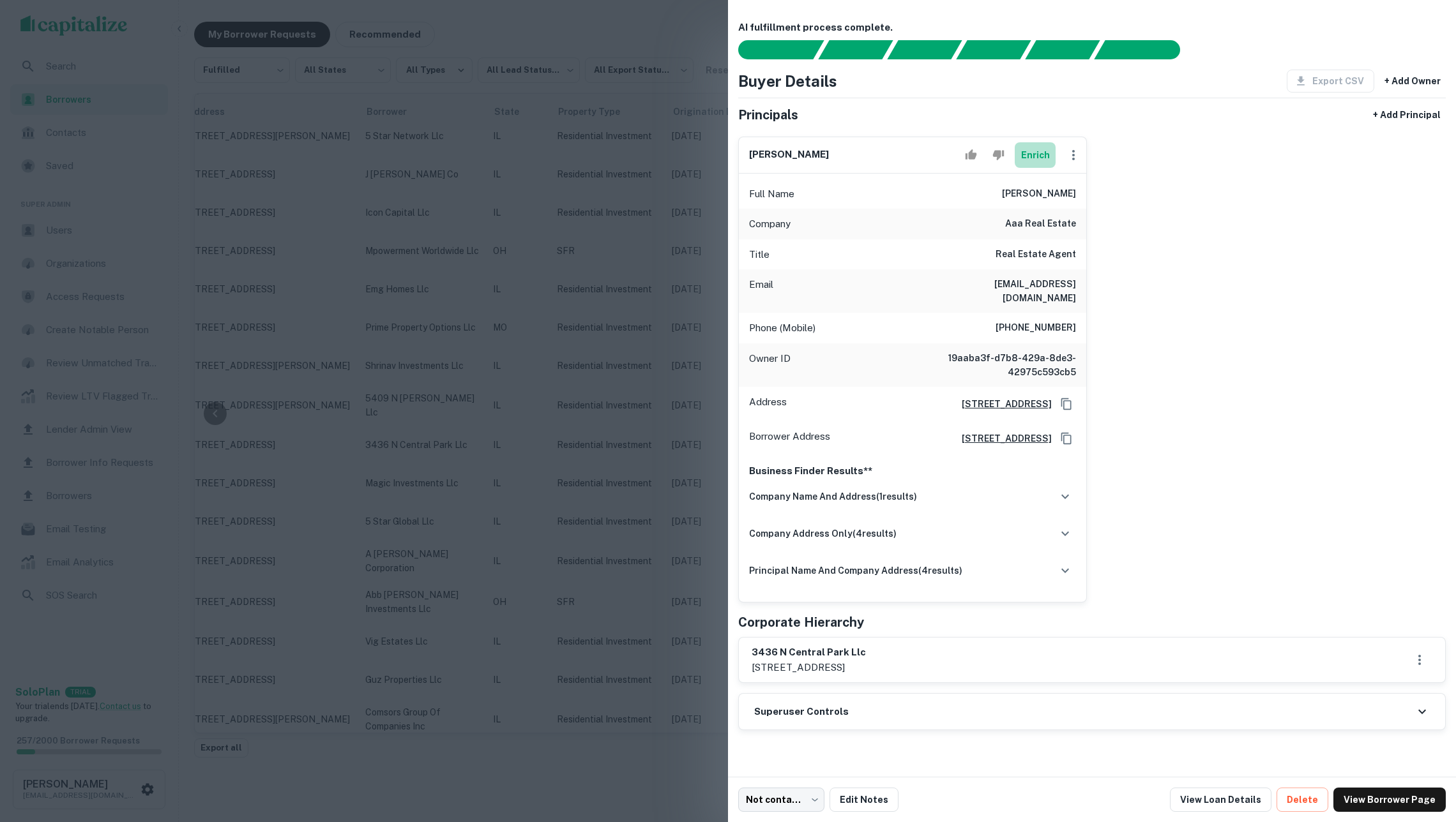
click at [1048, 152] on button "Enrich" at bounding box center [1035, 155] width 41 height 25
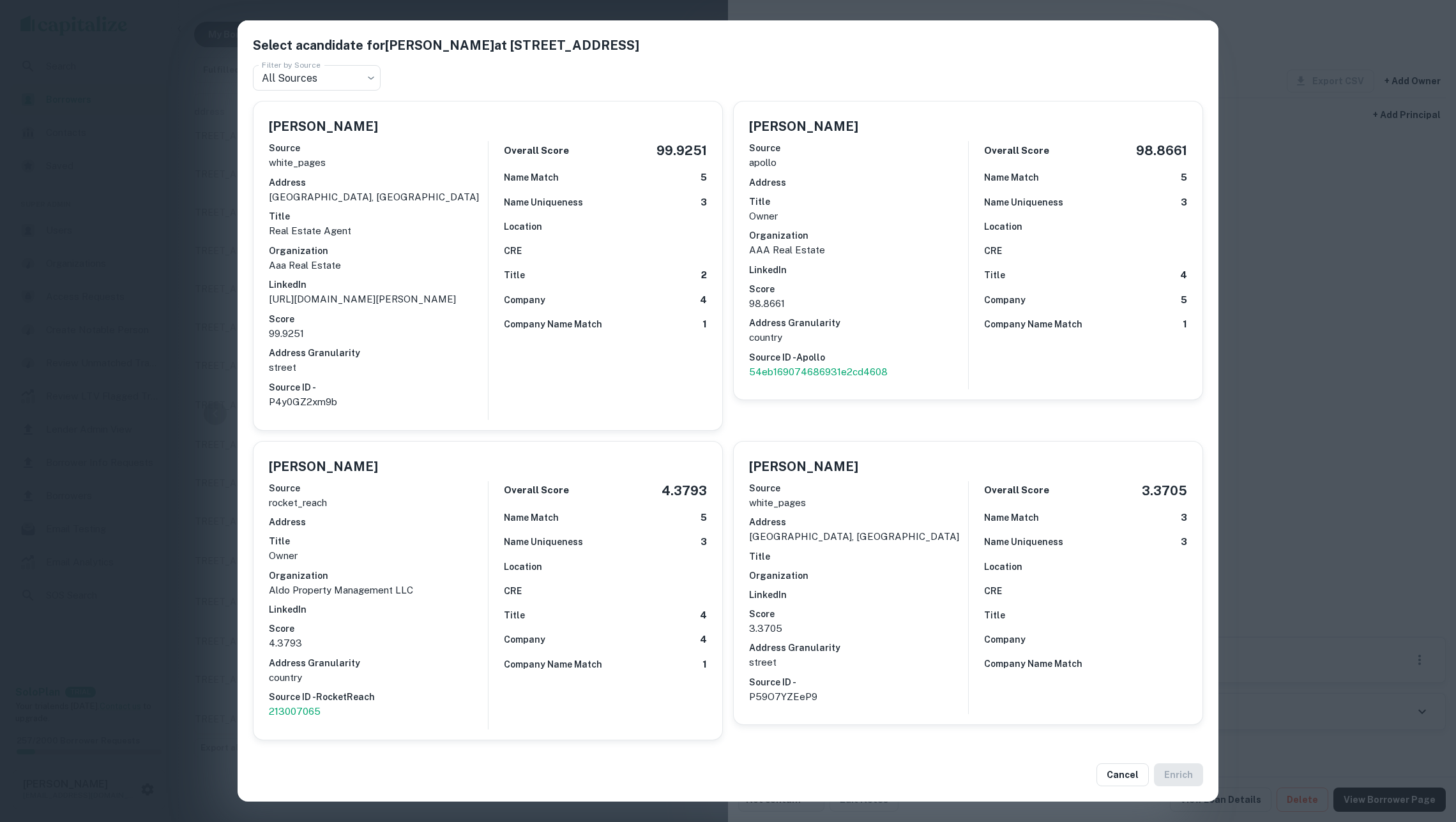
click at [1367, 372] on div "Select a candidate for Donald Hajdari at 1923 S Ashland Ave Filter by Source Al…" at bounding box center [728, 411] width 1456 height 822
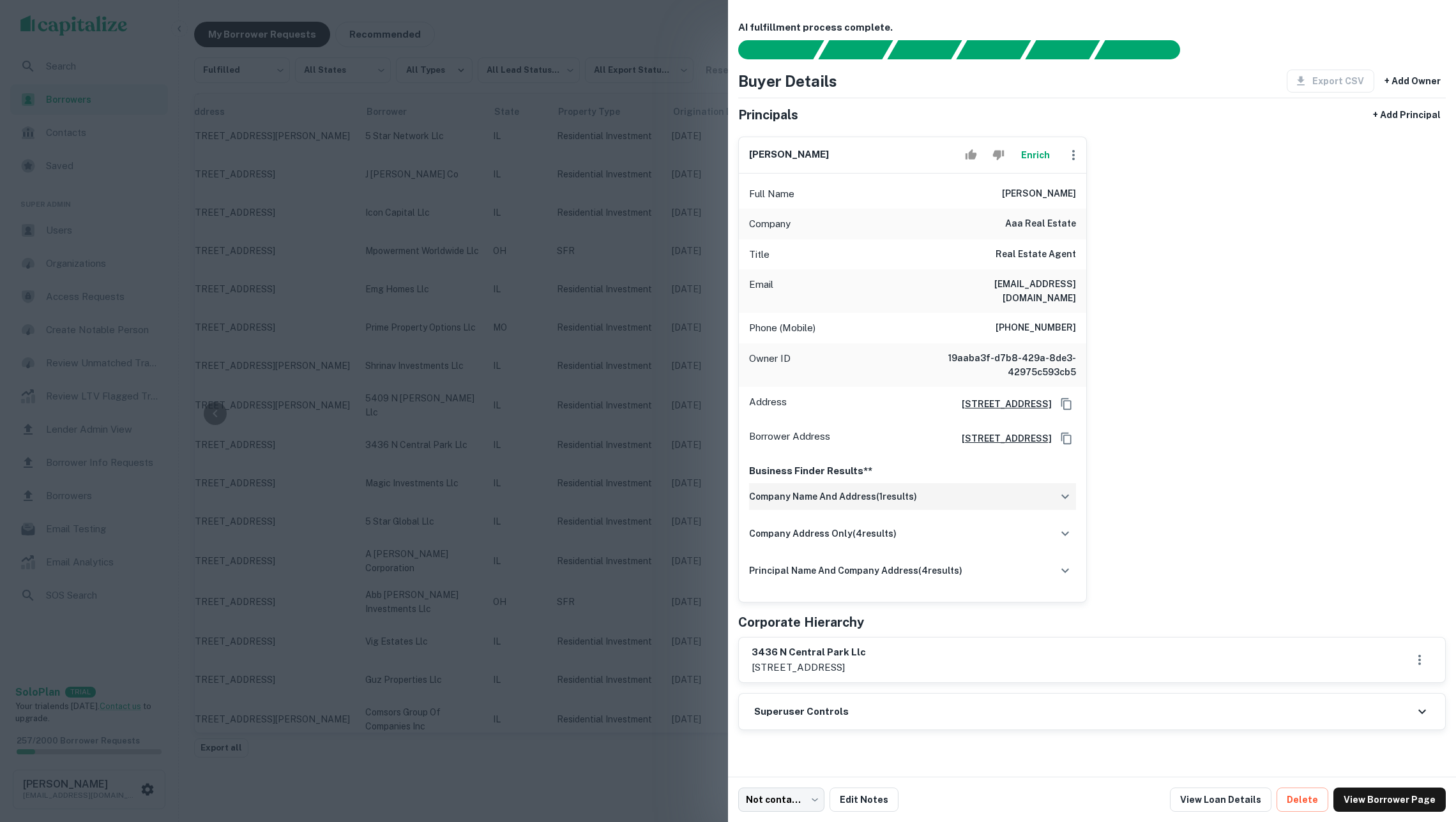
click at [1003, 494] on div "company name and address ( 1 results)" at bounding box center [912, 496] width 327 height 27
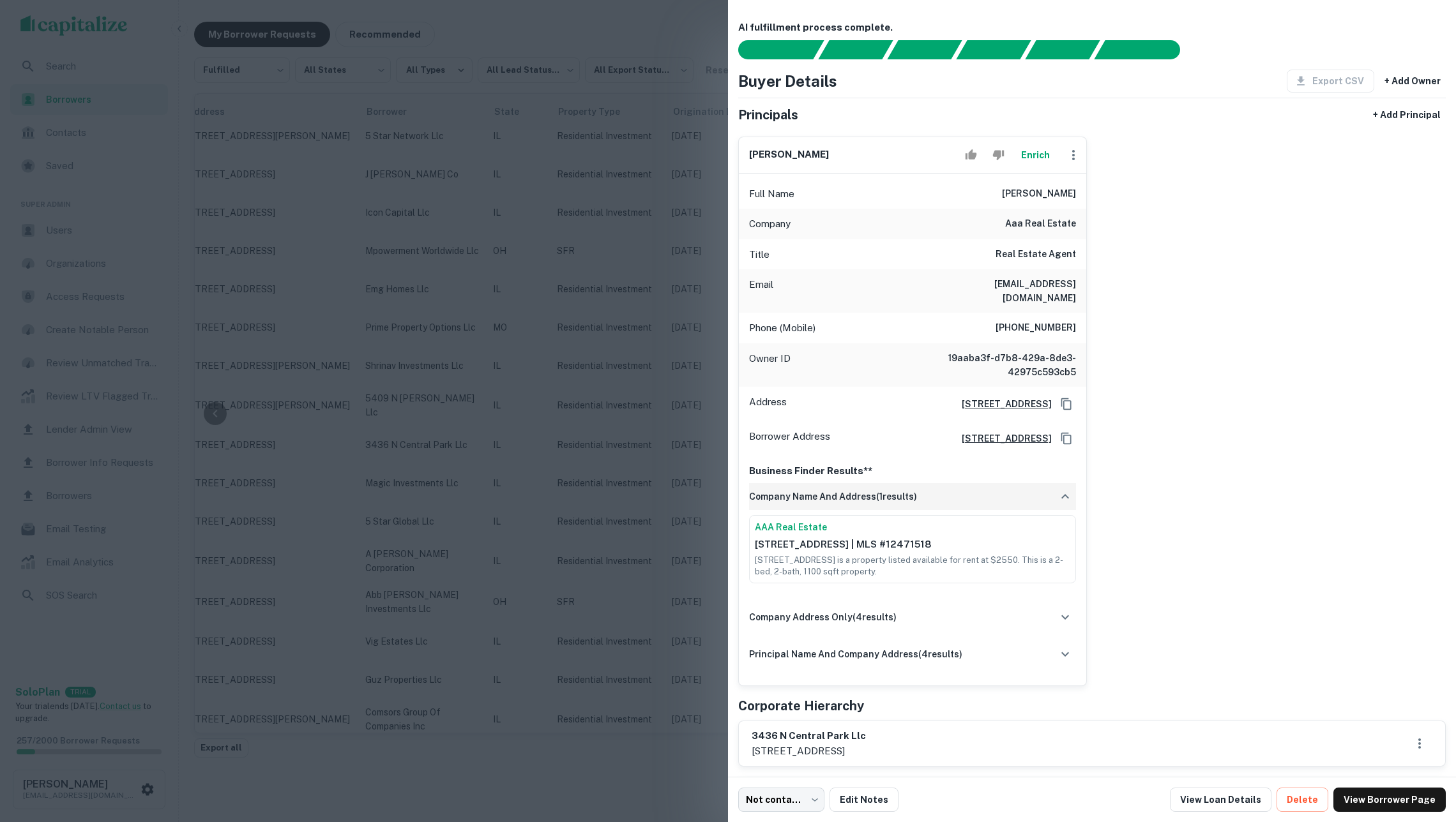
click at [1003, 494] on div "company name and address ( 1 results)" at bounding box center [912, 496] width 327 height 27
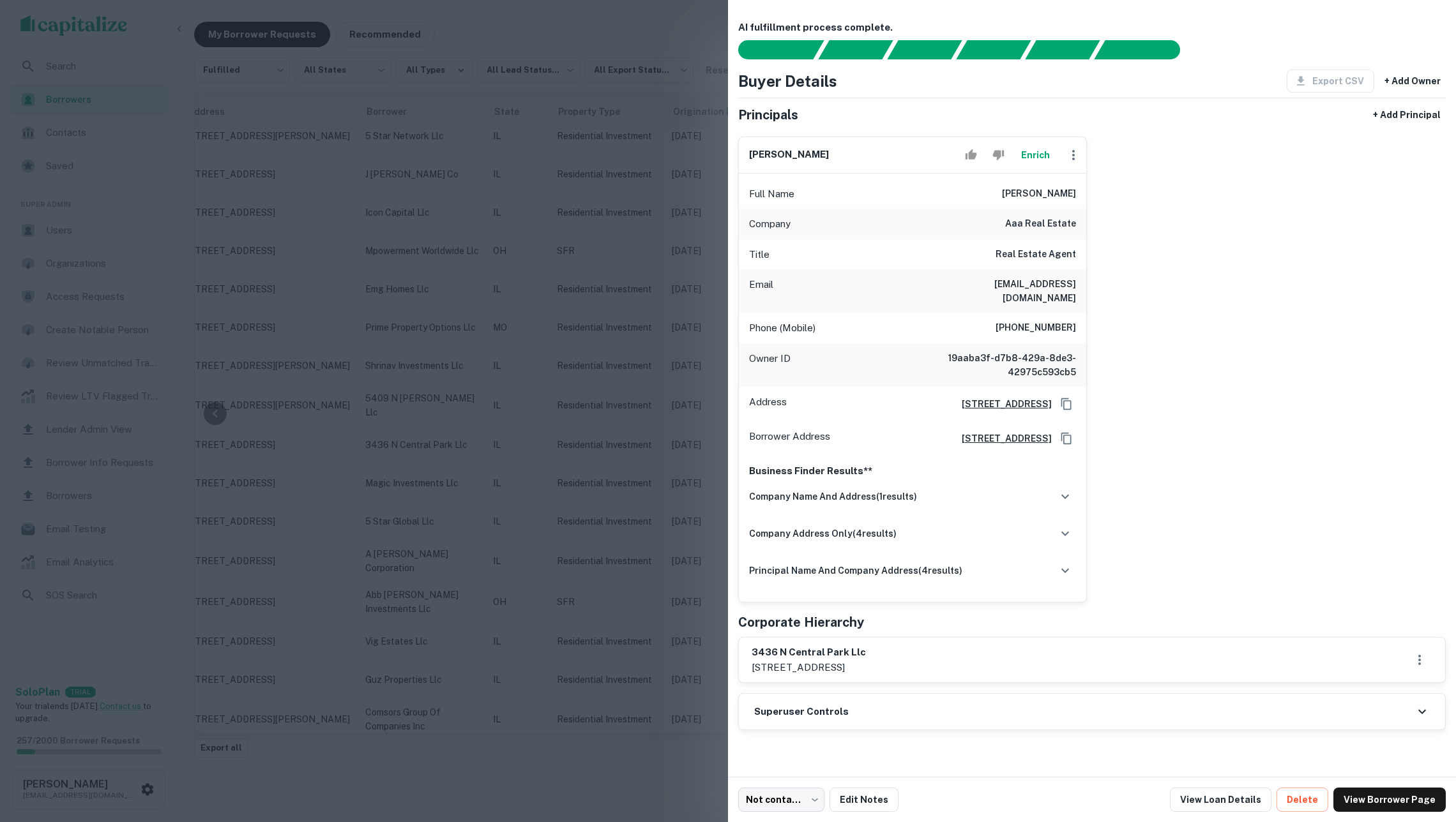
click at [508, 241] on div at bounding box center [728, 411] width 1456 height 822
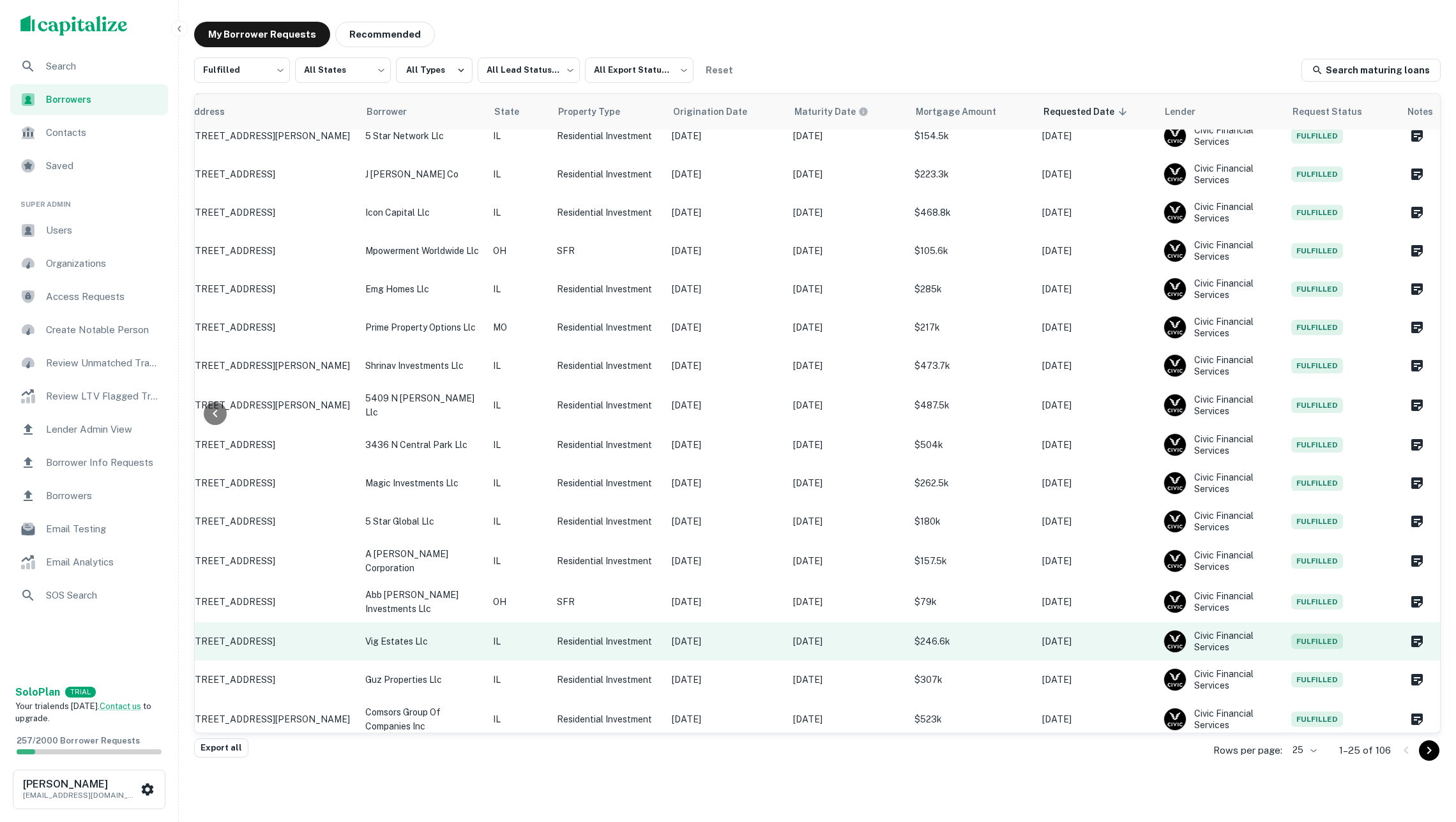
click at [862, 635] on p "Feb 25, 2026" at bounding box center [847, 642] width 108 height 14
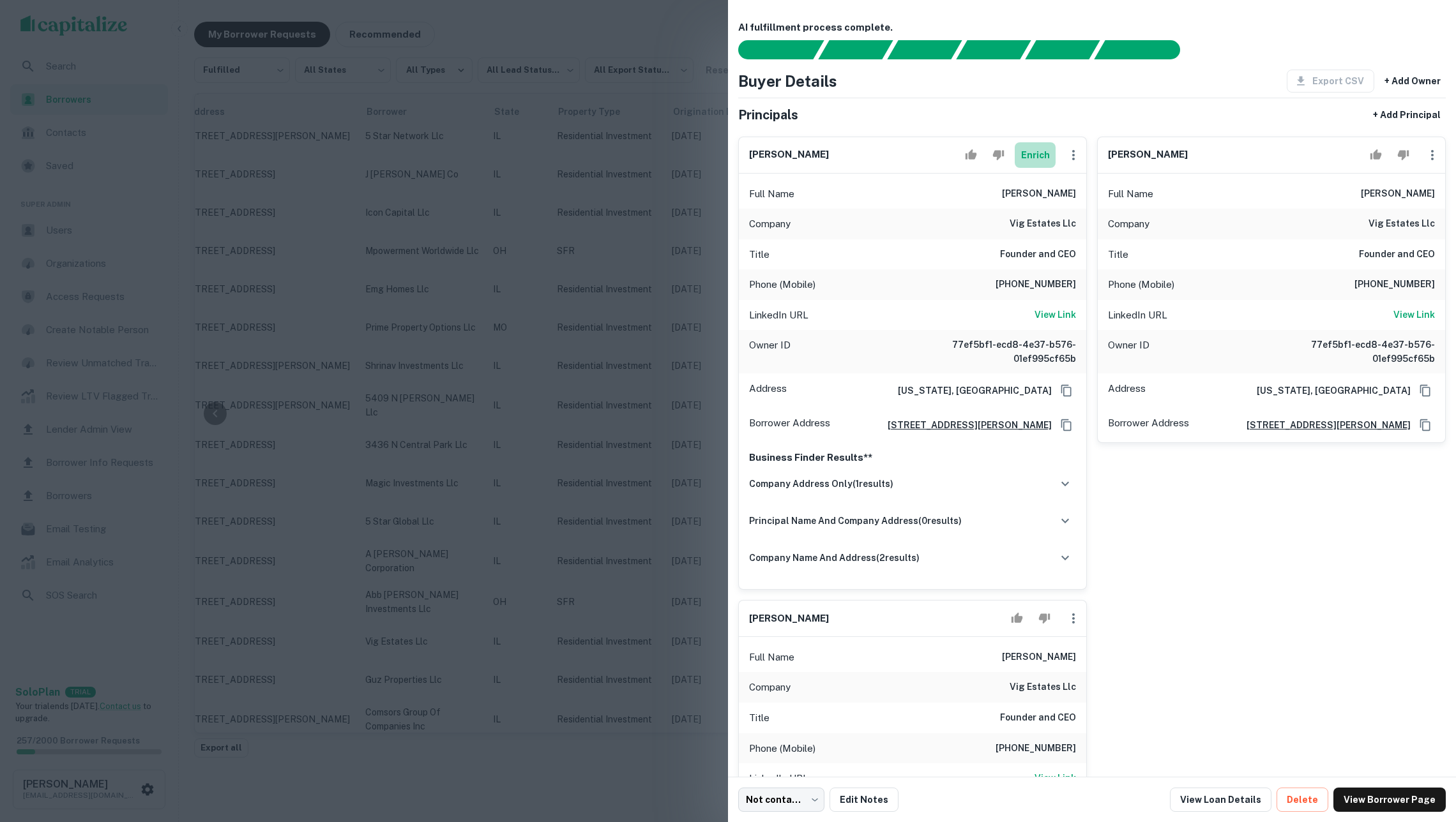
click at [1040, 155] on button "Enrich" at bounding box center [1035, 155] width 41 height 25
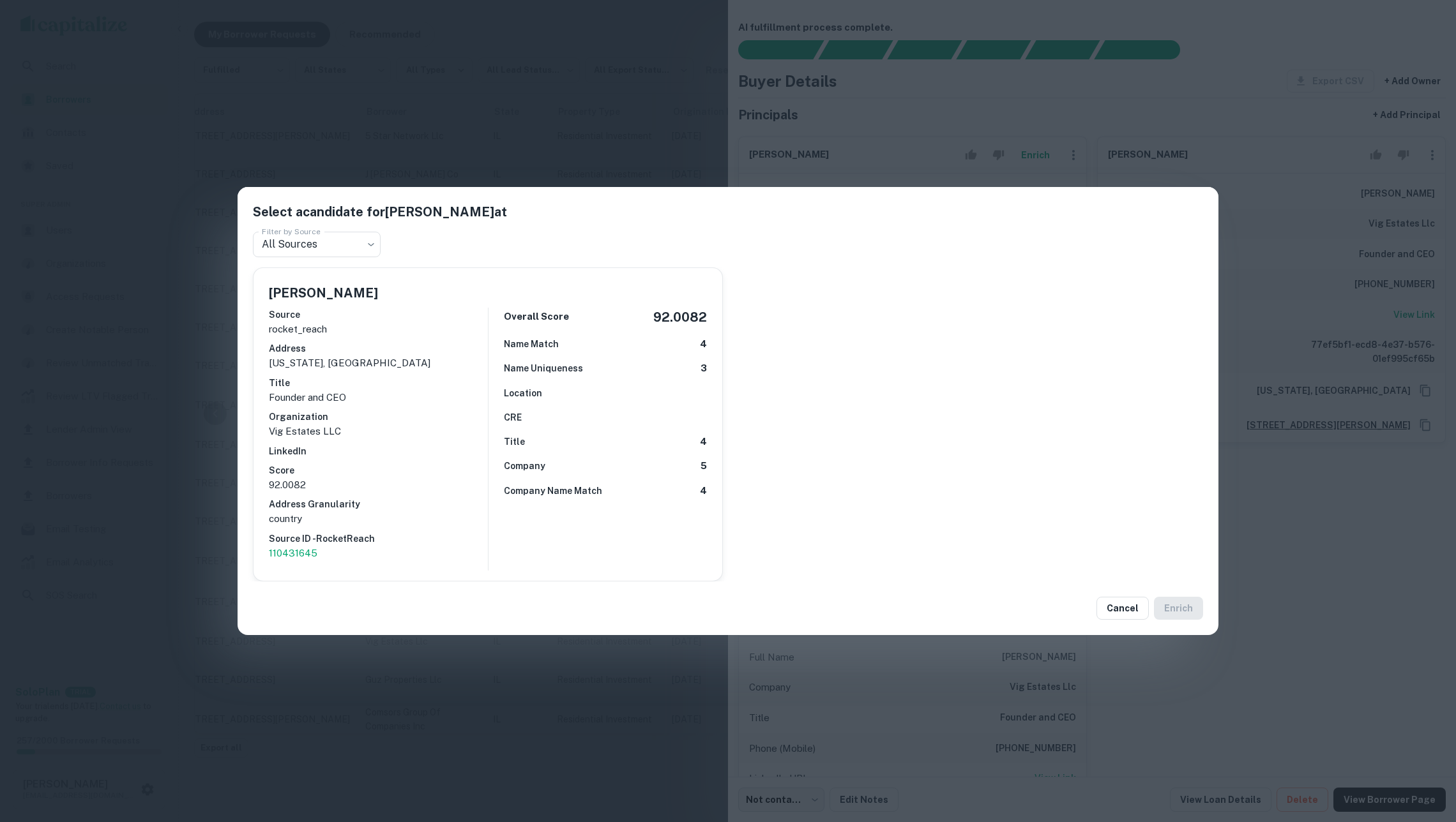
click at [631, 111] on div "Select a candidate for Jaskirat Vig at Filter by Source All Sources *** Filter …" at bounding box center [728, 411] width 1456 height 822
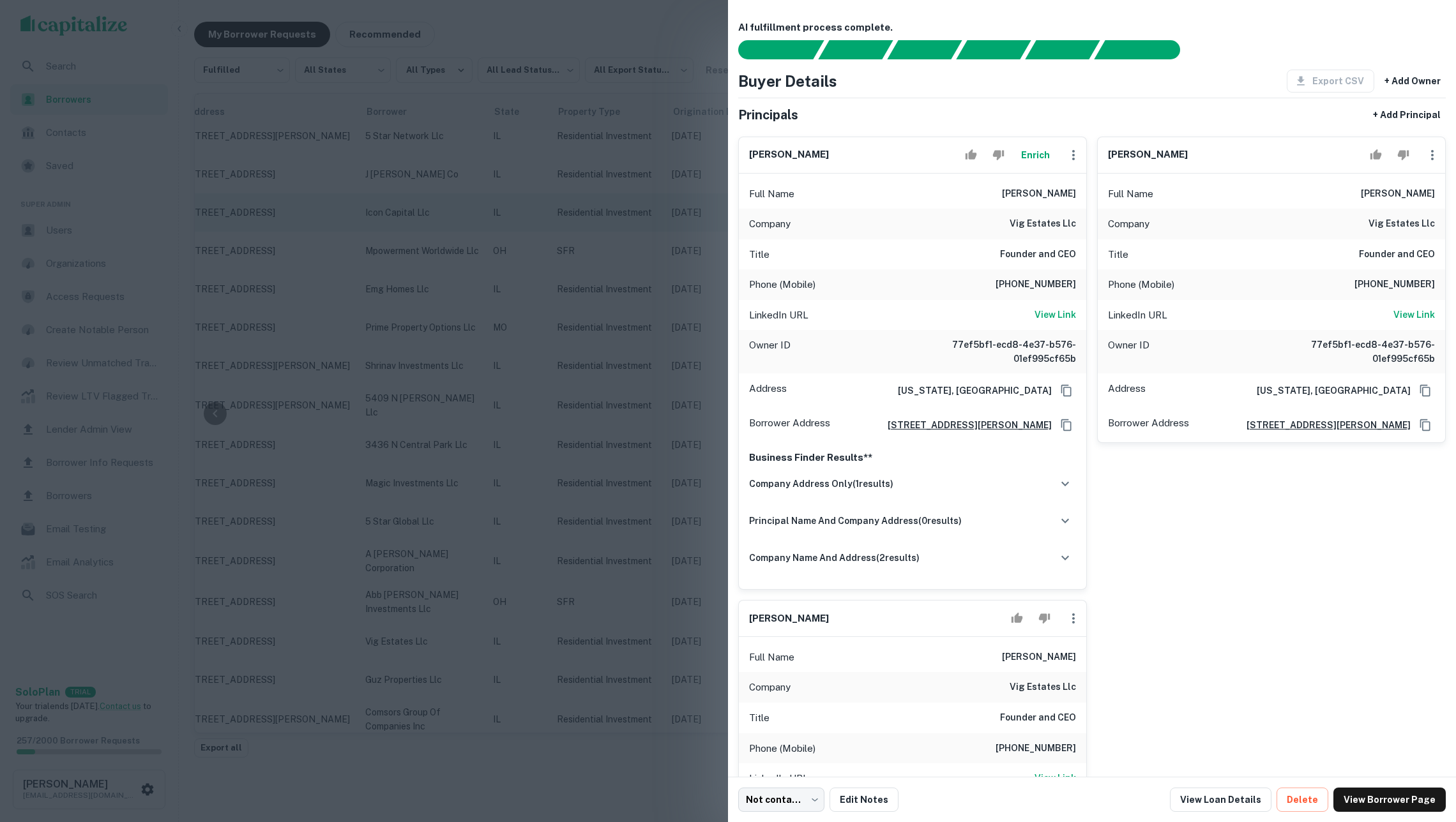
click at [647, 216] on div at bounding box center [728, 411] width 1456 height 822
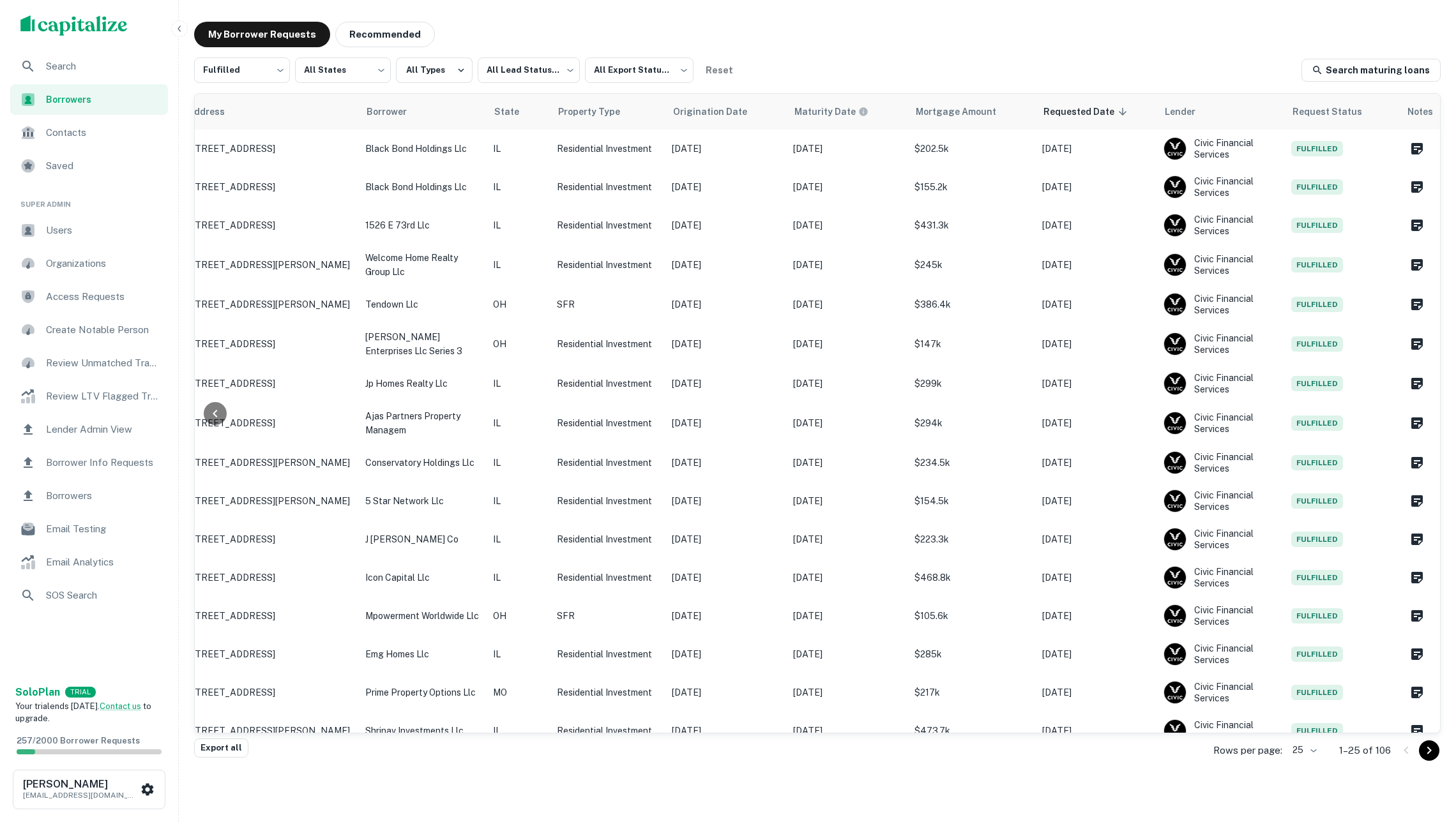
scroll to position [0, 167]
click at [100, 96] on span "Borrowers" at bounding box center [103, 99] width 114 height 14
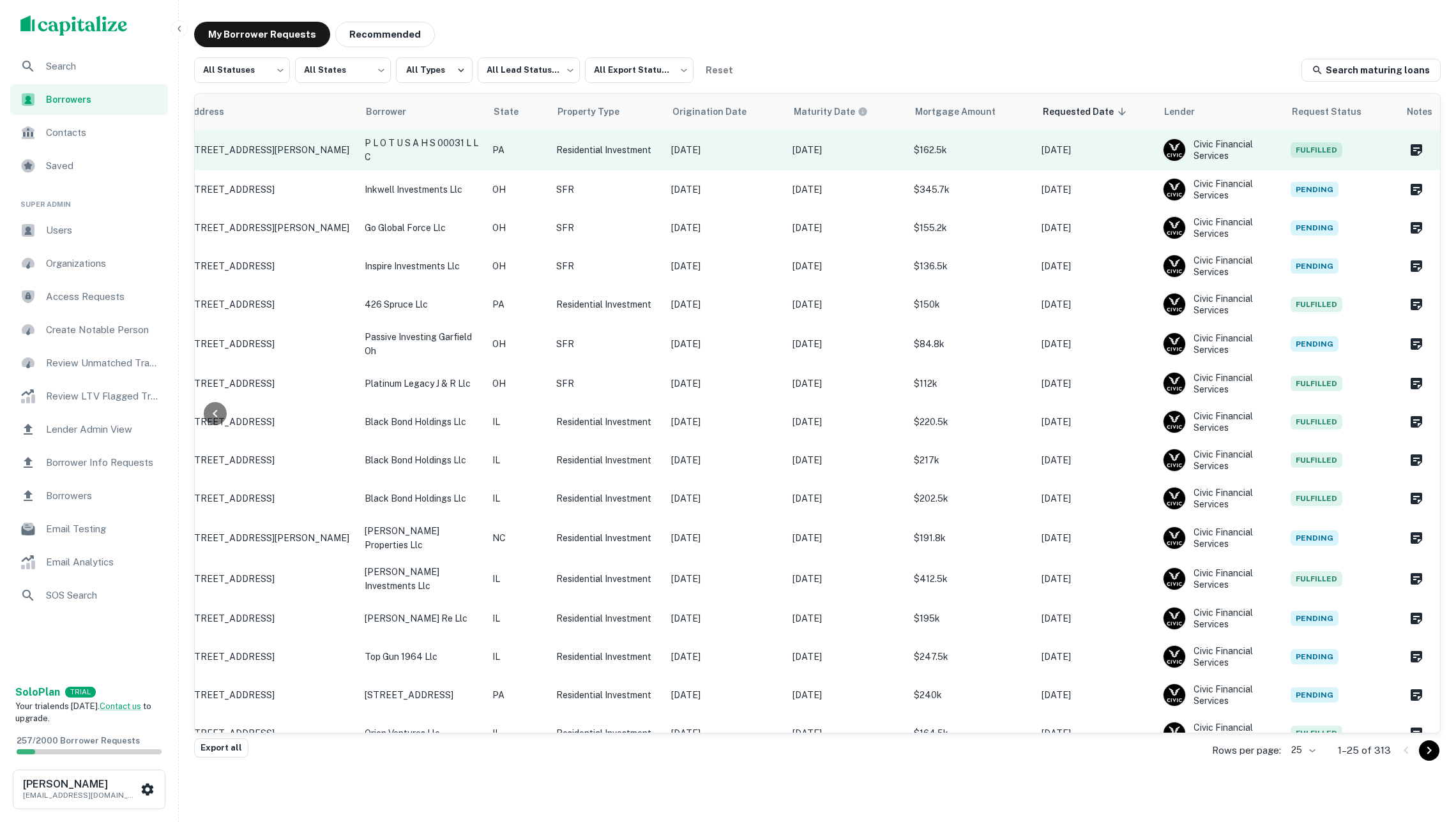
scroll to position [0, 168]
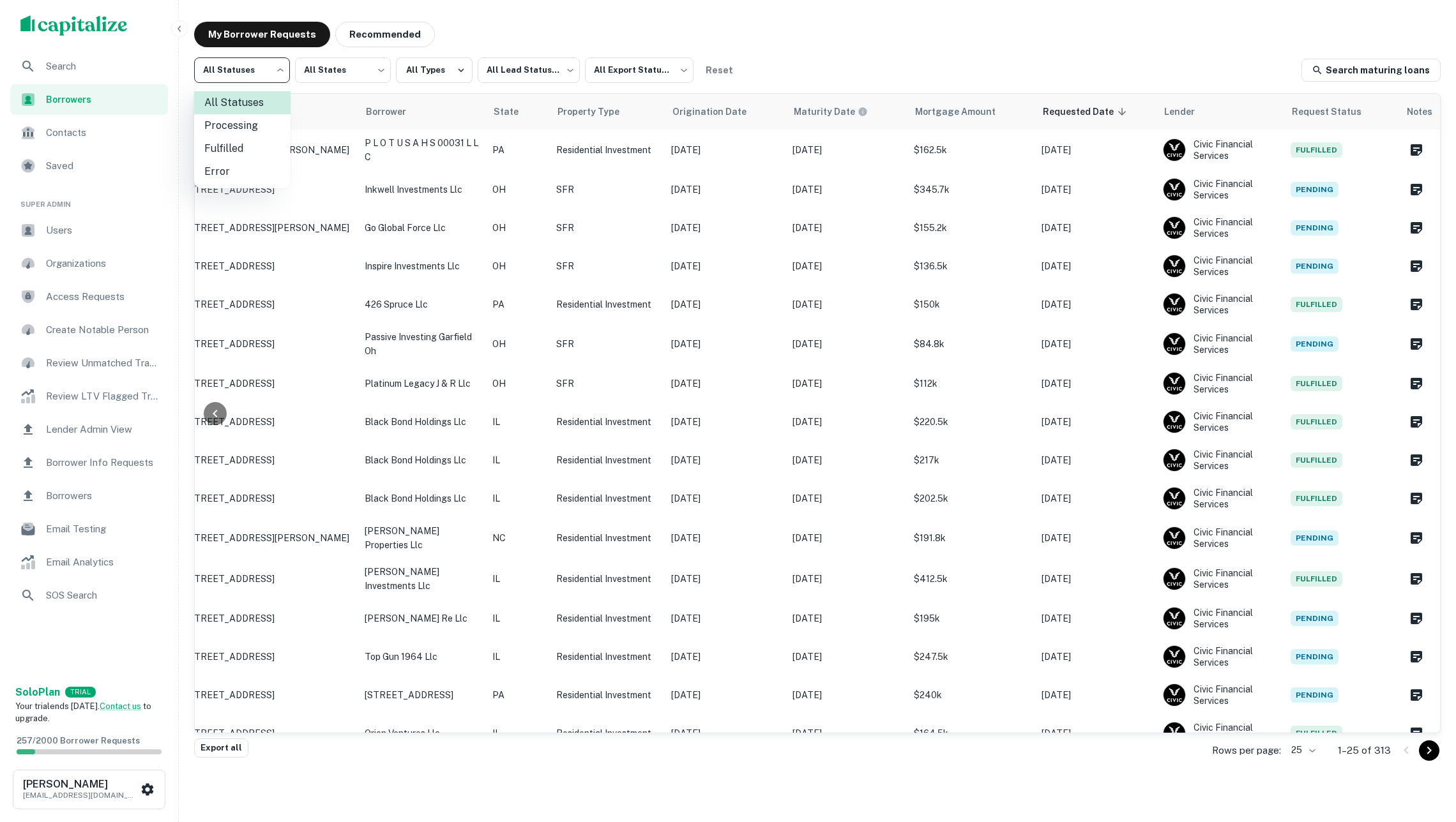
click at [245, 70] on body "Search Borrowers Contacts Saved Super Admin Users Organizations Access Requests…" at bounding box center [728, 396] width 1456 height 822
click at [262, 146] on li "Fulfilled" at bounding box center [243, 149] width 97 height 23
type input "*********"
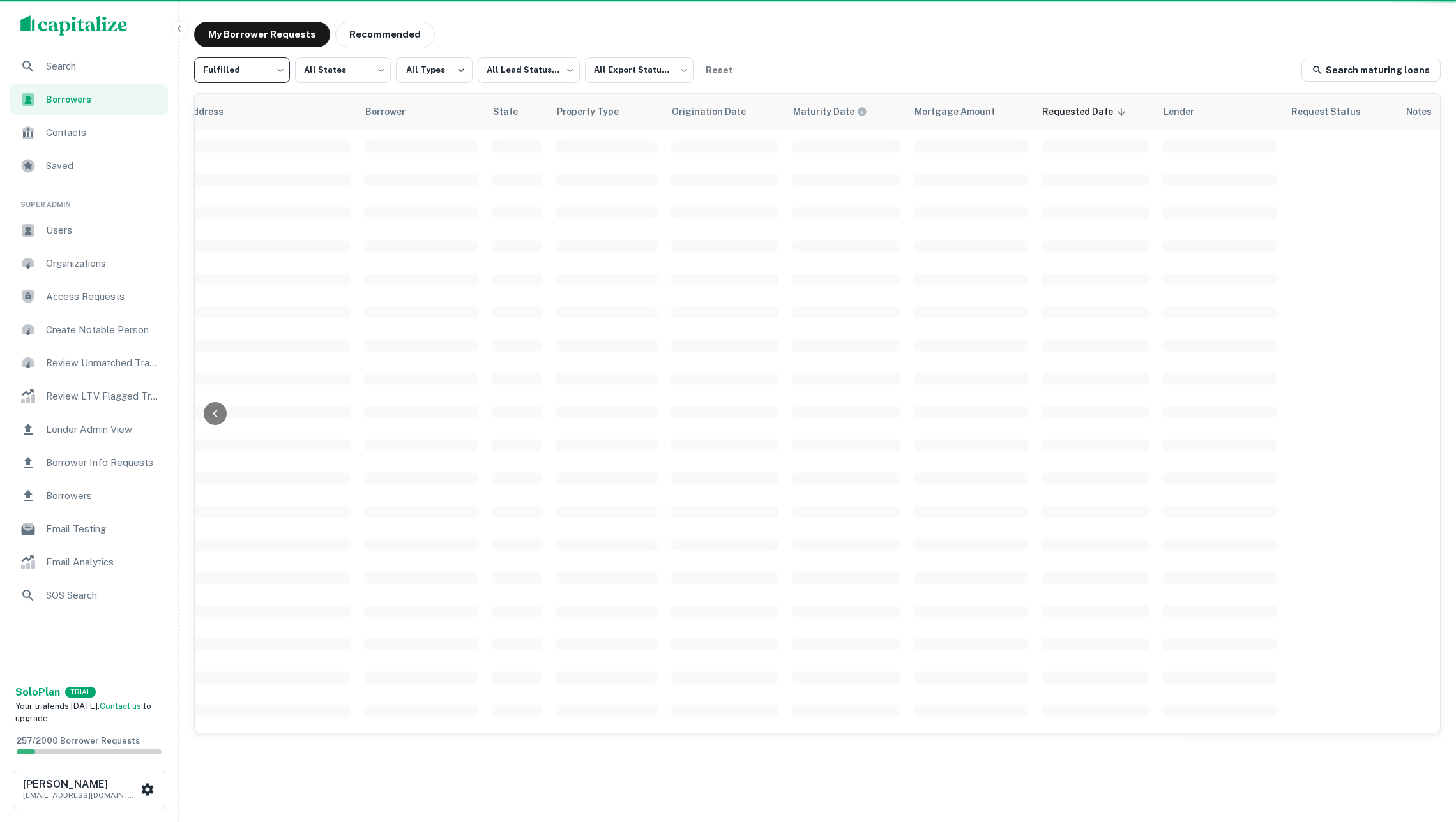
scroll to position [0, 167]
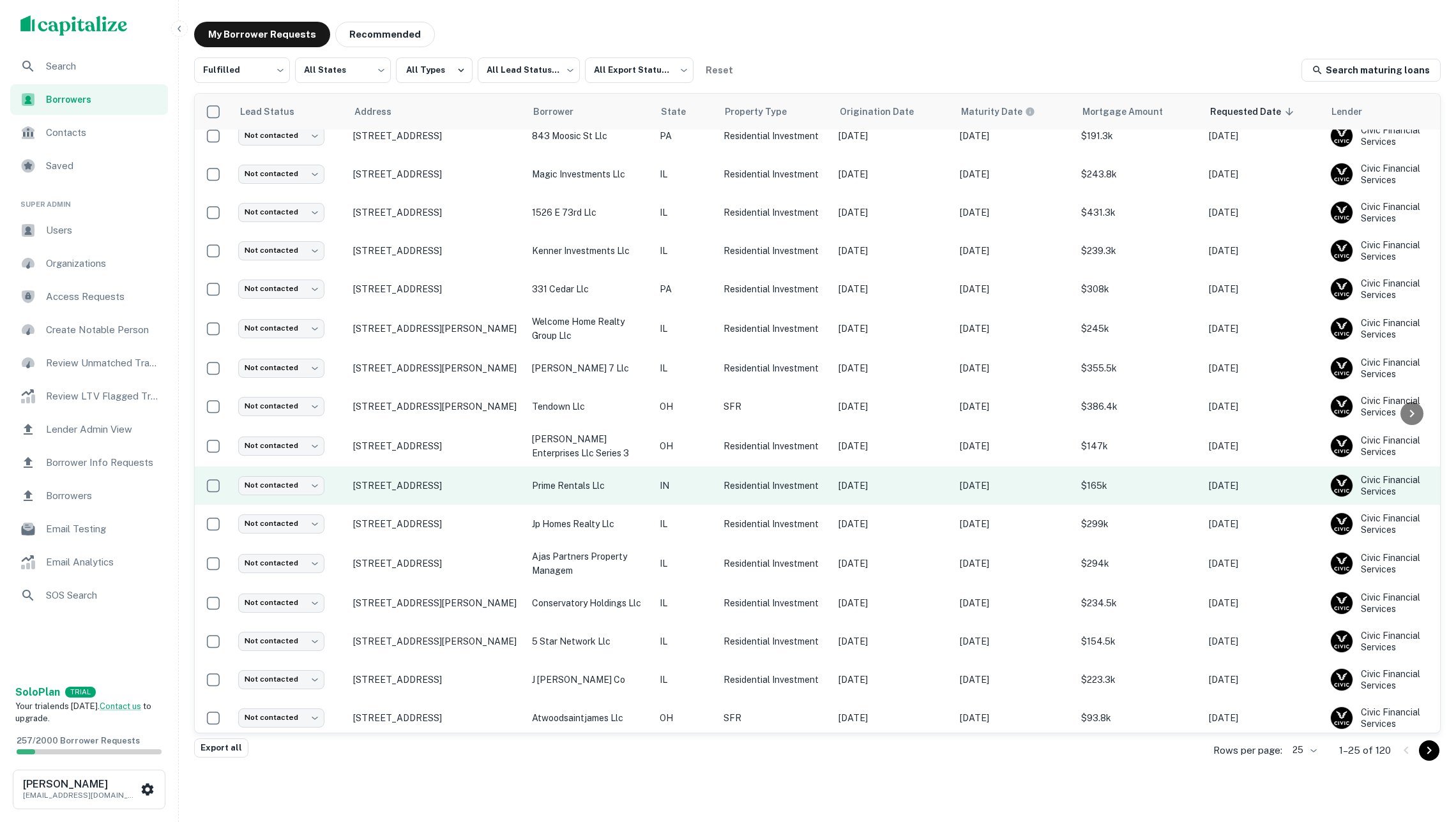
scroll to position [361, 0]
click at [785, 484] on p "Residential Investment" at bounding box center [775, 487] width 102 height 14
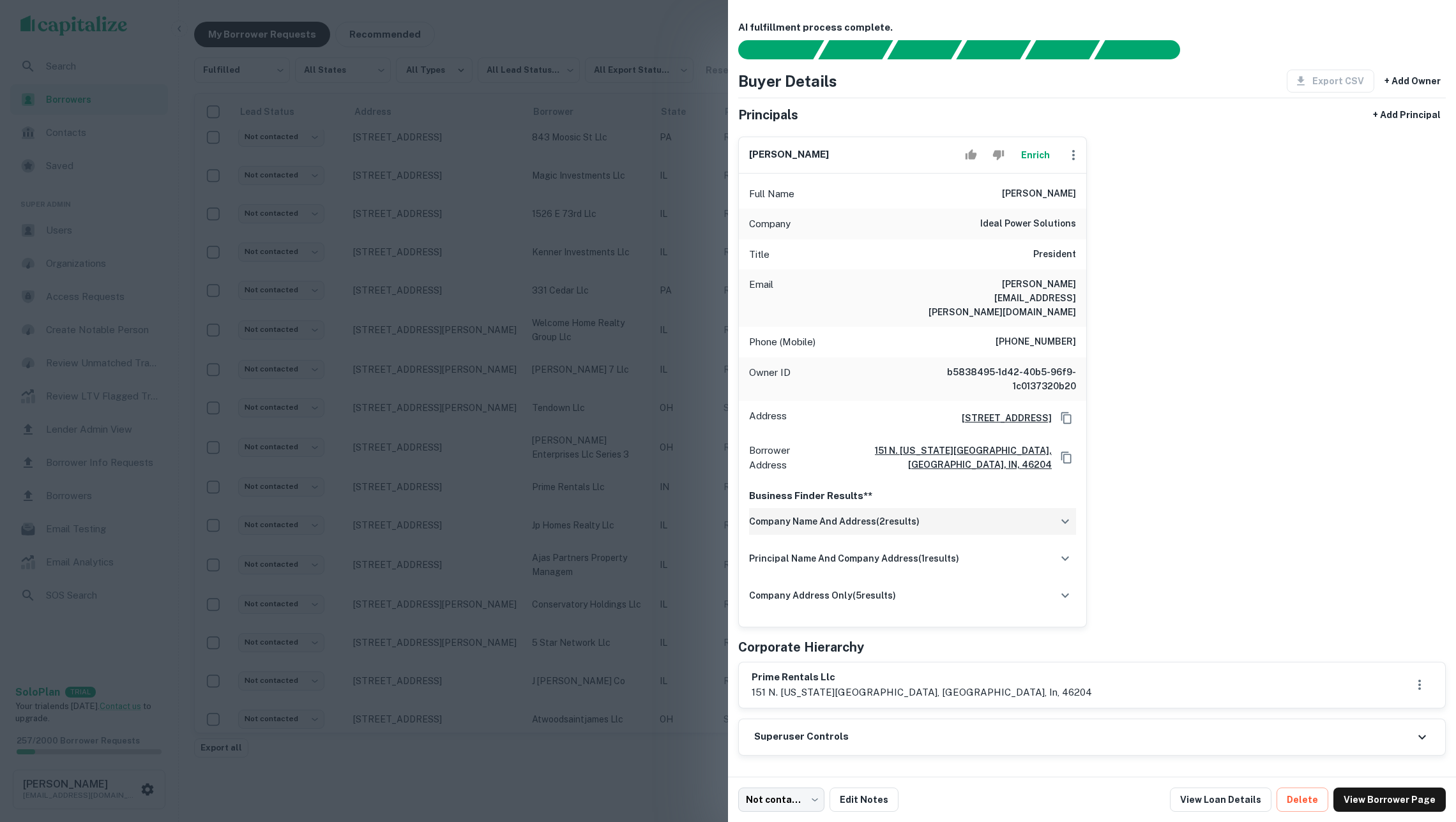
click at [925, 508] on div "company name and address ( 2 results)" at bounding box center [912, 521] width 327 height 27
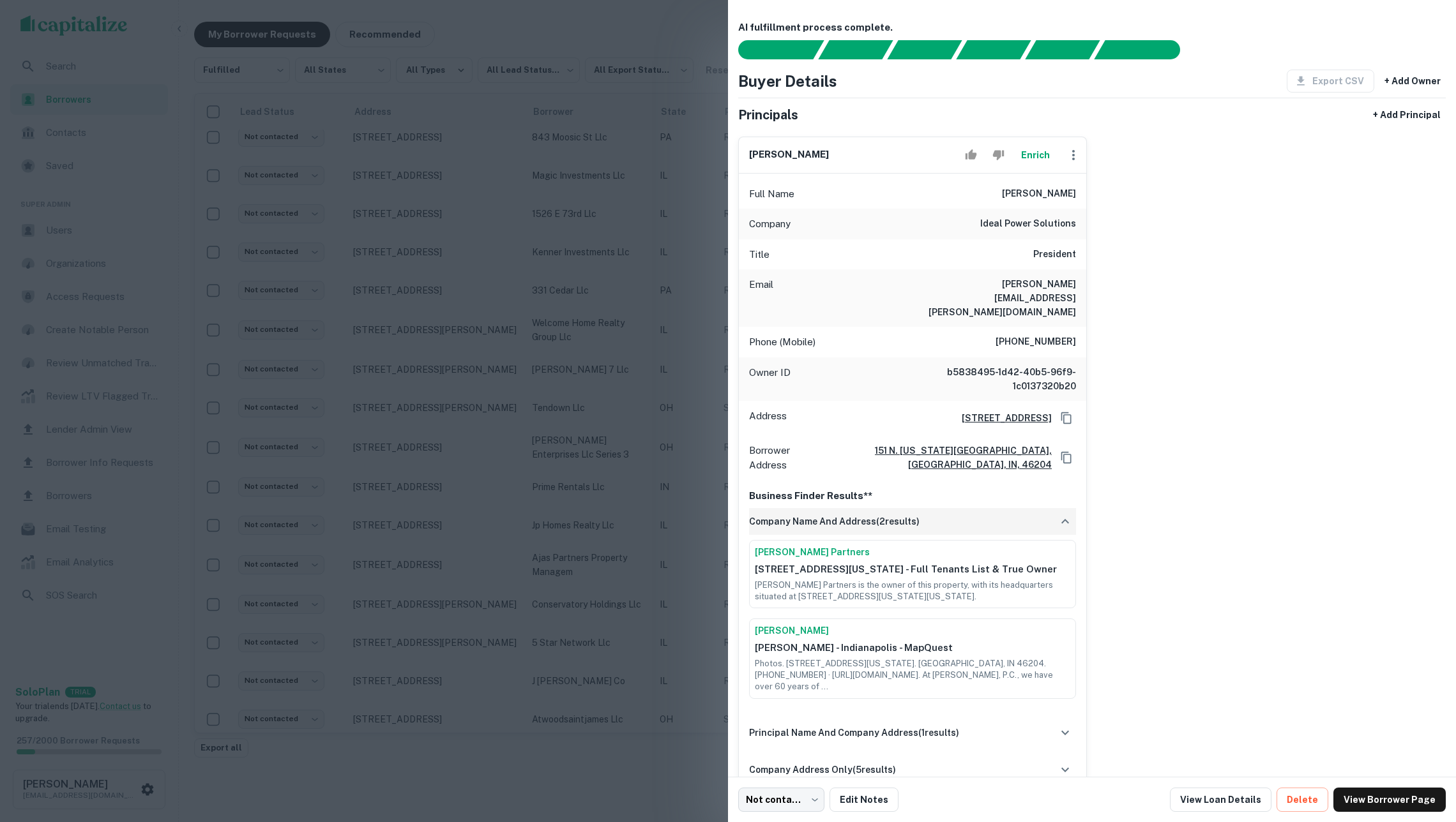
click at [925, 508] on div "company name and address ( 2 results)" at bounding box center [912, 521] width 327 height 27
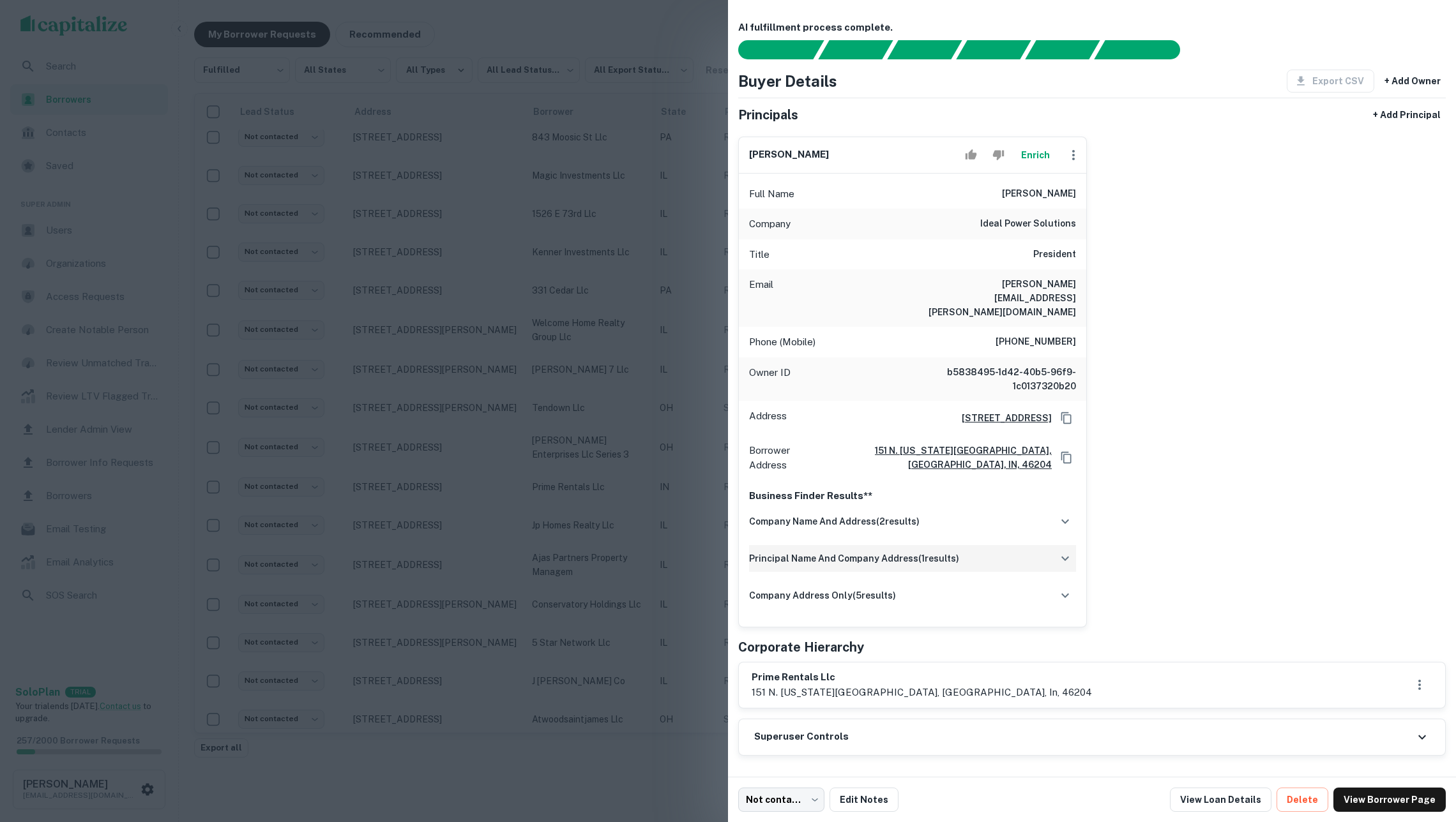
click at [922, 547] on div "principal name and company address ( 1 results)" at bounding box center [912, 558] width 327 height 27
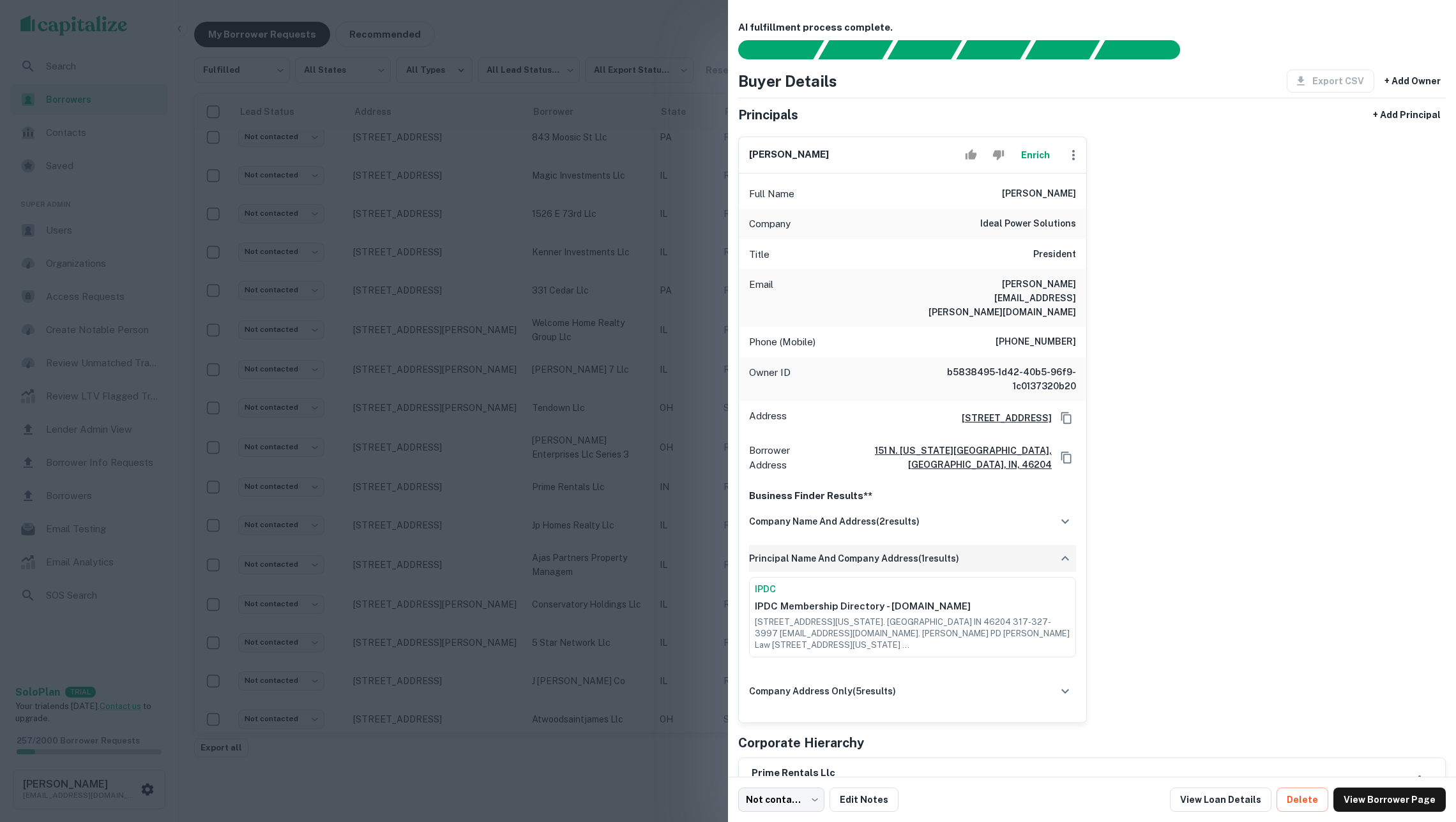
click at [922, 547] on div "principal name and company address ( 1 results)" at bounding box center [912, 558] width 327 height 27
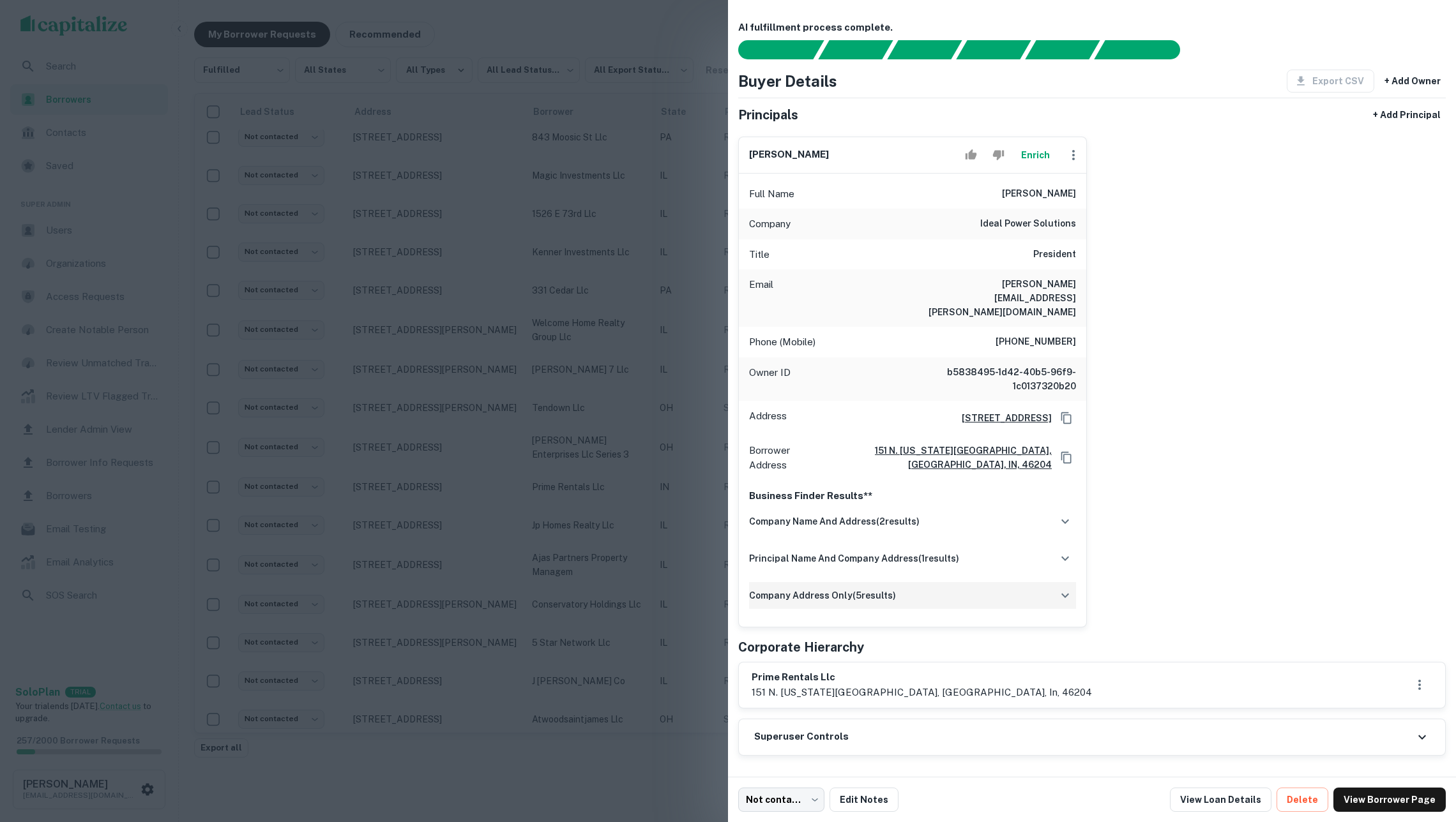
click at [905, 582] on div "company address only ( 5 results)" at bounding box center [912, 595] width 327 height 27
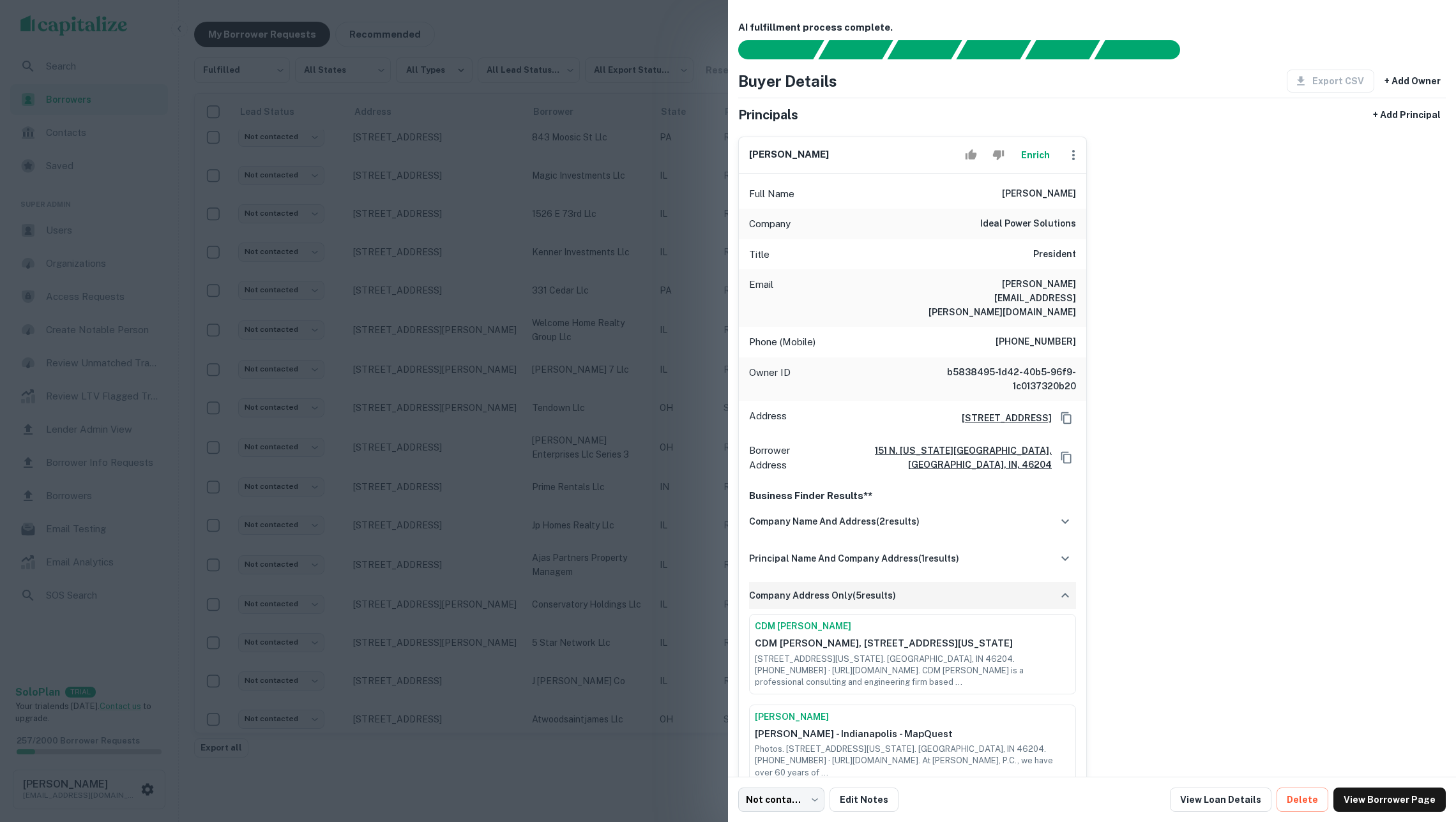
click at [905, 582] on div "company address only ( 5 results)" at bounding box center [912, 595] width 327 height 27
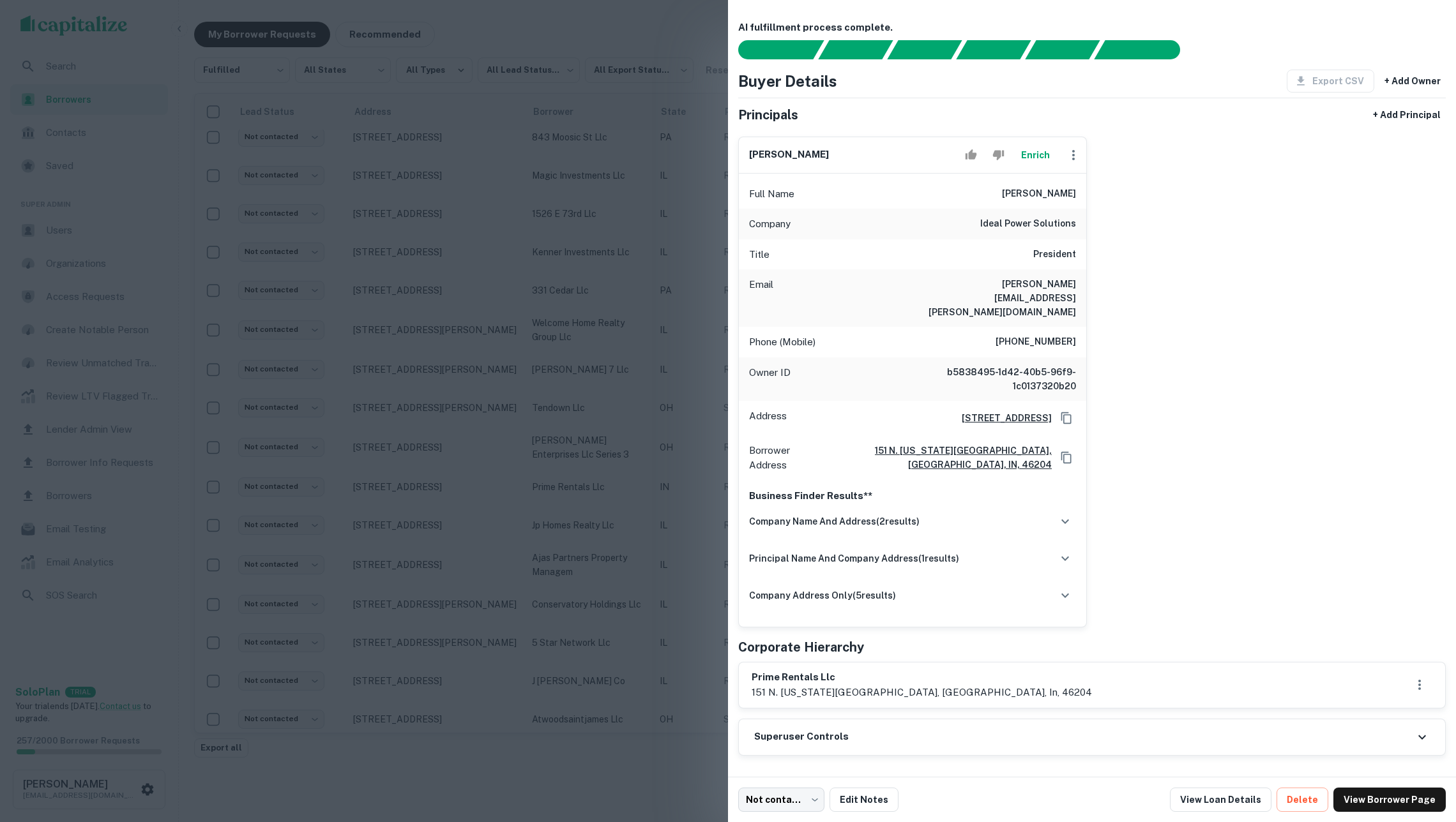
click at [1030, 162] on button "Enrich" at bounding box center [1035, 155] width 41 height 25
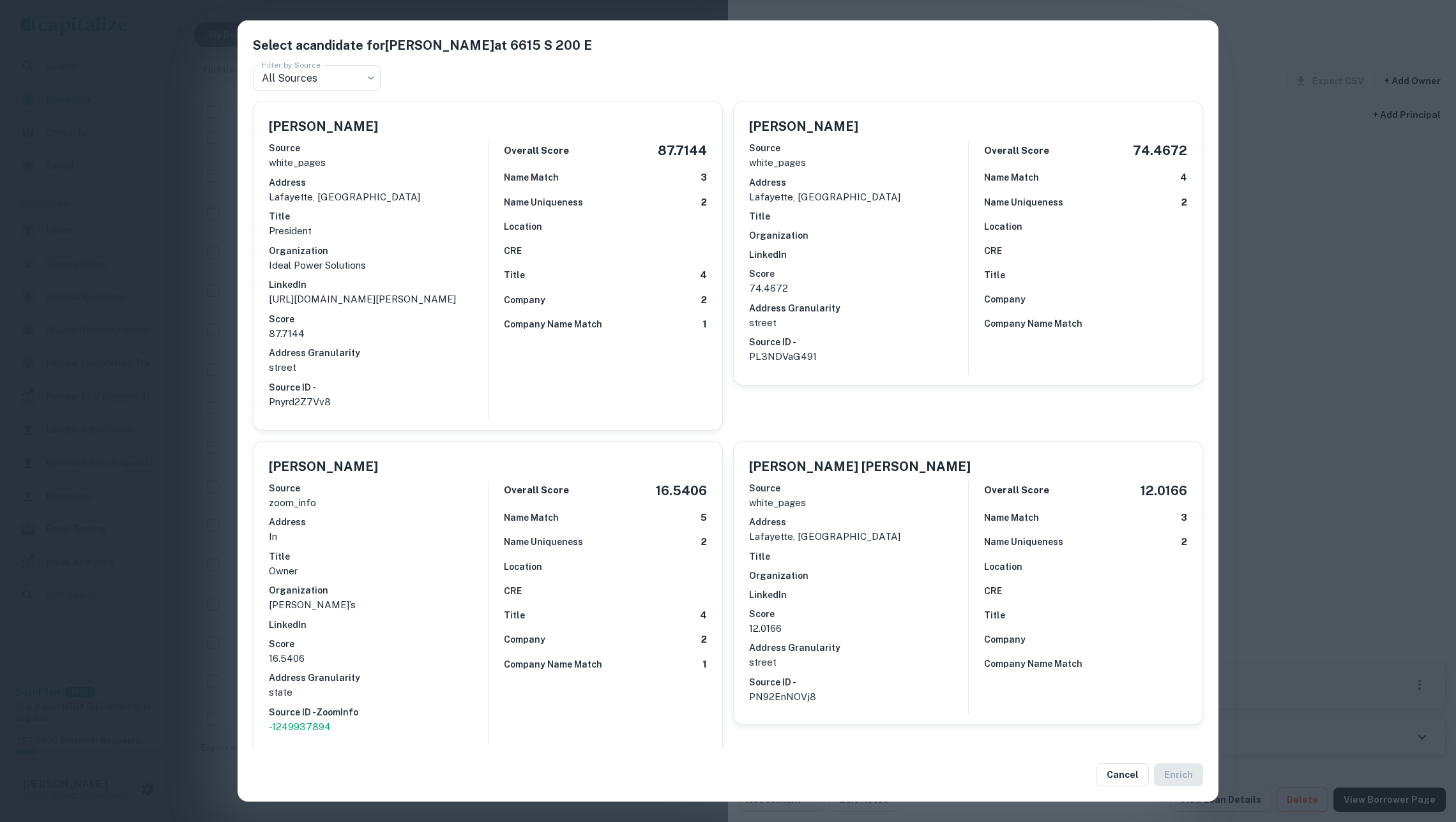
click at [1324, 239] on div "Select a candidate for [PERSON_NAME] at 6615 S 200 E Filter by Source All Sourc…" at bounding box center [728, 411] width 1456 height 822
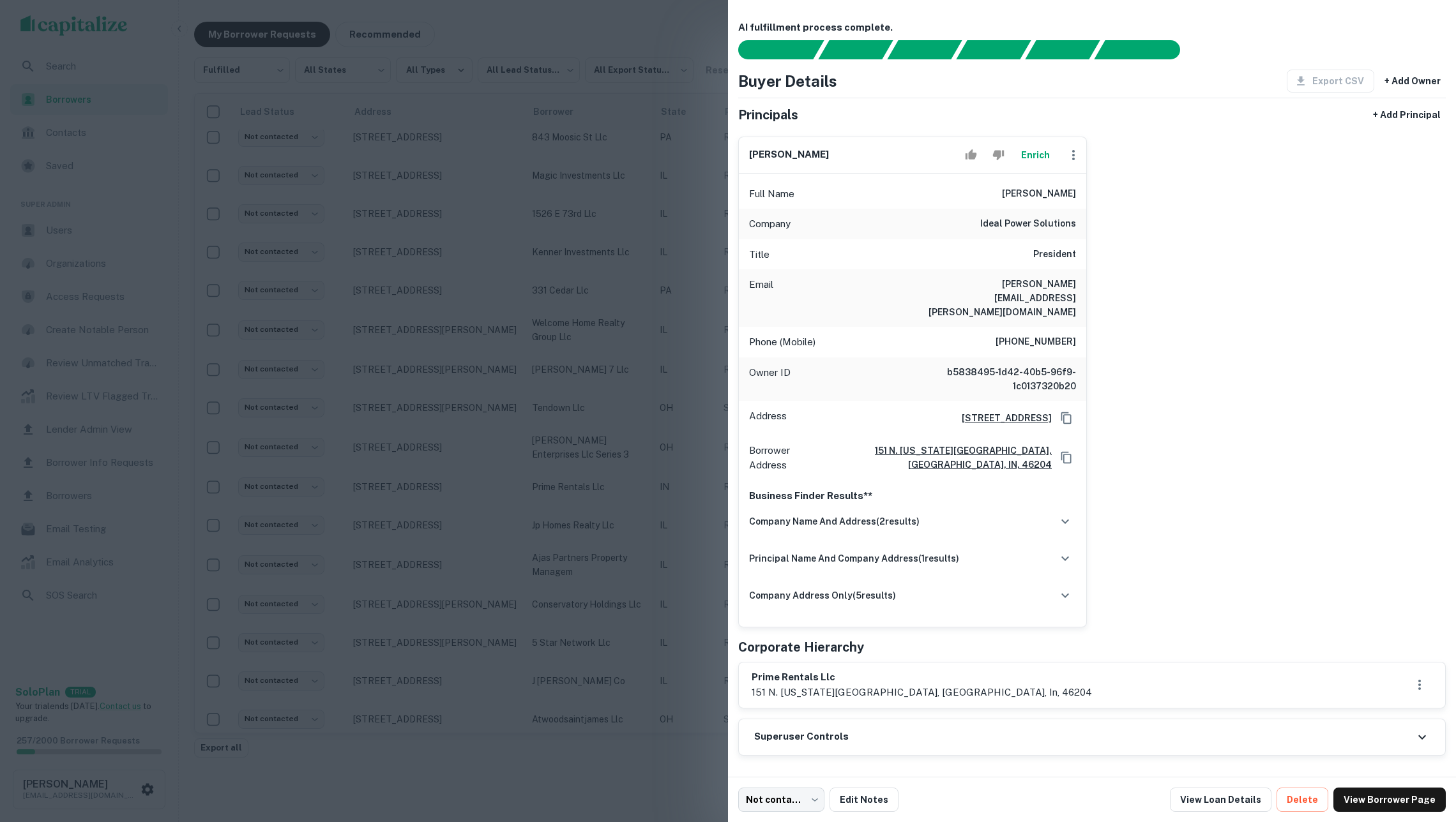
click at [542, 343] on div at bounding box center [728, 411] width 1456 height 822
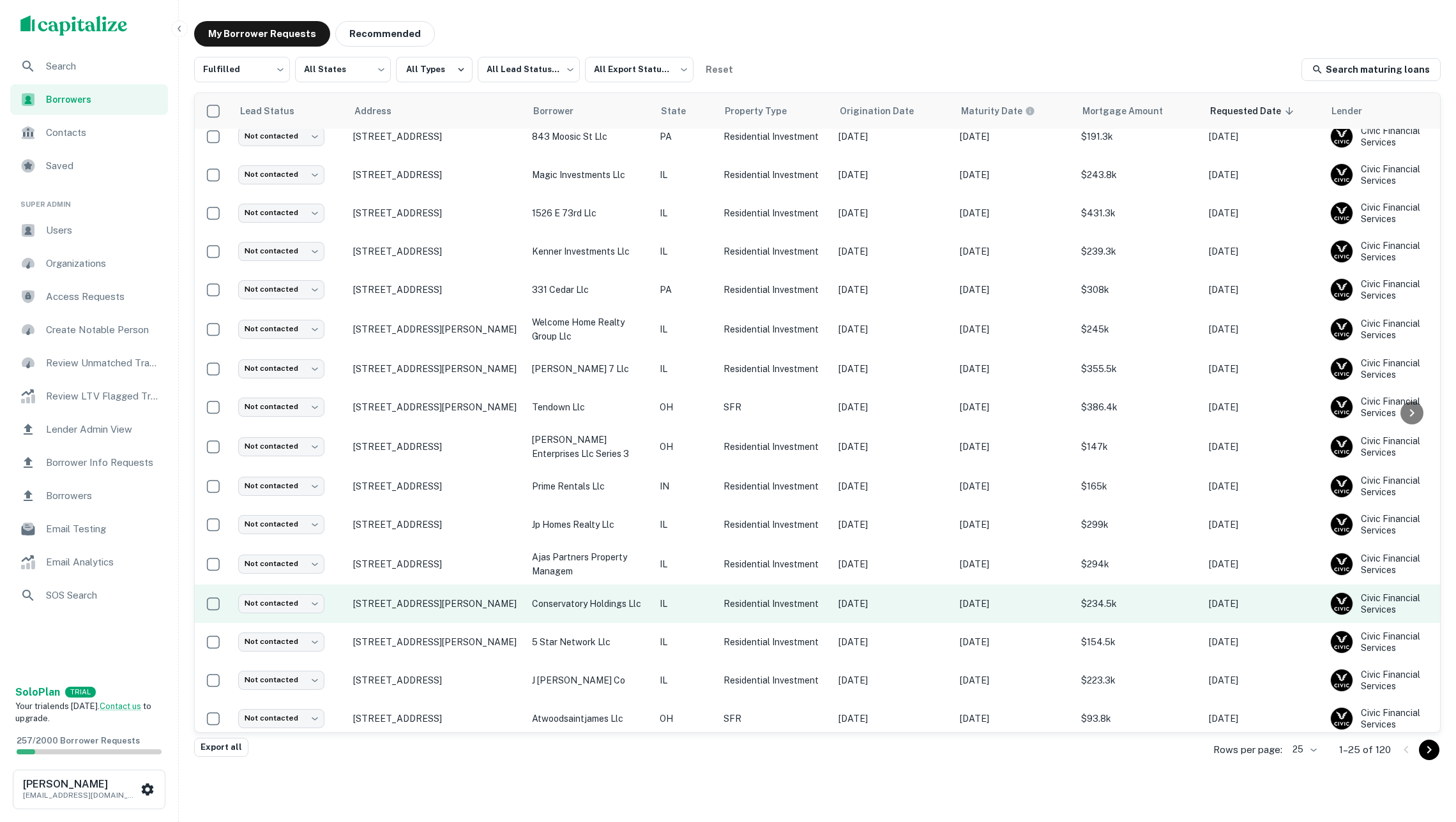
scroll to position [14, 0]
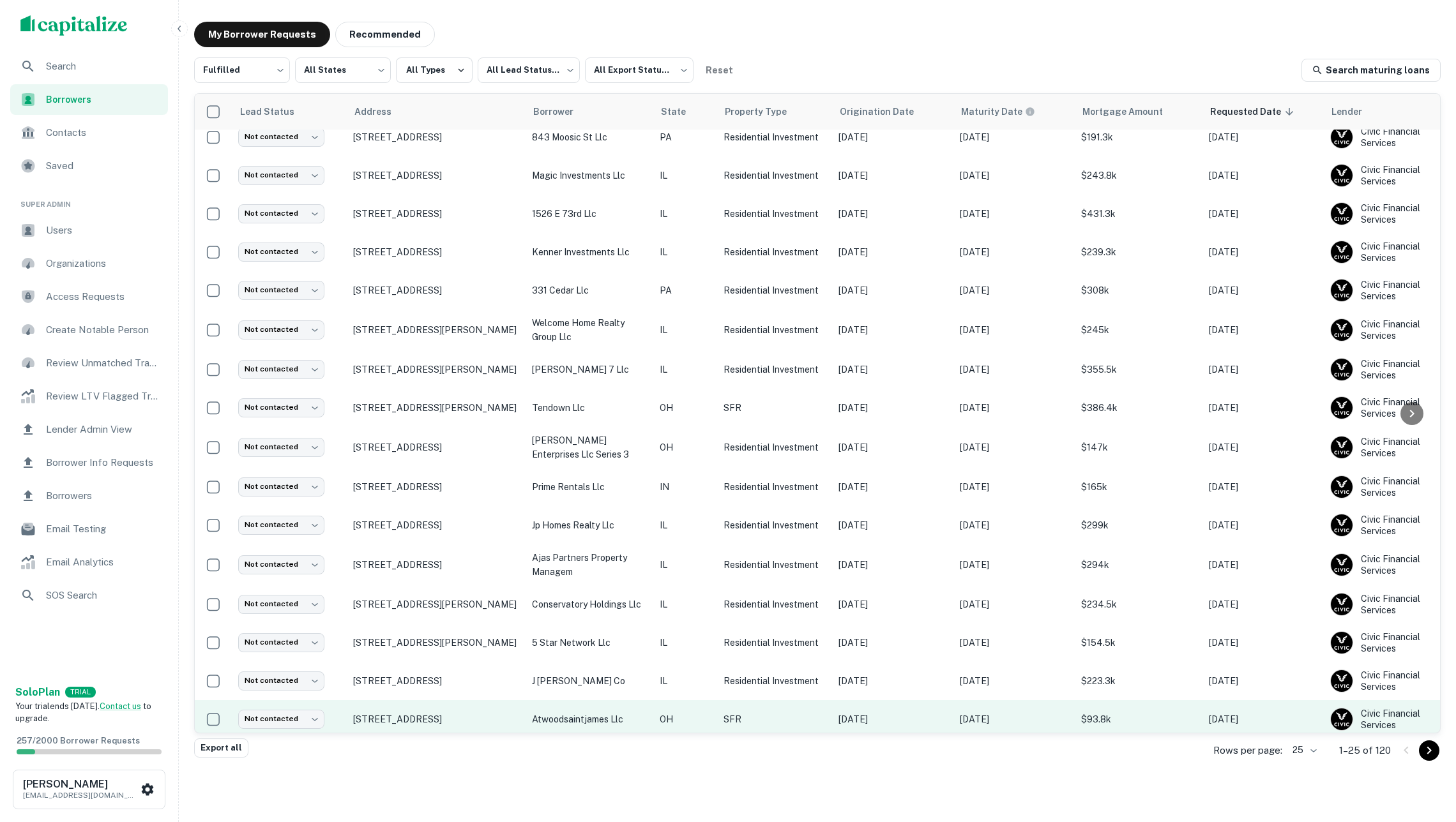
click at [584, 712] on p "atwoodsaintjames llc" at bounding box center [589, 719] width 115 height 14
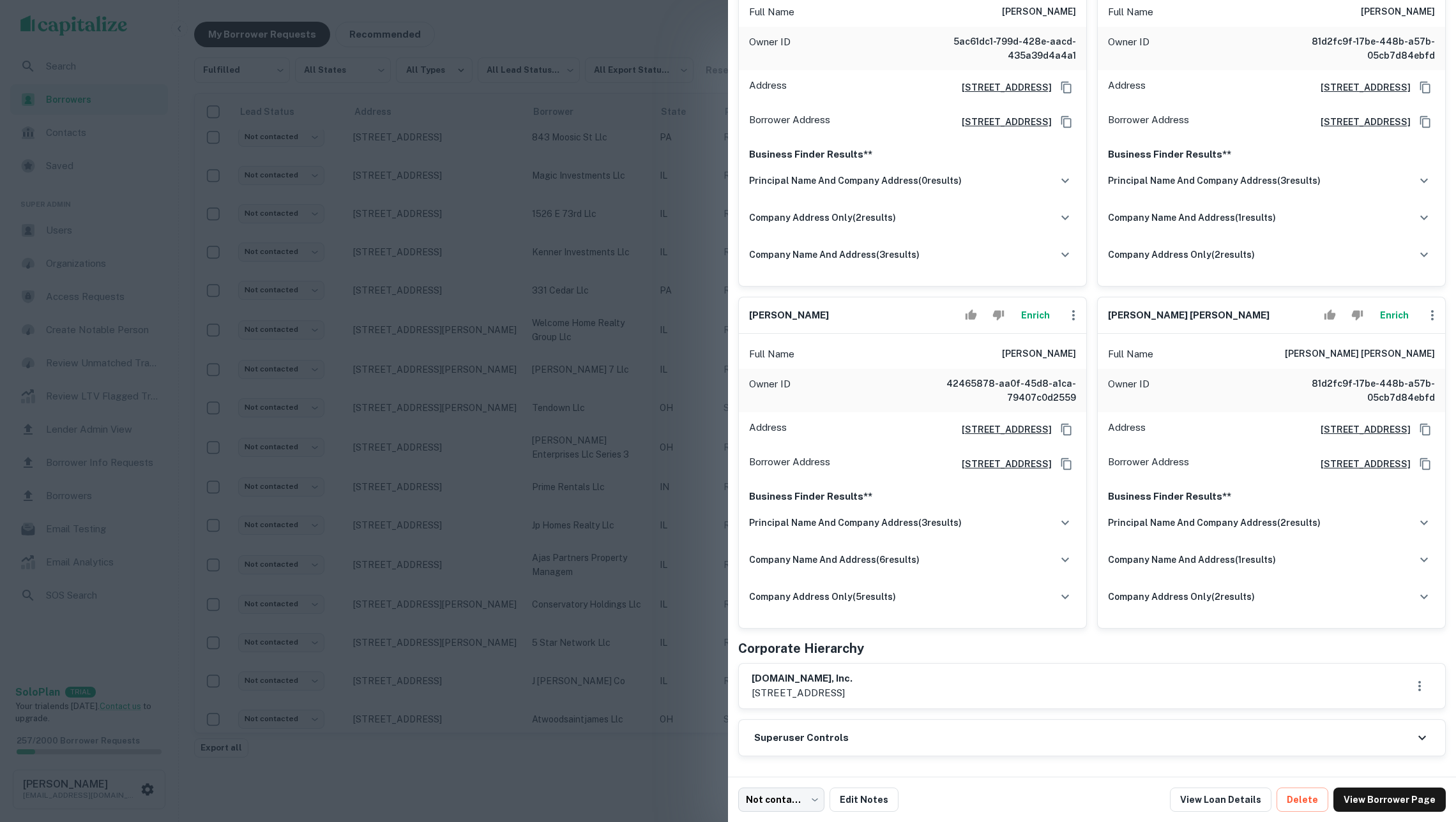
scroll to position [1707, 0]
click at [587, 458] on div at bounding box center [728, 411] width 1456 height 822
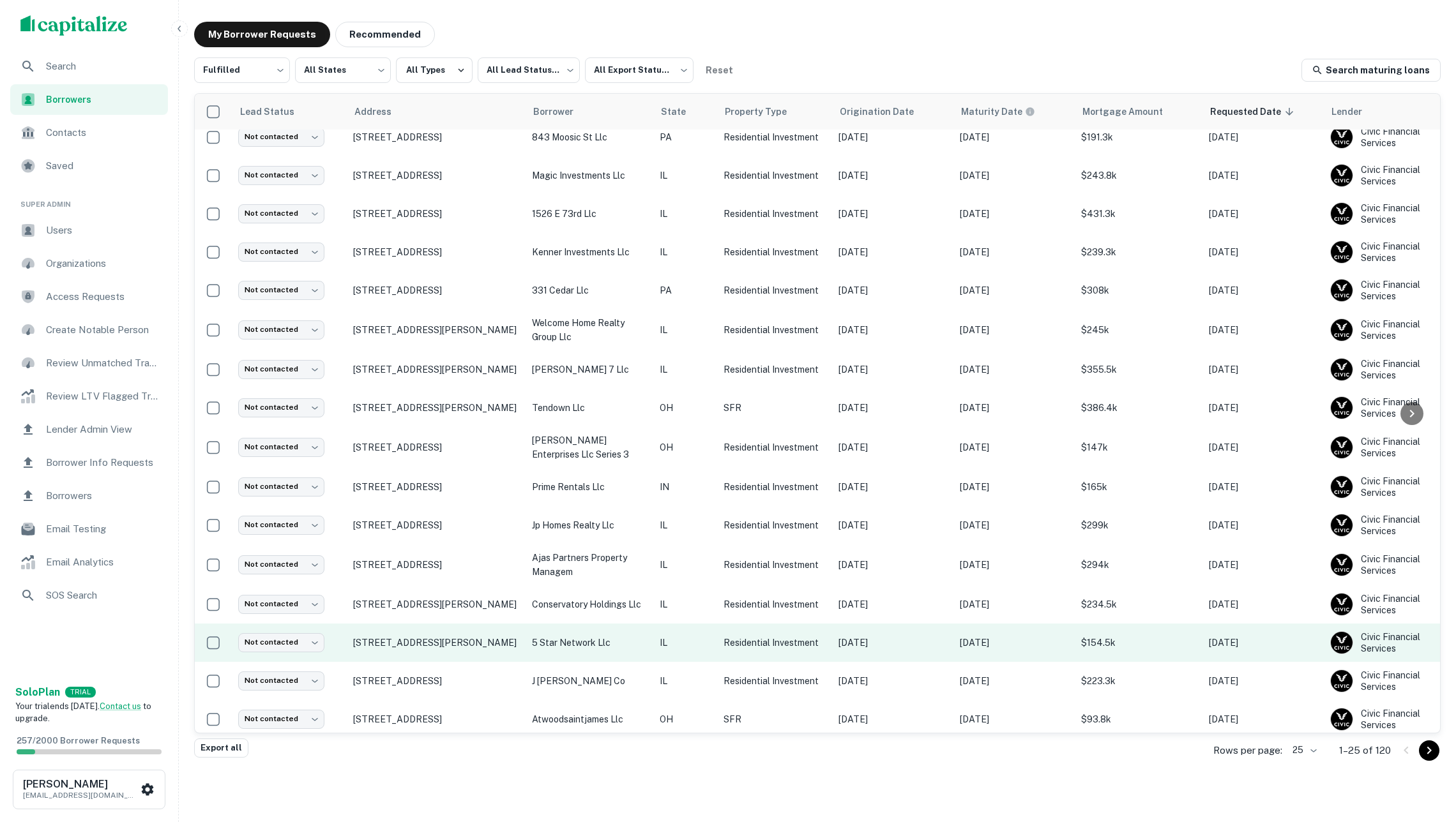
click at [688, 624] on td "IL" at bounding box center [685, 643] width 64 height 38
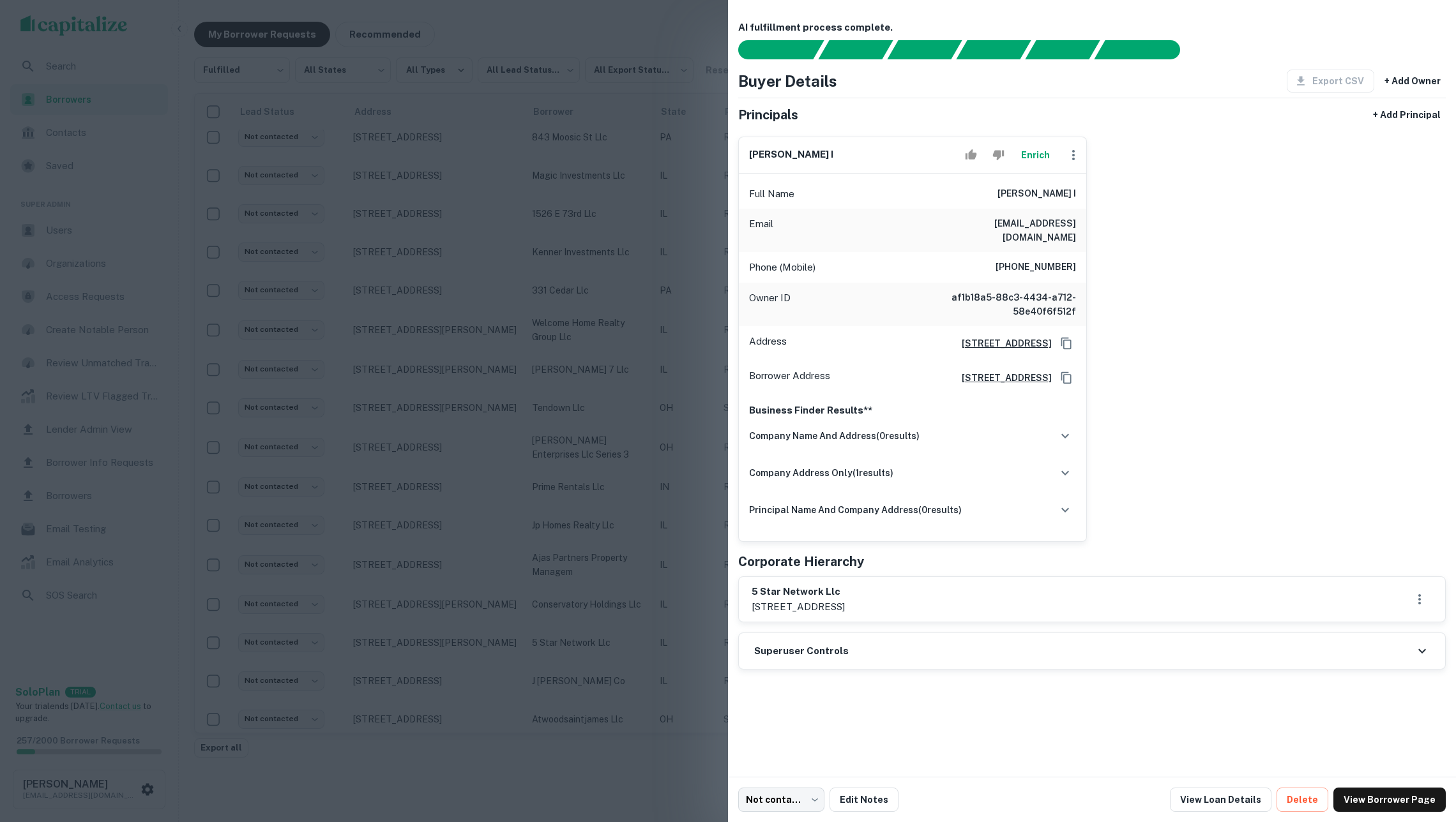
click at [1042, 155] on button "Enrich" at bounding box center [1035, 155] width 41 height 25
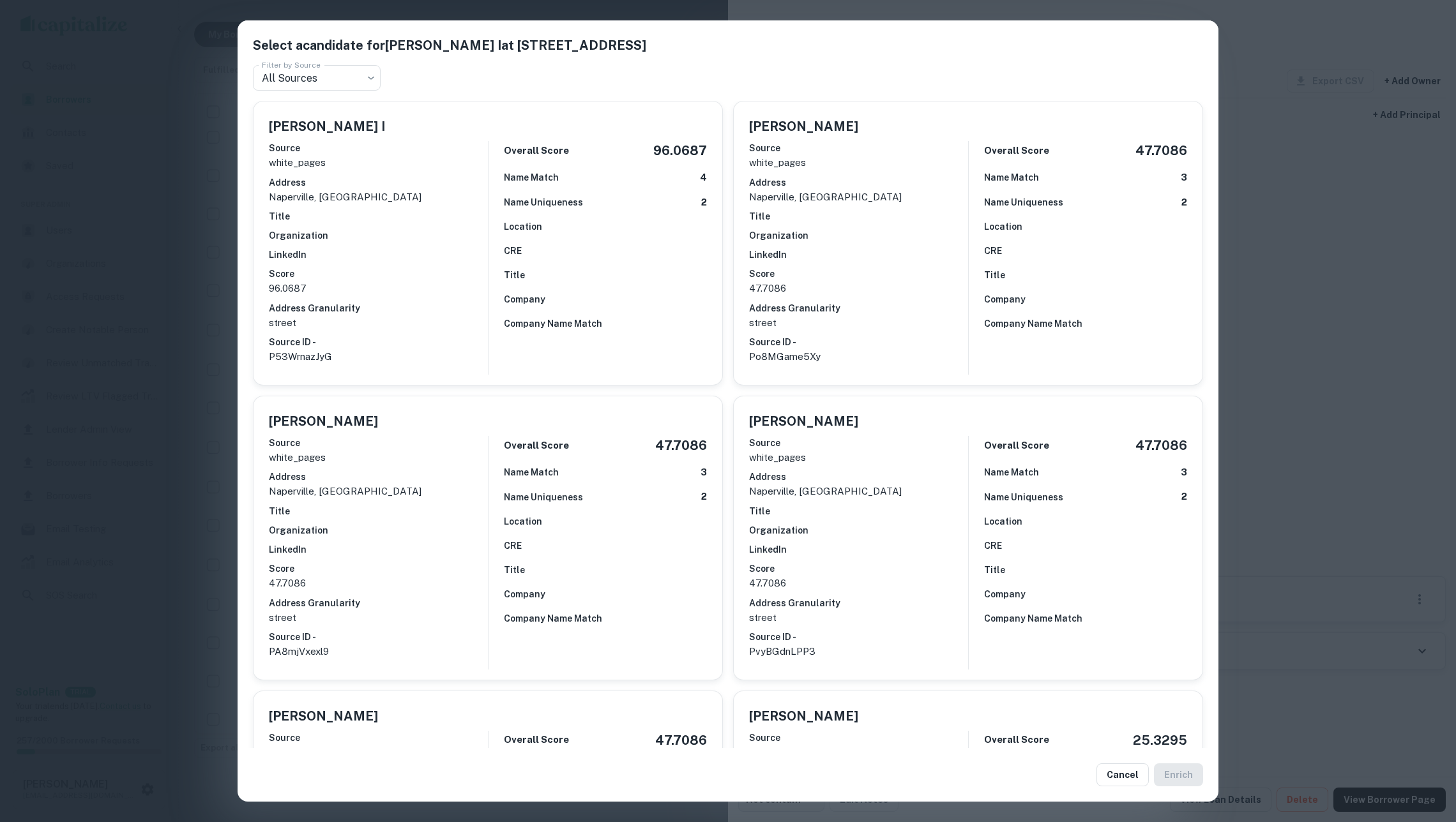
click at [194, 272] on div "Select a candidate for [PERSON_NAME] I at [STREET_ADDRESS] Filter by Source All…" at bounding box center [728, 411] width 1456 height 822
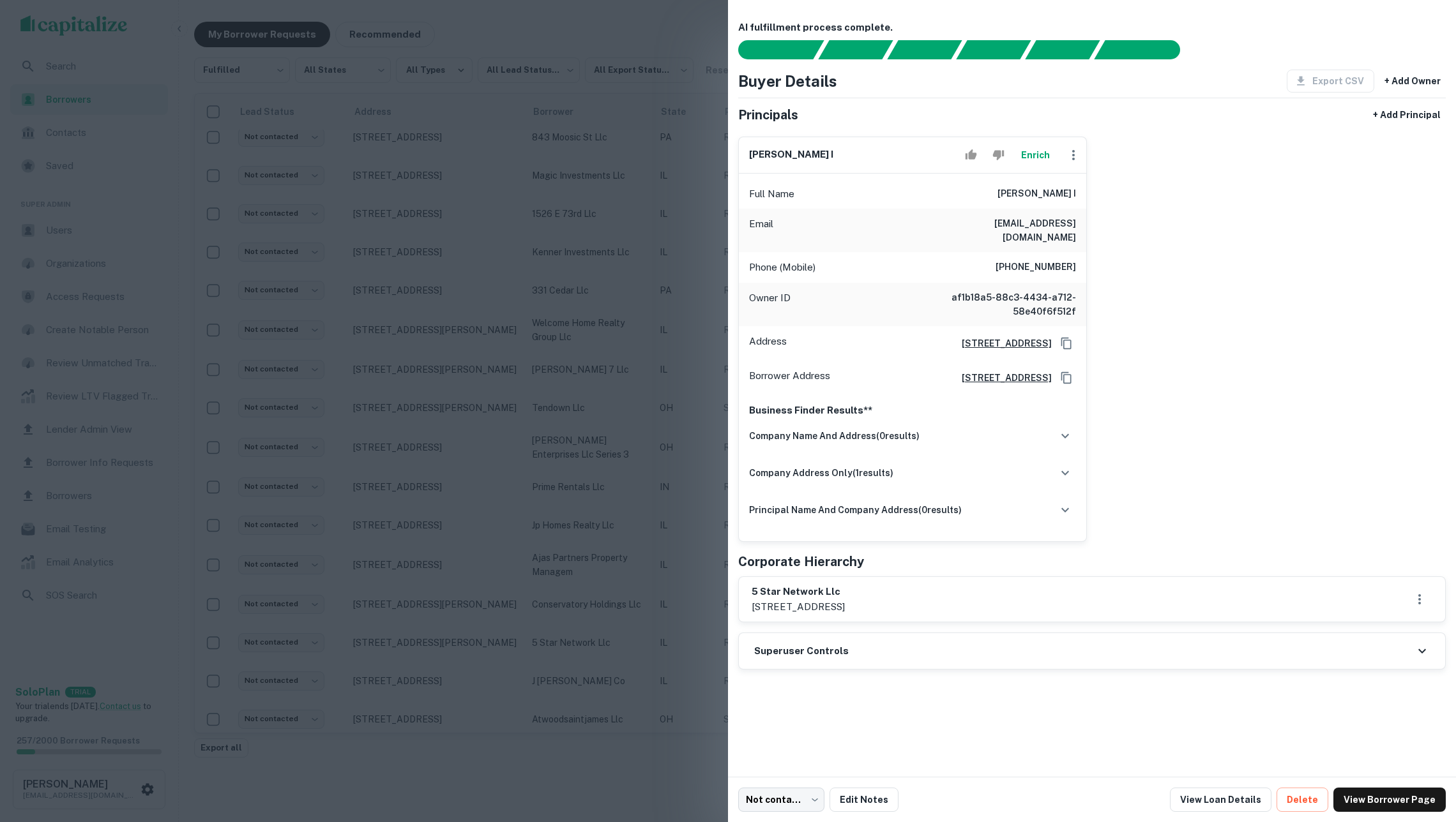
click at [608, 396] on div at bounding box center [728, 411] width 1456 height 822
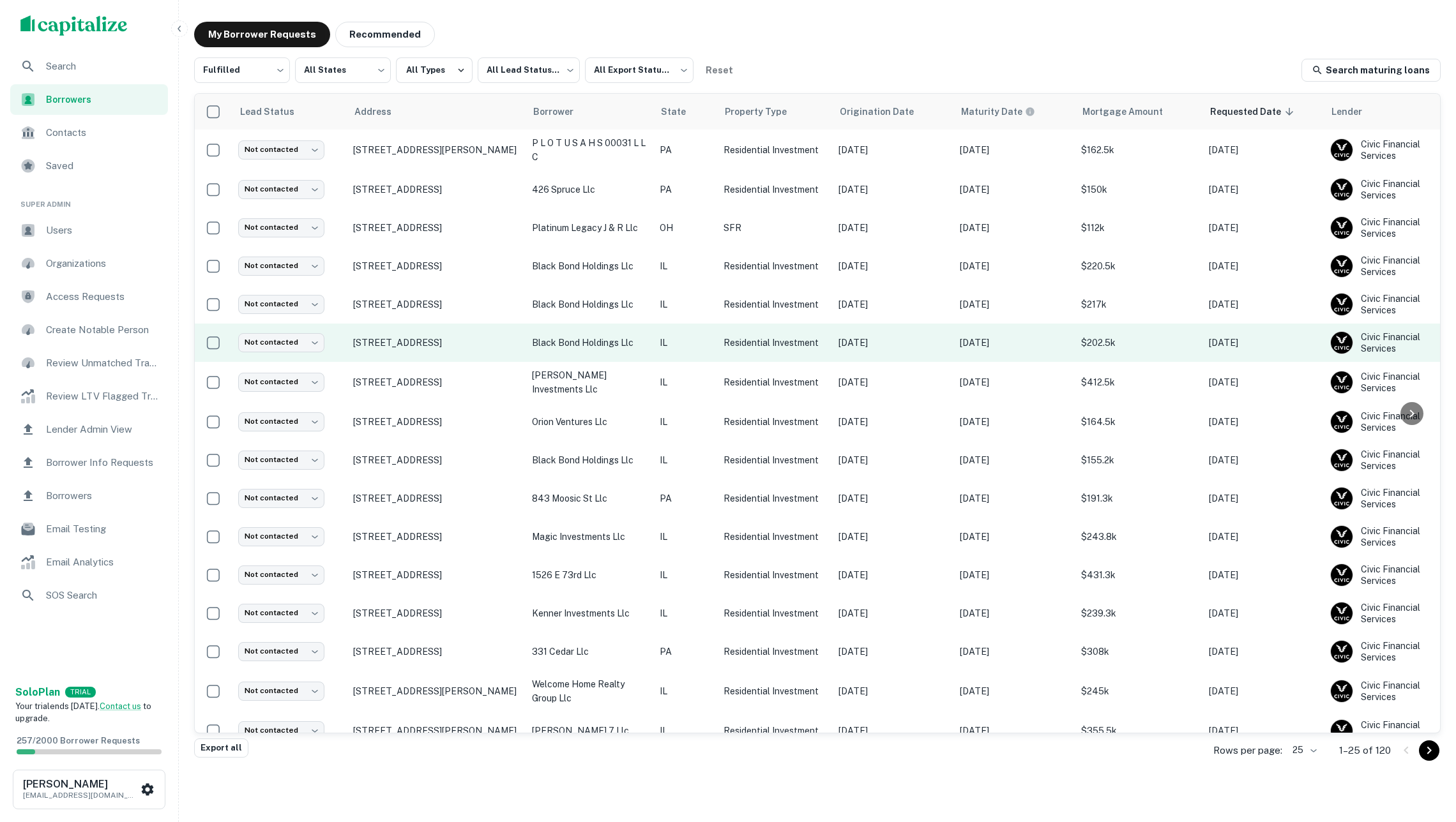
scroll to position [-1, 0]
click at [683, 325] on td "IL" at bounding box center [685, 343] width 64 height 38
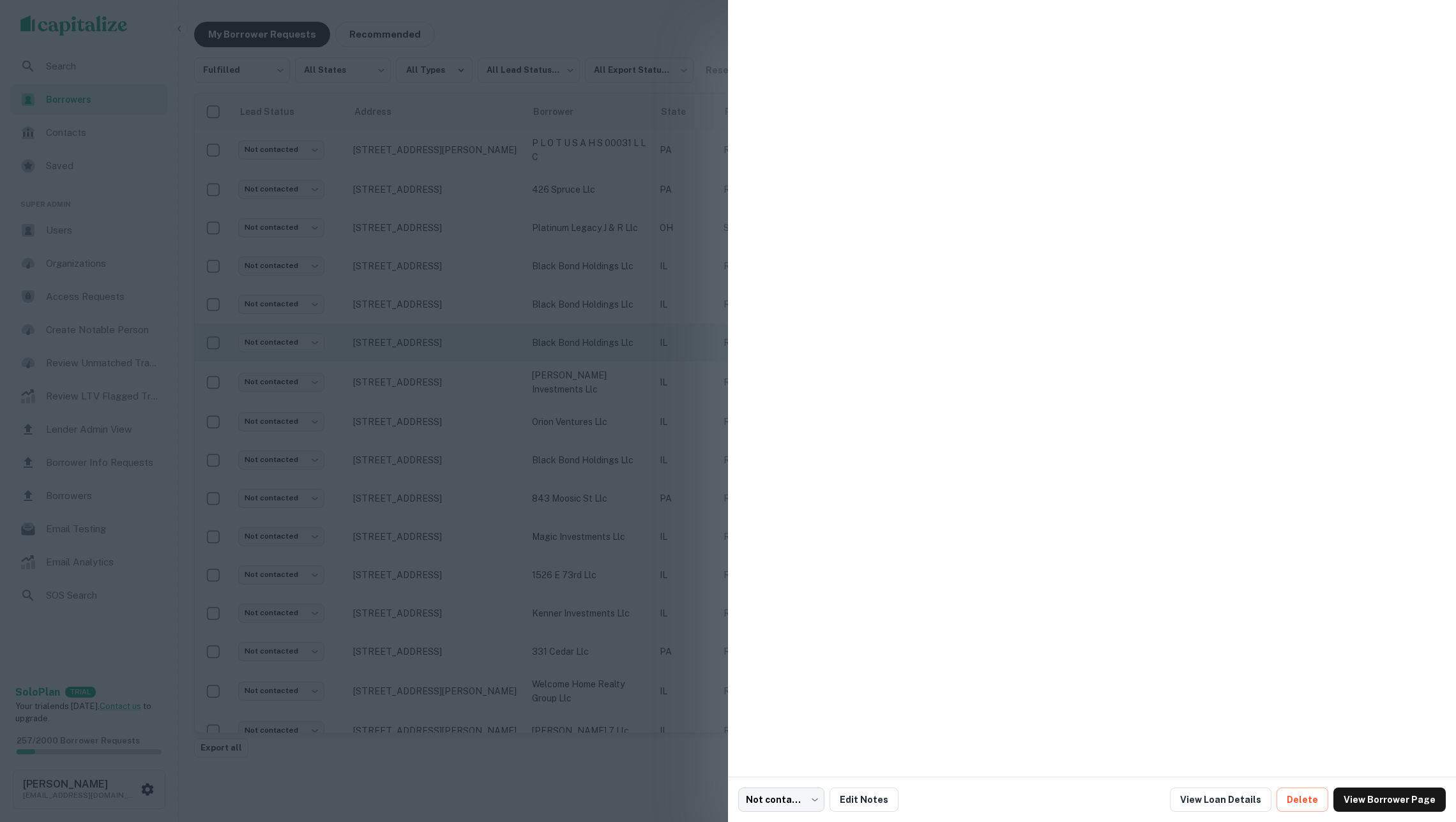
scroll to position [0, 0]
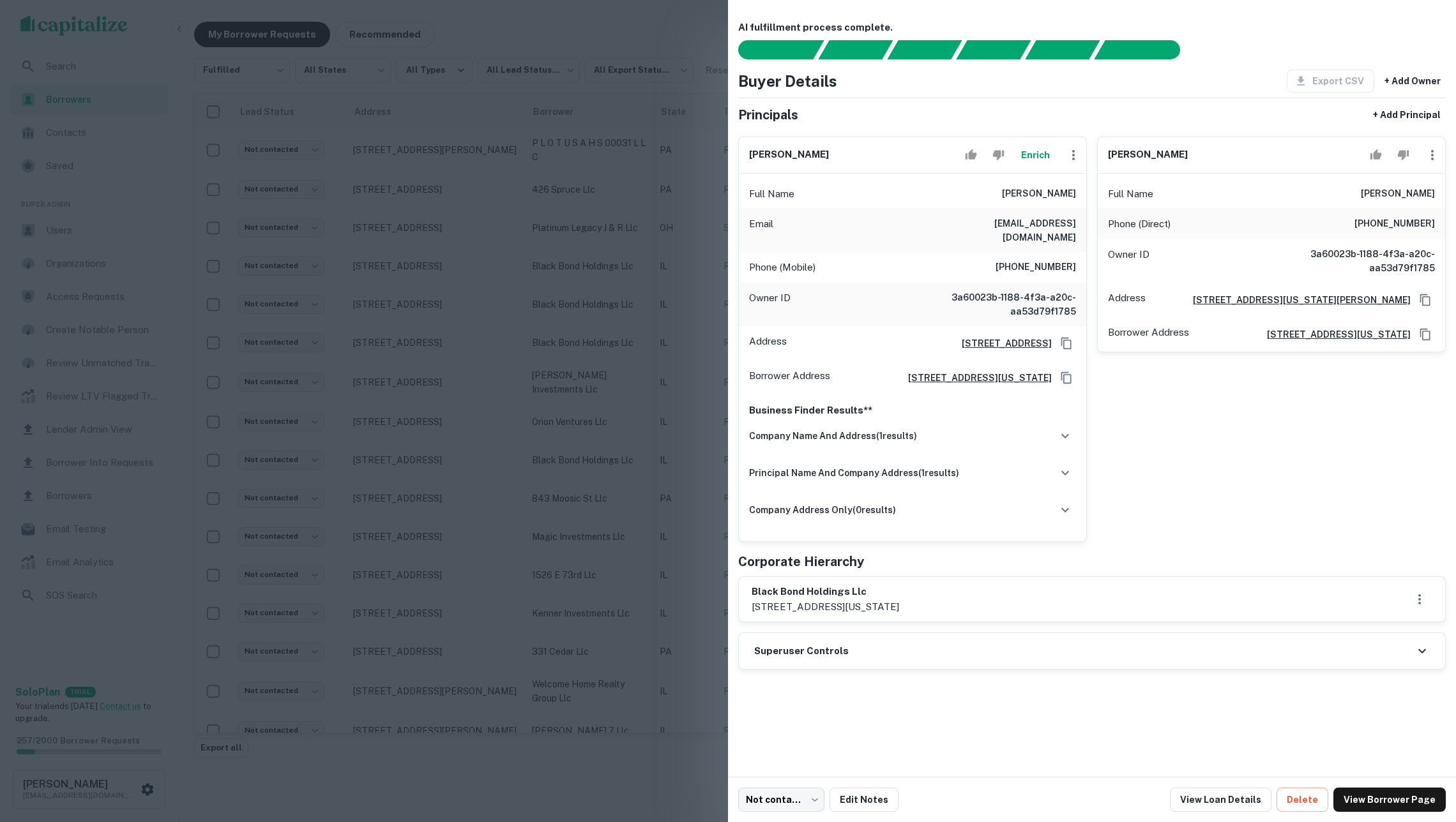
click at [610, 353] on div at bounding box center [728, 411] width 1456 height 822
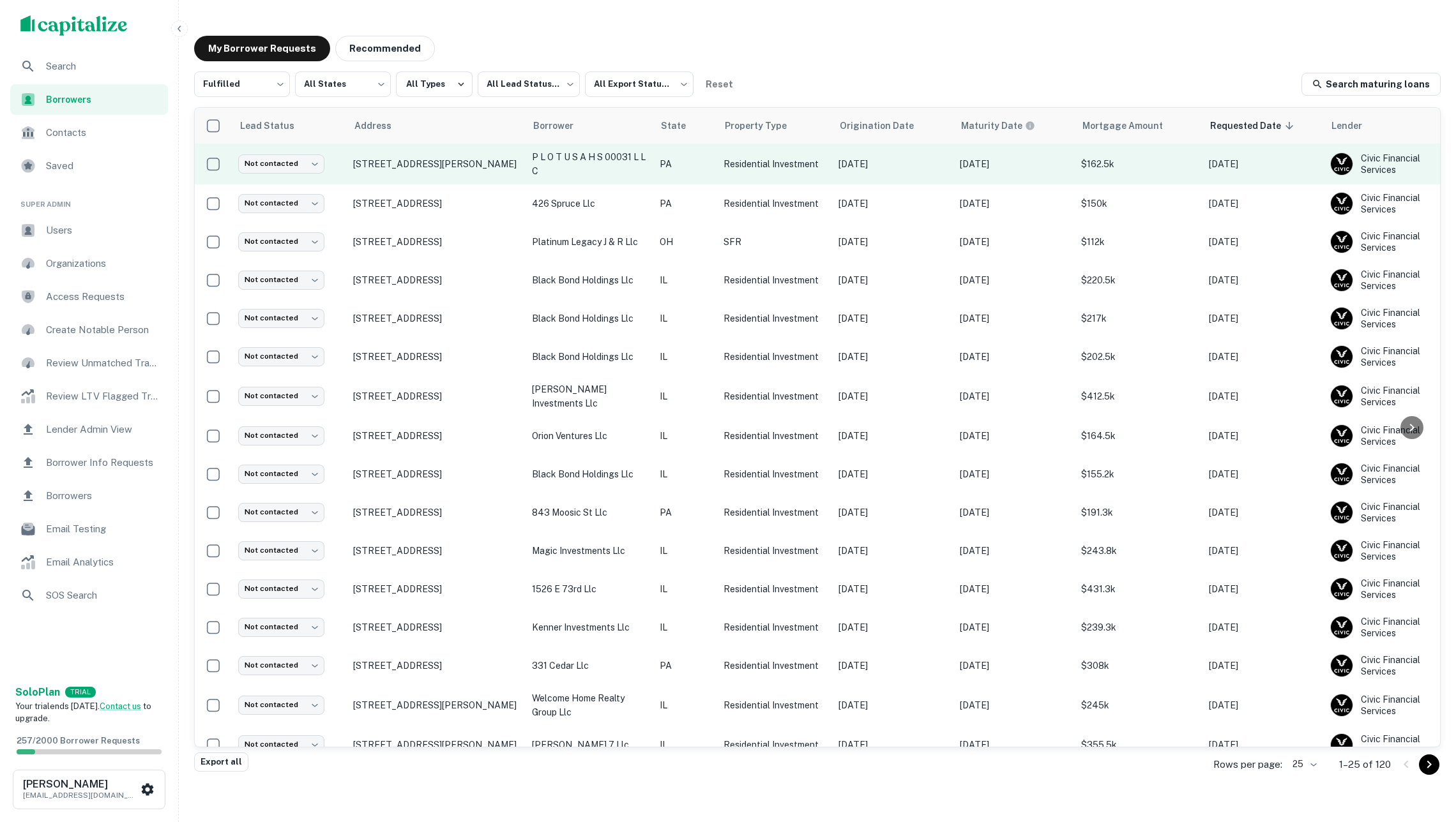
click at [595, 159] on p "p l o t u s a h s 00031 l l c" at bounding box center [589, 163] width 115 height 28
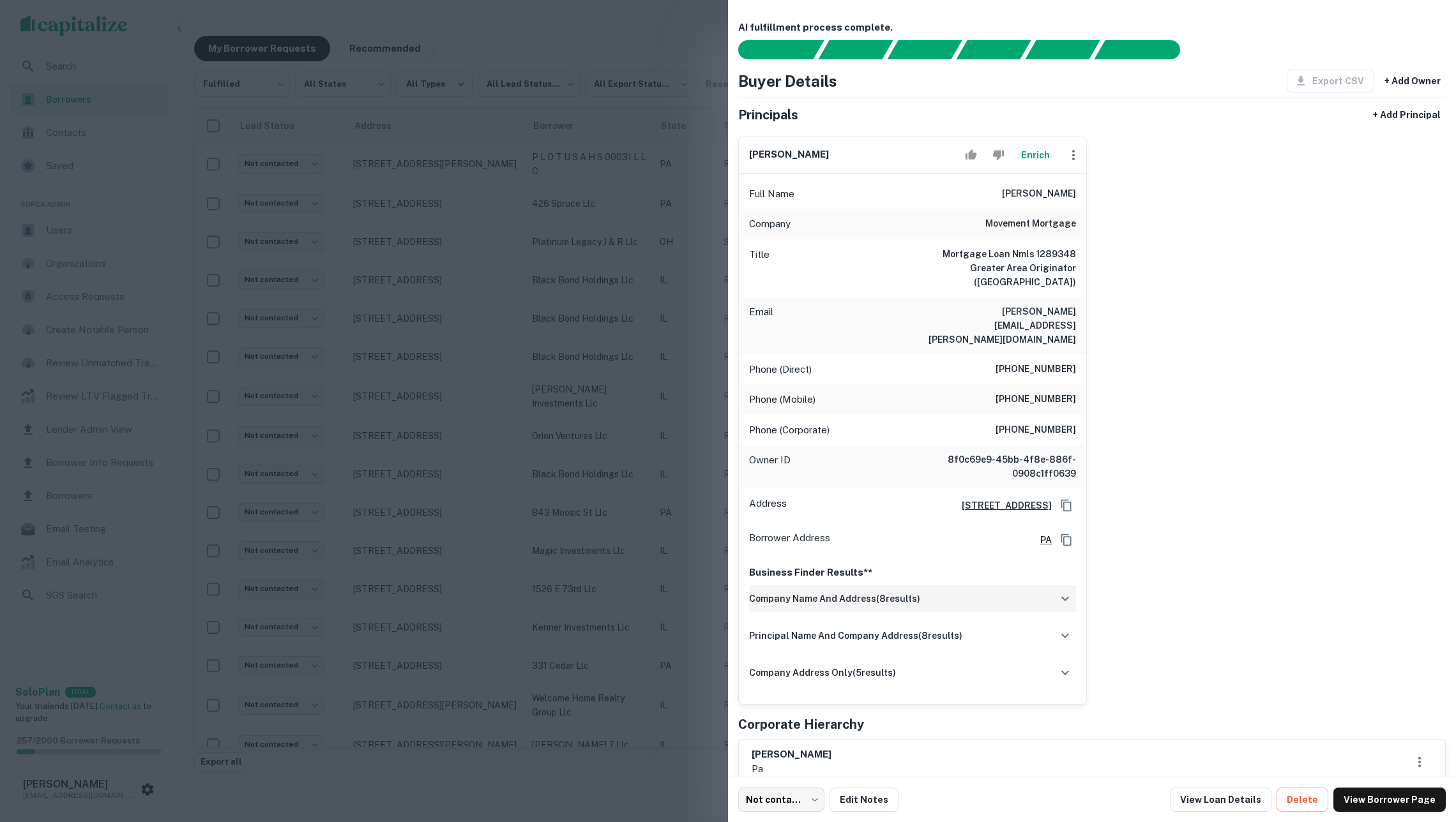
click at [870, 592] on h6 "company name and address ( 8 results)" at bounding box center [834, 599] width 171 height 14
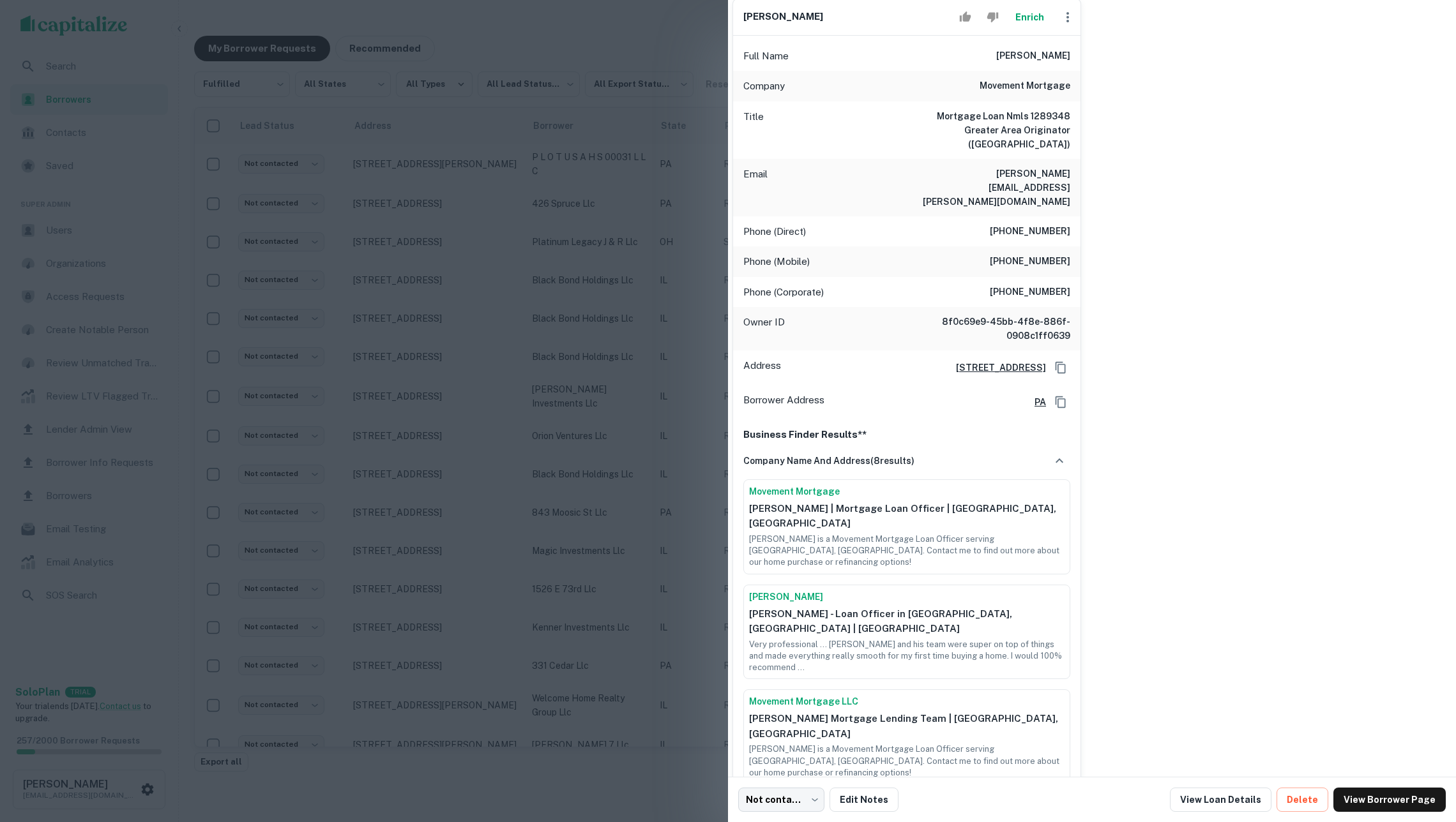
scroll to position [153, 5]
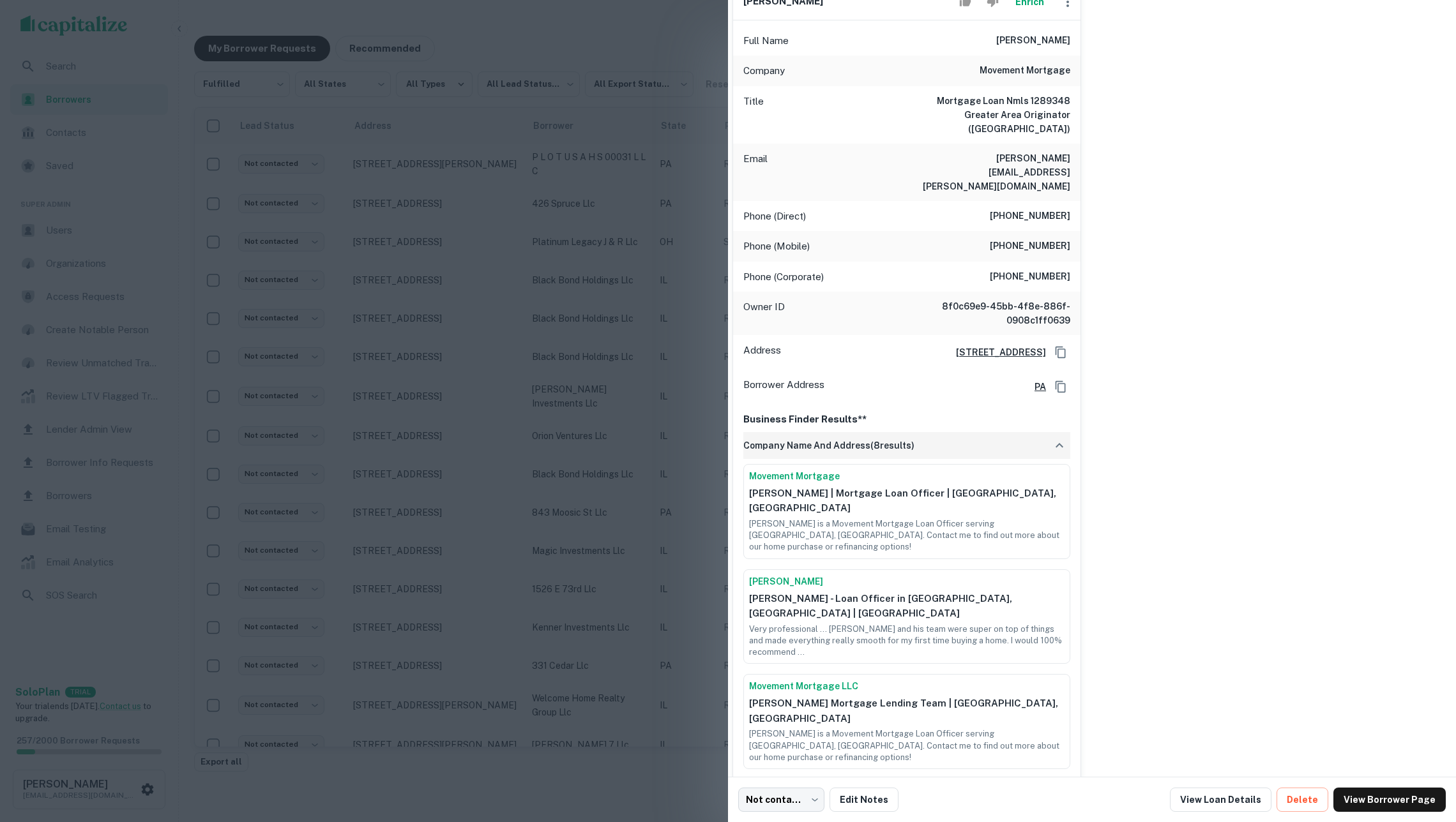
click at [846, 439] on h6 "company name and address ( 8 results)" at bounding box center [828, 445] width 171 height 14
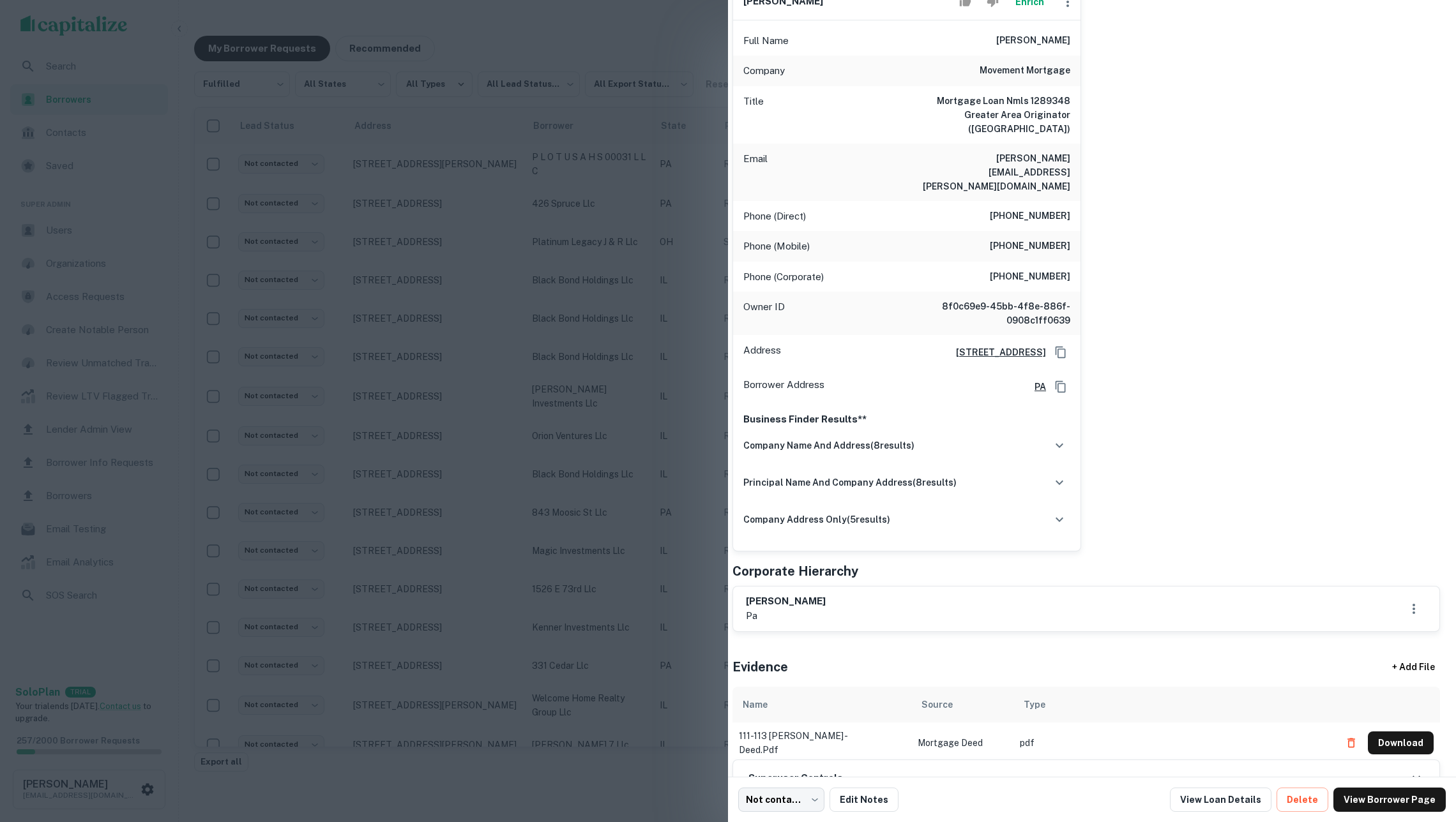
click at [651, 311] on div at bounding box center [728, 411] width 1456 height 822
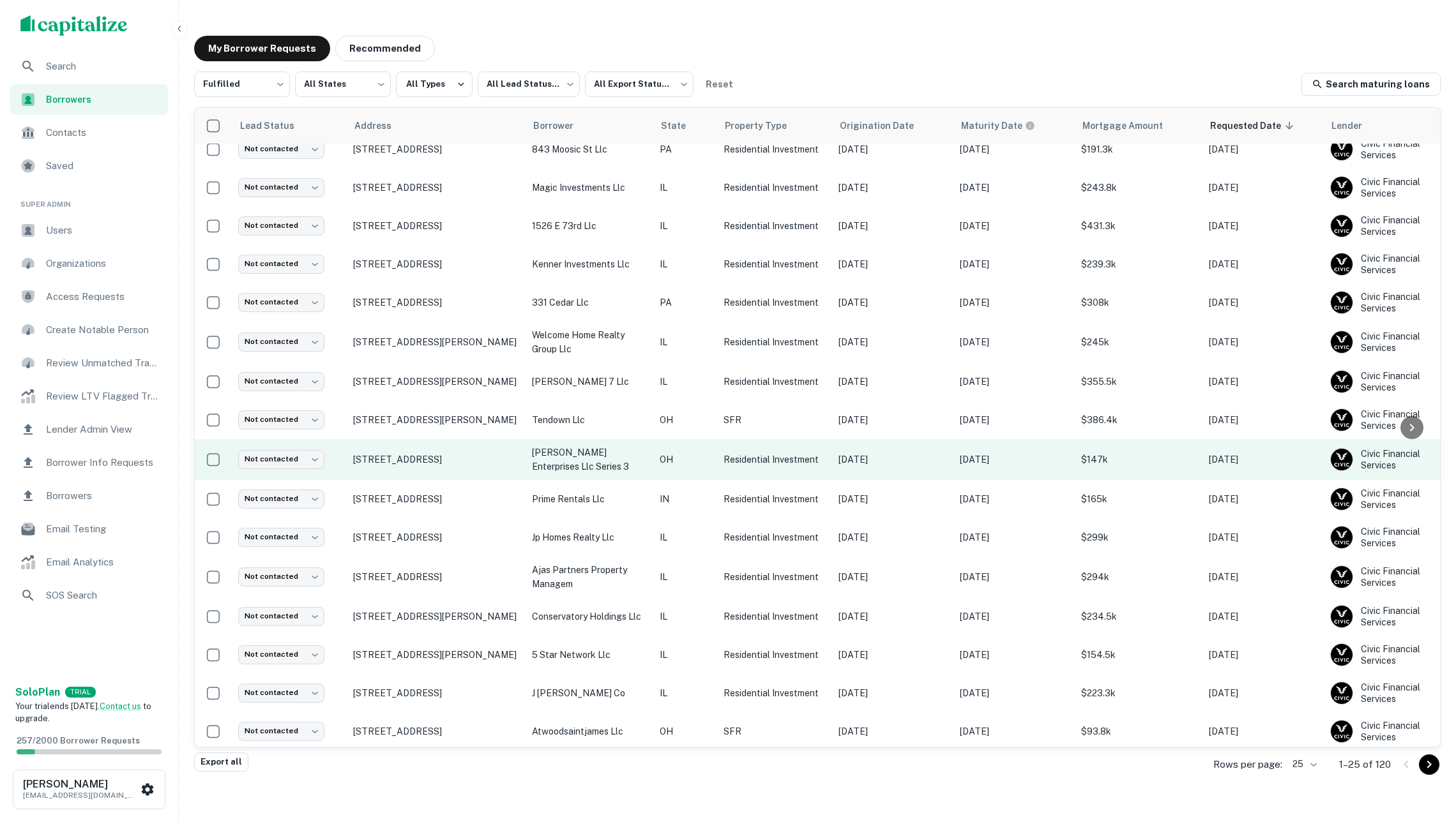
scroll to position [361, 0]
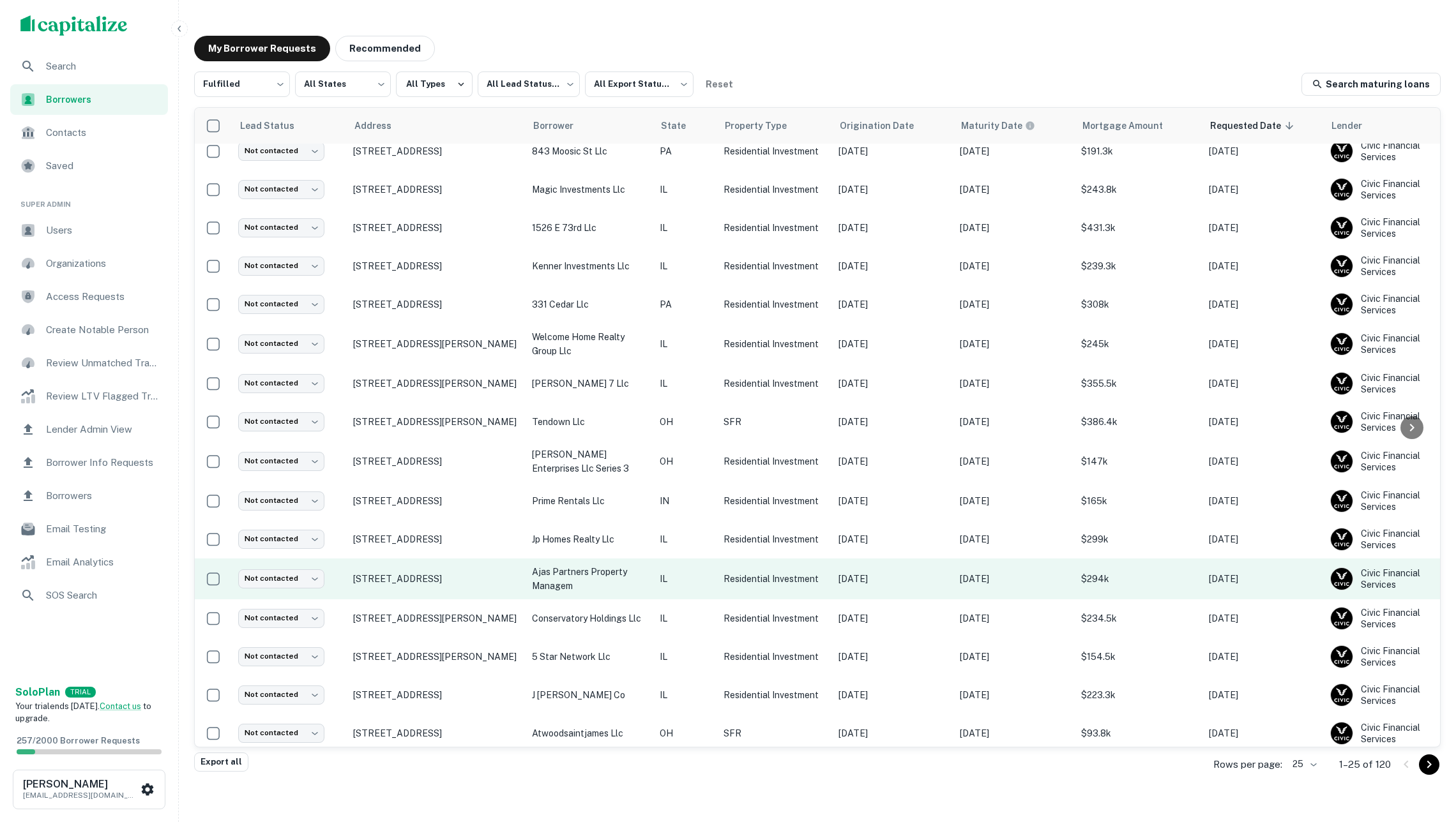
click at [641, 565] on p "ajas partners property managem" at bounding box center [589, 578] width 115 height 28
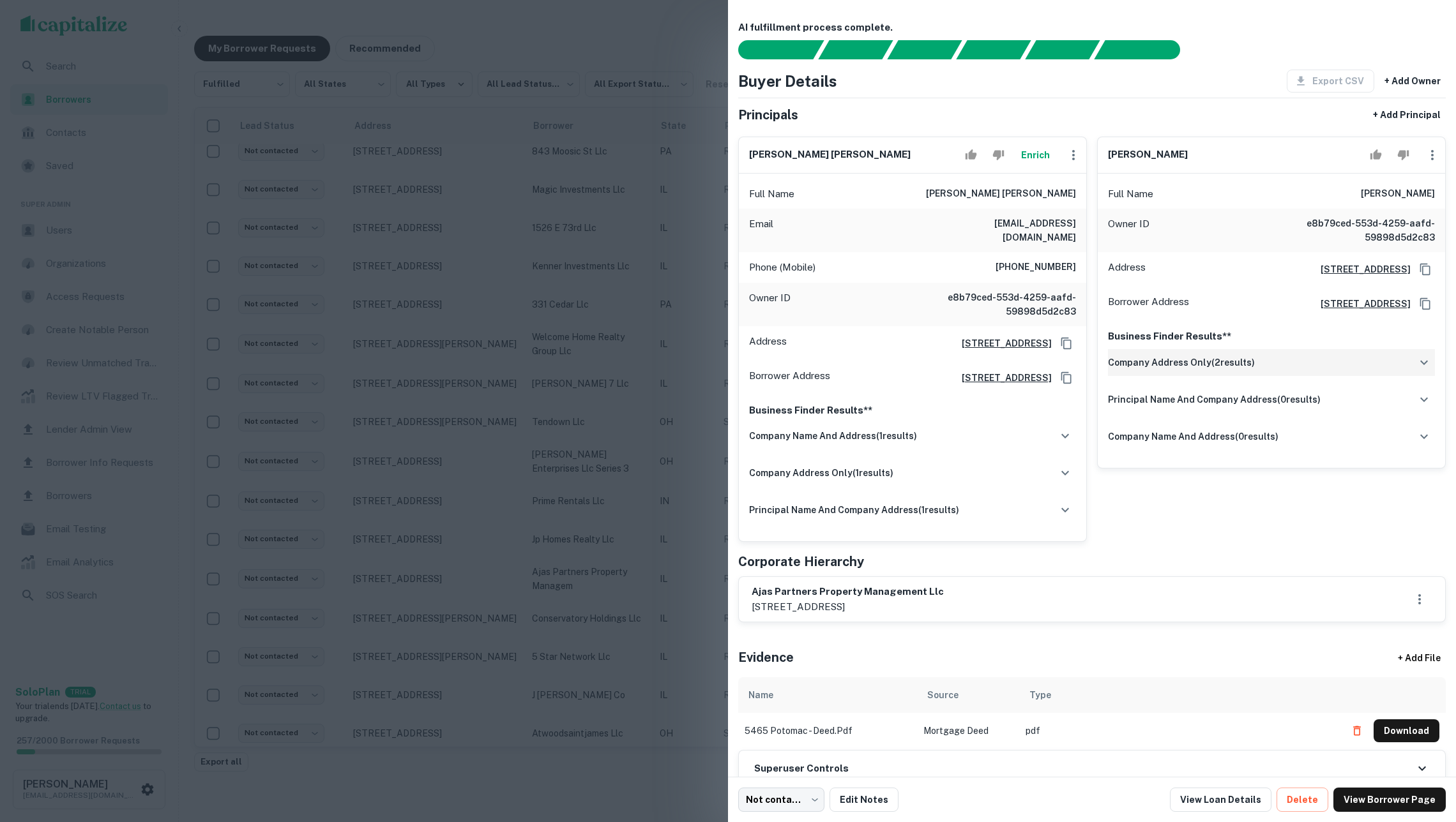
click at [1196, 370] on h6 "company address only ( 2 results)" at bounding box center [1181, 362] width 147 height 14
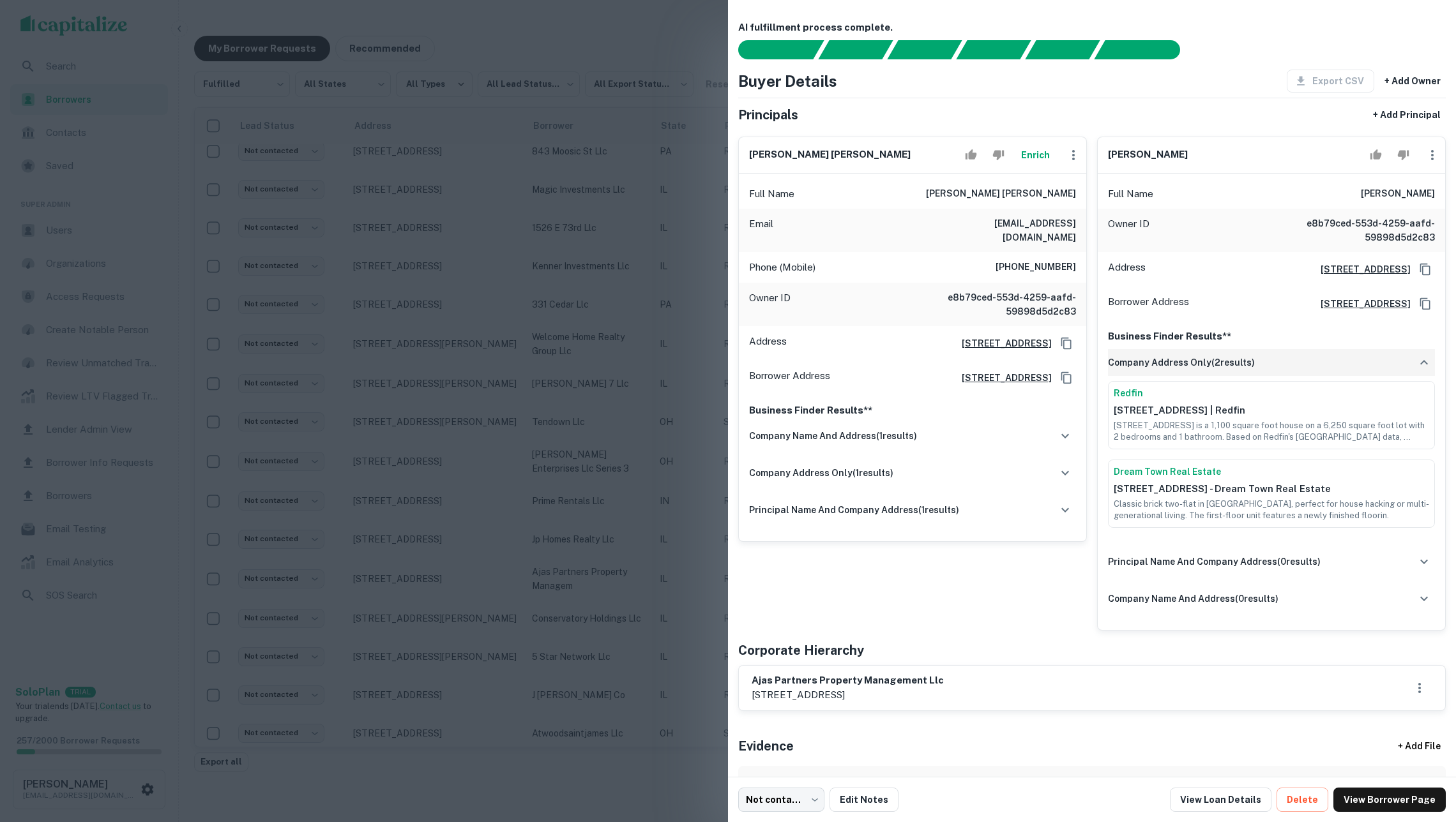
click at [1196, 370] on h6 "company address only ( 2 results)" at bounding box center [1181, 362] width 147 height 14
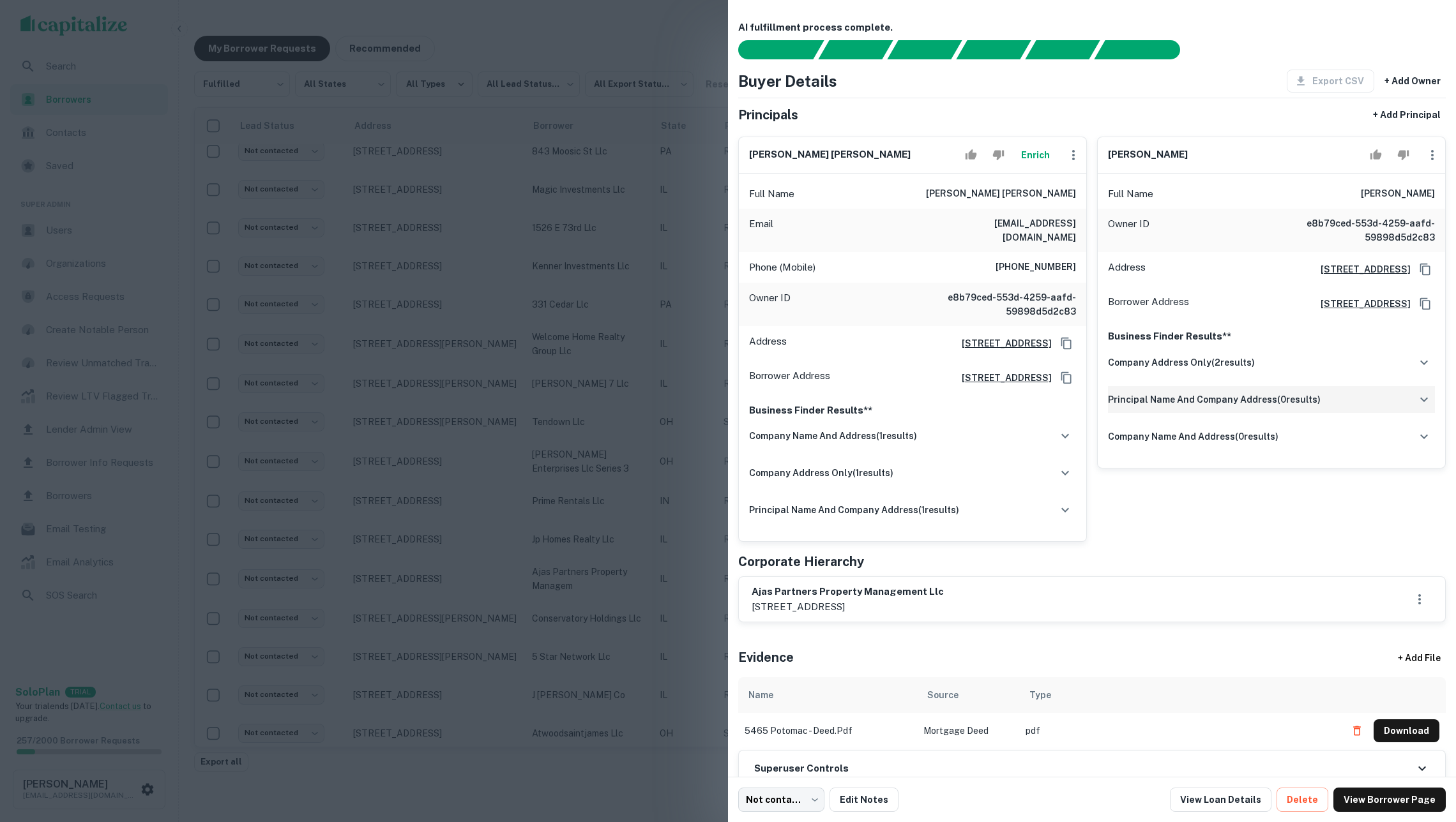
click at [1201, 404] on div "principal name and company address ( 0 results)" at bounding box center [1271, 399] width 327 height 27
click at [1199, 411] on div "principal name and company address ( 0 results)" at bounding box center [1271, 399] width 327 height 27
click at [1198, 443] on h6 "company name and address ( 0 results)" at bounding box center [1193, 437] width 170 height 14
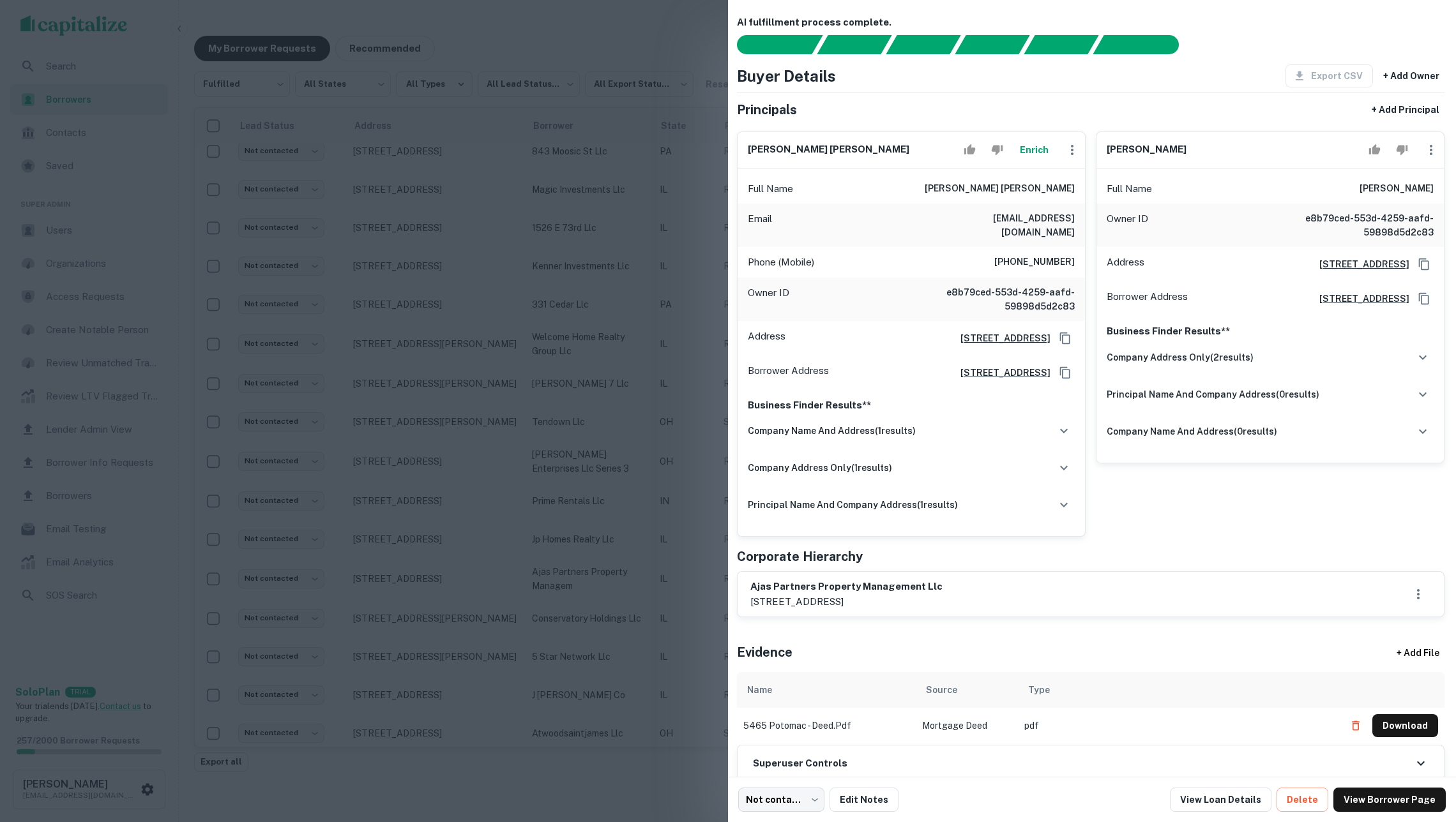
scroll to position [12, 1]
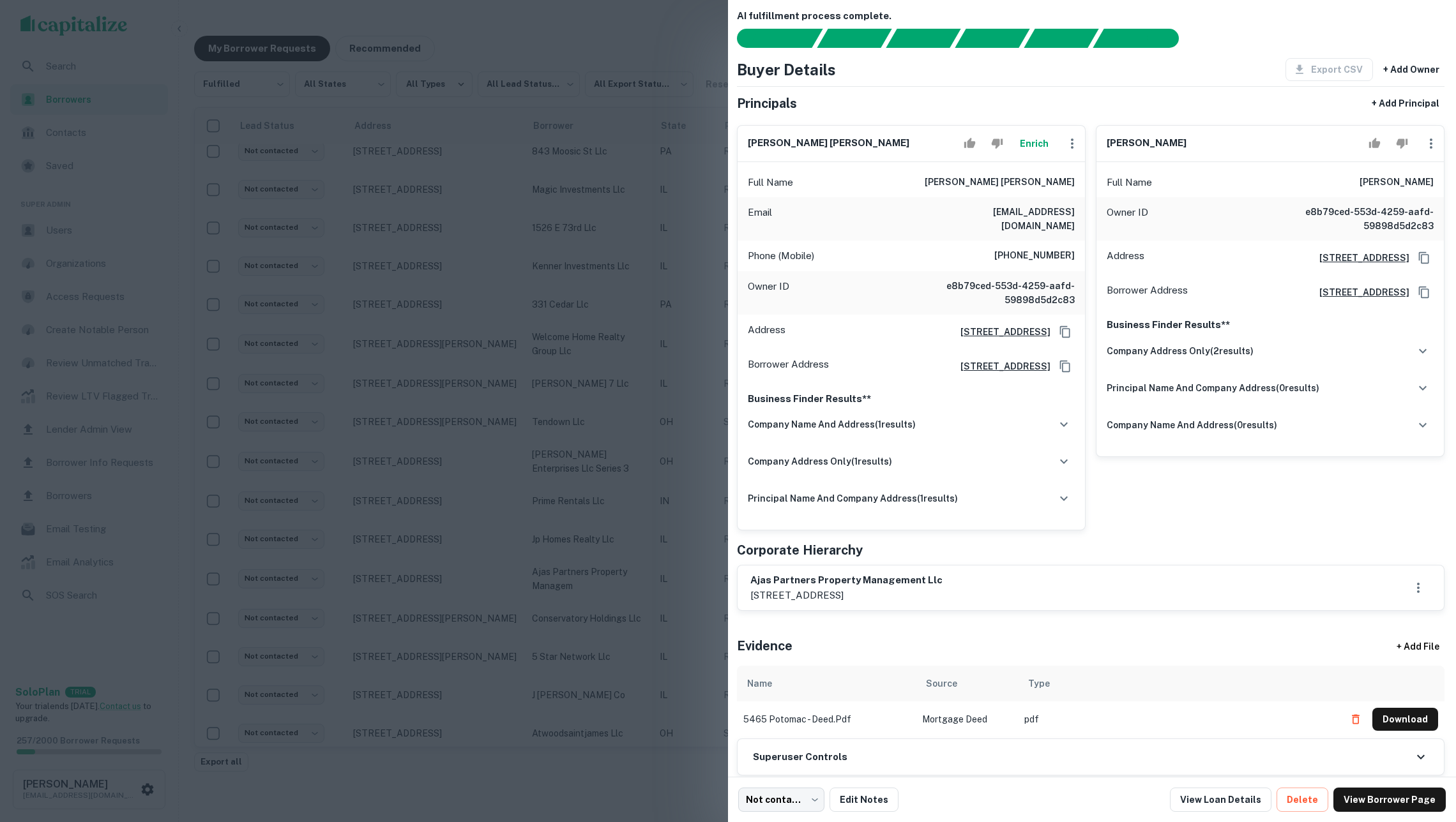
click at [657, 313] on div at bounding box center [728, 411] width 1456 height 822
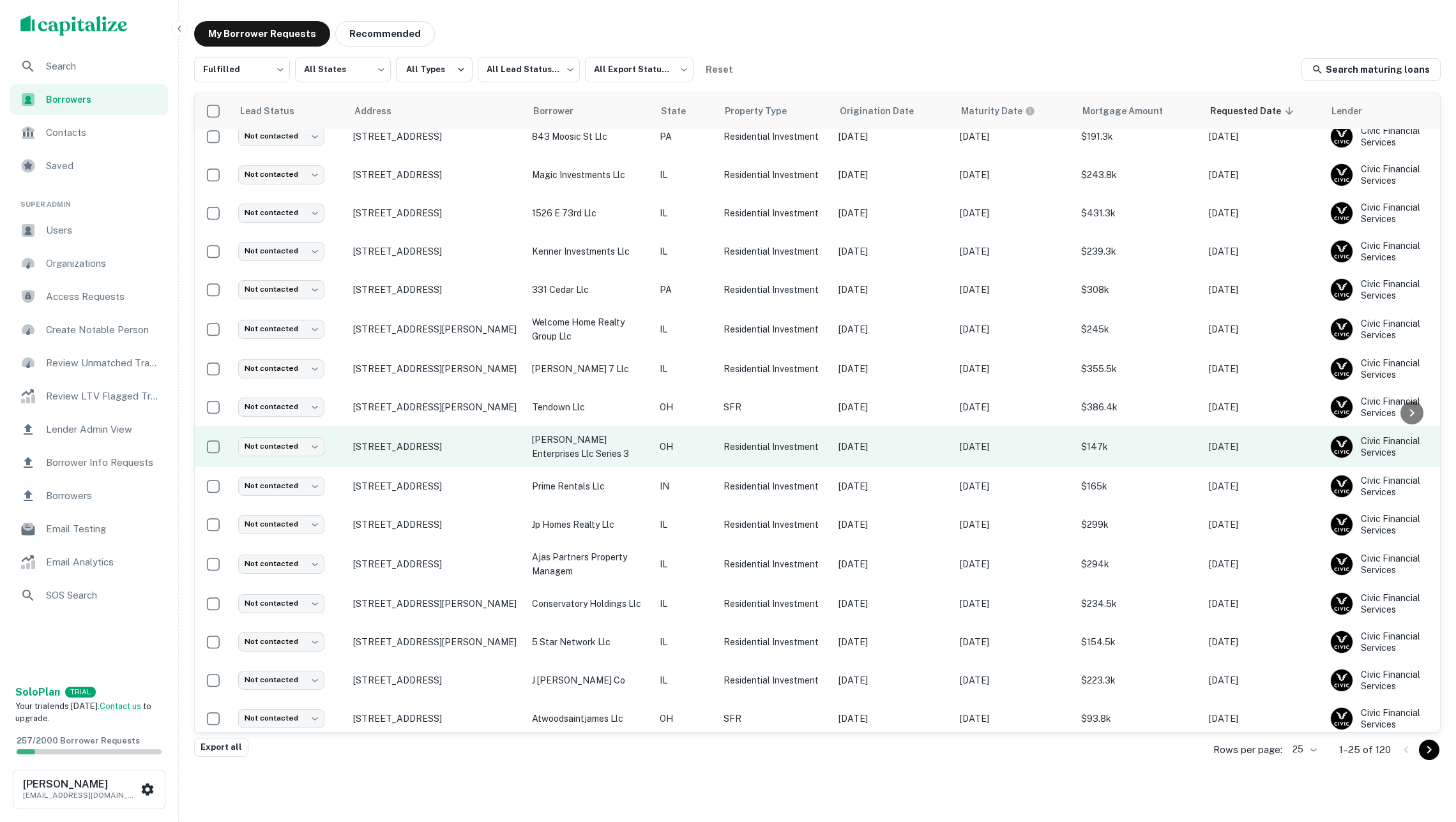
scroll to position [14, 0]
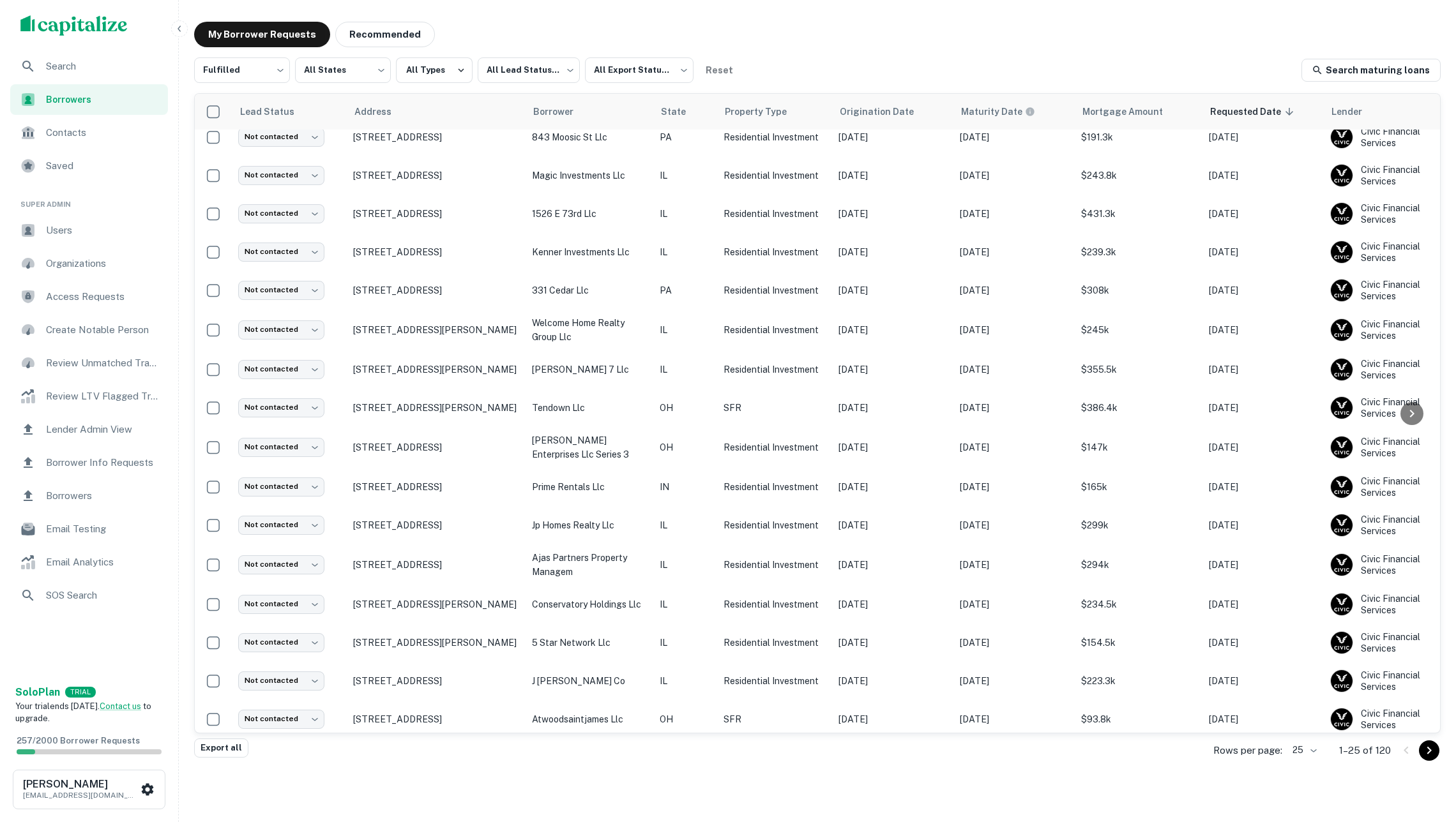
click at [859, 43] on div "My Borrower Requests Recommended" at bounding box center [818, 34] width 1247 height 25
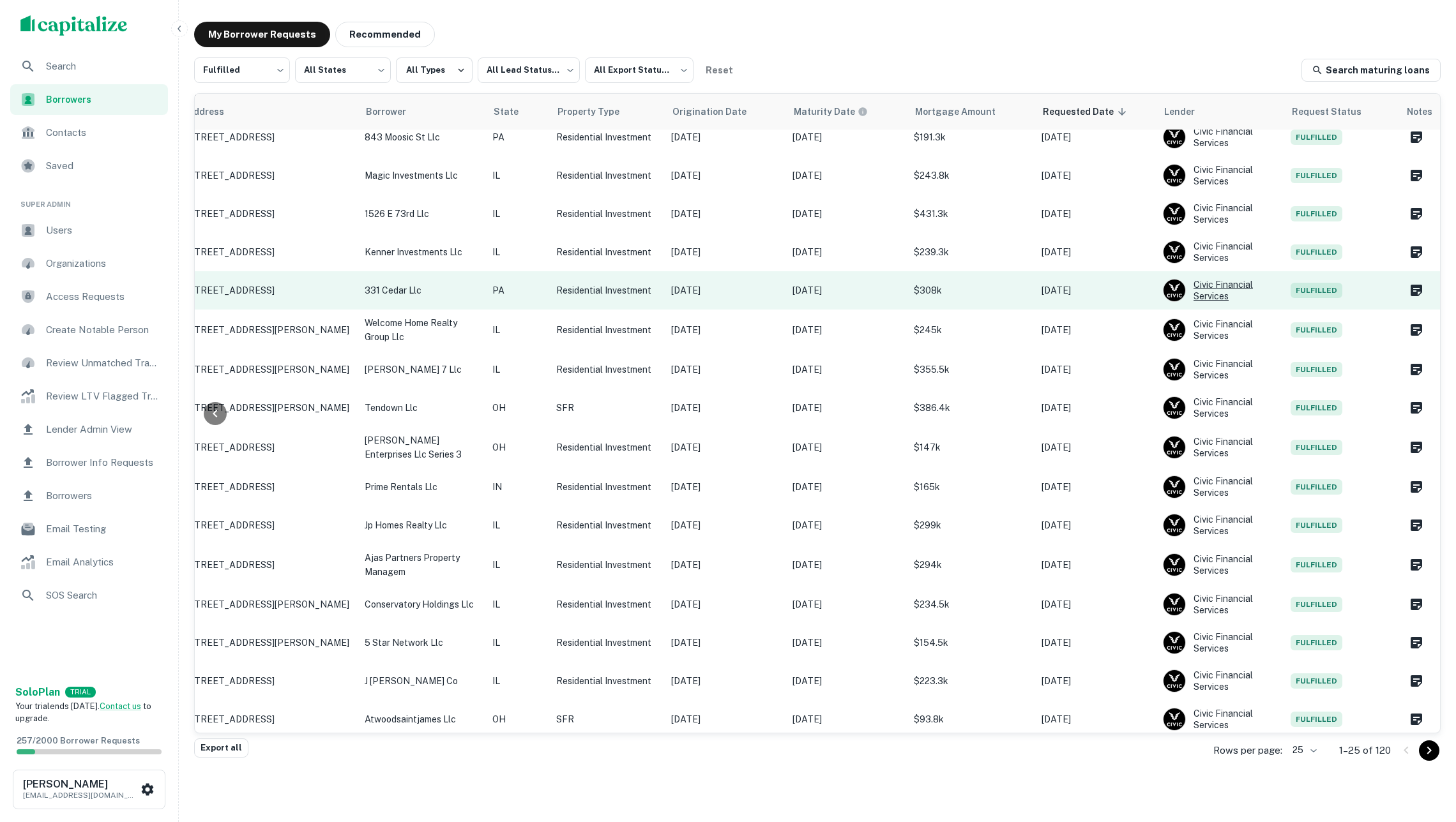
scroll to position [361, 168]
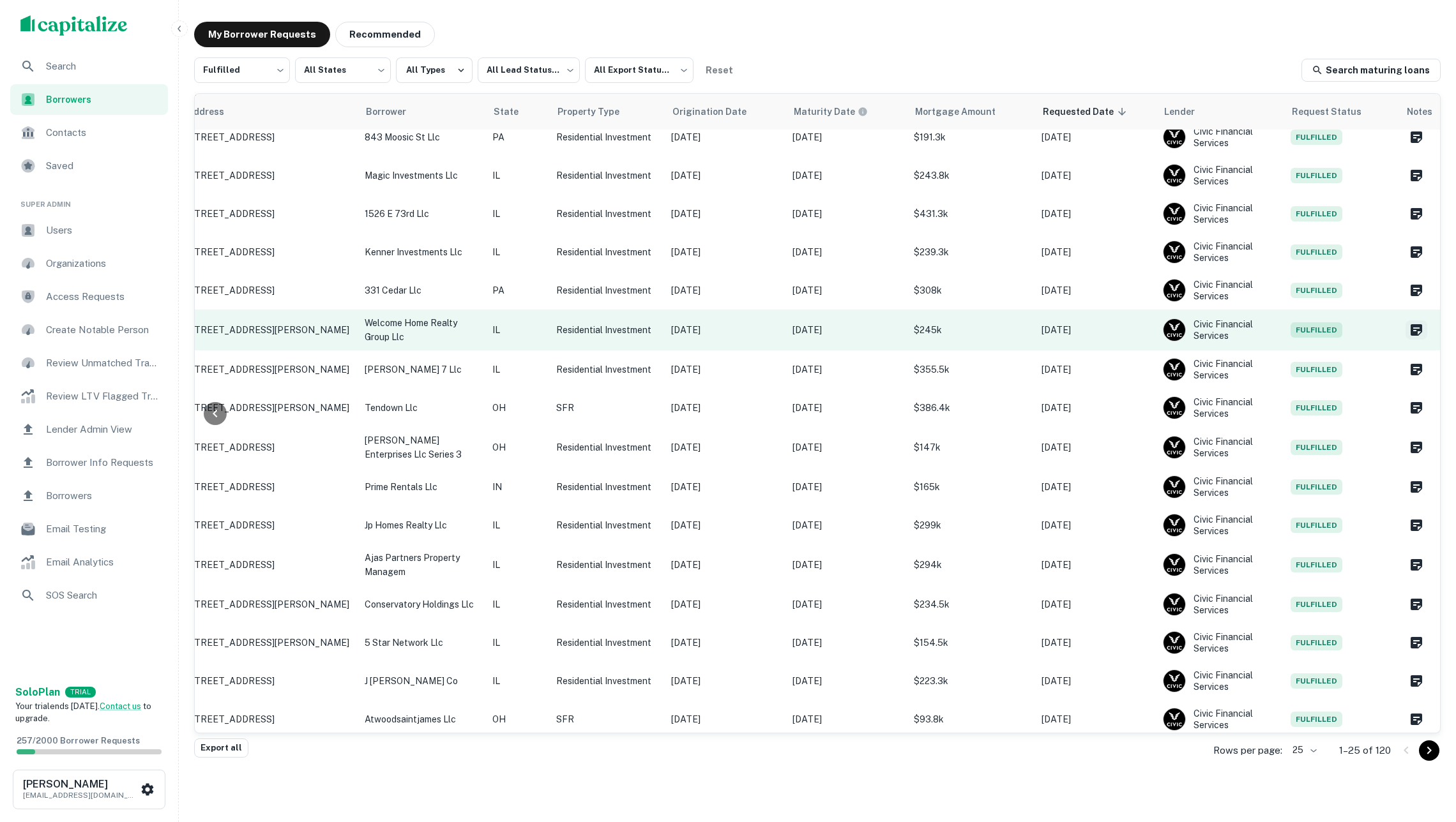
click at [1418, 326] on icon "Create a note for this borrower request" at bounding box center [1416, 330] width 15 height 15
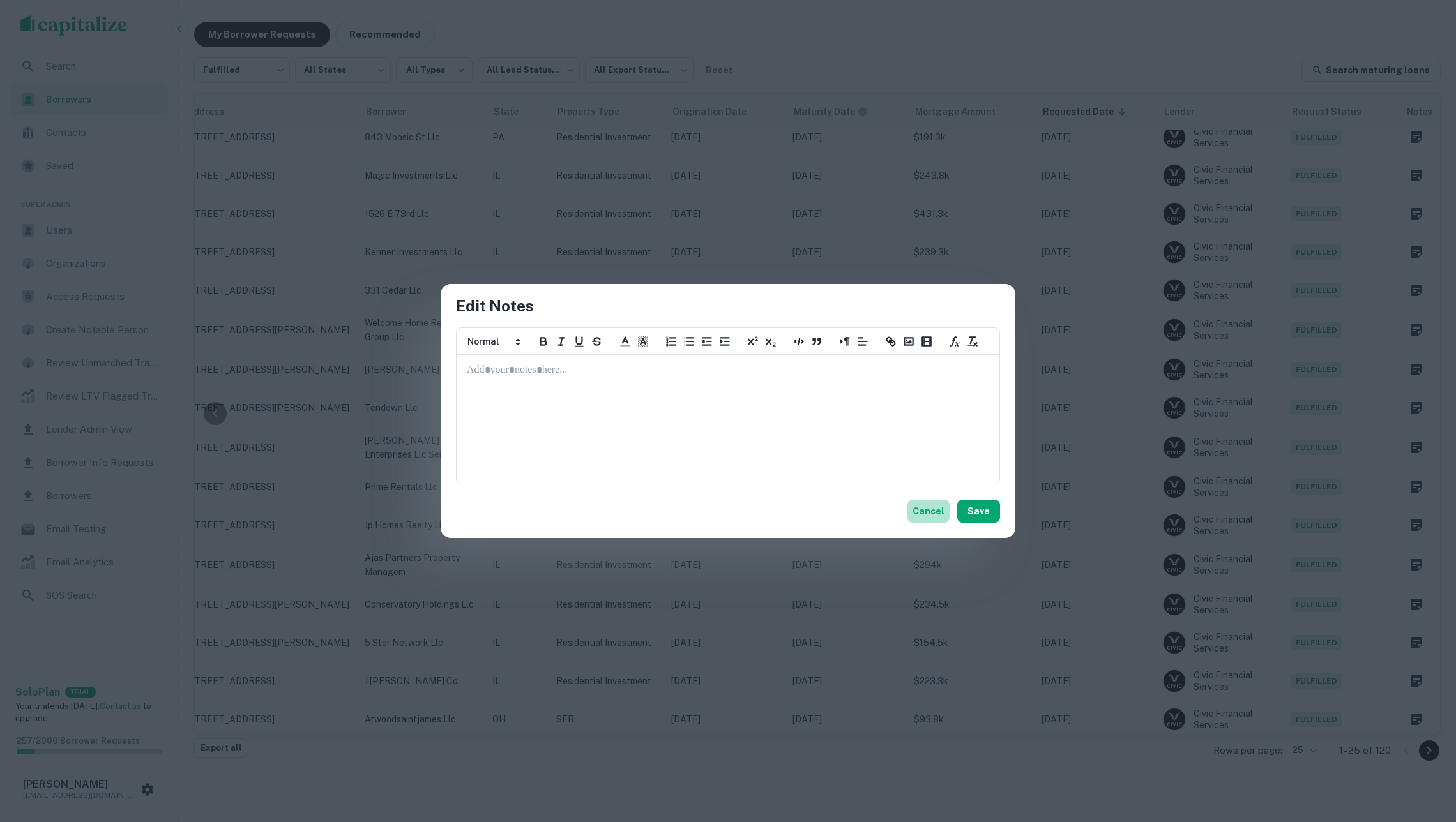
click at [931, 507] on button "Cancel" at bounding box center [929, 511] width 42 height 23
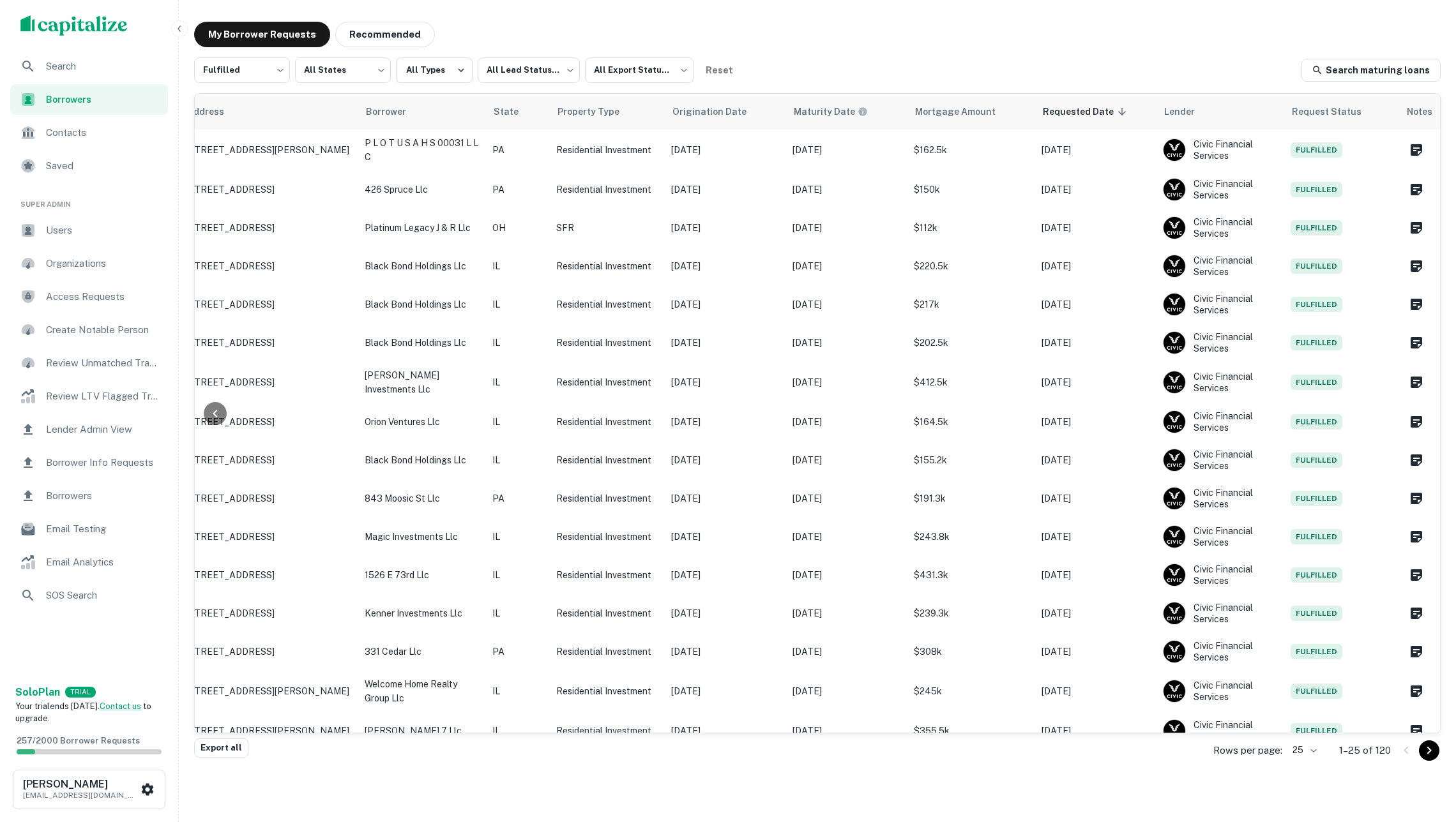
scroll to position [0, 168]
